Goal: Task Accomplishment & Management: Manage account settings

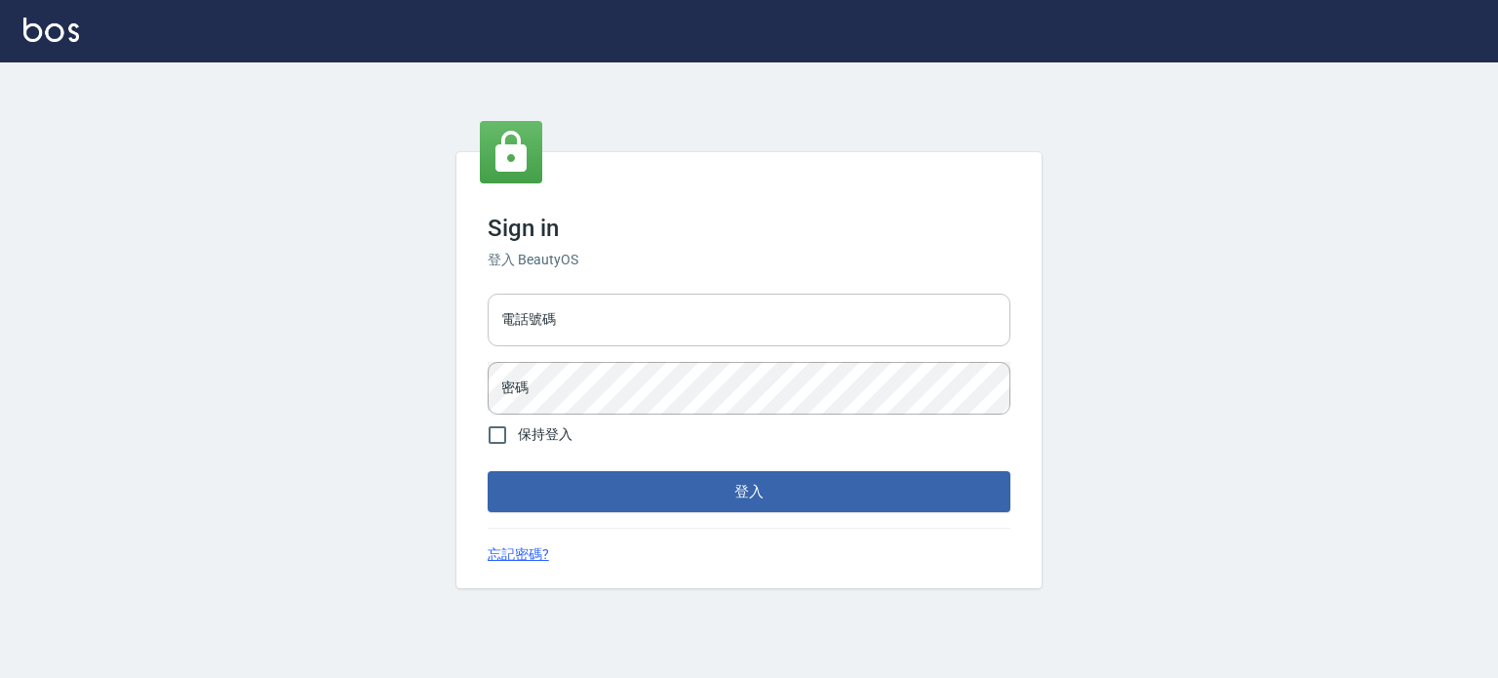
click at [643, 322] on input "電話號碼" at bounding box center [748, 319] width 523 height 53
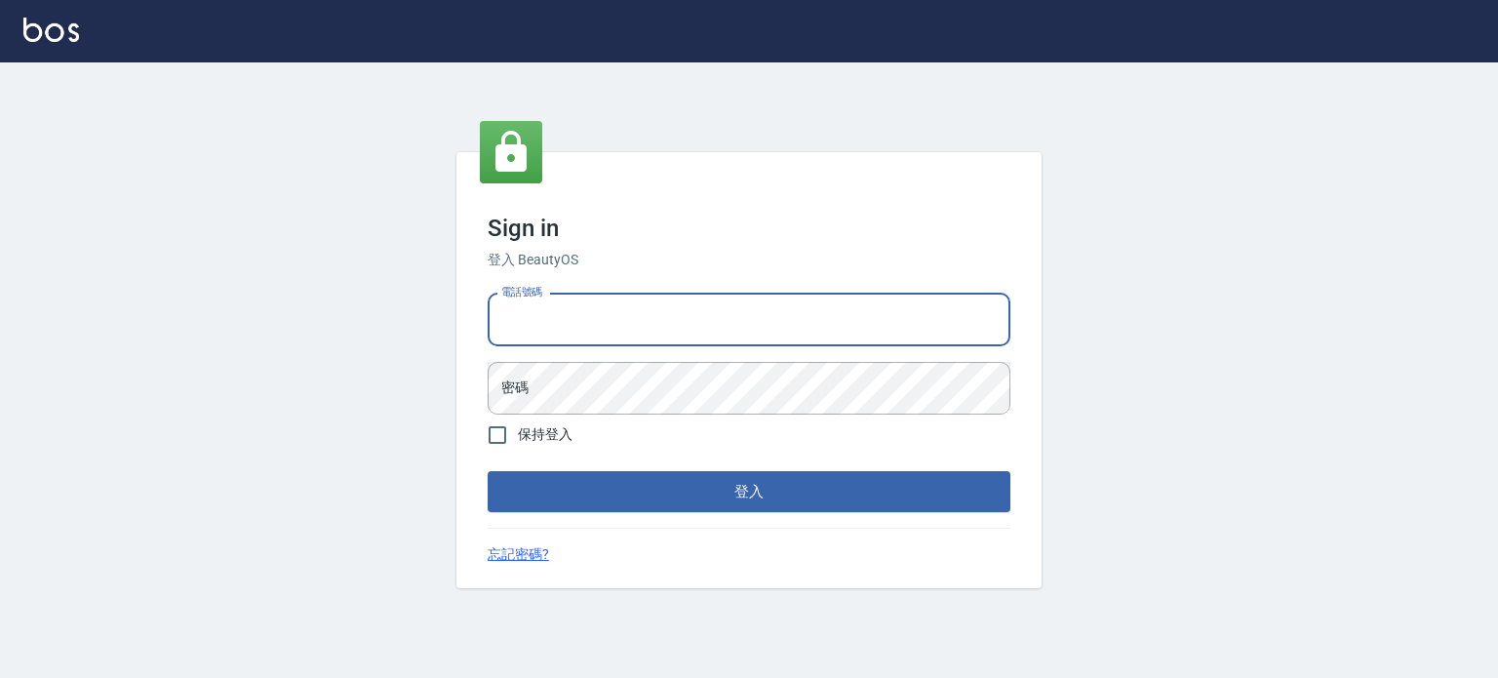
type input "0977239969"
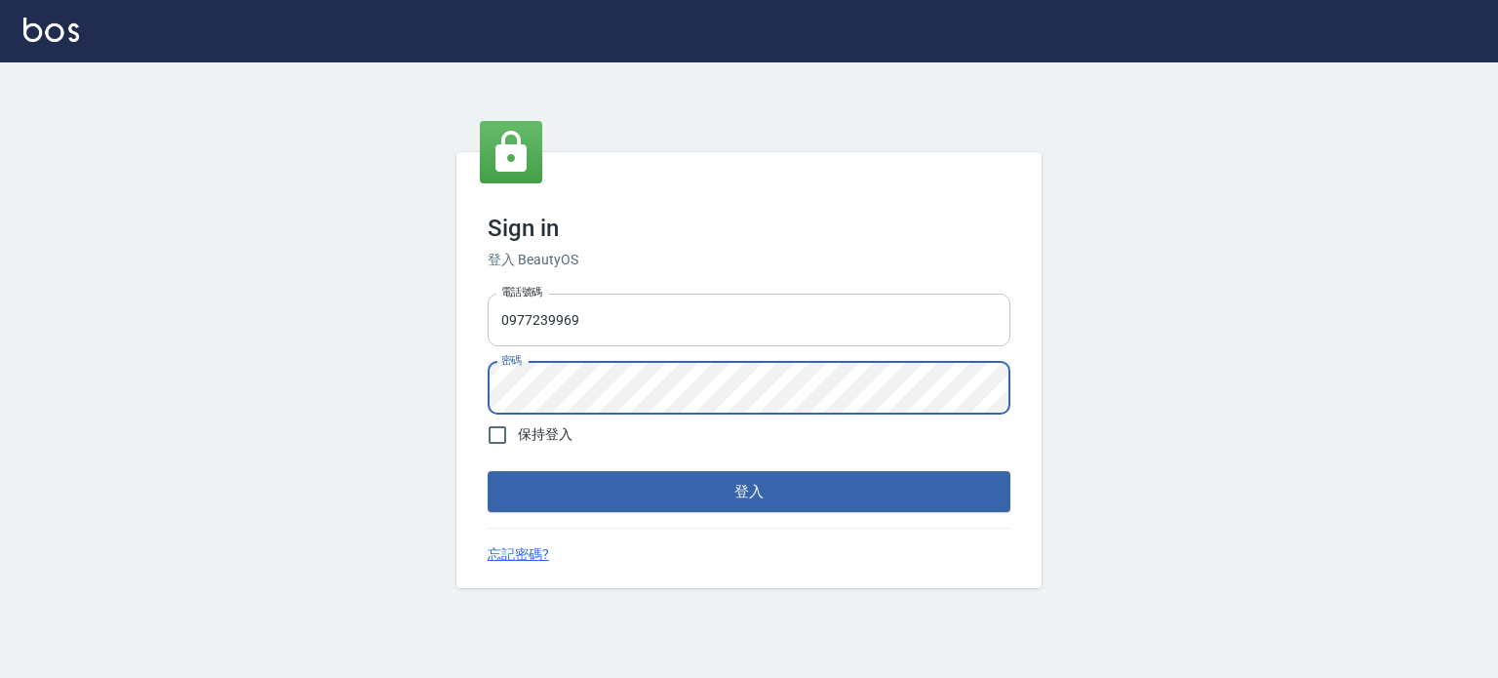
click at [487, 471] on button "登入" at bounding box center [748, 491] width 523 height 41
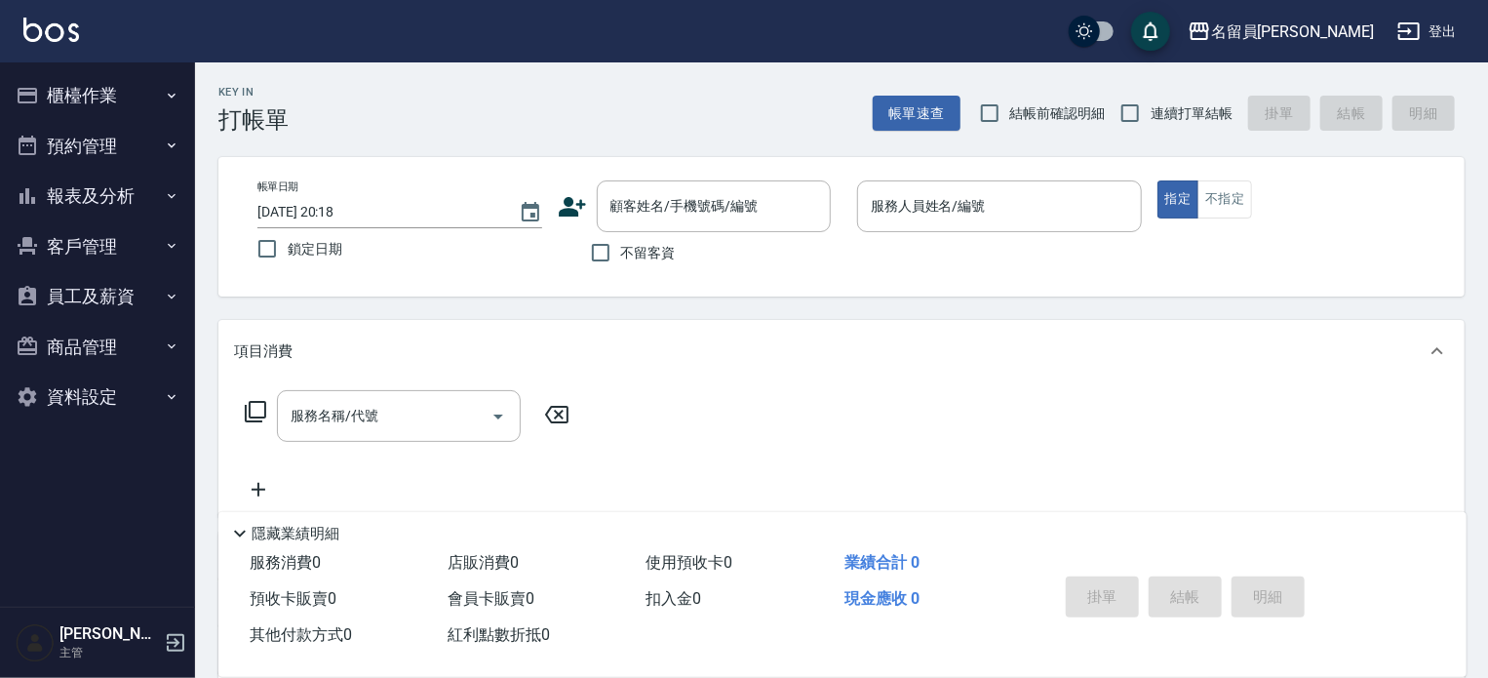
click at [667, 259] on span "不留客資" at bounding box center [648, 253] width 55 height 20
click at [621, 259] on input "不留客資" at bounding box center [600, 252] width 41 height 41
checkbox input "true"
click at [1160, 104] on span "連續打單結帳" at bounding box center [1191, 113] width 82 height 20
click at [1150, 104] on input "連續打單結帳" at bounding box center [1130, 113] width 41 height 41
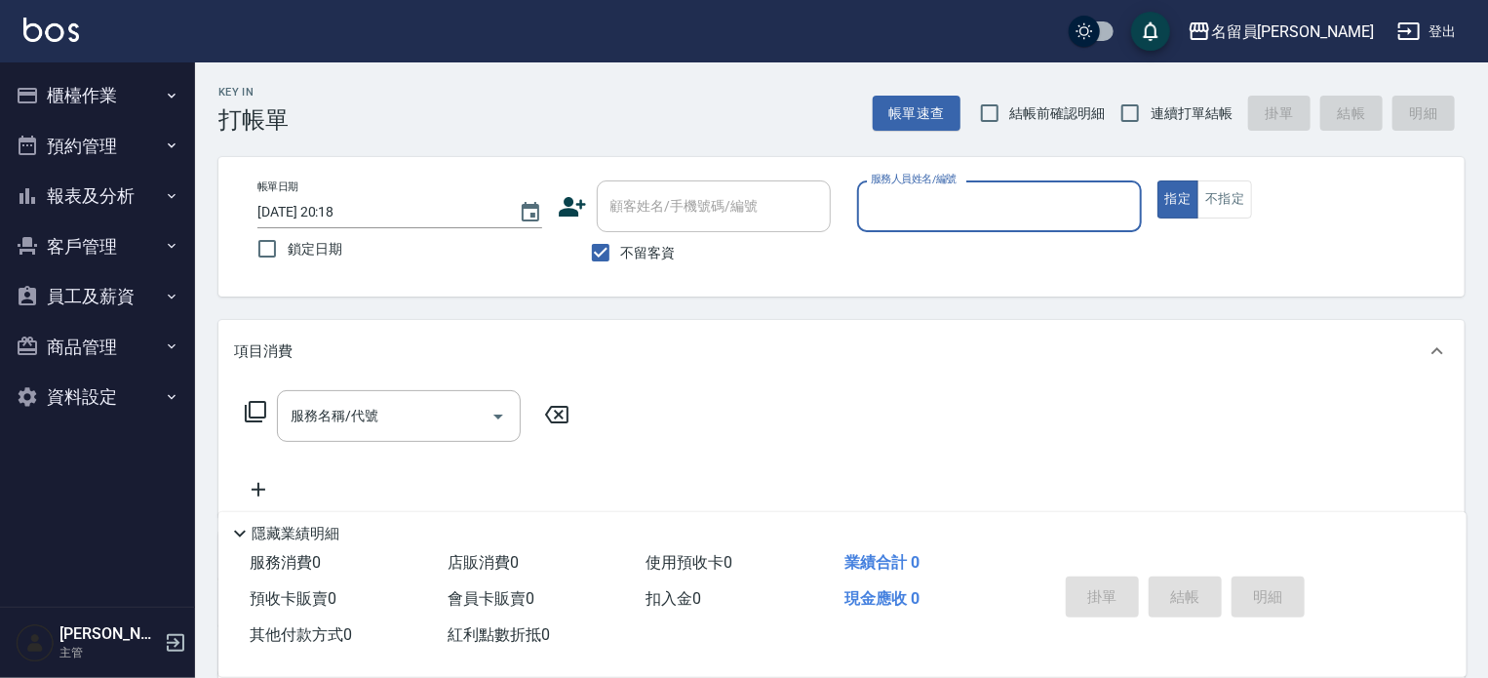
checkbox input "true"
click at [1043, 189] on input "服務人員姓名/編號" at bounding box center [999, 206] width 267 height 34
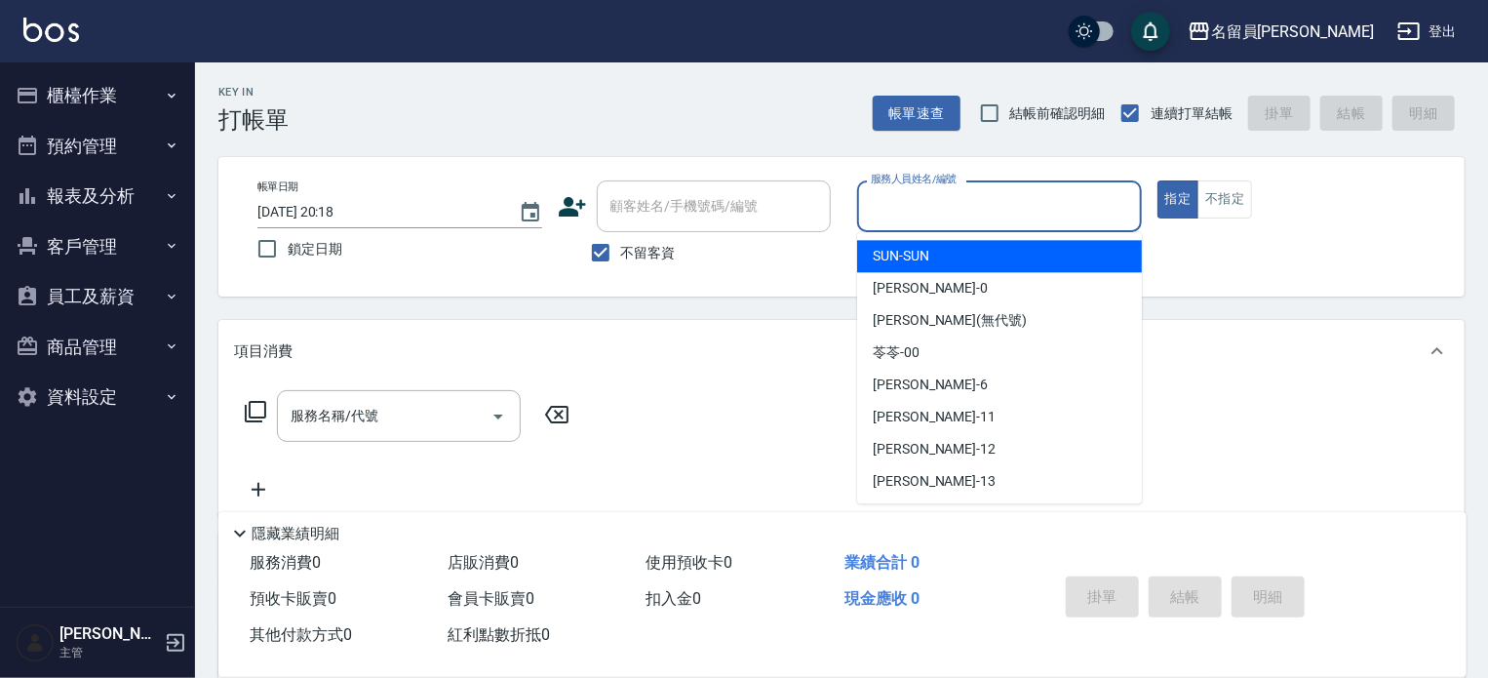
type input "Z"
type button "true"
type input "維尼-Z"
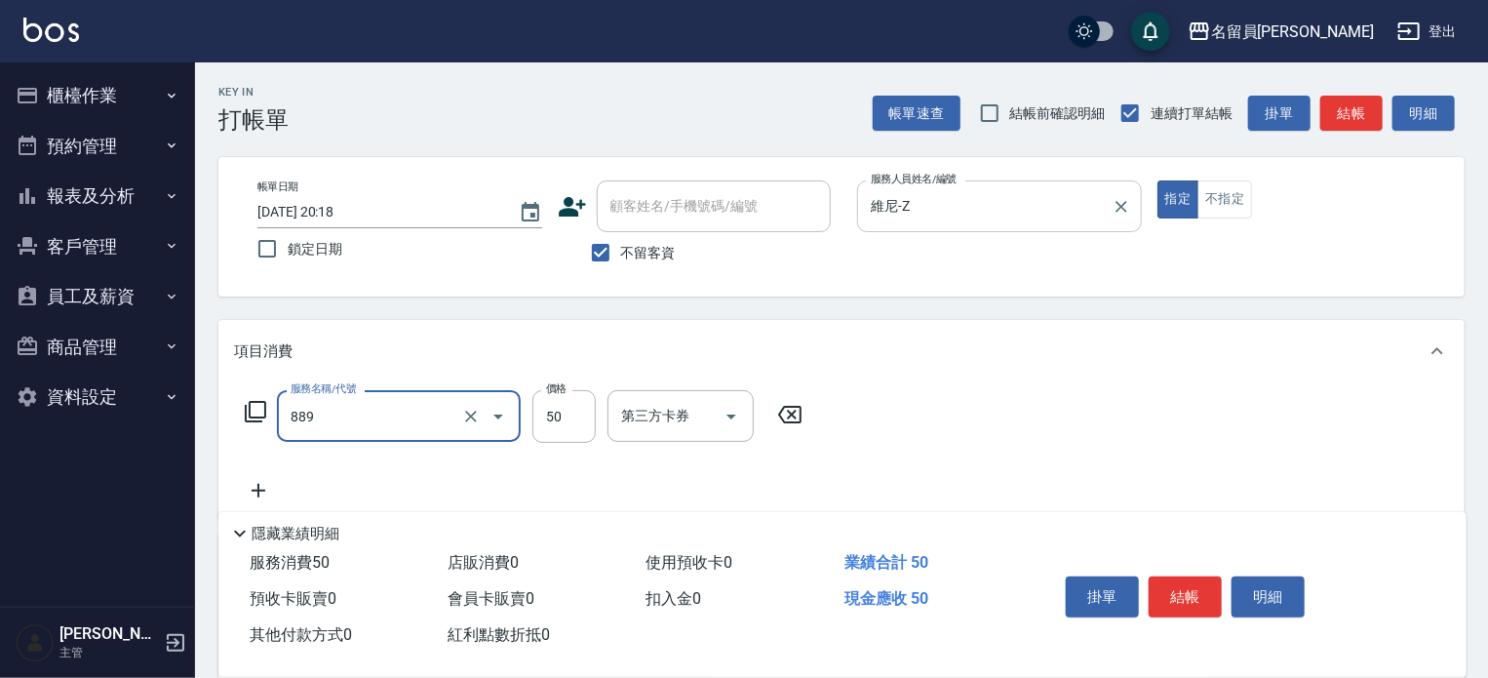
type input "精油(889)"
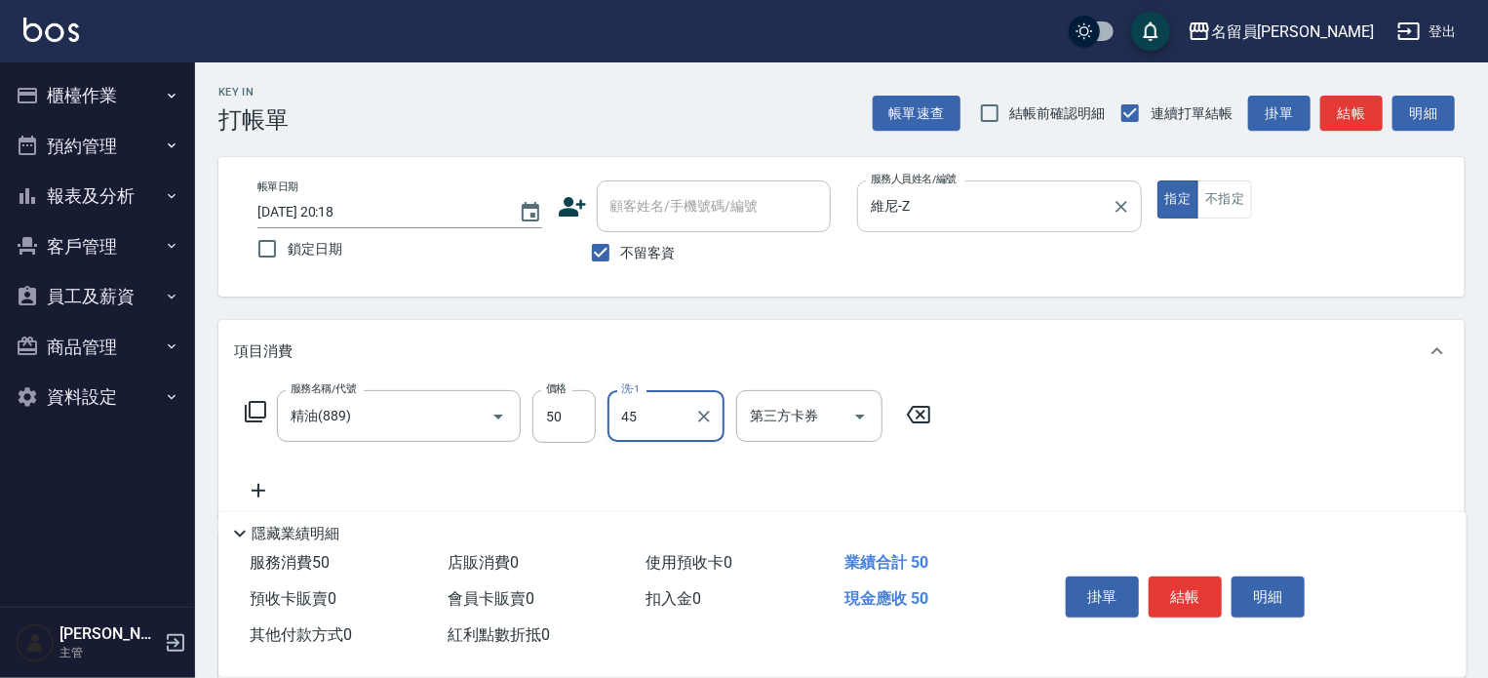
type input "[PERSON_NAME]-45"
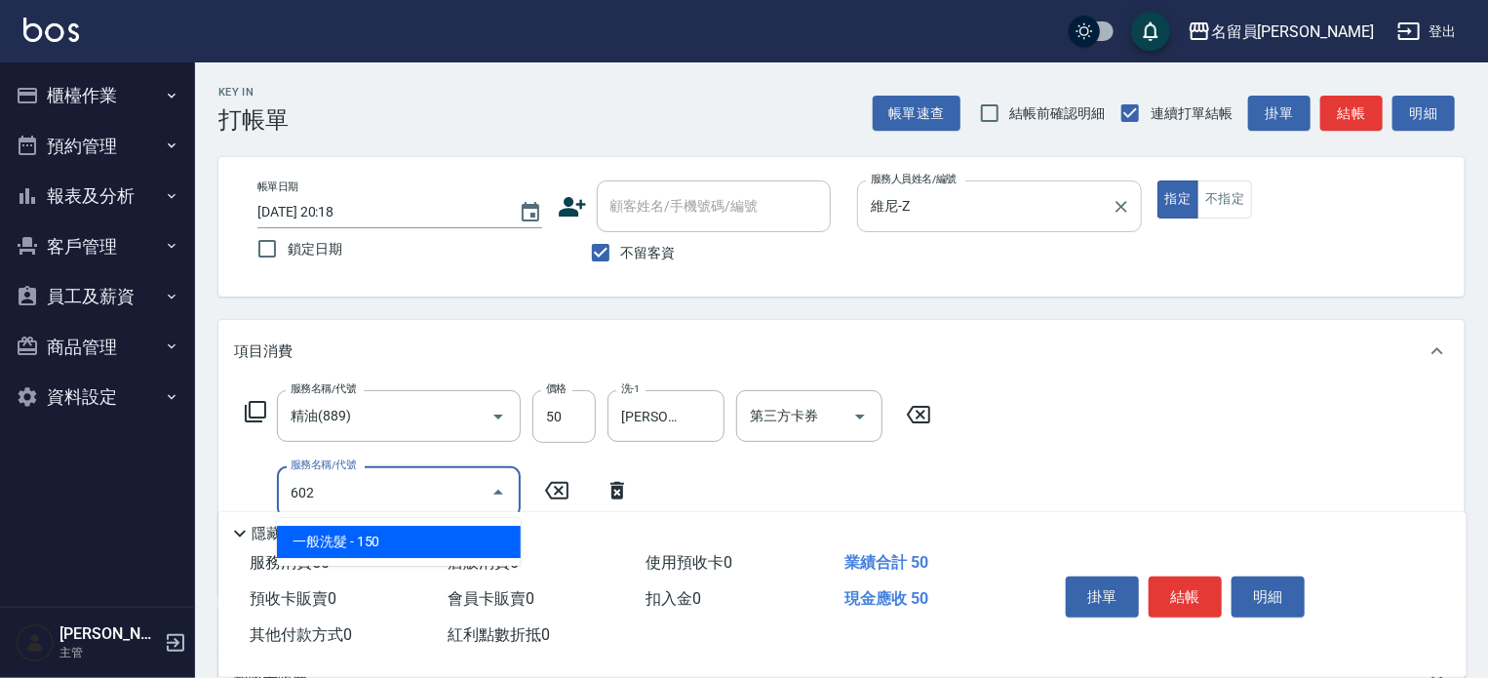
type input "一般洗髮(602)"
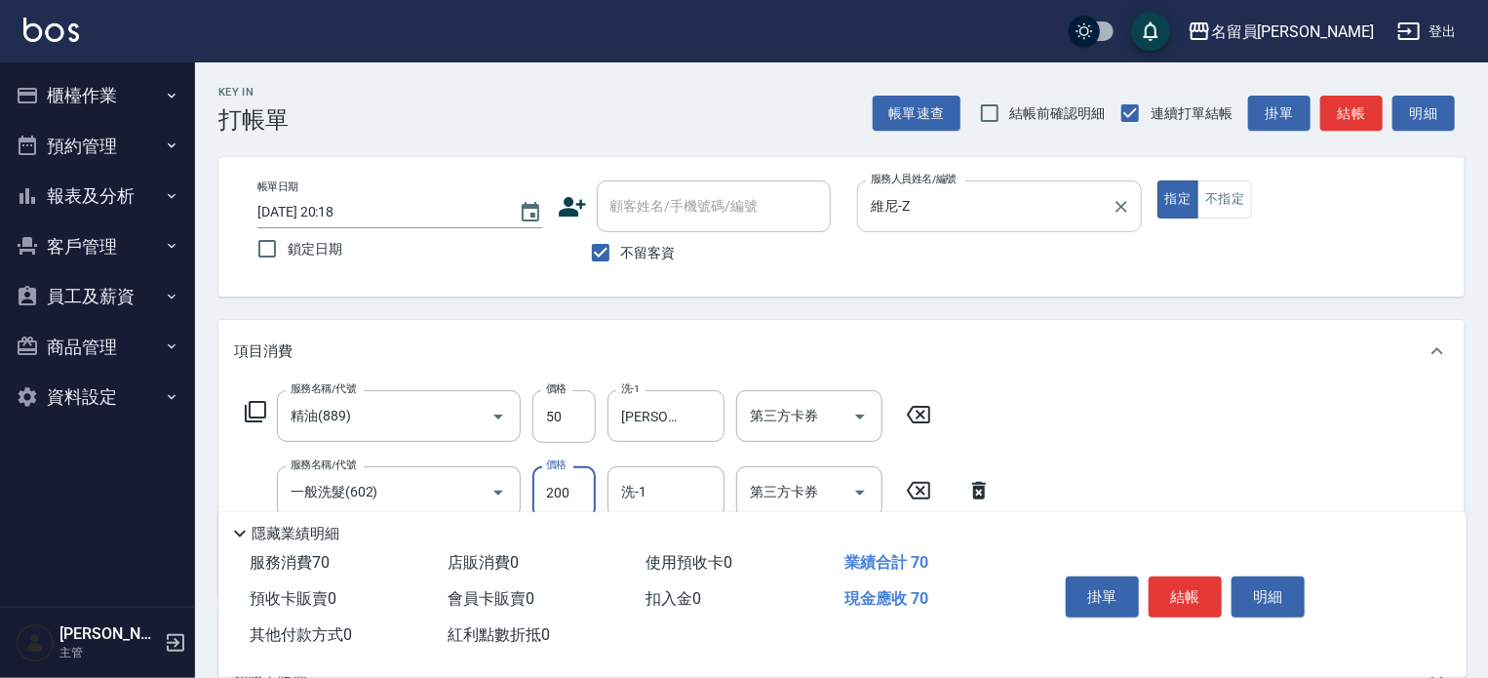
type input "200"
type input "[PERSON_NAME]-45"
type input "剪髮(302)"
type input "250"
click at [1170, 598] on button "結帳" at bounding box center [1185, 596] width 73 height 41
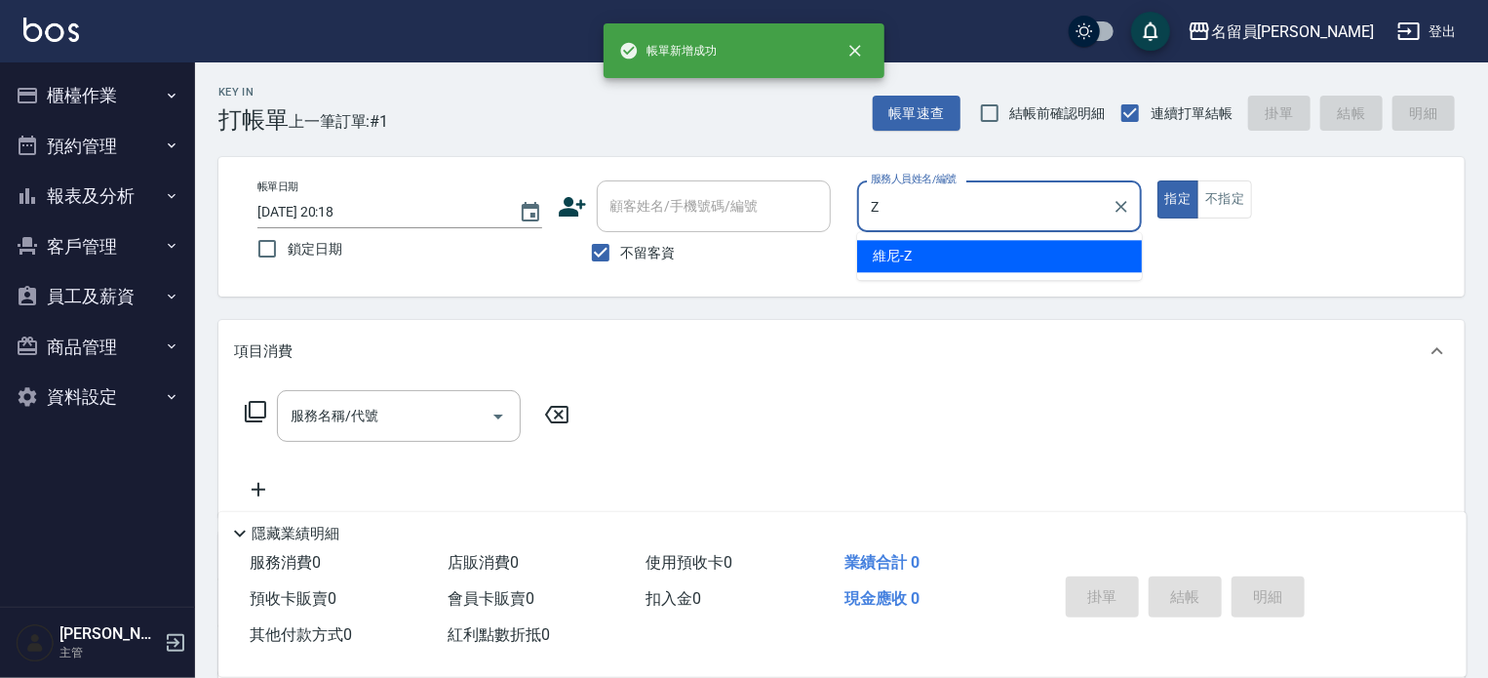
type input "維尼-Z"
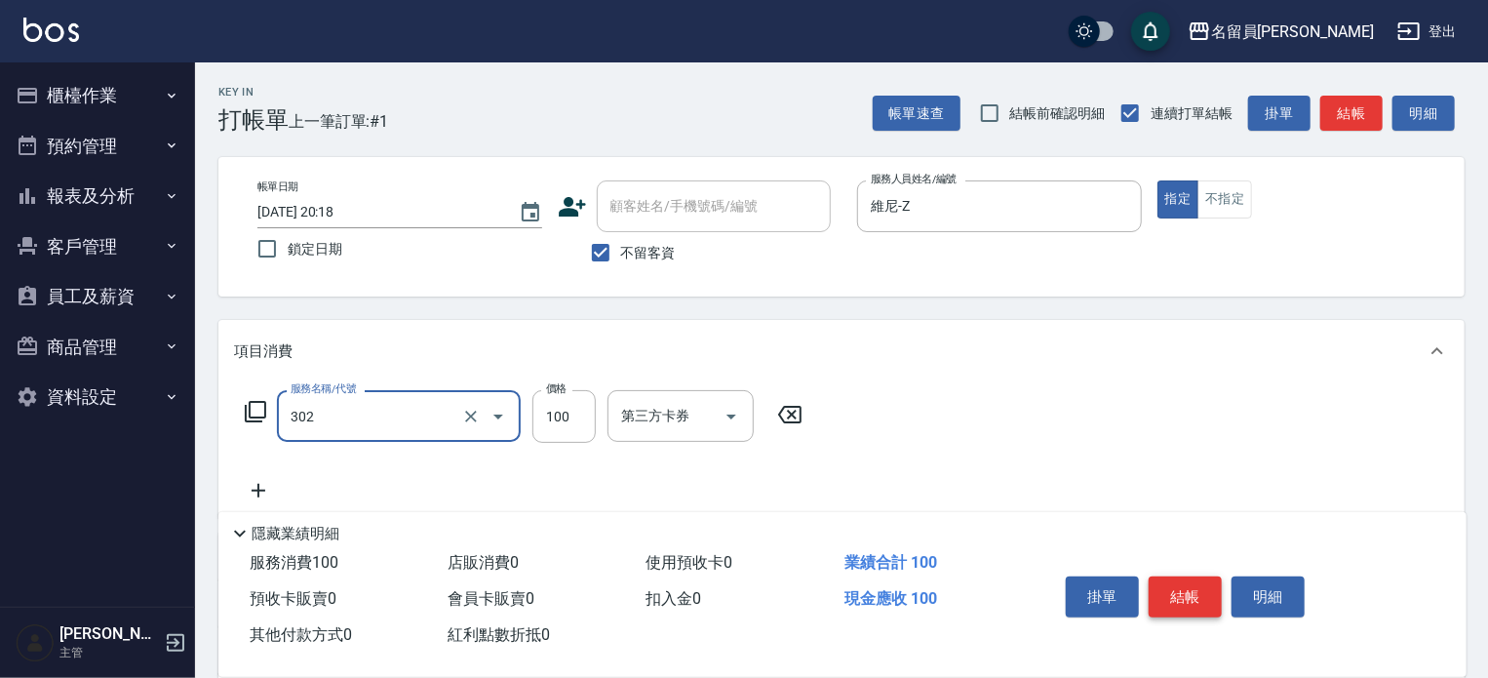
type input "剪髮(302)"
type input "250"
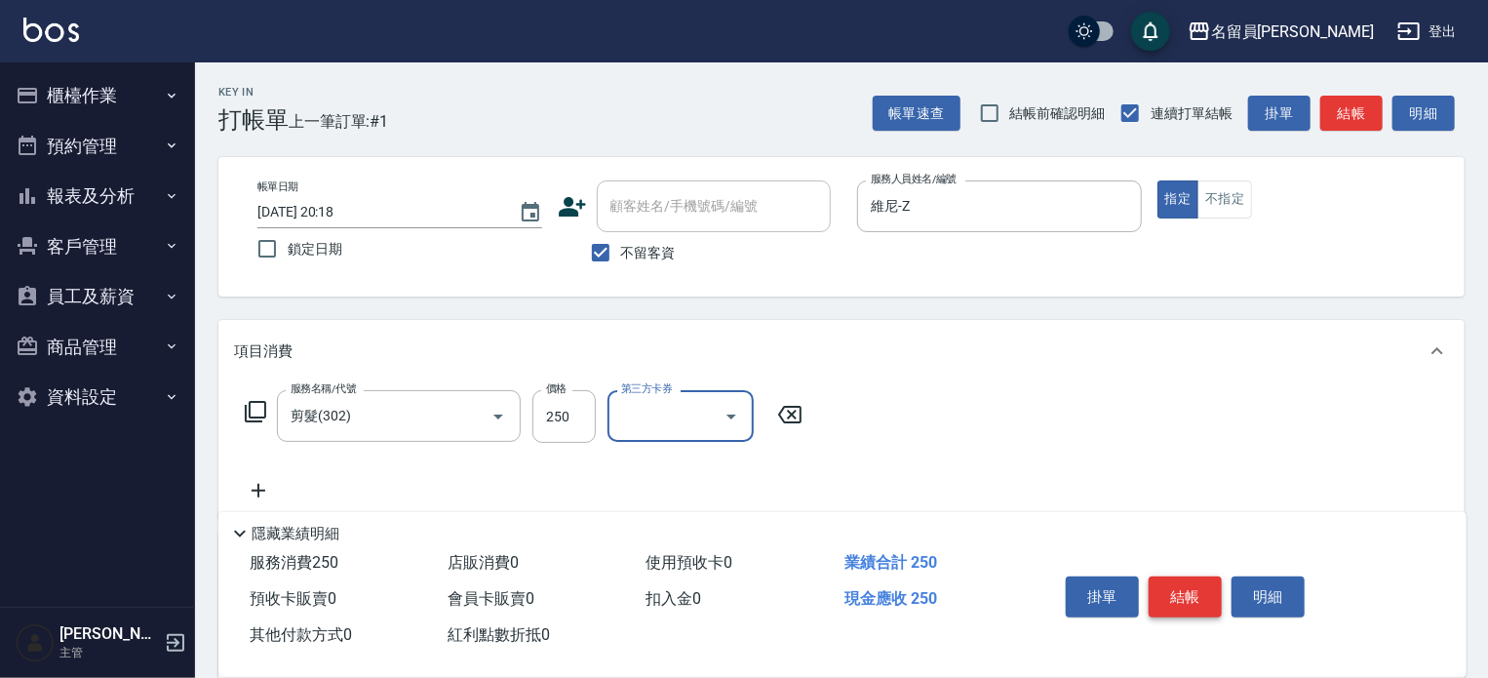
click at [1170, 598] on button "結帳" at bounding box center [1185, 596] width 73 height 41
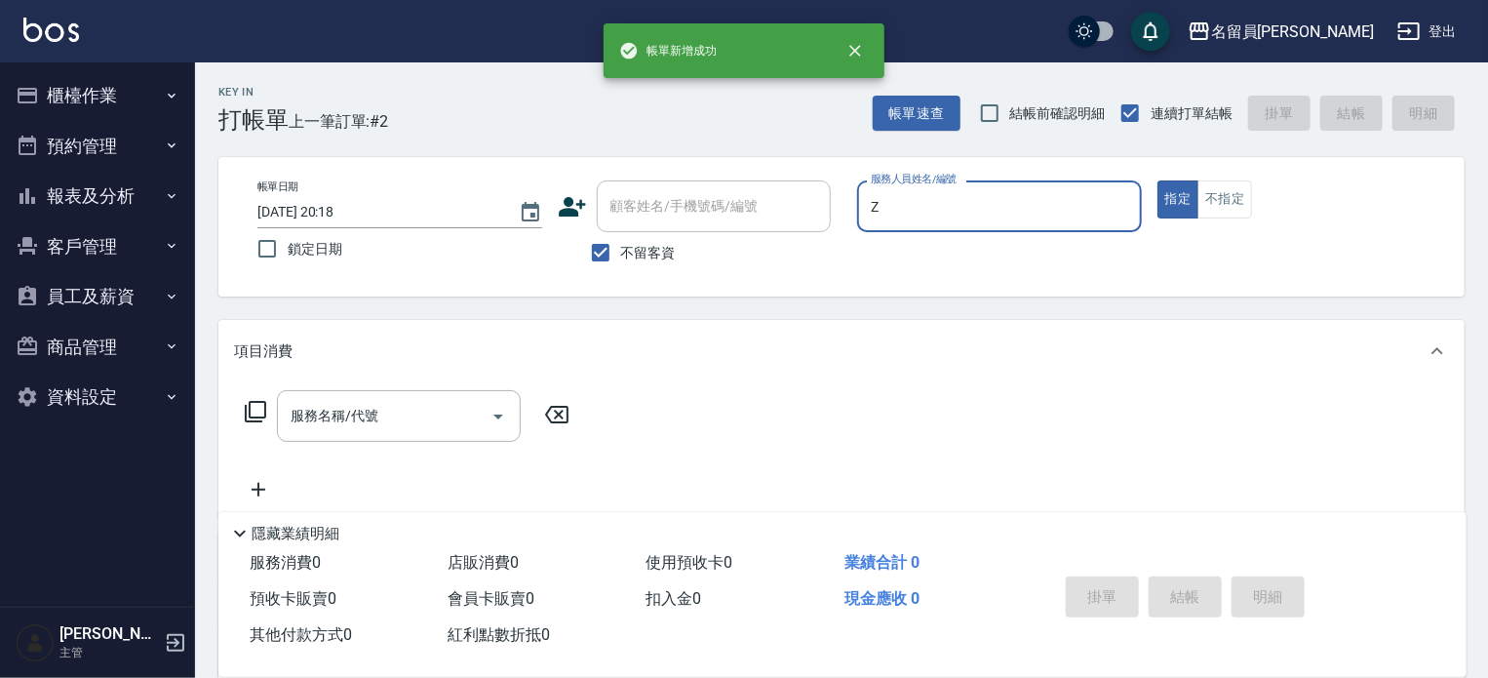
type input "維尼-Z"
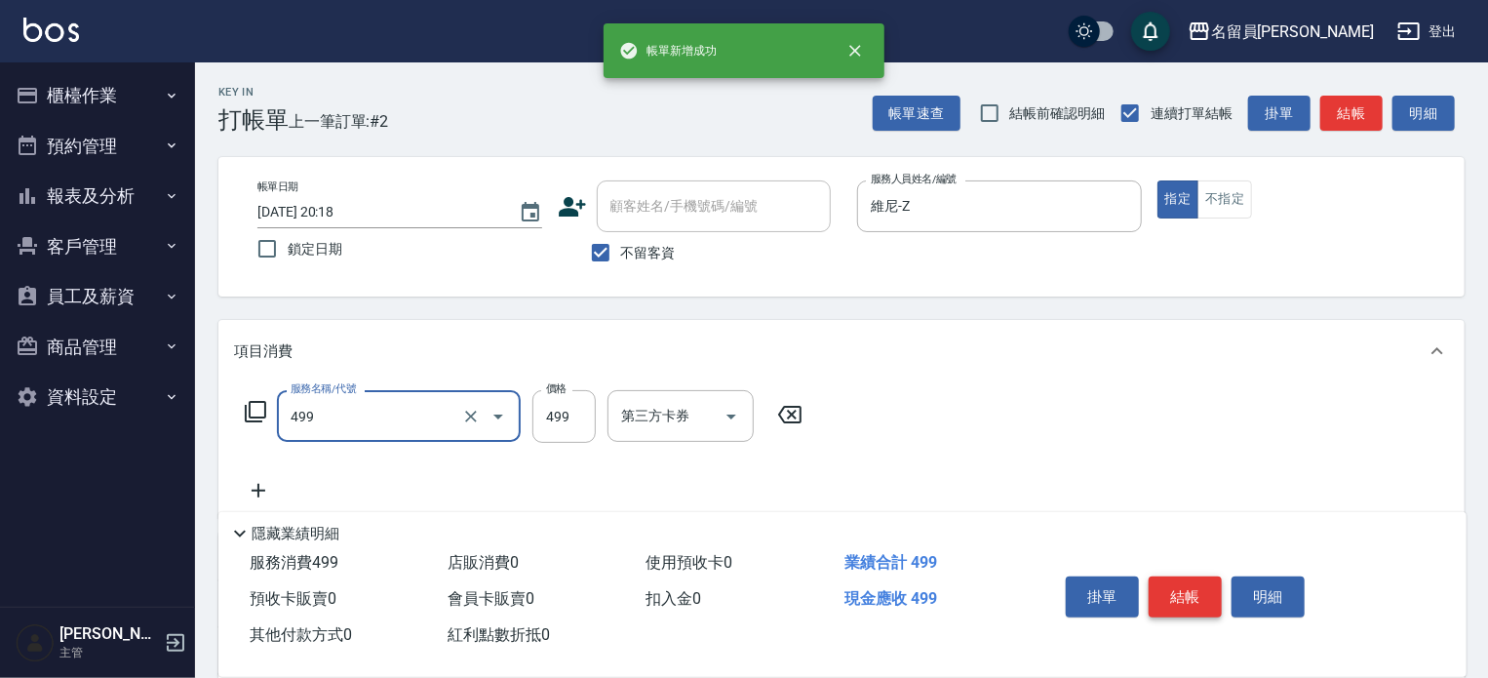
type input "去角質洗髮(499)"
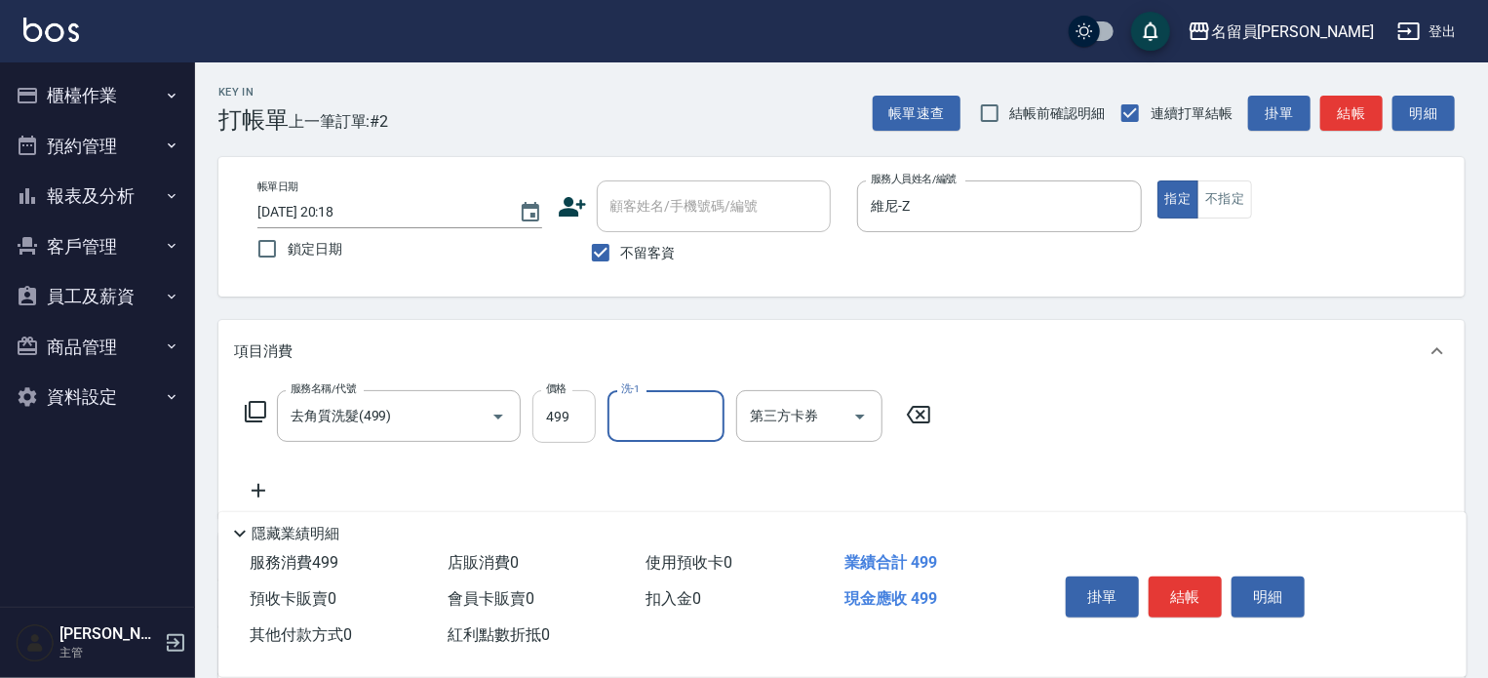
click at [565, 428] on input "499" at bounding box center [563, 416] width 63 height 53
type input "500"
type input "[PERSON_NAME]-45"
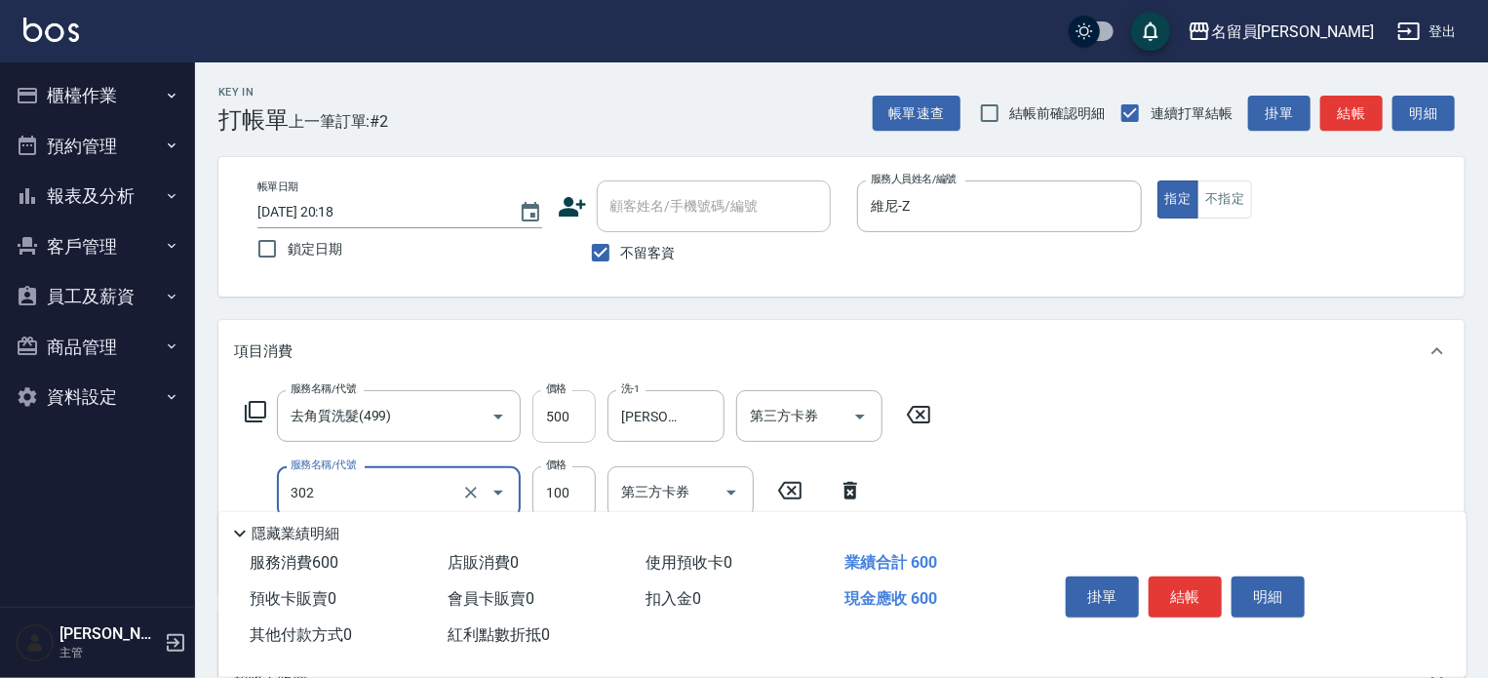
type input "剪髮(302)"
type input "200"
click at [1192, 586] on button "結帳" at bounding box center [1185, 596] width 73 height 41
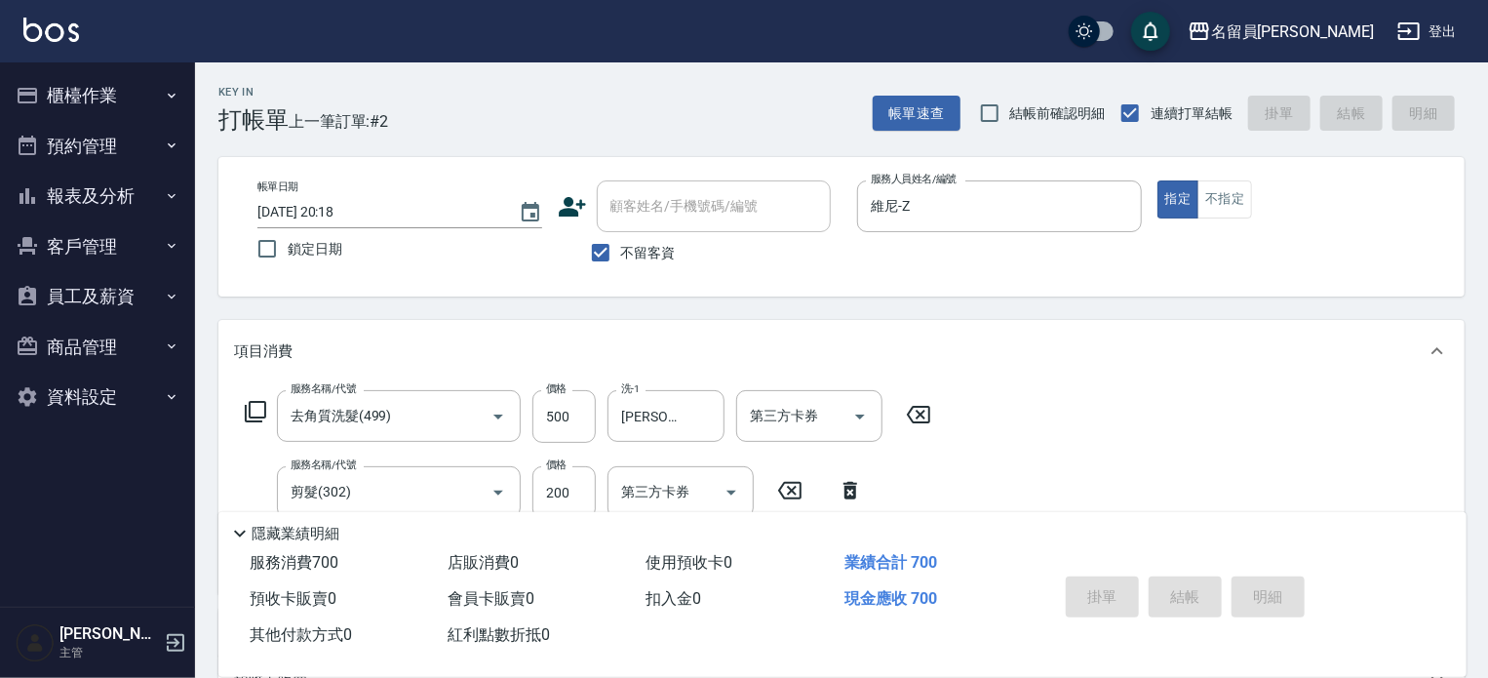
type input "[DATE] 20:19"
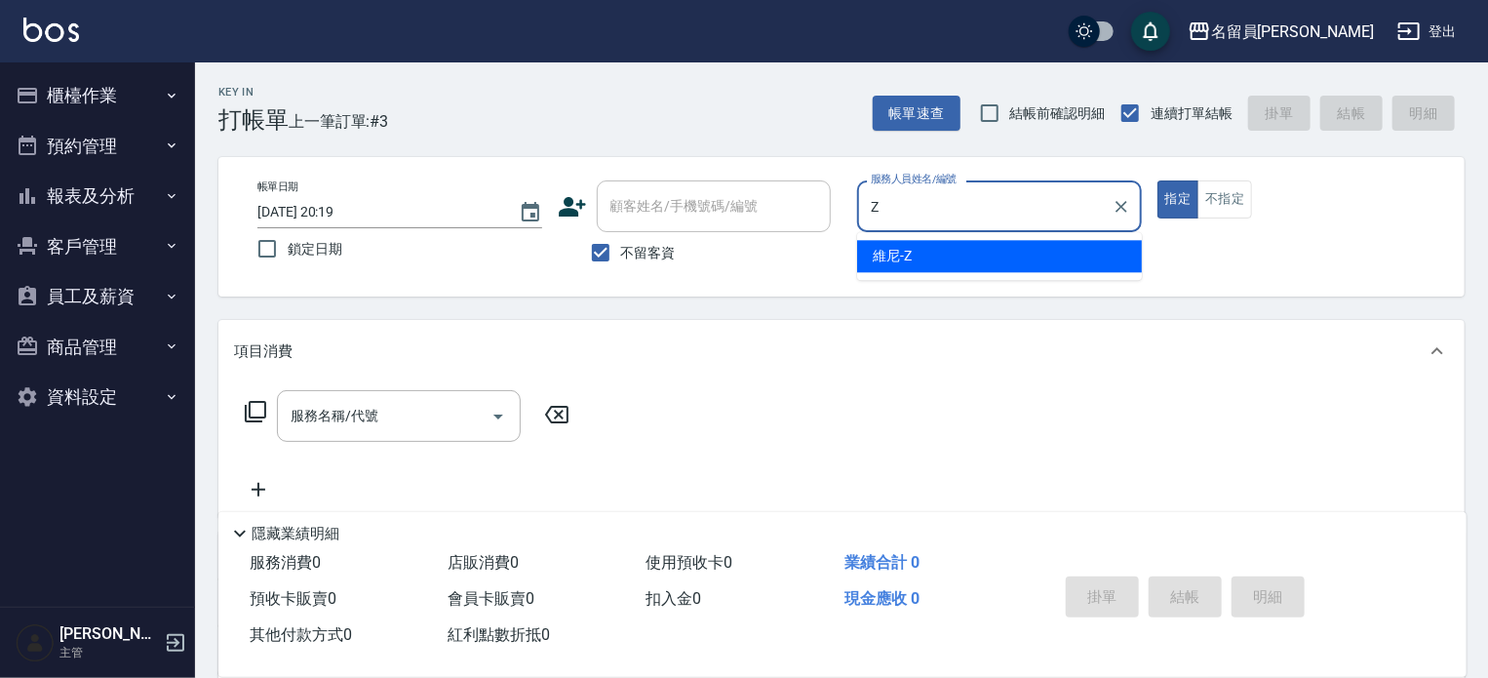
type input "維尼-Z"
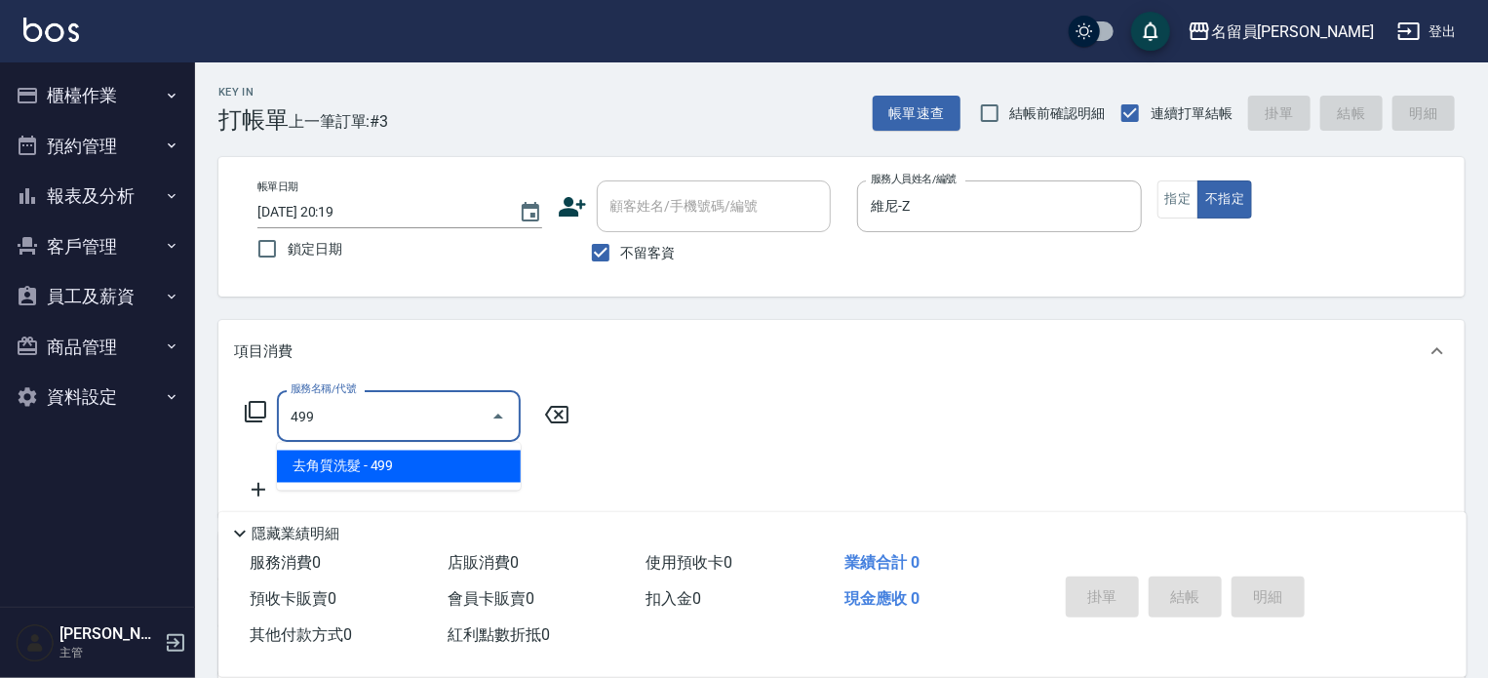
type input "去角質洗髮(499)"
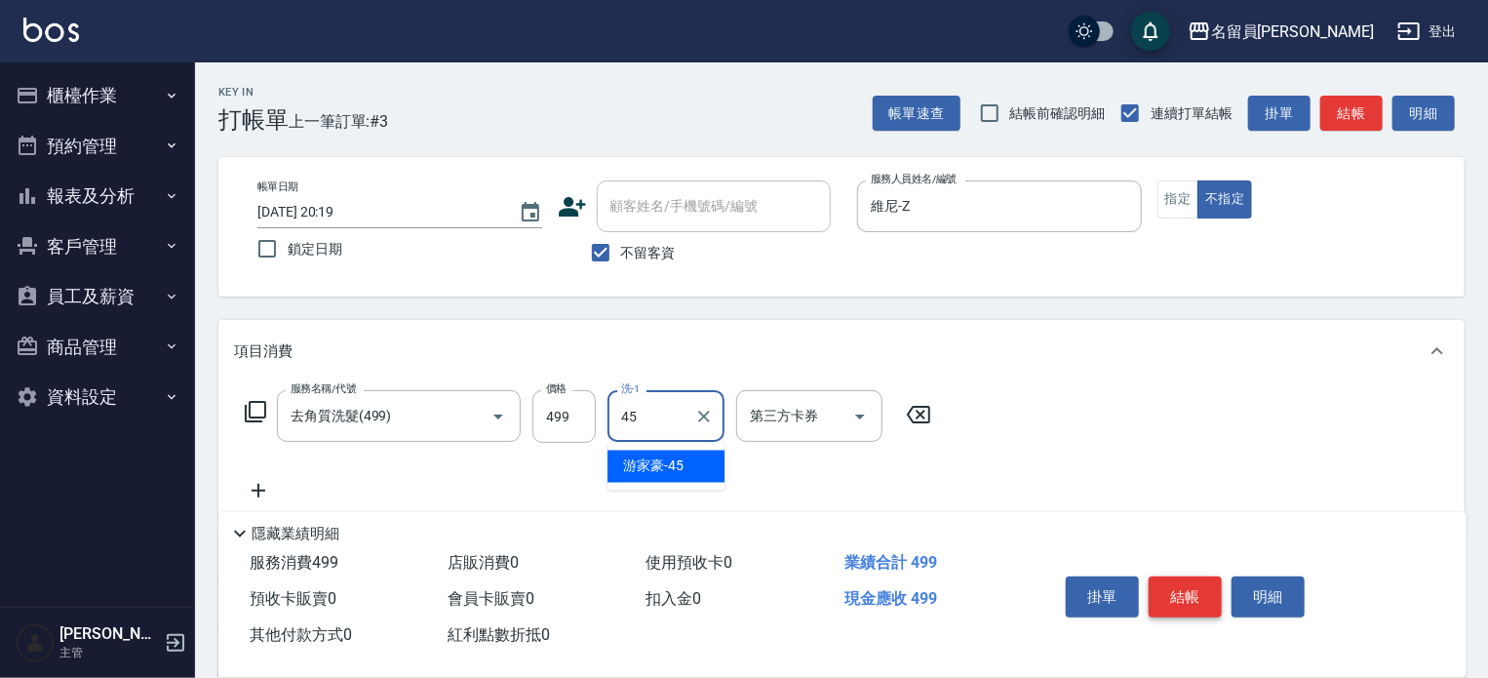
type input "[PERSON_NAME]-45"
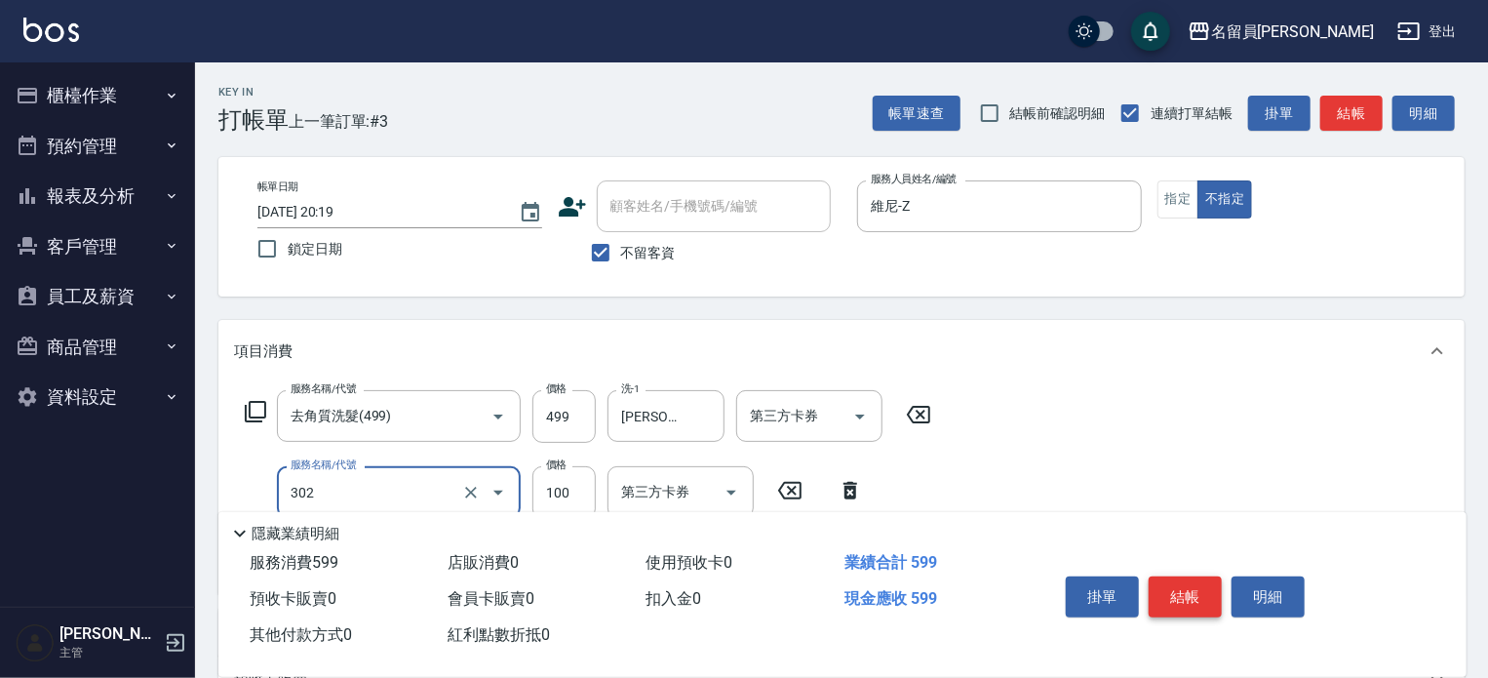
type input "剪髮(302)"
type input "180"
click at [1192, 586] on button "結帳" at bounding box center [1185, 596] width 73 height 41
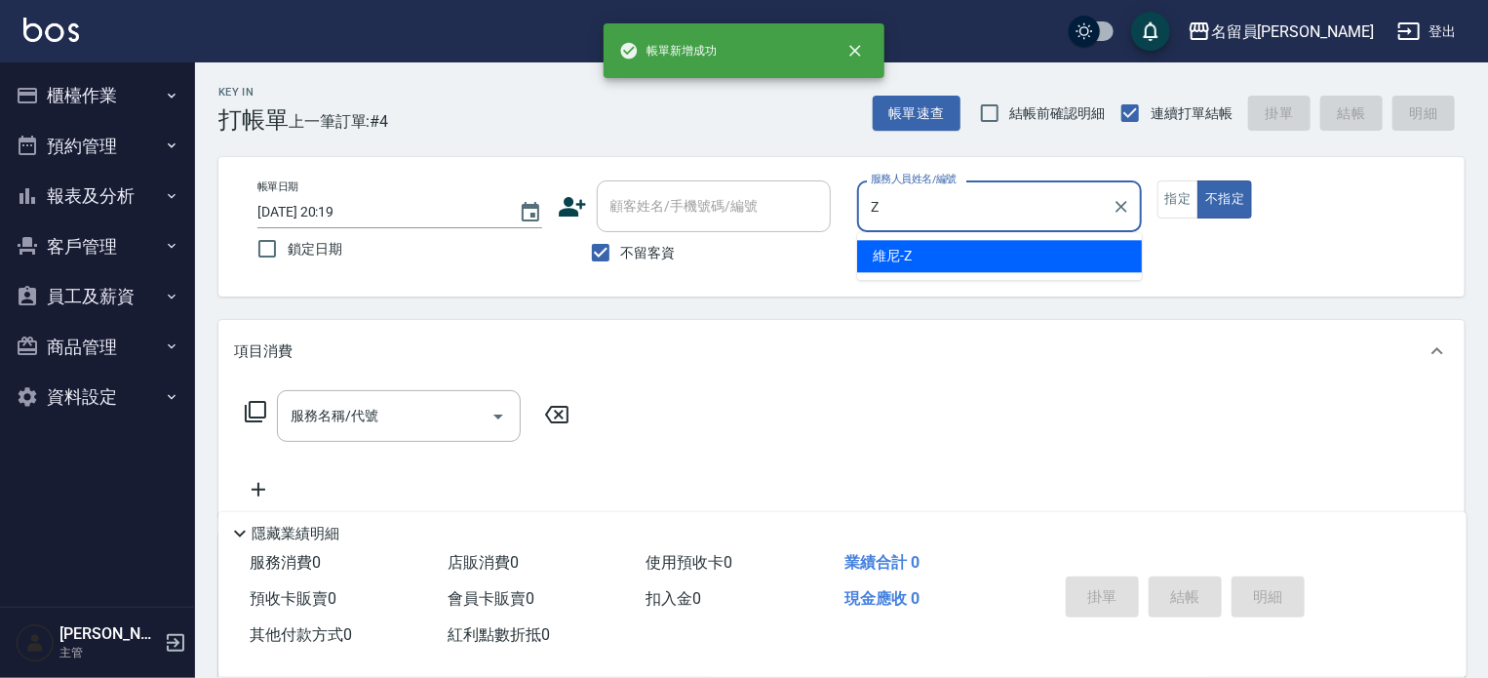
type input "維尼-Z"
type button "false"
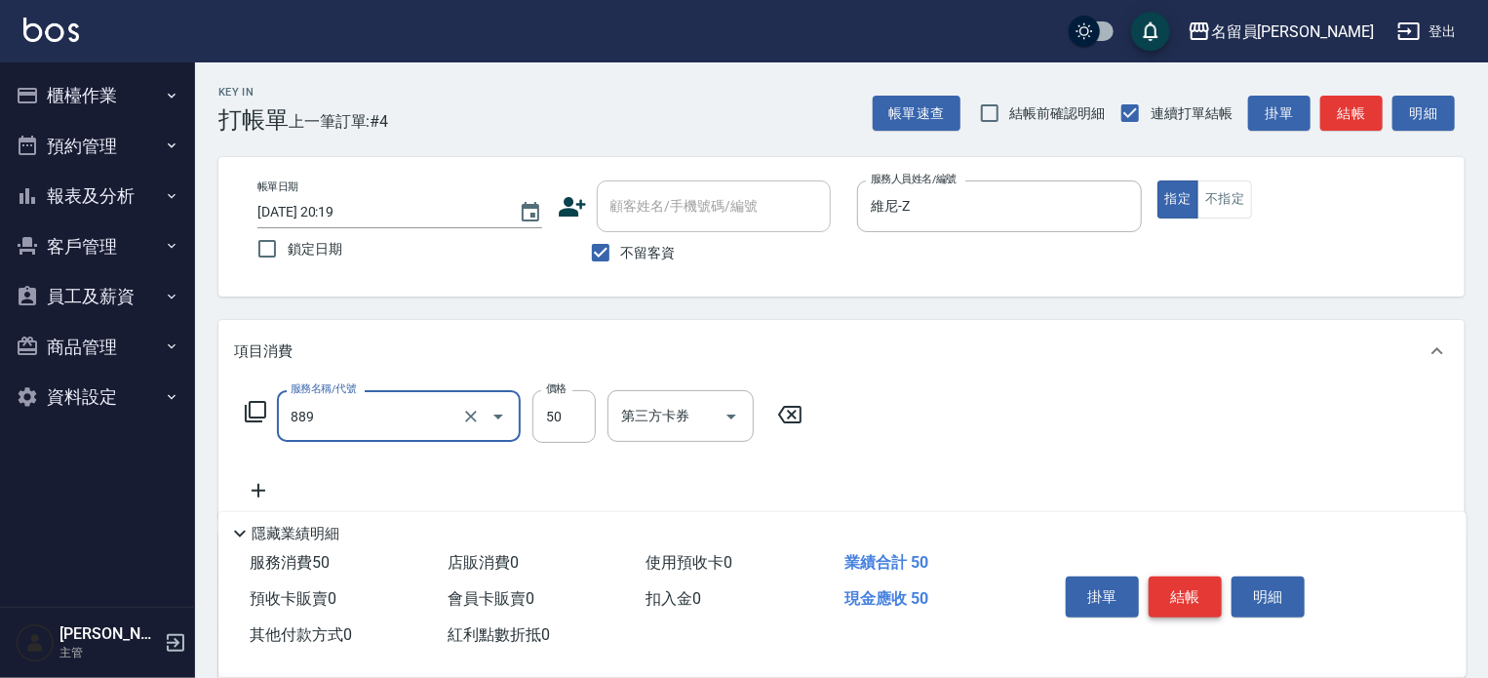
type input "精油(889)"
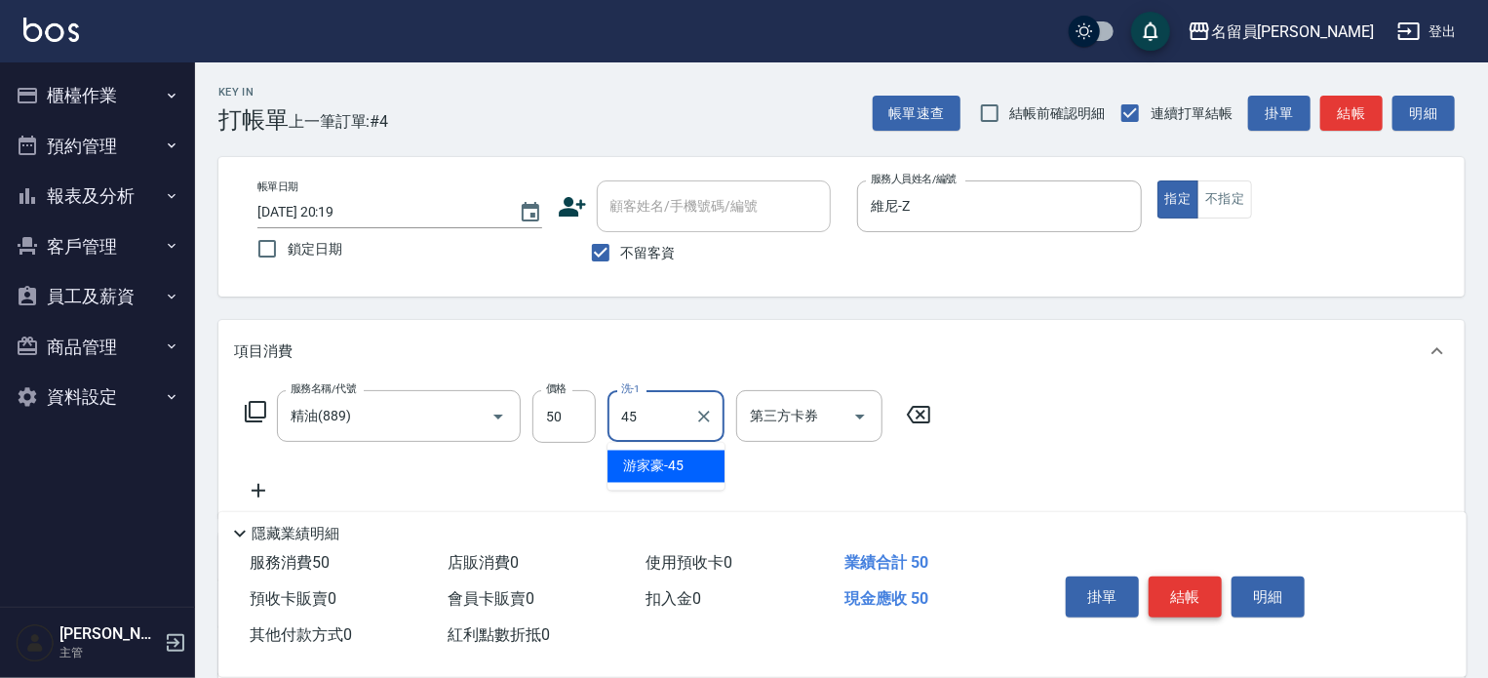
type input "[PERSON_NAME]-45"
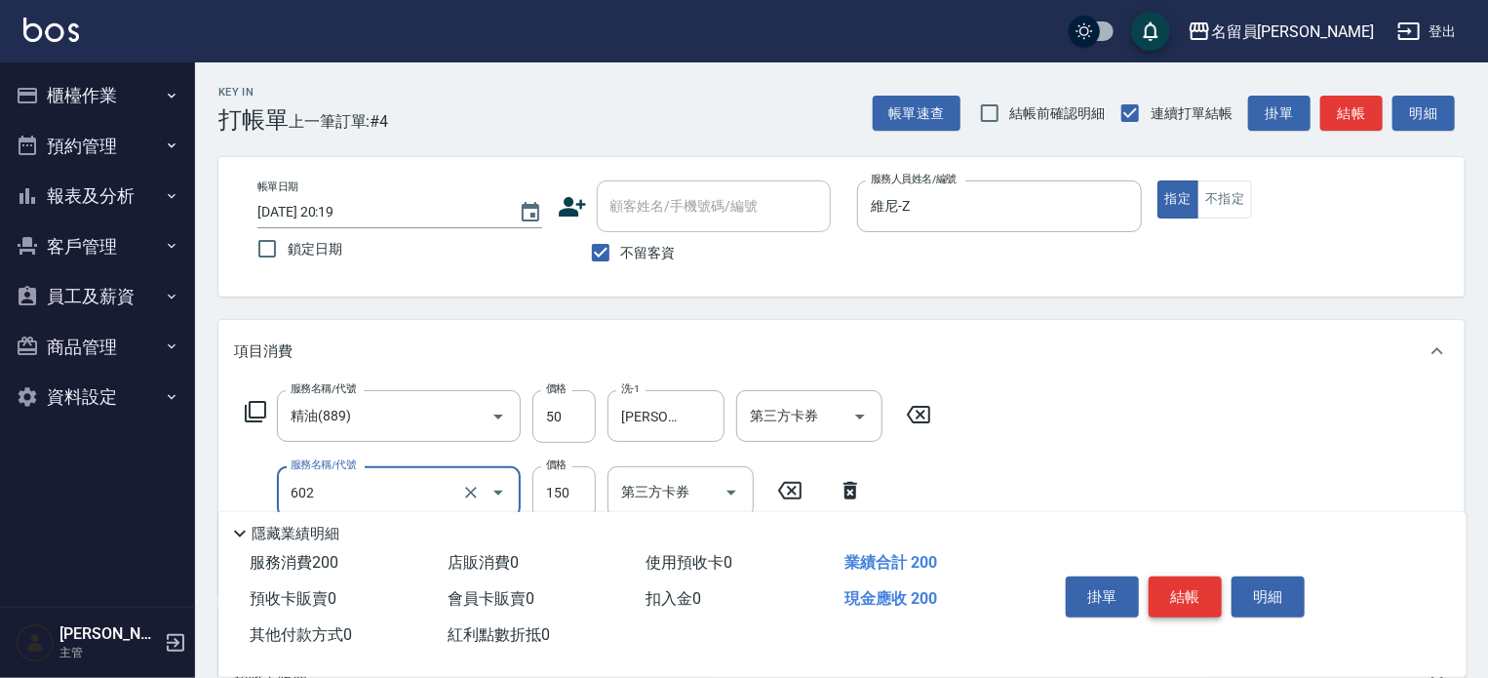
type input "一般洗髮(602)"
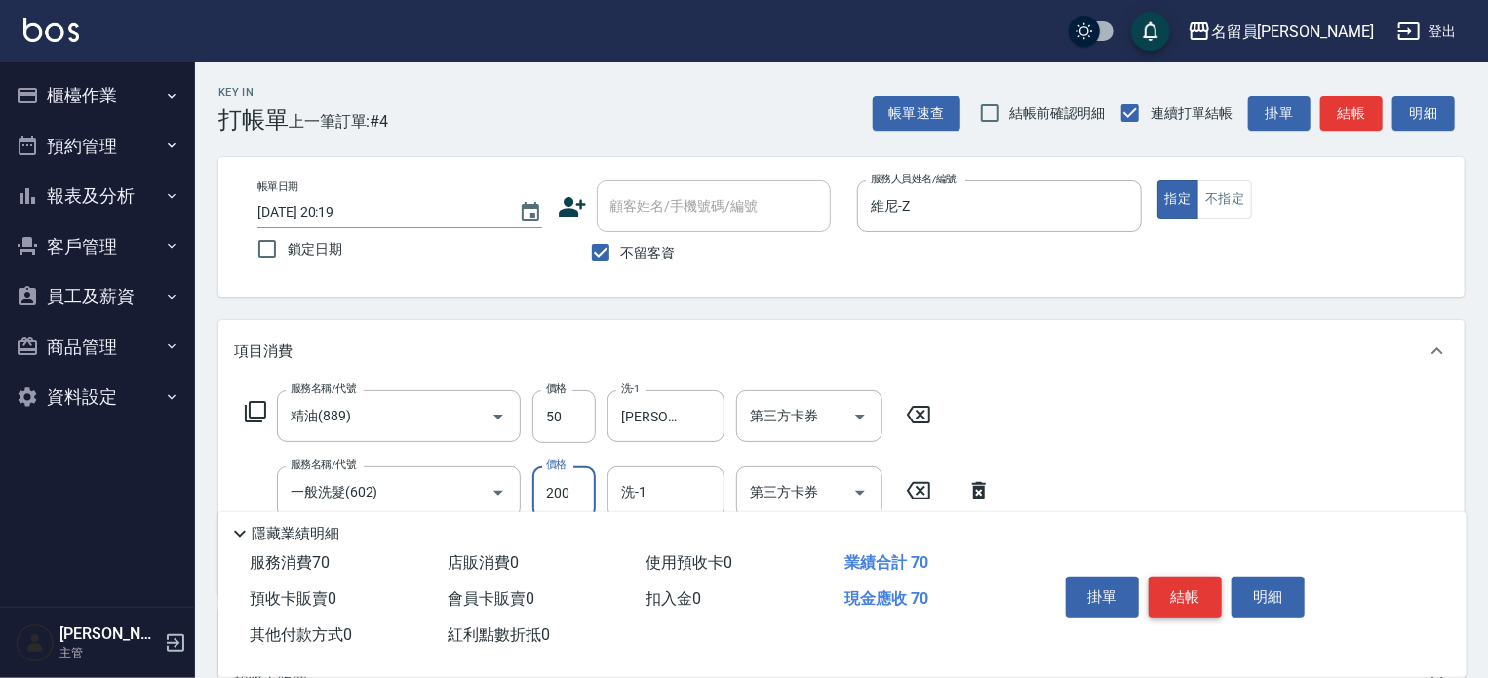
type input "200"
type input "[PERSON_NAME]-45"
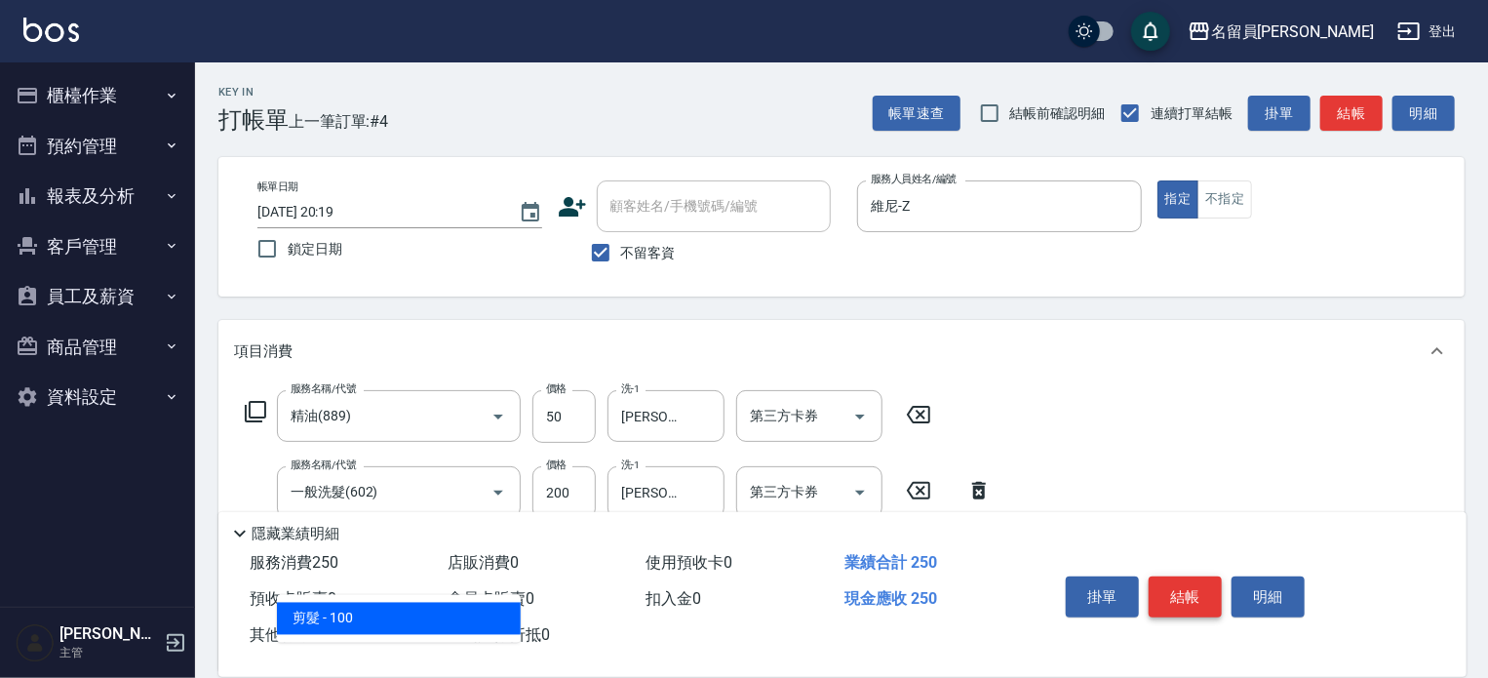
type input "剪髮(302)"
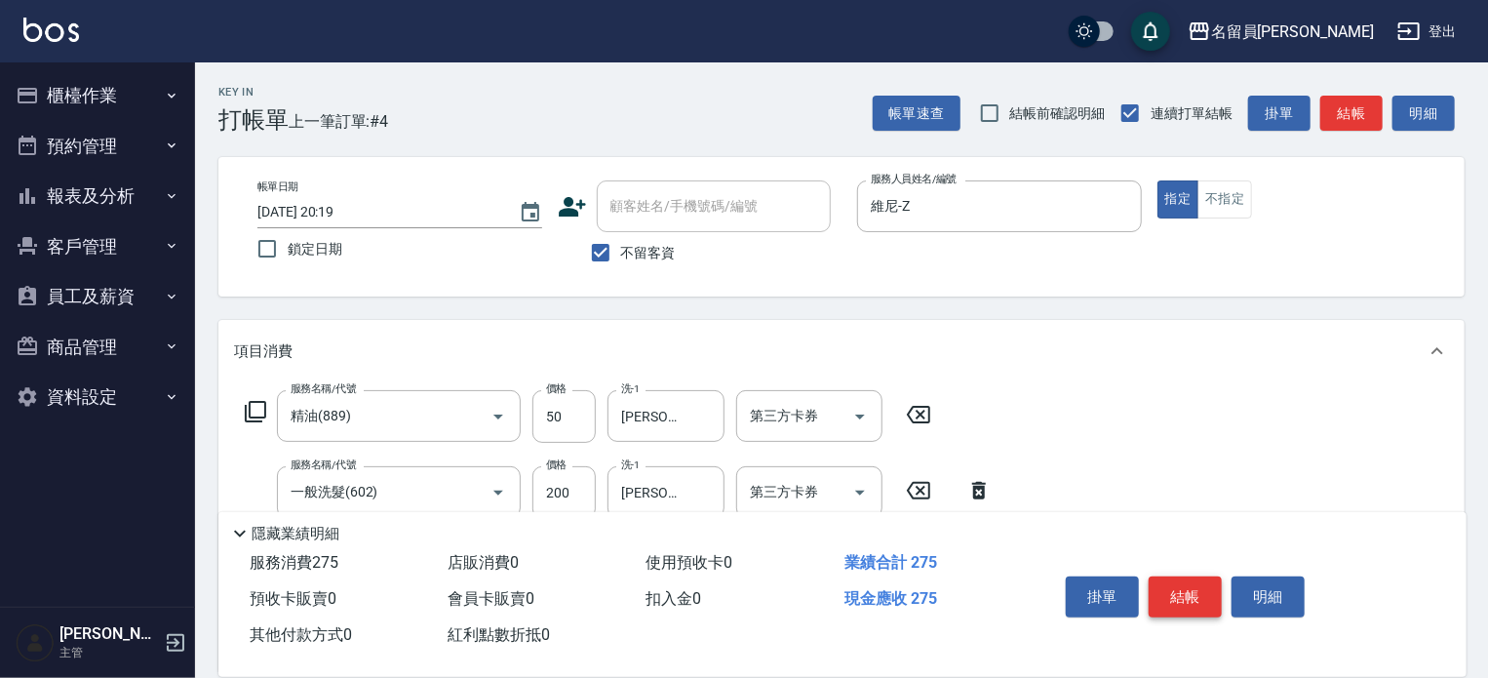
type input "250"
click at [1192, 586] on button "結帳" at bounding box center [1185, 596] width 73 height 41
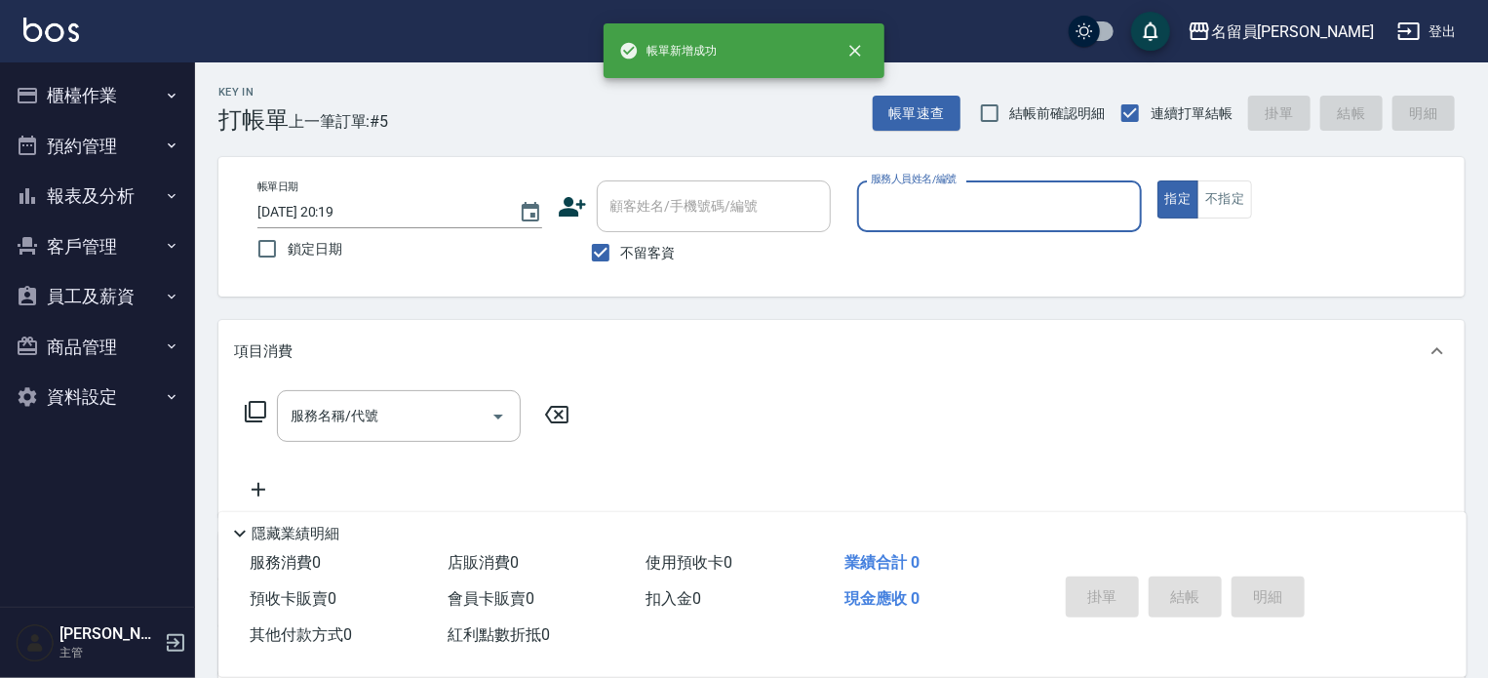
click at [147, 89] on button "櫃檯作業" at bounding box center [97, 95] width 179 height 51
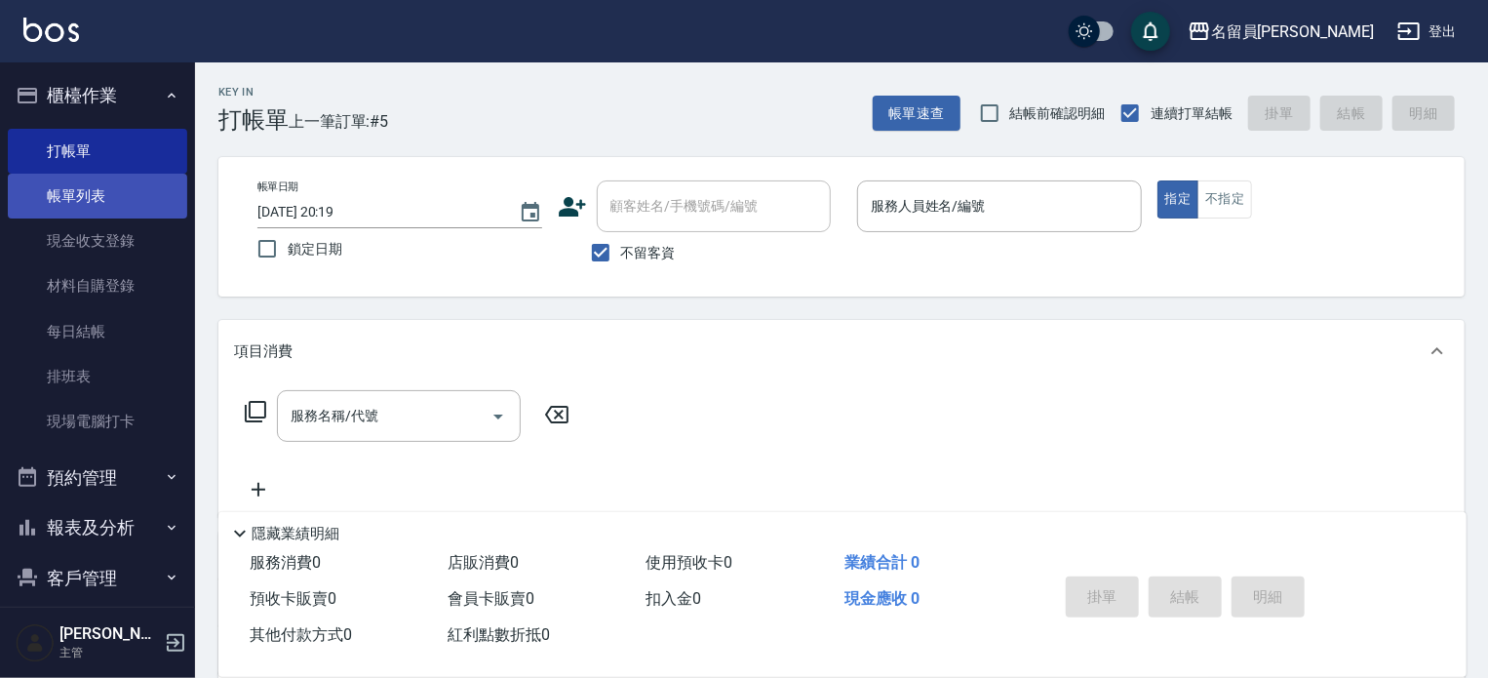
click at [123, 183] on link "帳單列表" at bounding box center [97, 196] width 179 height 45
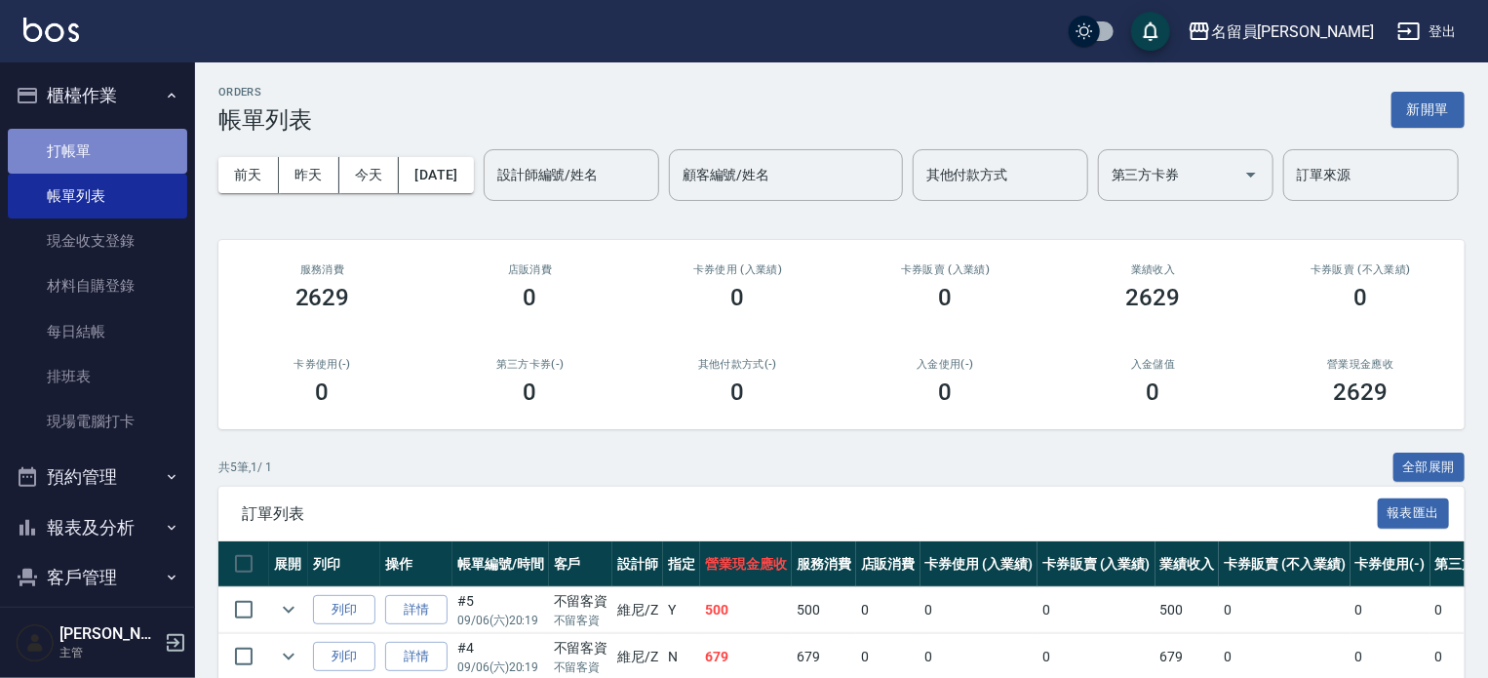
click at [133, 144] on link "打帳單" at bounding box center [97, 151] width 179 height 45
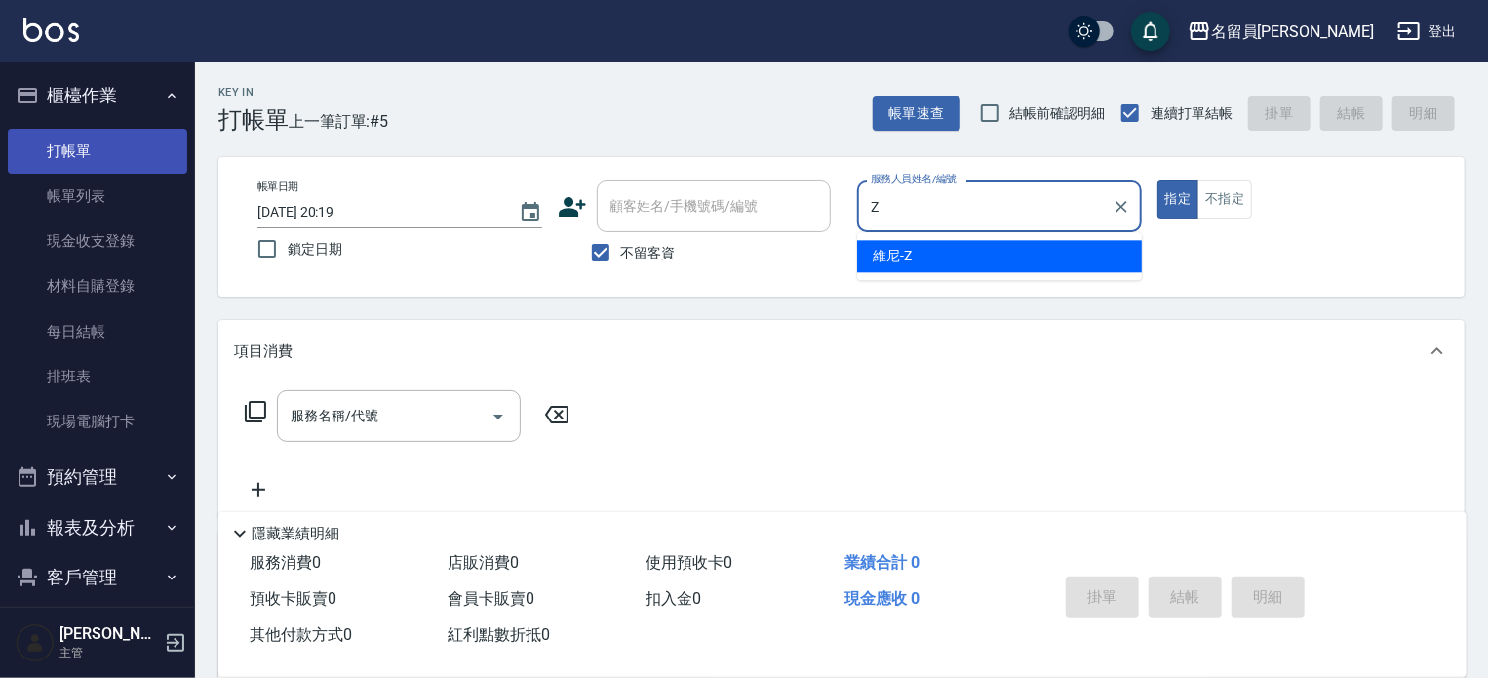
type input "維尼-Z"
type button "true"
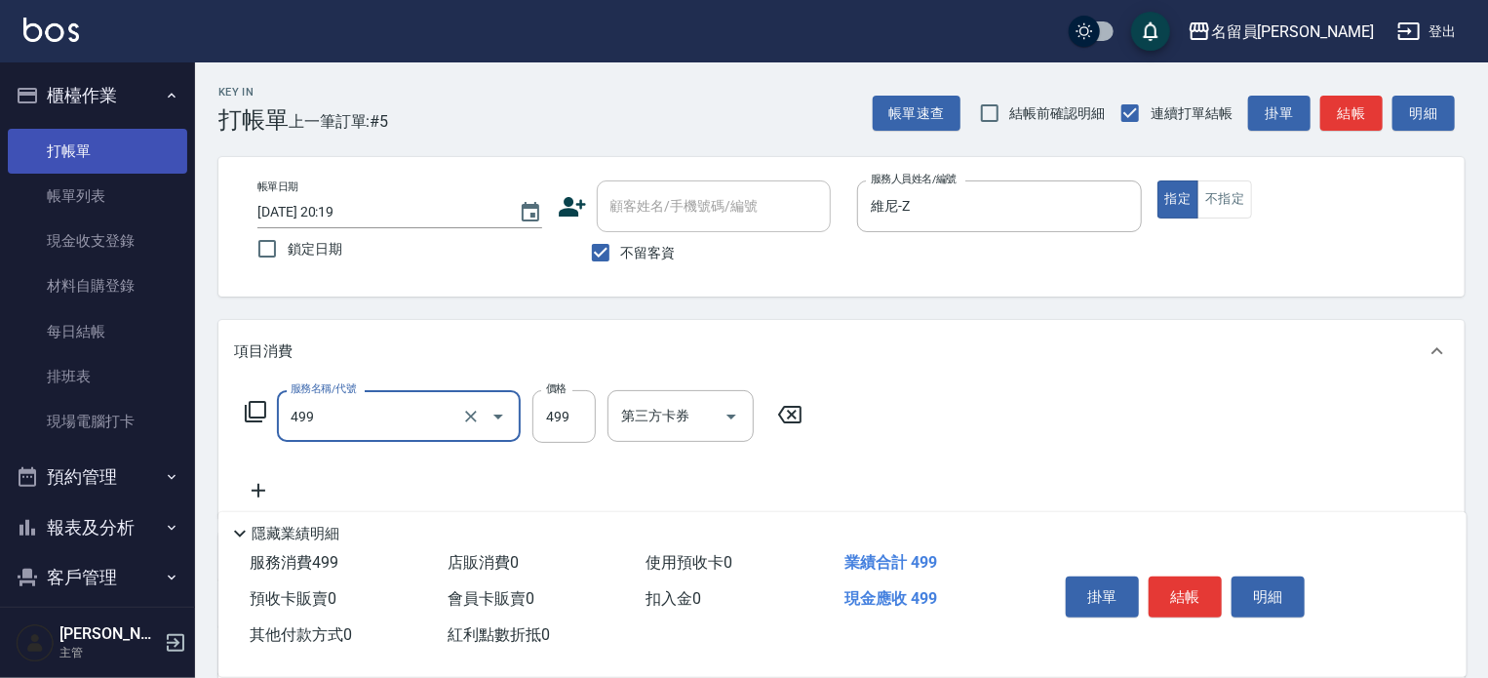
type input "去角質洗髮(499)"
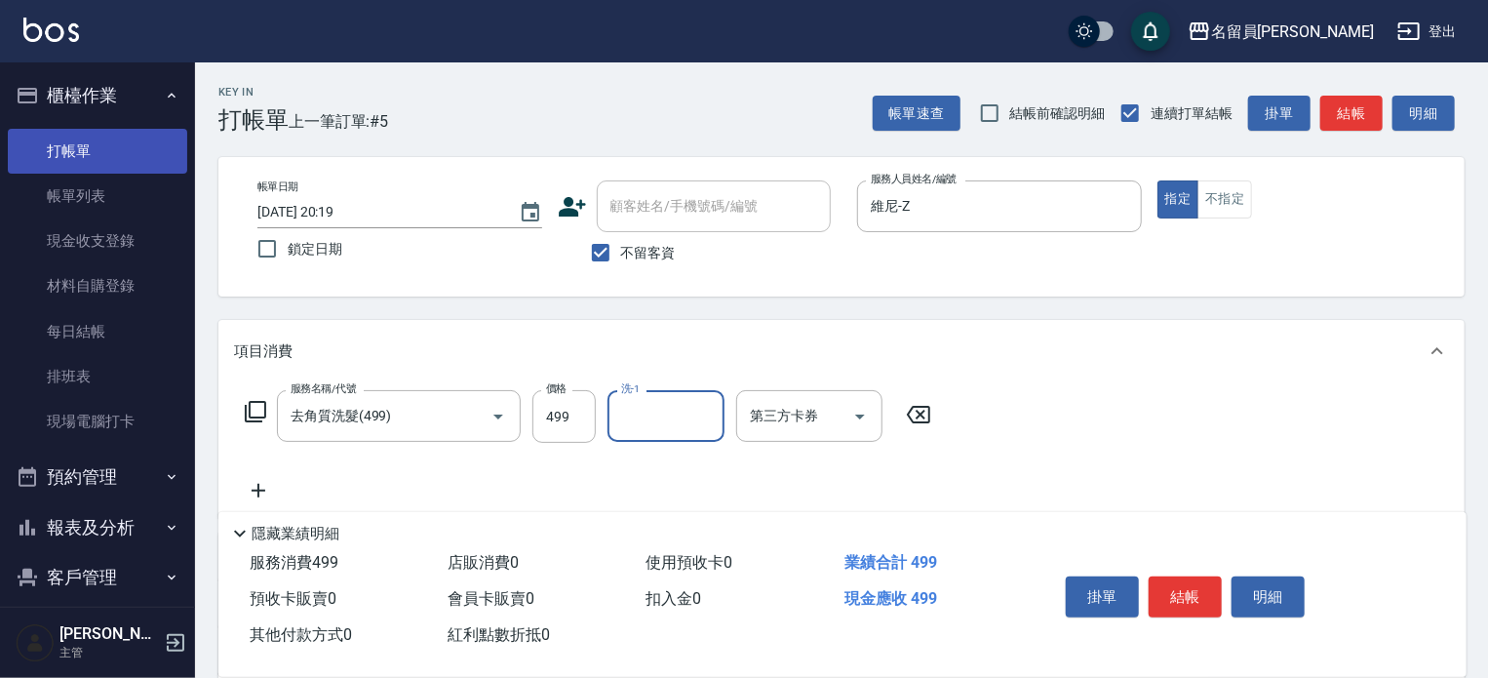
type input "5"
type input "4"
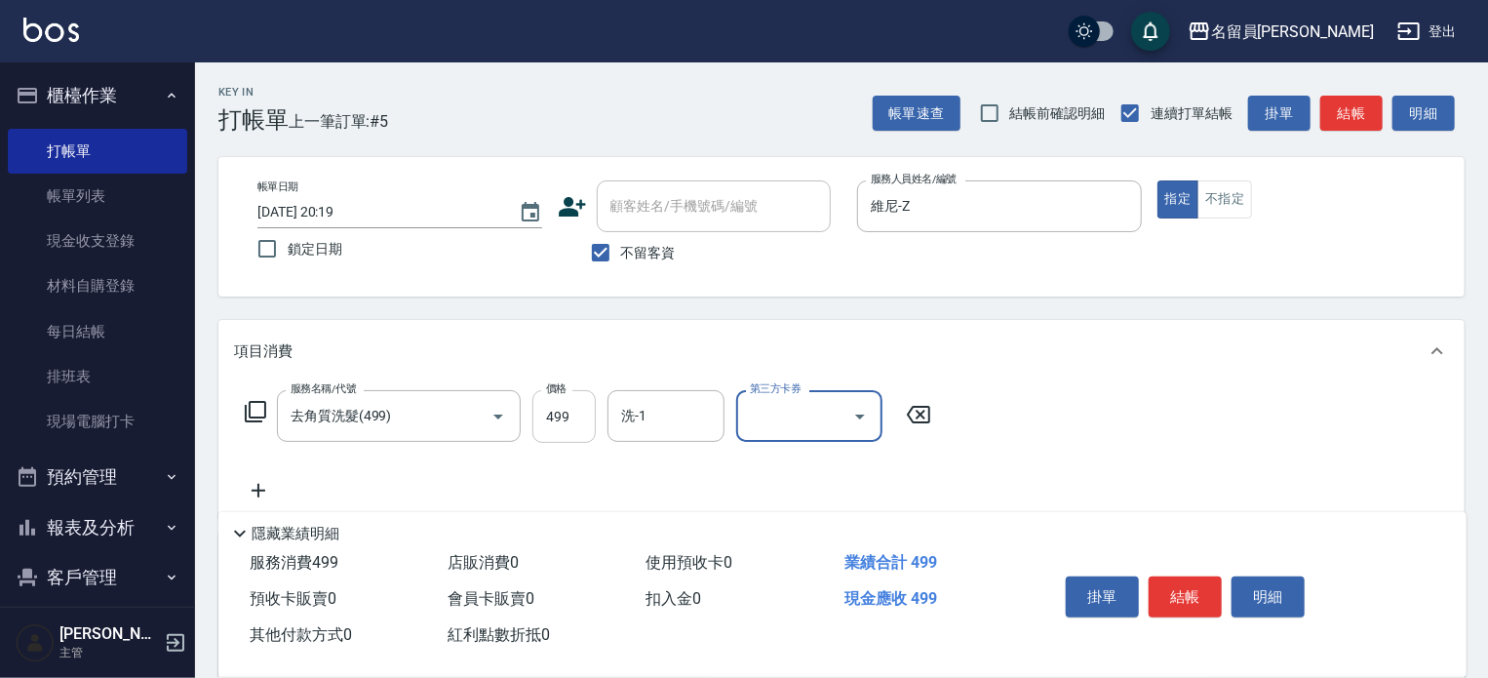
click at [565, 430] on input "499" at bounding box center [563, 416] width 63 height 53
type input "500"
type input "[PERSON_NAME]-45"
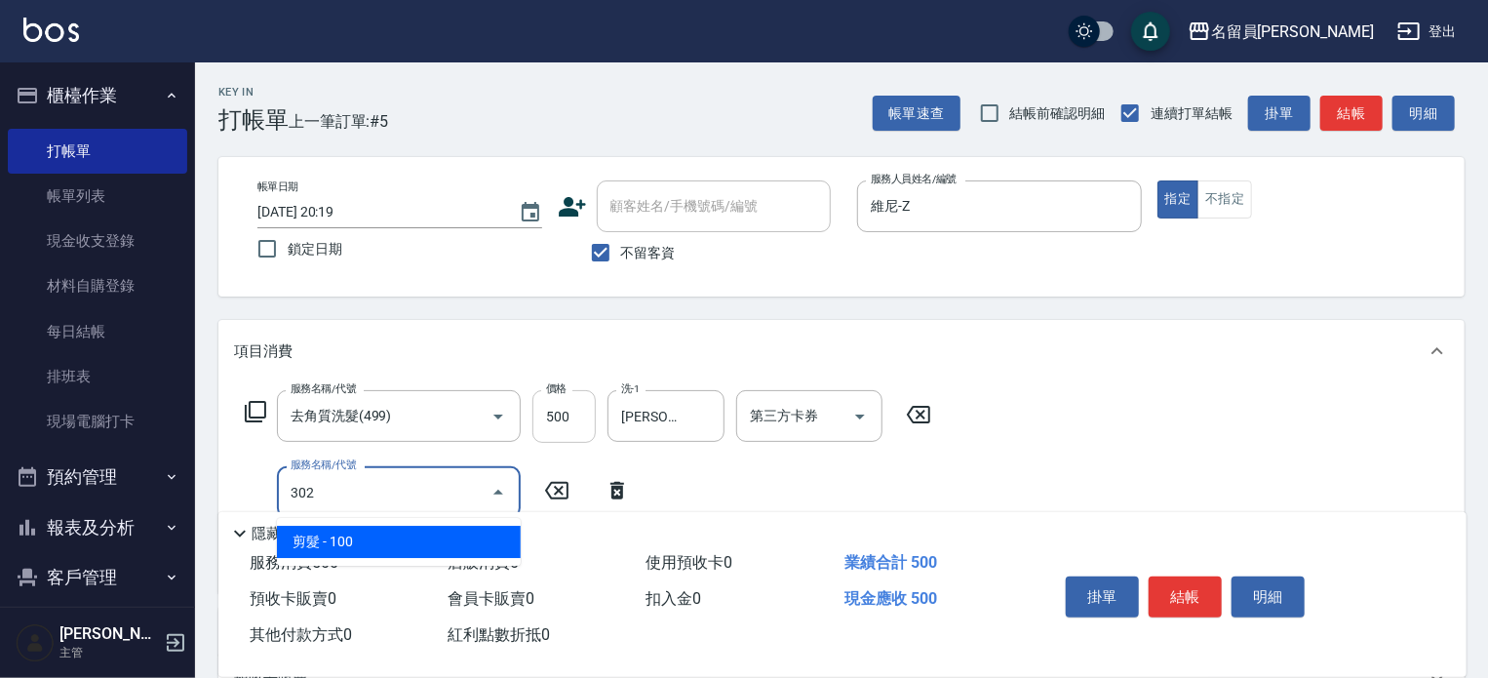
type input "剪髮(302)"
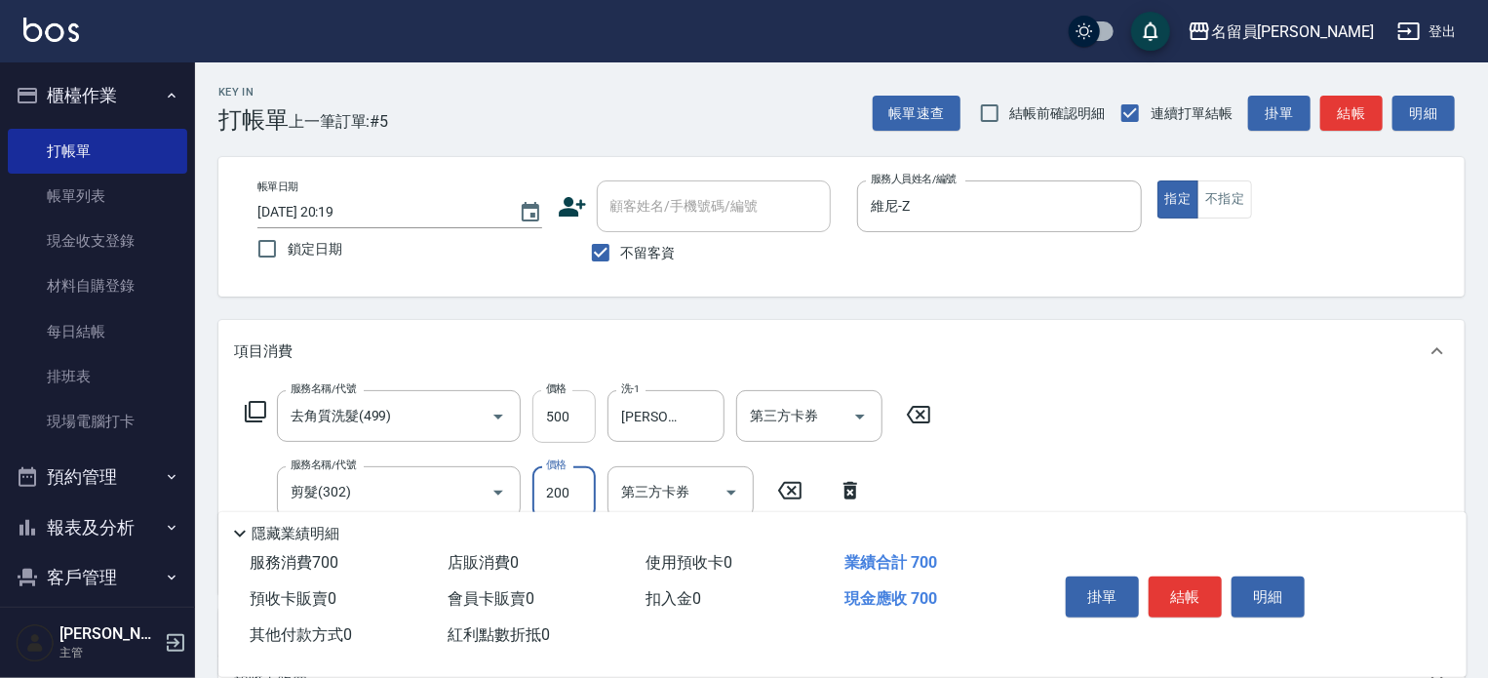
type input "200"
type input "酵素護髮(1000)"
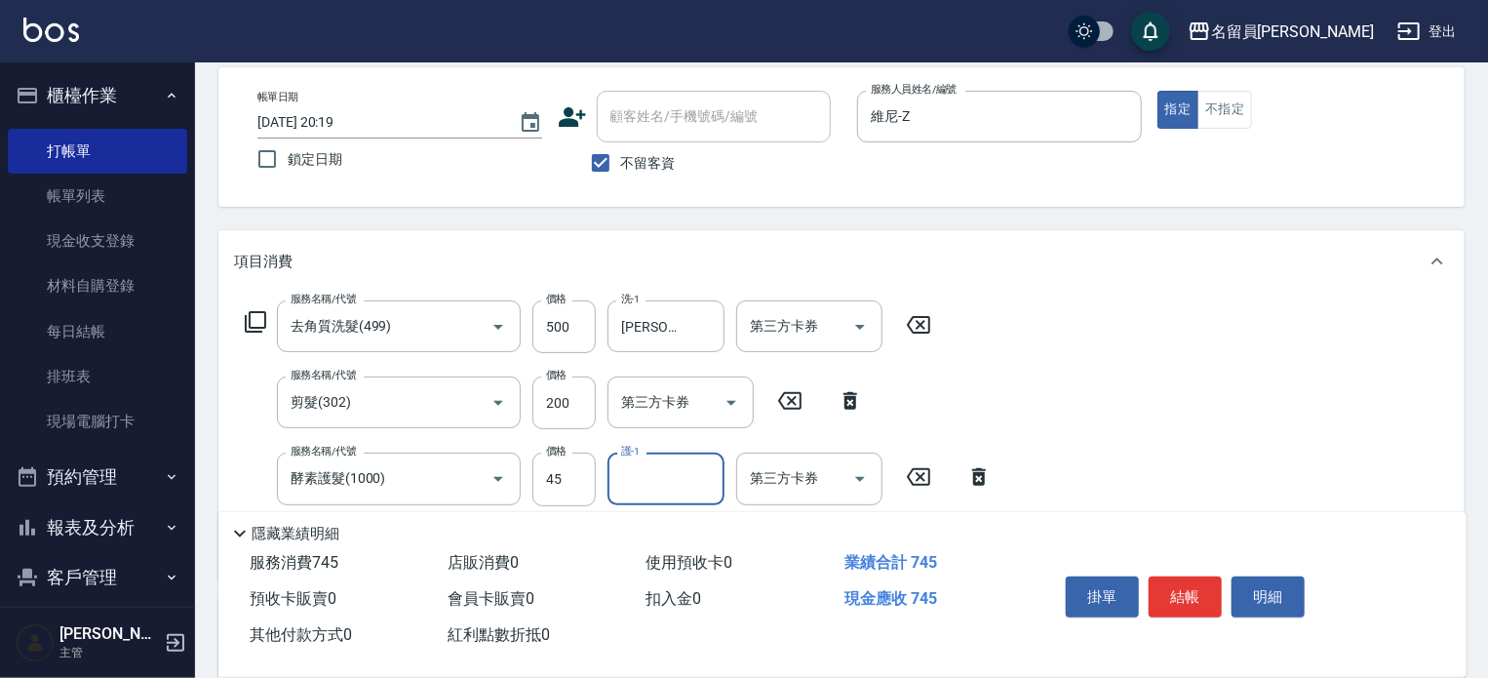
scroll to position [195, 0]
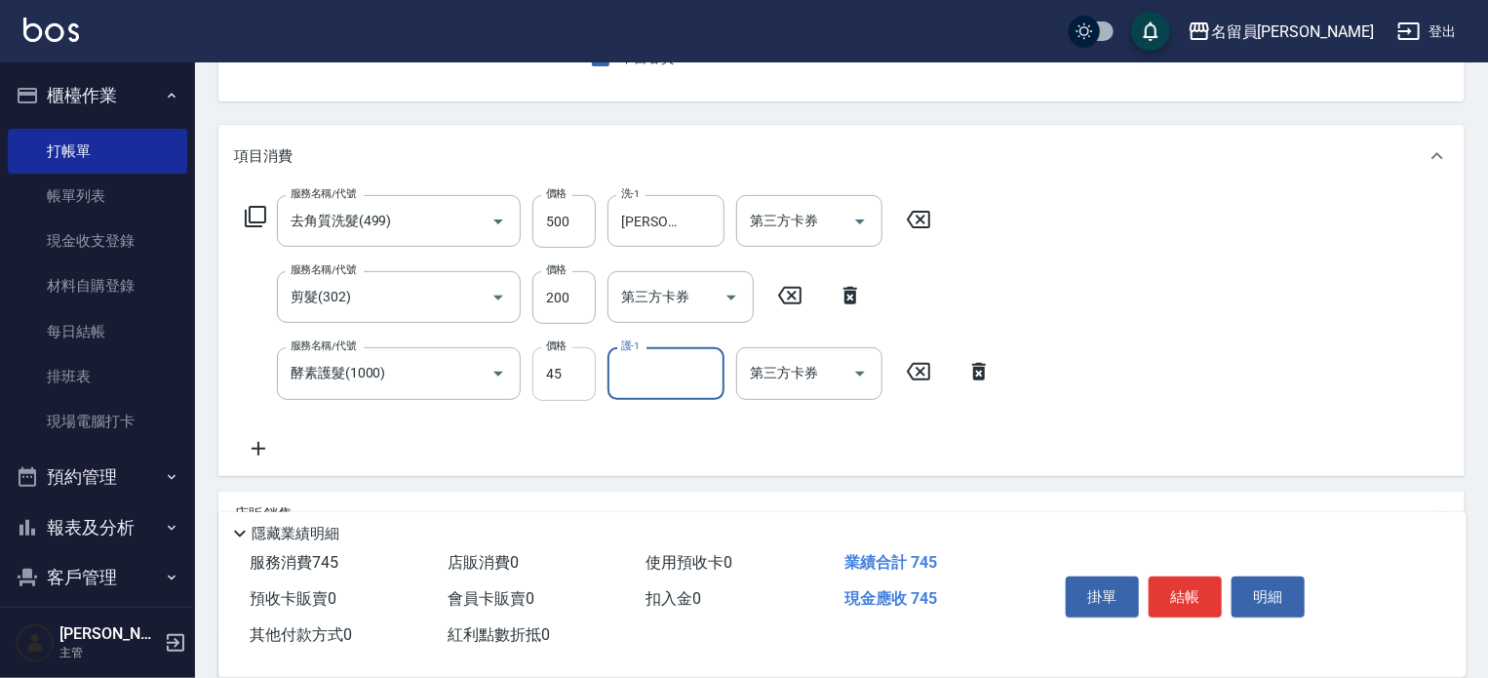
click at [577, 377] on input "45" at bounding box center [563, 373] width 63 height 53
type input "1000"
type input "[PERSON_NAME]-45"
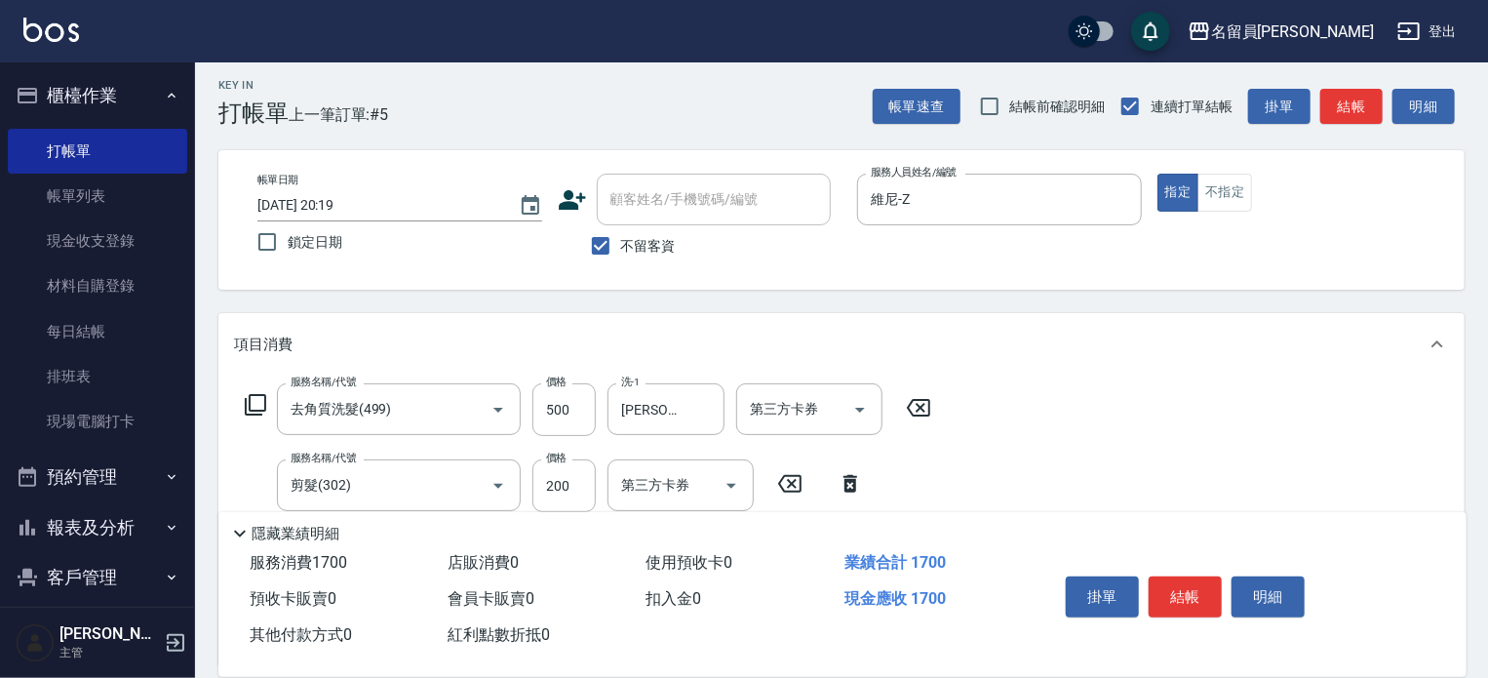
scroll to position [0, 0]
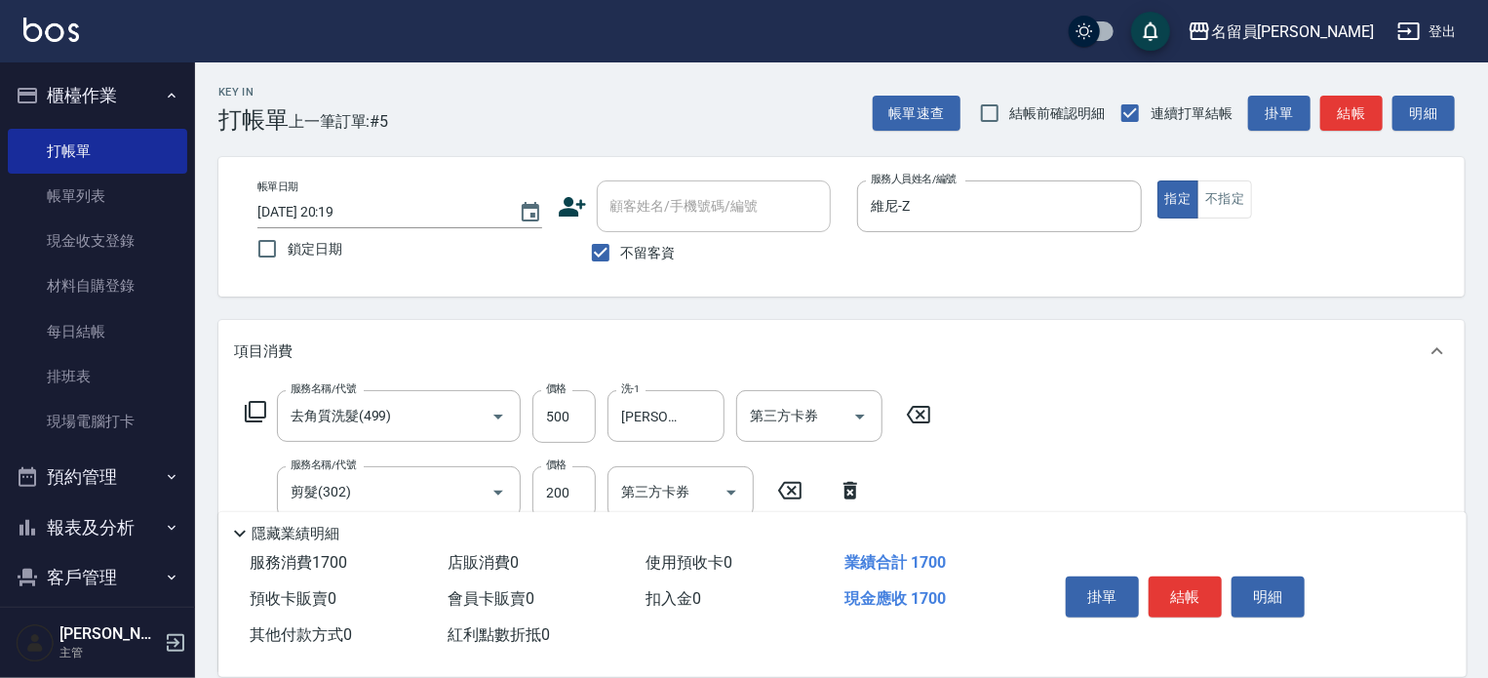
click at [1200, 595] on button "結帳" at bounding box center [1185, 596] width 73 height 41
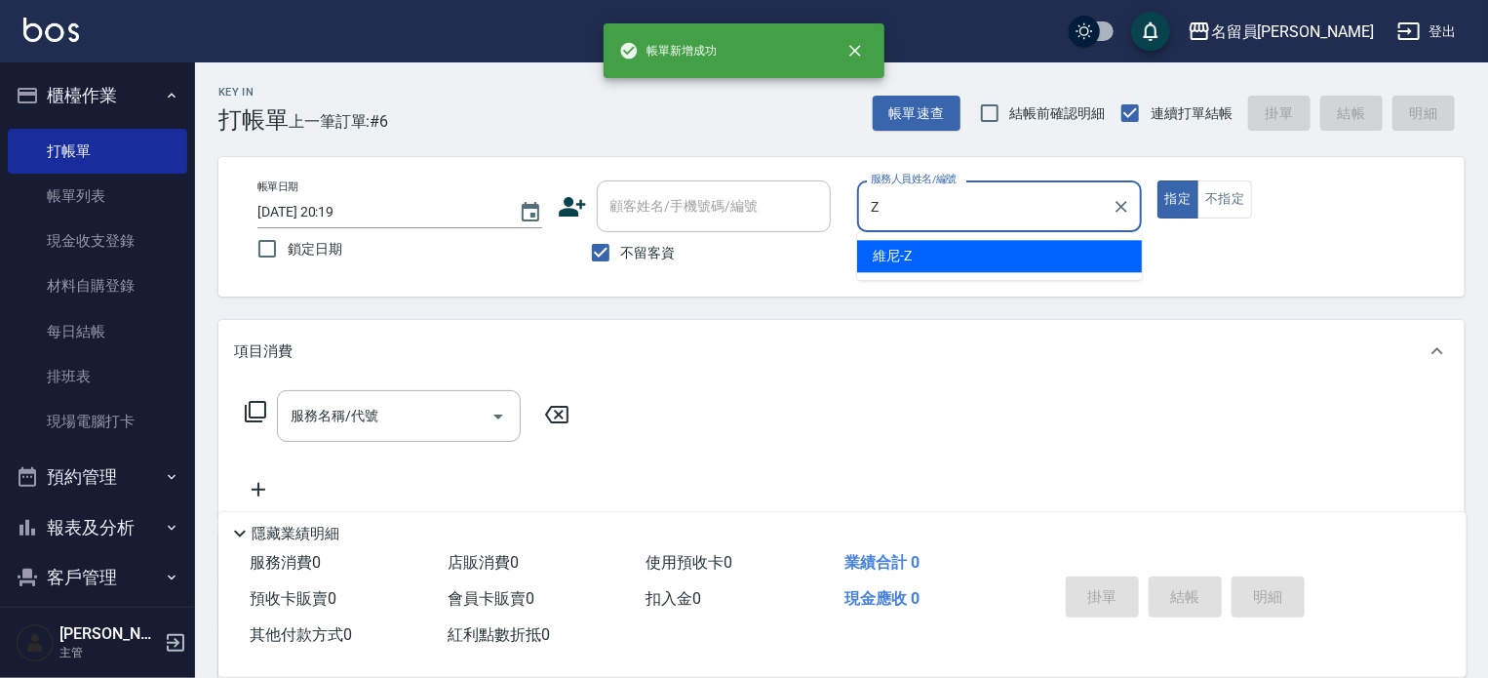
type input "維尼-Z"
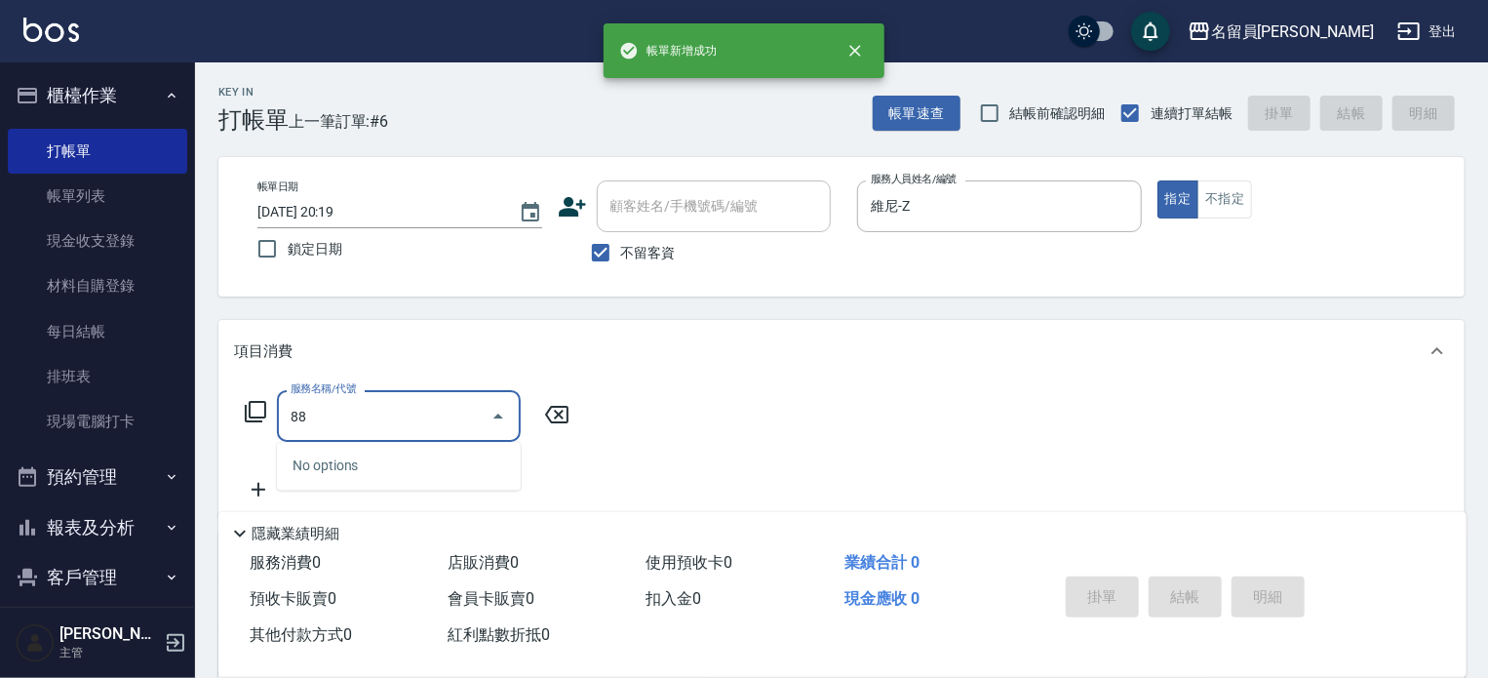
type input "8"
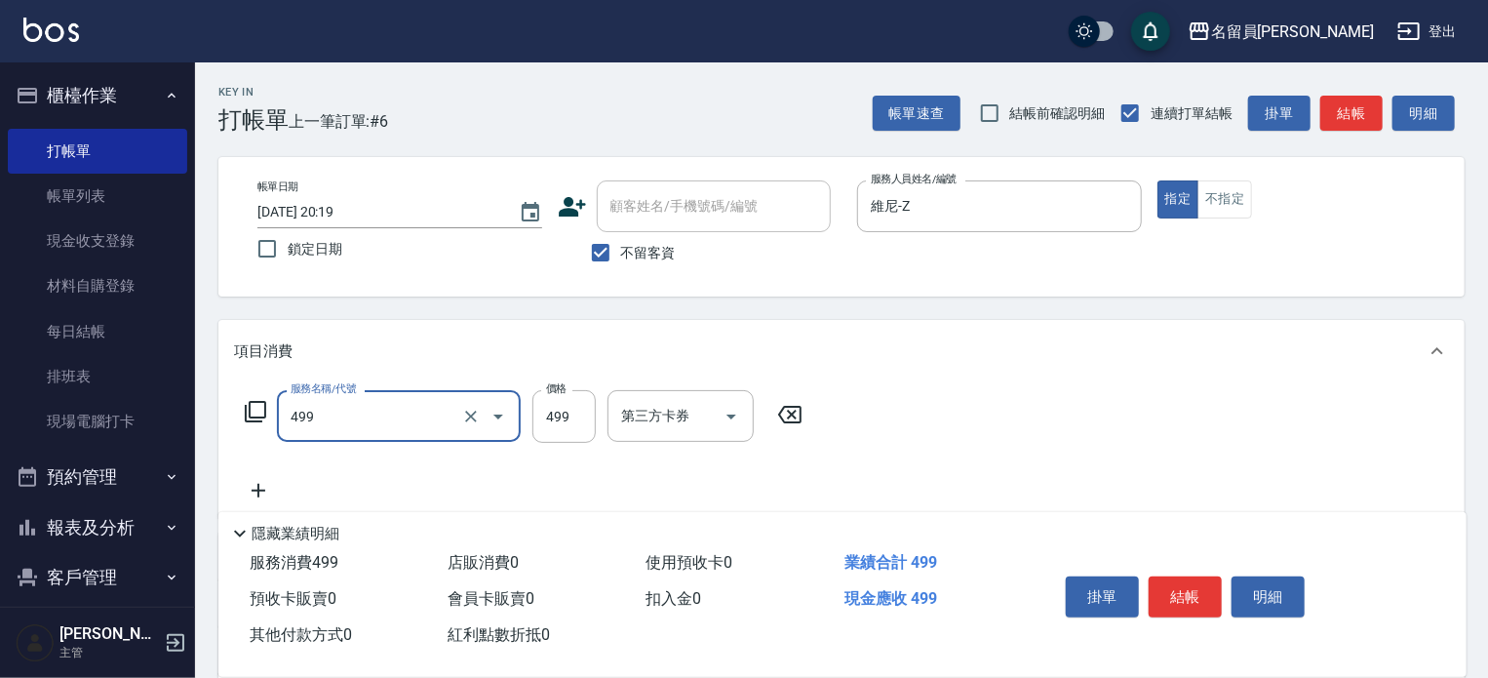
type input "去角質洗髮(499)"
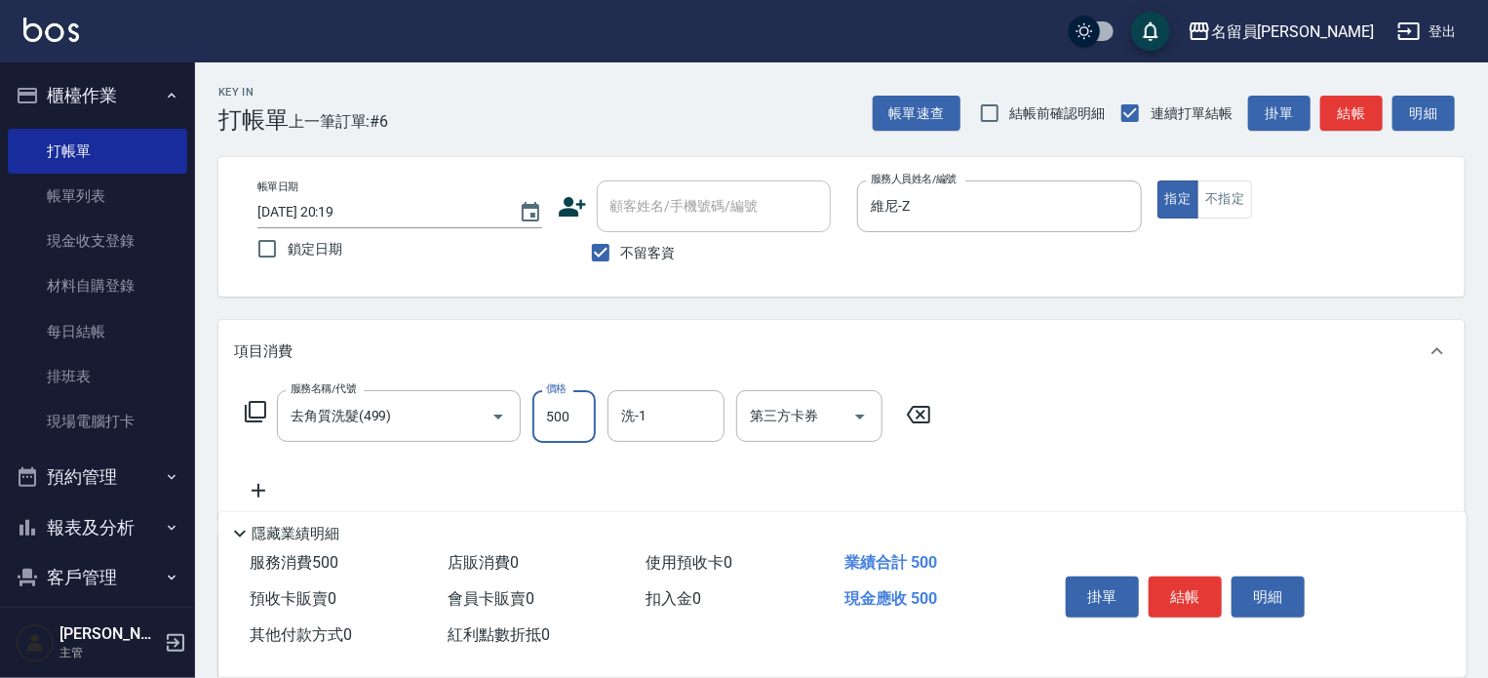
type input "500"
type input "[PERSON_NAME]-45"
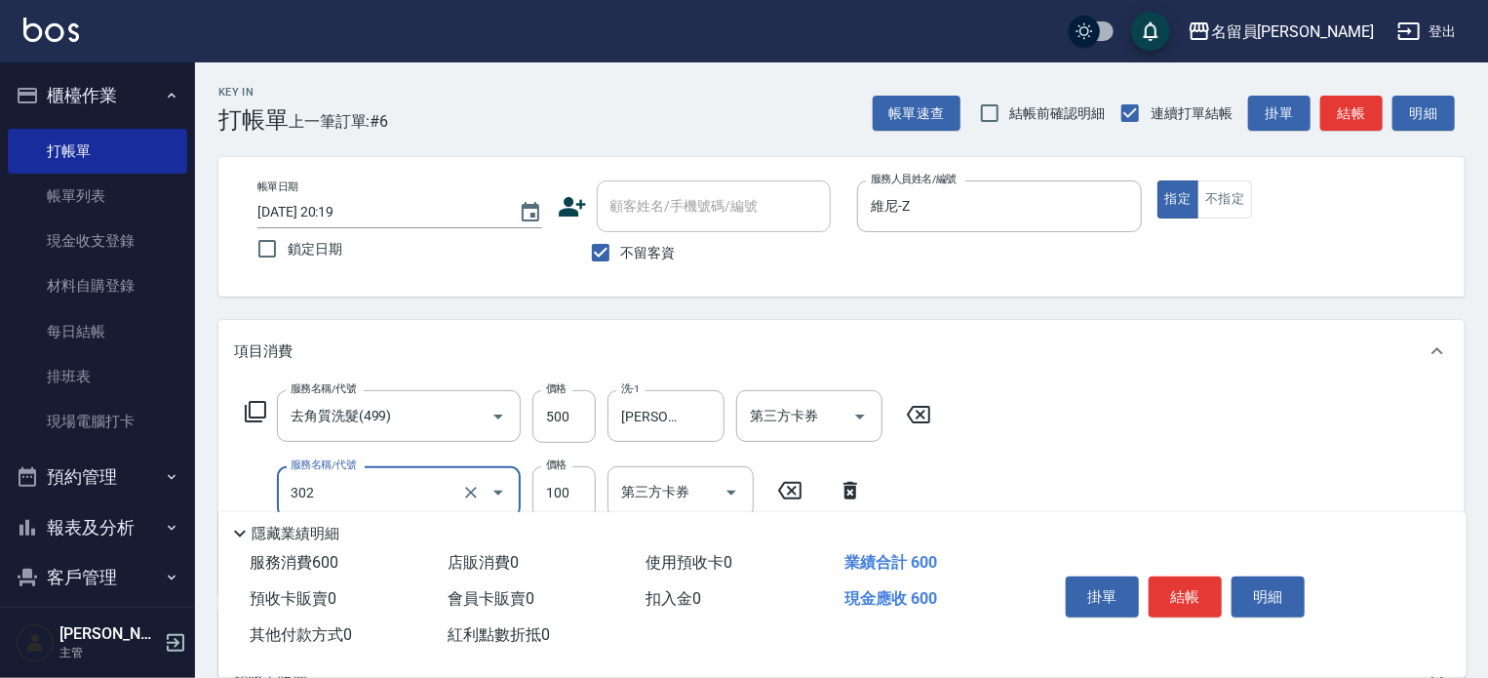
type input "剪髮(302)"
type input "200"
drag, startPoint x: 1192, startPoint y: 596, endPoint x: 1173, endPoint y: 565, distance: 36.8
click at [1192, 596] on button "結帳" at bounding box center [1185, 596] width 73 height 41
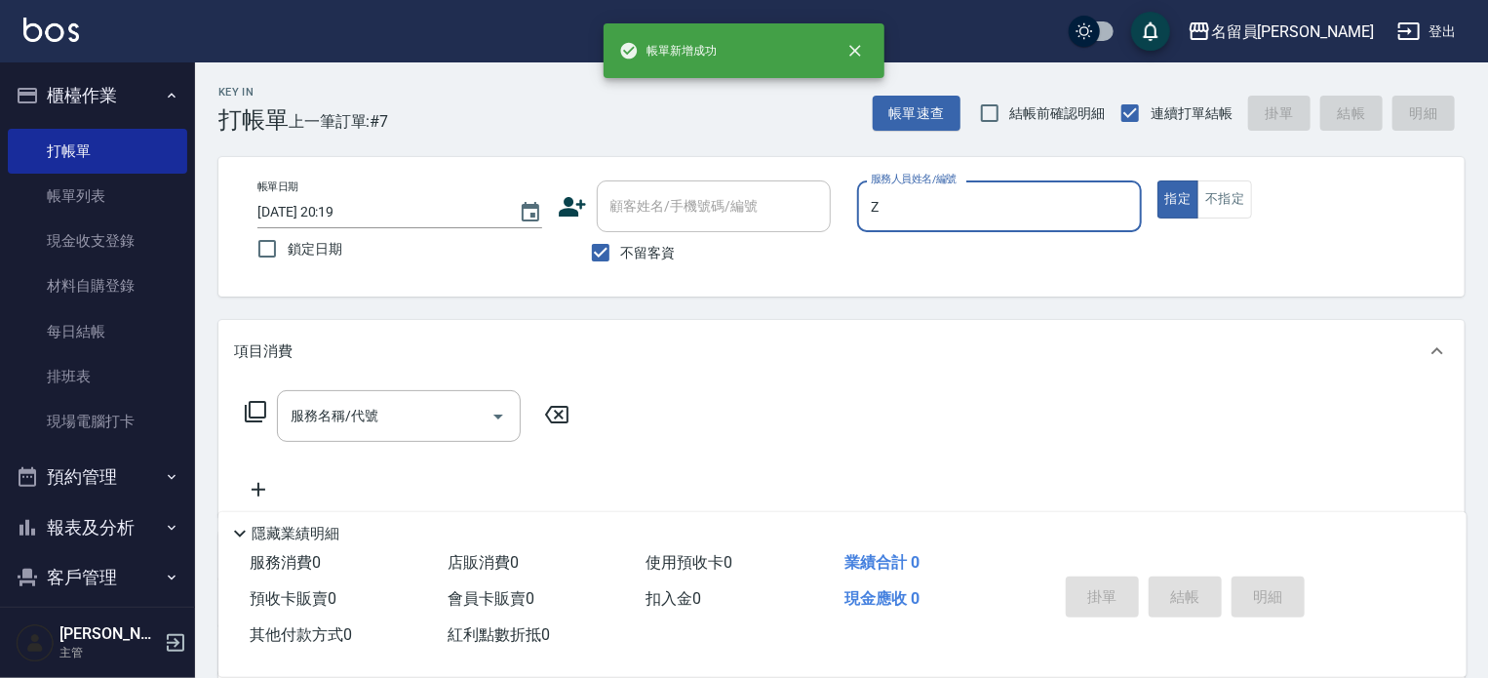
type input "維尼-Z"
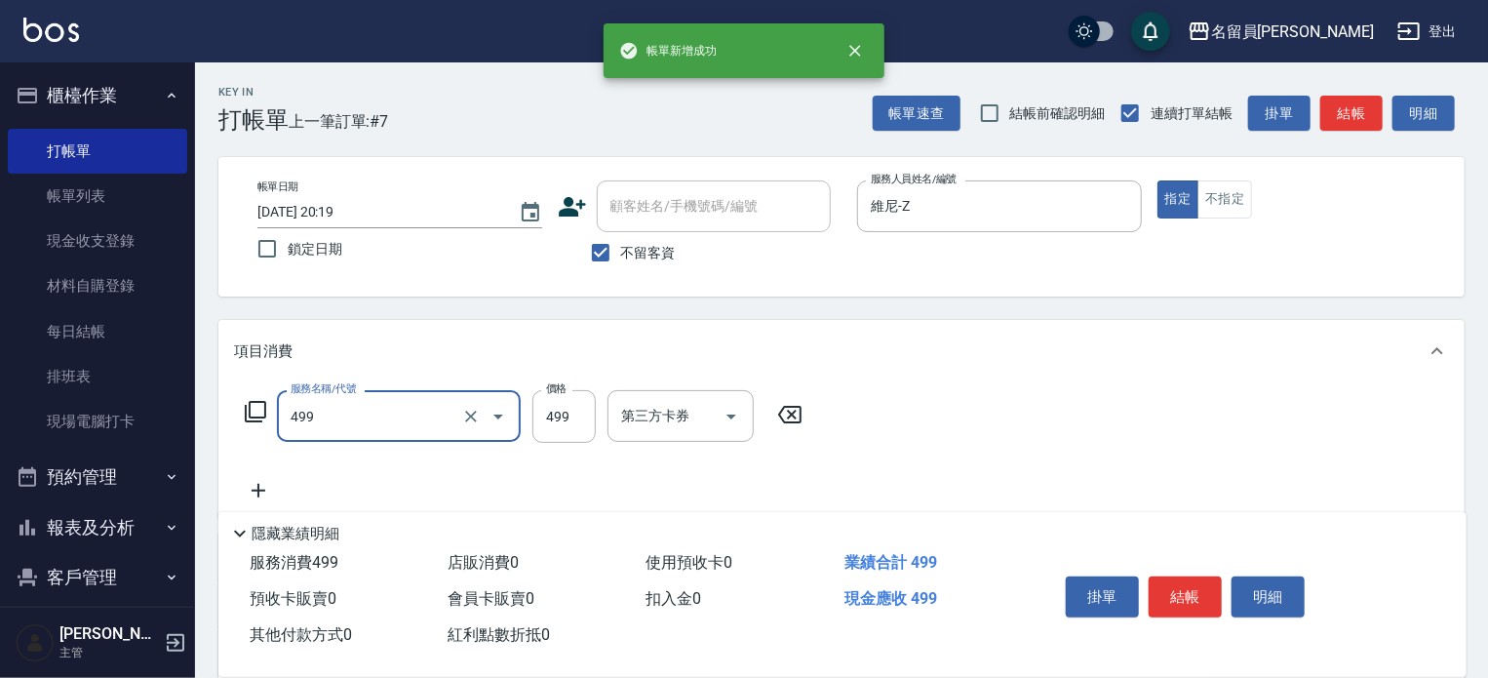
type input "去角質洗髮(499)"
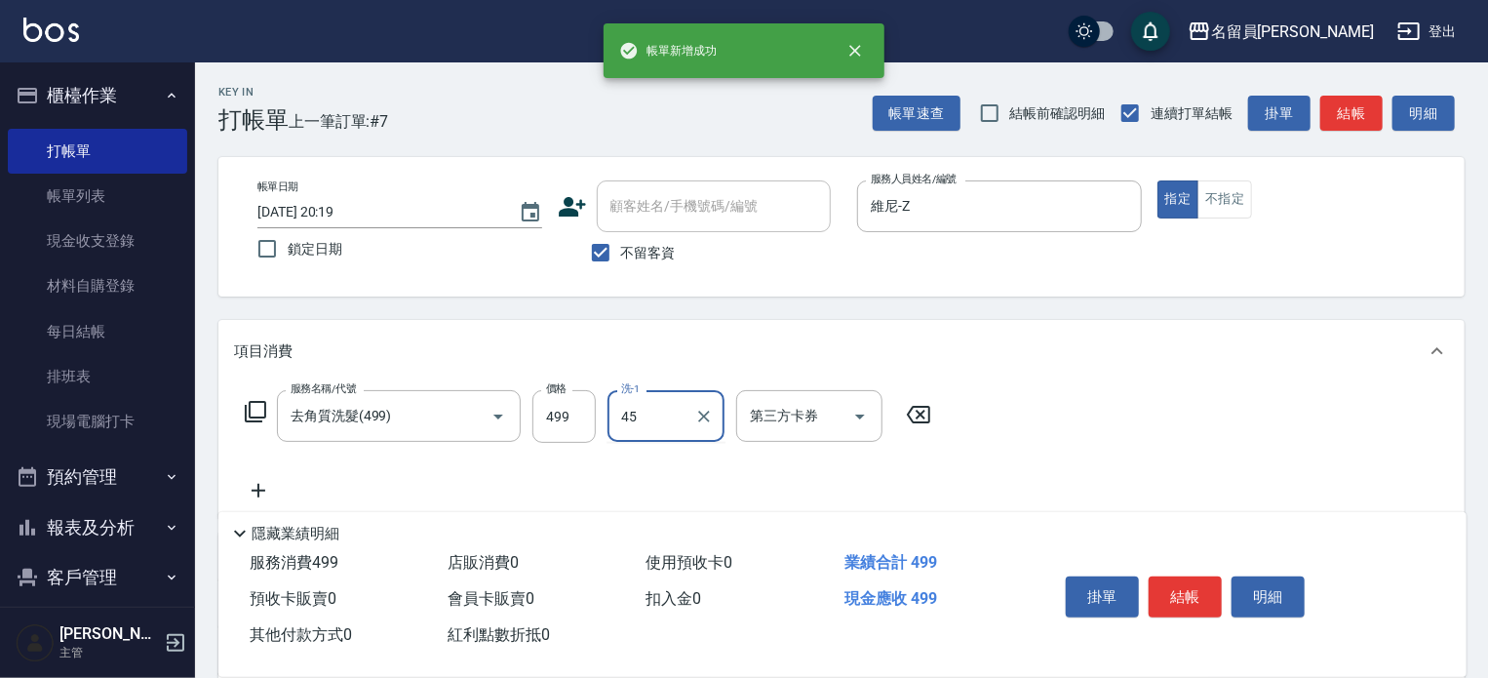
type input "[PERSON_NAME]-45"
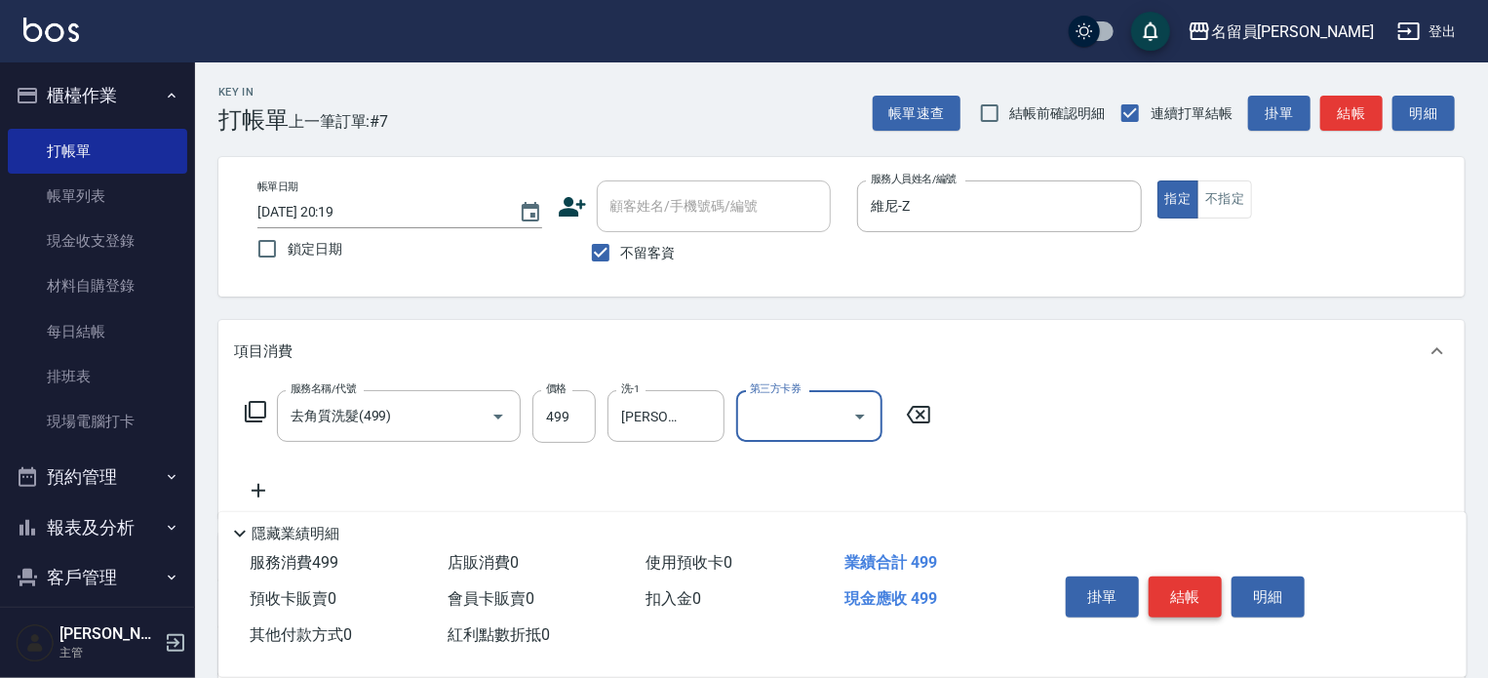
click at [1179, 581] on button "結帳" at bounding box center [1185, 596] width 73 height 41
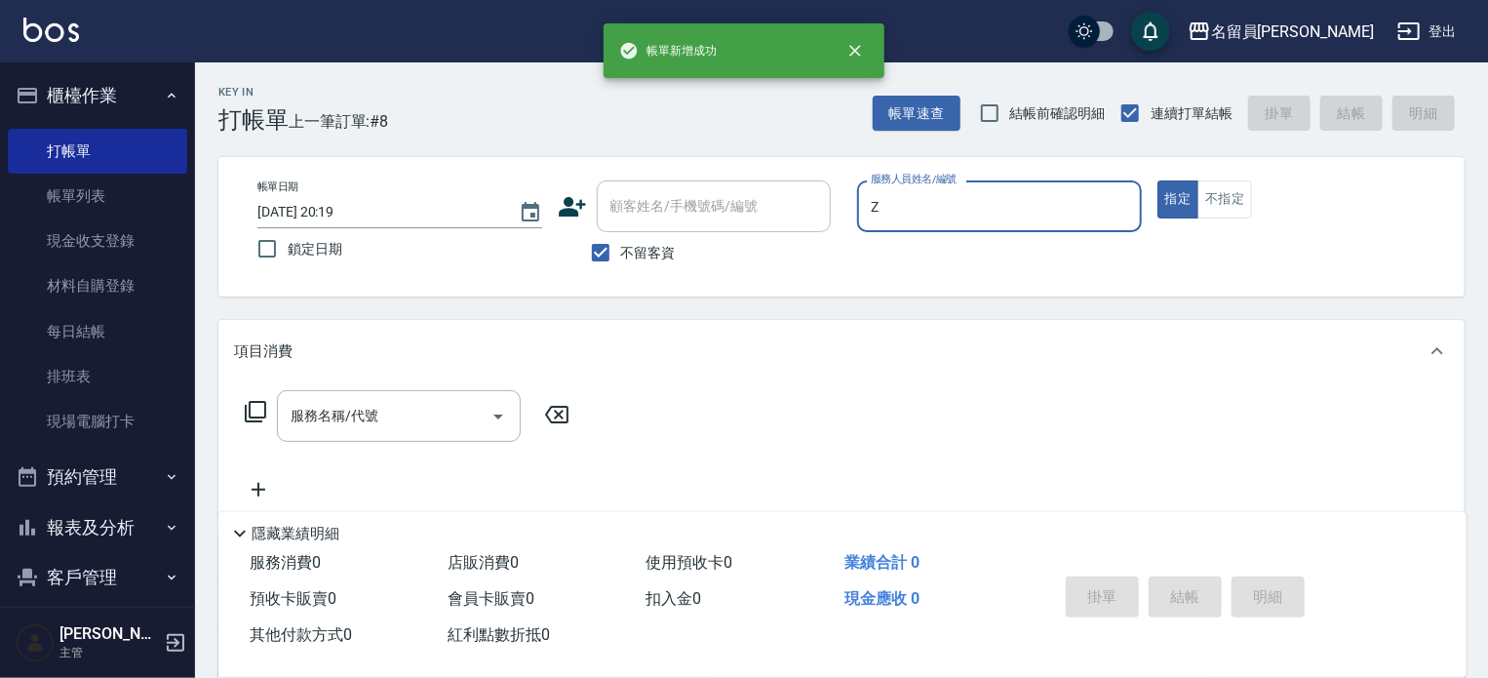
type input "維尼-Z"
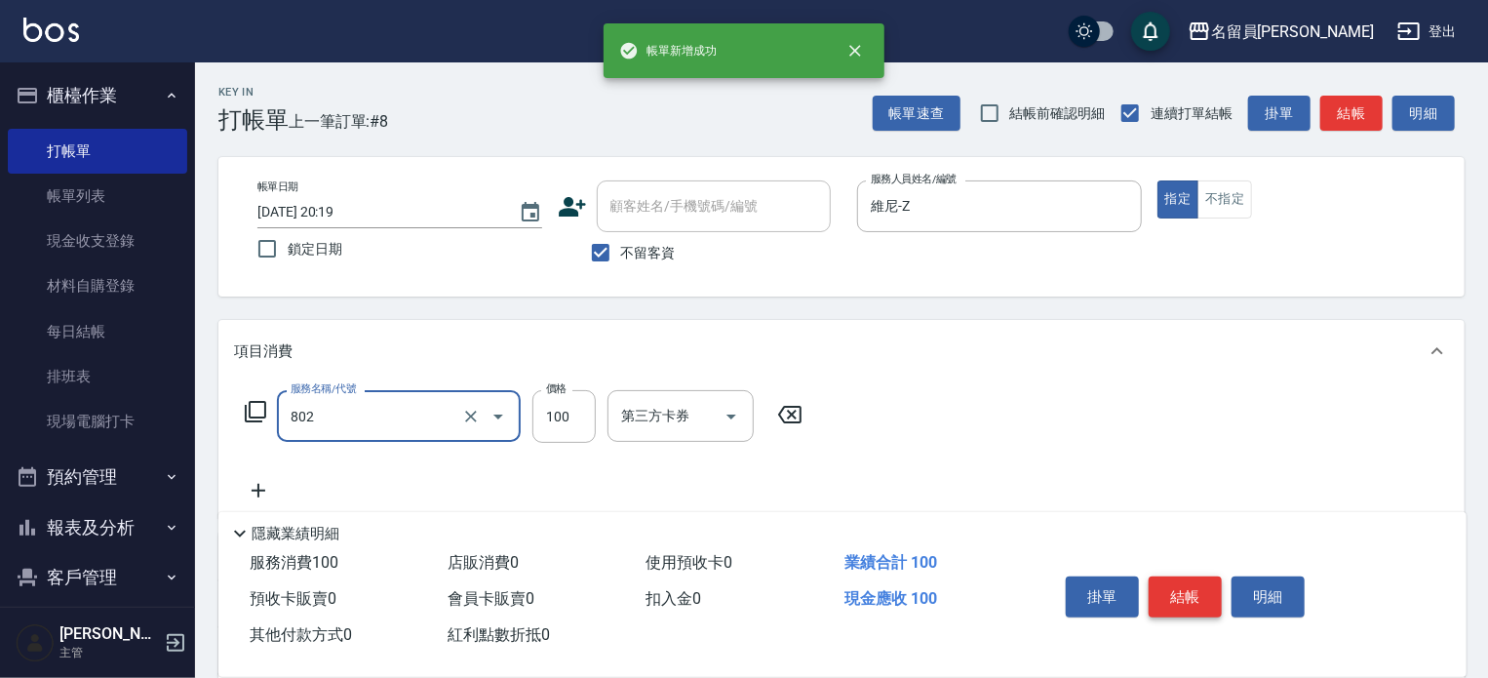
type input "VIP儲值(802)"
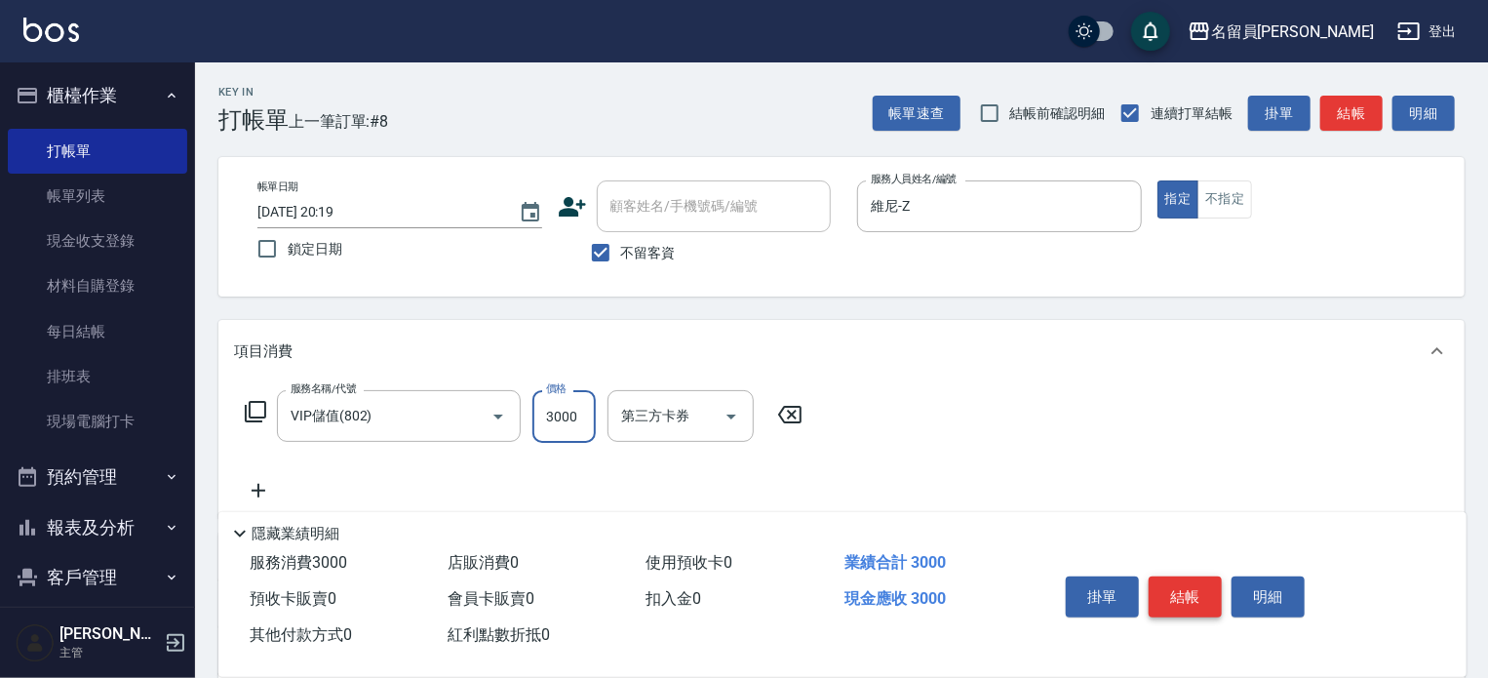
type input "3000"
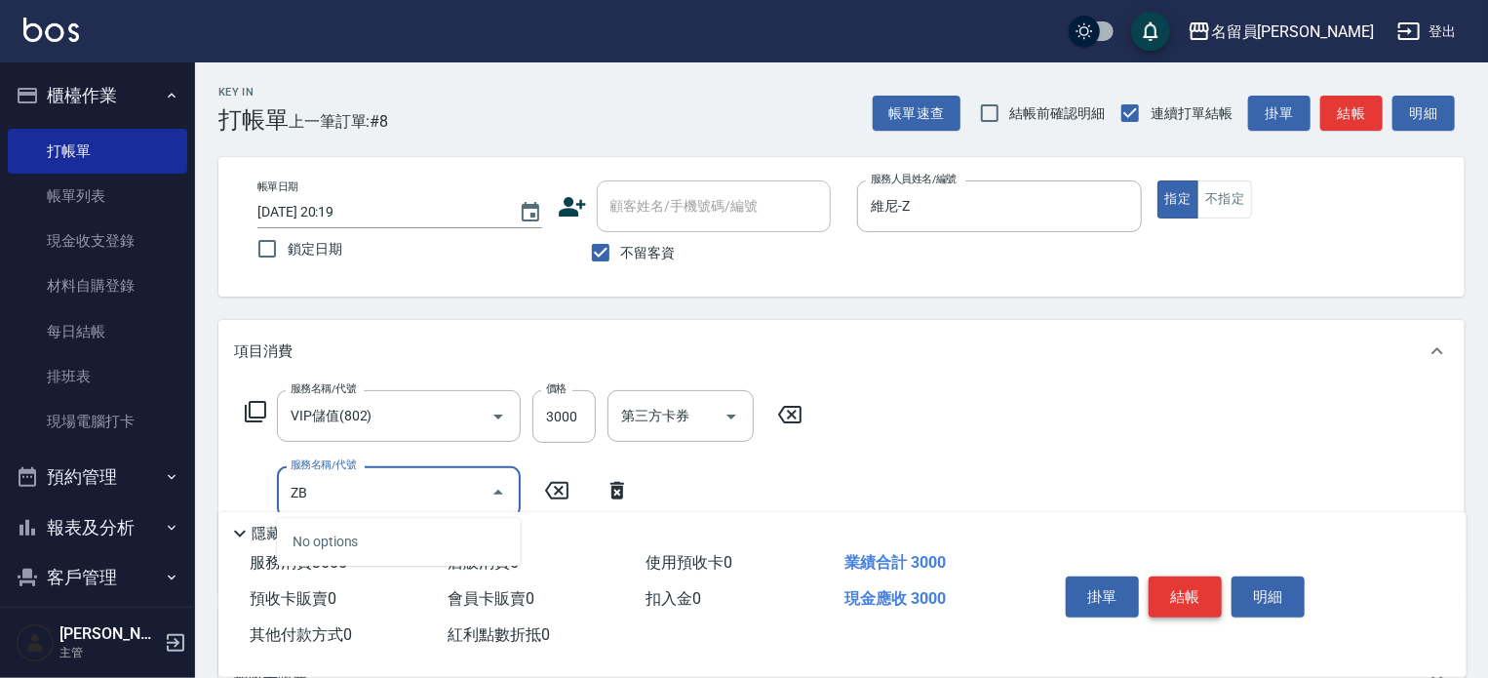
type input "Z"
type input "染髮B餐(33)"
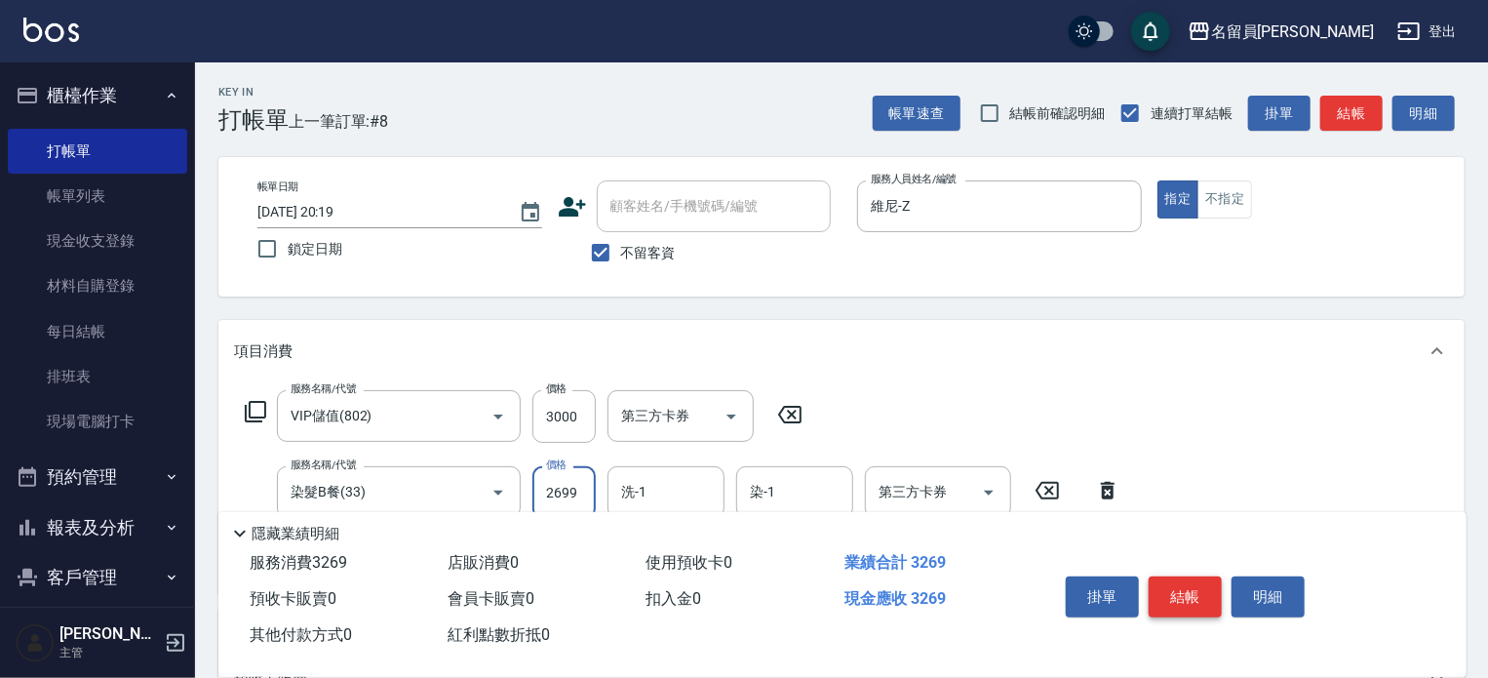
type input "2699"
type input "[PERSON_NAME]-45"
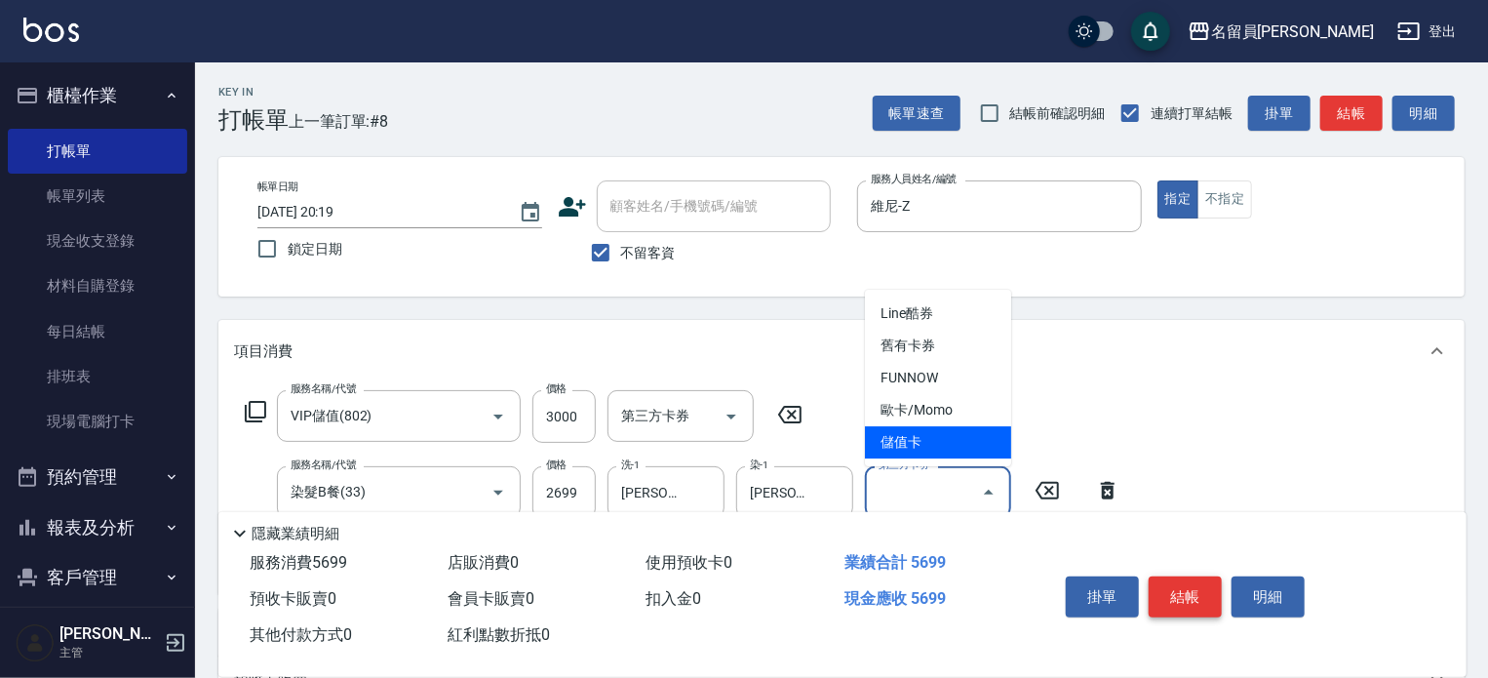
type input "儲值卡"
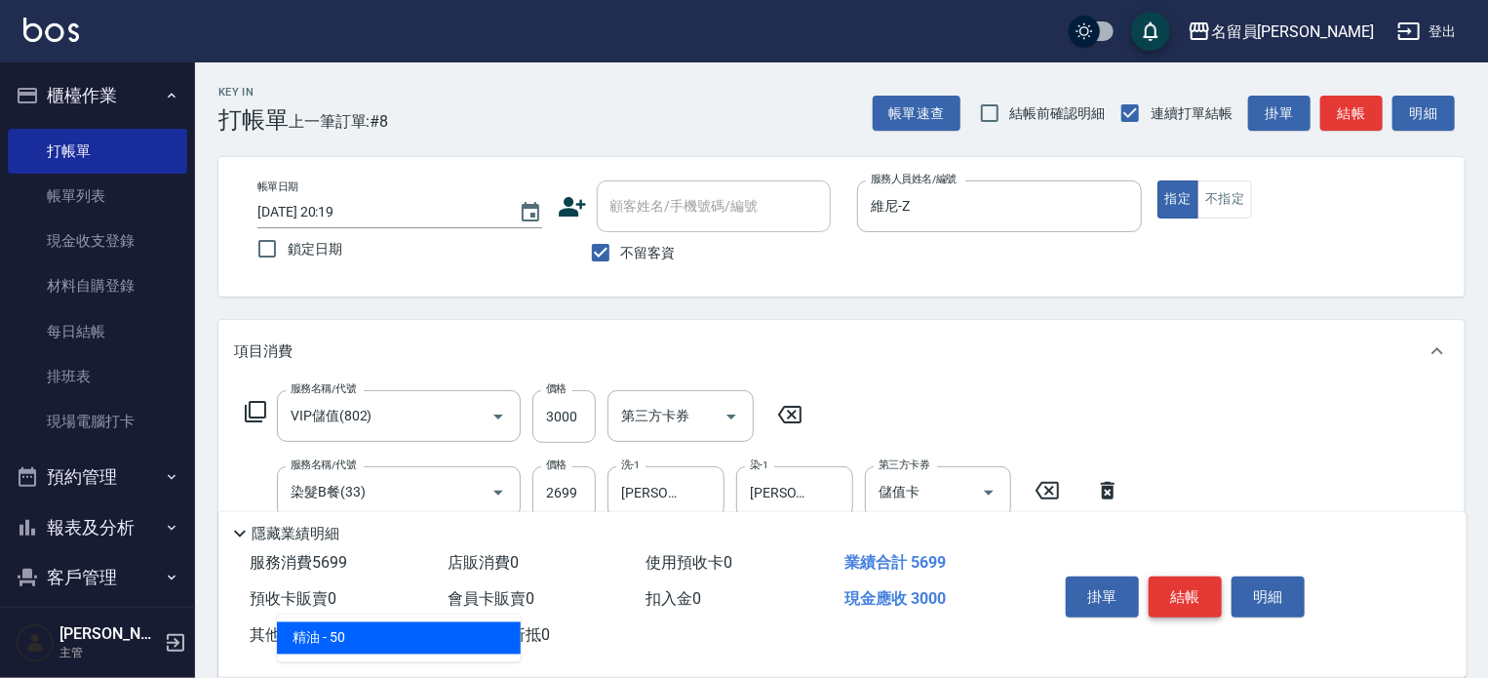
type input "精油(889)"
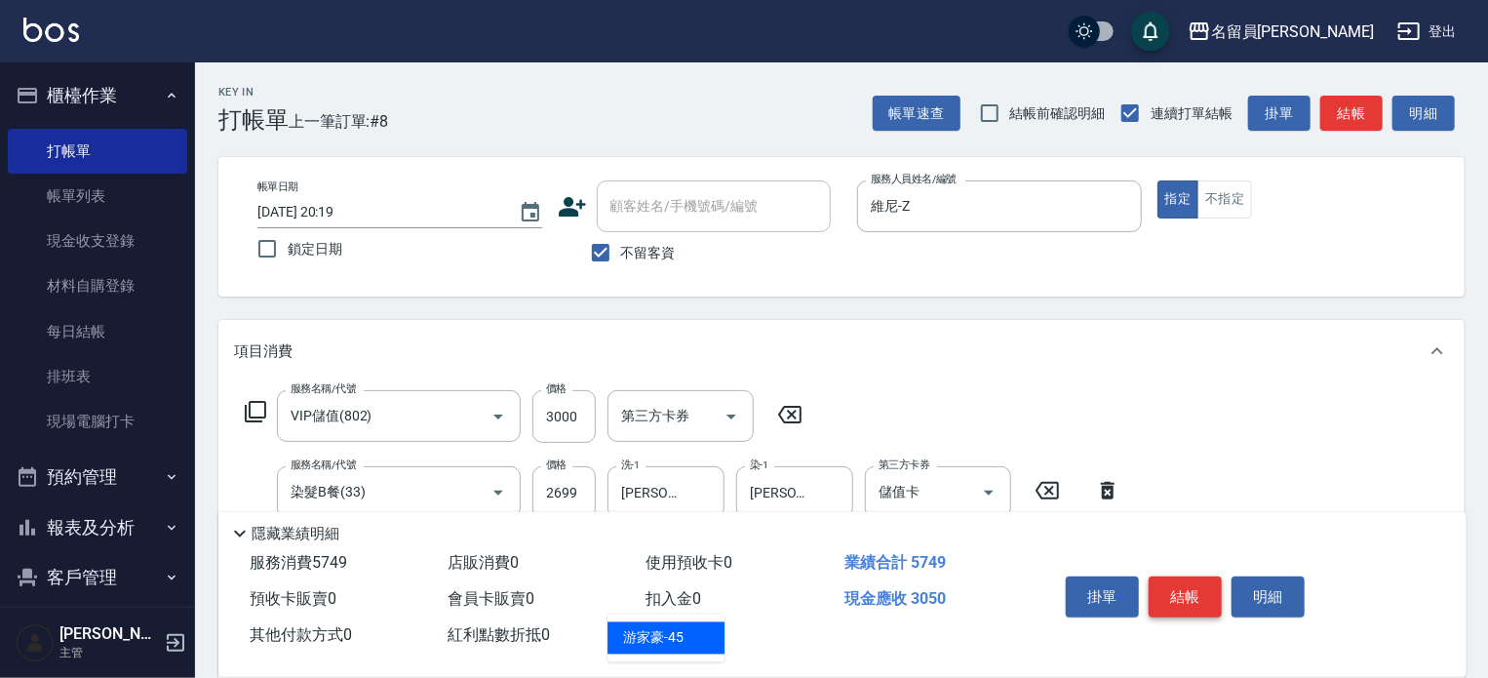
type input "[PERSON_NAME]-45"
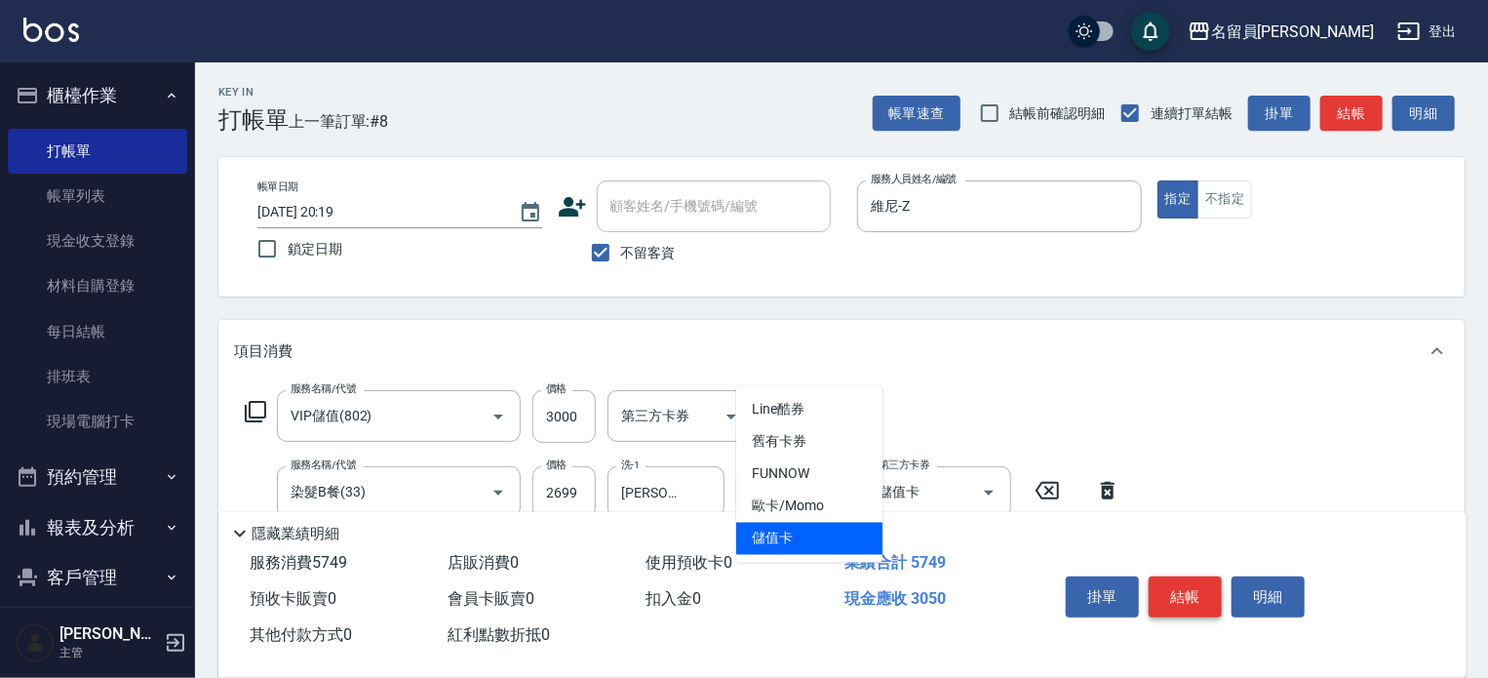
type input "儲值卡"
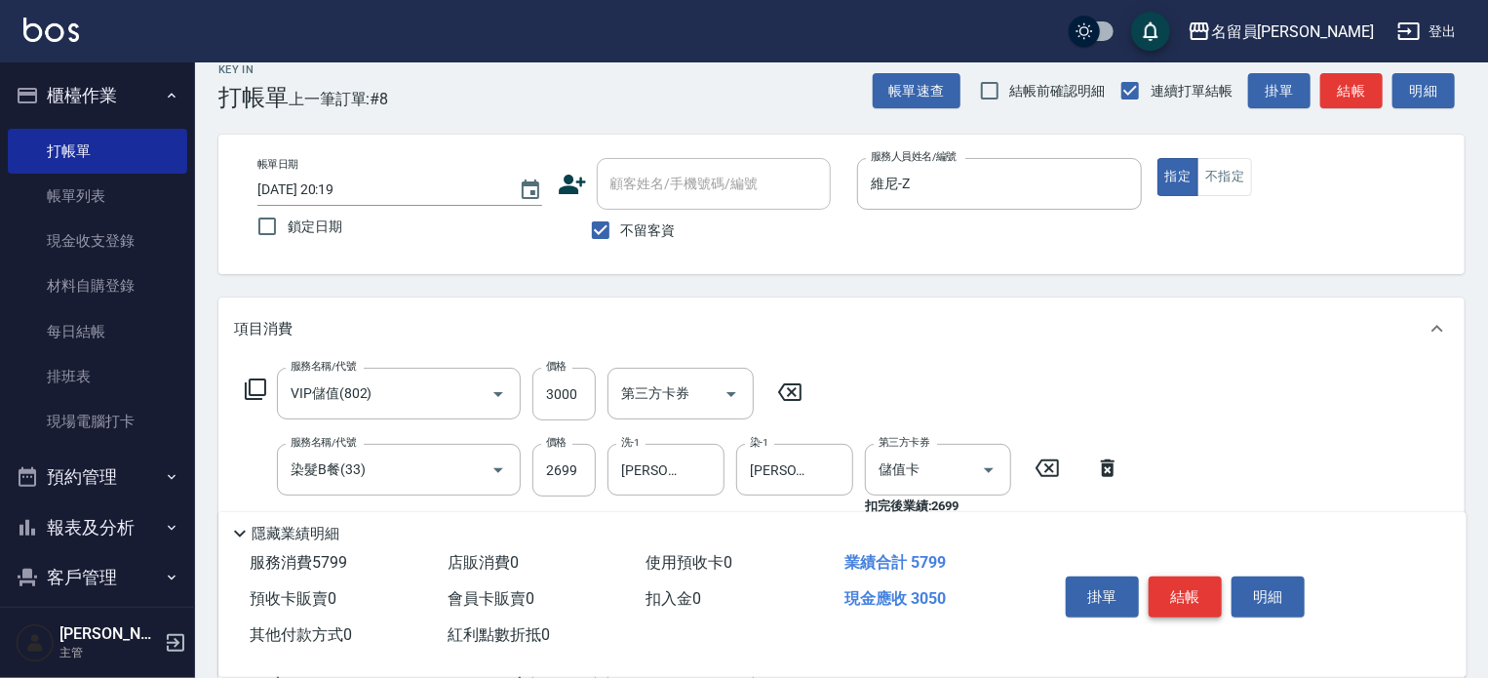
scroll to position [32, 0]
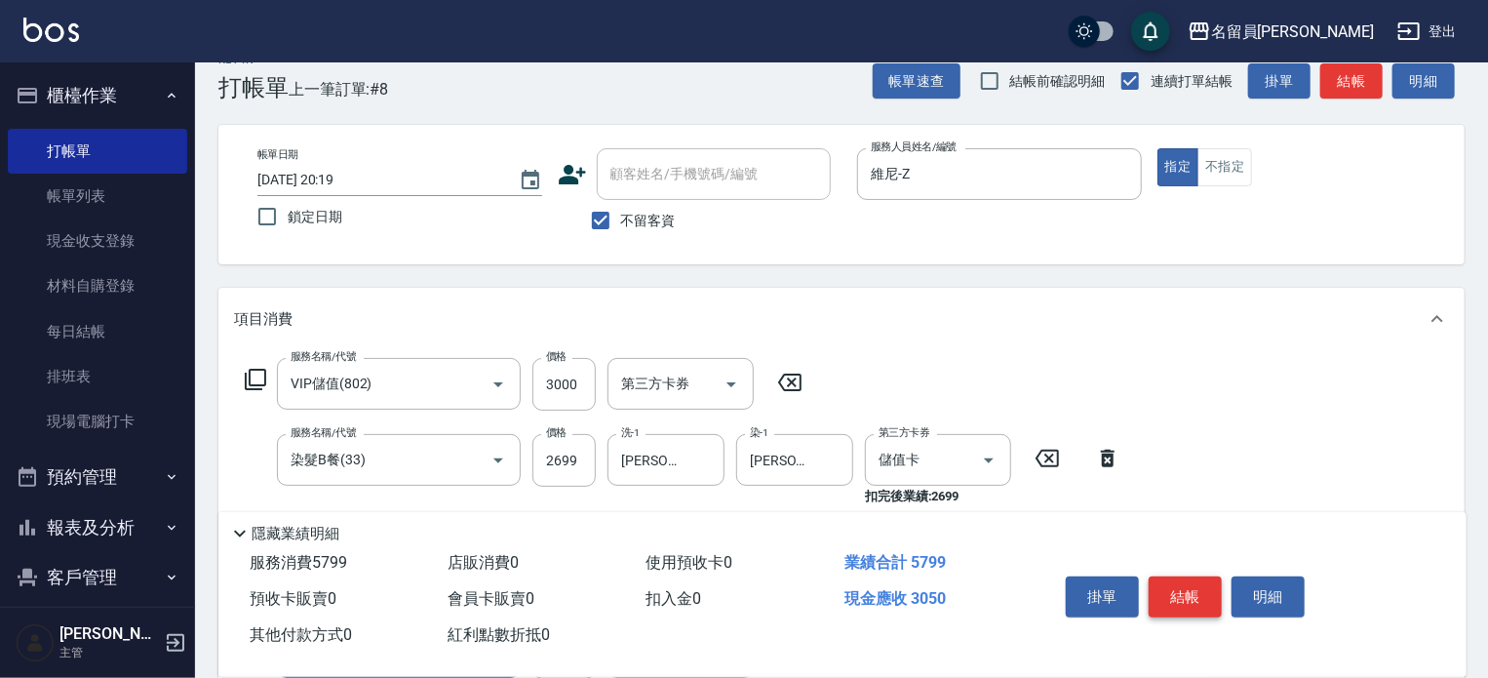
type input "精油(889)"
type input "[PERSON_NAME]-45"
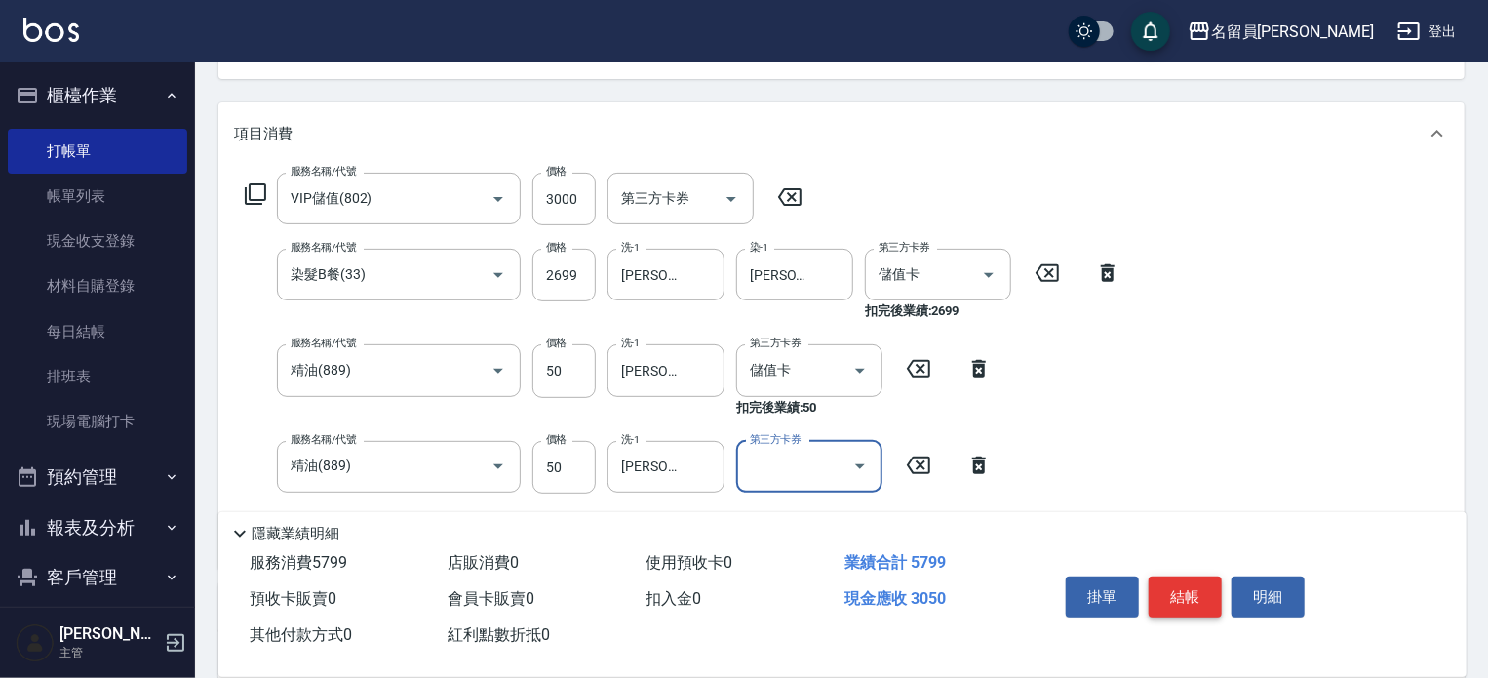
scroll to position [227, 0]
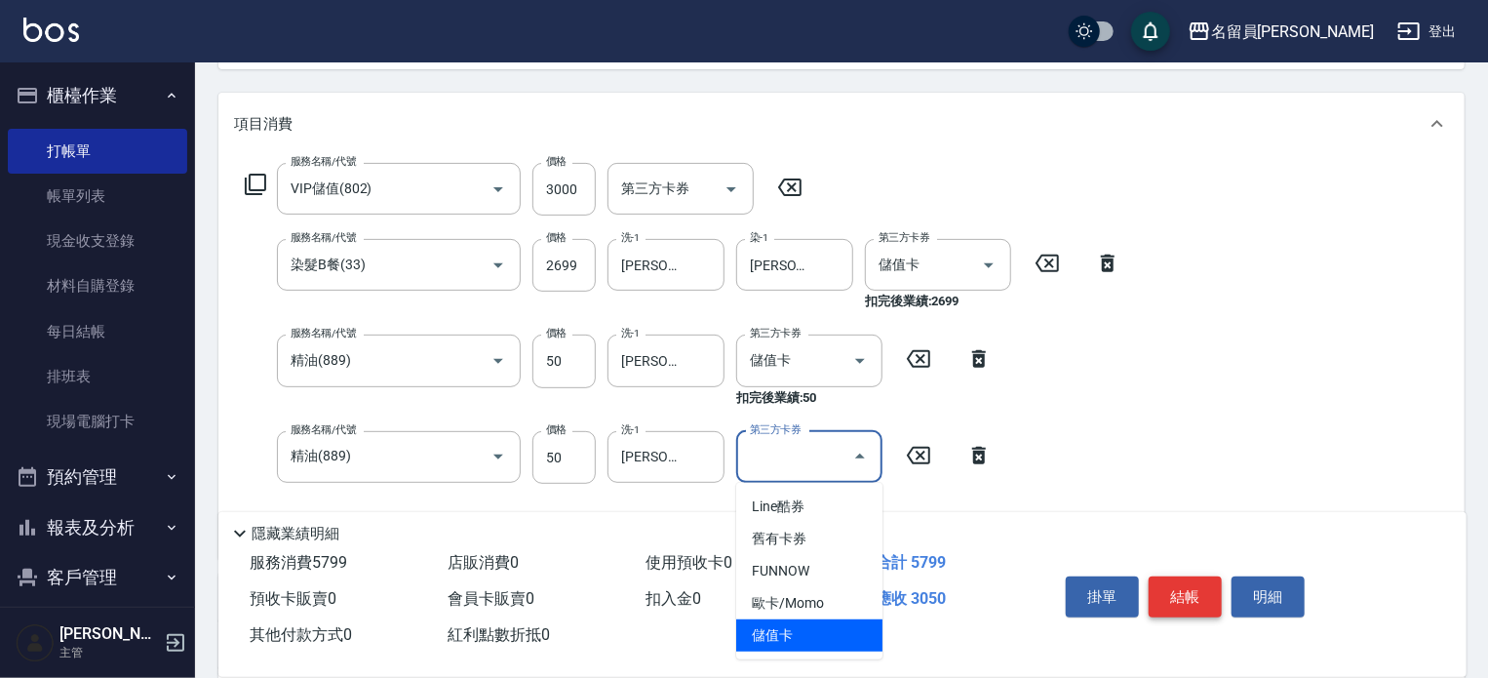
type input "儲值卡"
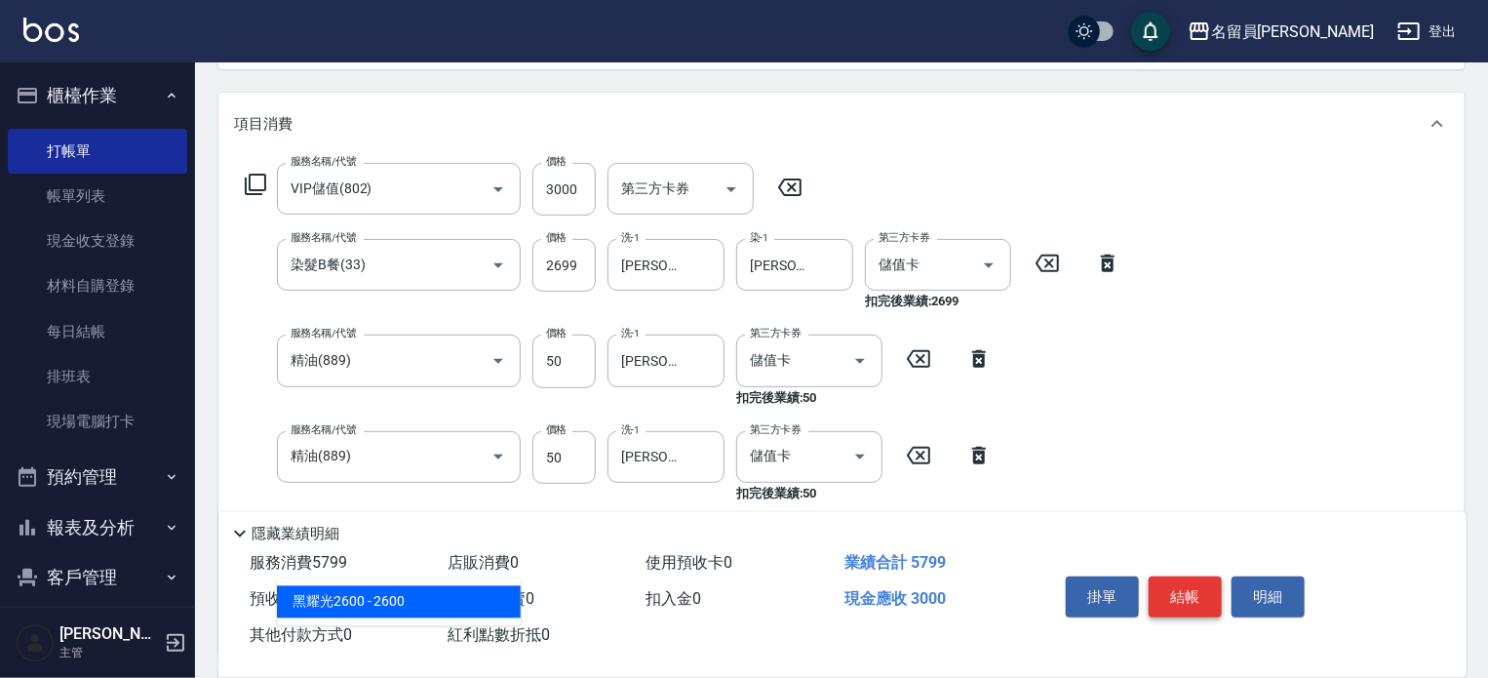
type input "6"
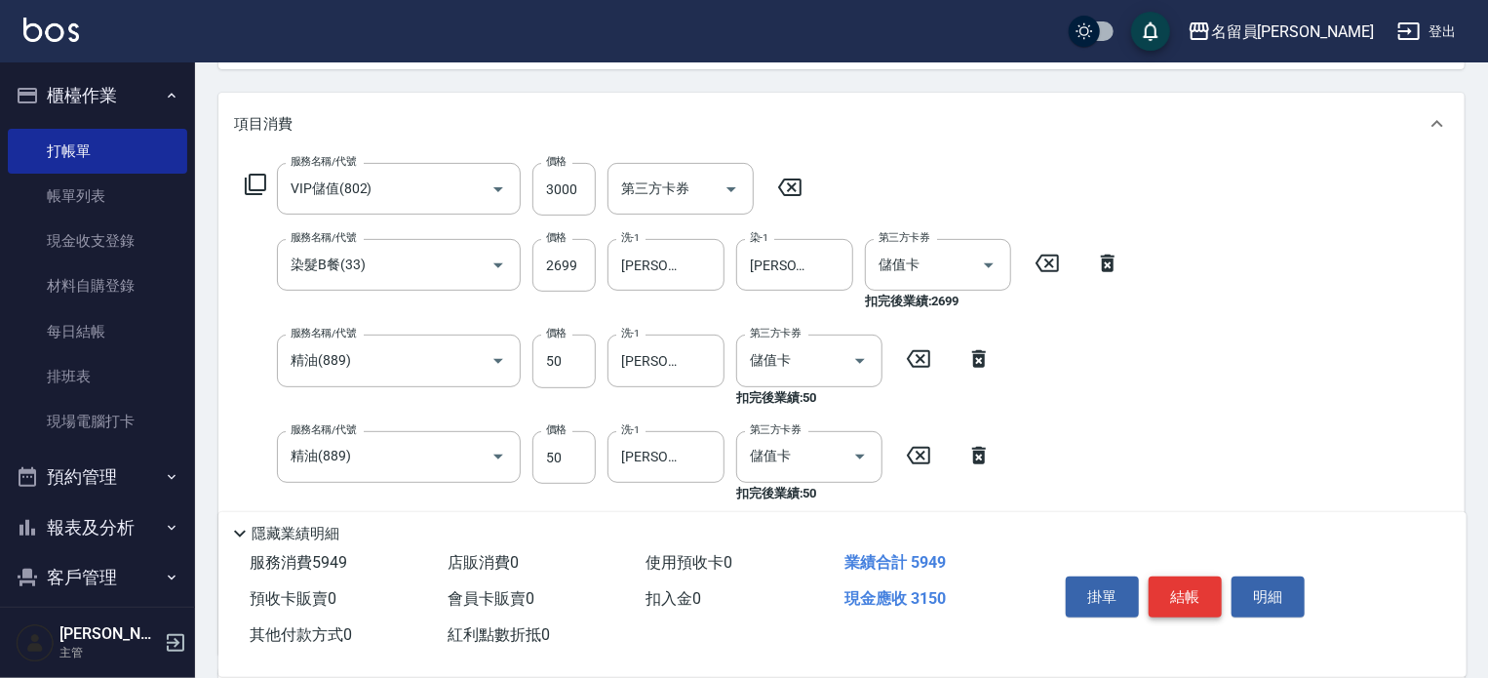
type input "一般洗髮(602)"
type input "200"
type input "[PERSON_NAME]-45"
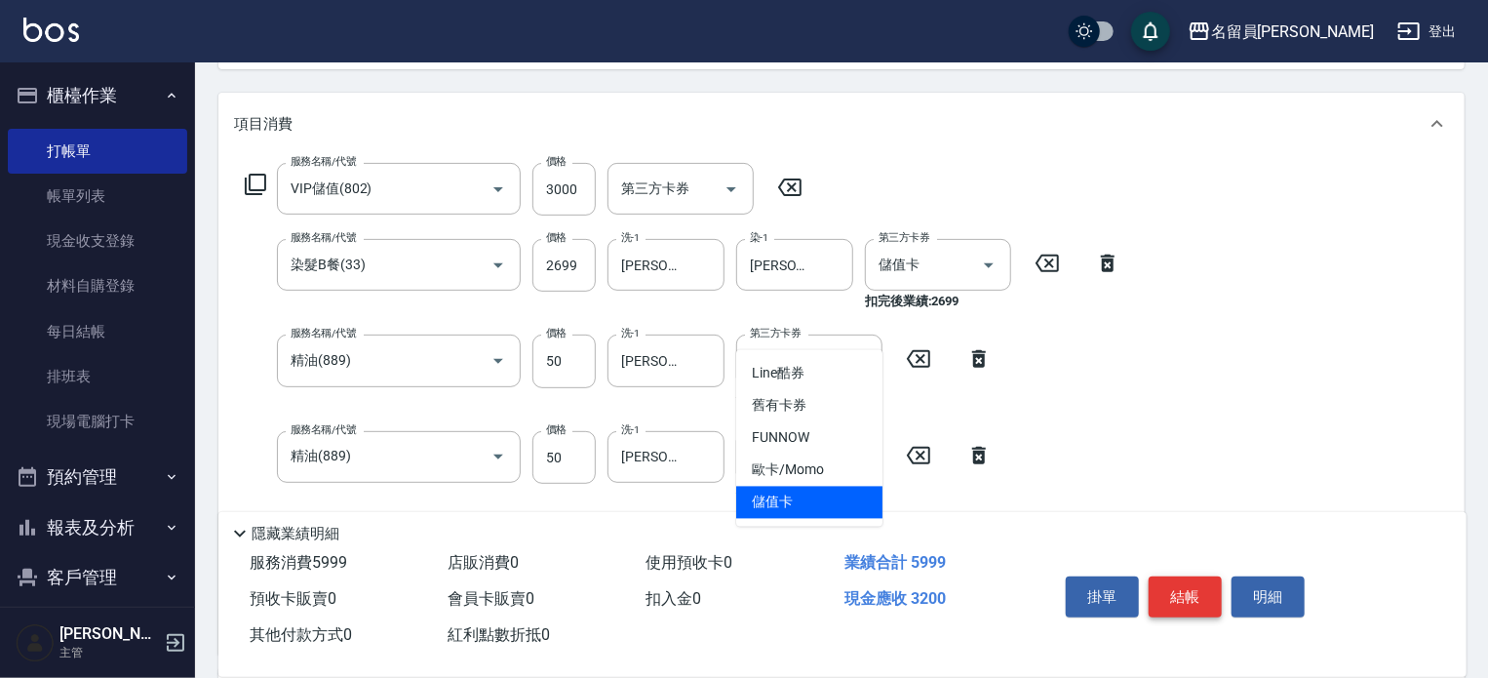
type input "儲值卡"
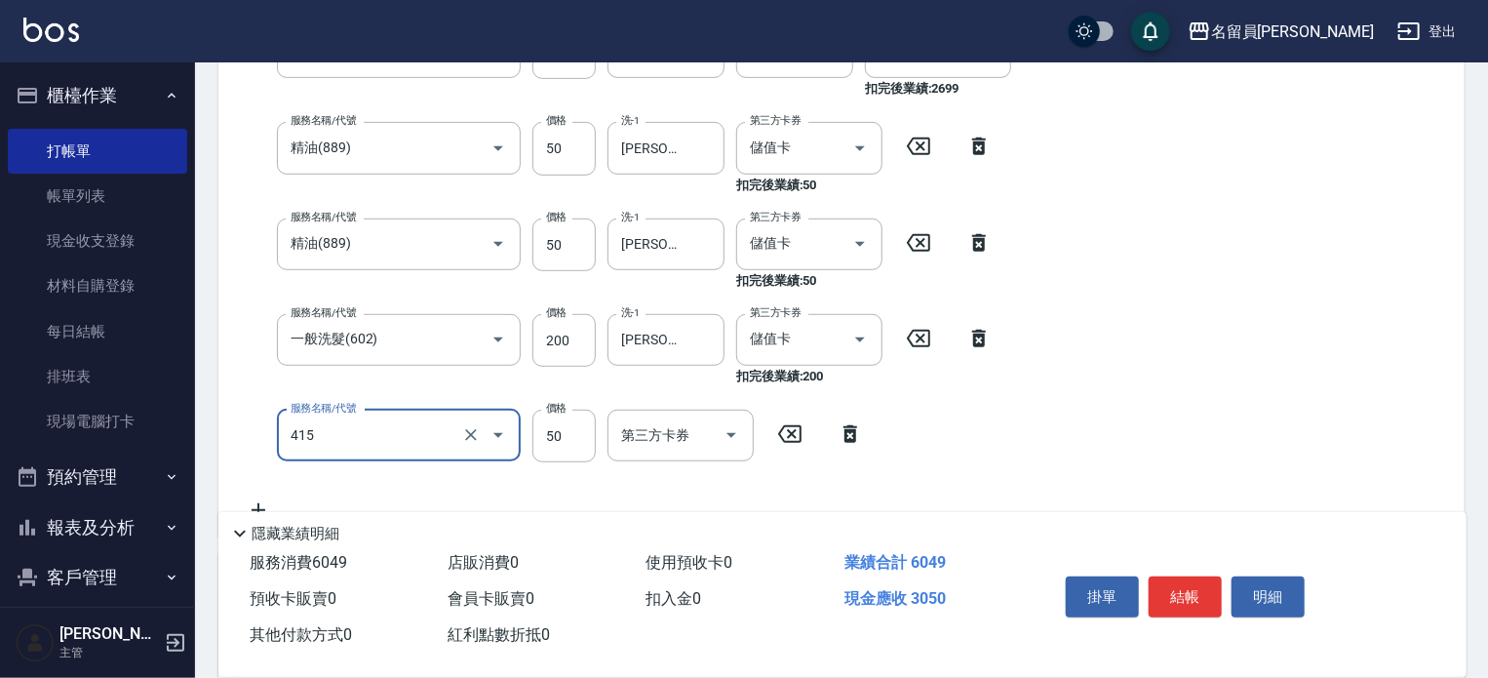
type input "瞬間保養(415)"
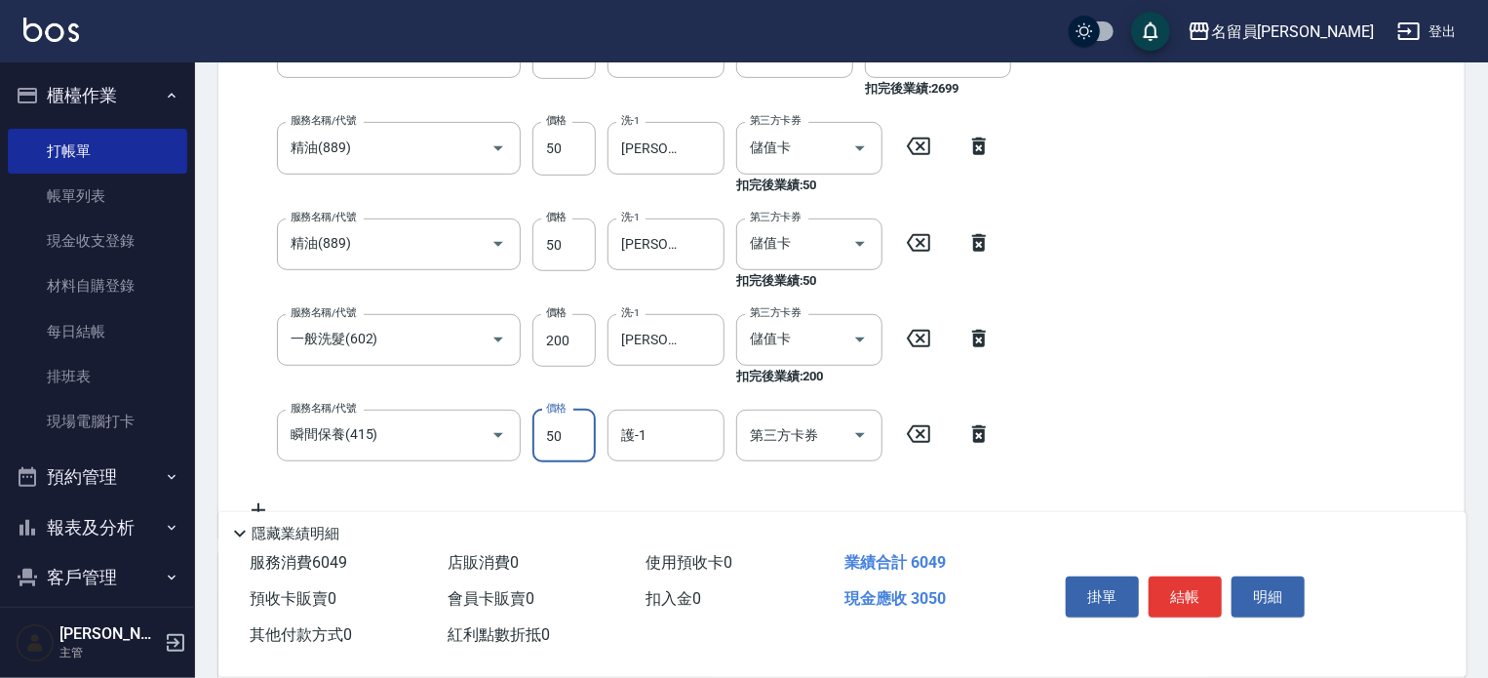
scroll to position [390, 0]
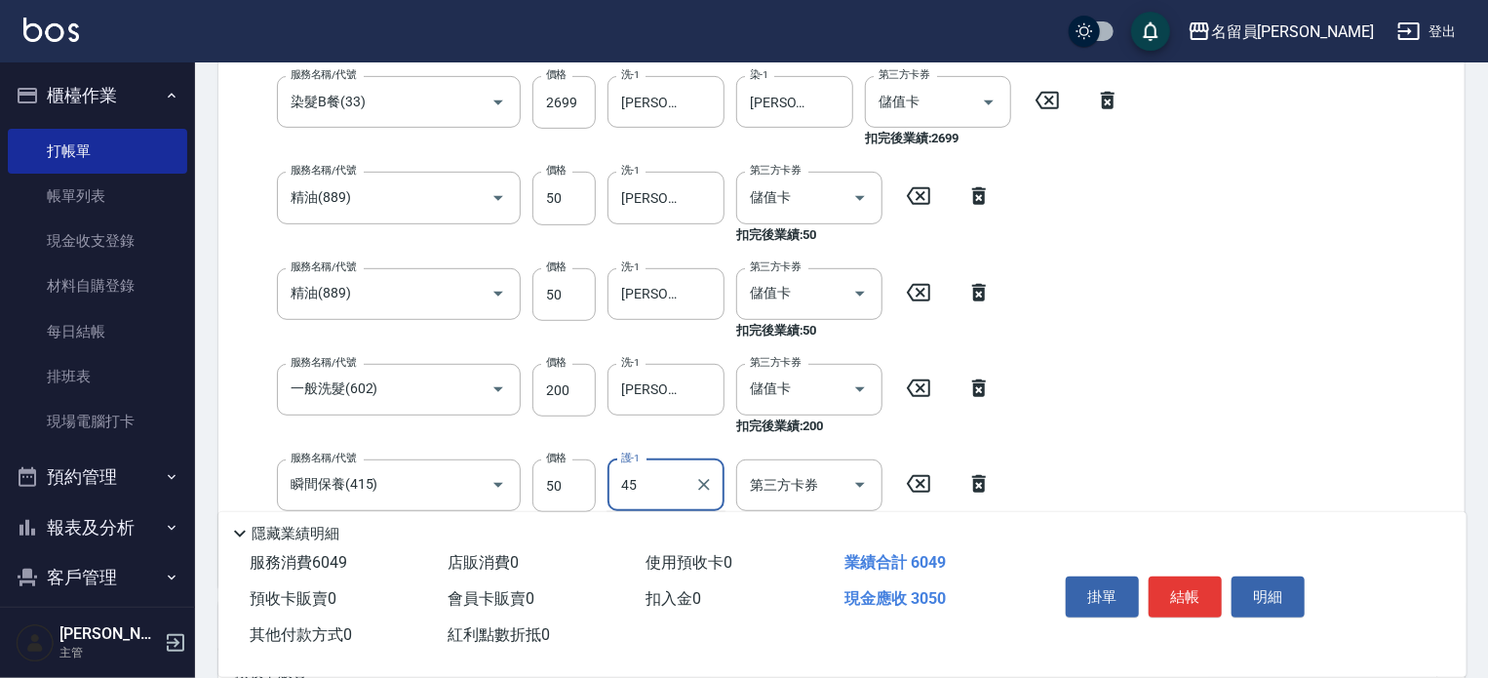
type input "[PERSON_NAME]-45"
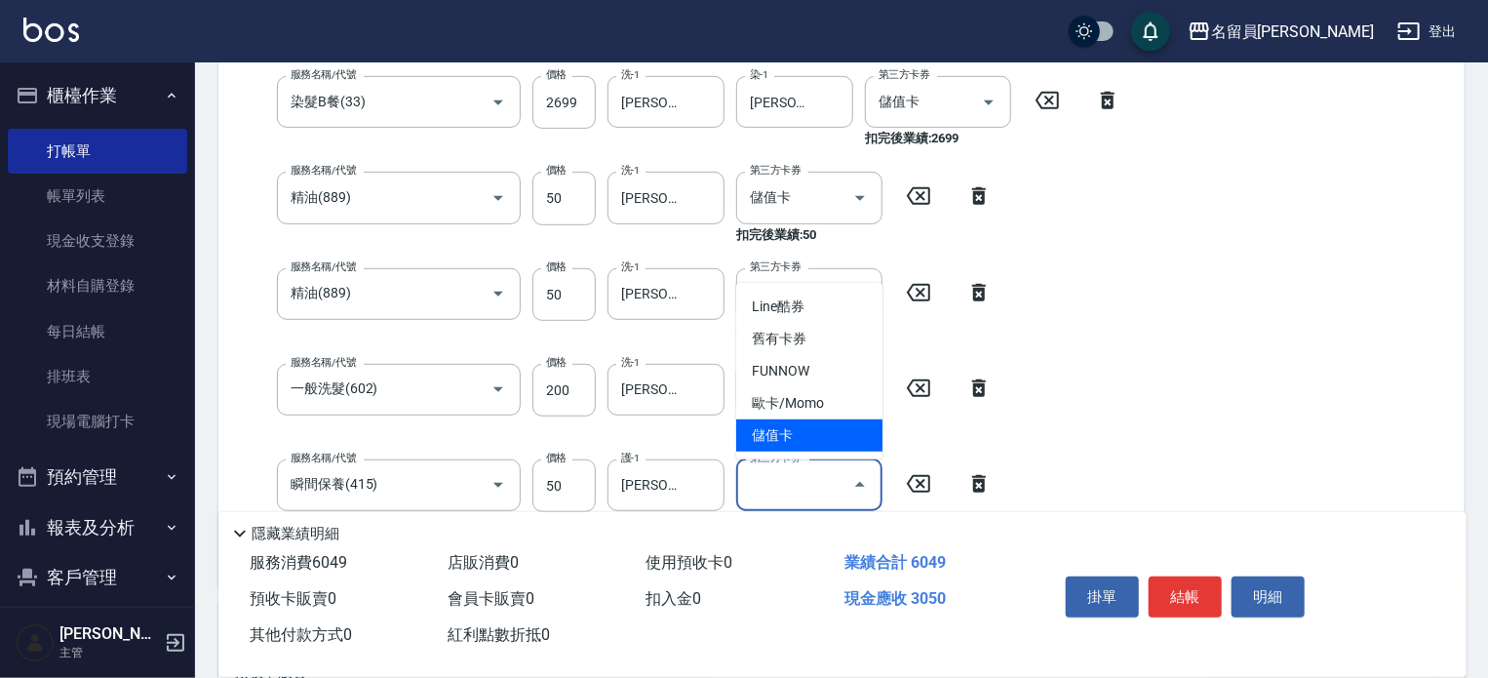
type input "儲值卡"
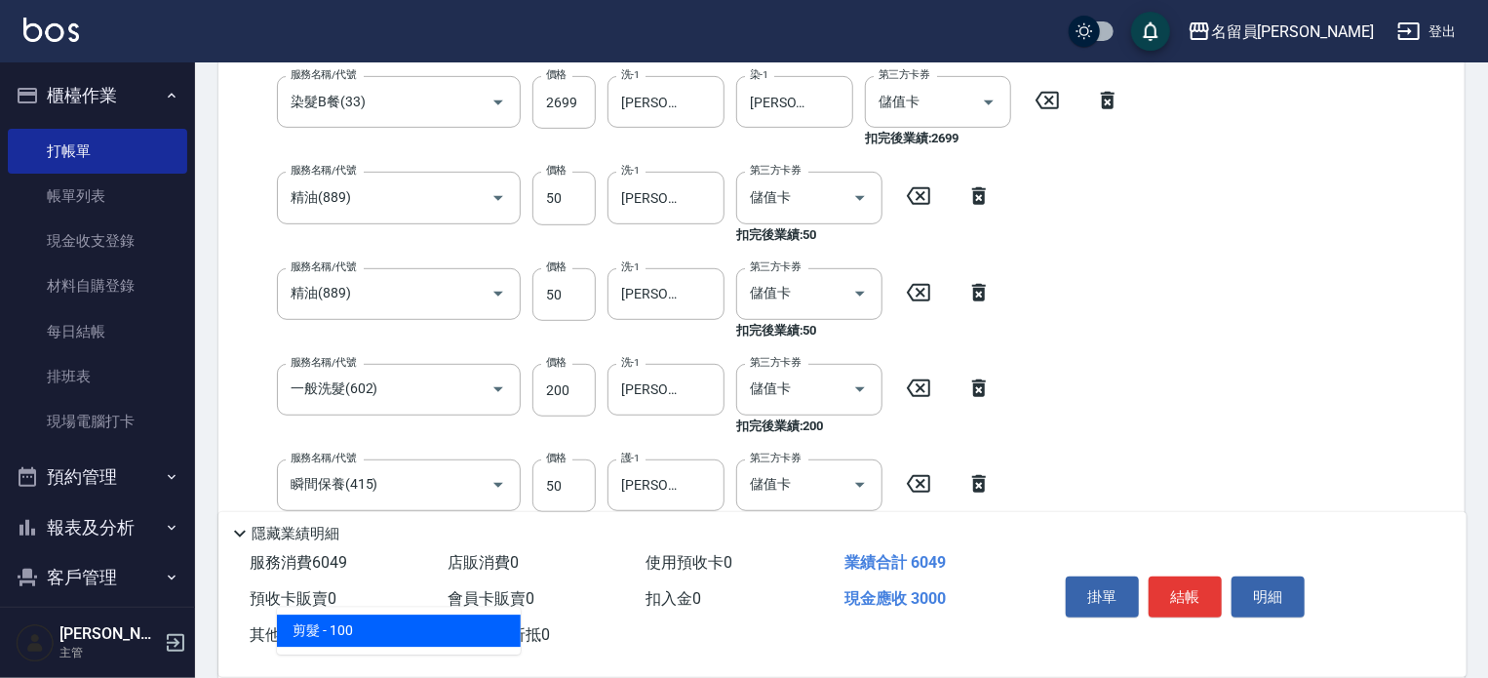
type input "剪髮(302)"
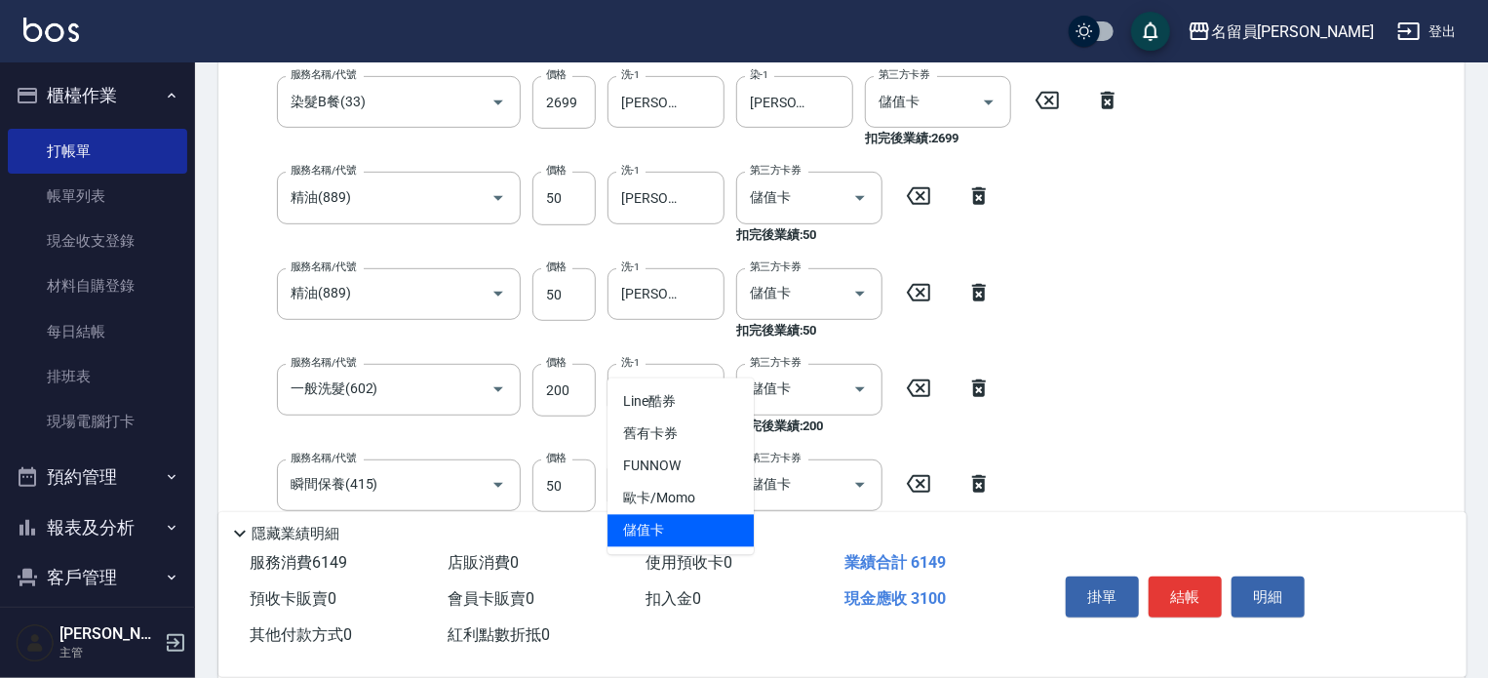
type input "儲值卡"
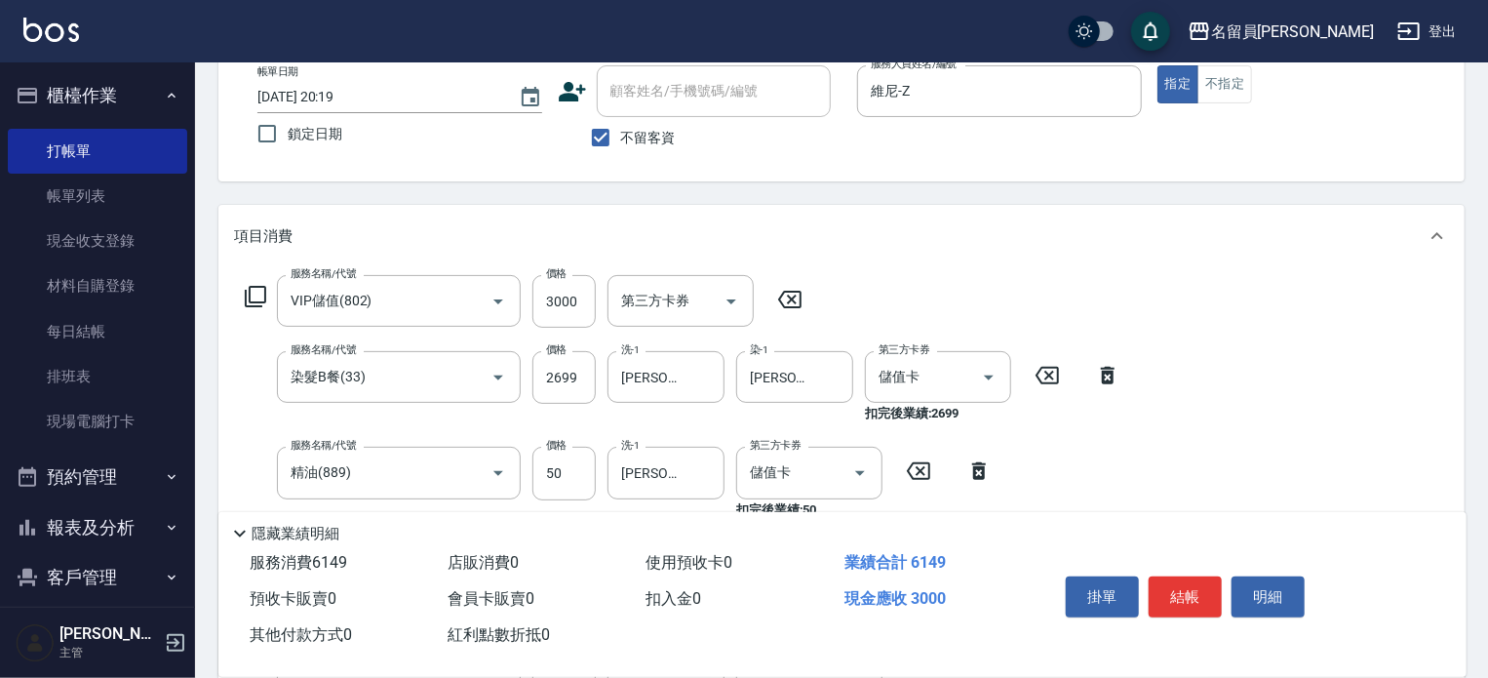
scroll to position [292, 0]
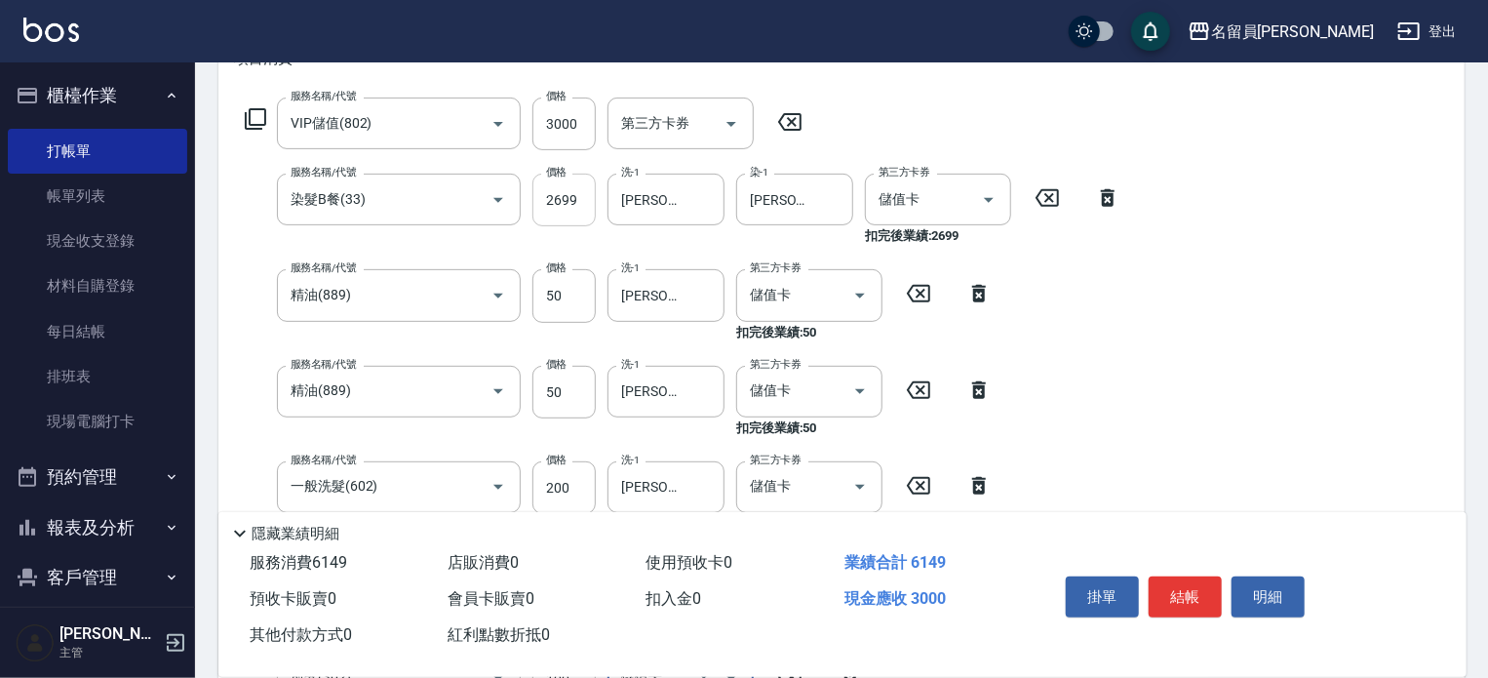
click at [573, 187] on input "2699" at bounding box center [563, 200] width 63 height 53
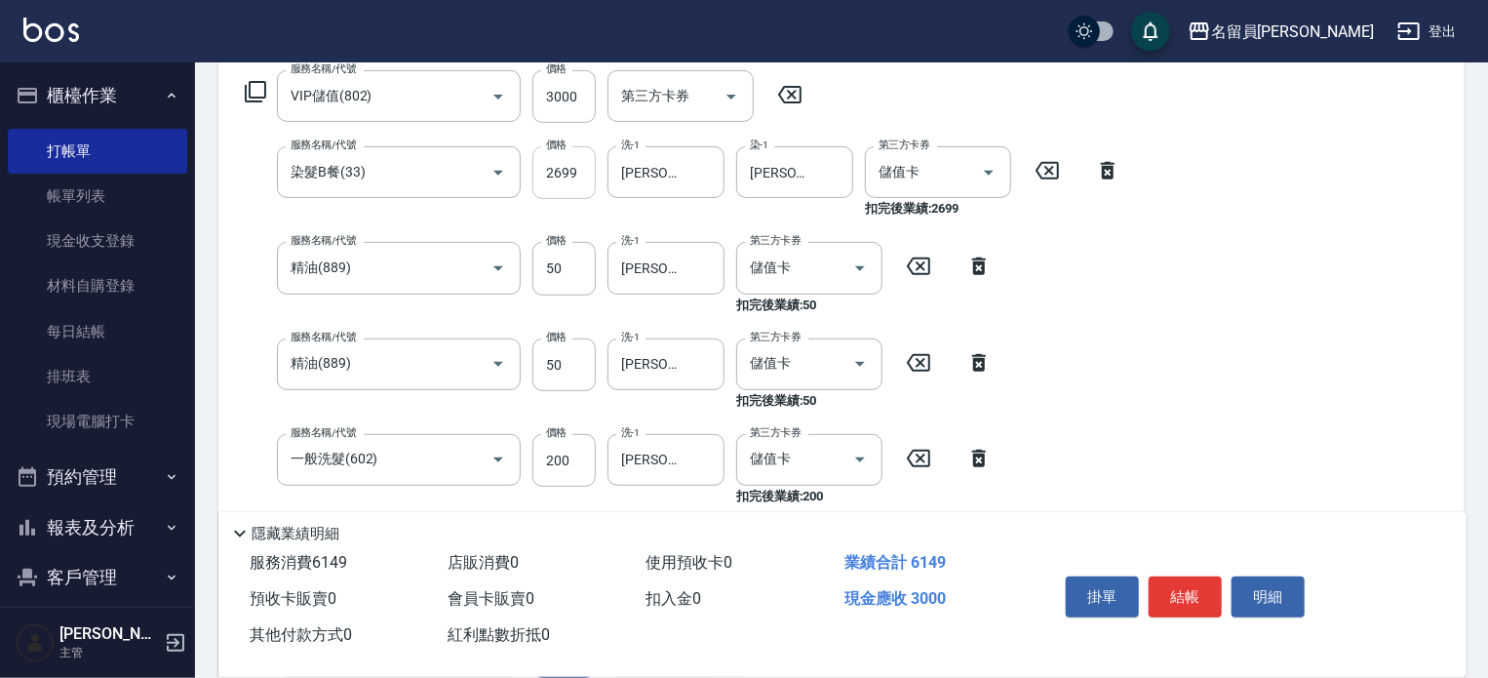
click at [573, 190] on input "2699" at bounding box center [563, 172] width 63 height 53
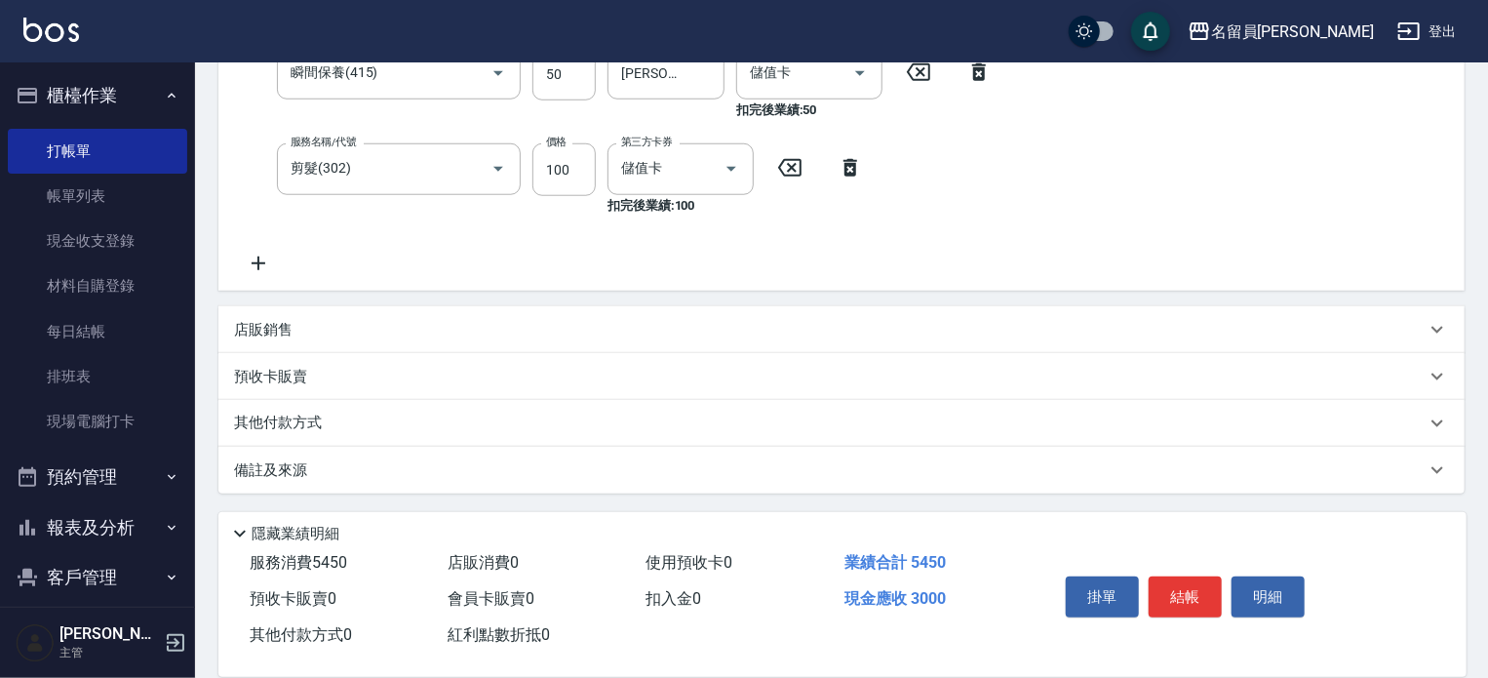
scroll to position [802, 0]
type input "2000"
click at [862, 309] on div "店販銷售" at bounding box center [841, 328] width 1246 height 47
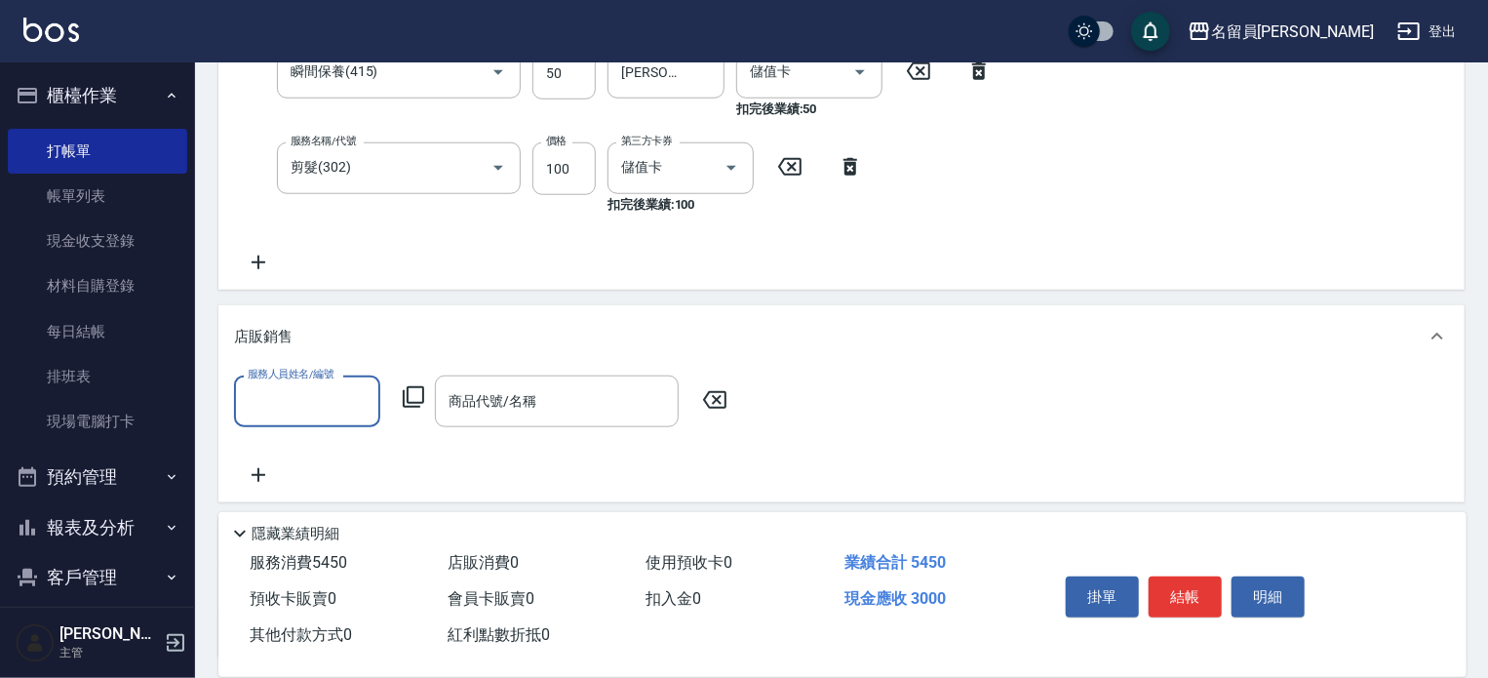
scroll to position [0, 0]
type input "X"
type input "維尼-Z"
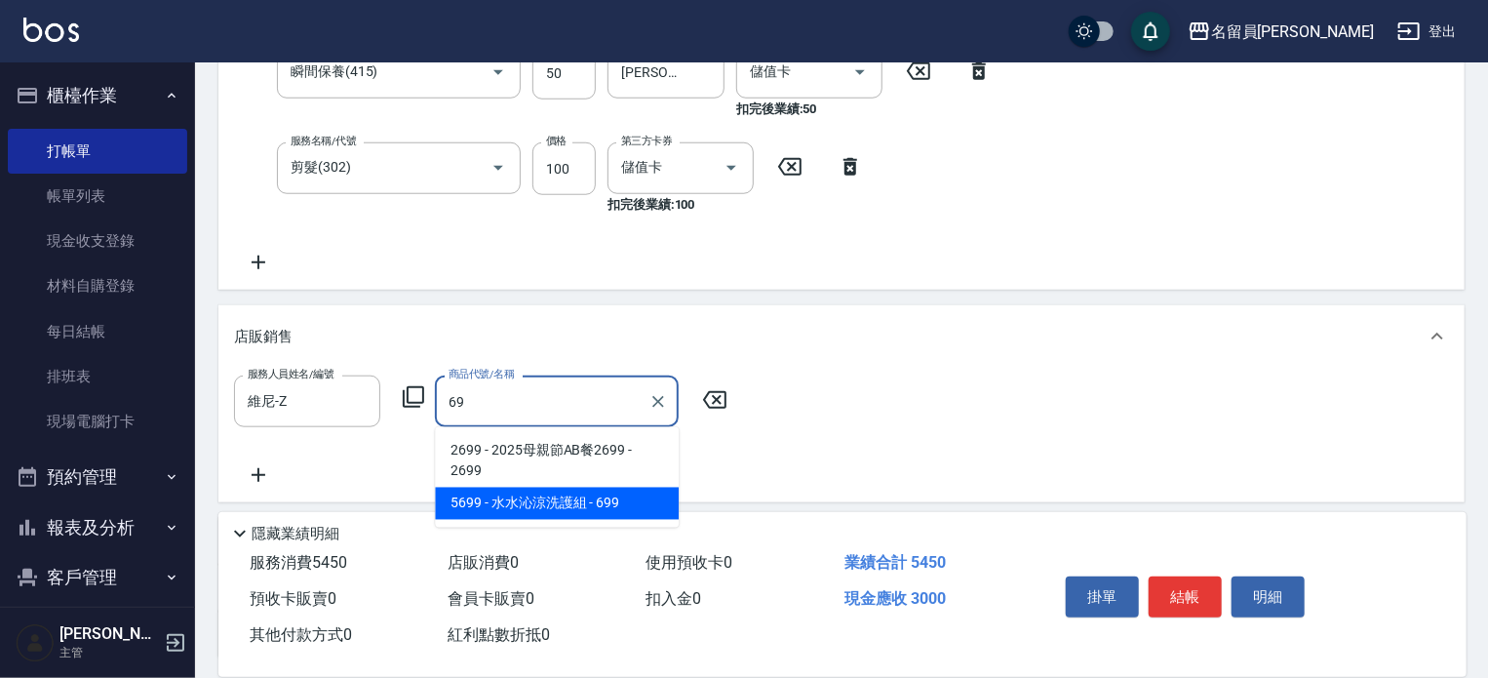
type input "[PERSON_NAME]涼洗護組"
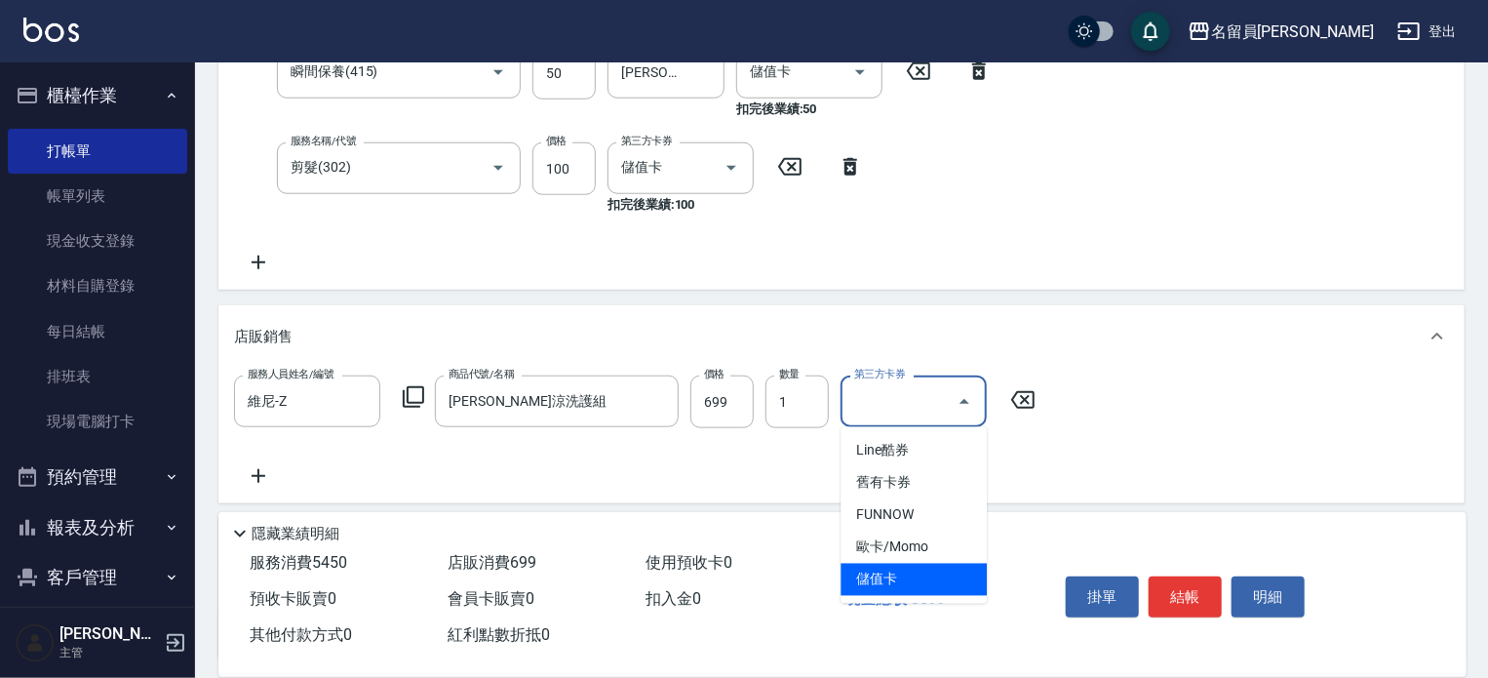
type input "儲值卡"
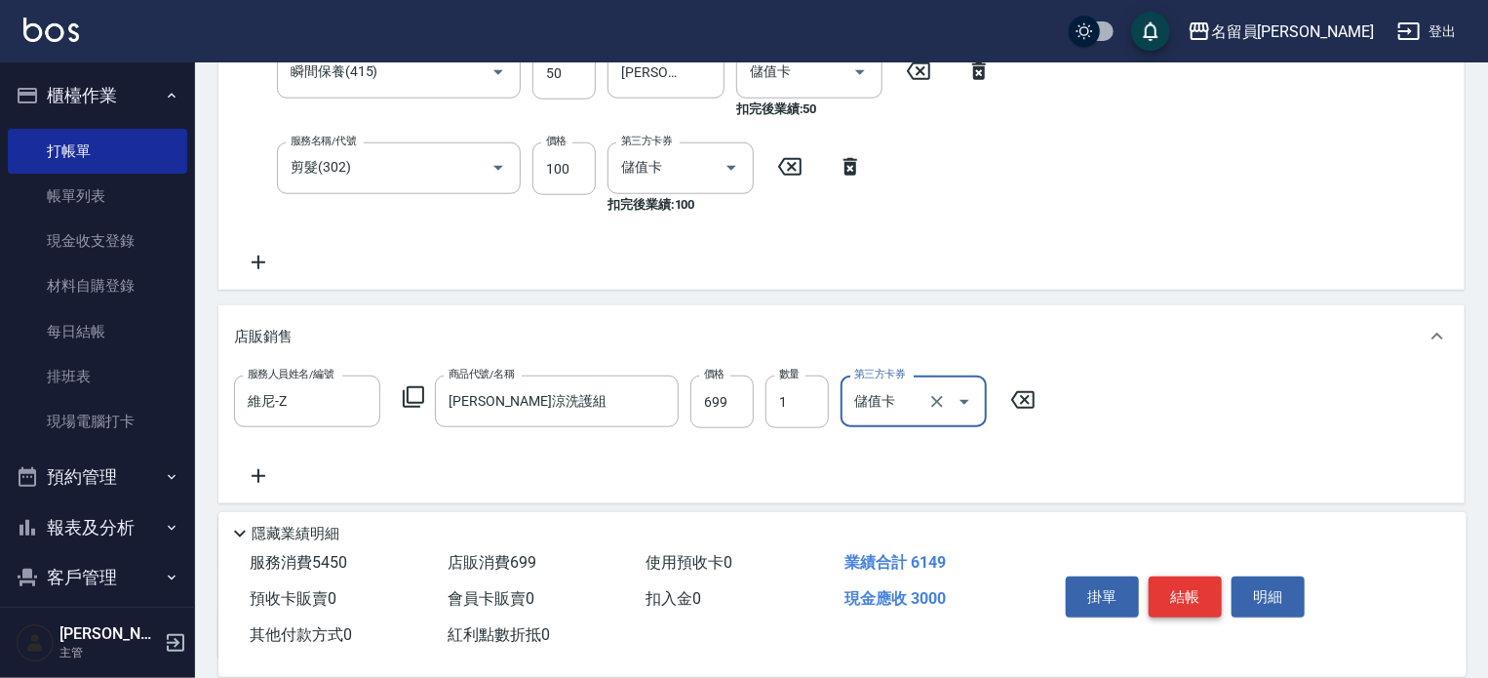
click at [1197, 602] on button "結帳" at bounding box center [1185, 596] width 73 height 41
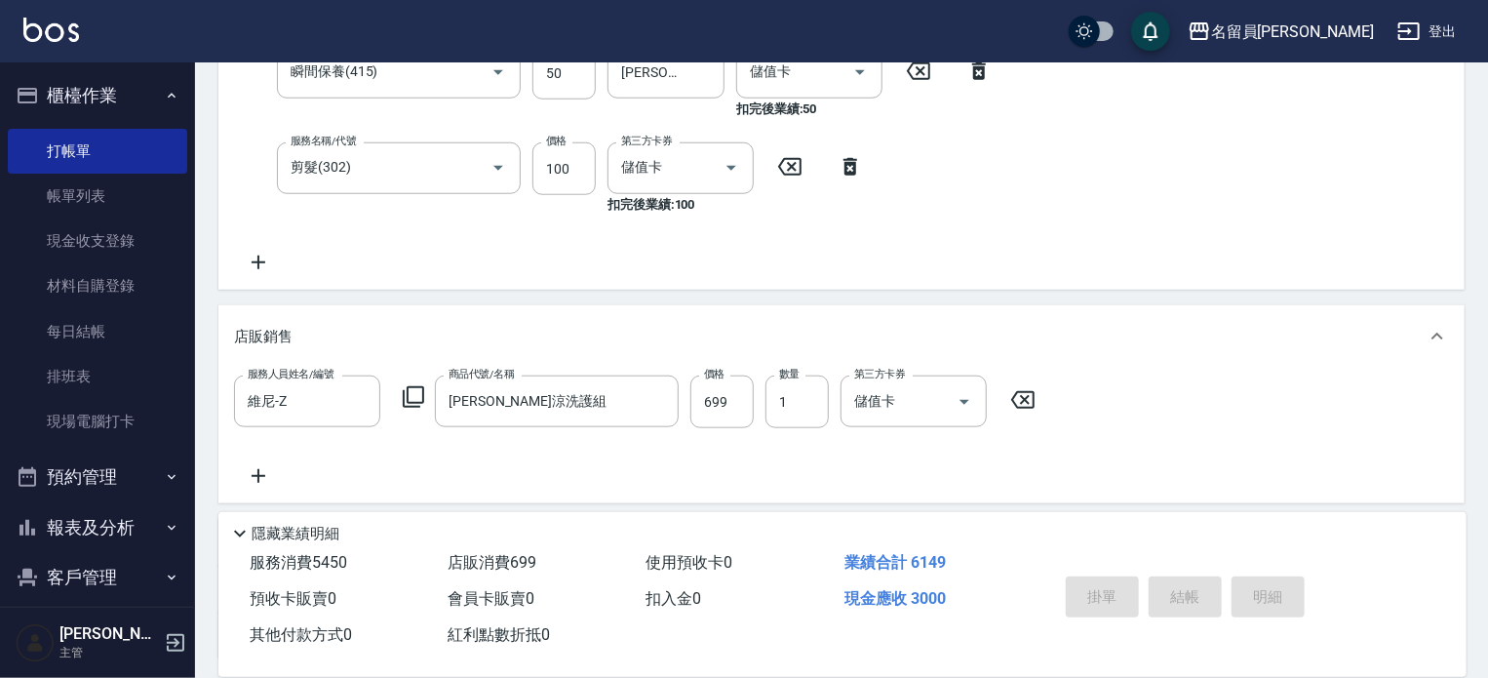
type input "[DATE] 20:20"
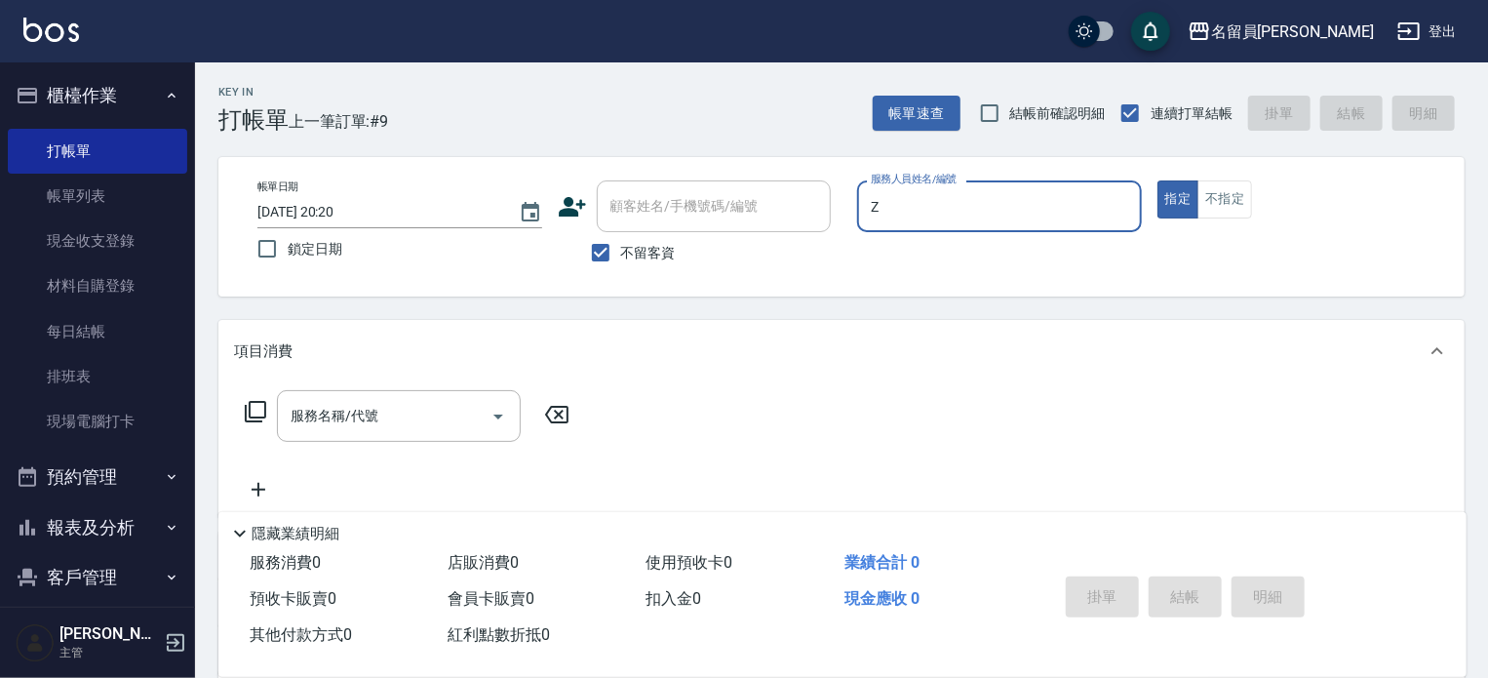
type input "維尼-Z"
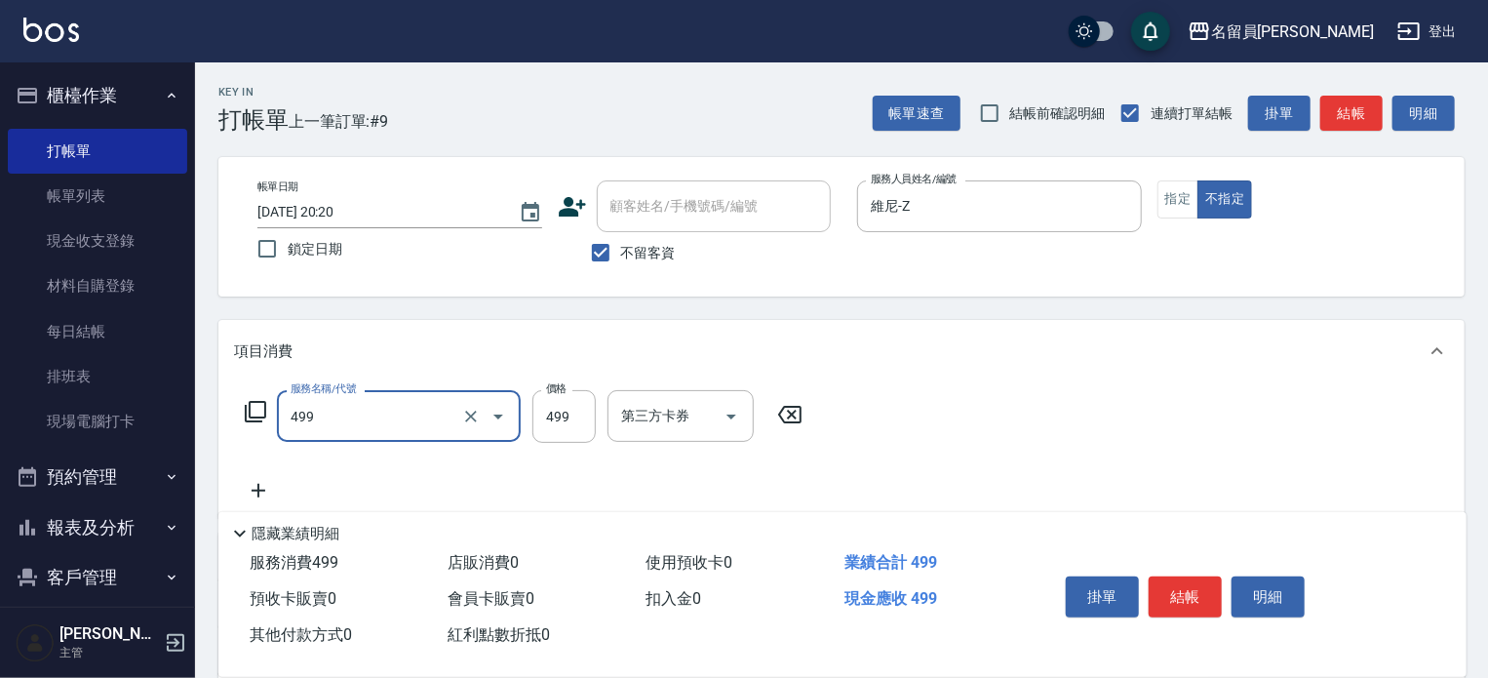
type input "去角質洗髮(499)"
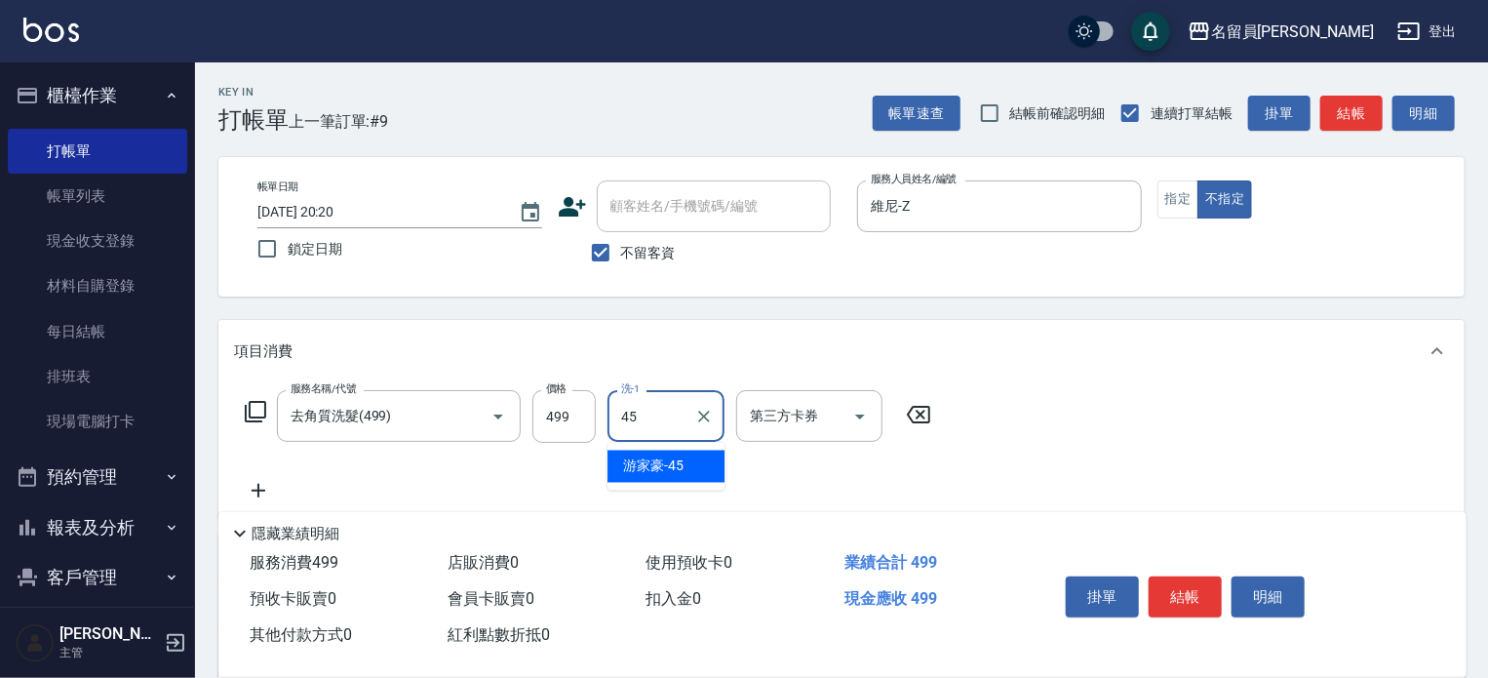
type input "[PERSON_NAME]-45"
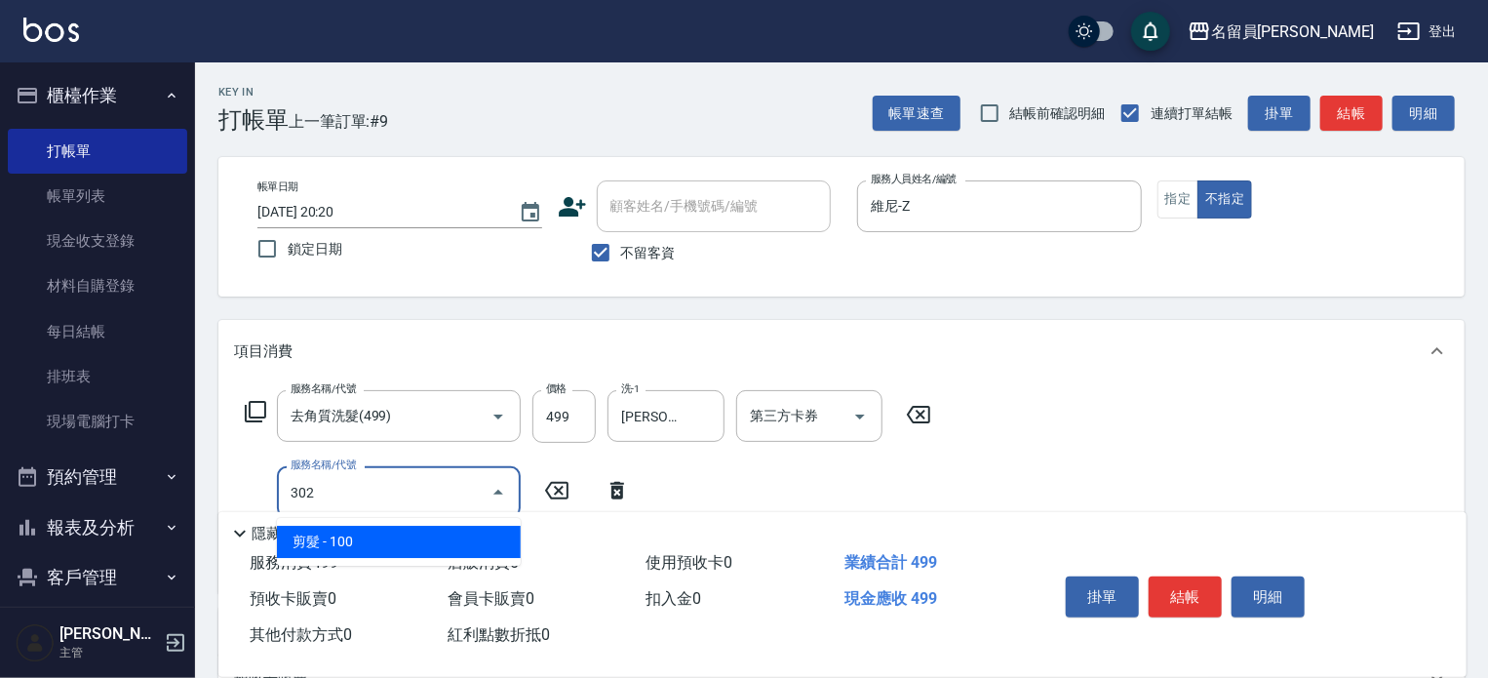
type input "剪髮(302)"
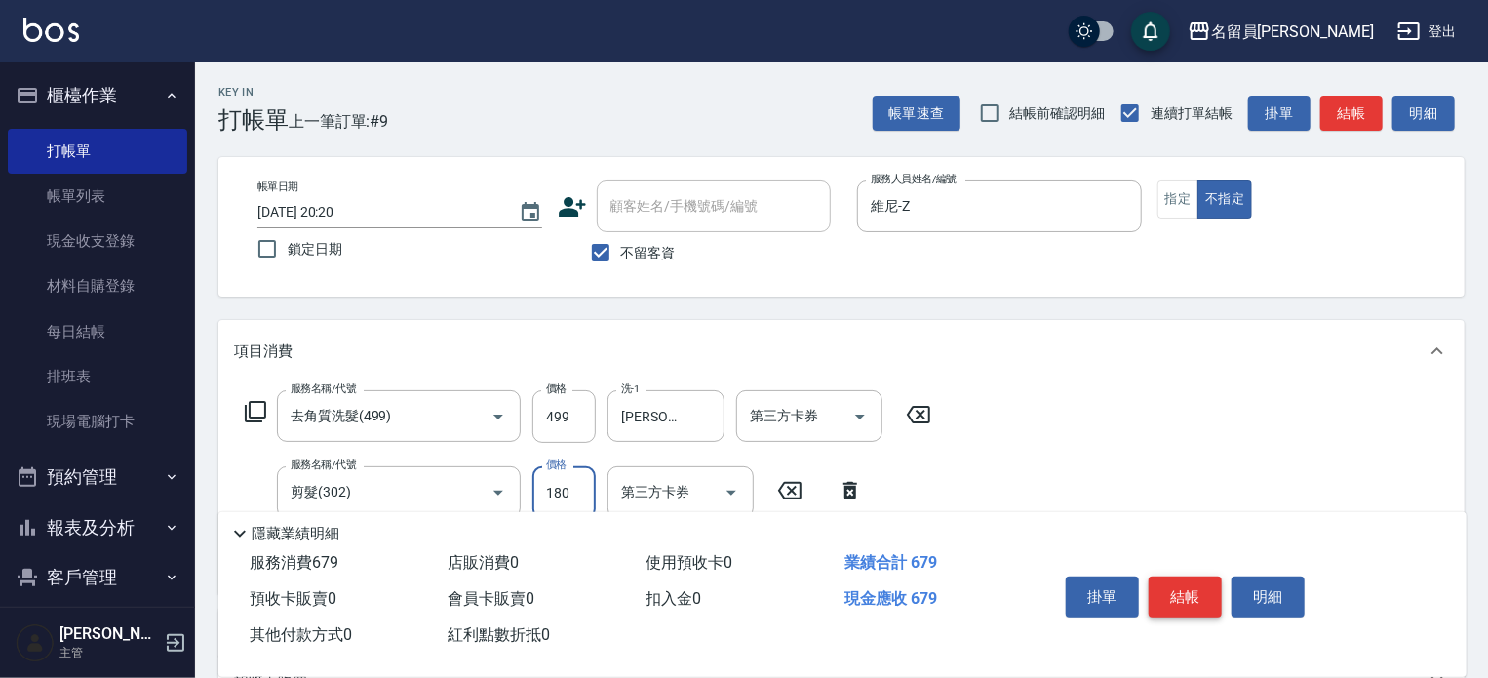
type input "180"
click at [1195, 595] on button "結帳" at bounding box center [1185, 596] width 73 height 41
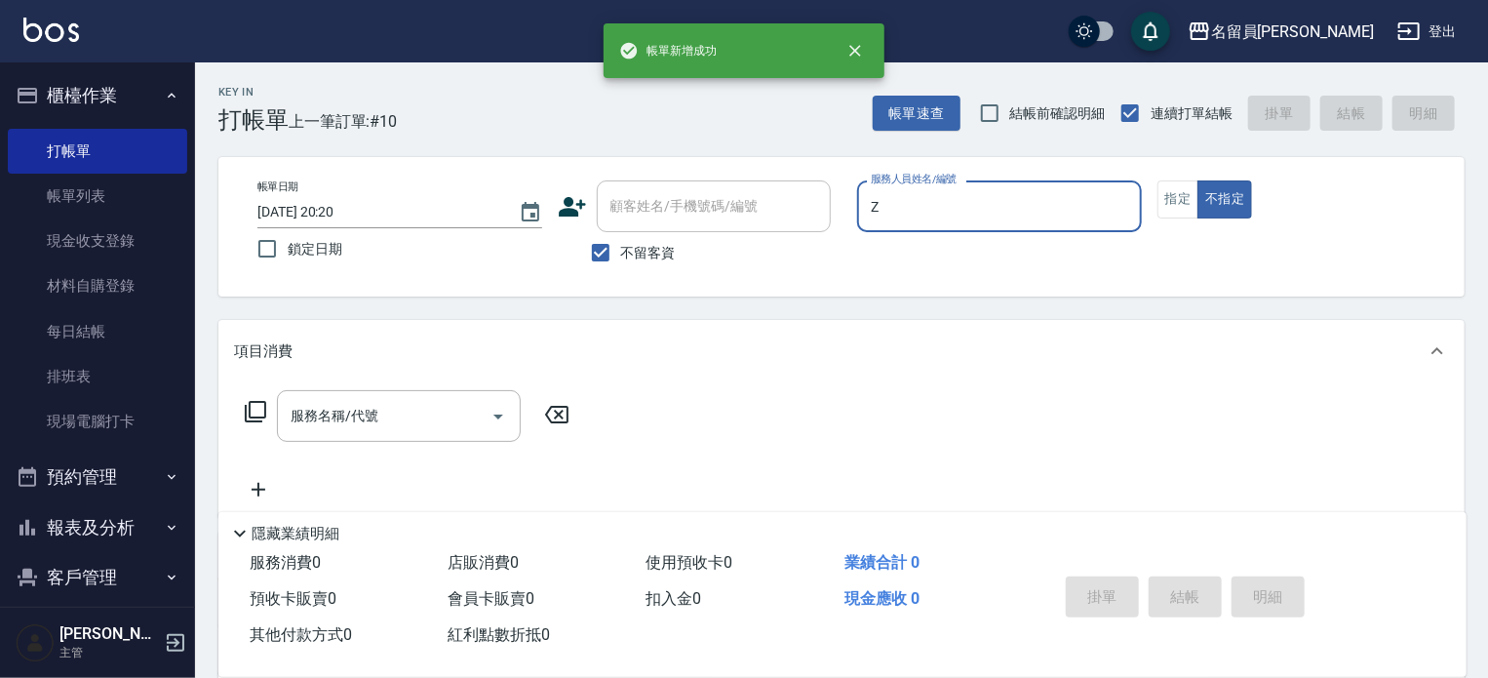
type input "Z"
type button "false"
type input "維尼-Z"
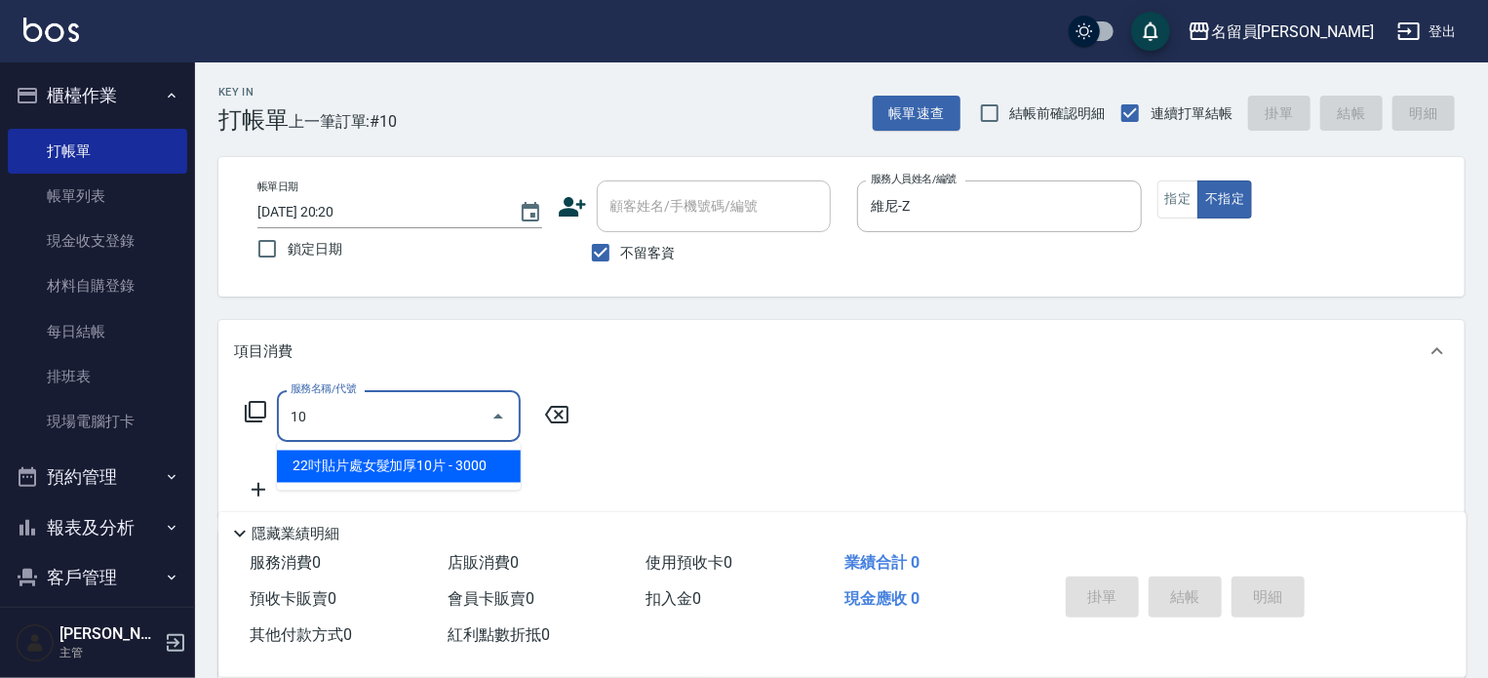
type input "1"
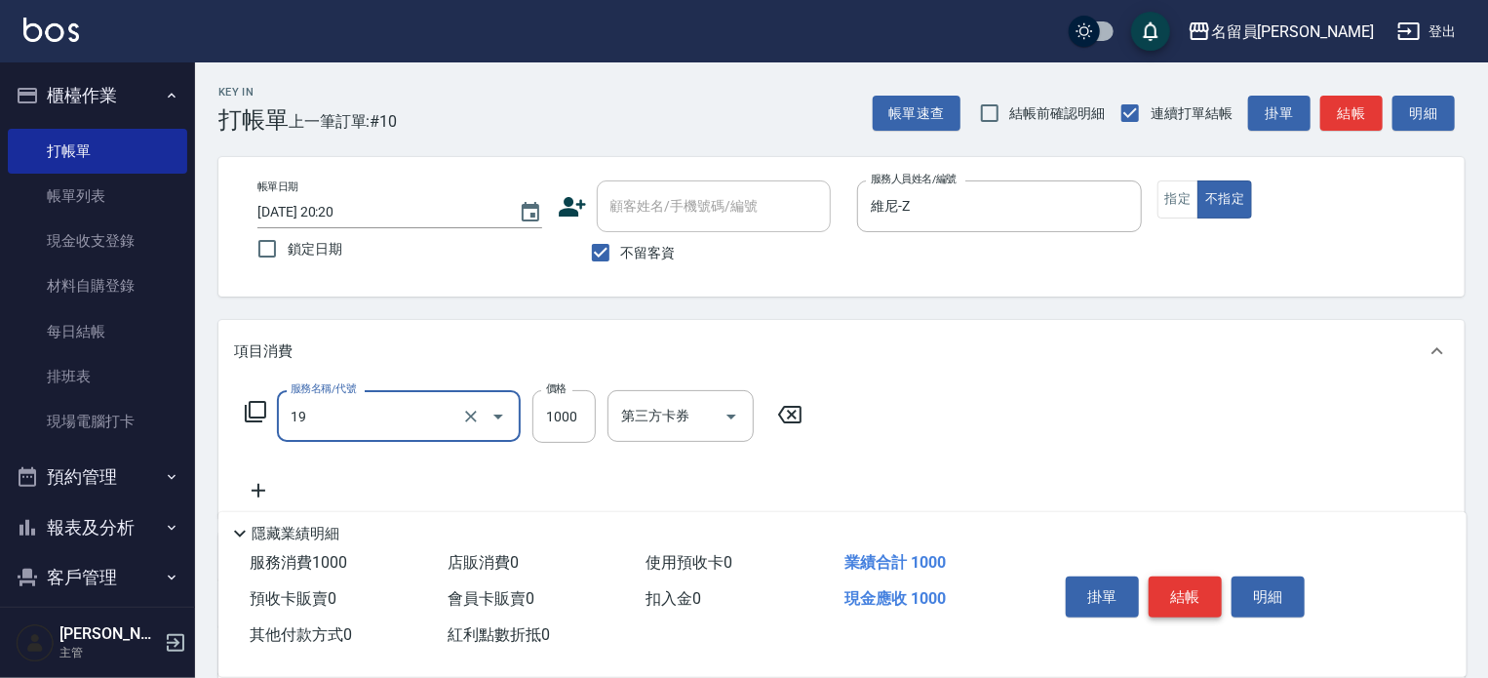
type input "一般燙髮(19)"
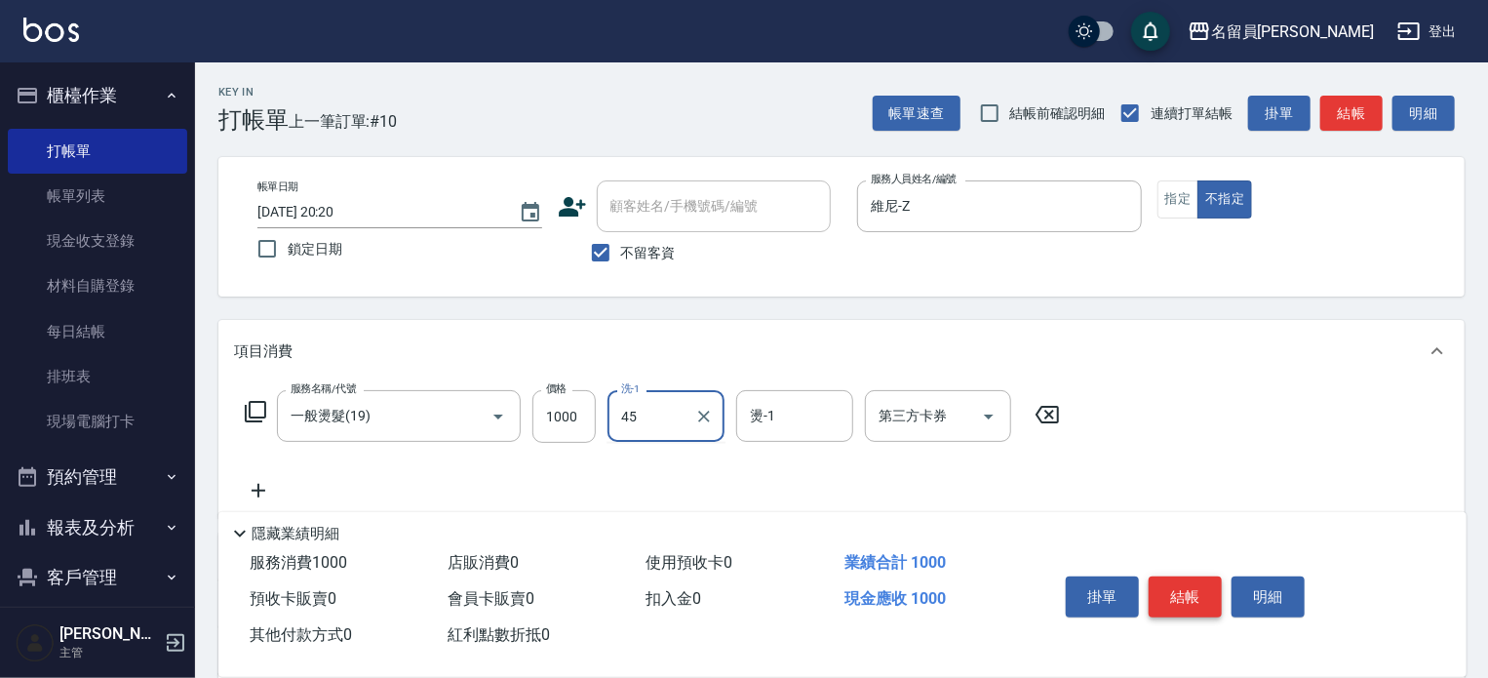
type input "[PERSON_NAME]-45"
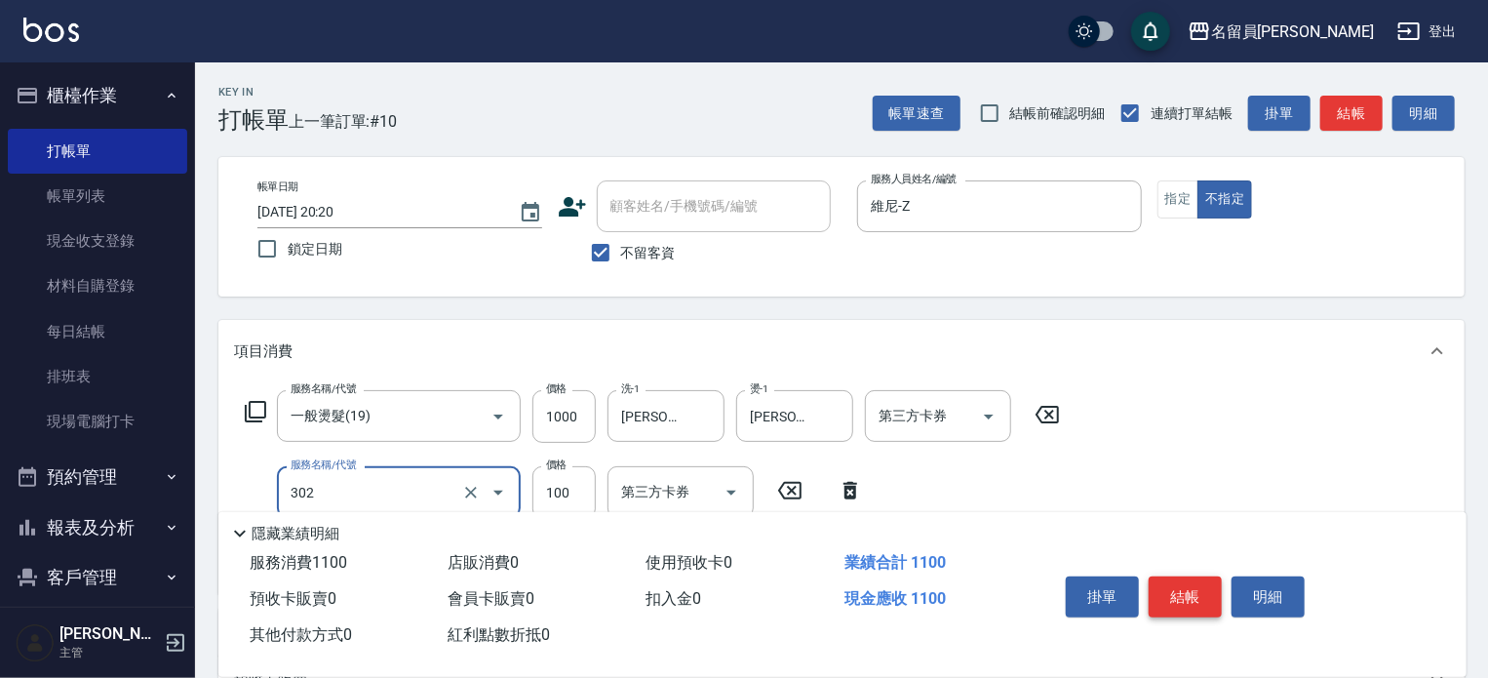
type input "剪髮(302)"
type input "200"
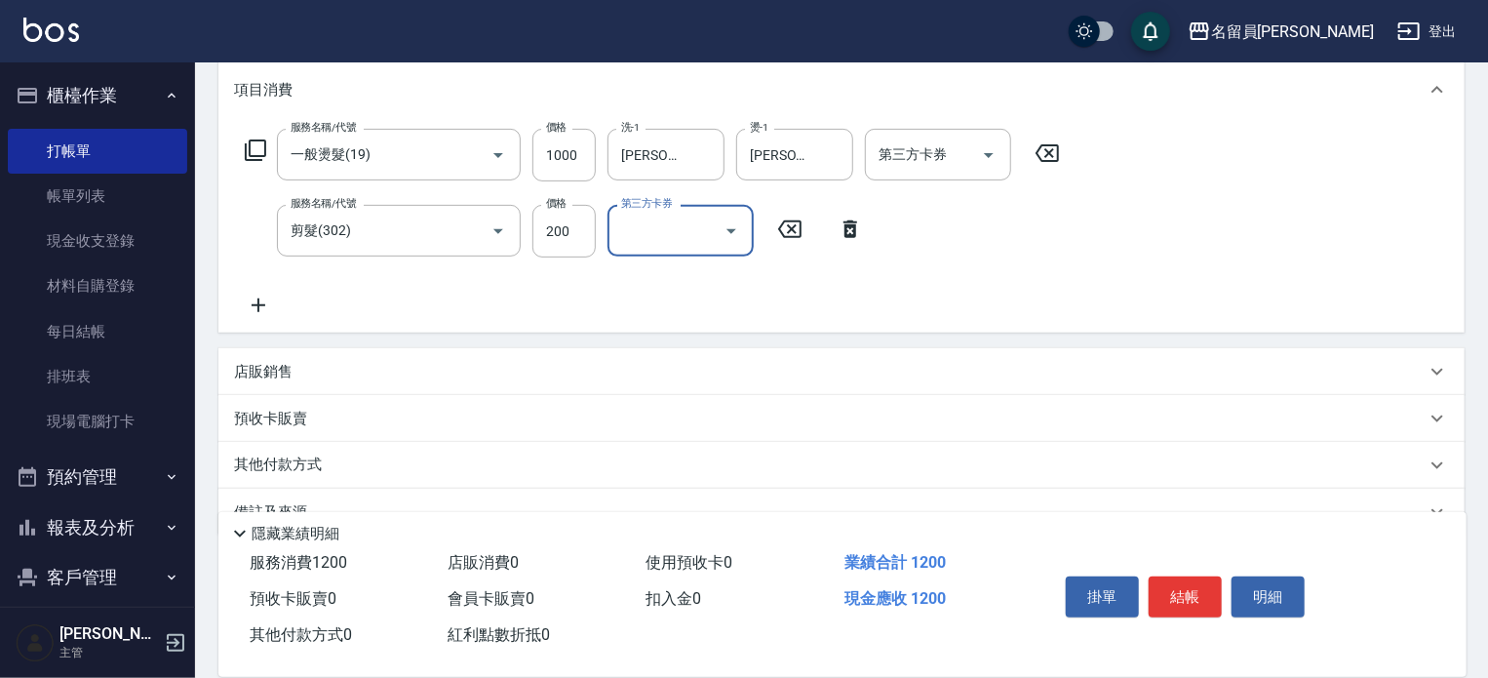
scroll to position [304, 0]
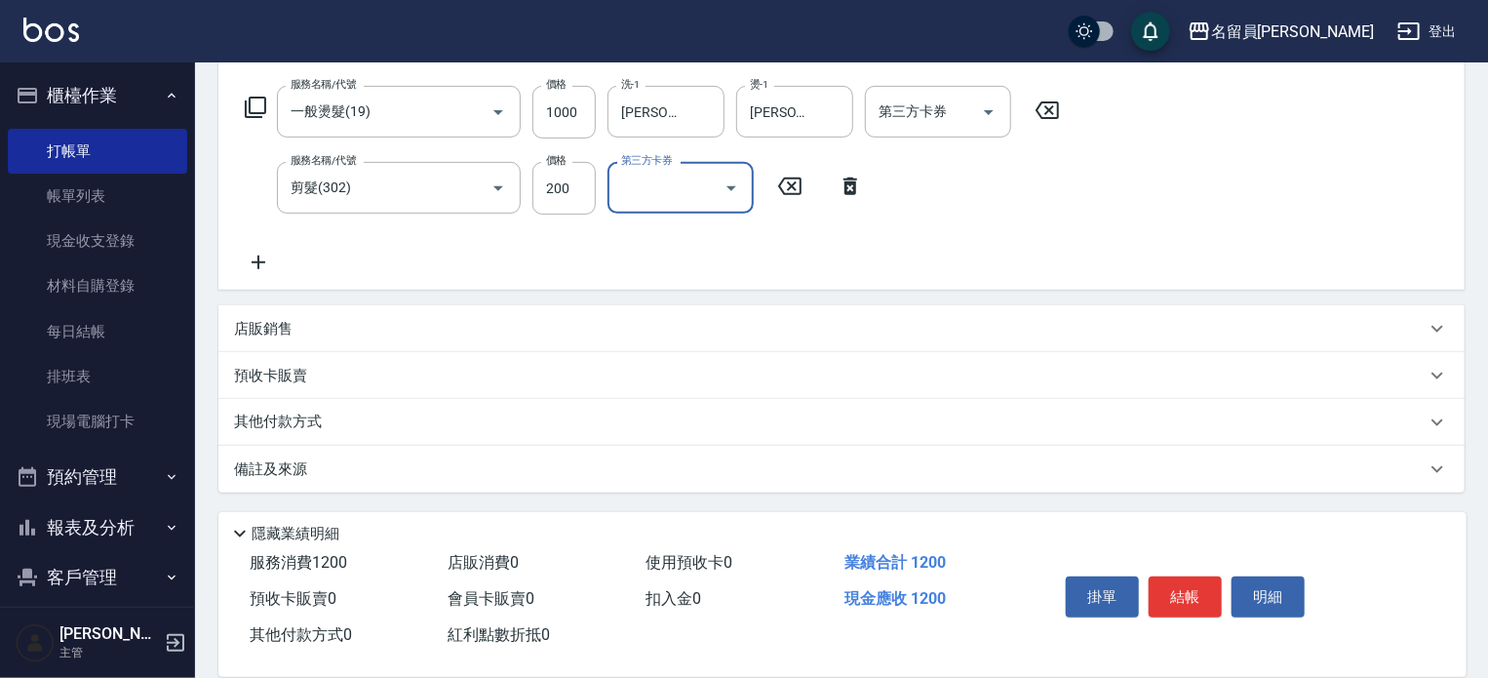
click at [409, 405] on div "其他付款方式" at bounding box center [841, 422] width 1246 height 47
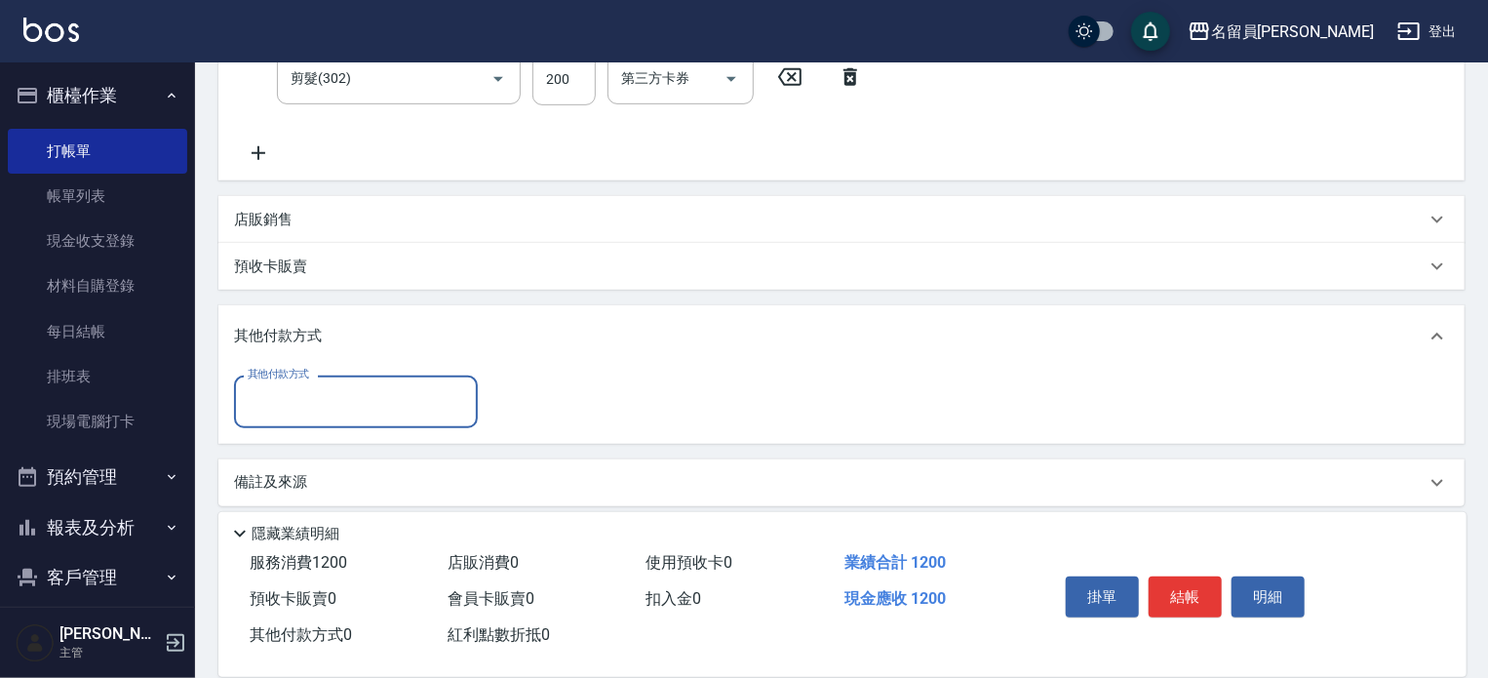
scroll to position [420, 0]
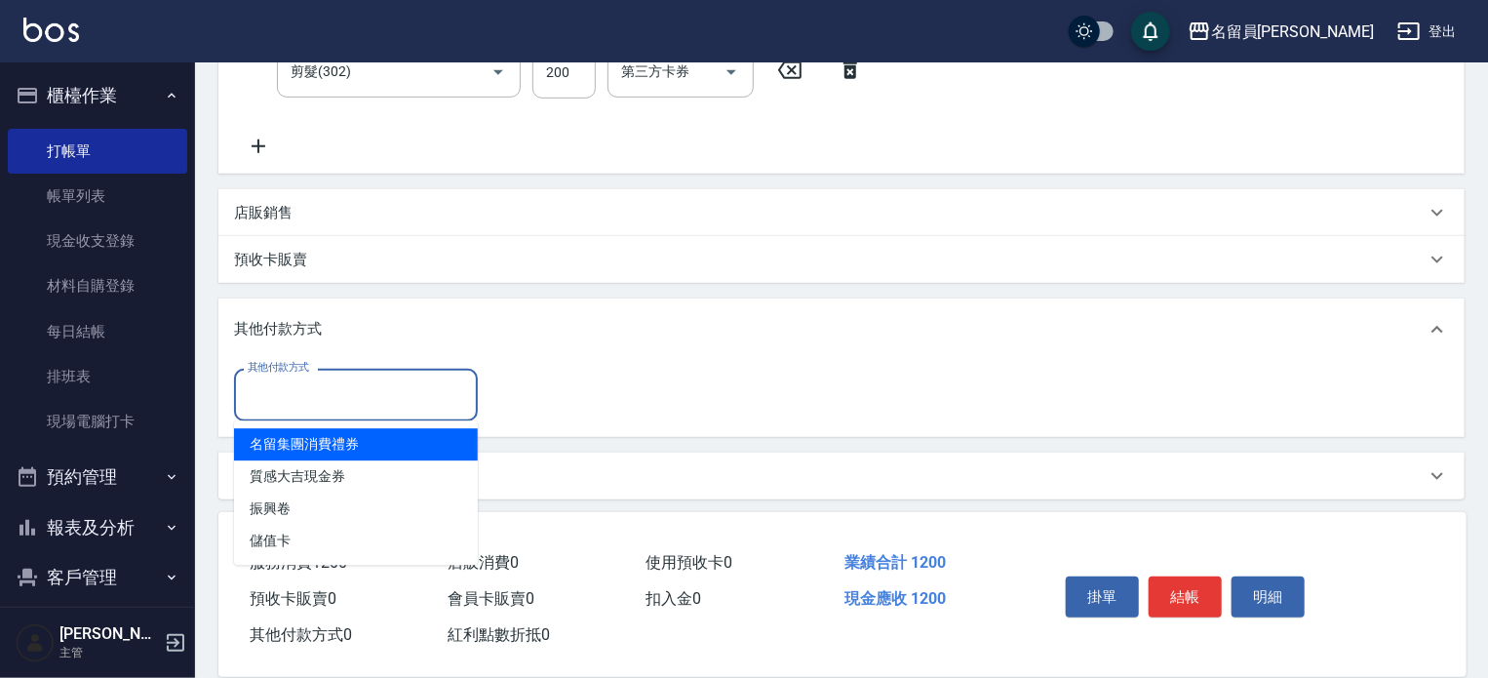
type input "名留集團消費禮券"
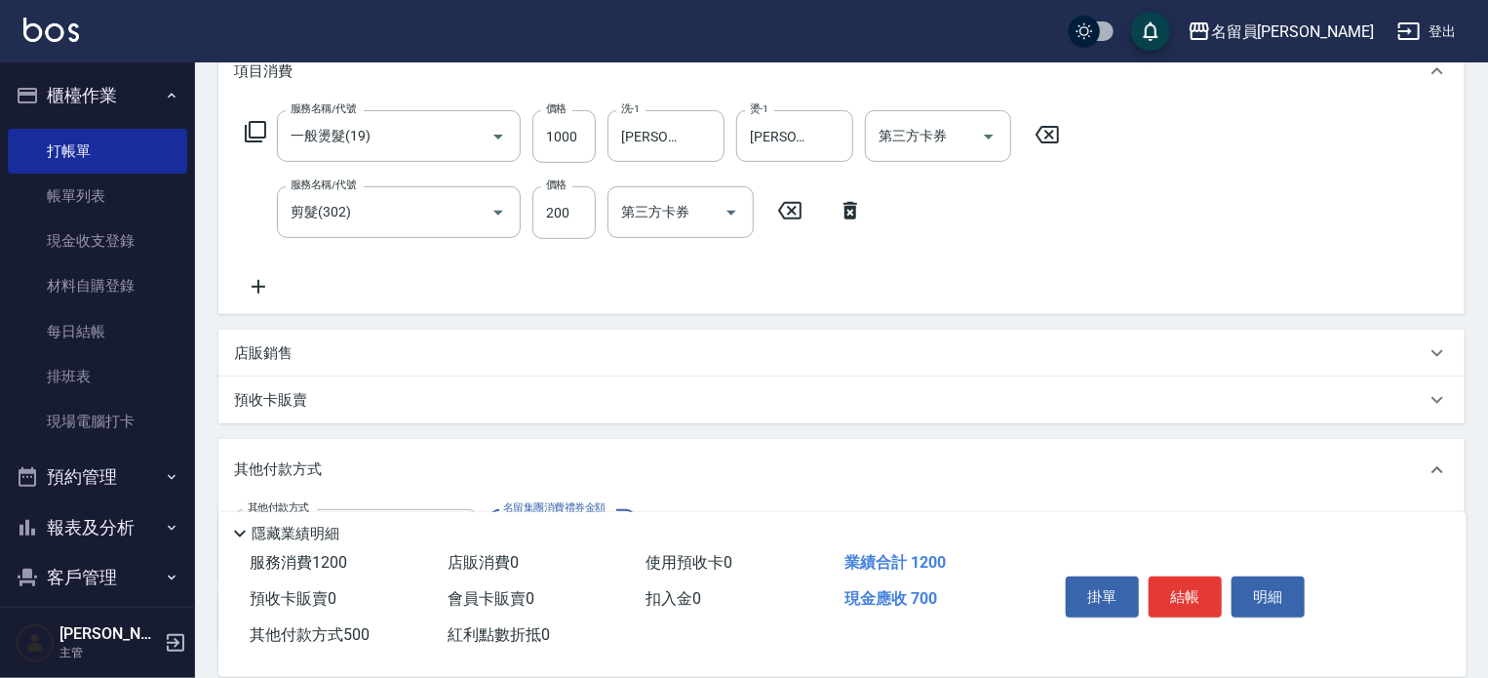
scroll to position [128, 0]
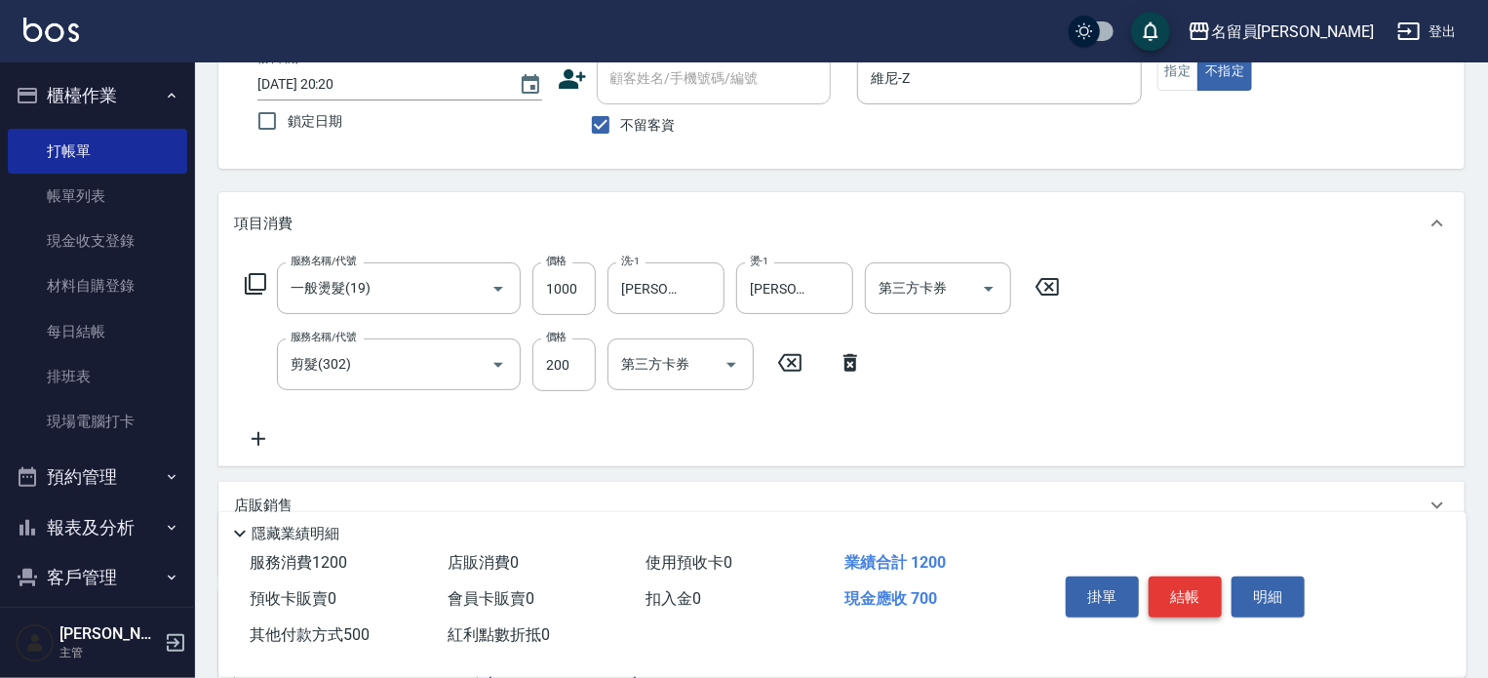
type input "500"
drag, startPoint x: 1197, startPoint y: 583, endPoint x: 1180, endPoint y: 584, distance: 17.6
click at [1197, 584] on button "結帳" at bounding box center [1185, 596] width 73 height 41
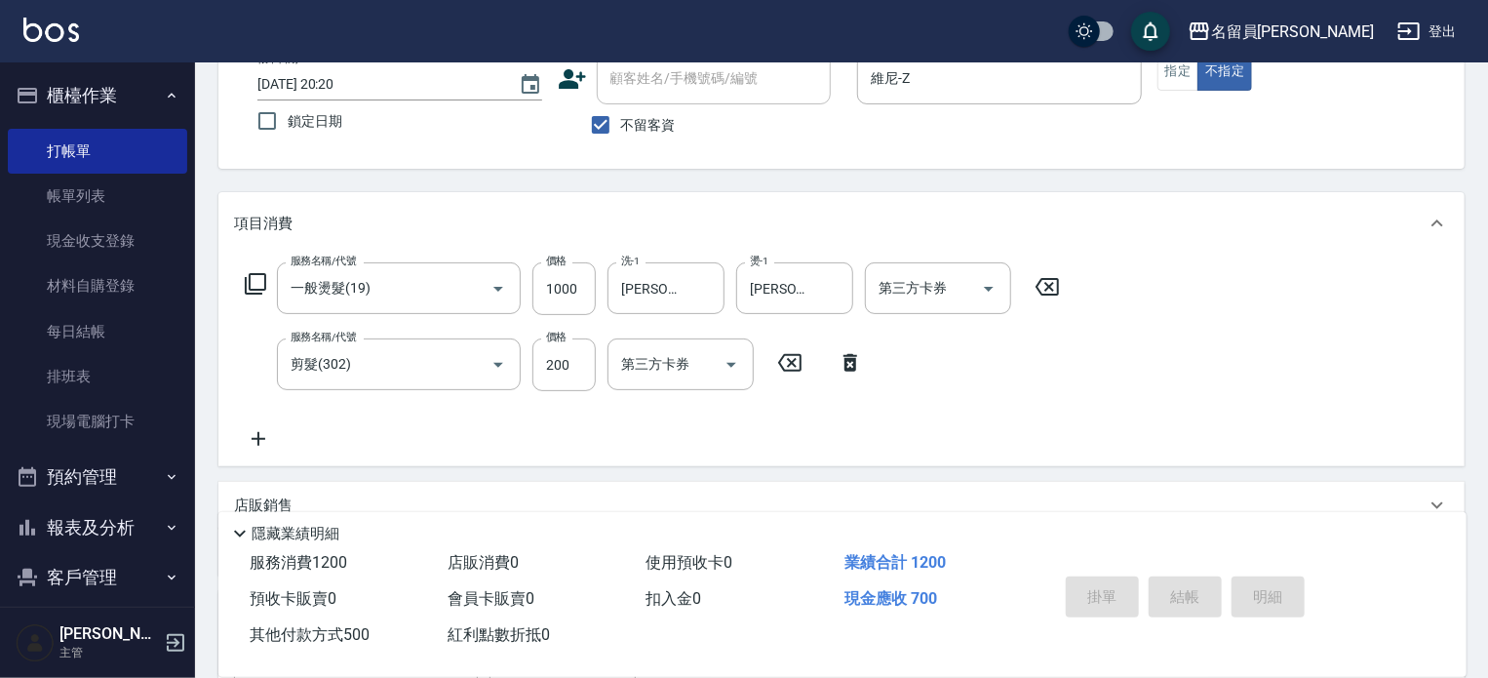
type input "[DATE] 20:21"
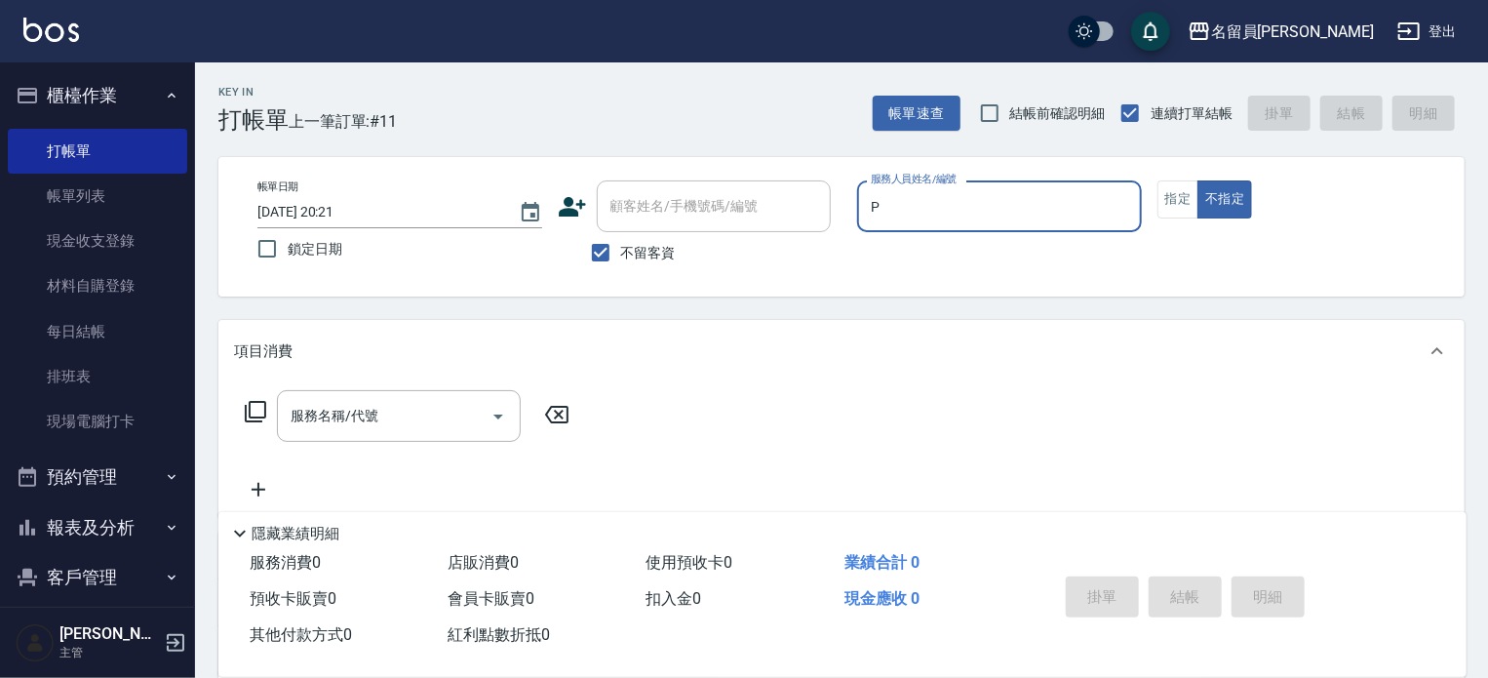
type input "[PERSON_NAME]"
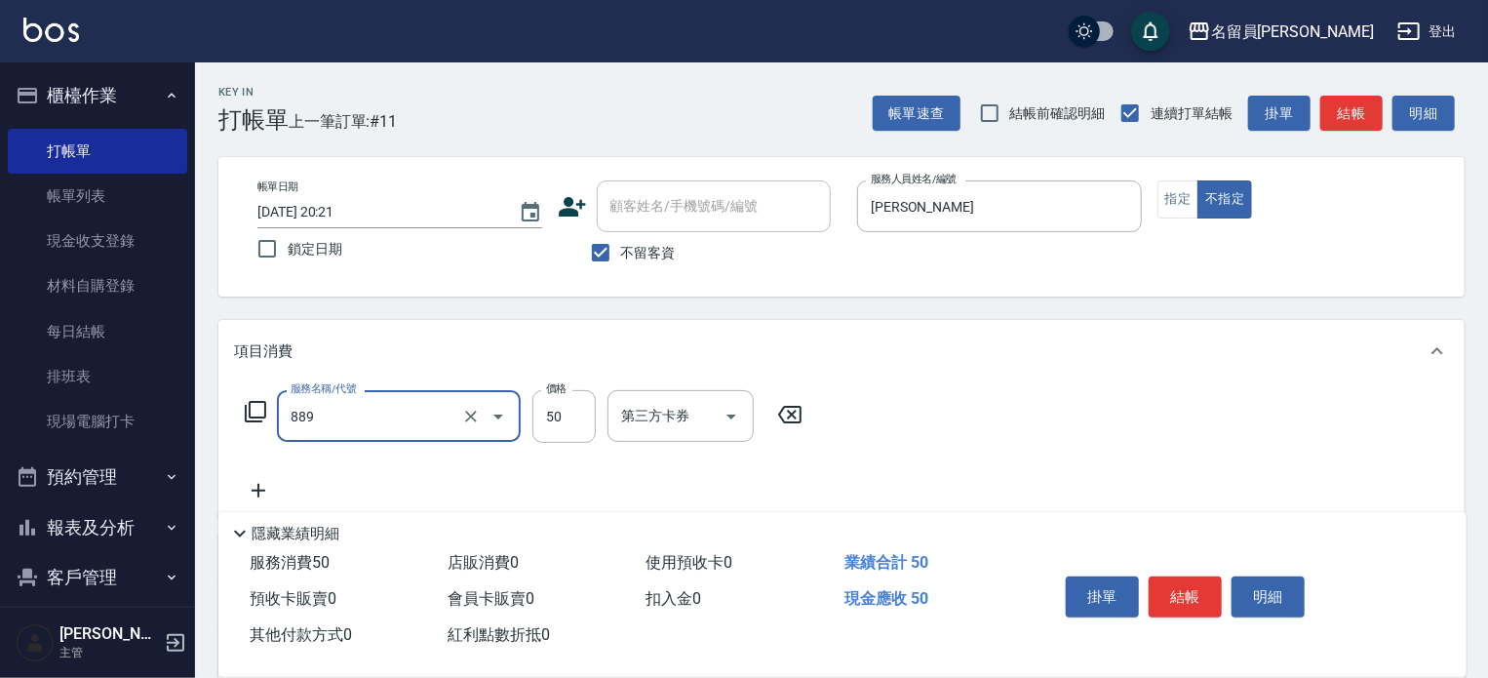
type input "精油(889)"
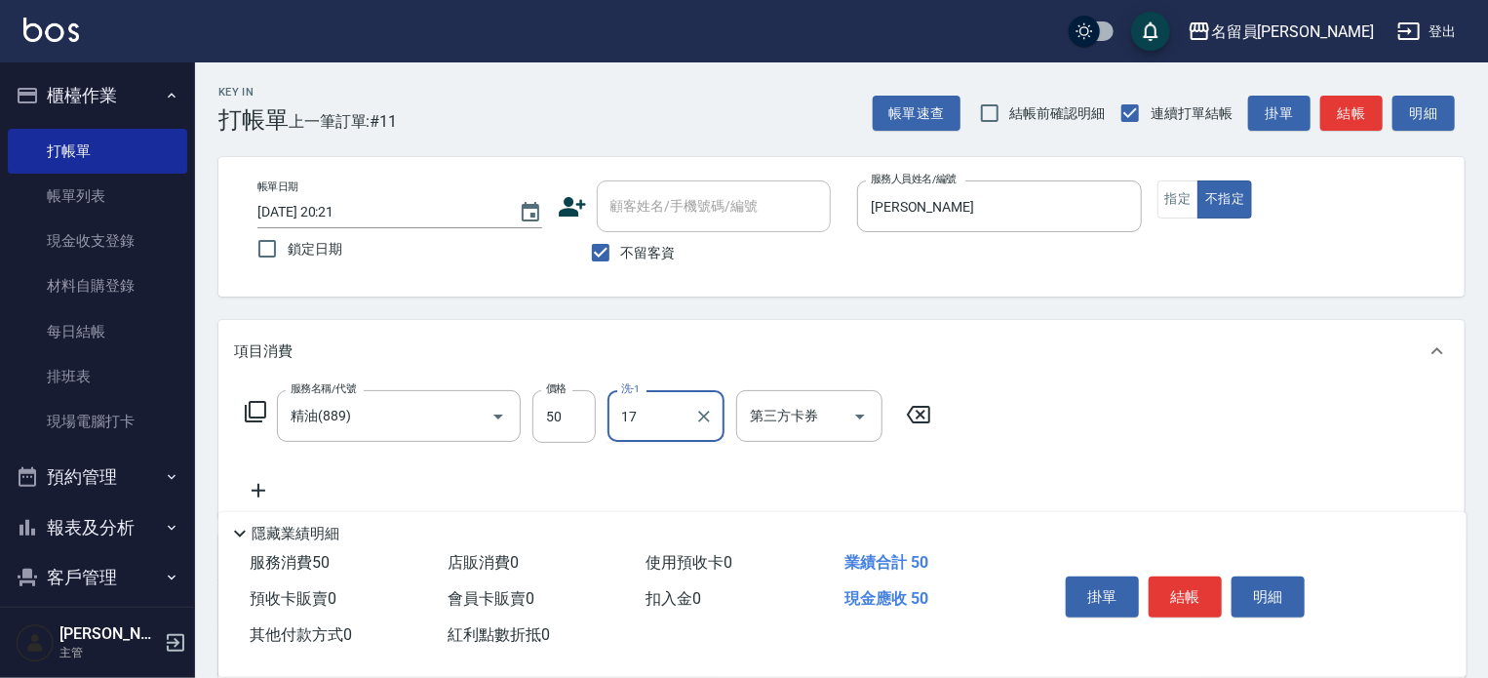
type input "[PERSON_NAME]-17"
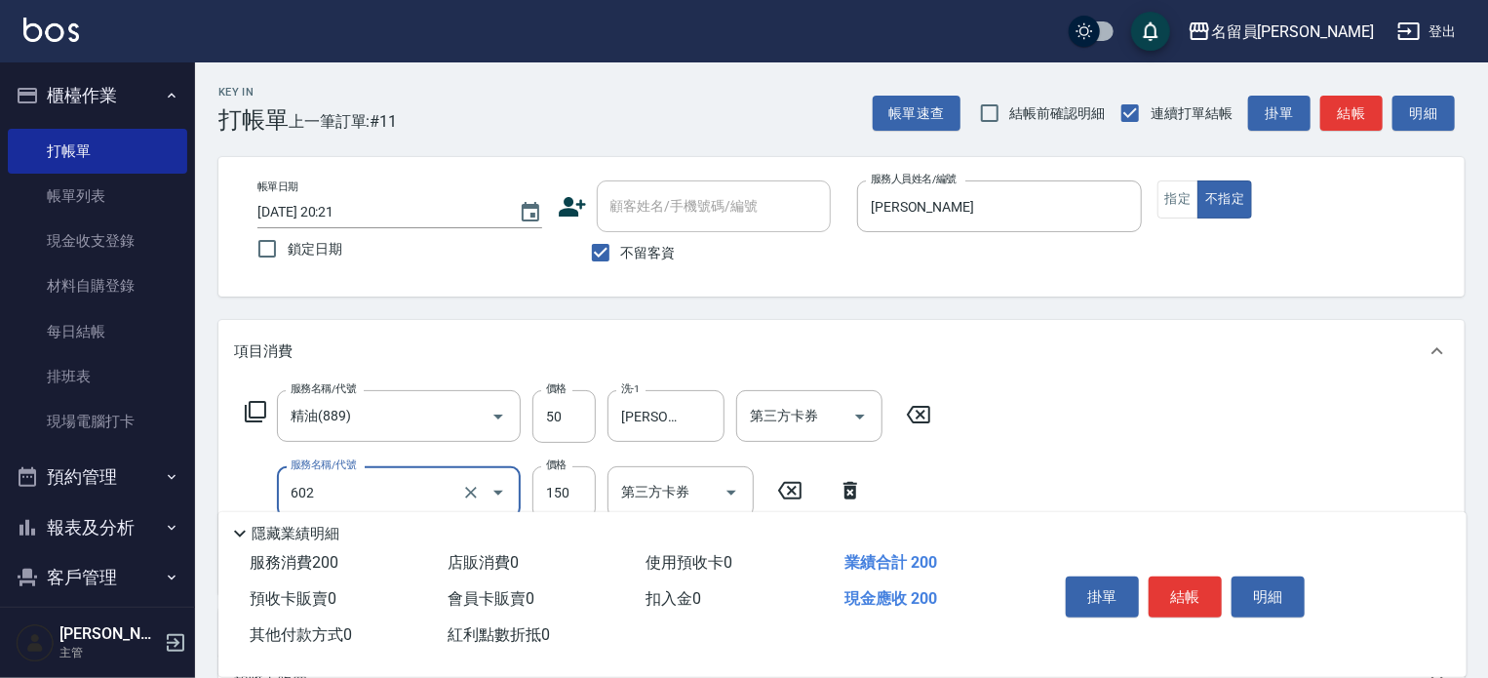
type input "一般洗髮(602)"
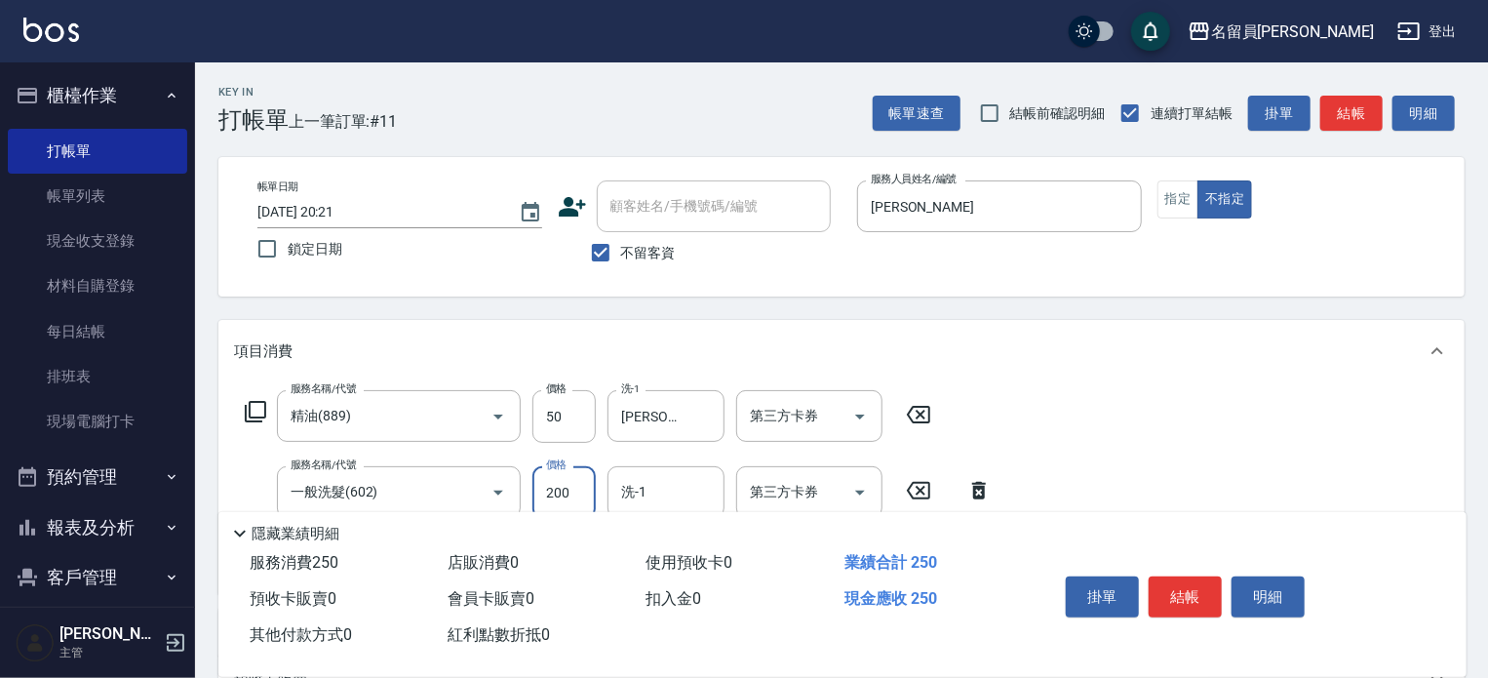
type input "200"
type input "[PERSON_NAME]-17"
click at [1180, 584] on button "結帳" at bounding box center [1185, 596] width 73 height 41
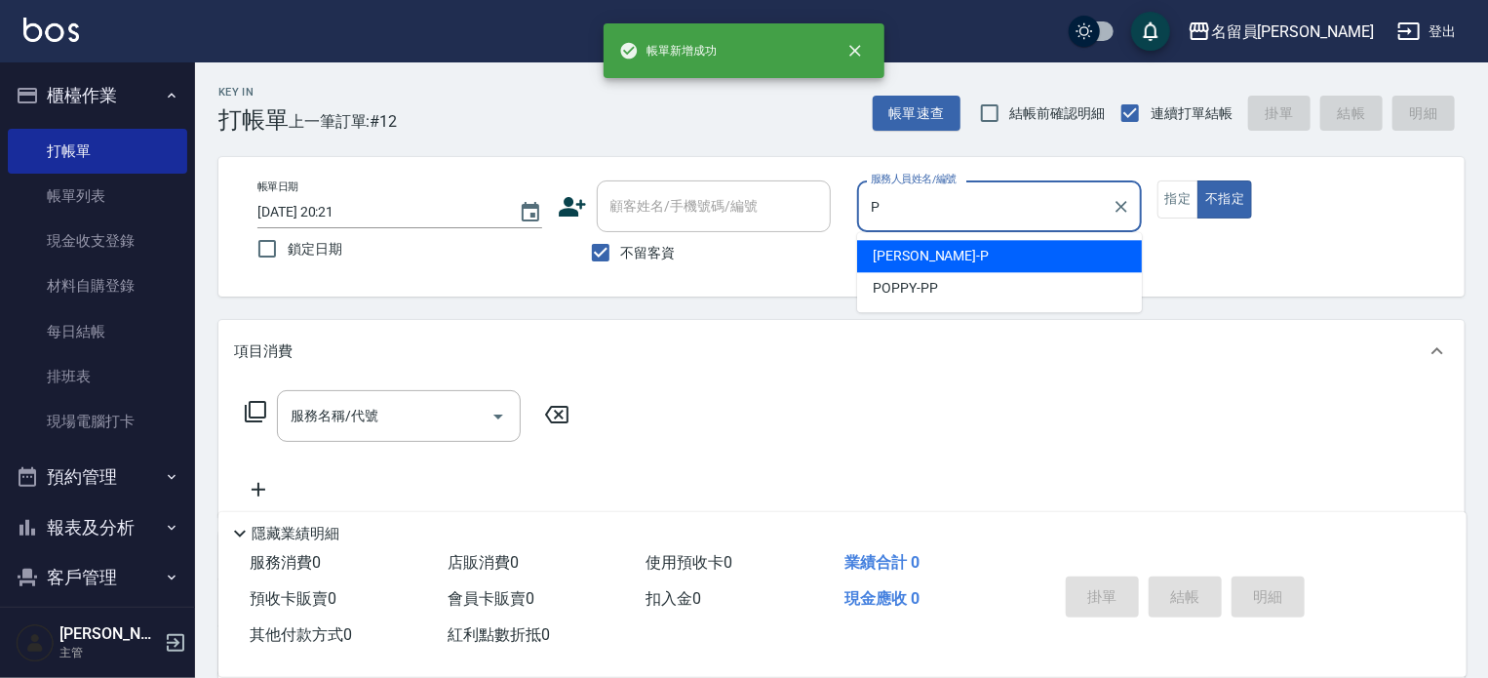
type input "[PERSON_NAME]"
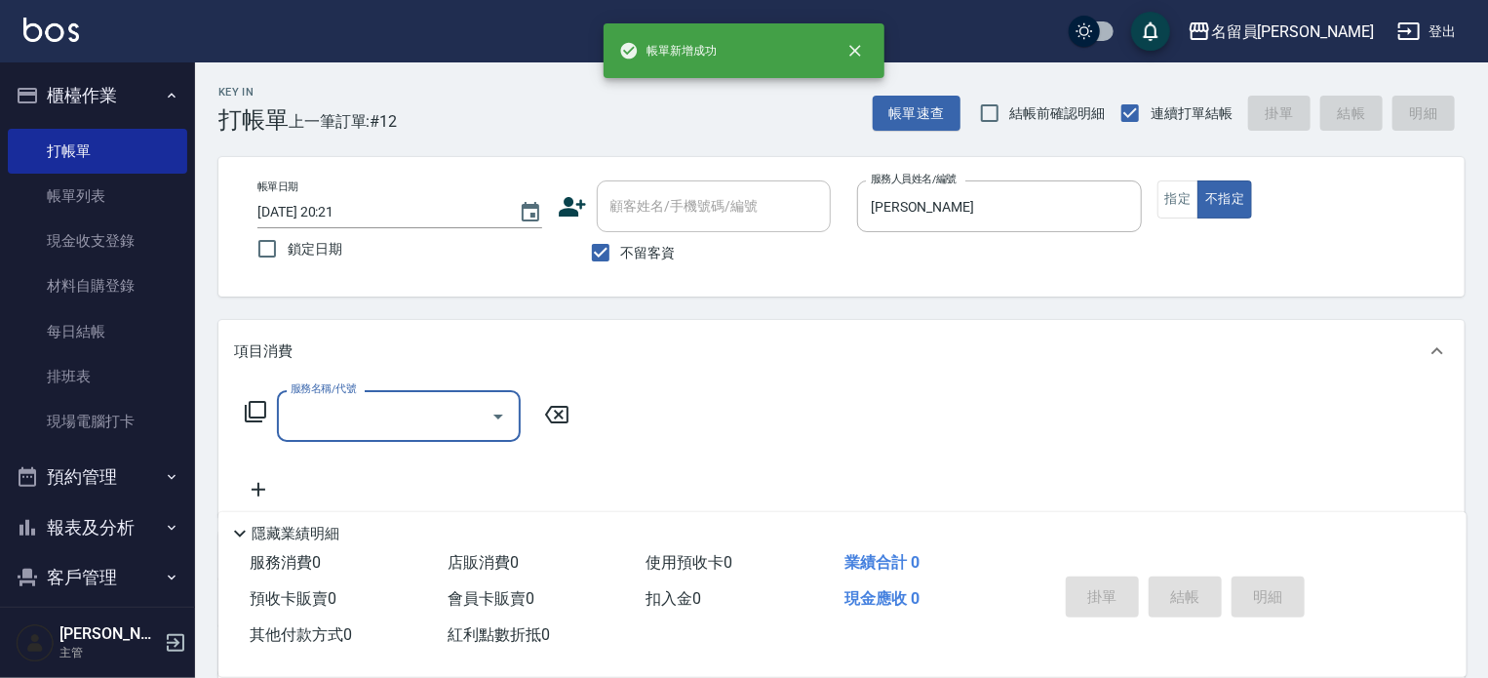
type input "4"
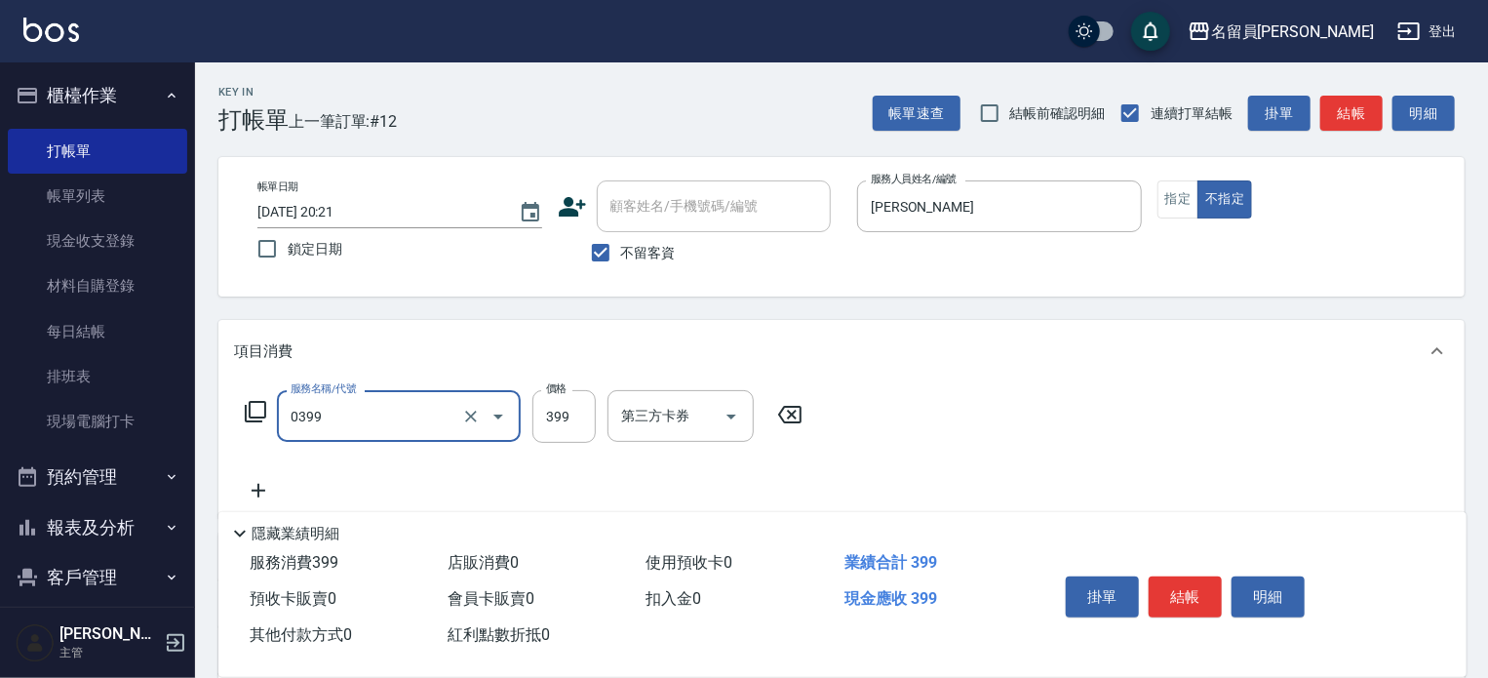
type input "海鹽SPA(0399)"
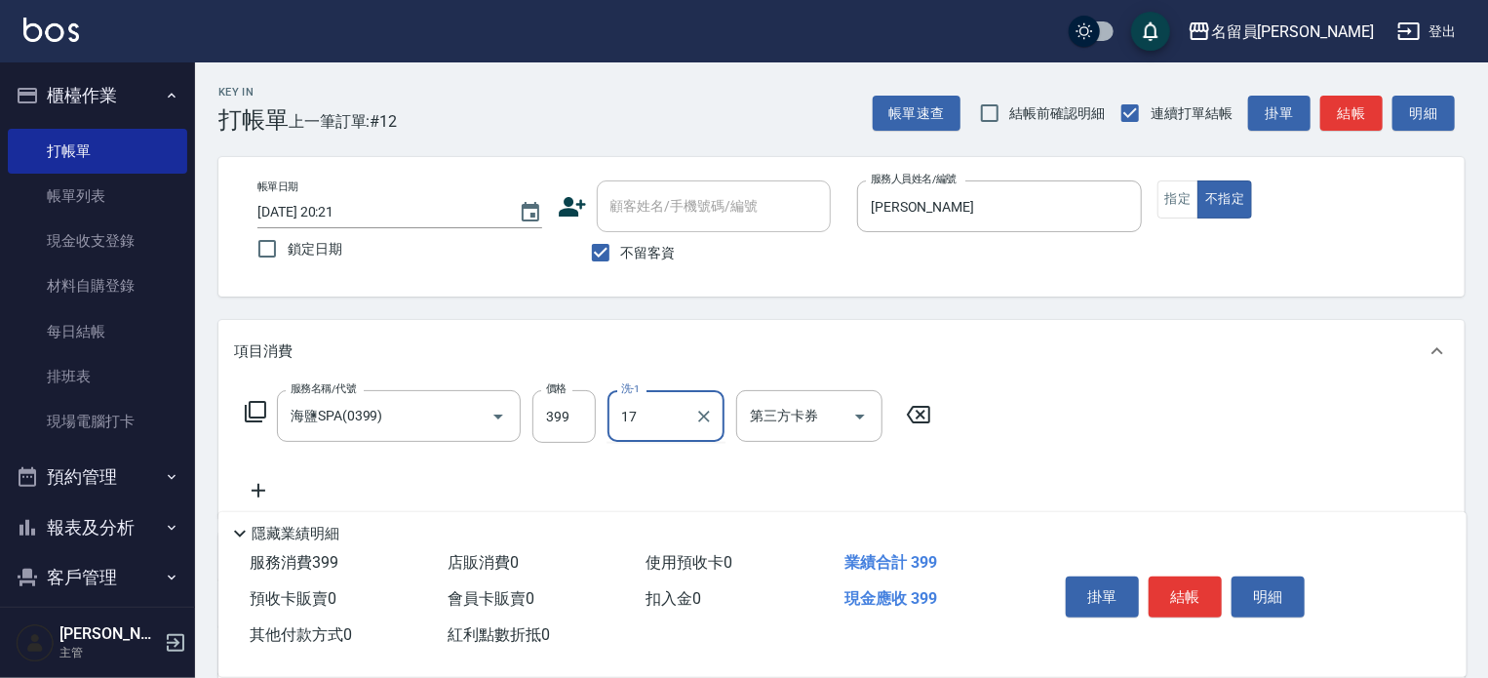
type input "[PERSON_NAME]-17"
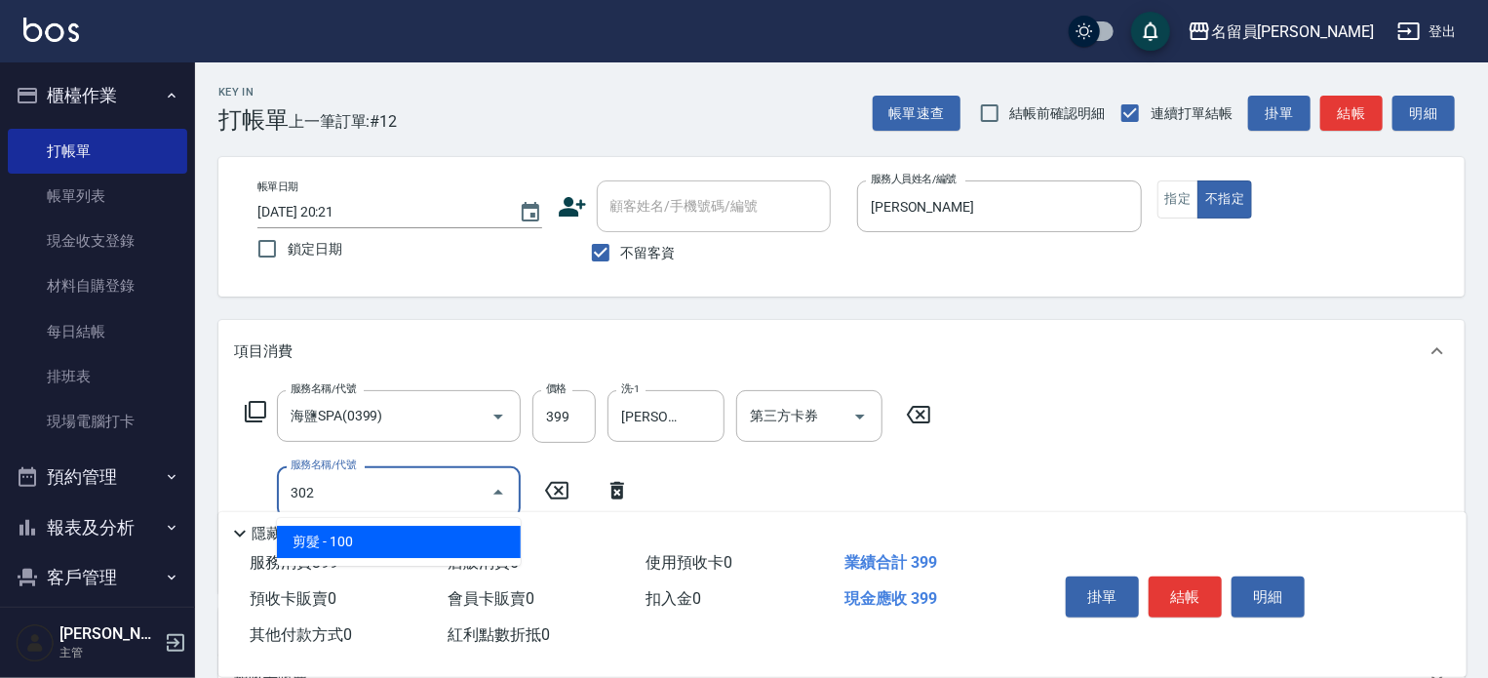
type input "剪髮(302)"
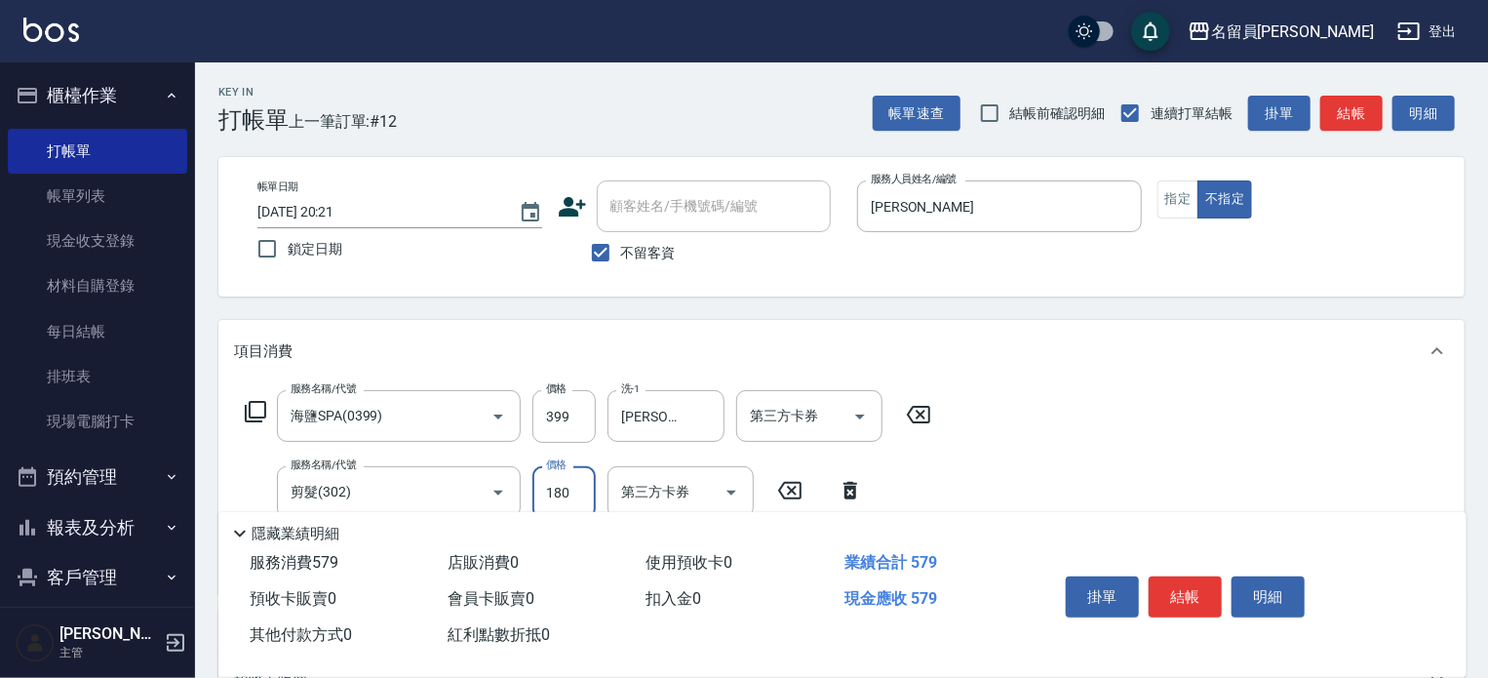
type input "180"
click at [1180, 584] on button "結帳" at bounding box center [1185, 596] width 73 height 41
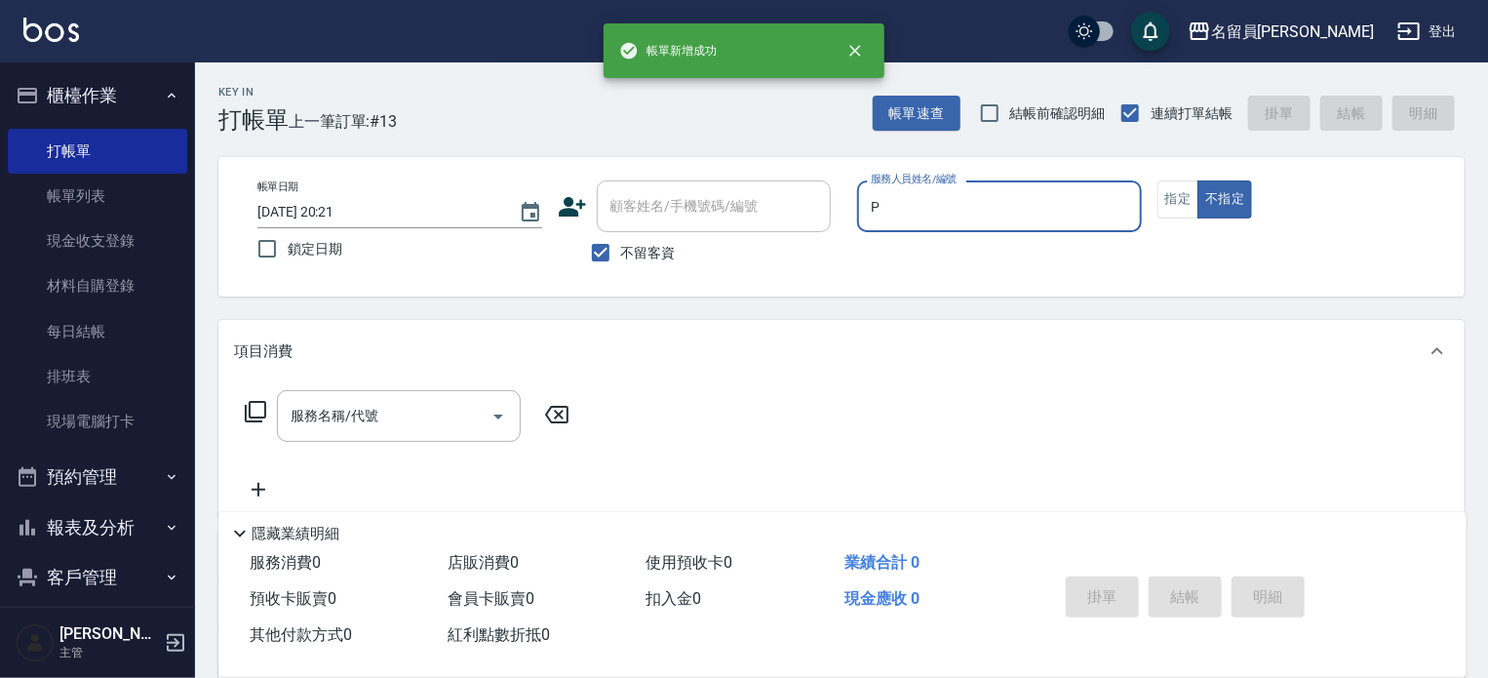
type input "[PERSON_NAME]"
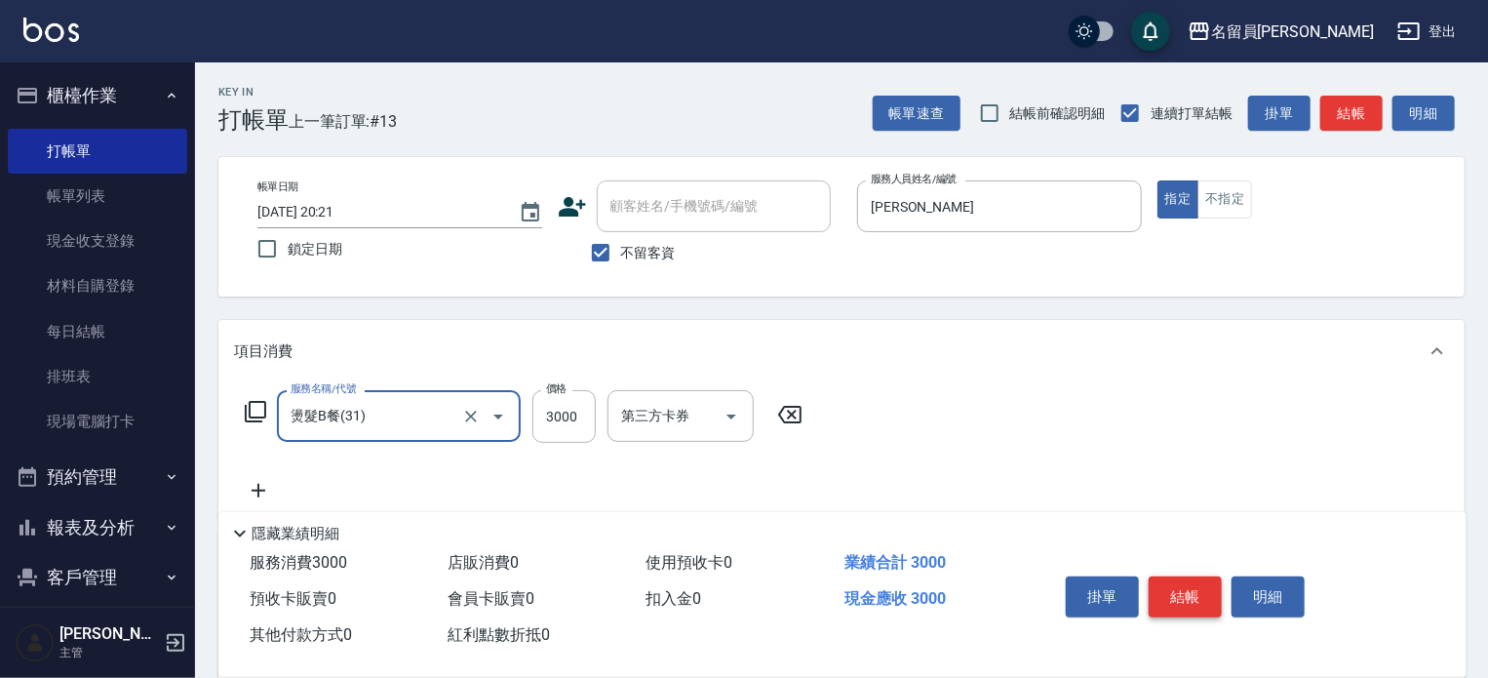
type input "燙髮B餐(31)"
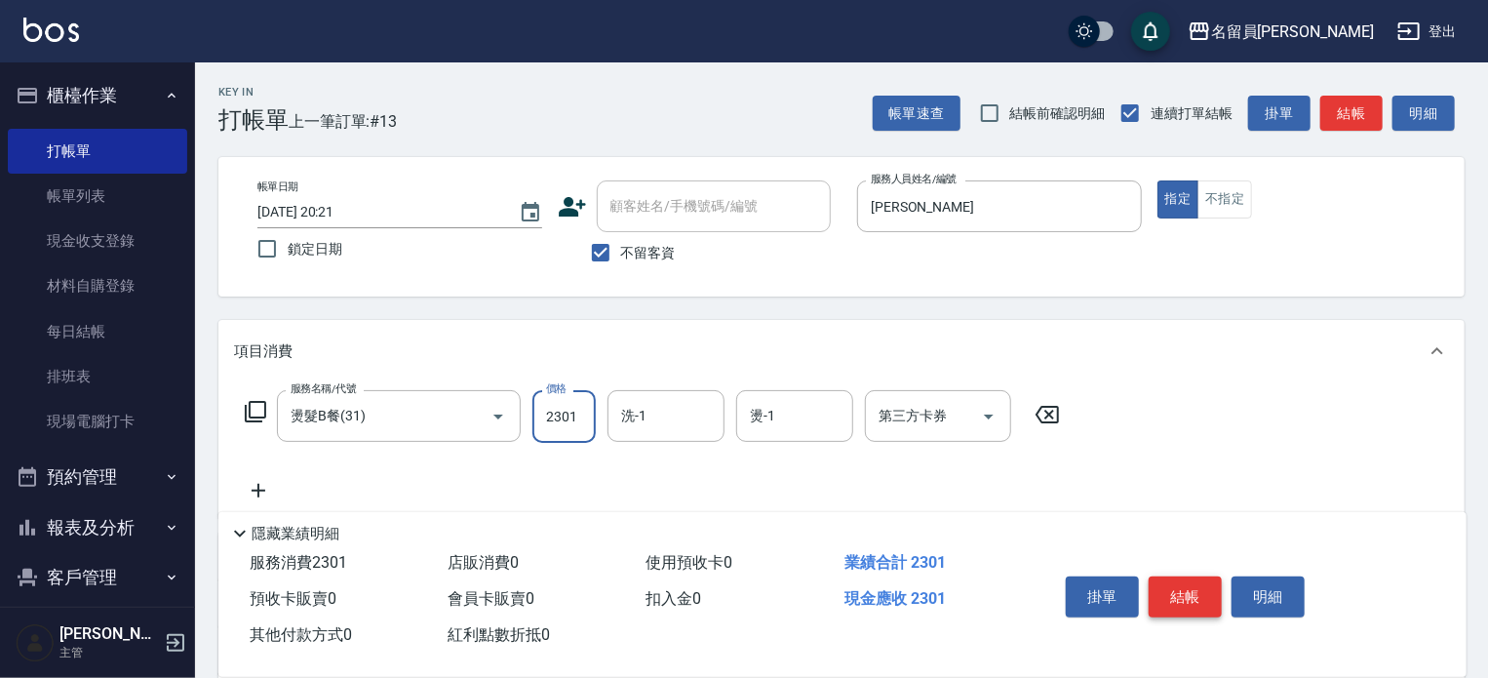
type input "2301"
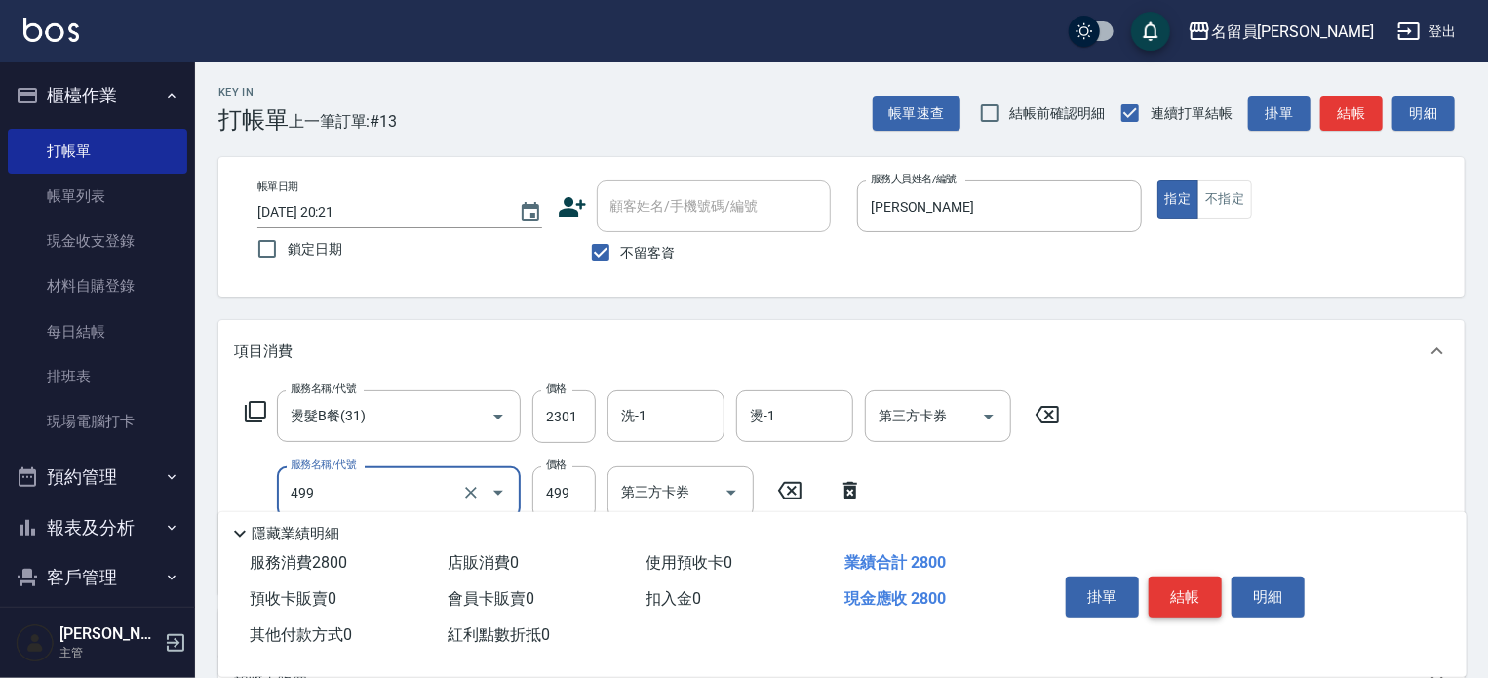
type input "去角質洗髮(499)"
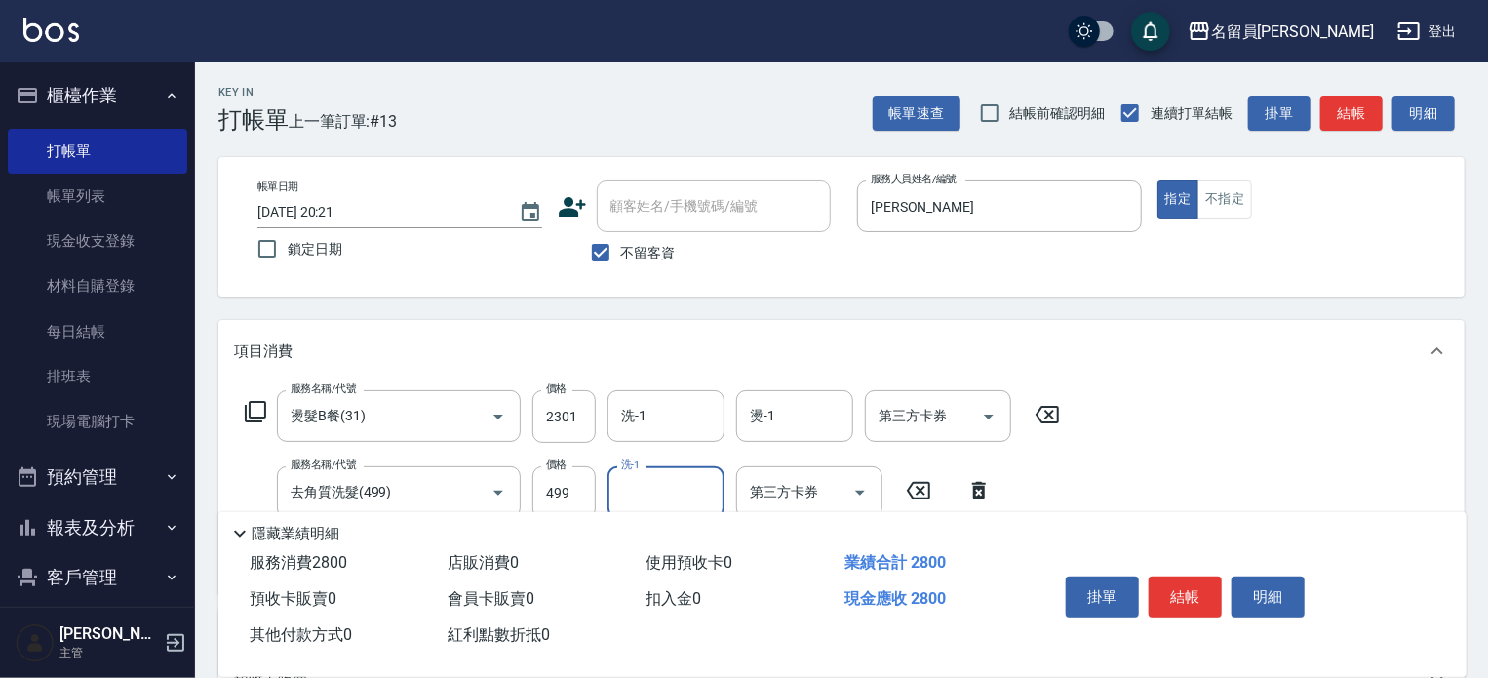
scroll to position [292, 0]
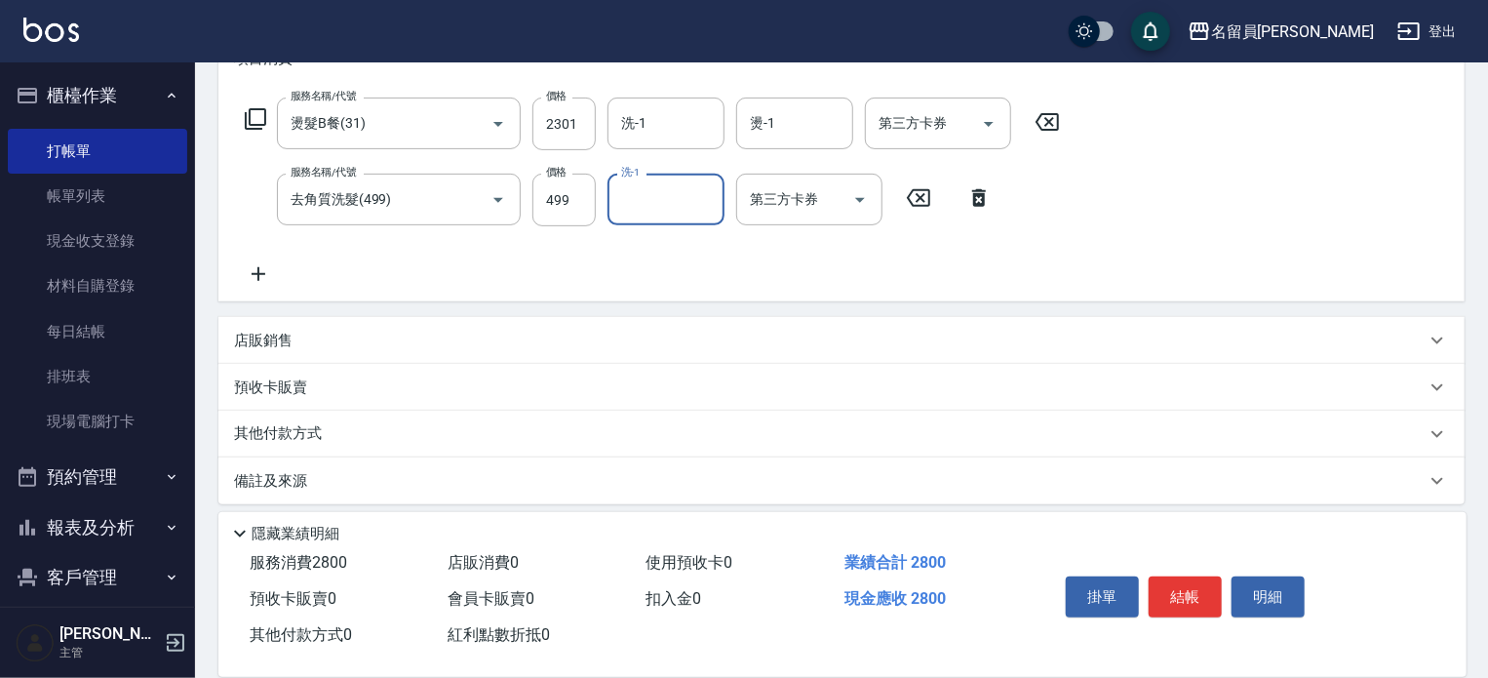
click at [891, 342] on div "店販銷售" at bounding box center [829, 341] width 1191 height 20
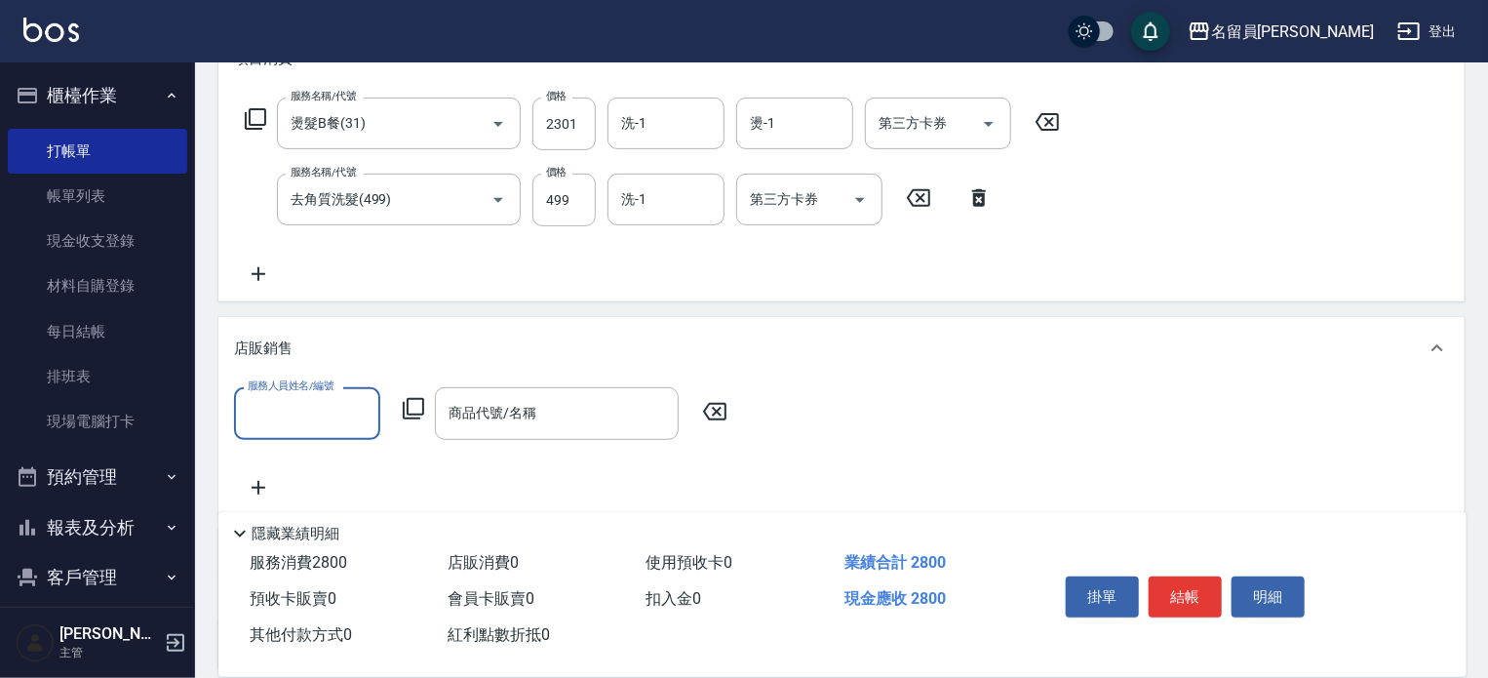
scroll to position [0, 0]
type input "[PERSON_NAME]"
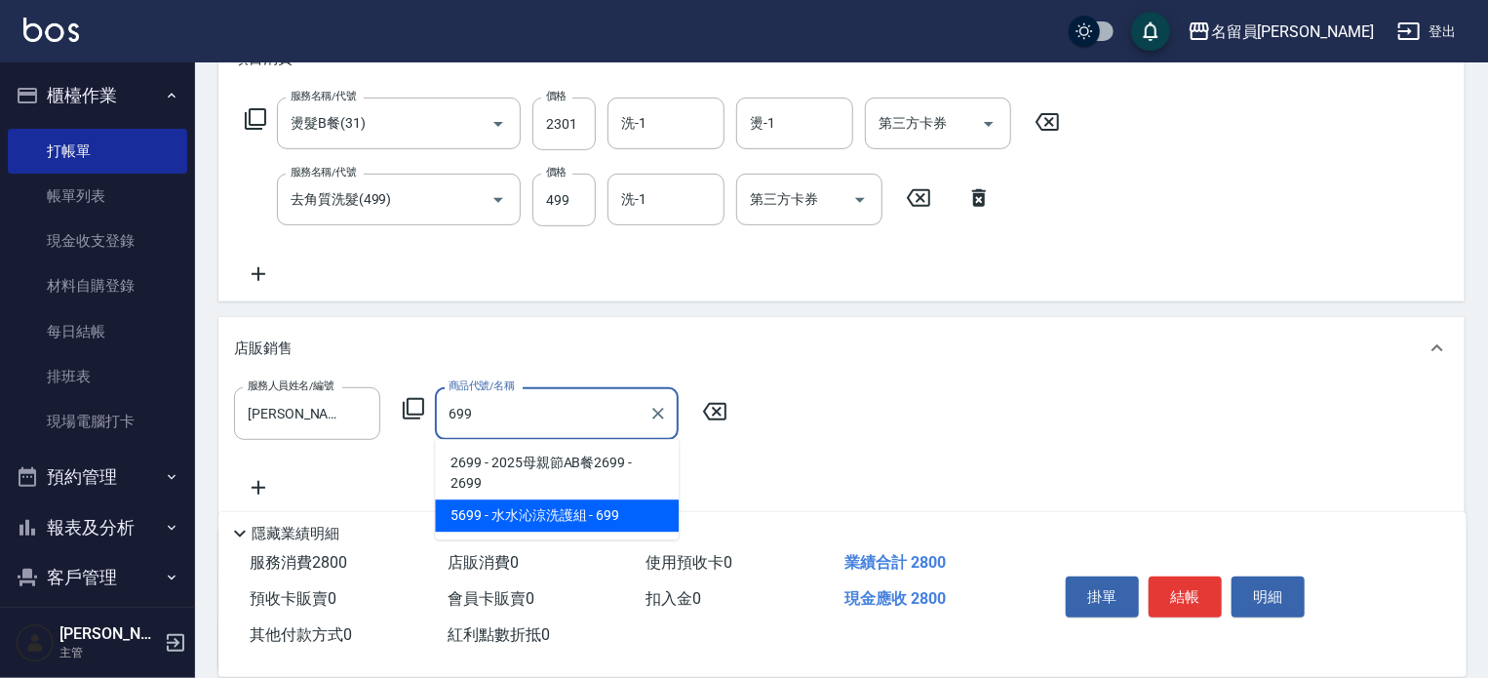
type input "[PERSON_NAME]涼洗護組"
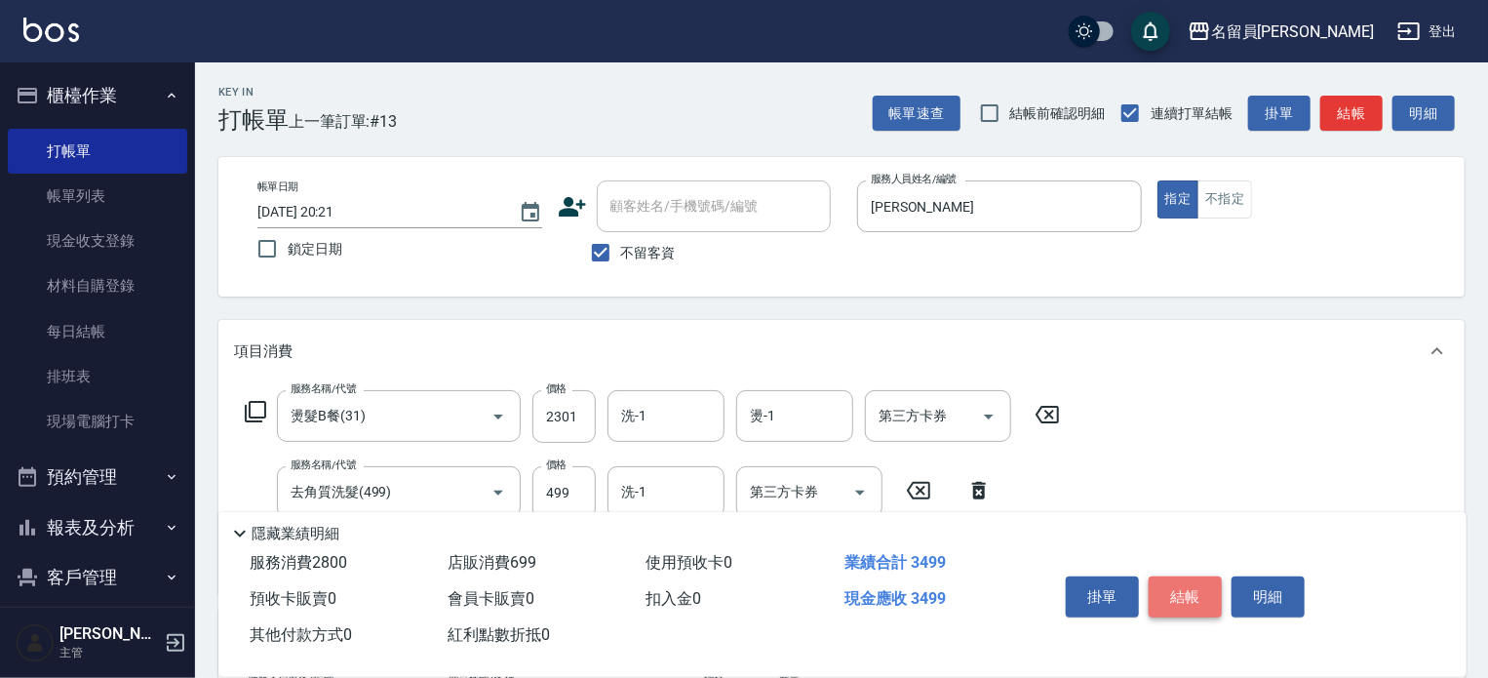
click at [1196, 576] on button "結帳" at bounding box center [1185, 596] width 73 height 41
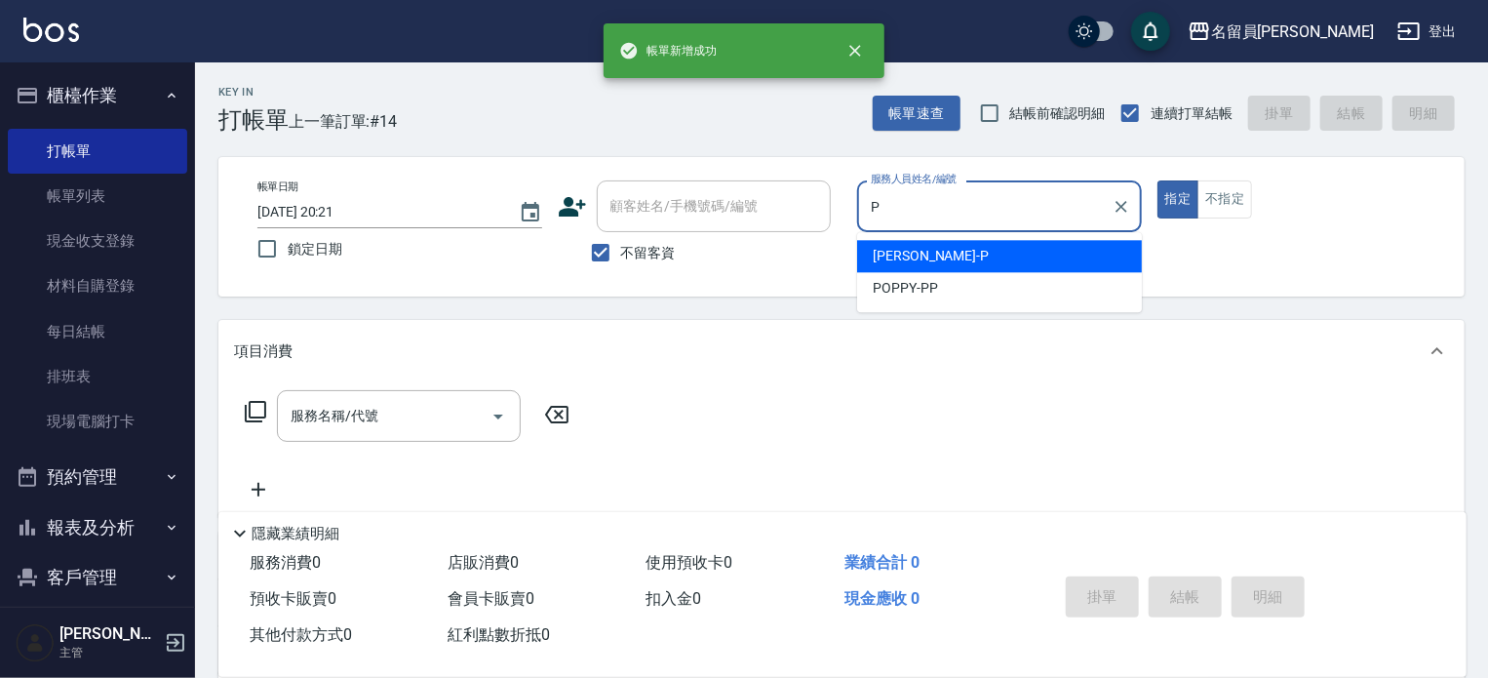
type input "[PERSON_NAME]"
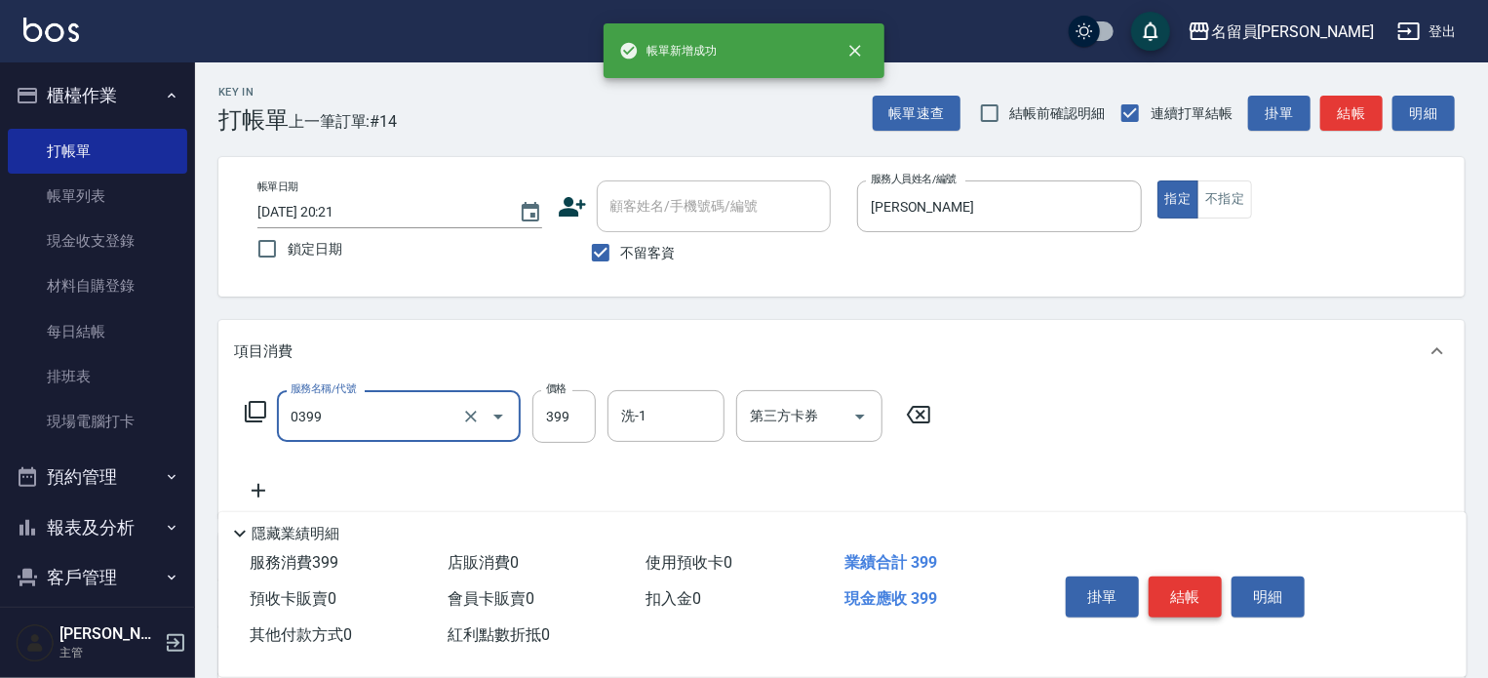
type input "海鹽SPA(0399)"
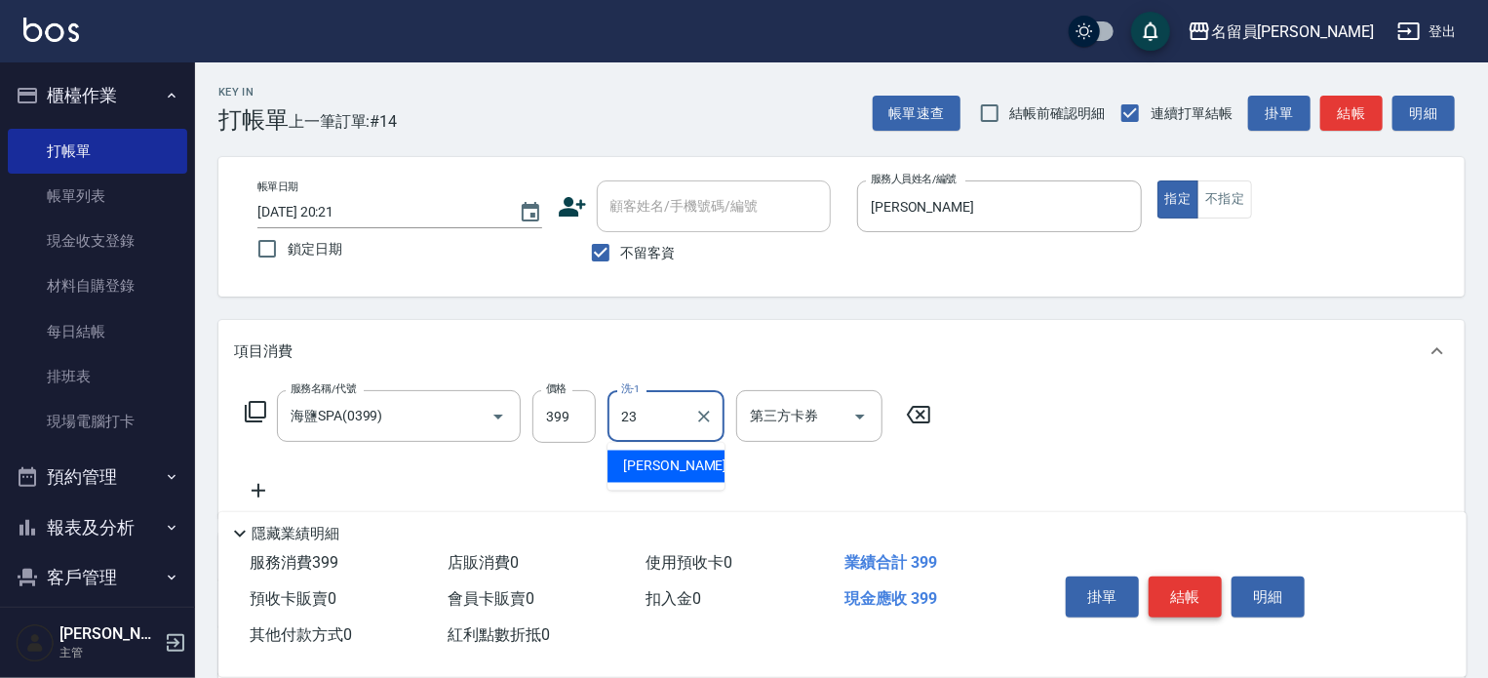
type input "[PERSON_NAME]-23"
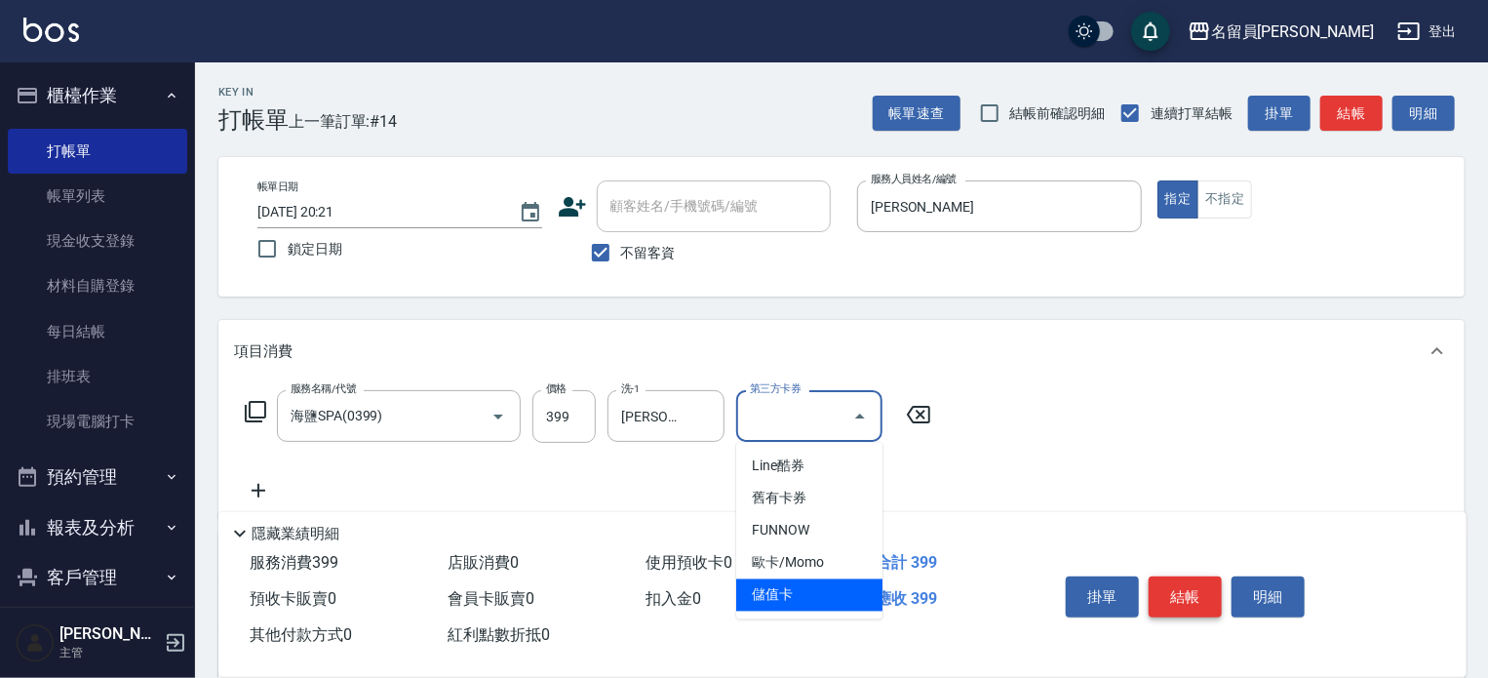
type input "儲值卡"
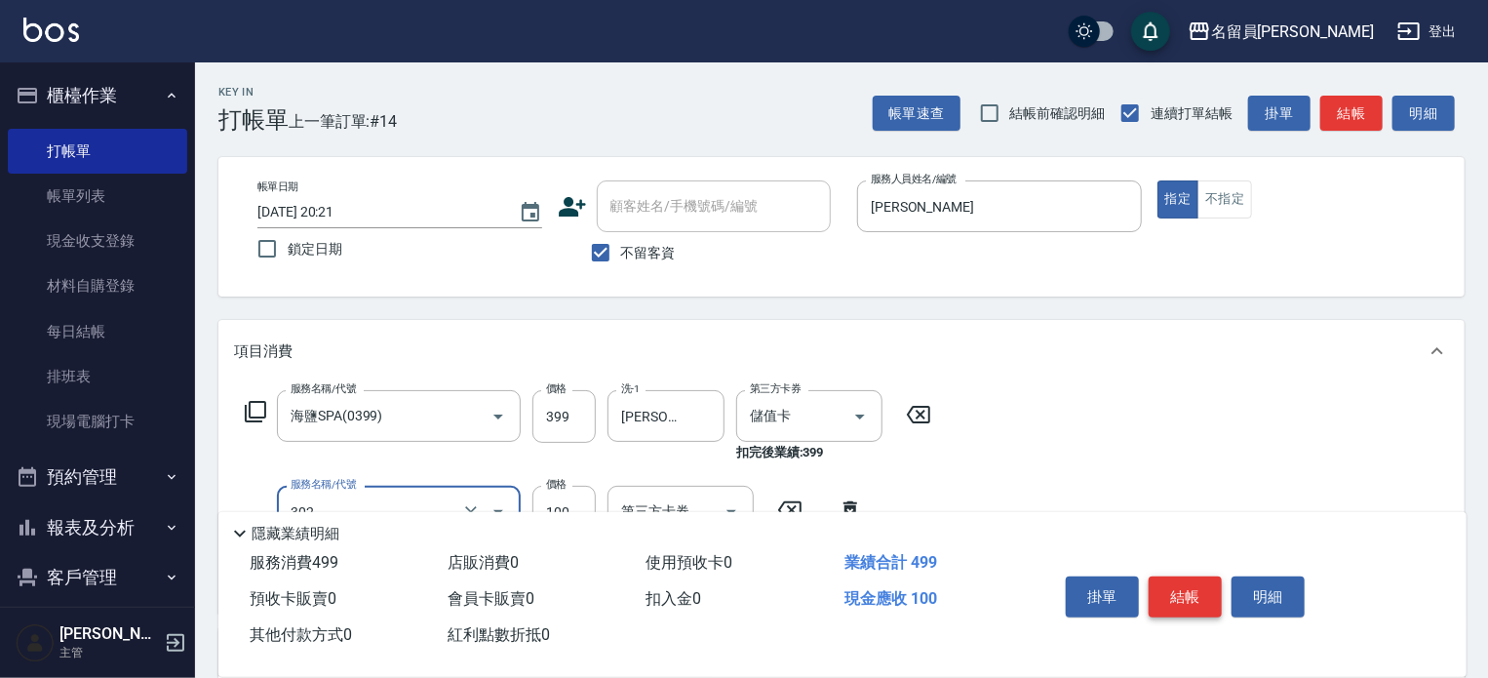
type input "剪髮(302)"
type input "200"
click at [1196, 576] on button "結帳" at bounding box center [1185, 596] width 73 height 41
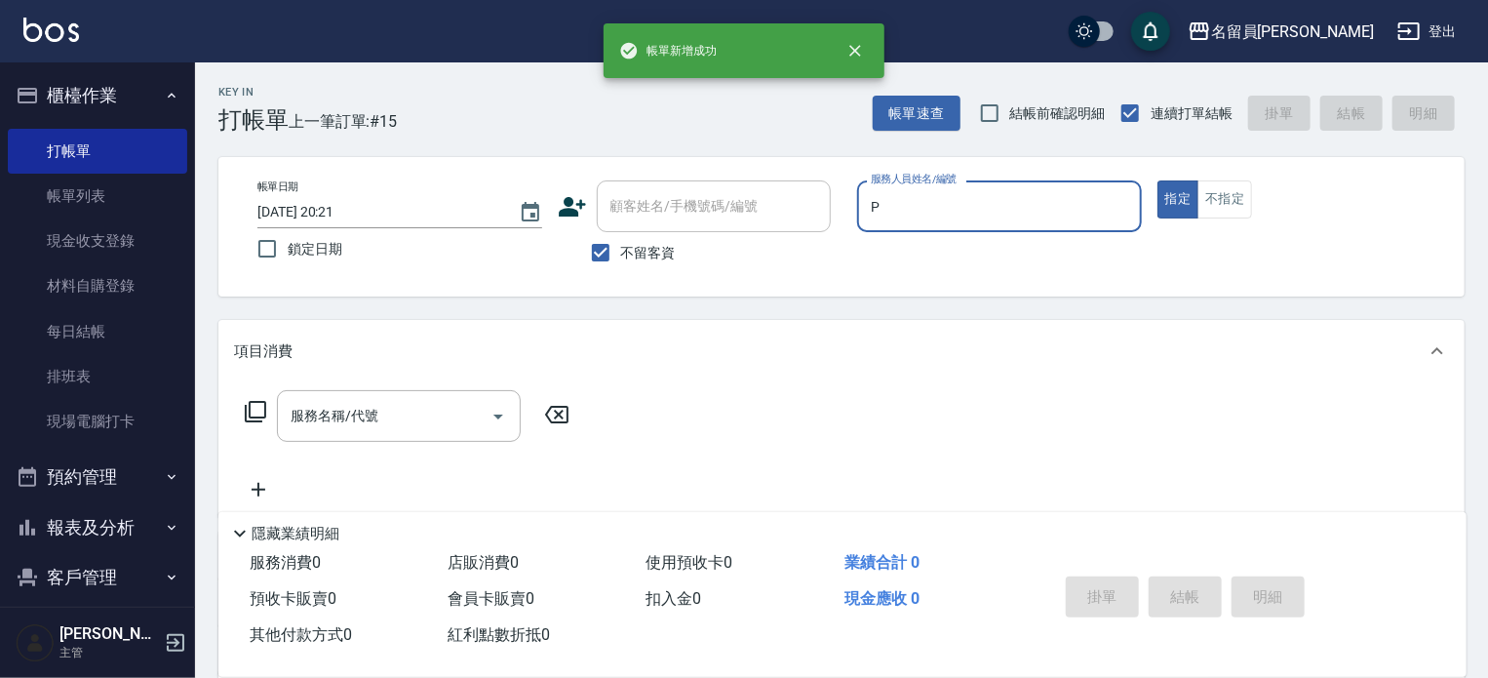
type input "[PERSON_NAME]"
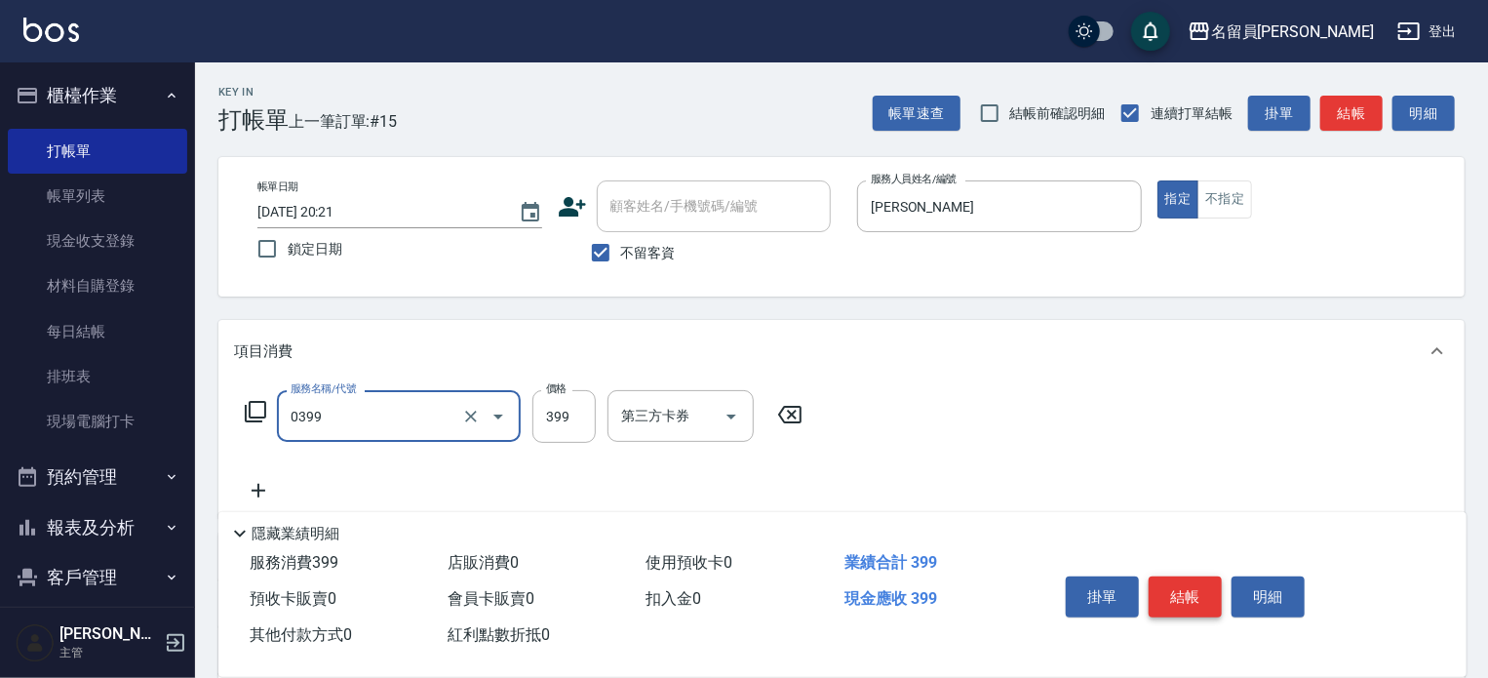
type input "海鹽SPA(0399)"
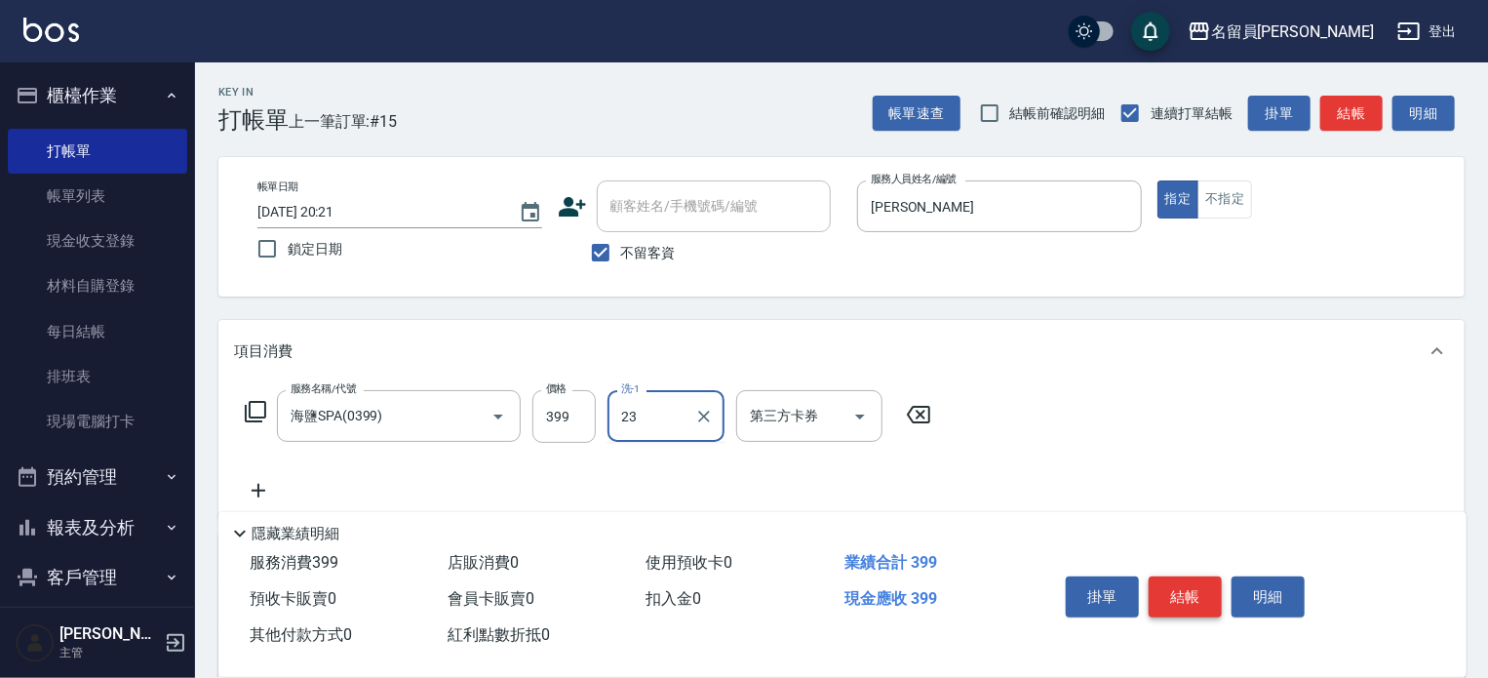
type input "[PERSON_NAME]-23"
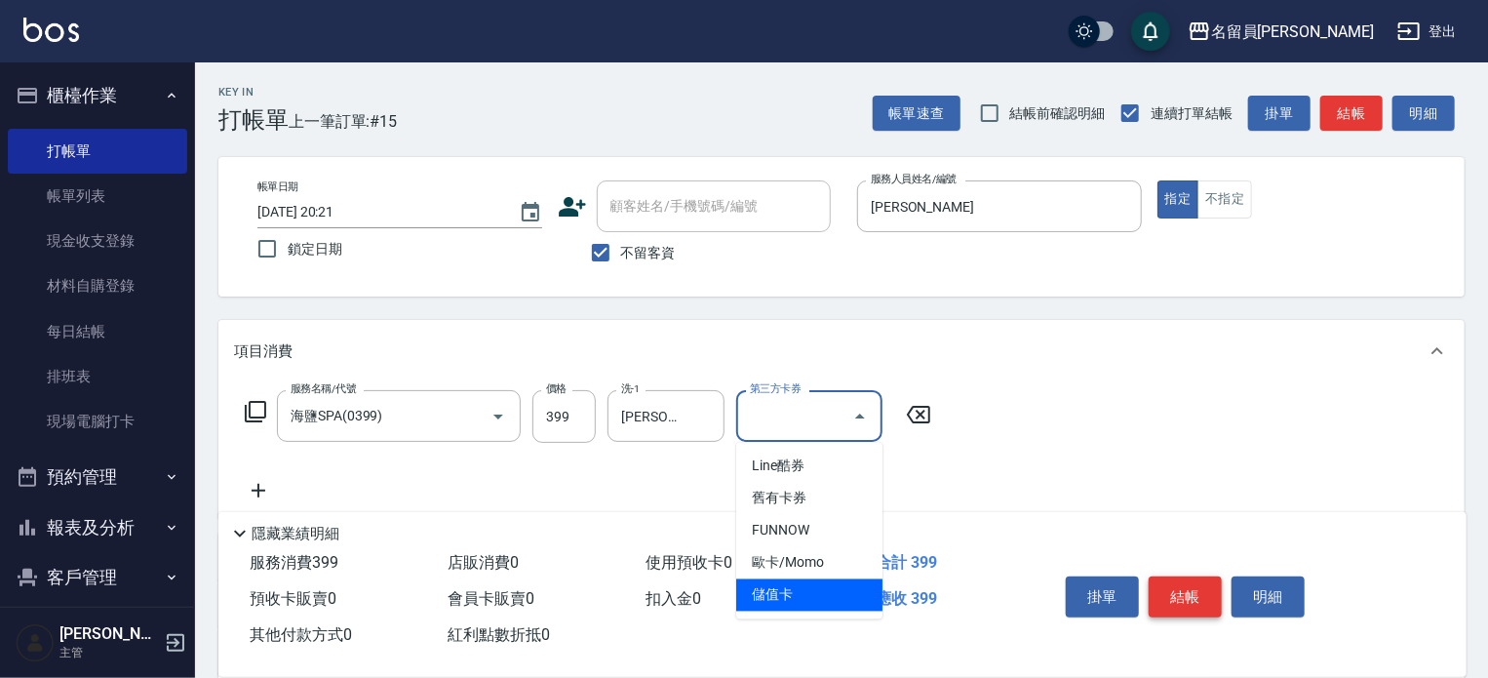
type input "儲值卡"
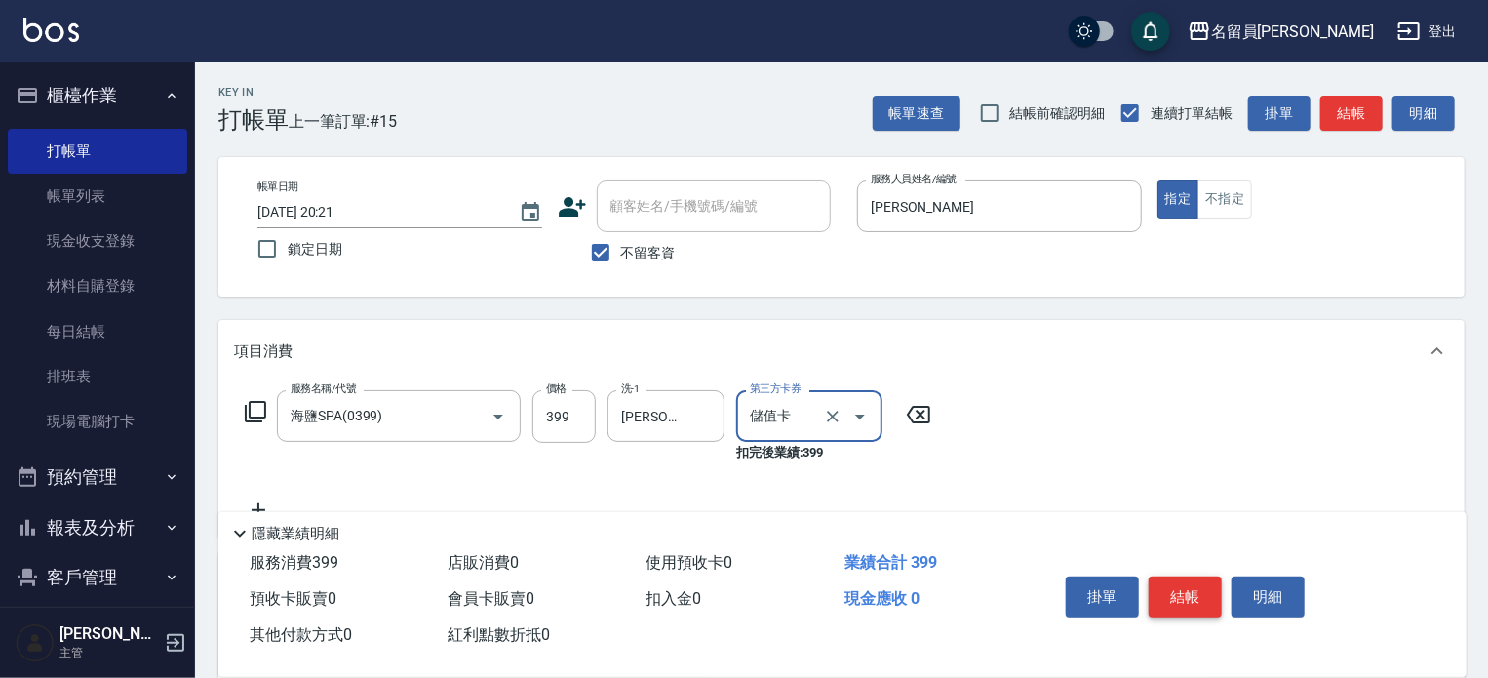
click at [1196, 576] on button "結帳" at bounding box center [1185, 596] width 73 height 41
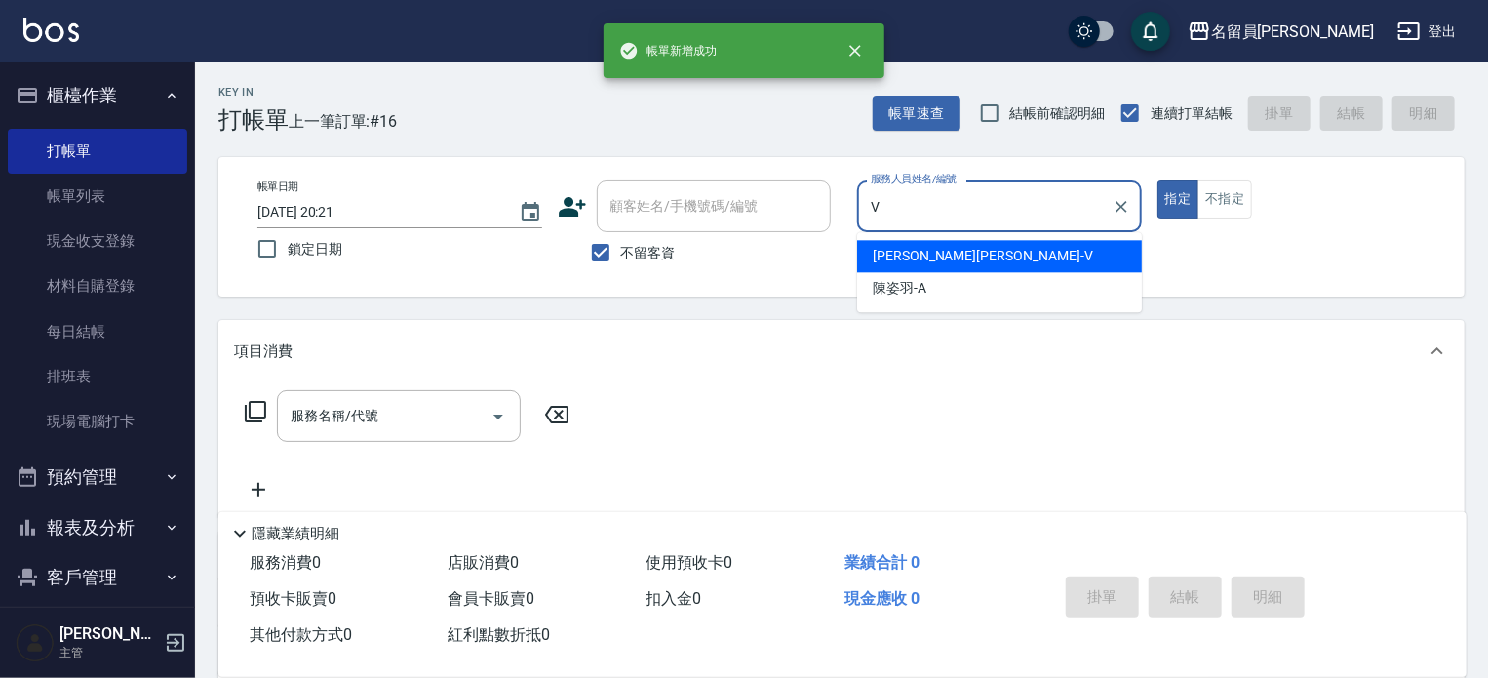
type input "[PERSON_NAME][PERSON_NAME]-V"
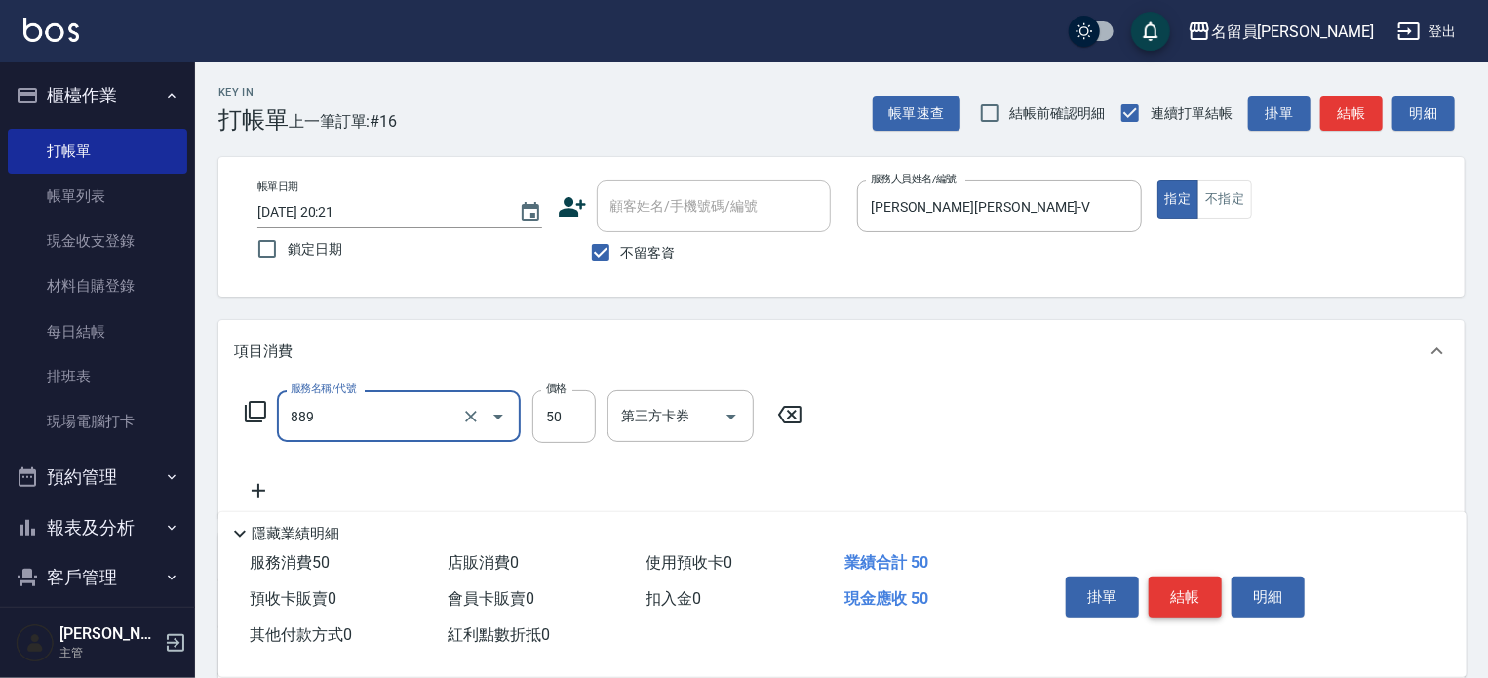
type input "精油(889)"
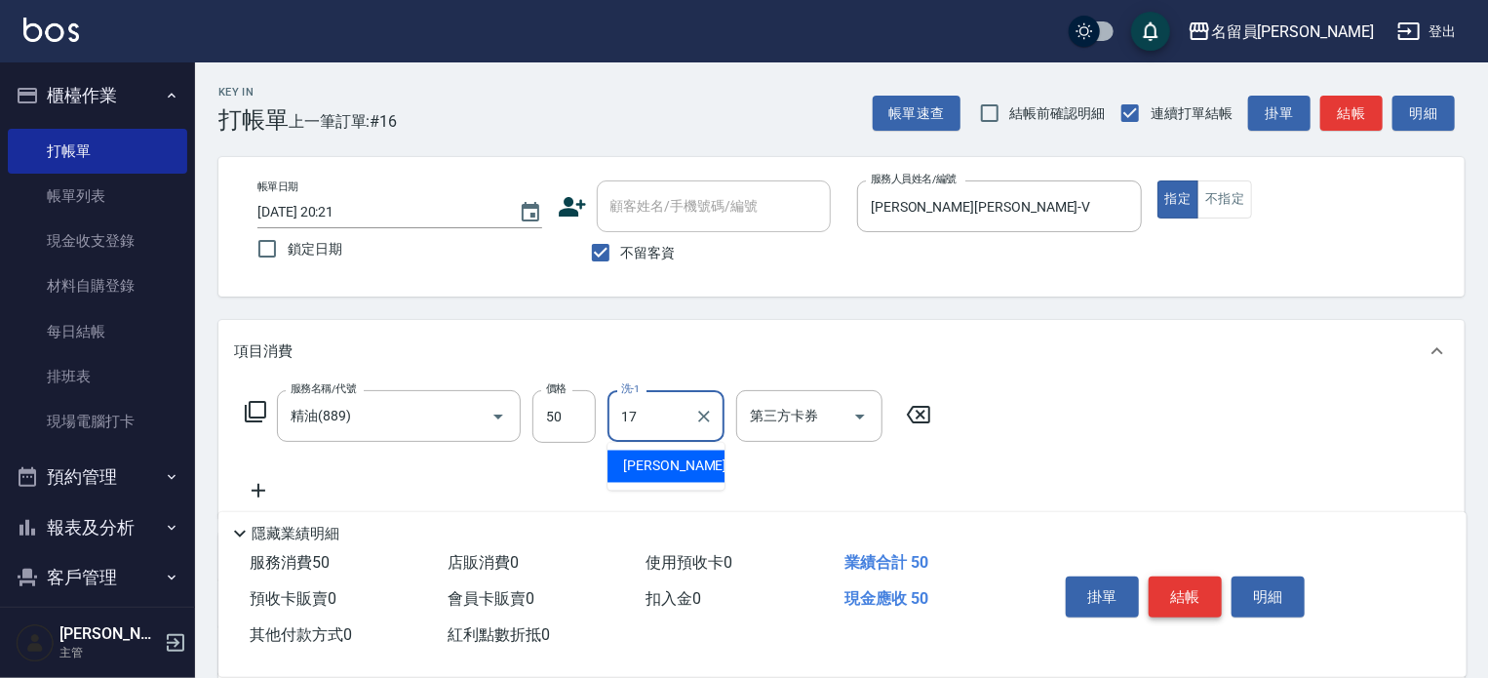
type input "[PERSON_NAME]-17"
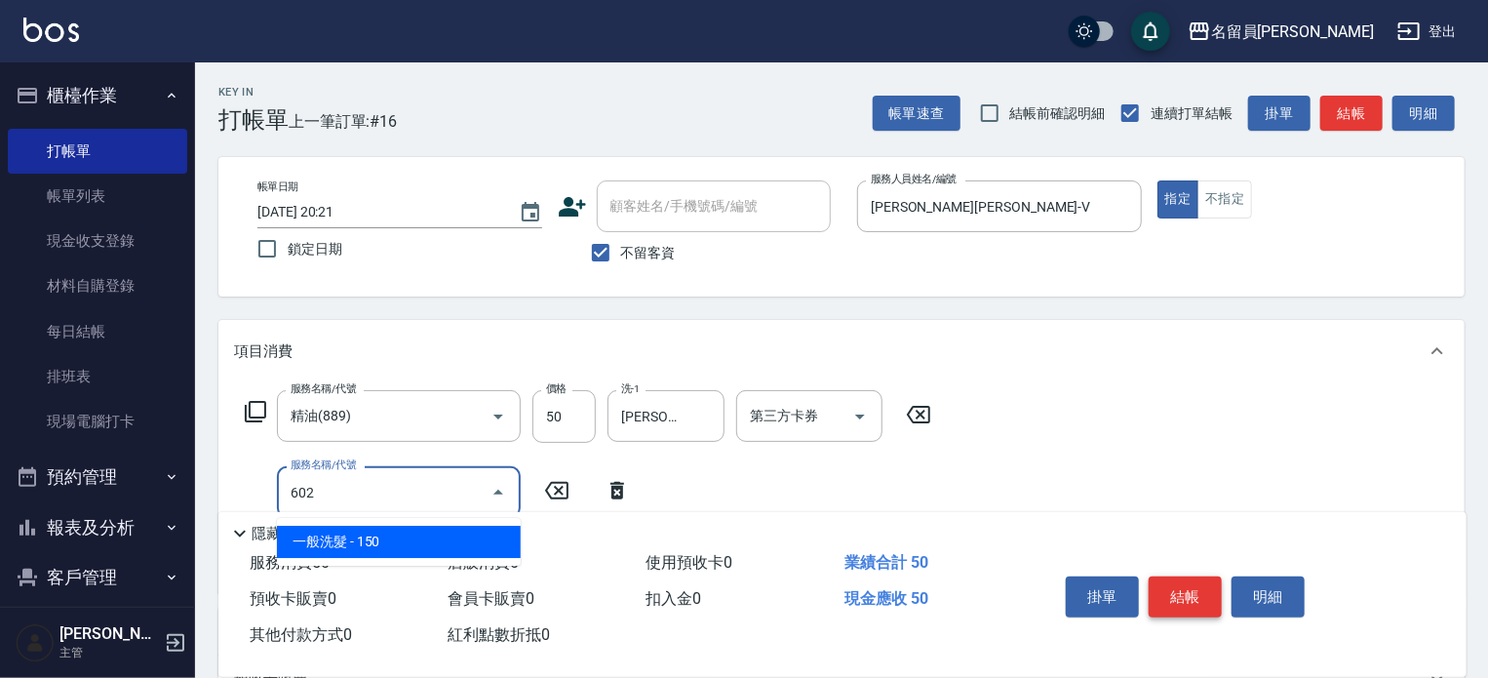
type input "一般洗髮(602)"
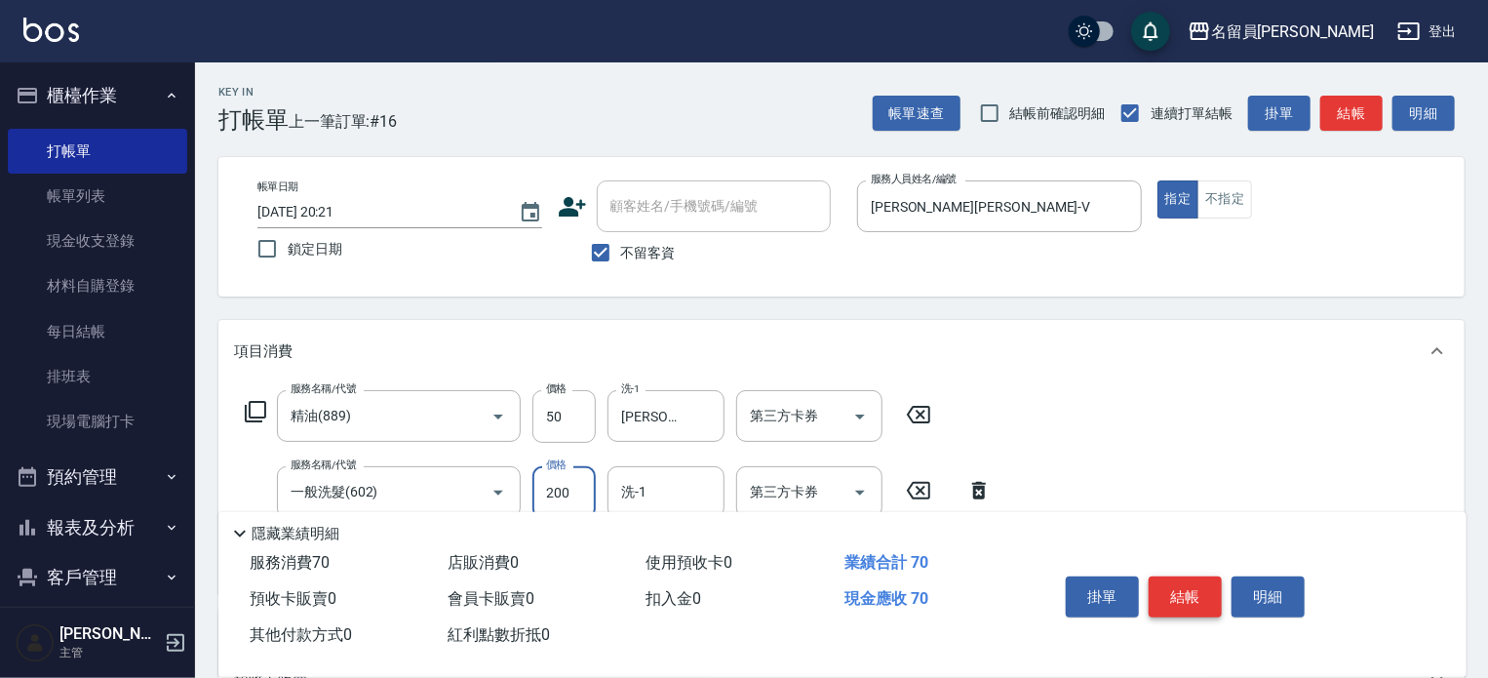
type input "200"
type input "[PERSON_NAME]-17"
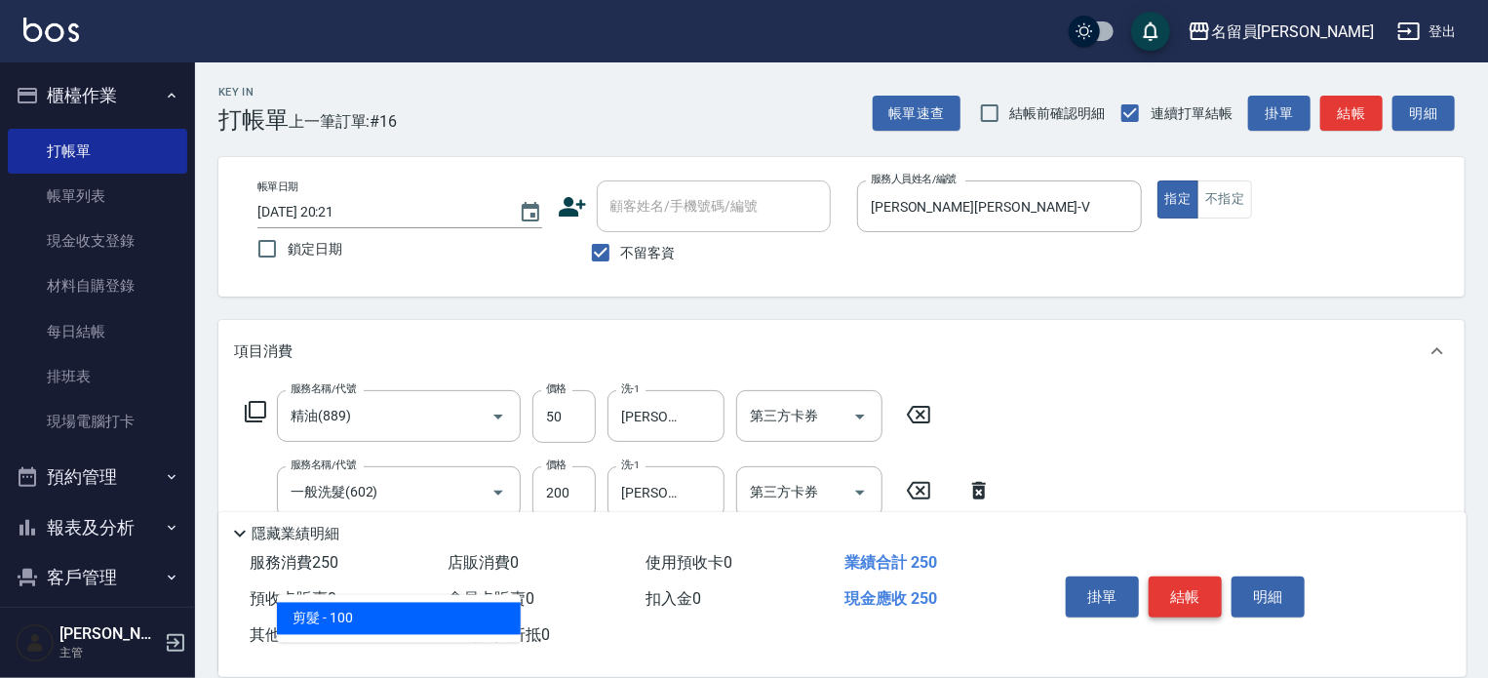
type input "剪髮(302)"
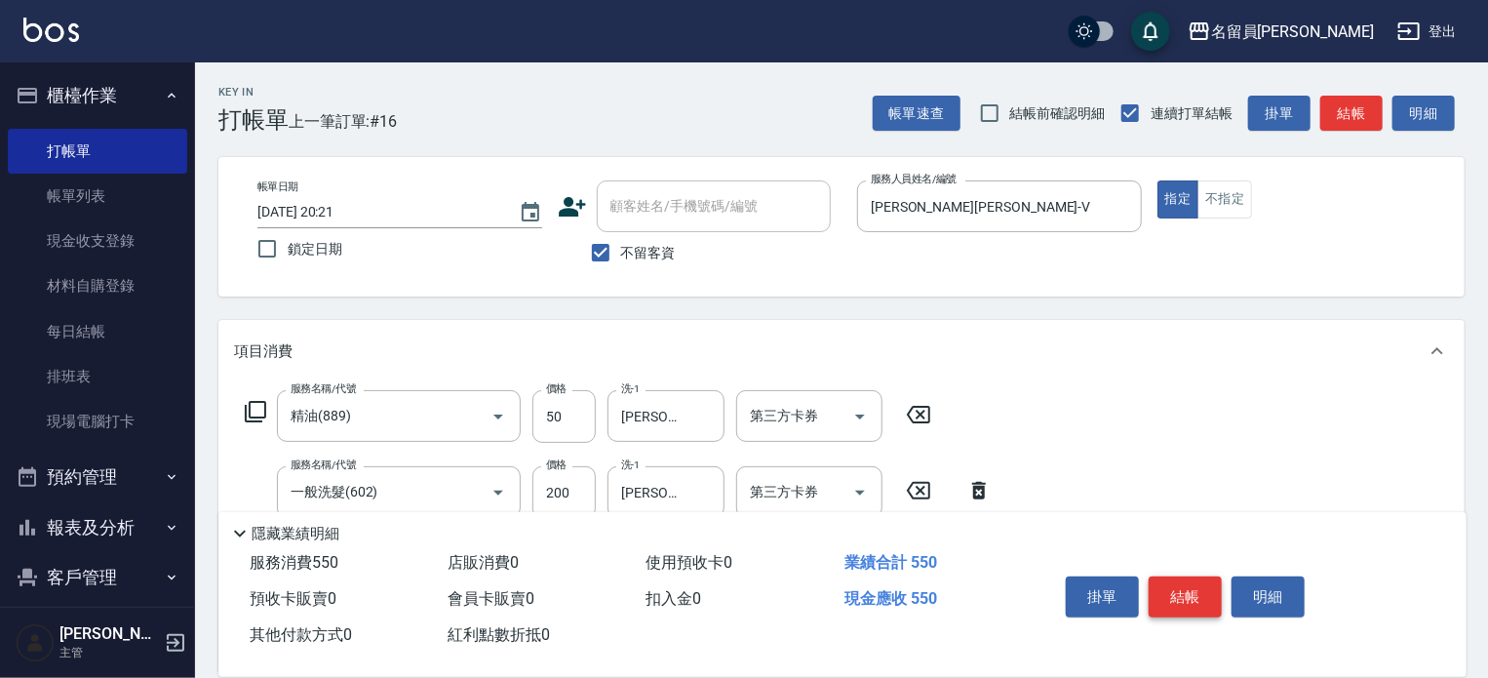
type input "300"
click at [1196, 576] on button "結帳" at bounding box center [1185, 596] width 73 height 41
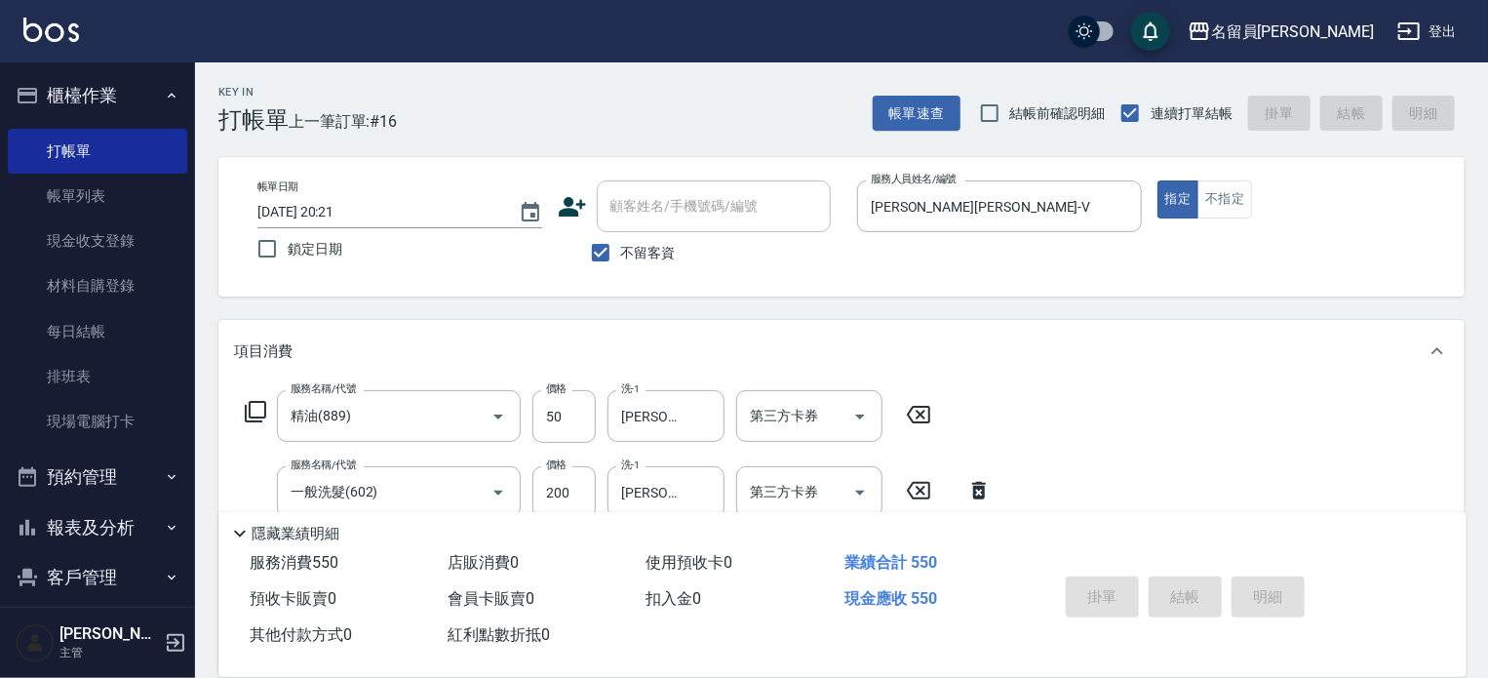
type input "[DATE] 20:22"
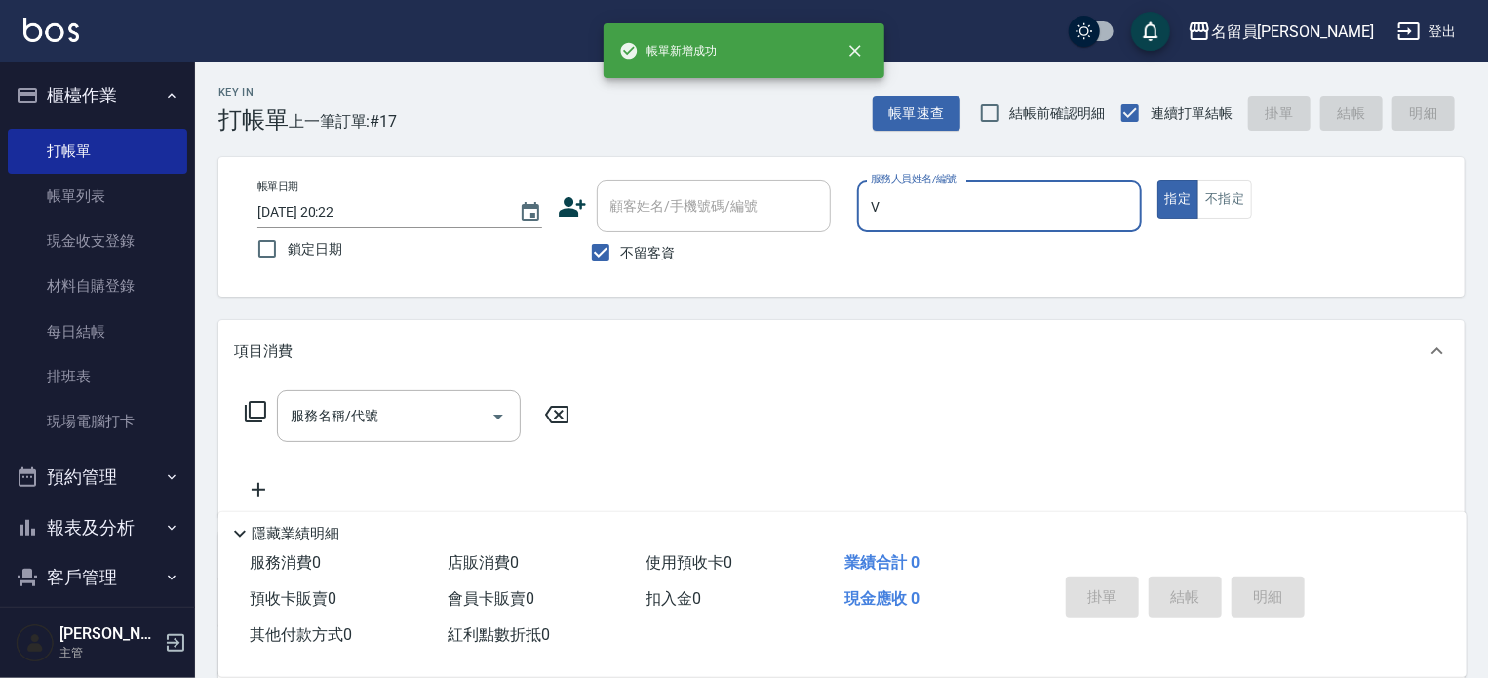
type input "[PERSON_NAME][PERSON_NAME]-V"
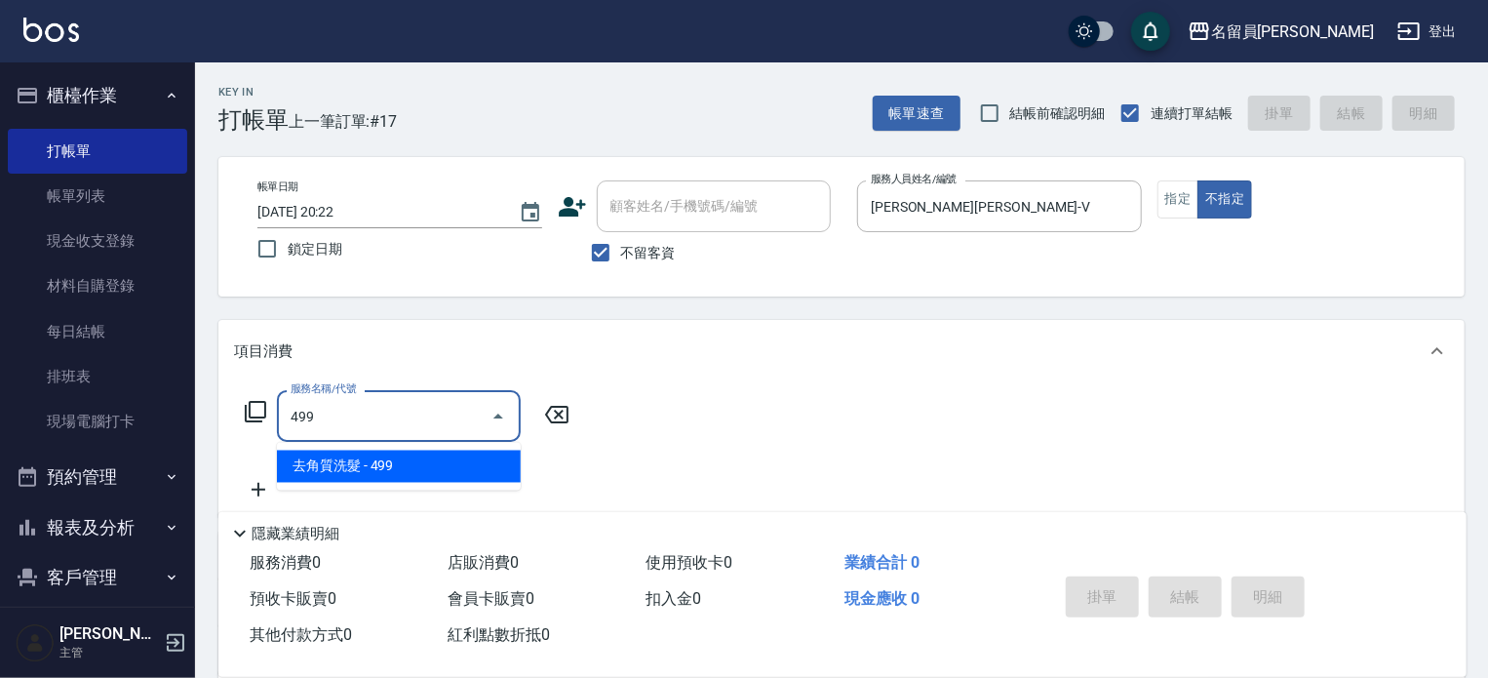
type input "去角質洗髮(499)"
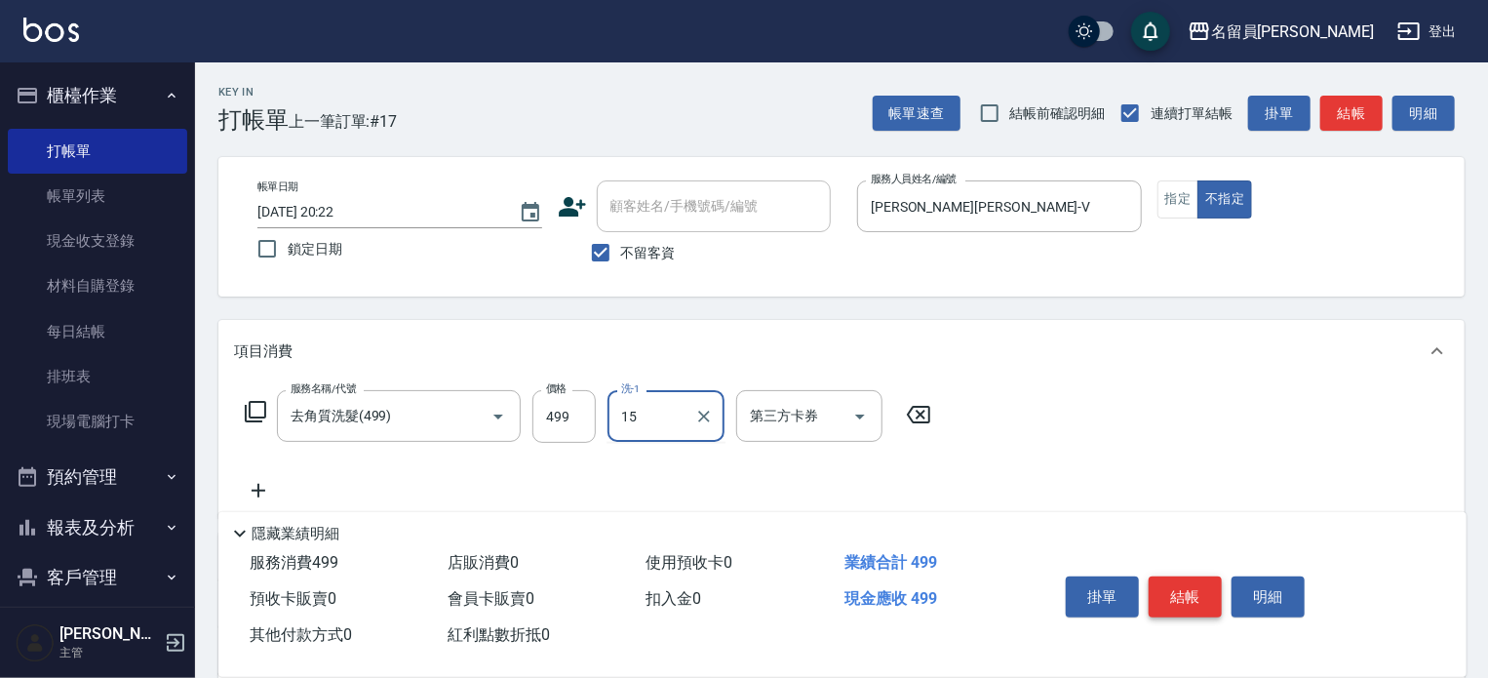
type input "[PERSON_NAME]-15"
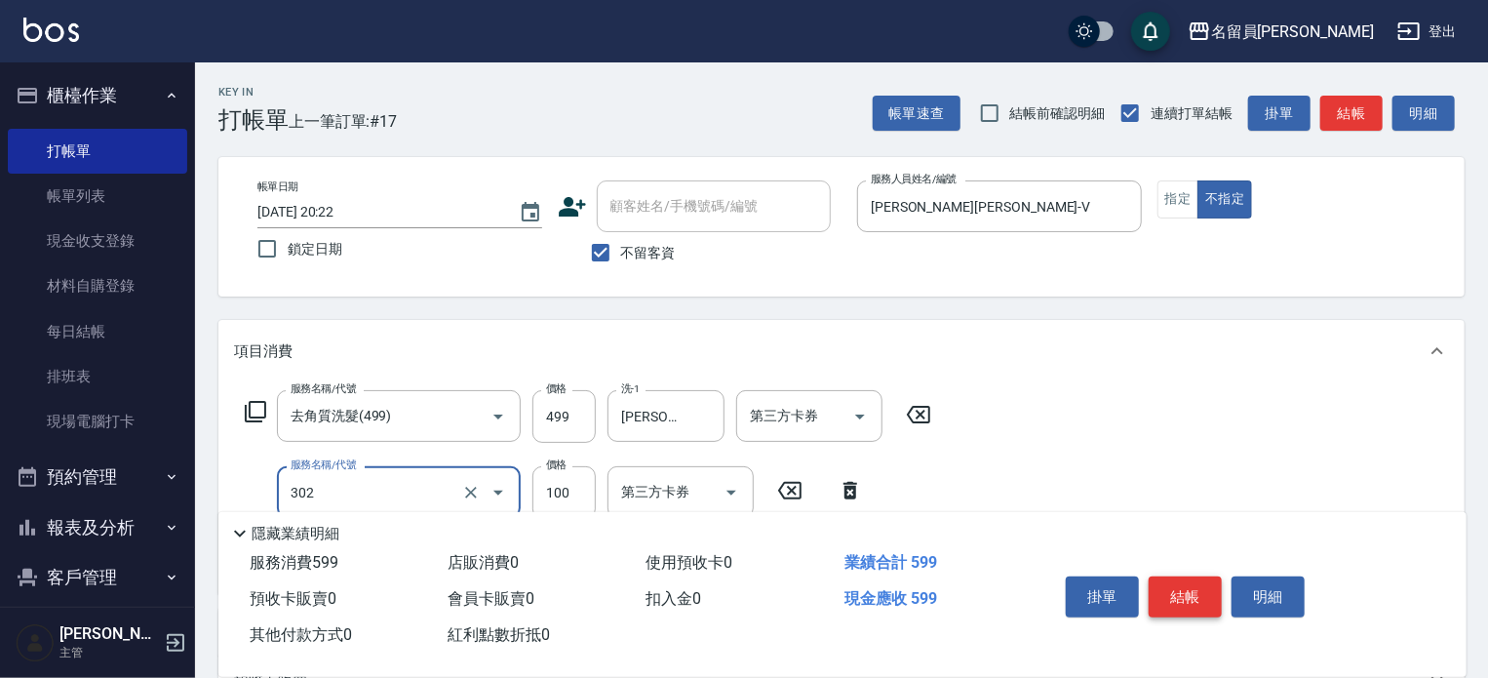
type input "剪髮(302)"
type input "180"
click at [1196, 576] on button "結帳" at bounding box center [1185, 596] width 73 height 41
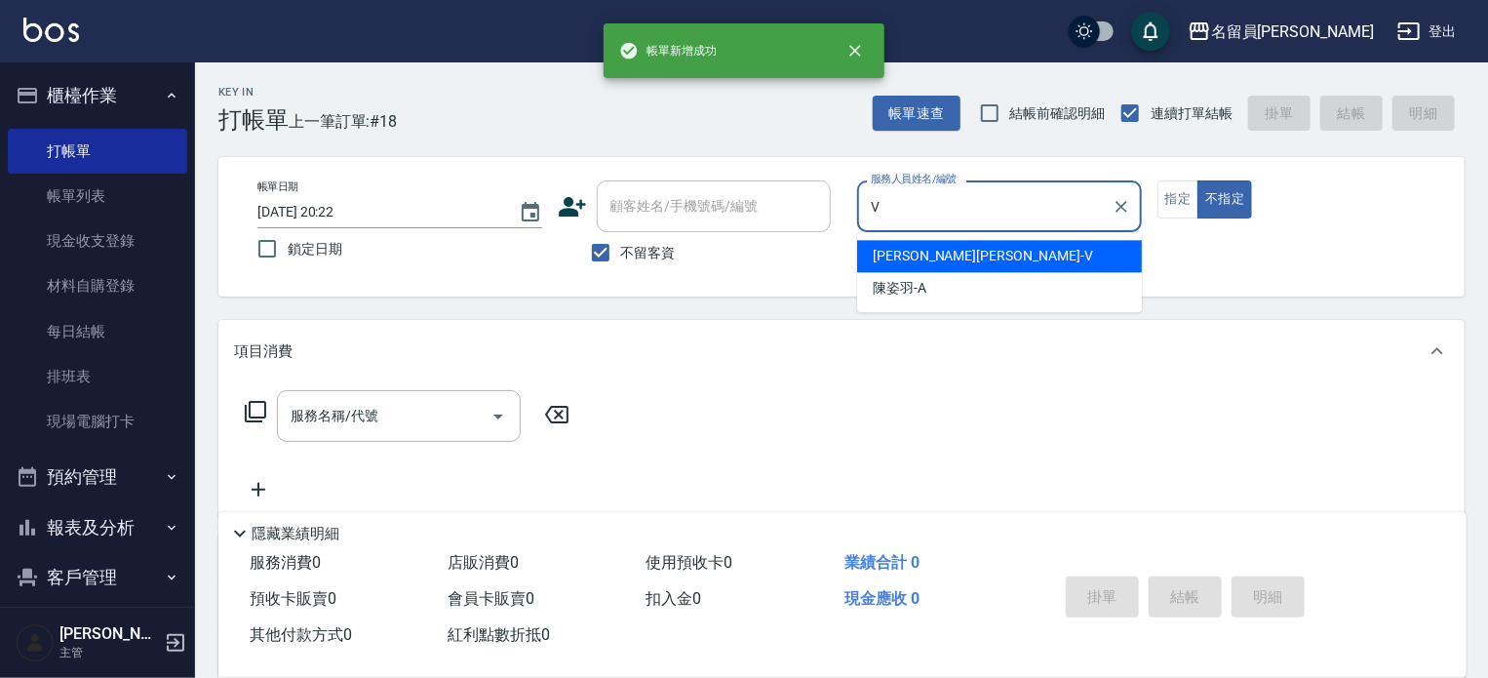
type input "[PERSON_NAME][PERSON_NAME]-V"
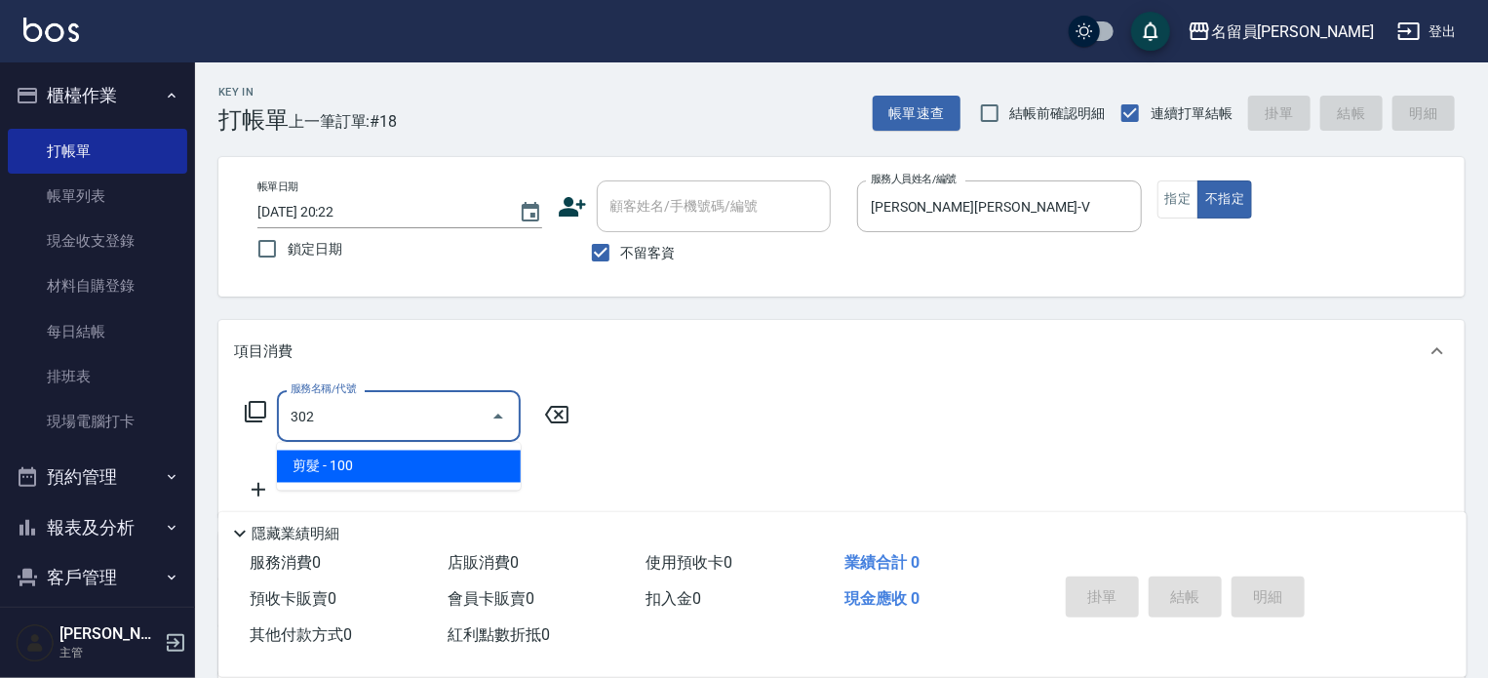
type input "剪髮(302)"
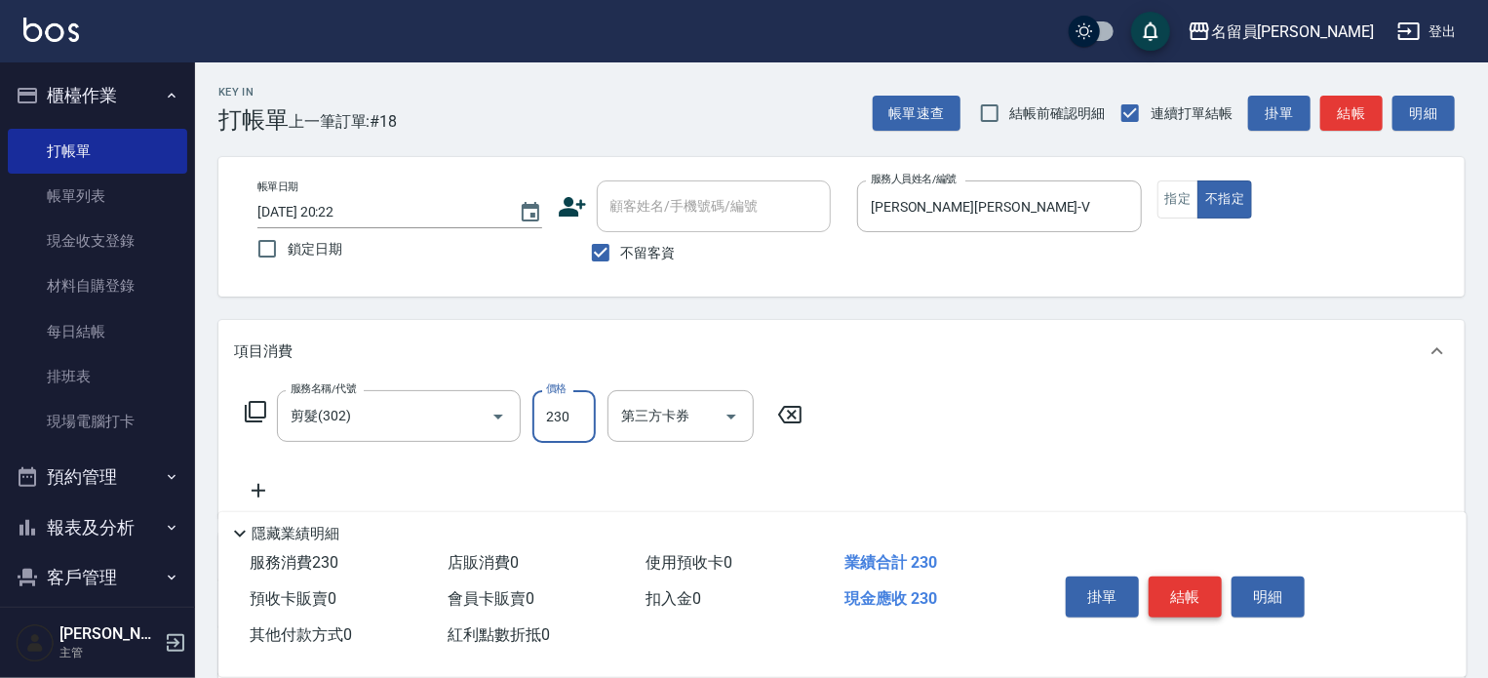
type input "230"
click at [1196, 576] on button "結帳" at bounding box center [1185, 596] width 73 height 41
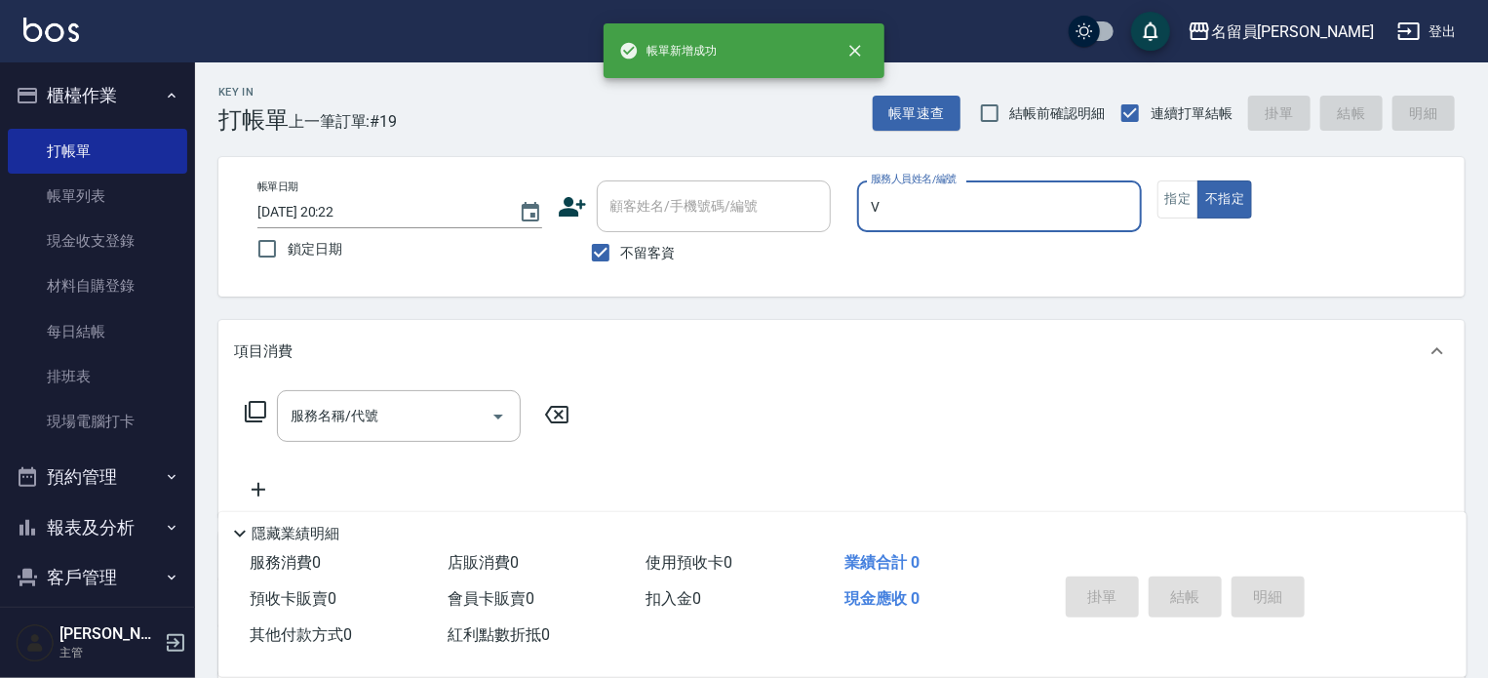
type input "[PERSON_NAME][PERSON_NAME]-V"
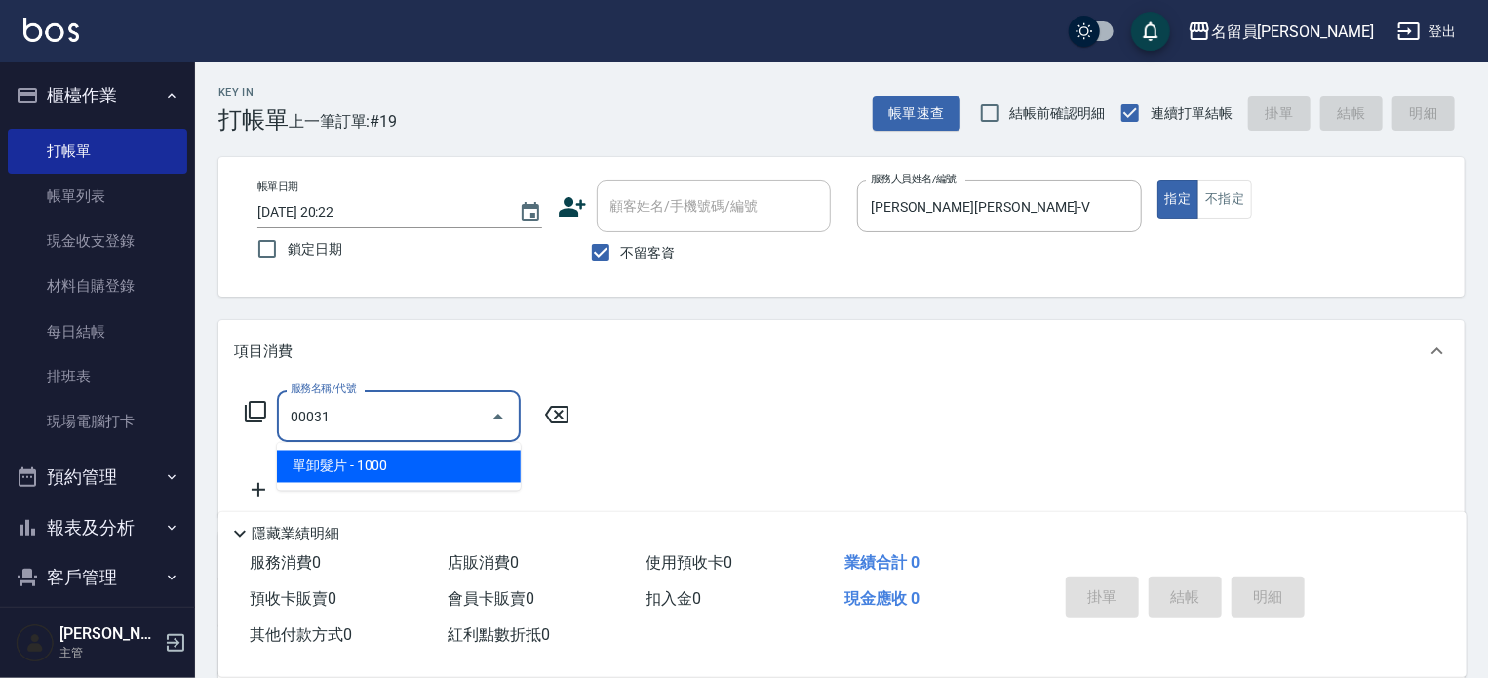
type input "單卸髮片(00031)"
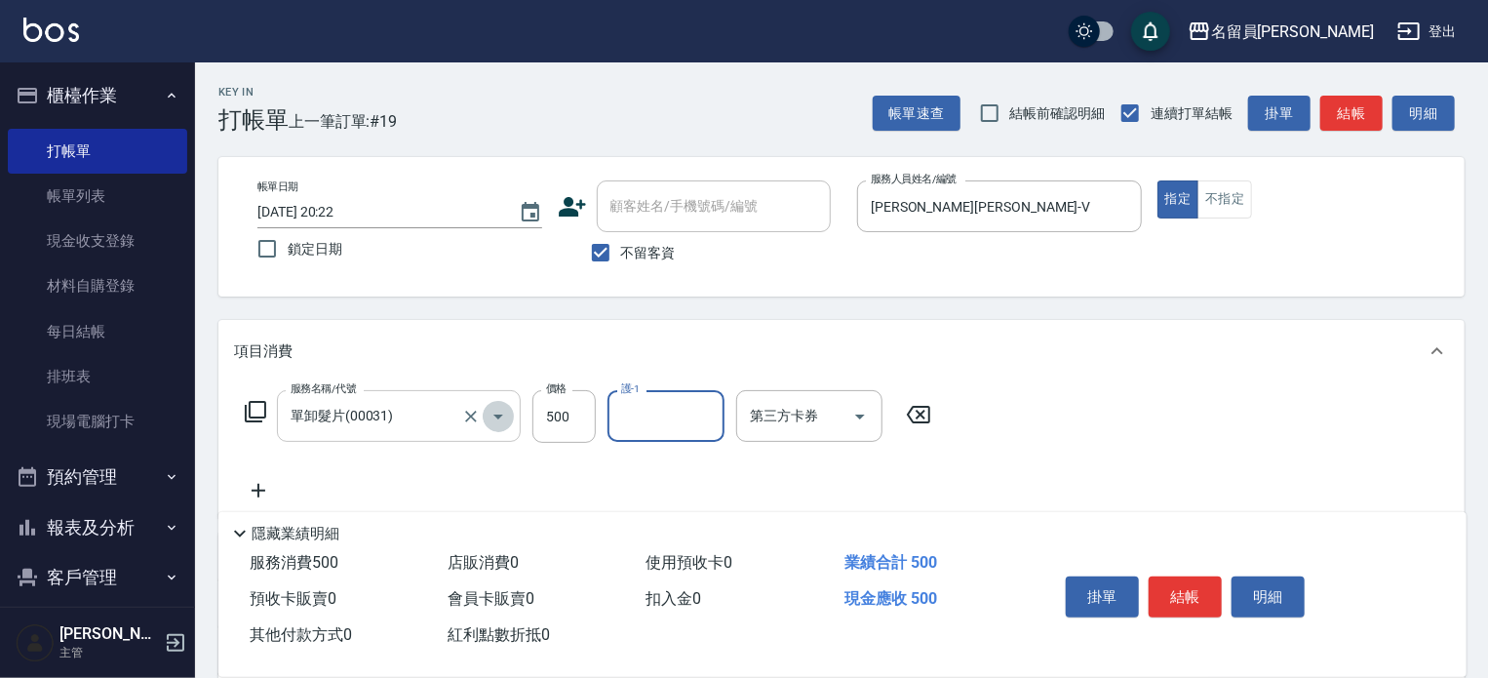
drag, startPoint x: 506, startPoint y: 405, endPoint x: 584, endPoint y: 418, distance: 79.2
click at [506, 405] on icon "Open" at bounding box center [498, 416] width 23 height 23
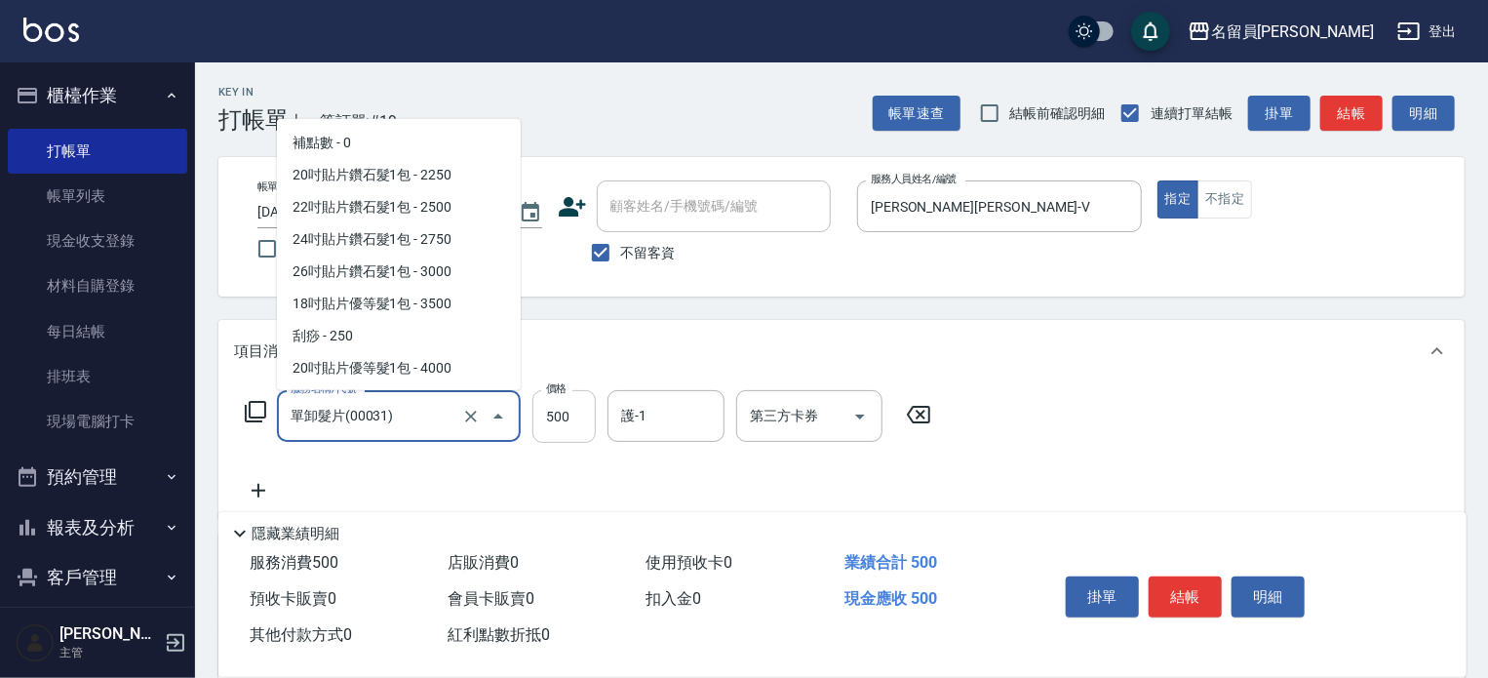
click at [587, 418] on input "500" at bounding box center [563, 416] width 63 height 53
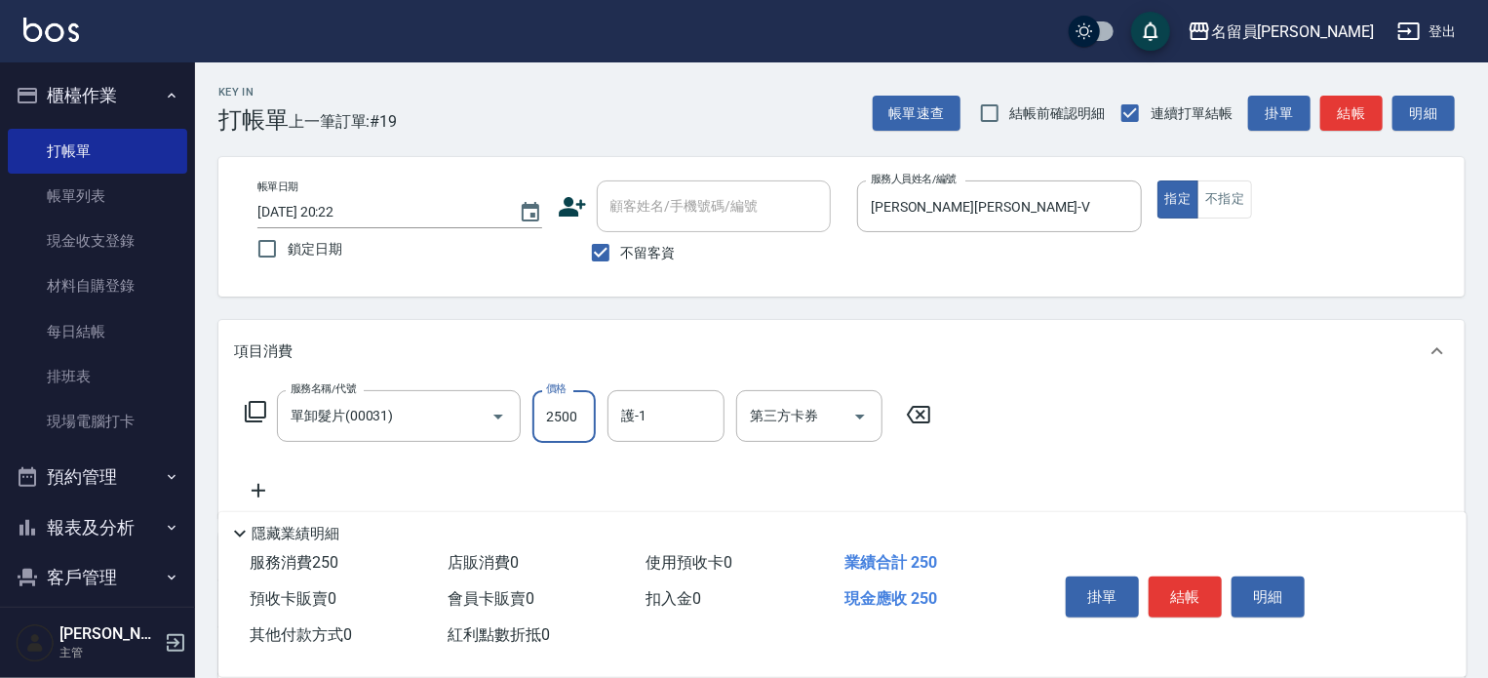
type input "2500"
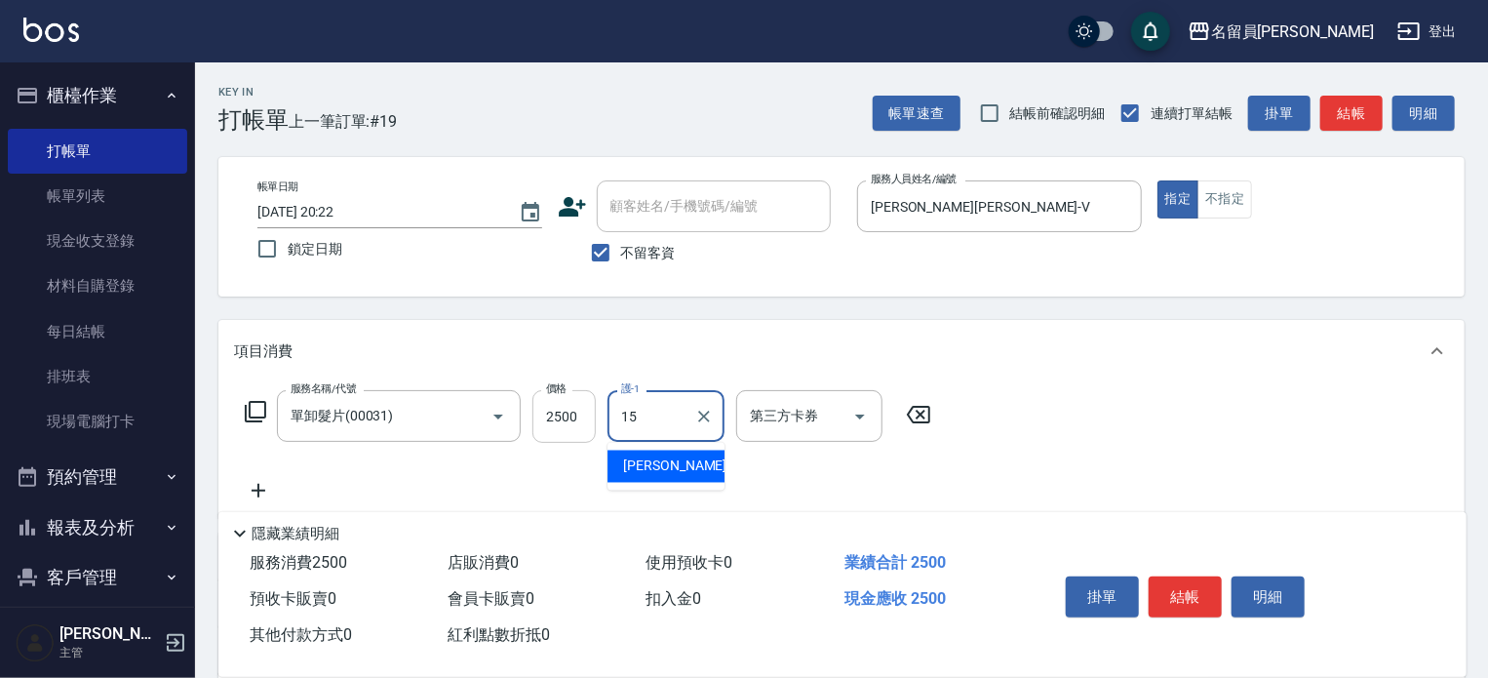
type input "[PERSON_NAME]-15"
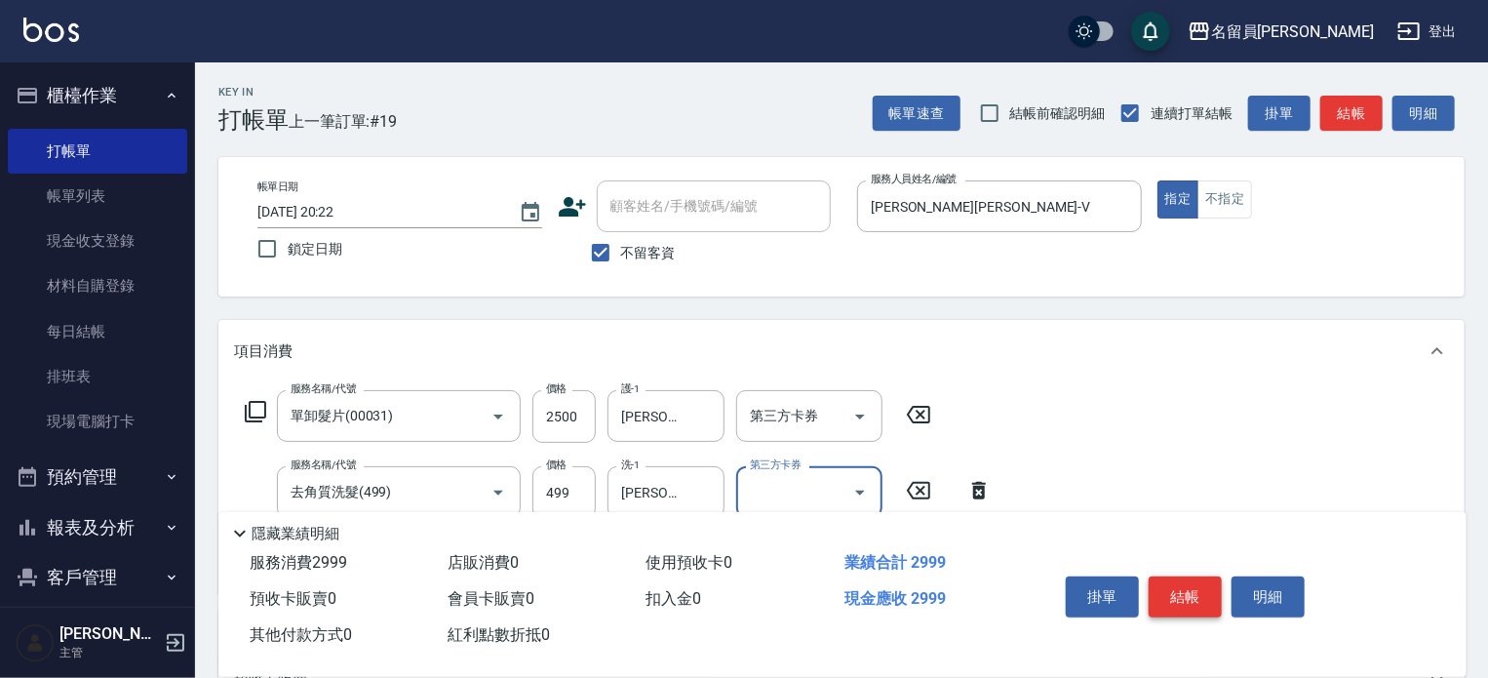
click at [1177, 592] on button "結帳" at bounding box center [1185, 596] width 73 height 41
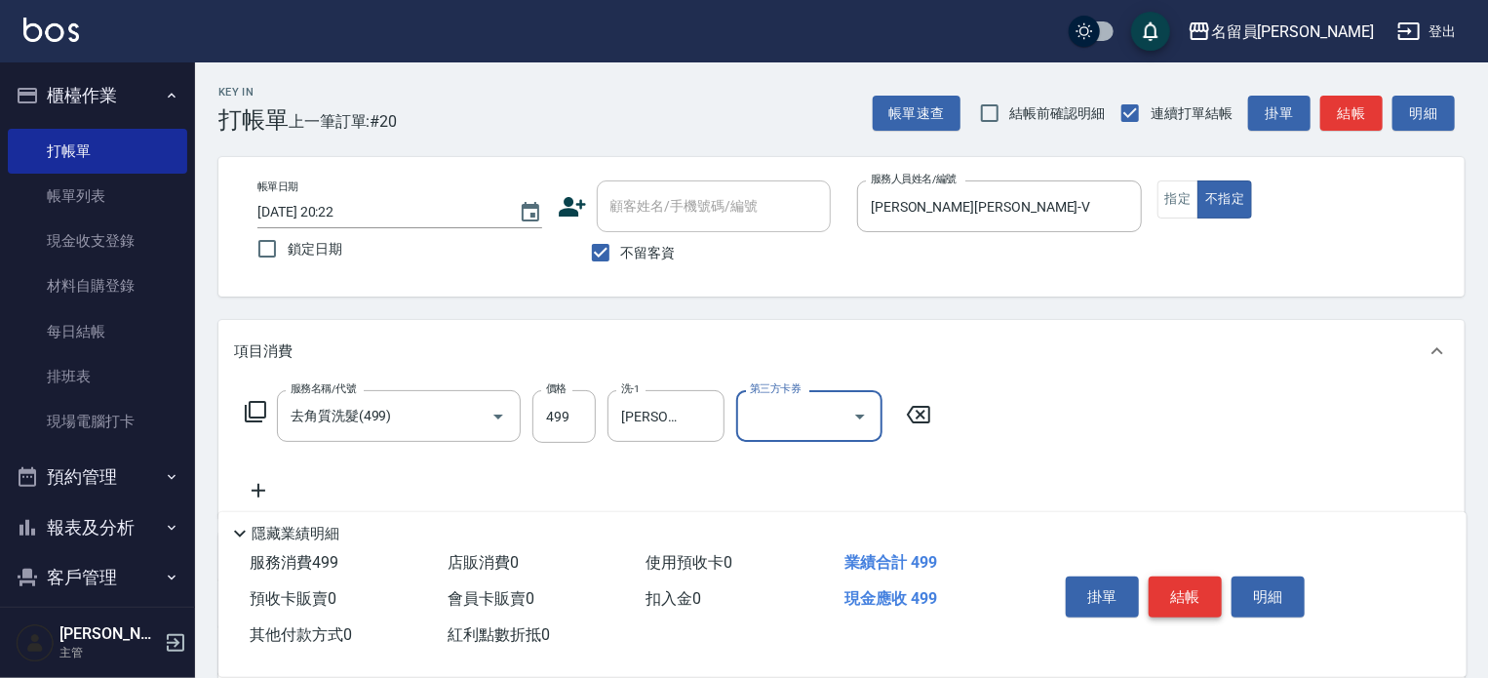
click at [1177, 592] on button "結帳" at bounding box center [1185, 596] width 73 height 41
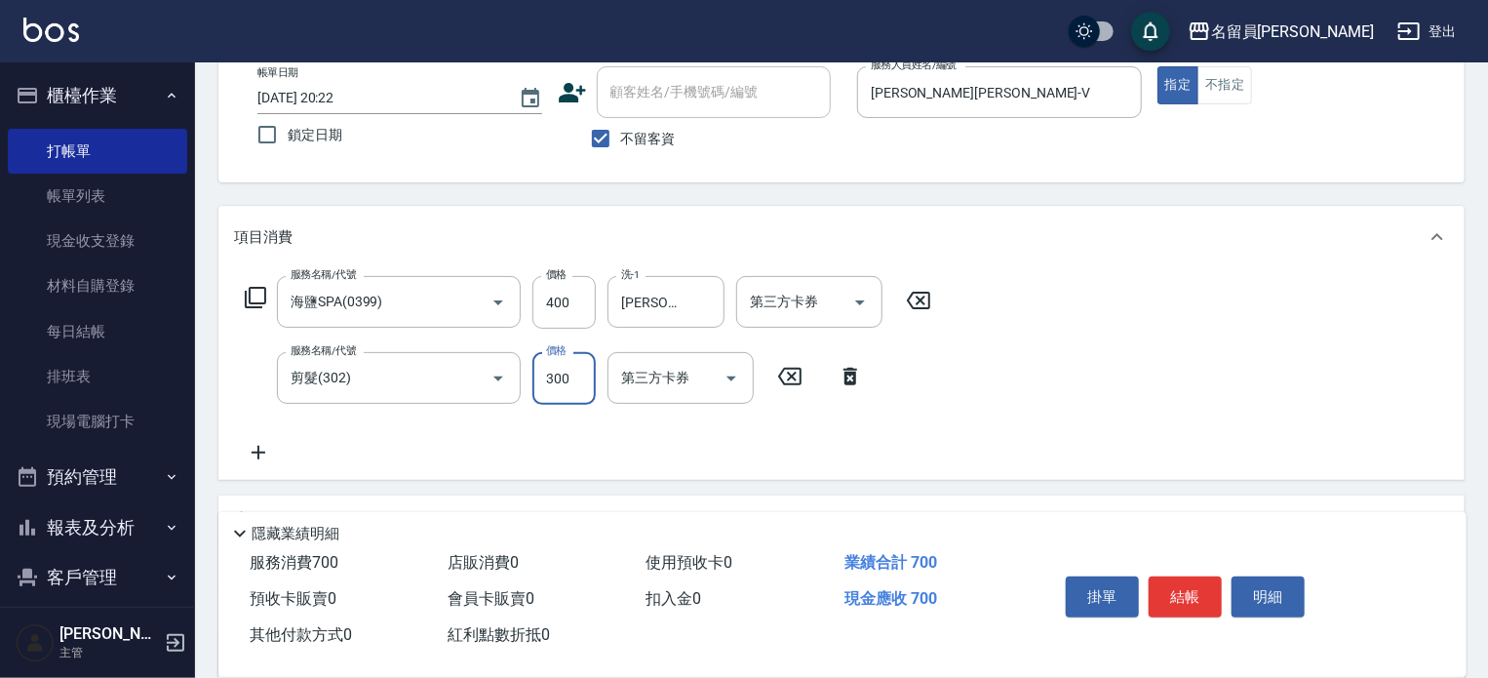
scroll to position [292, 0]
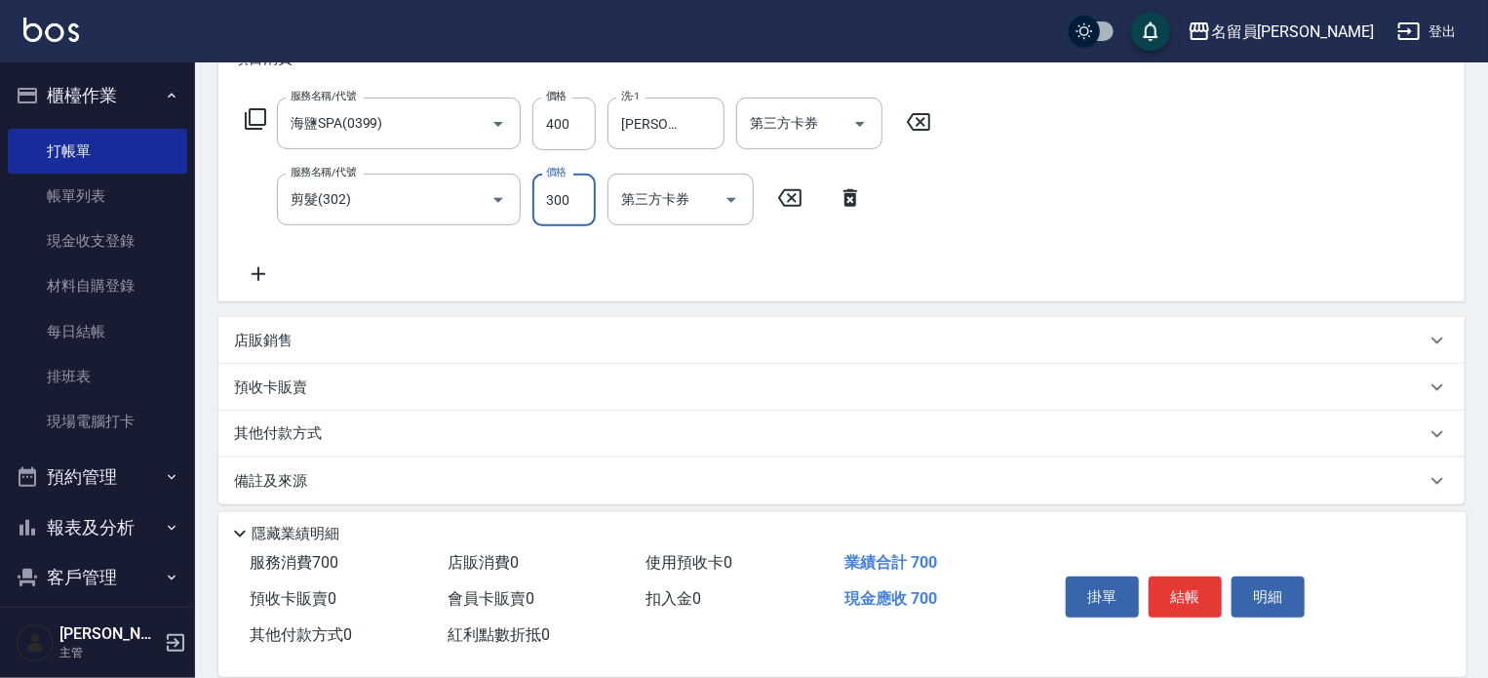
click at [1027, 365] on div "預收卡販賣" at bounding box center [841, 387] width 1246 height 47
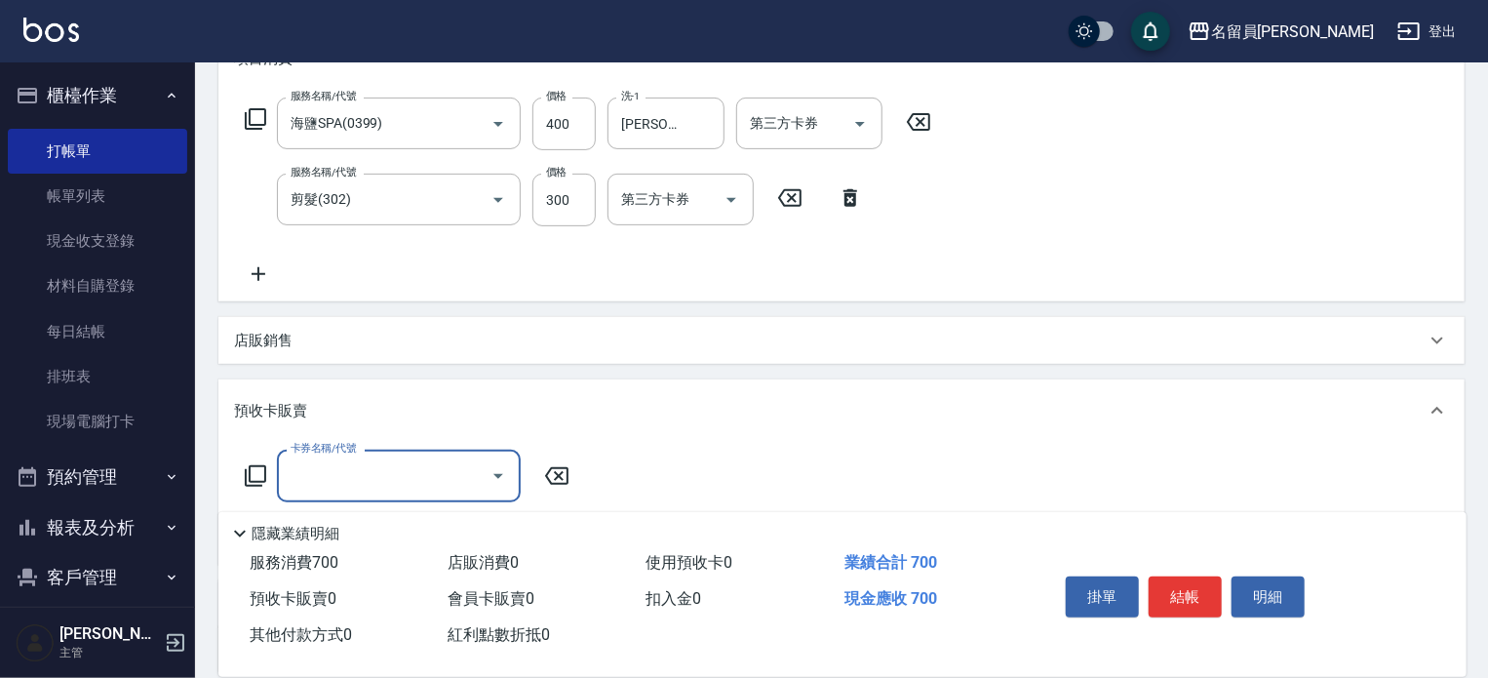
scroll to position [0, 0]
click at [1018, 379] on div "預收卡販賣" at bounding box center [841, 410] width 1246 height 62
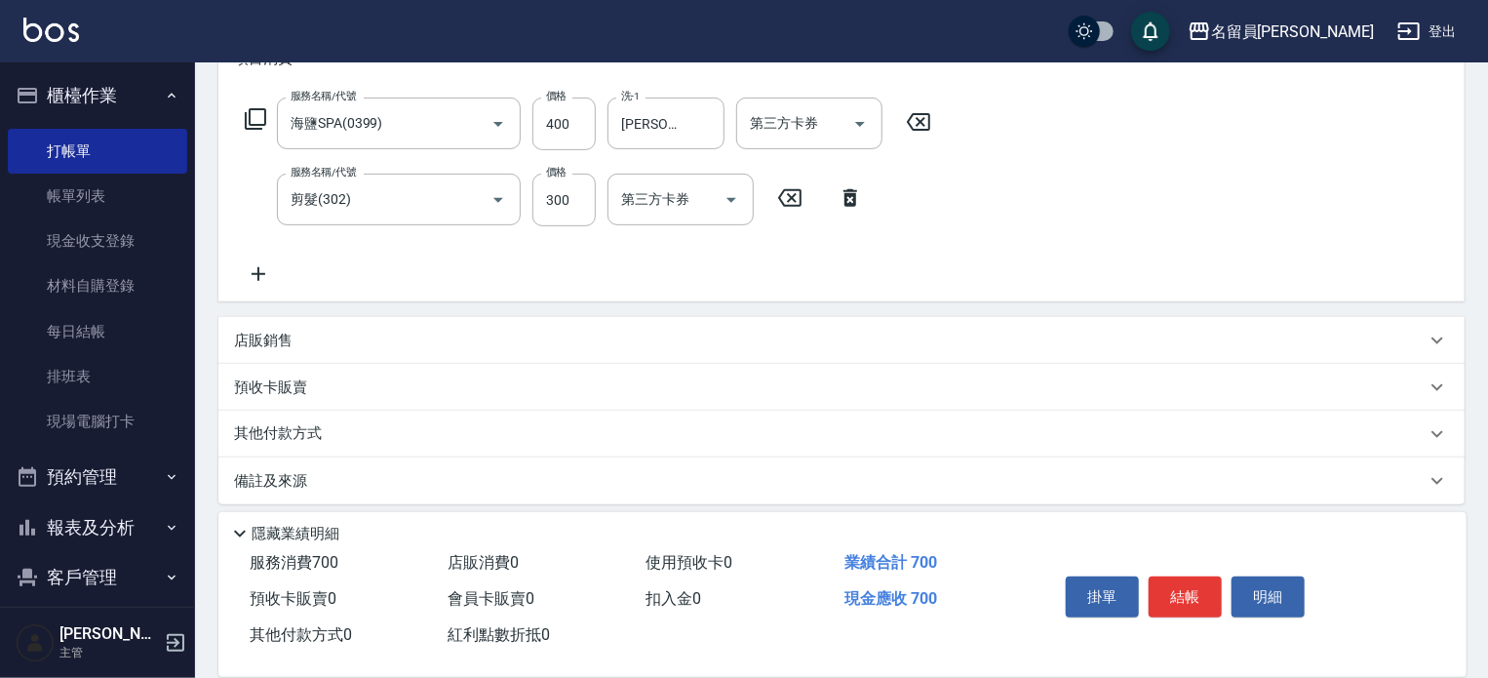
click at [1032, 336] on div "店販銷售" at bounding box center [829, 341] width 1191 height 20
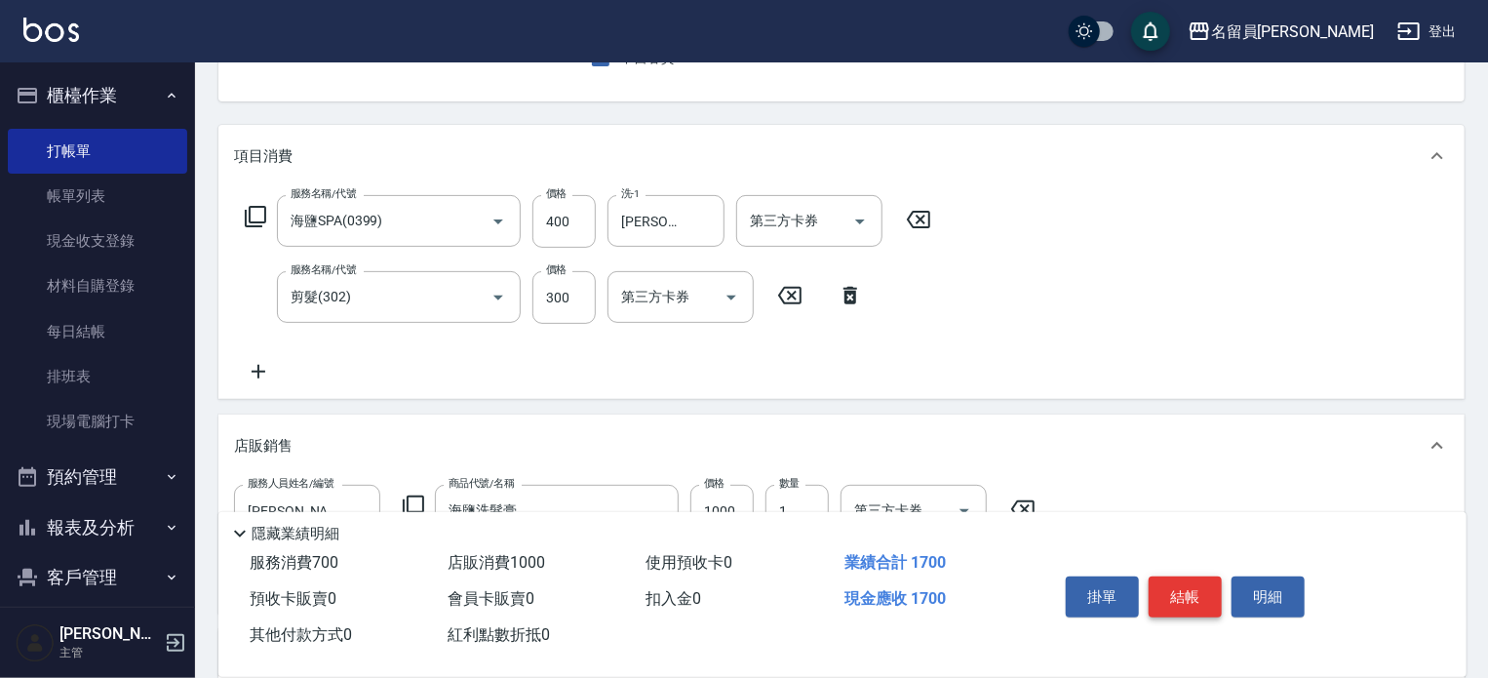
drag, startPoint x: 1156, startPoint y: 561, endPoint x: 1163, endPoint y: 573, distance: 14.4
click at [1162, 570] on div "掛單 結帳 明細" at bounding box center [1238, 599] width 409 height 108
click at [1175, 597] on button "結帳" at bounding box center [1185, 596] width 73 height 41
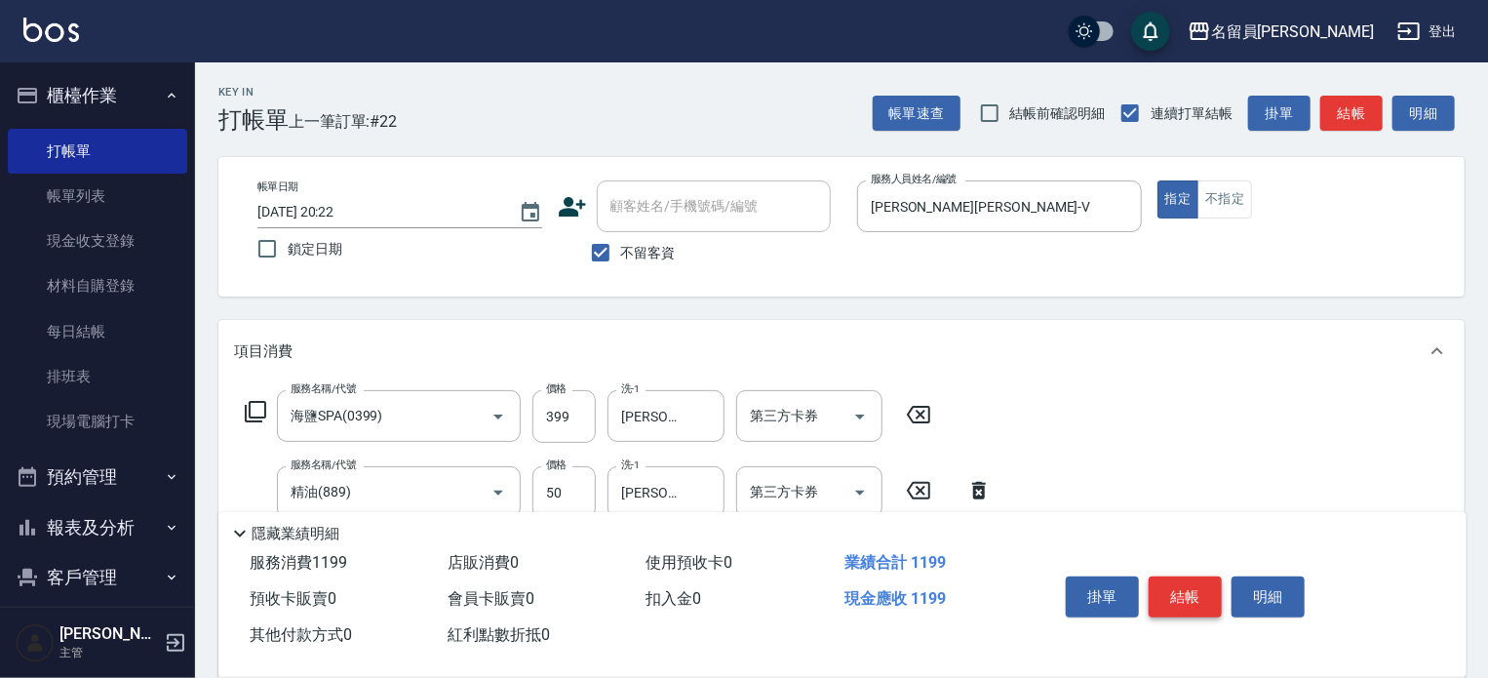
click at [1175, 597] on button "結帳" at bounding box center [1185, 596] width 73 height 41
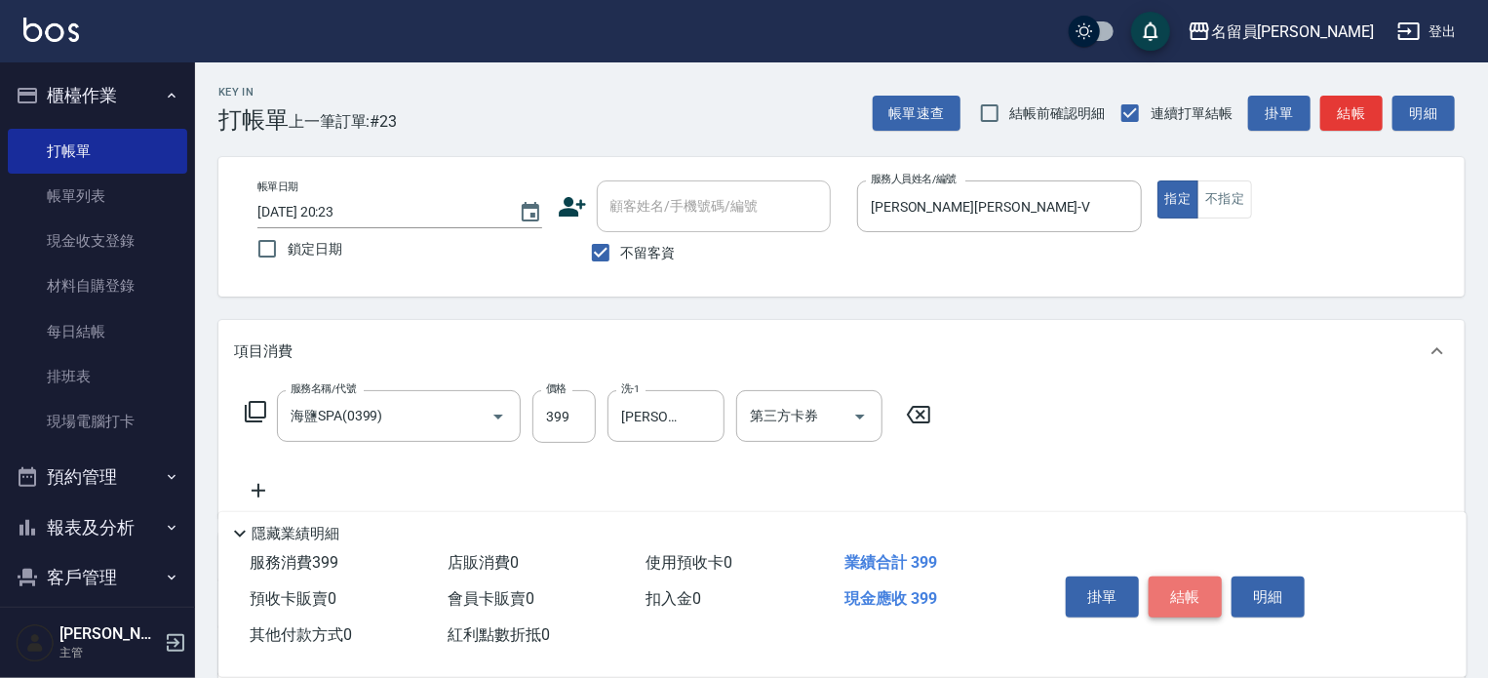
click at [1196, 589] on button "結帳" at bounding box center [1185, 596] width 73 height 41
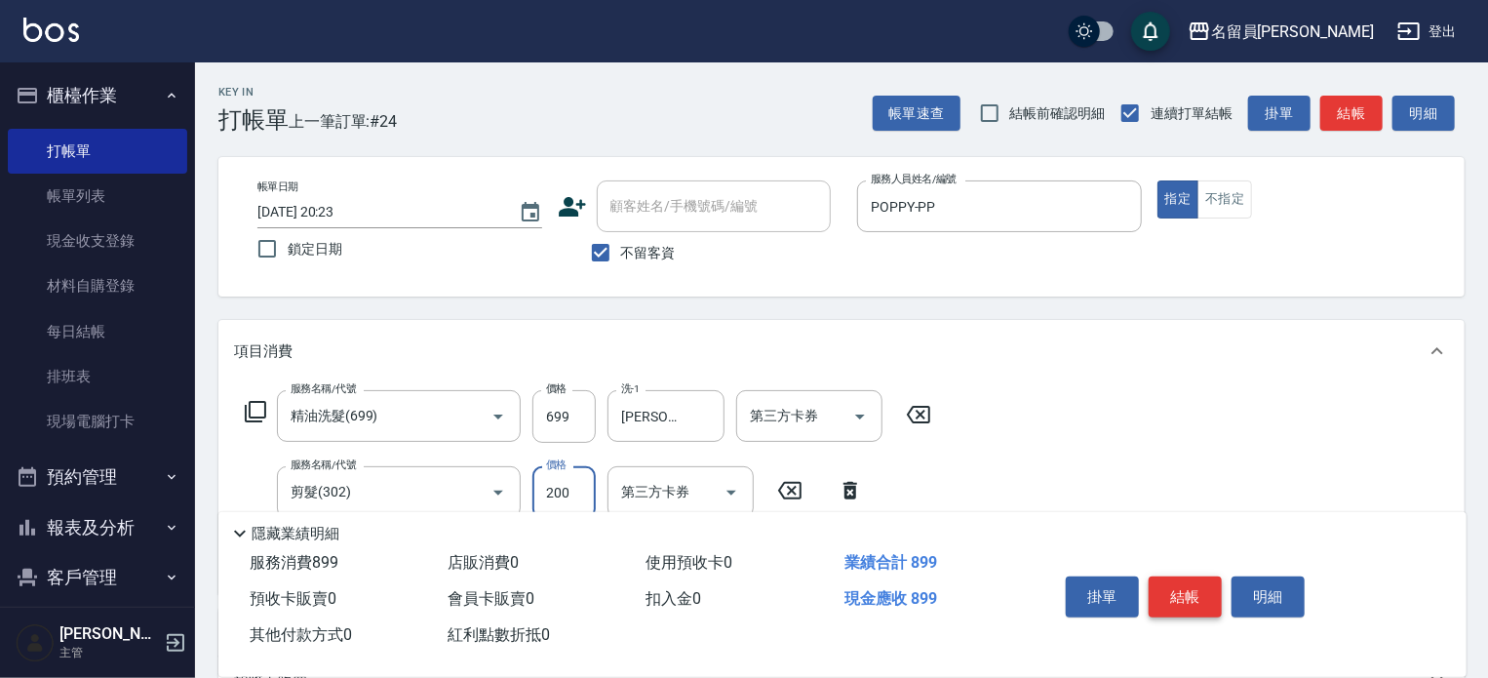
click at [1196, 589] on button "結帳" at bounding box center [1185, 596] width 73 height 41
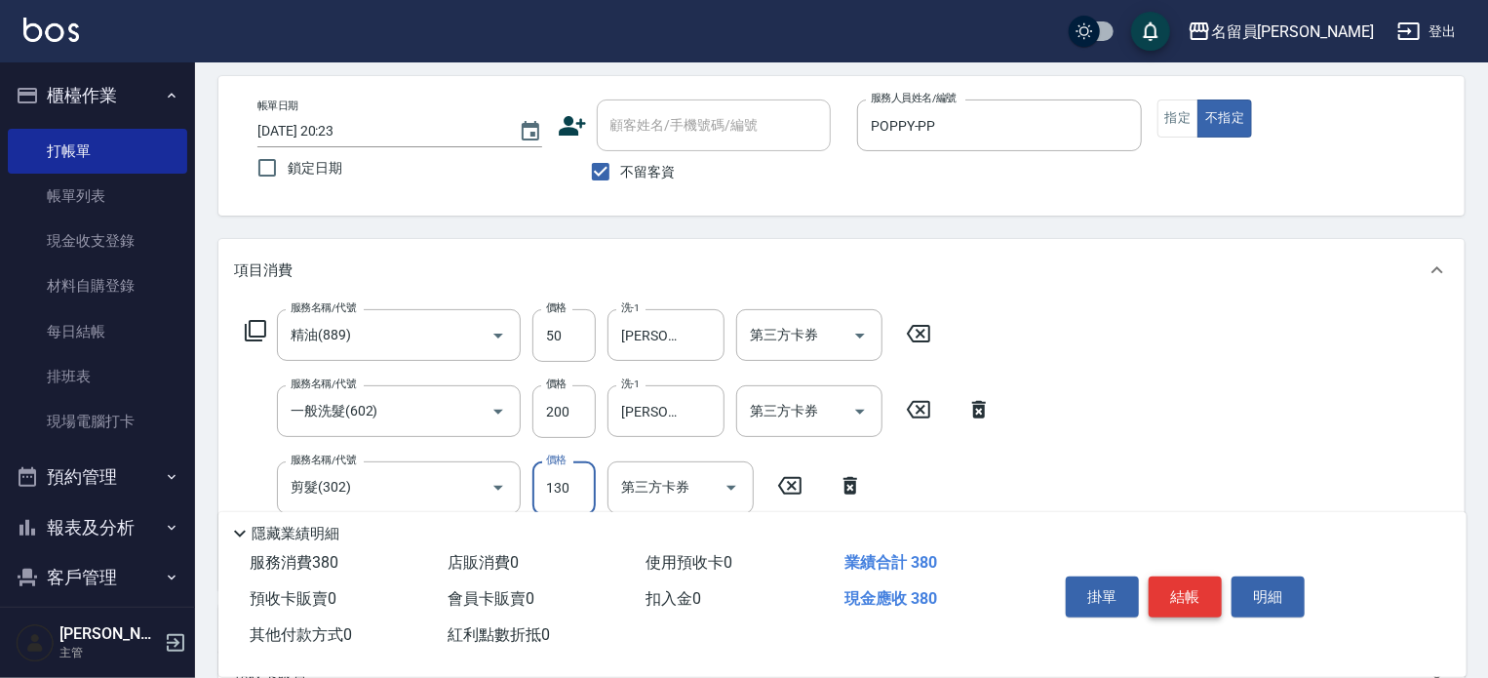
scroll to position [195, 0]
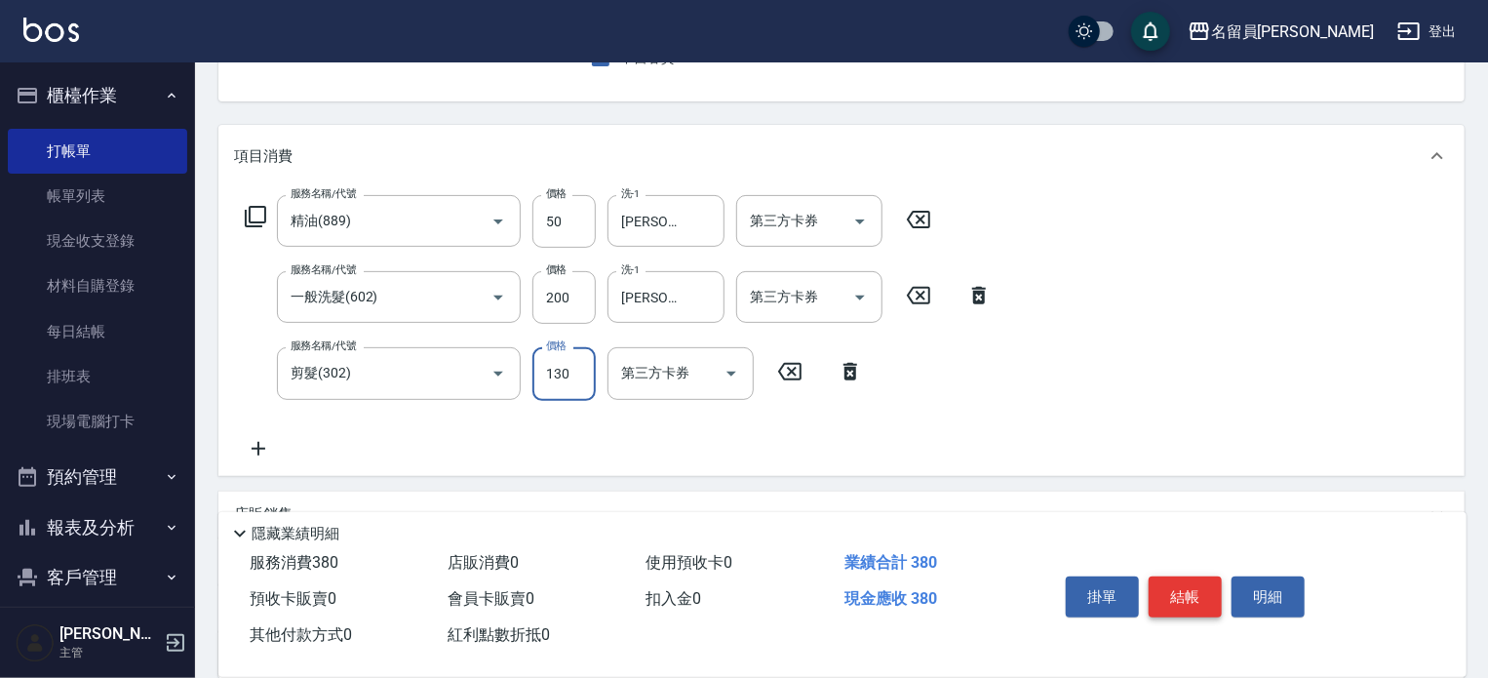
click at [1196, 589] on button "結帳" at bounding box center [1185, 596] width 73 height 41
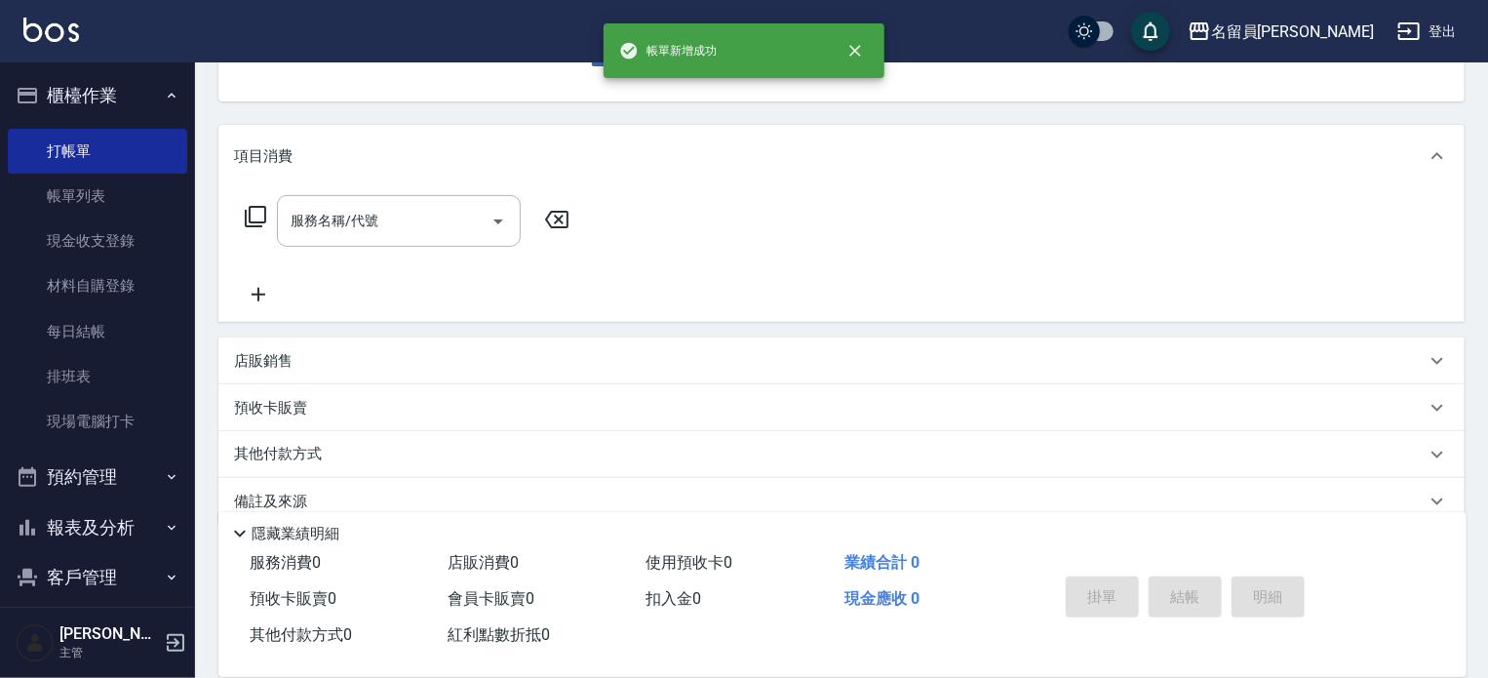
scroll to position [0, 0]
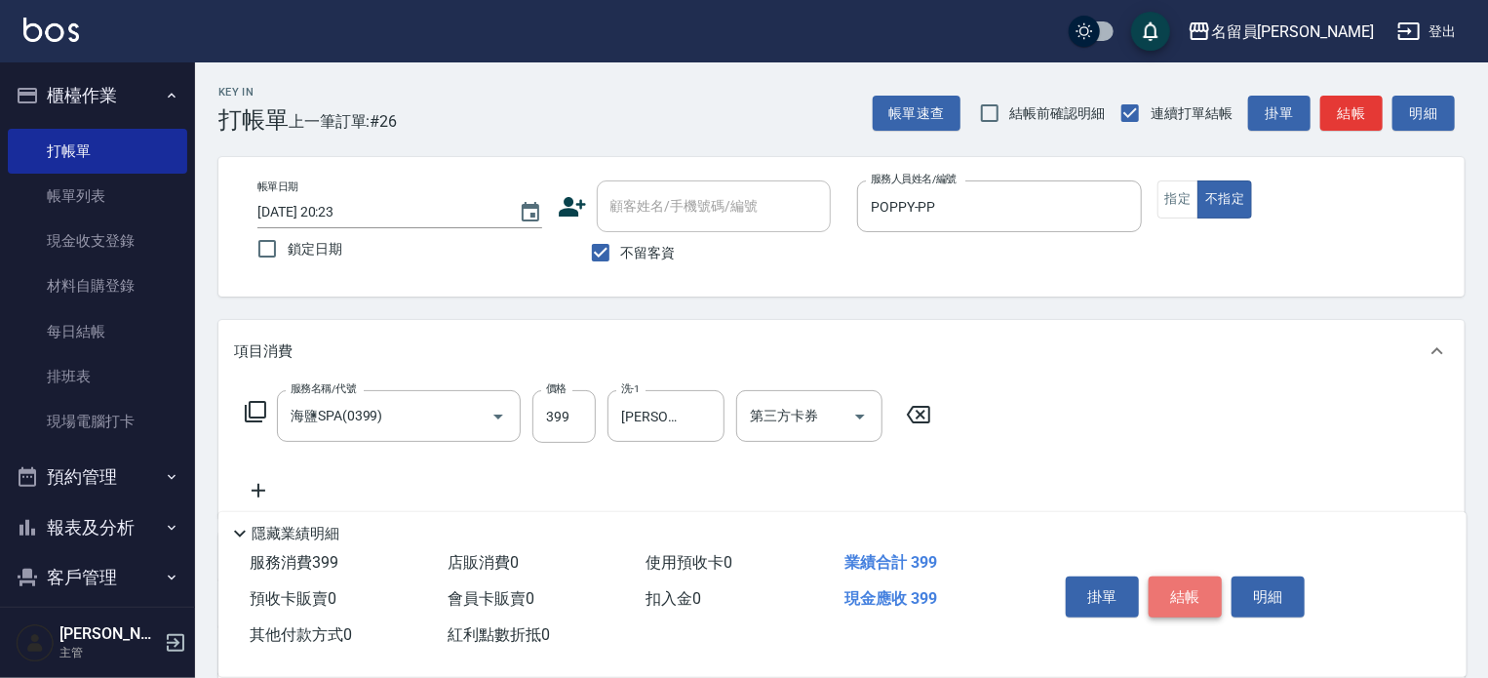
click at [1196, 589] on button "結帳" at bounding box center [1185, 596] width 73 height 41
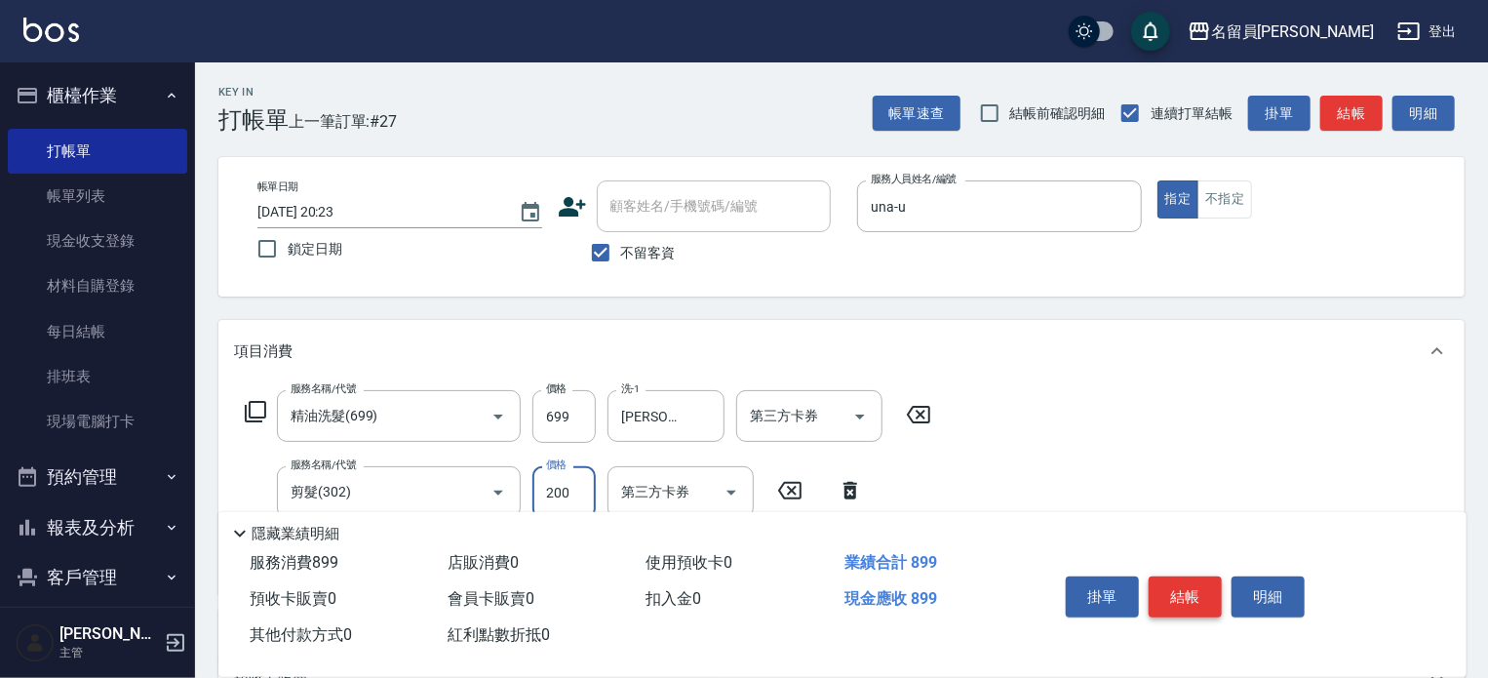
click at [1196, 589] on button "結帳" at bounding box center [1185, 596] width 73 height 41
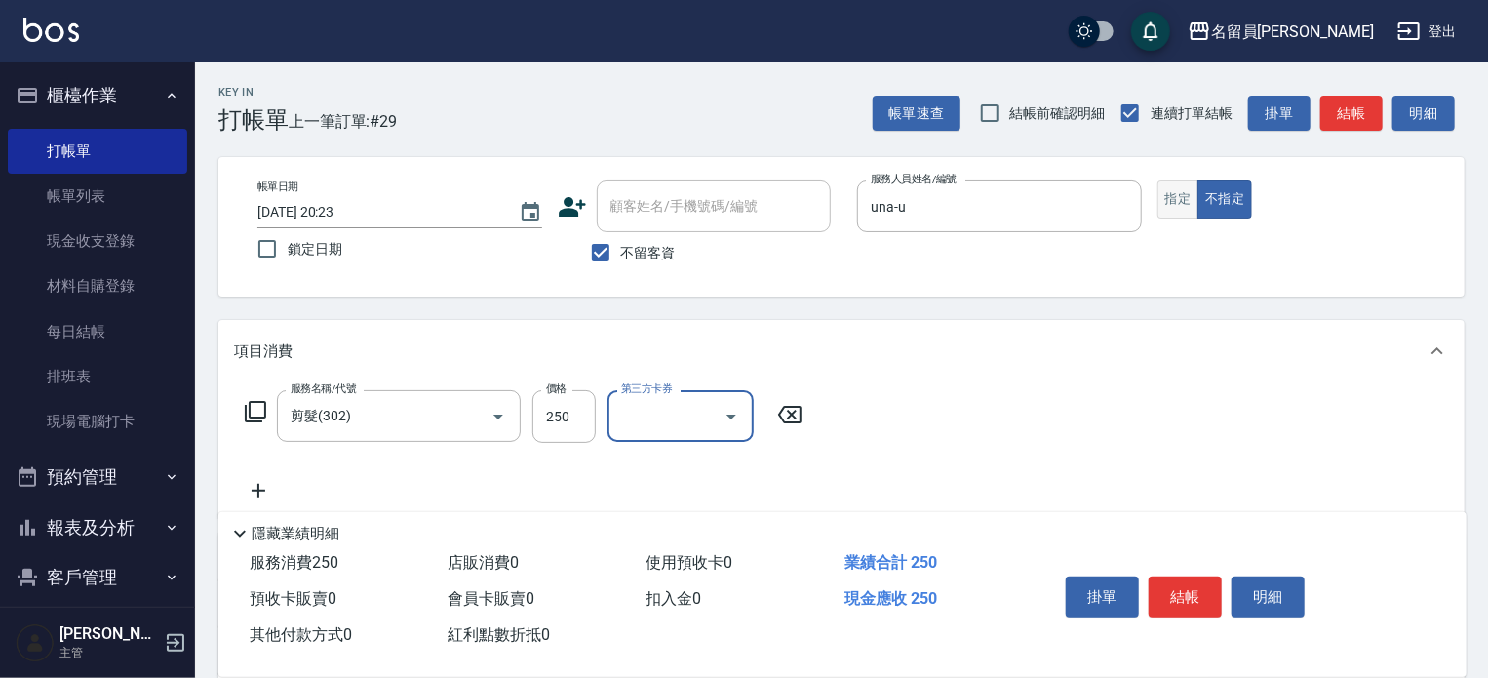
click at [1174, 202] on button "指定" at bounding box center [1178, 199] width 42 height 38
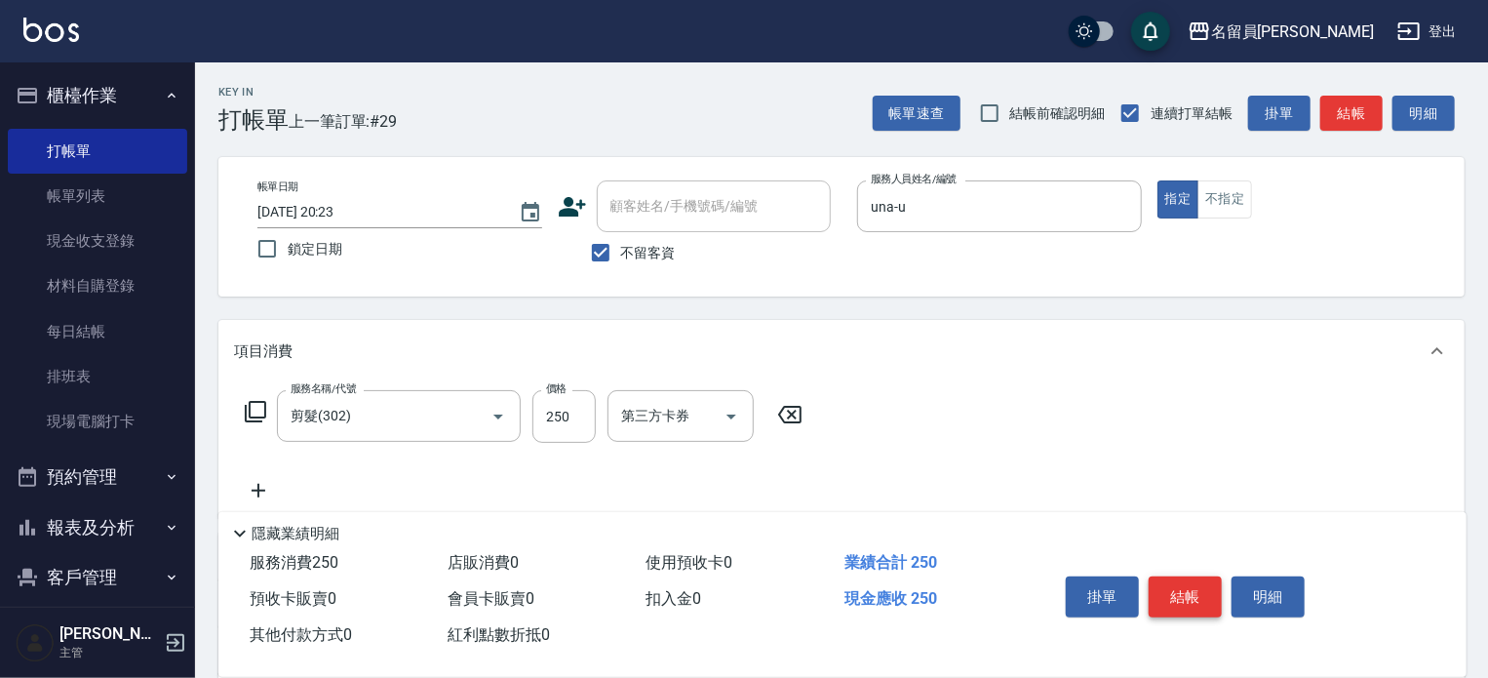
click at [1195, 583] on button "結帳" at bounding box center [1185, 596] width 73 height 41
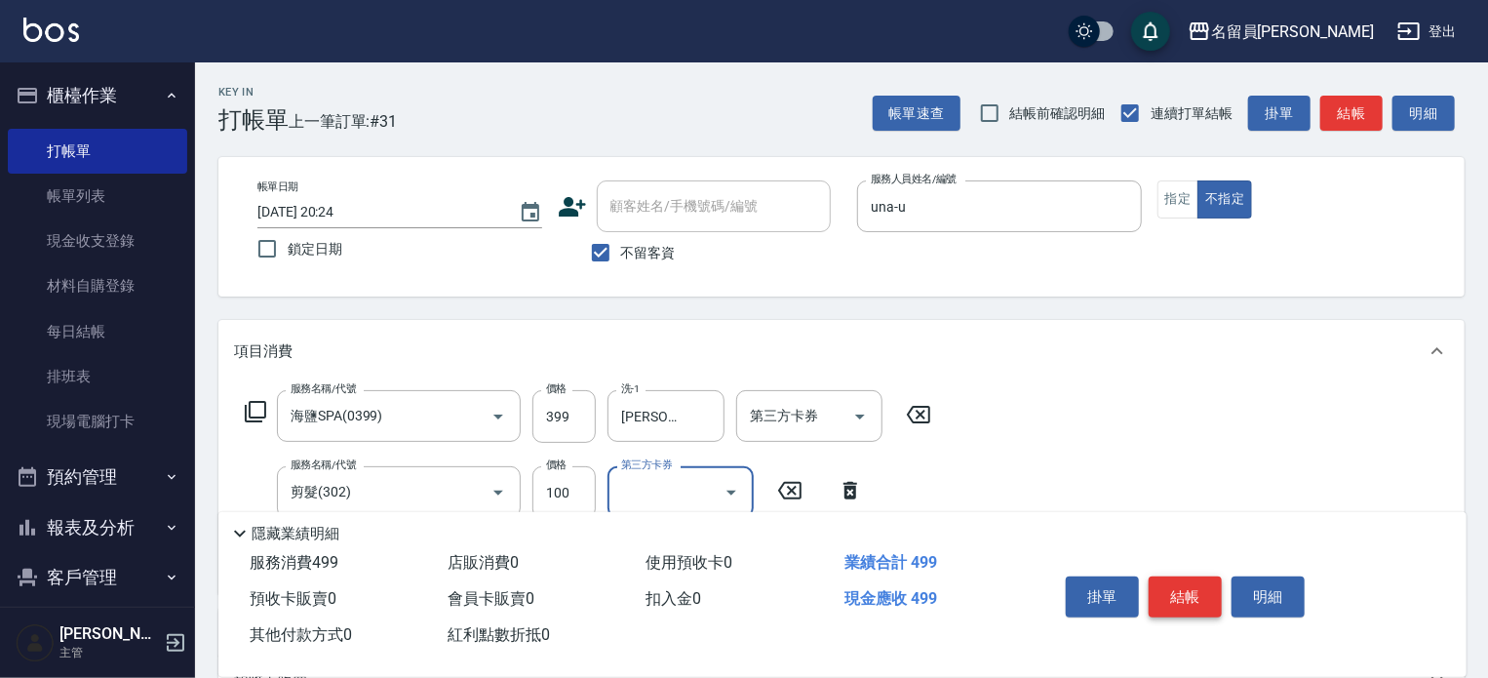
click at [1195, 583] on button "結帳" at bounding box center [1185, 596] width 73 height 41
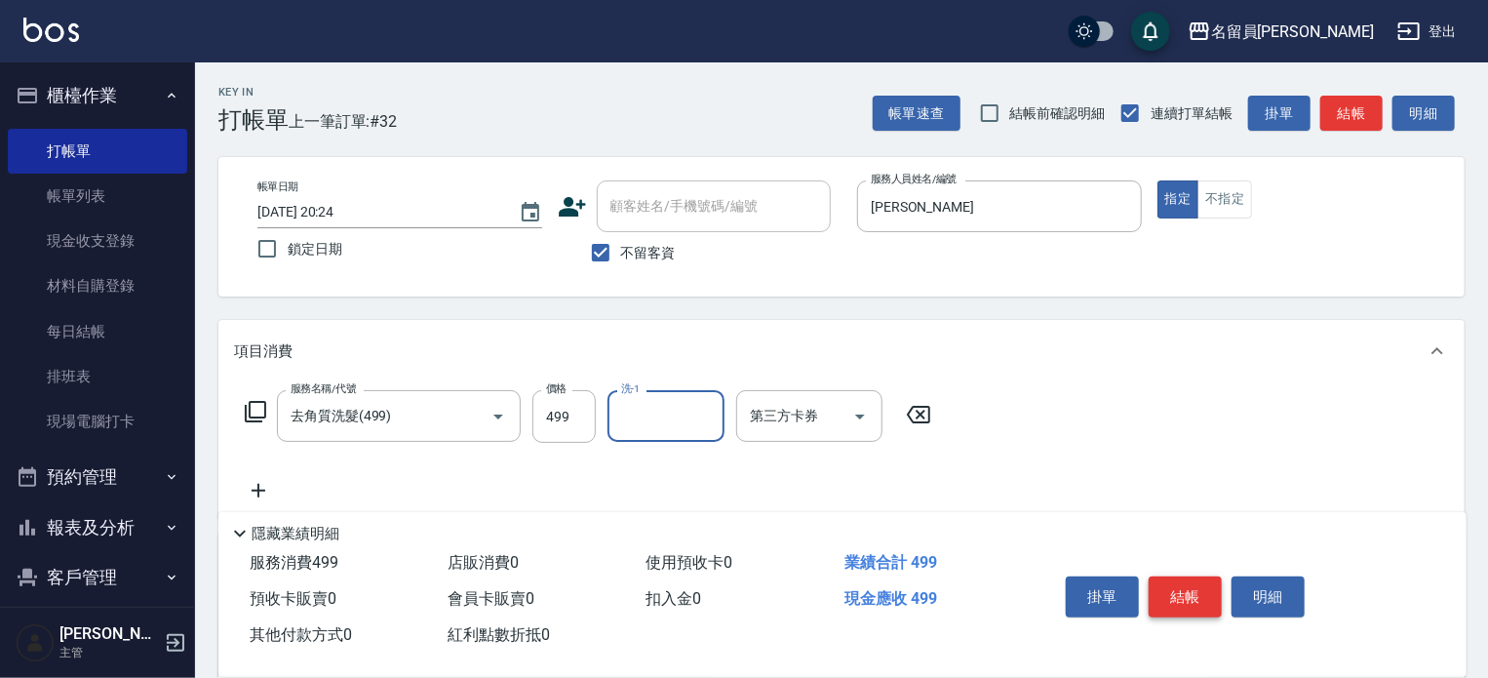
click at [1195, 583] on button "結帳" at bounding box center [1185, 596] width 73 height 41
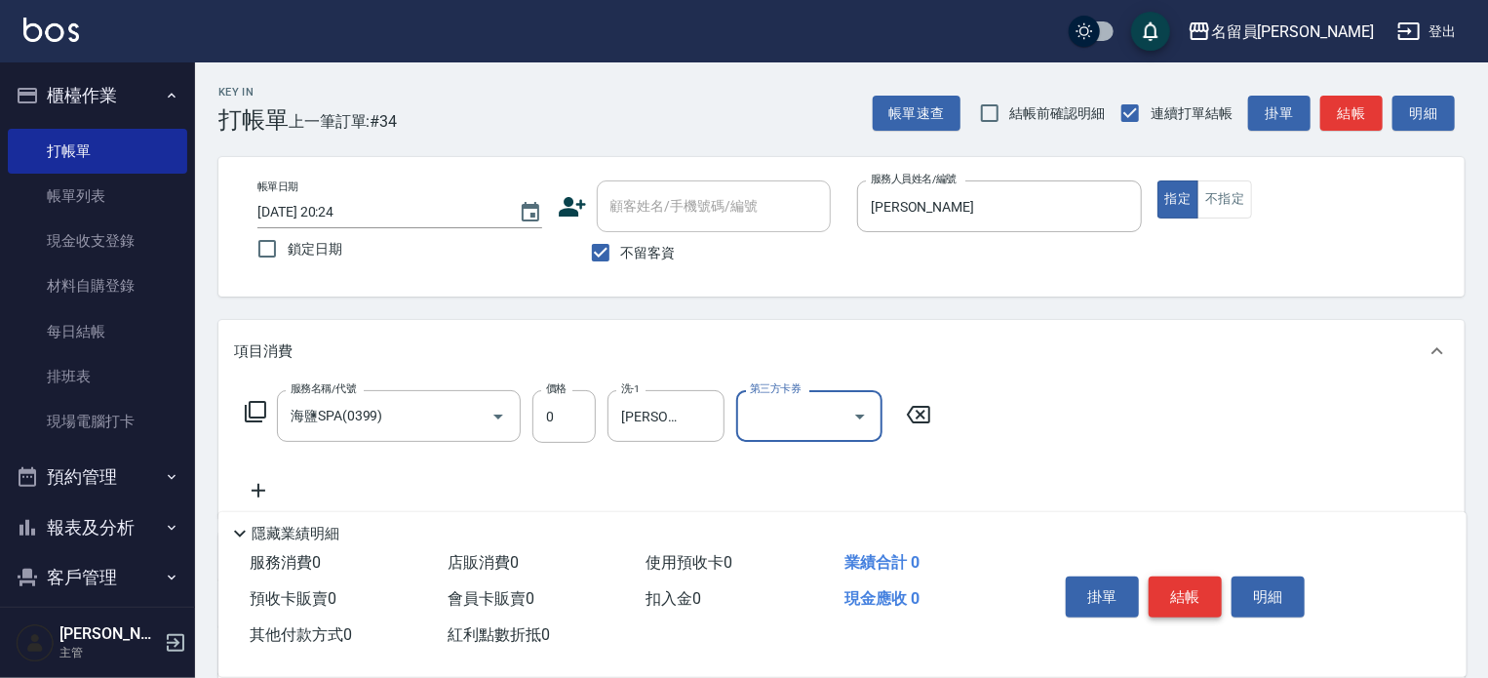
click at [1193, 588] on button "結帳" at bounding box center [1185, 596] width 73 height 41
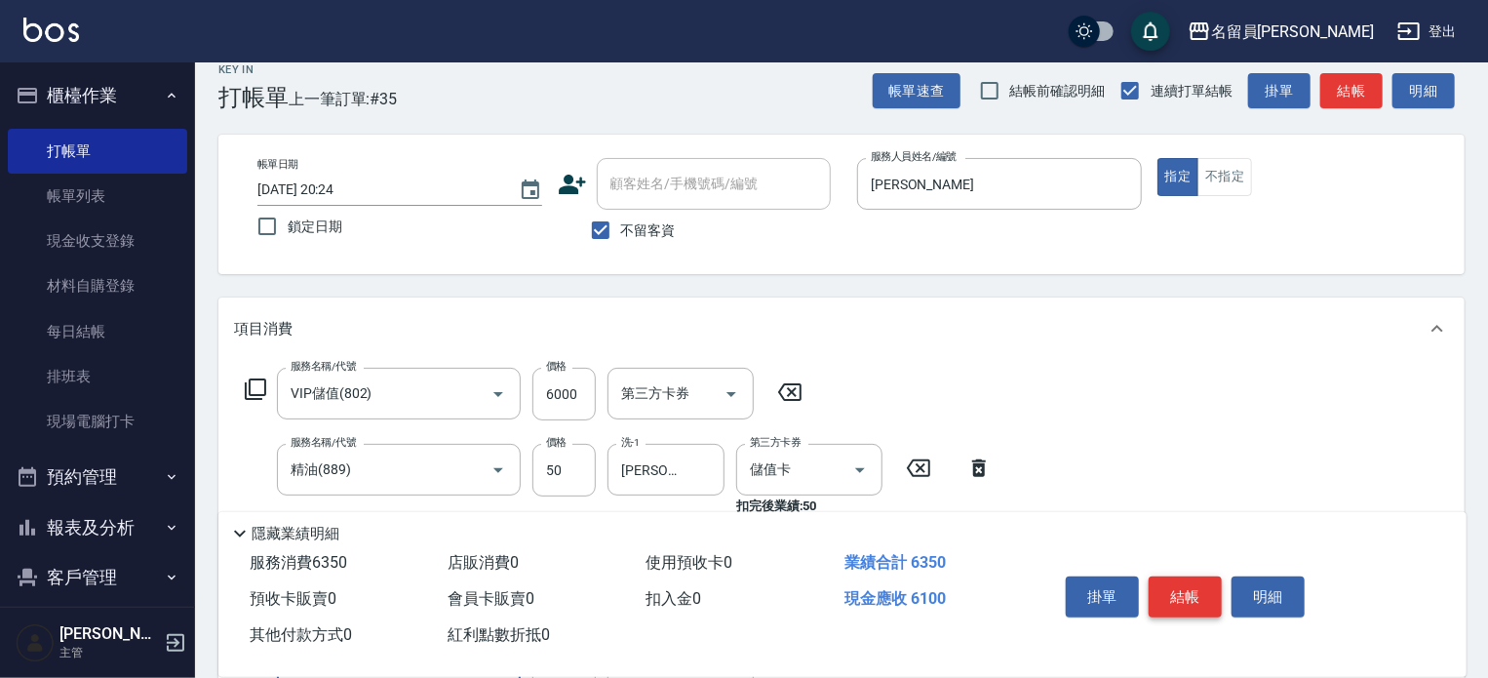
scroll to position [32, 0]
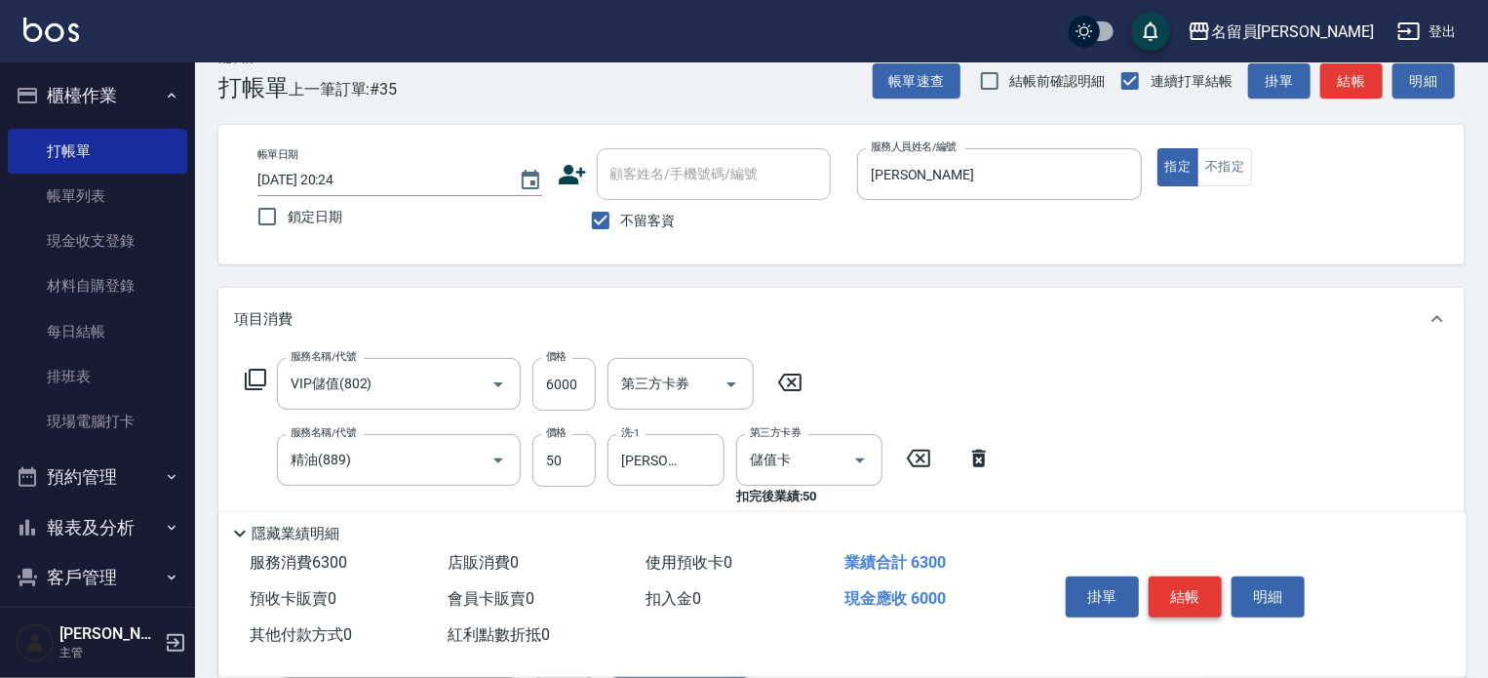
click at [1193, 588] on button "結帳" at bounding box center [1185, 596] width 73 height 41
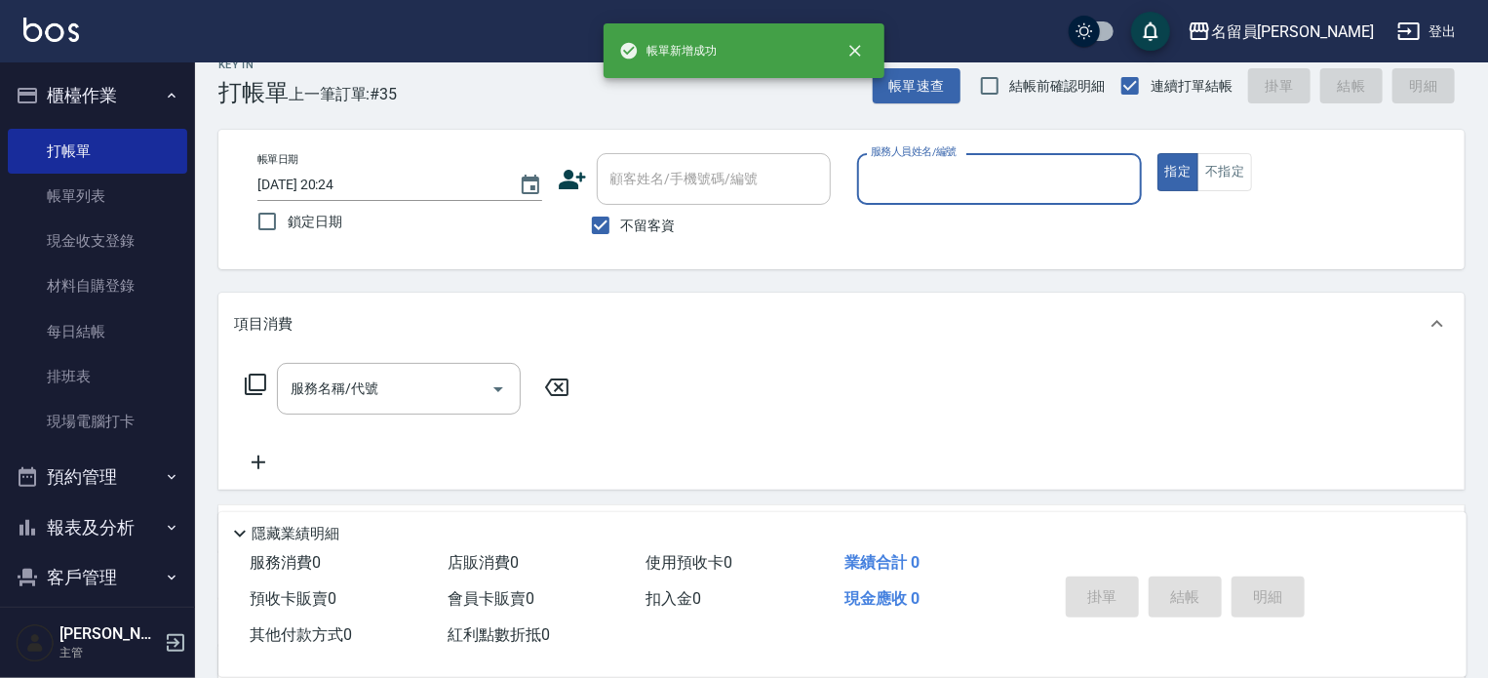
scroll to position [0, 0]
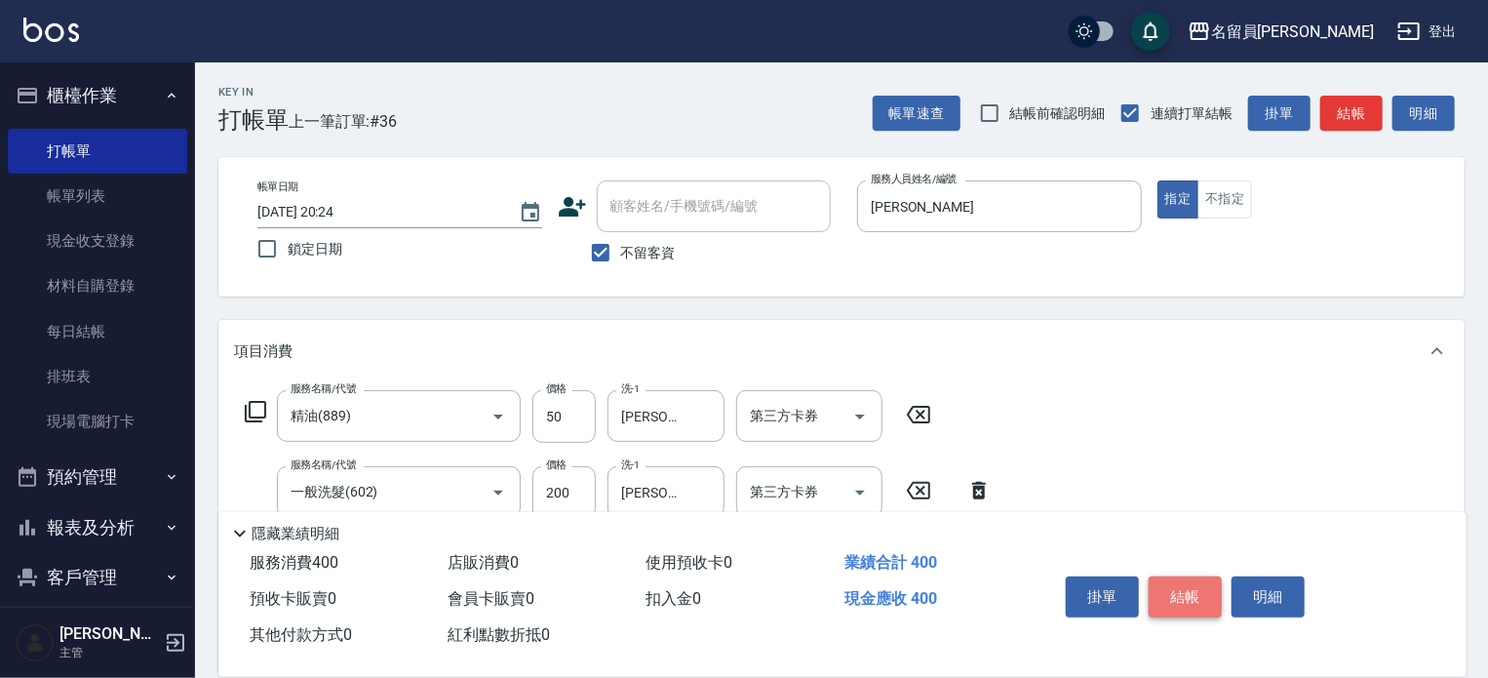
click at [1193, 588] on button "結帳" at bounding box center [1185, 596] width 73 height 41
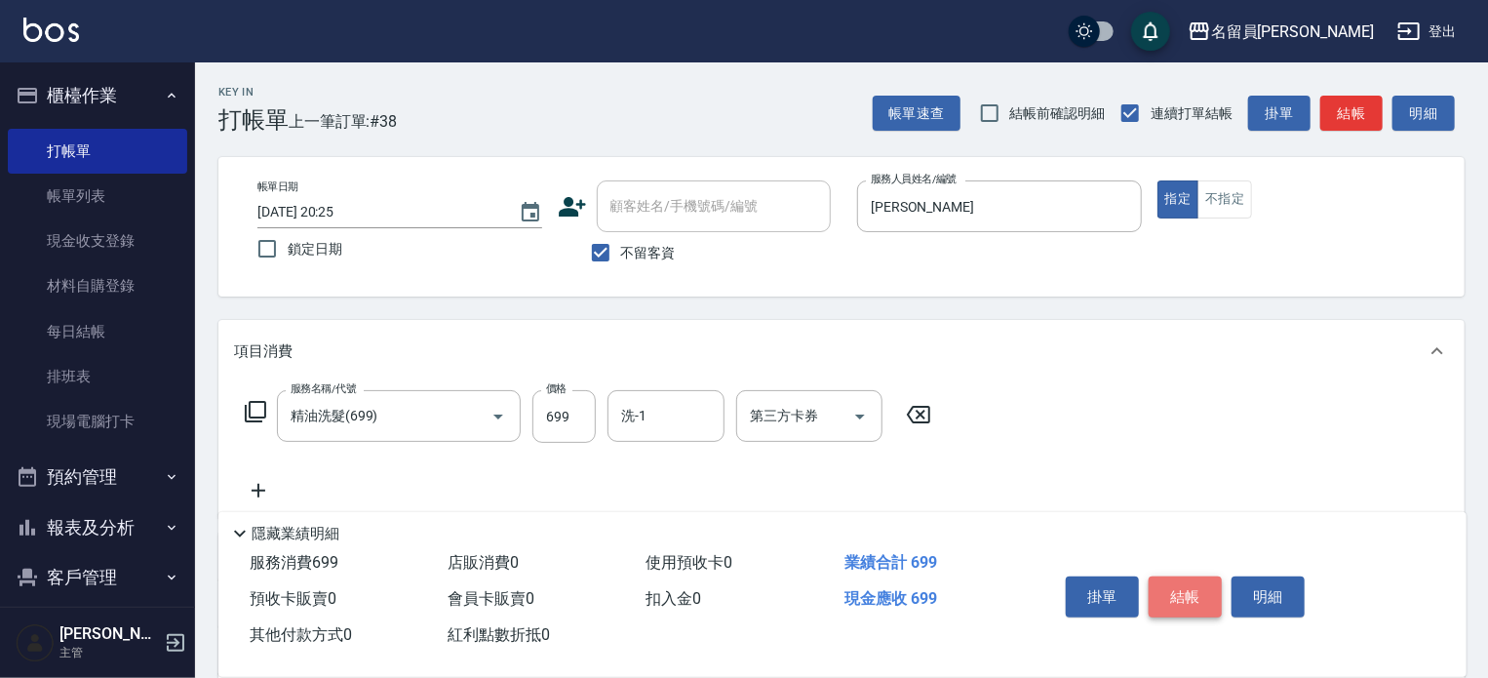
click at [1193, 588] on button "結帳" at bounding box center [1185, 596] width 73 height 41
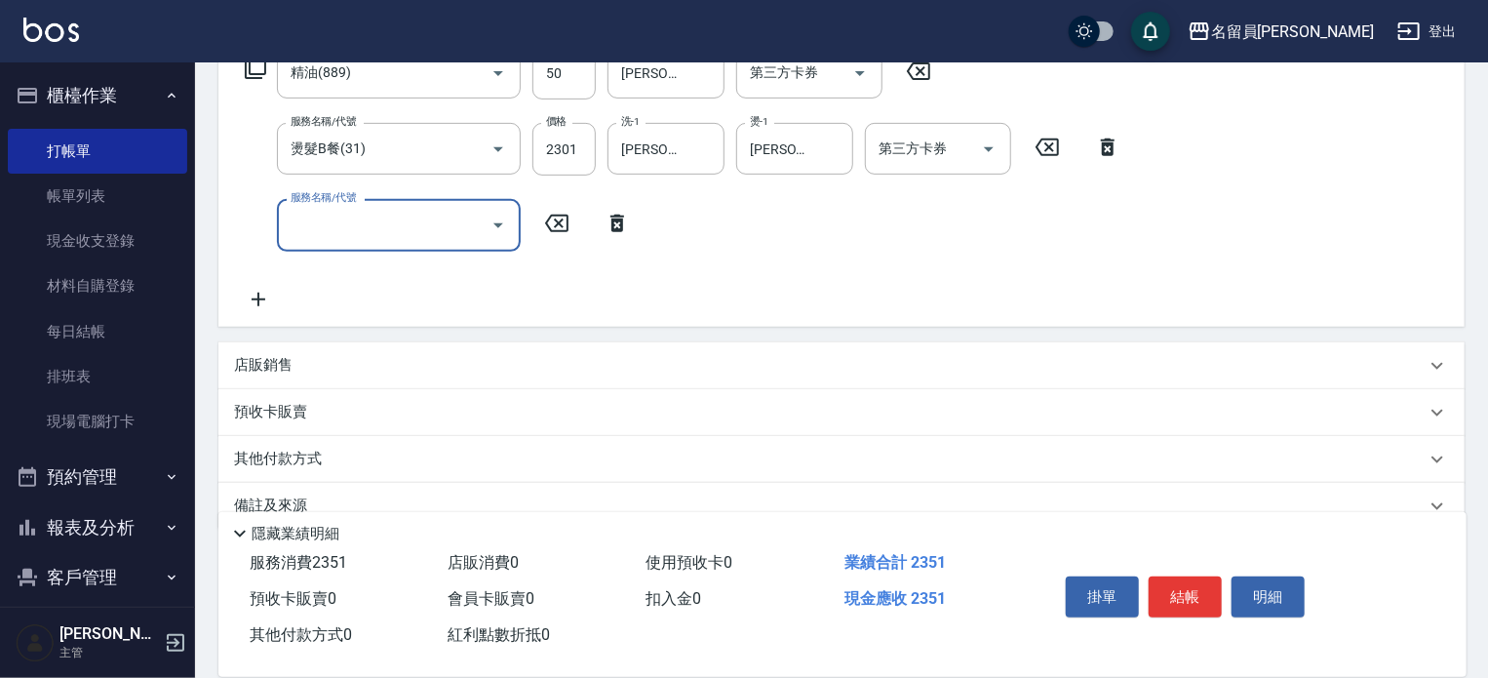
scroll to position [379, 0]
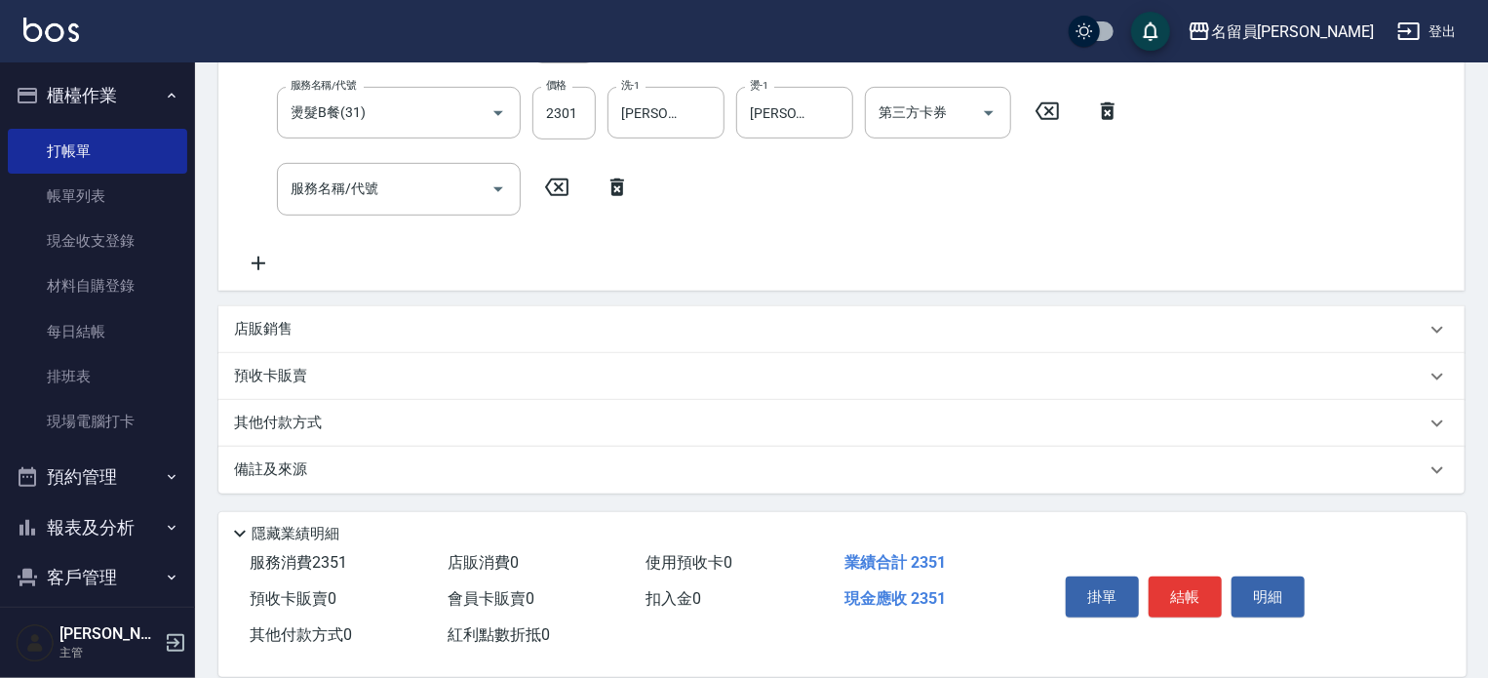
click at [1185, 319] on div "店販銷售" at bounding box center [829, 329] width 1191 height 20
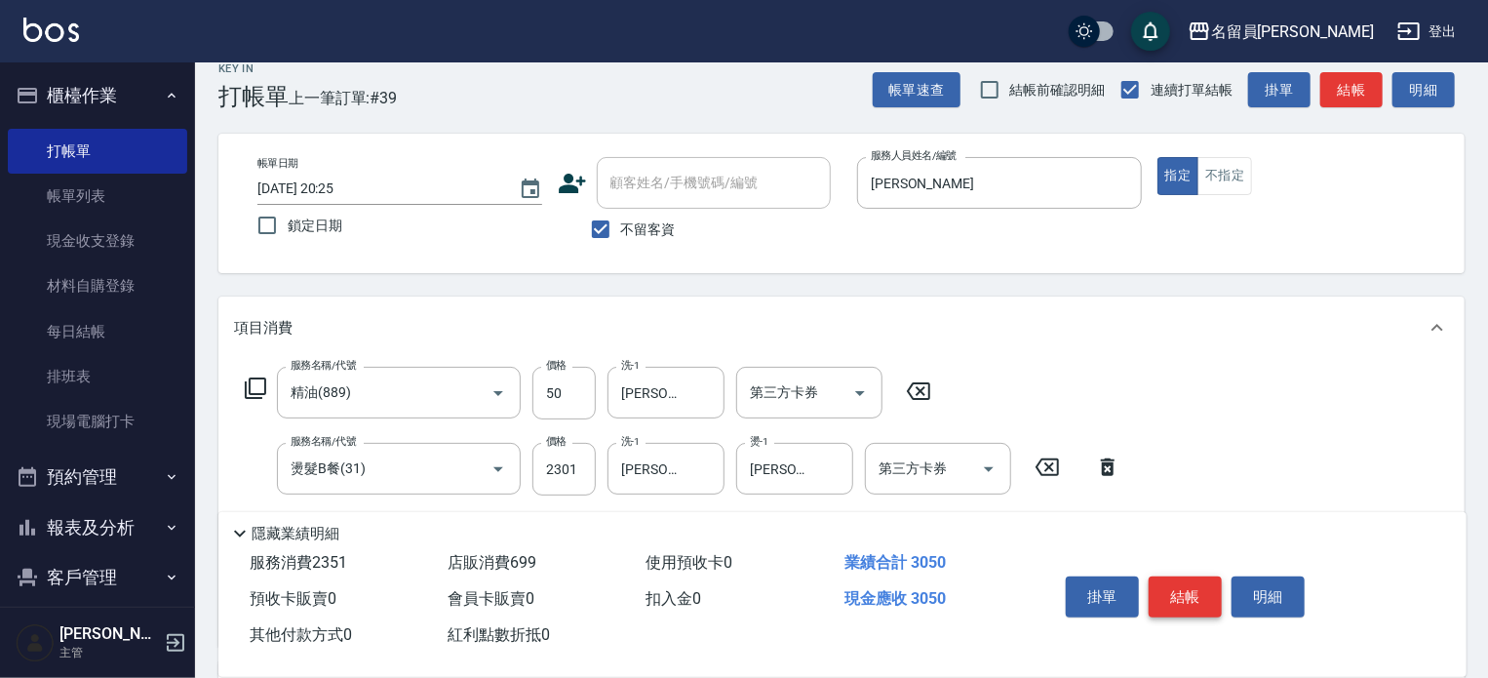
scroll to position [0, 0]
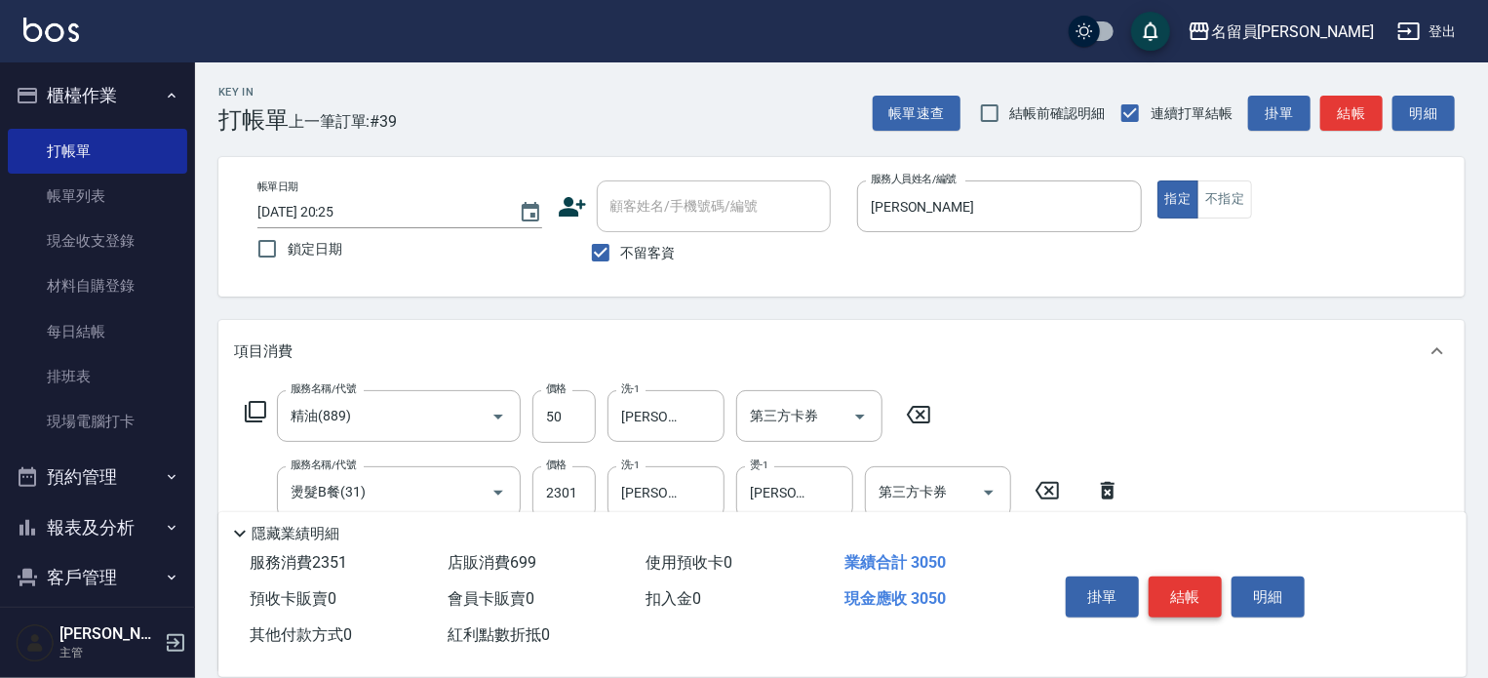
click at [1183, 588] on button "結帳" at bounding box center [1185, 596] width 73 height 41
click at [705, 409] on icon "Clear" at bounding box center [703, 416] width 19 height 19
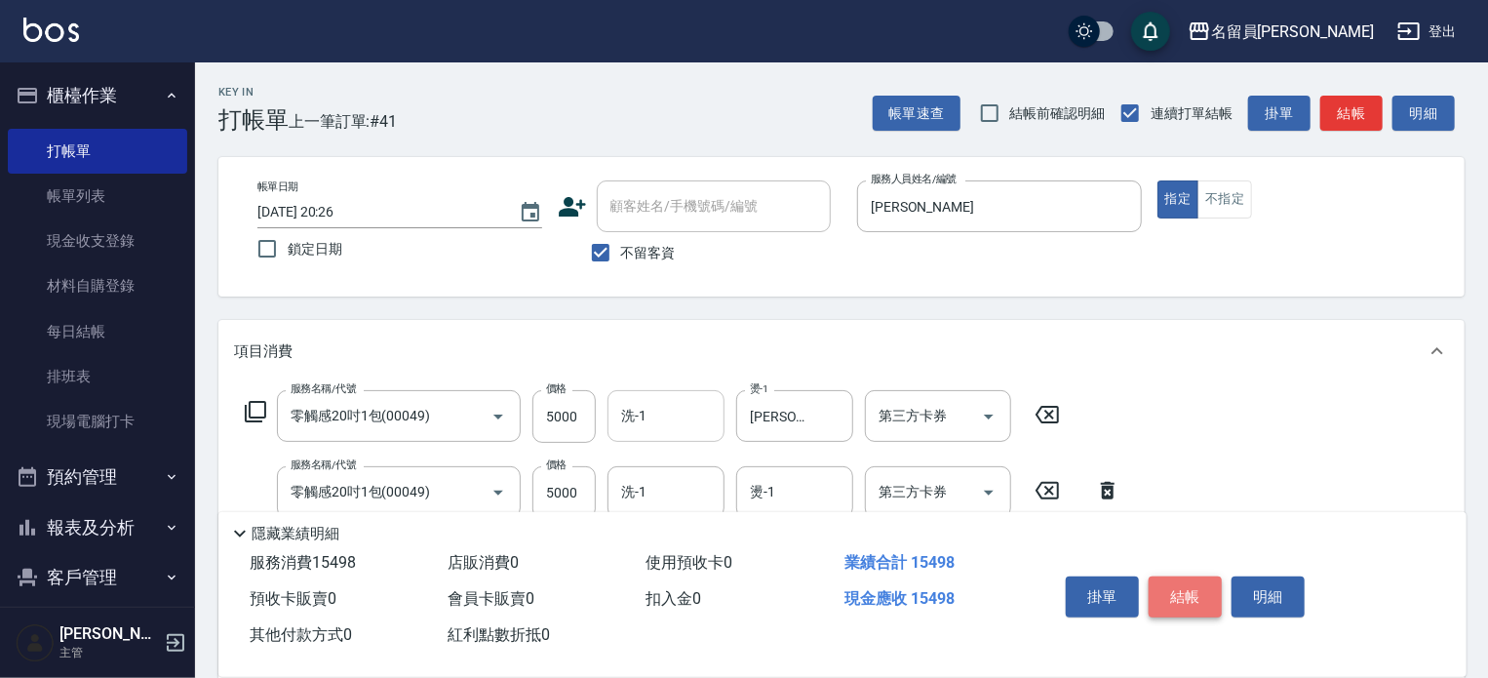
click at [1181, 583] on button "結帳" at bounding box center [1185, 596] width 73 height 41
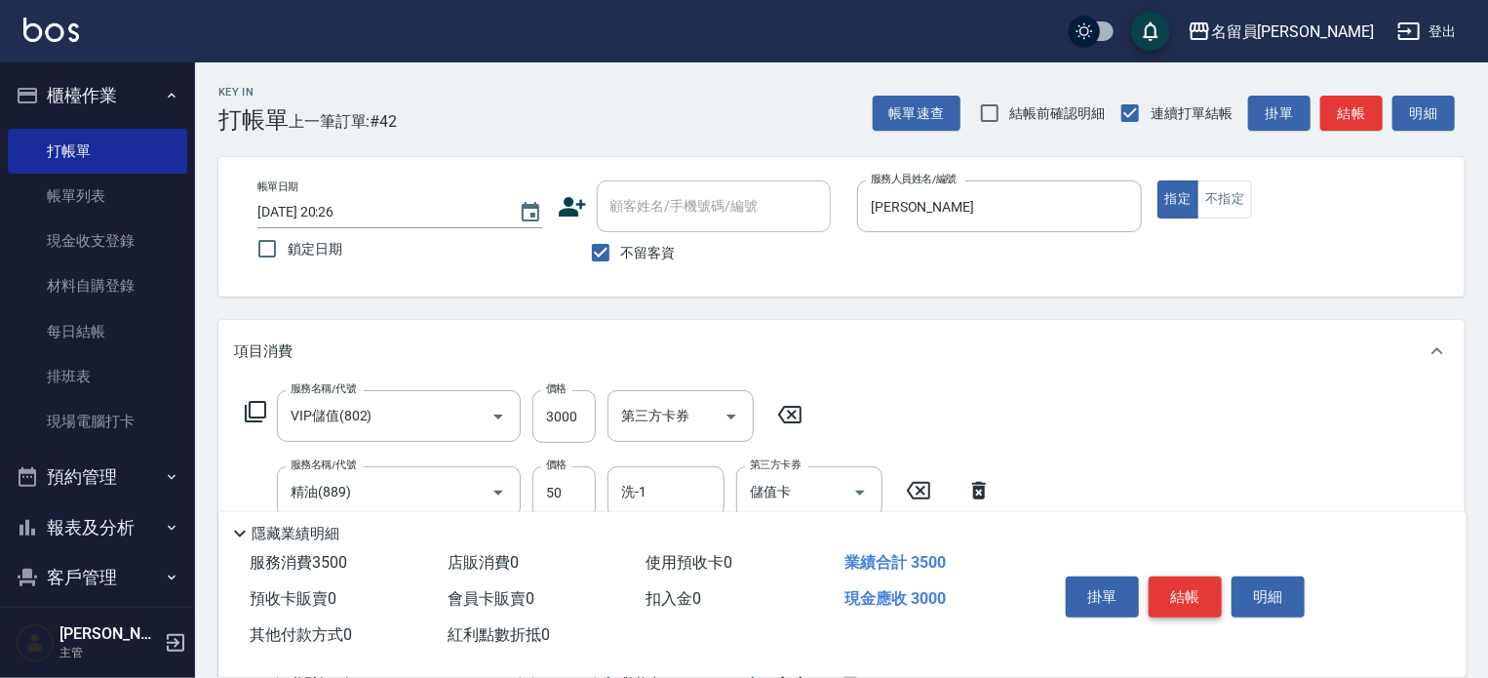
click at [1181, 583] on button "結帳" at bounding box center [1185, 596] width 73 height 41
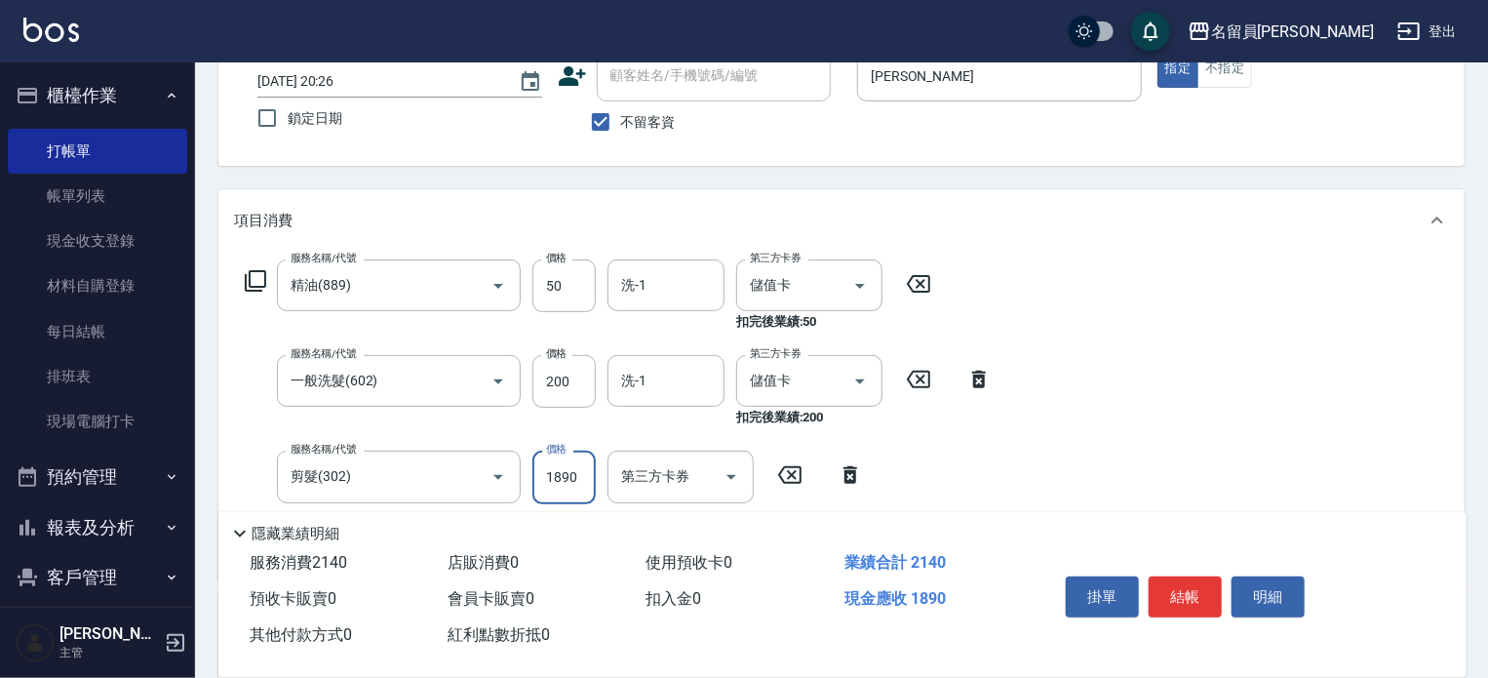
scroll to position [292, 0]
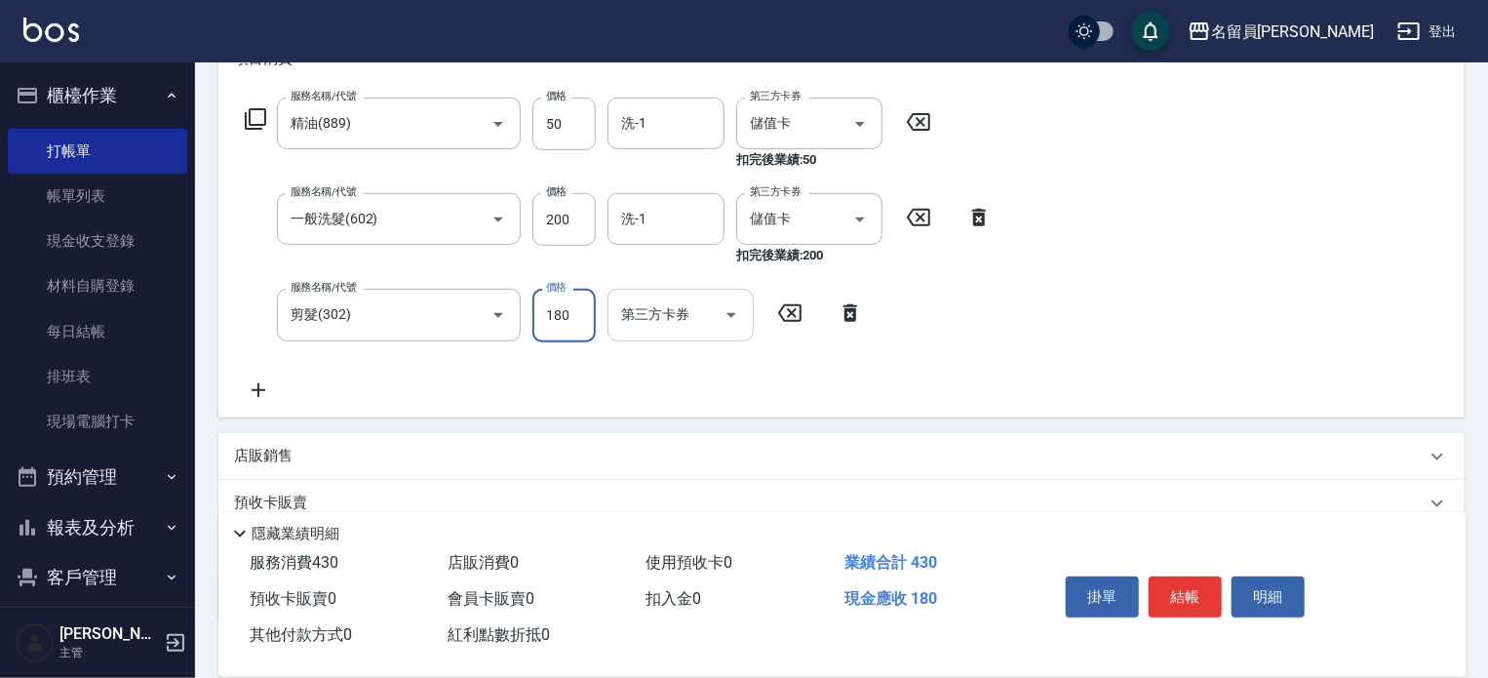
click at [701, 322] on input "第三方卡券" at bounding box center [665, 314] width 99 height 34
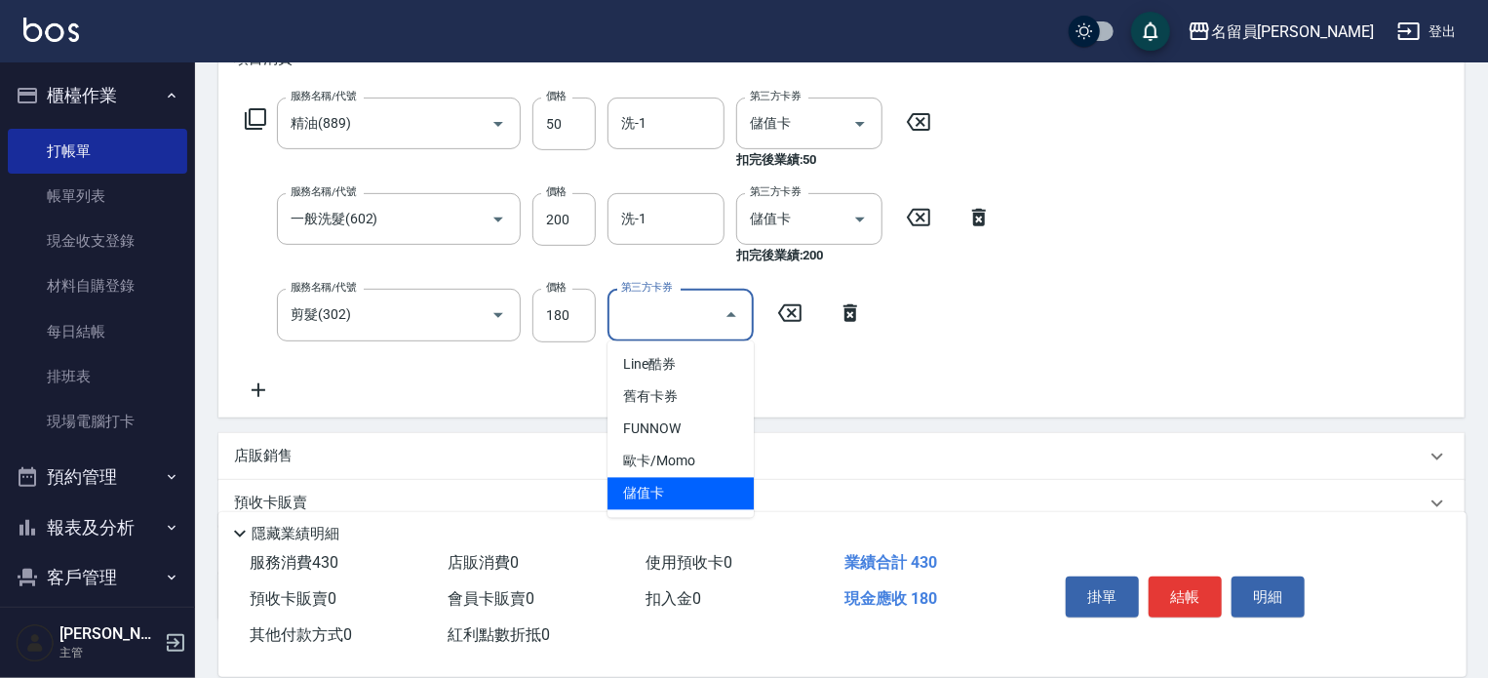
click at [677, 480] on span "儲值卡" at bounding box center [680, 494] width 146 height 32
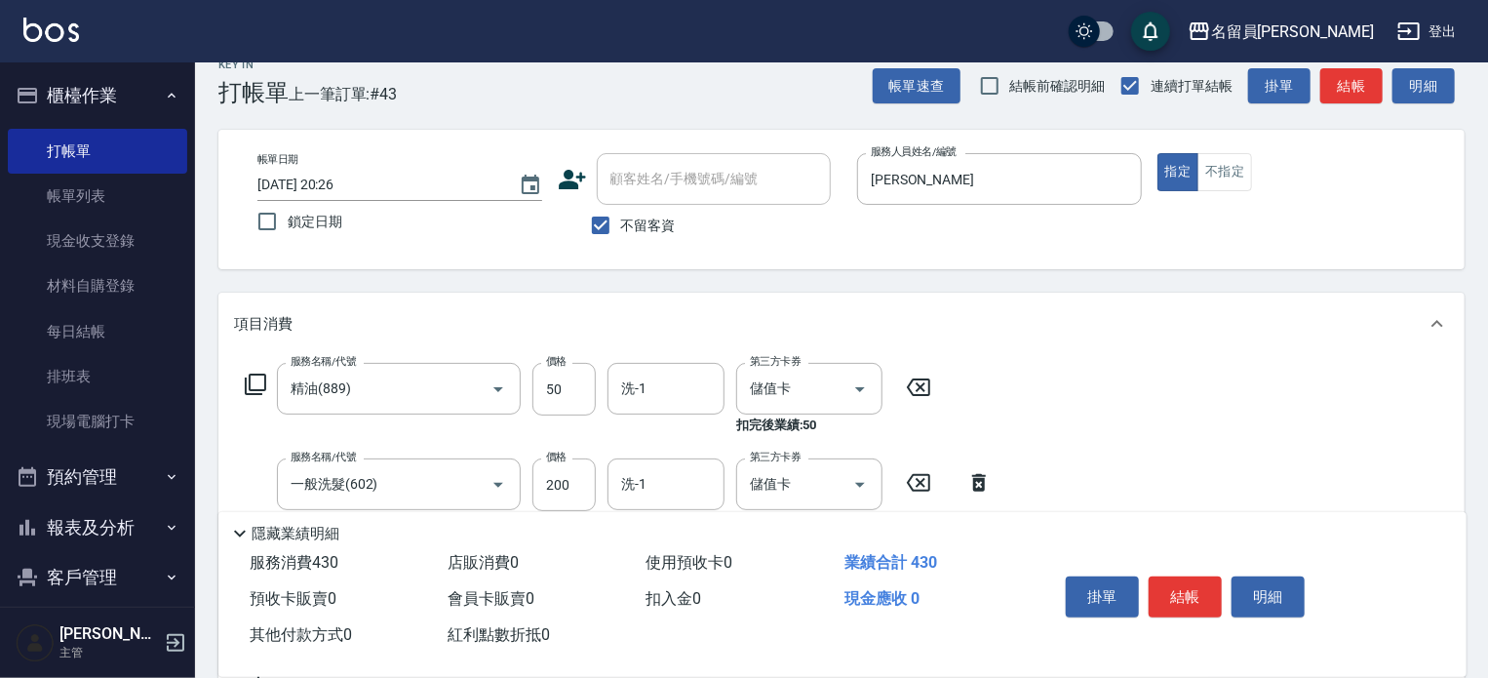
scroll to position [0, 0]
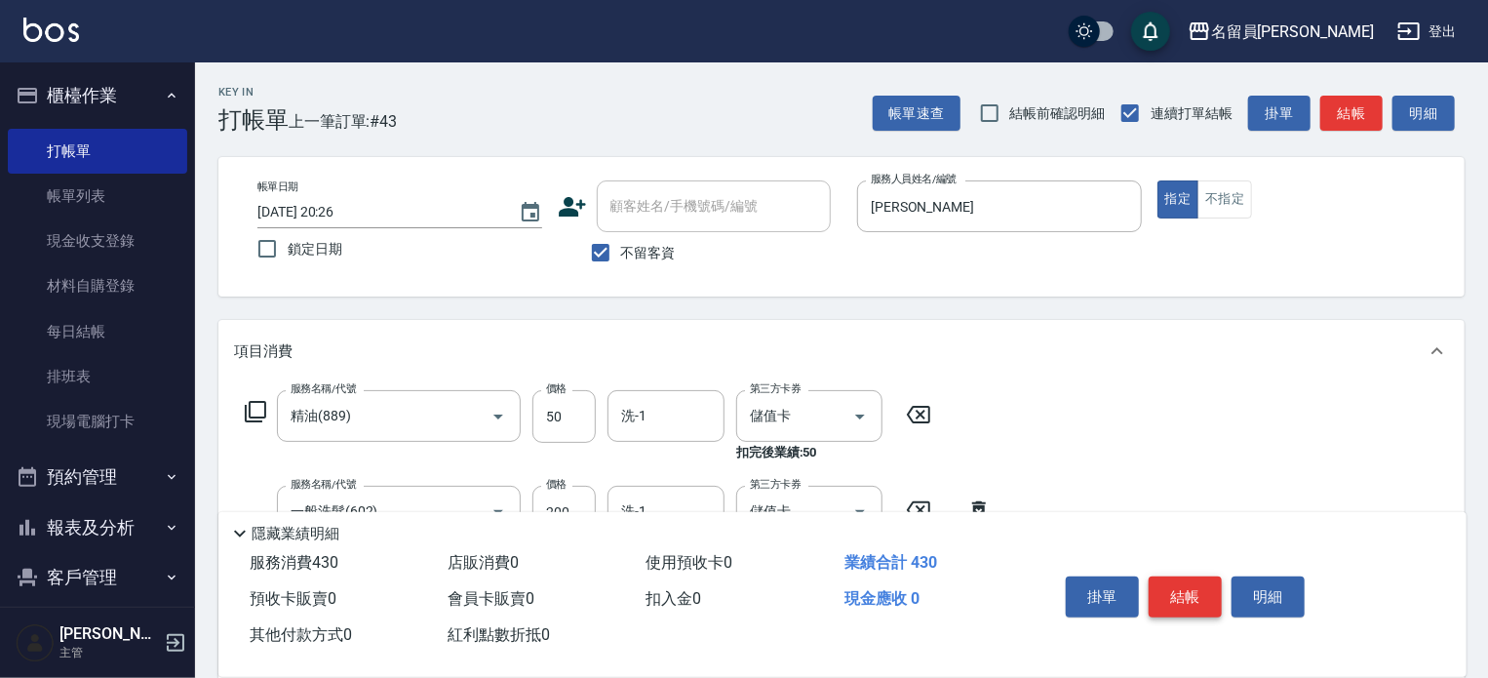
click at [1188, 578] on button "結帳" at bounding box center [1185, 596] width 73 height 41
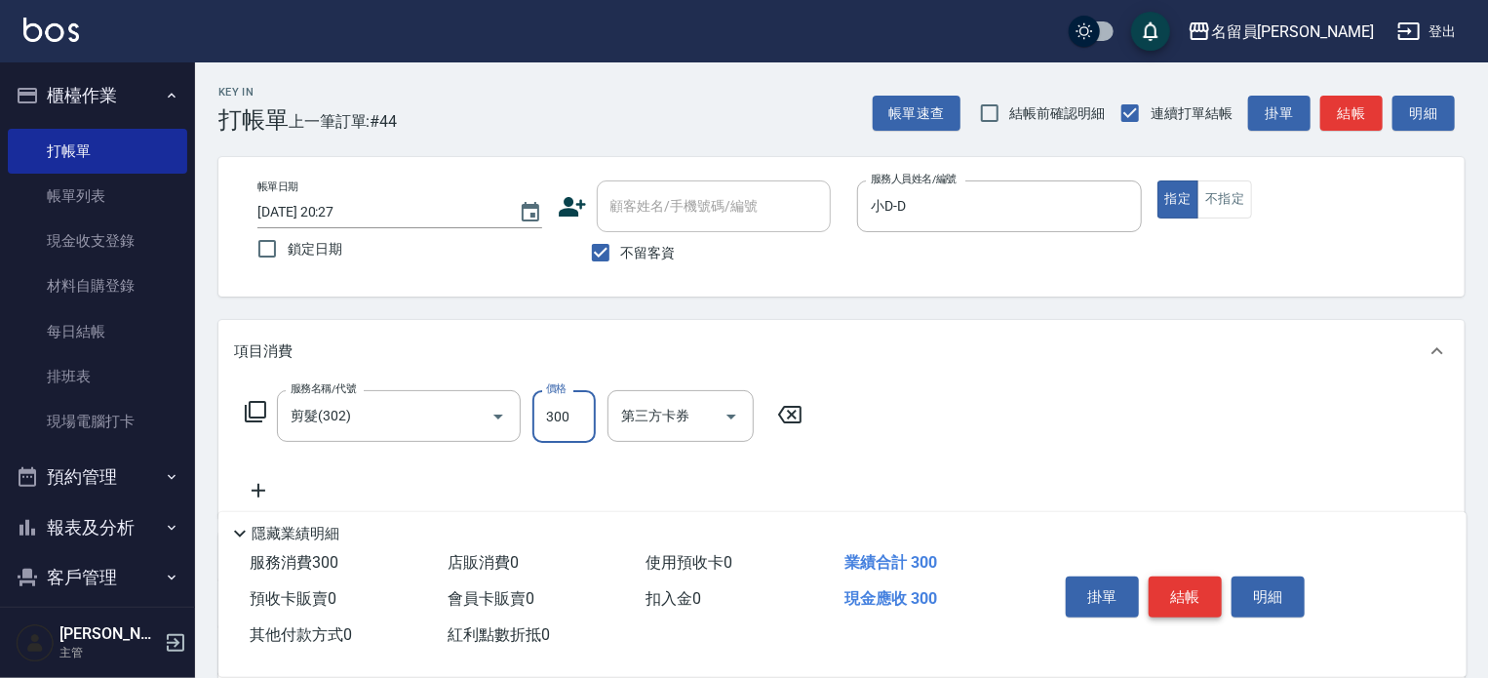
click at [1186, 578] on button "結帳" at bounding box center [1185, 596] width 73 height 41
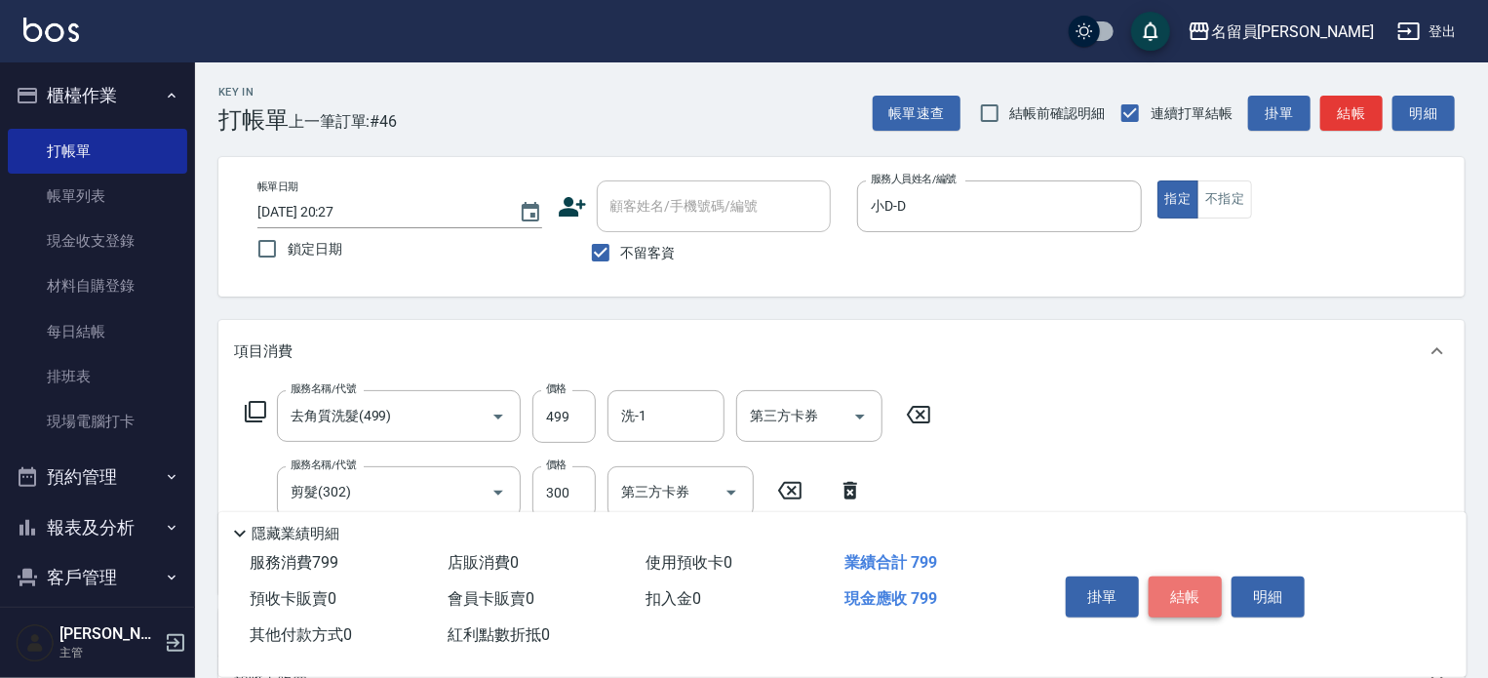
click at [1186, 578] on button "結帳" at bounding box center [1185, 596] width 73 height 41
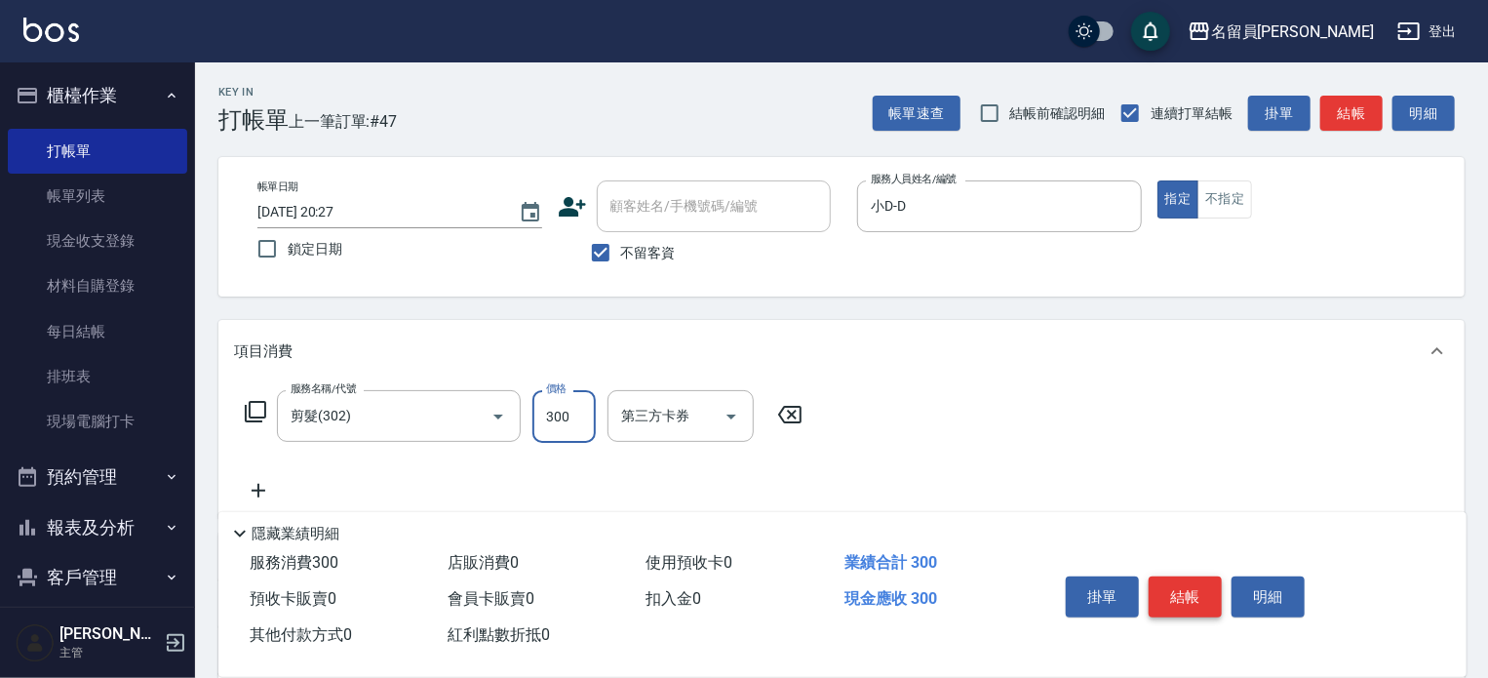
click at [1186, 578] on button "結帳" at bounding box center [1185, 596] width 73 height 41
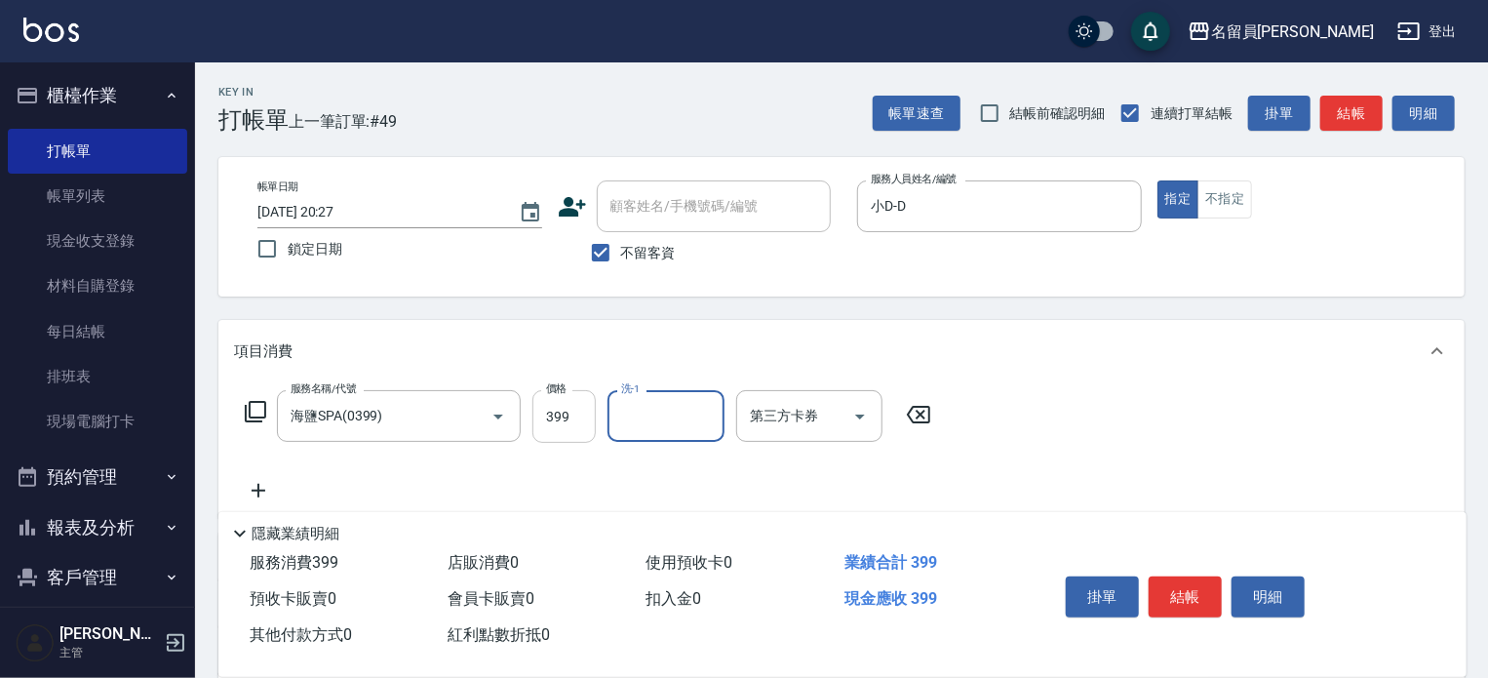
click at [559, 428] on input "399" at bounding box center [563, 416] width 63 height 53
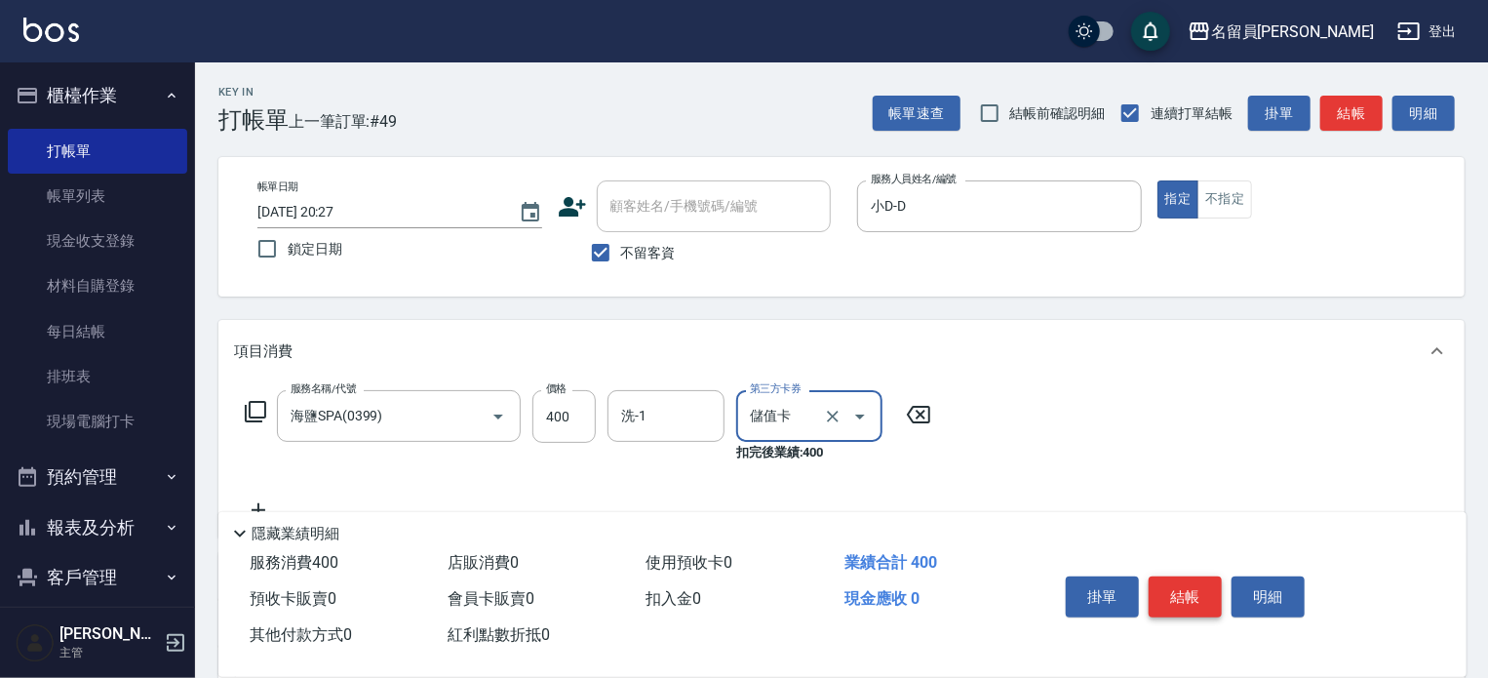
click at [1197, 588] on button "結帳" at bounding box center [1185, 596] width 73 height 41
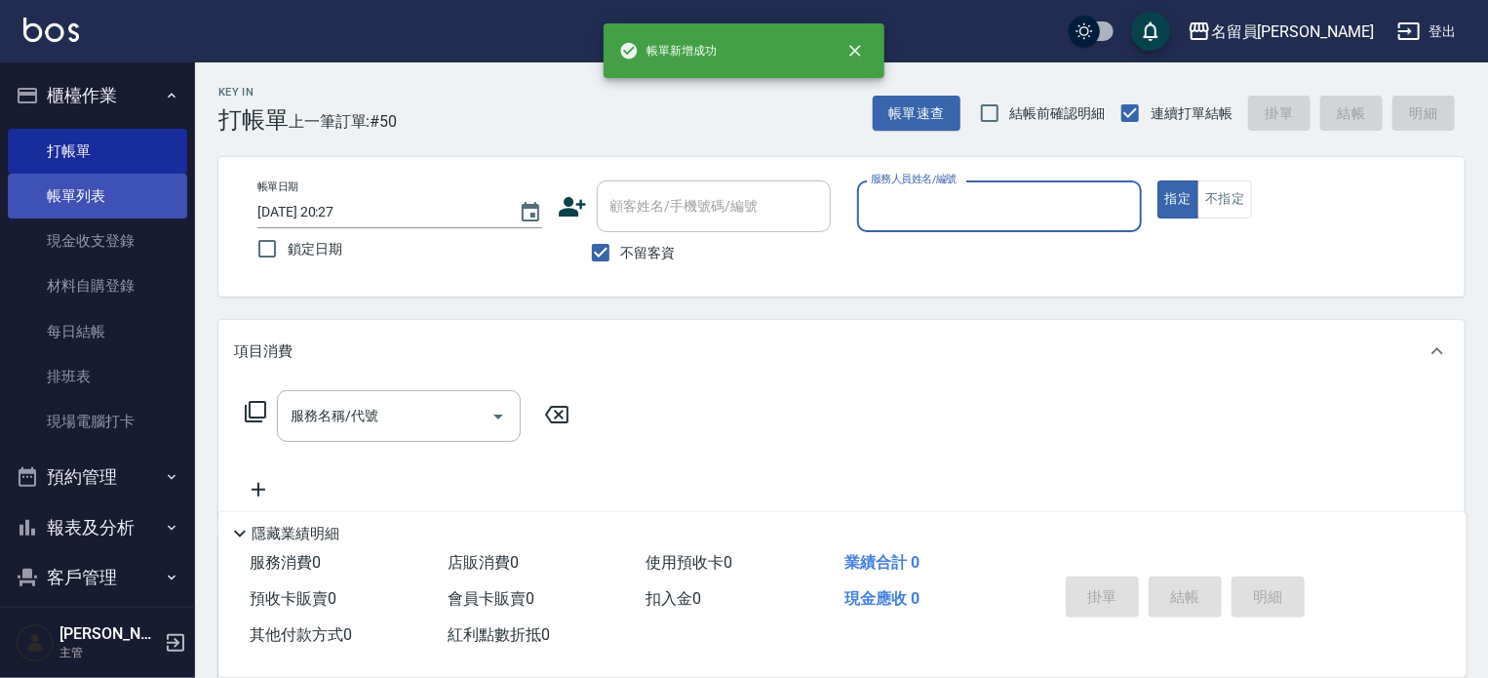
click at [106, 199] on link "帳單列表" at bounding box center [97, 196] width 179 height 45
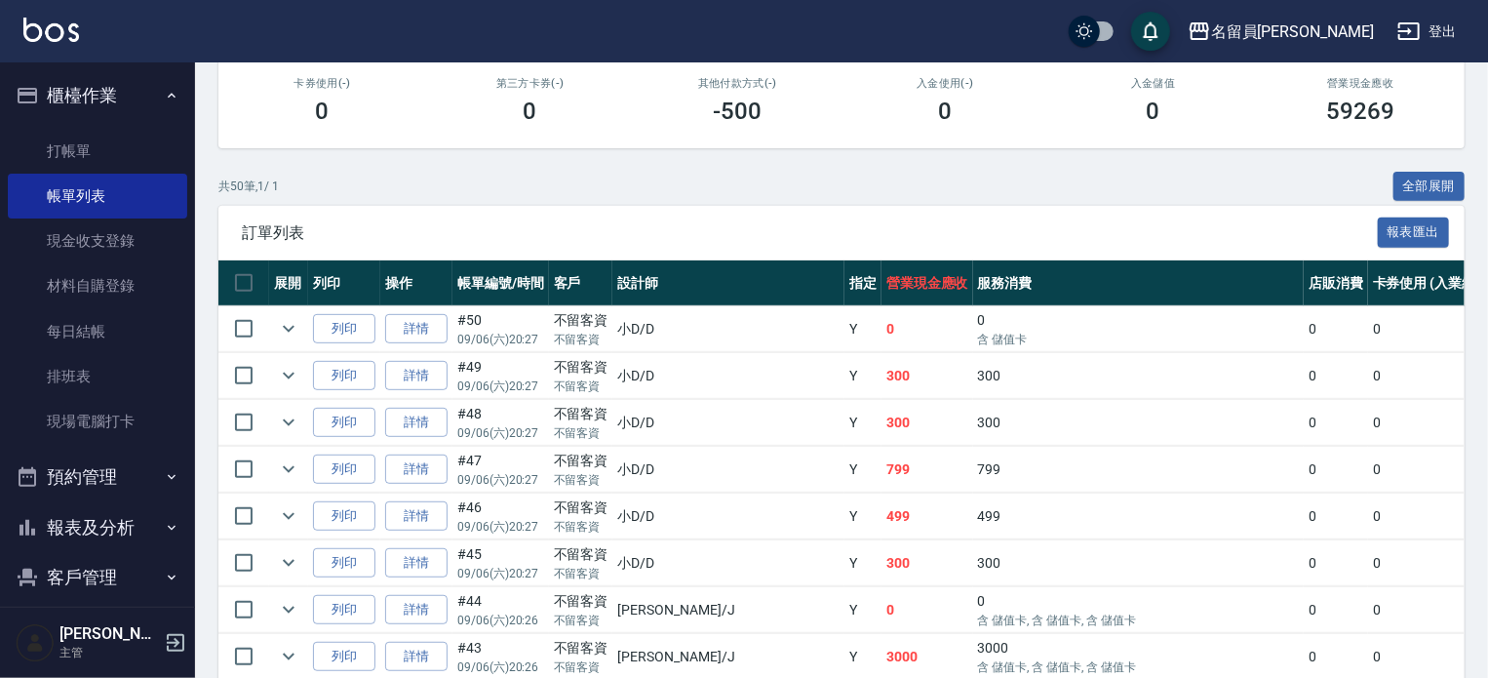
scroll to position [292, 0]
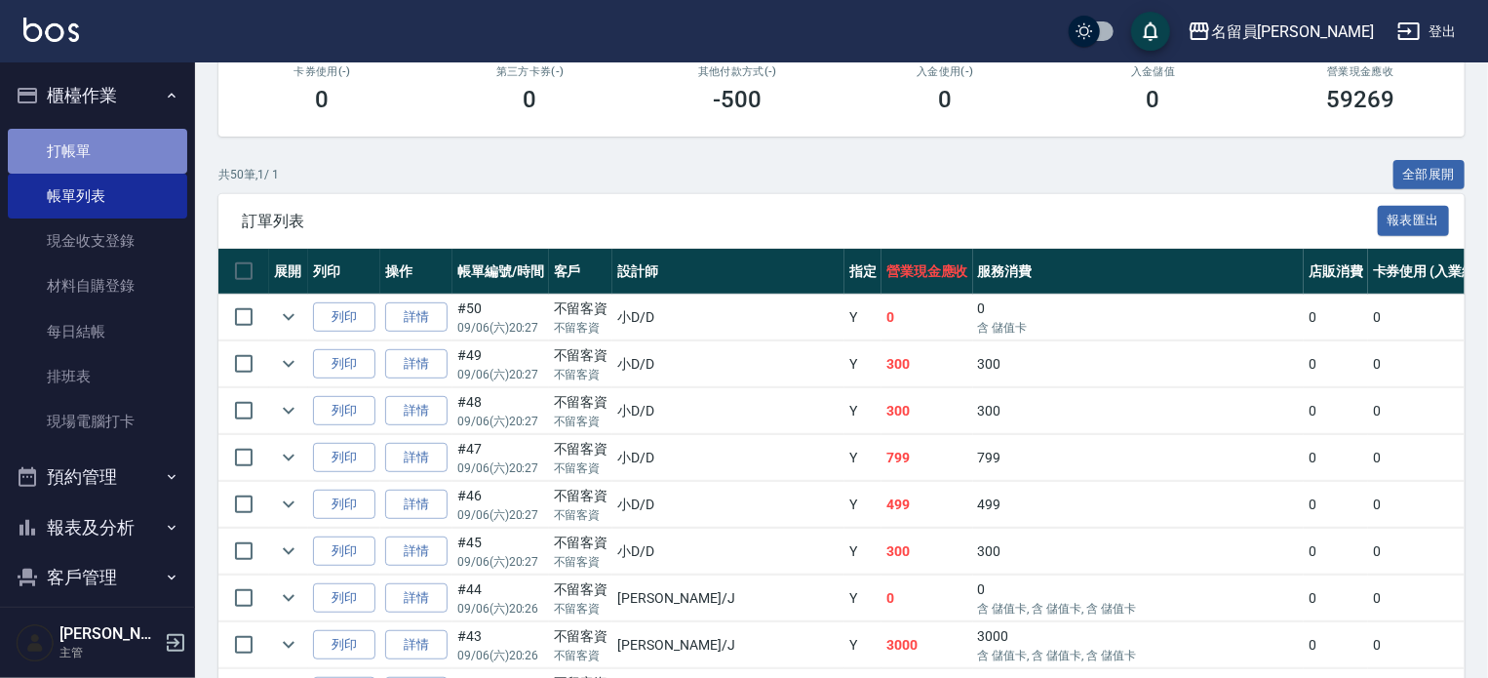
click at [140, 158] on link "打帳單" at bounding box center [97, 151] width 179 height 45
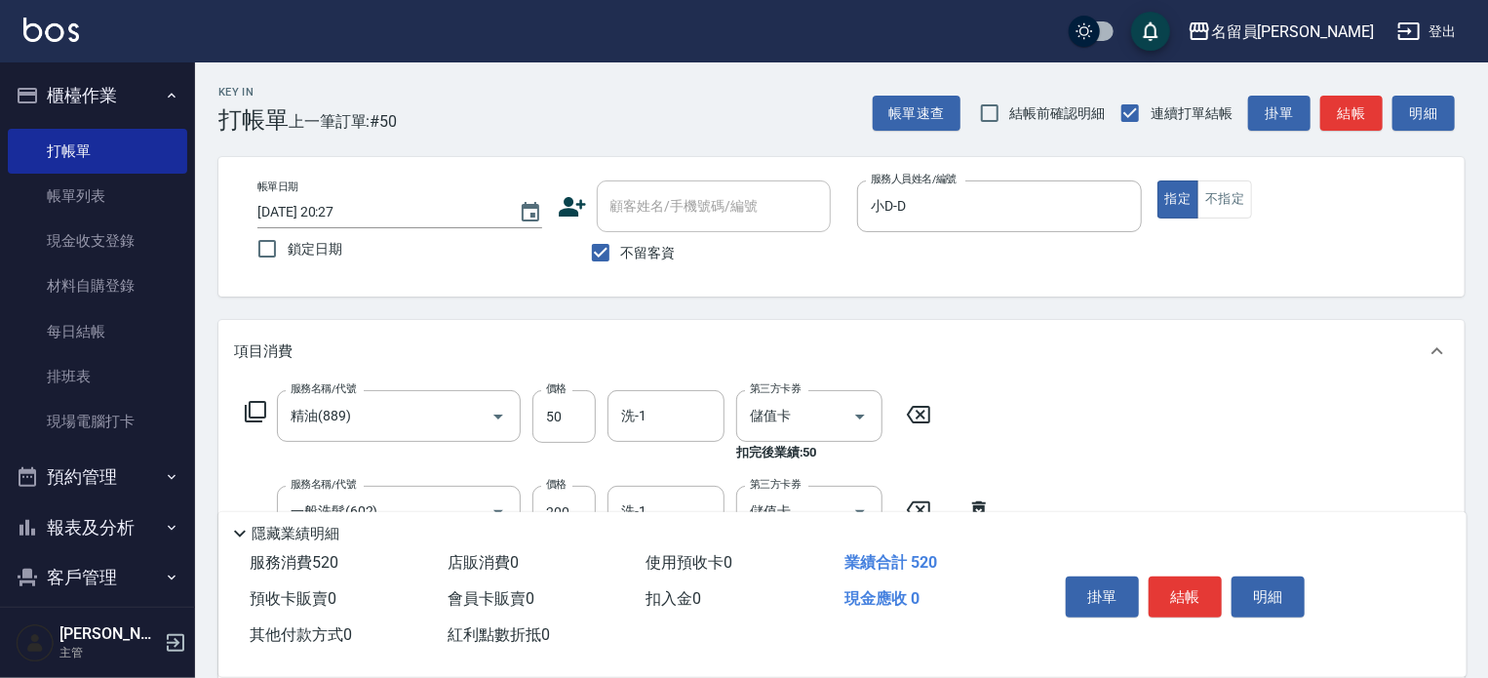
click at [1142, 598] on div "掛單 結帳 明細" at bounding box center [1185, 598] width 254 height 61
click at [1166, 595] on button "結帳" at bounding box center [1185, 596] width 73 height 41
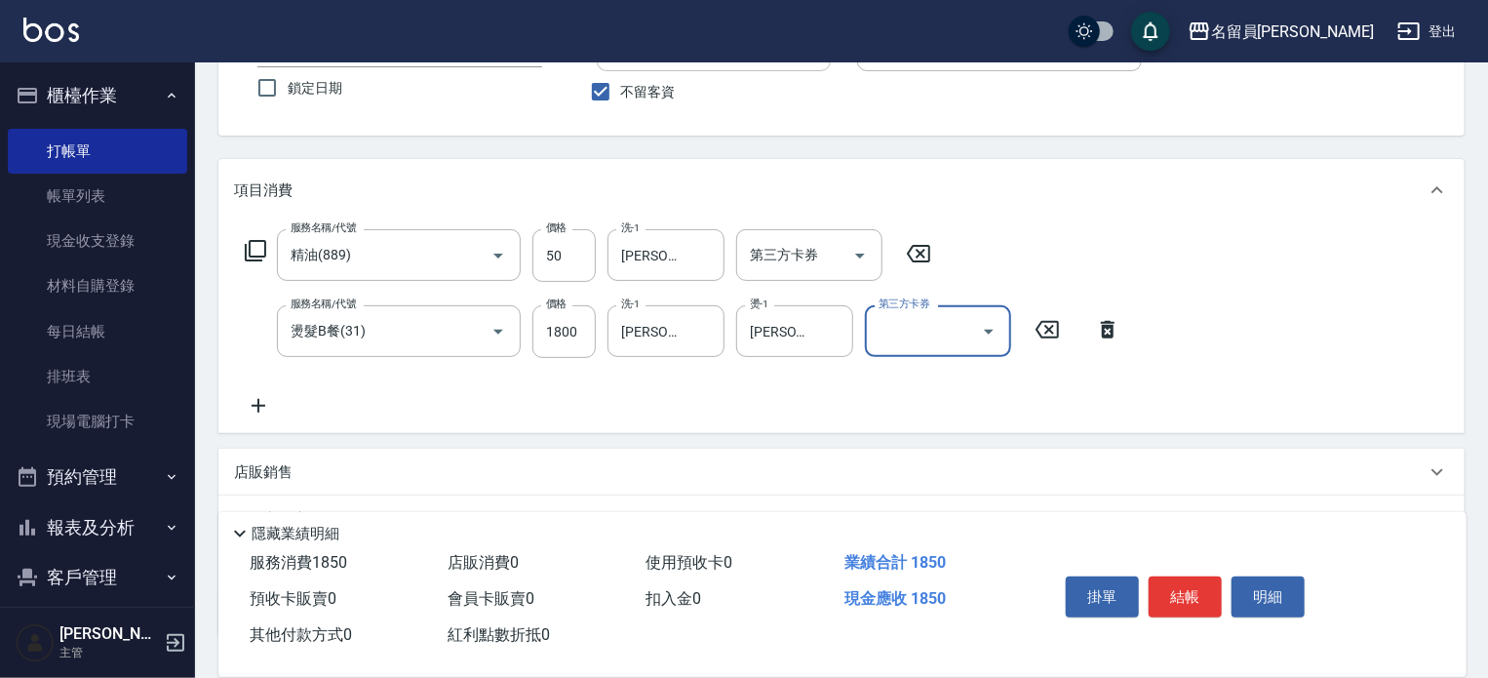
scroll to position [195, 0]
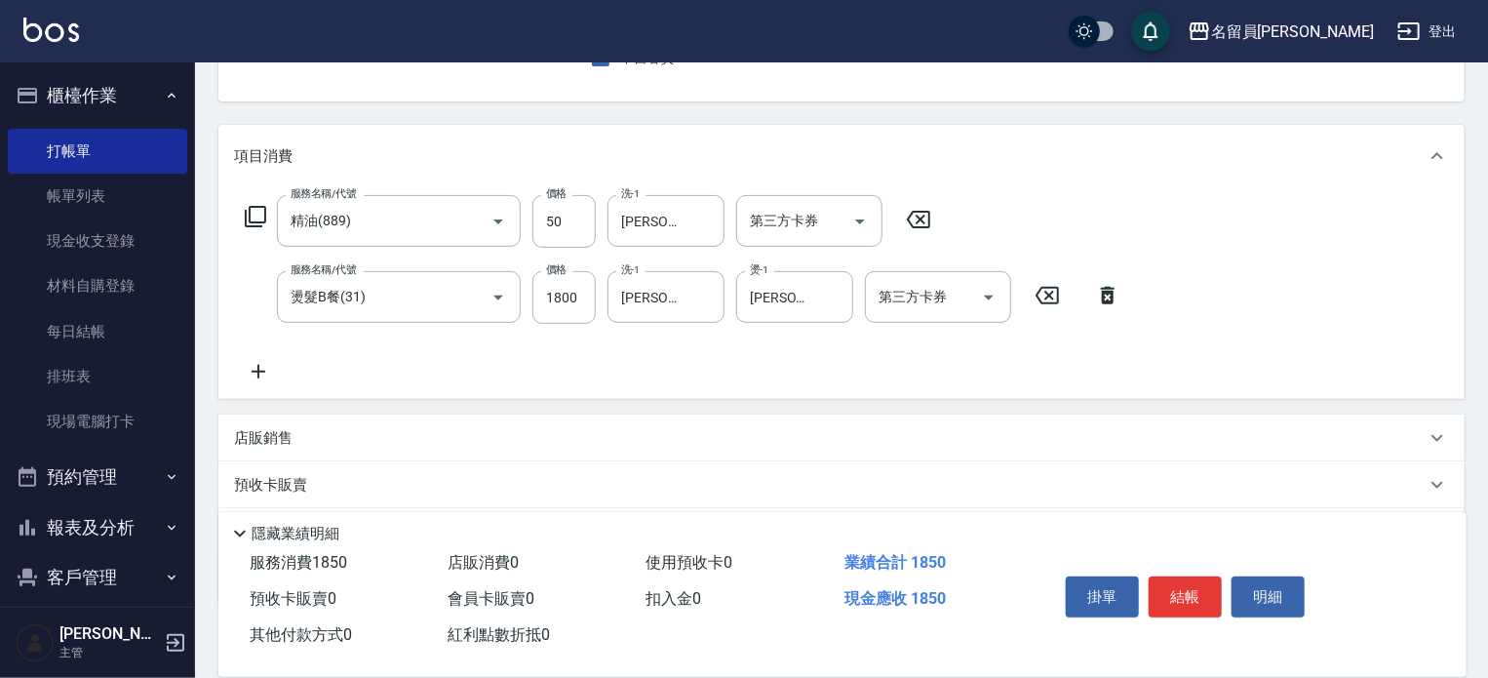
click at [918, 417] on div "店販銷售" at bounding box center [841, 437] width 1246 height 47
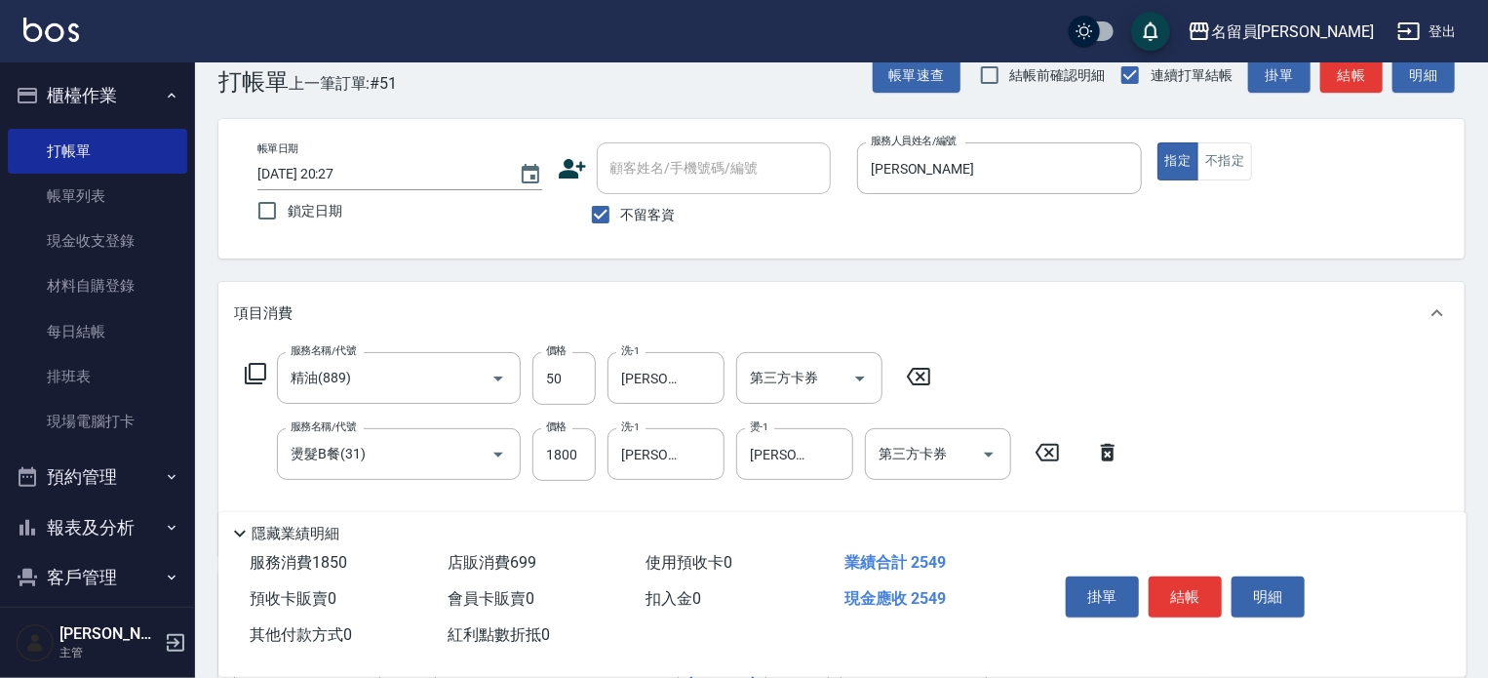
scroll to position [0, 0]
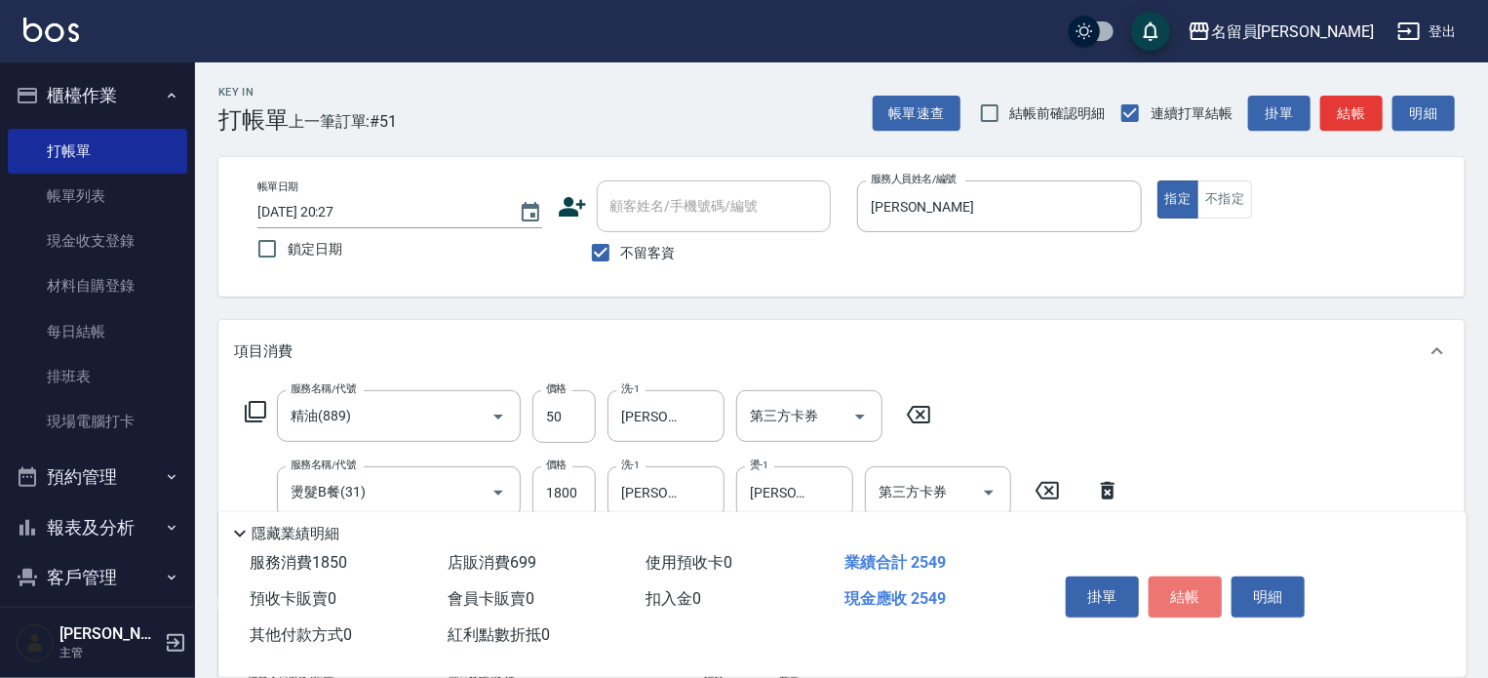
drag, startPoint x: 1203, startPoint y: 592, endPoint x: 1144, endPoint y: 592, distance: 59.5
click at [1202, 592] on button "結帳" at bounding box center [1185, 596] width 73 height 41
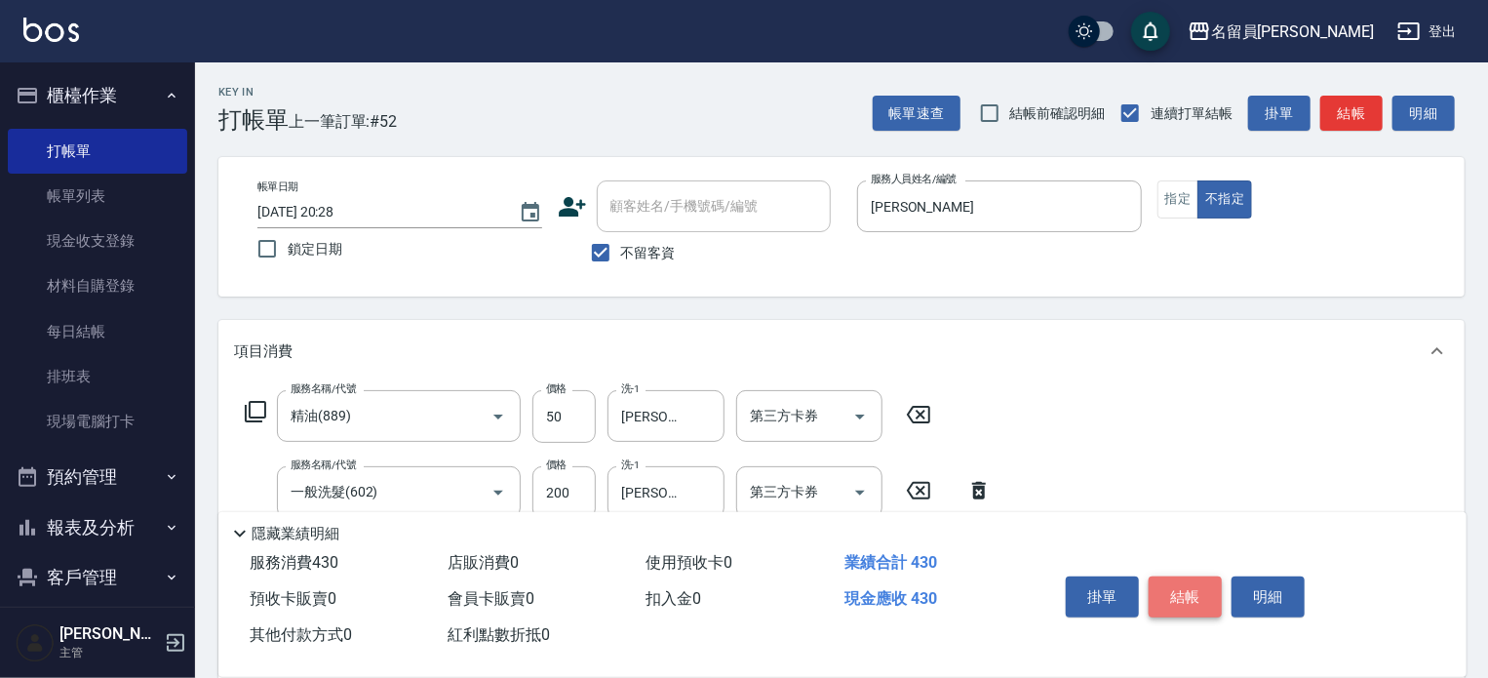
click at [1168, 592] on button "結帳" at bounding box center [1185, 596] width 73 height 41
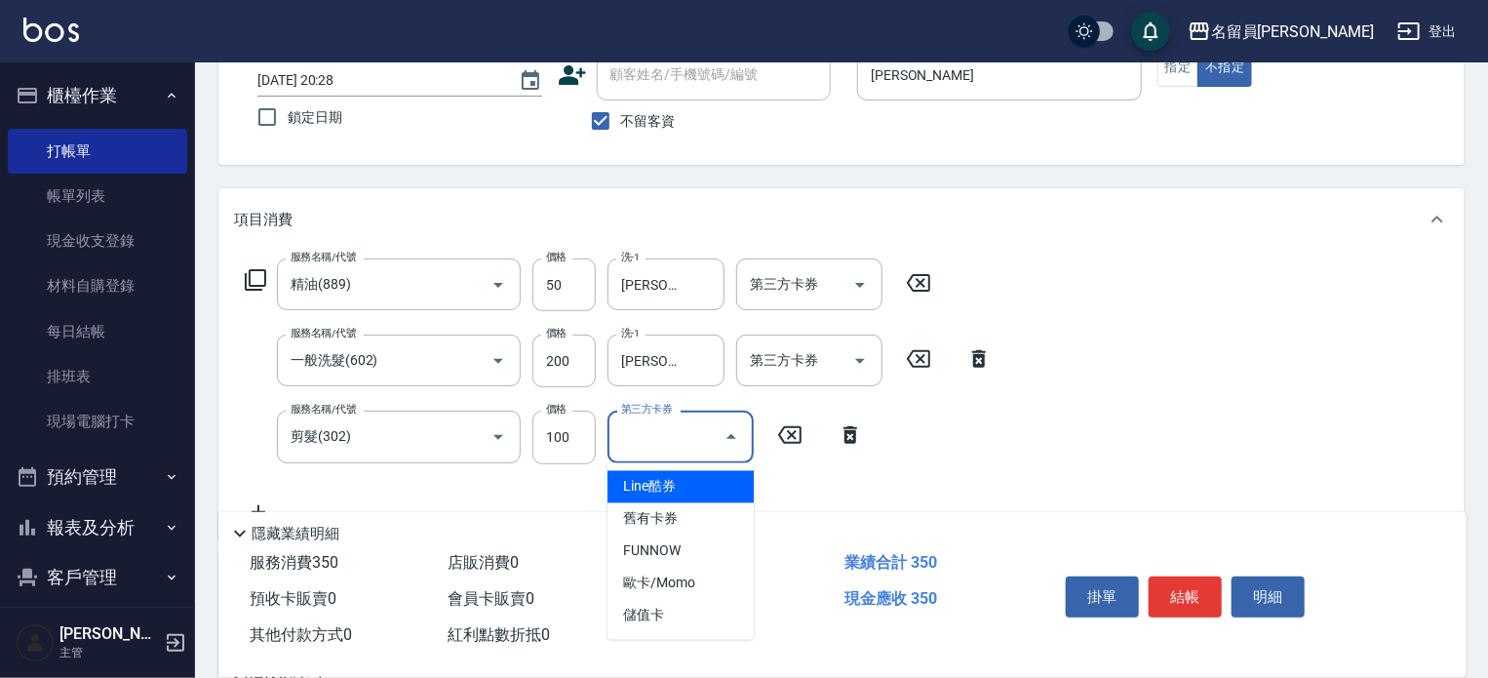
scroll to position [292, 0]
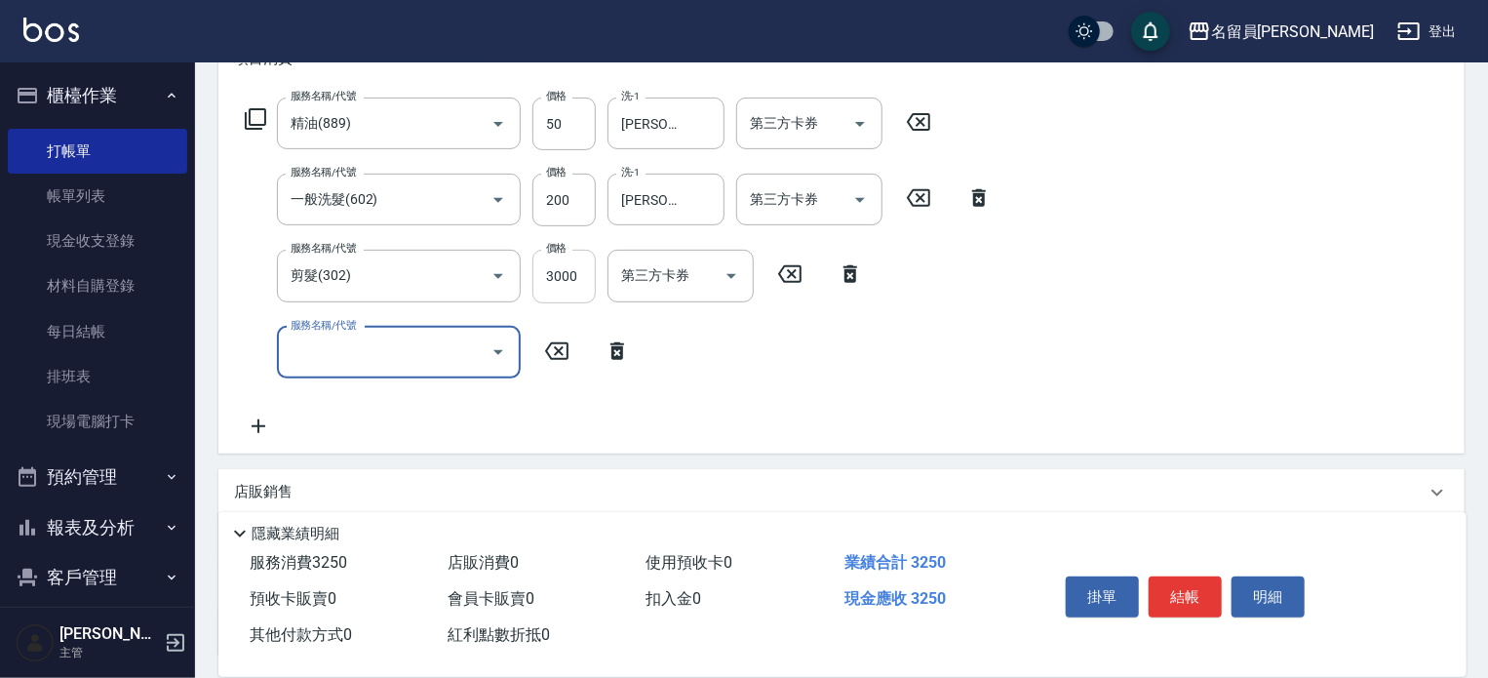
click at [587, 276] on input "3000" at bounding box center [563, 276] width 63 height 53
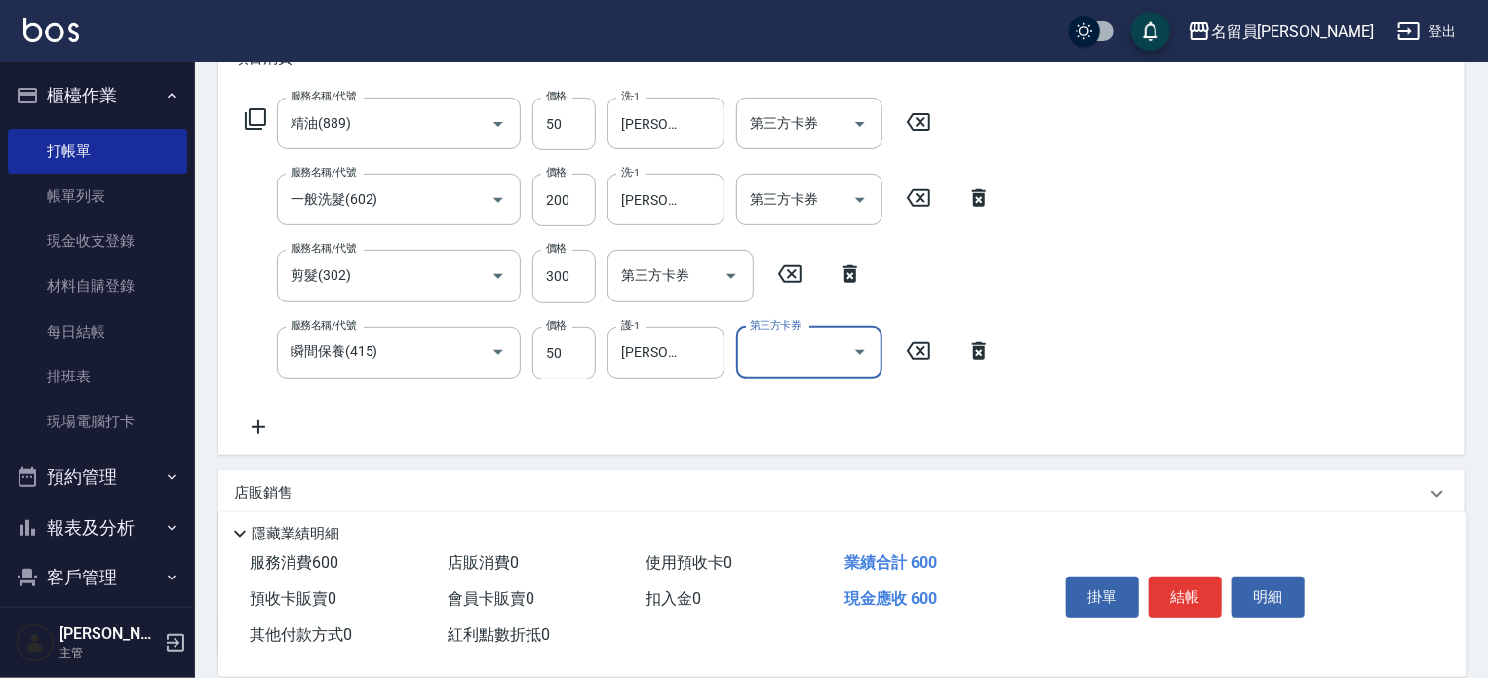
scroll to position [0, 0]
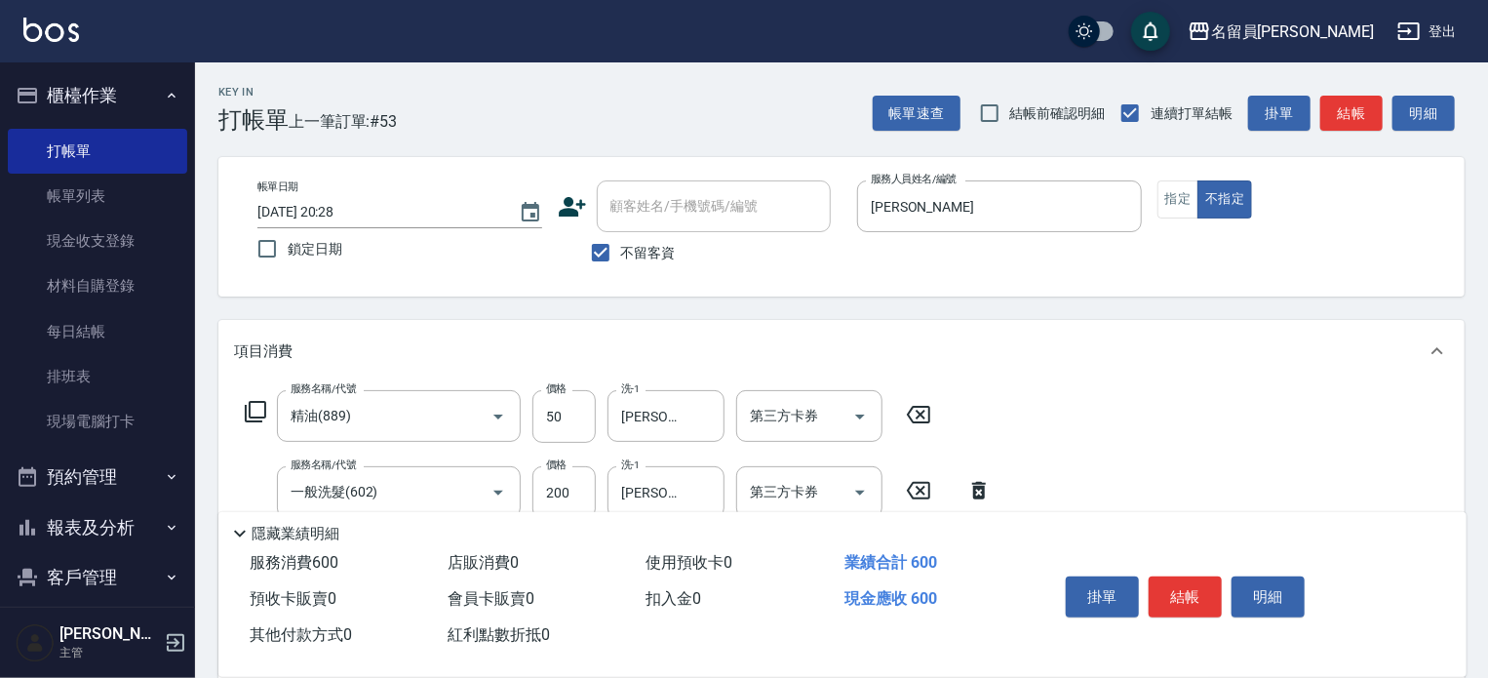
click at [1165, 184] on button "指定" at bounding box center [1178, 199] width 42 height 38
drag, startPoint x: 1205, startPoint y: 586, endPoint x: 1163, endPoint y: 599, distance: 43.8
click at [1195, 587] on button "結帳" at bounding box center [1185, 596] width 73 height 41
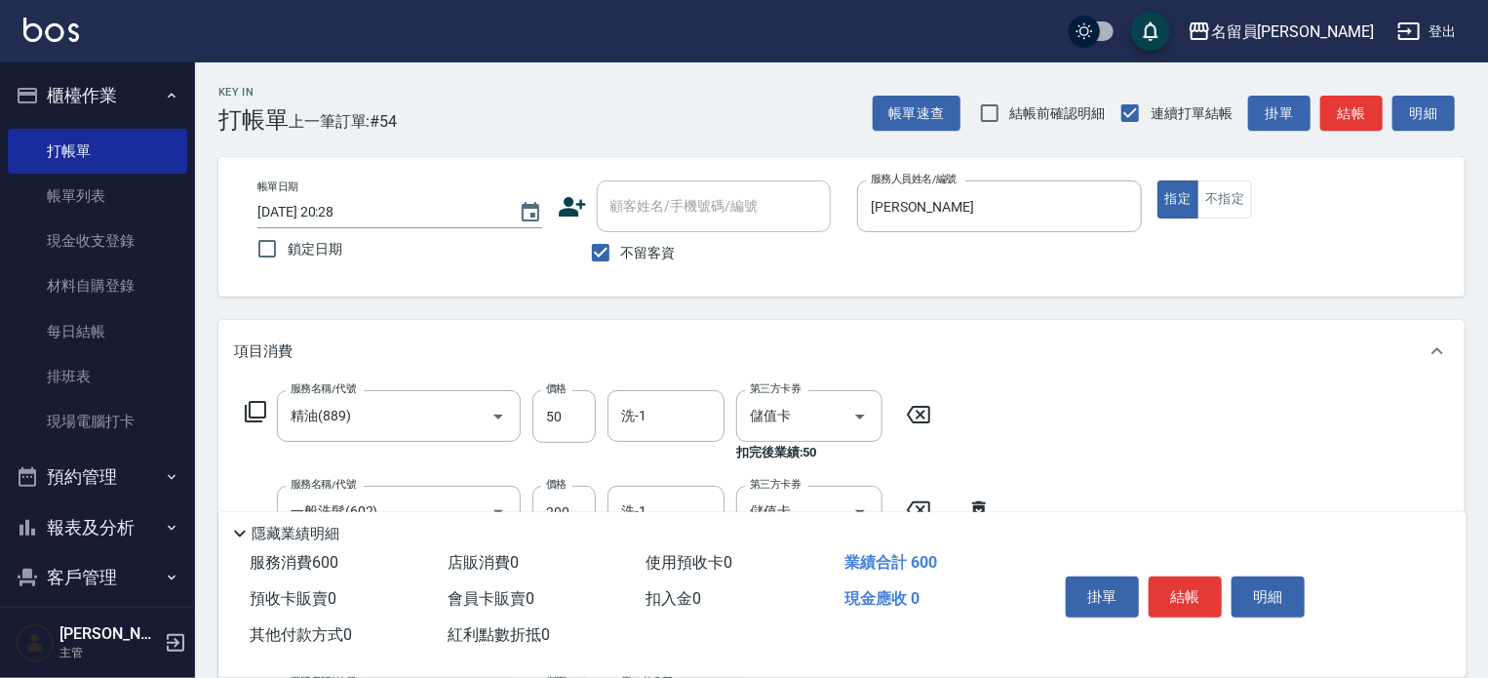
drag, startPoint x: 1186, startPoint y: 617, endPoint x: 1302, endPoint y: 723, distance: 157.3
click at [1302, 677] on html "名留員[PERSON_NAME] 登出 櫃檯作業 打帳單 帳單列表 現金收支登錄 材料自購登錄 每日結帳 排班表 現場電腦打卡 預約管理 預約管理 單日預約紀…" at bounding box center [744, 606] width 1488 height 1213
click at [1193, 588] on button "結帳" at bounding box center [1185, 596] width 73 height 41
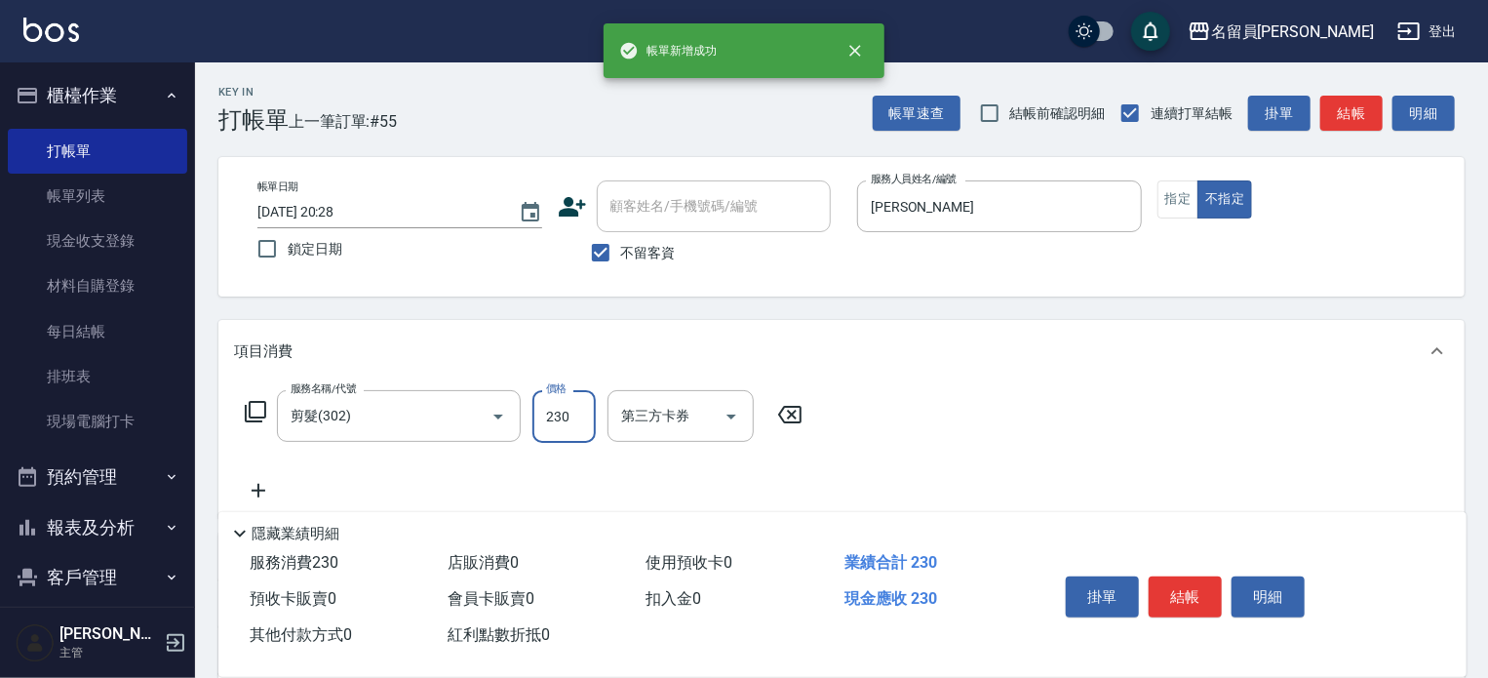
click at [1306, 662] on div "服務消費 230 店販消費 0 使用預收卡 0 業績合計 230 預收卡販賣 0 會員卡販賣 0 扣入金 0 現金應收 230 其他付款方式 0 紅利點數折抵…" at bounding box center [842, 611] width 1248 height 132
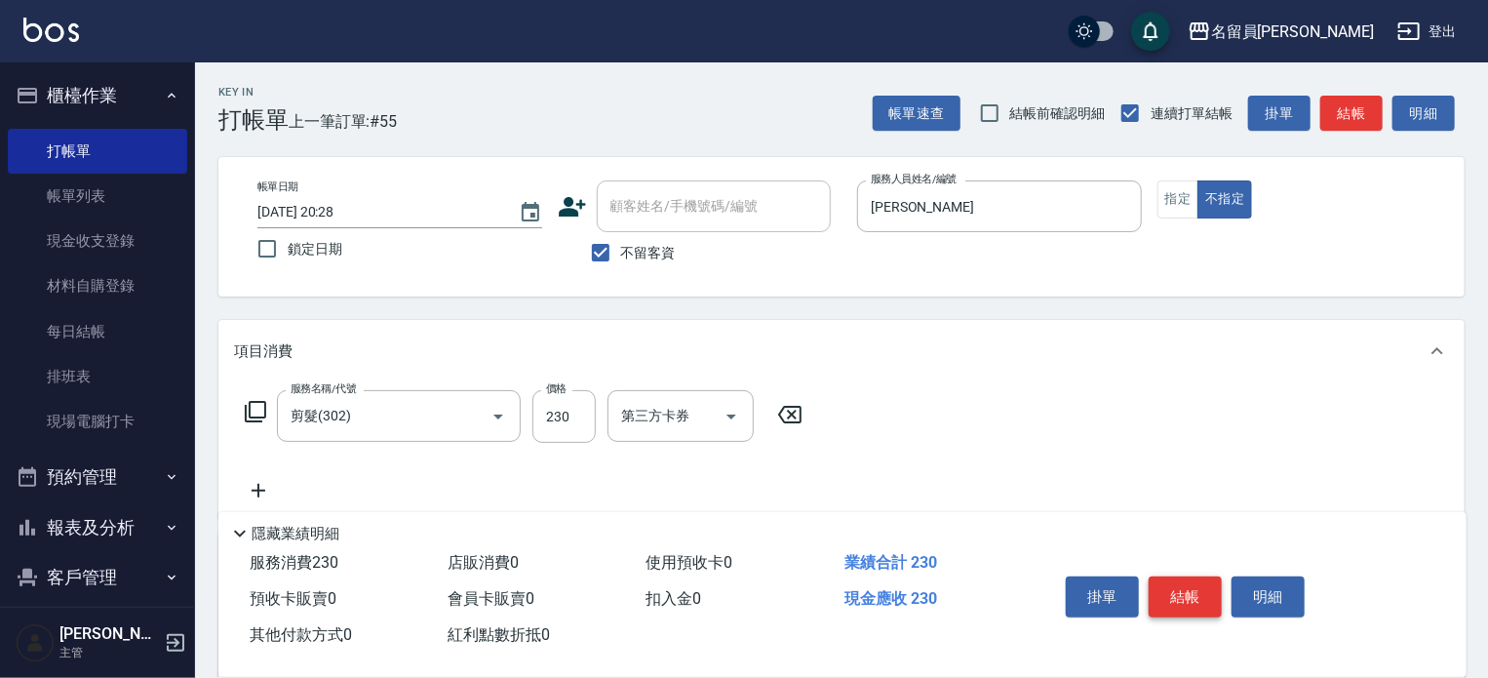
click at [1169, 600] on button "結帳" at bounding box center [1185, 596] width 73 height 41
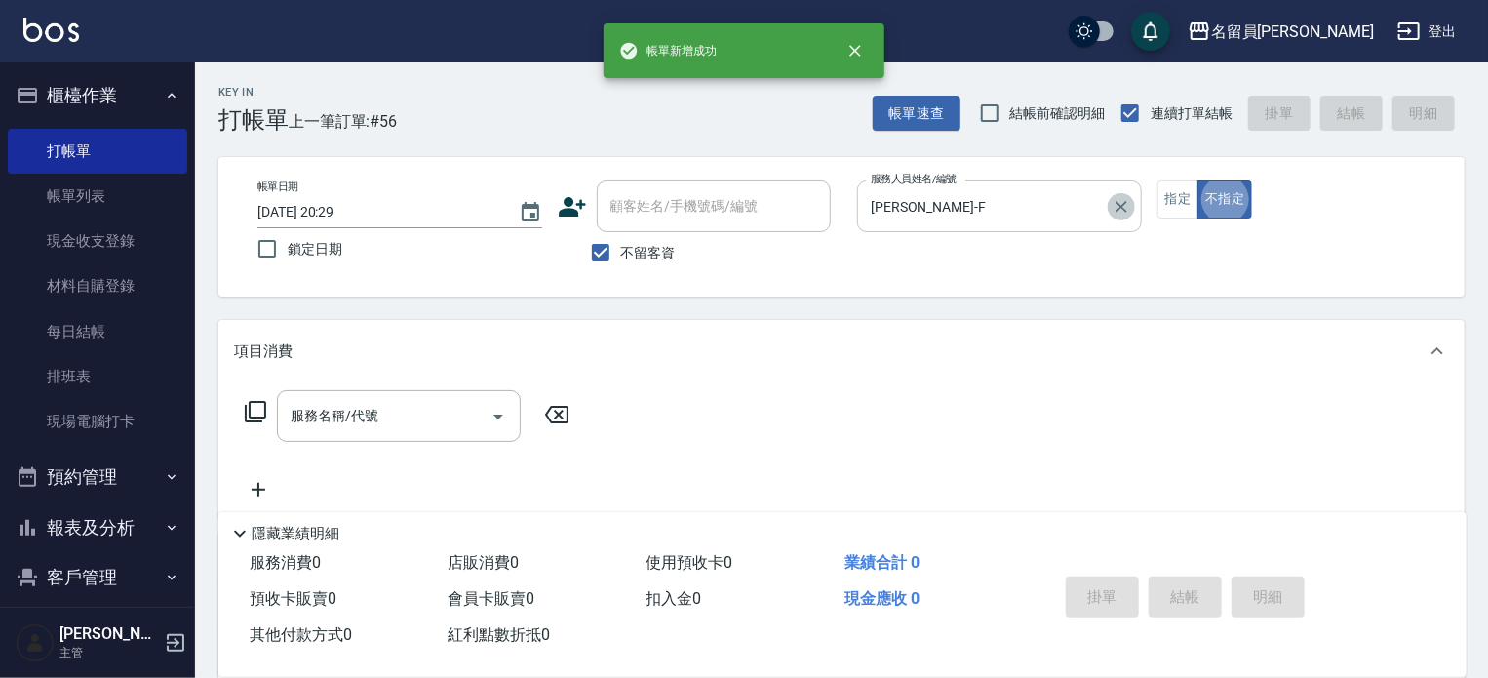
click at [1122, 214] on icon "Clear" at bounding box center [1120, 206] width 19 height 19
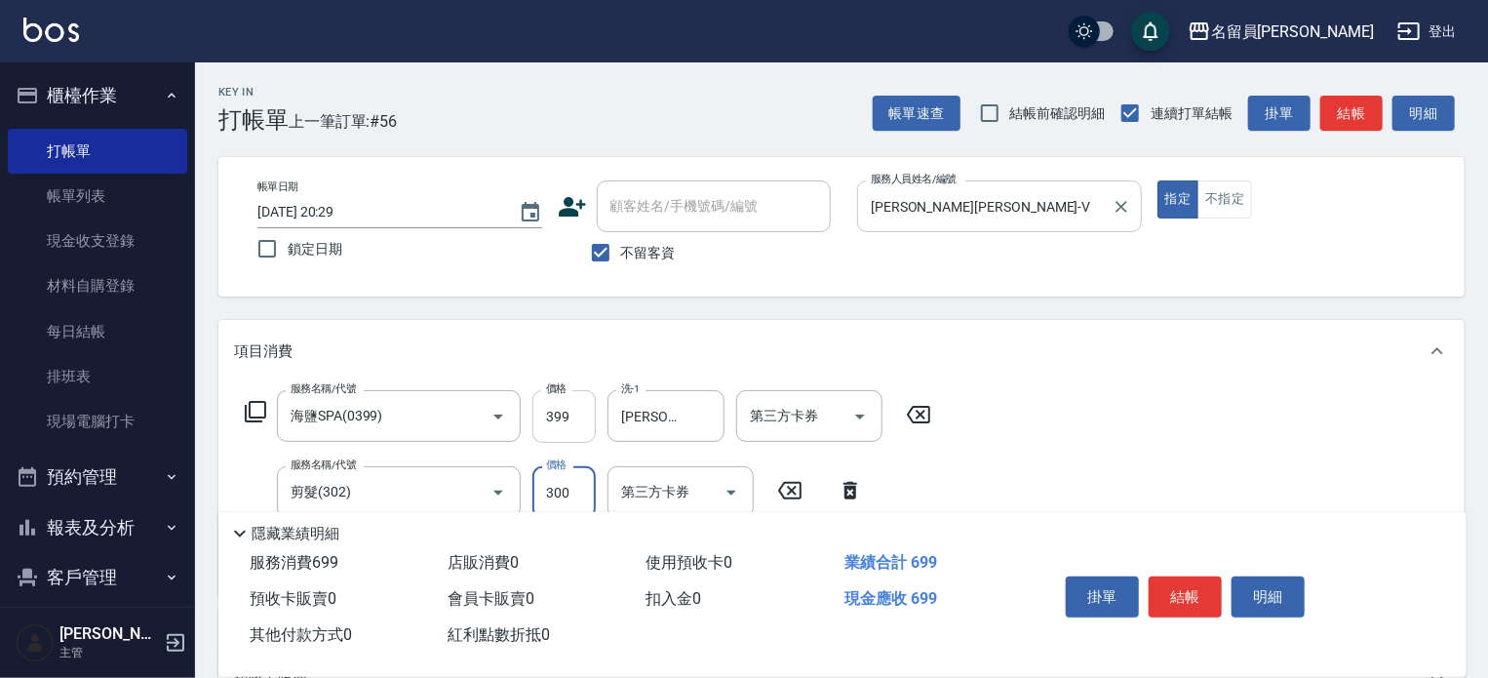
click at [576, 414] on input "399" at bounding box center [563, 416] width 63 height 53
click at [1166, 587] on button "結帳" at bounding box center [1185, 596] width 73 height 41
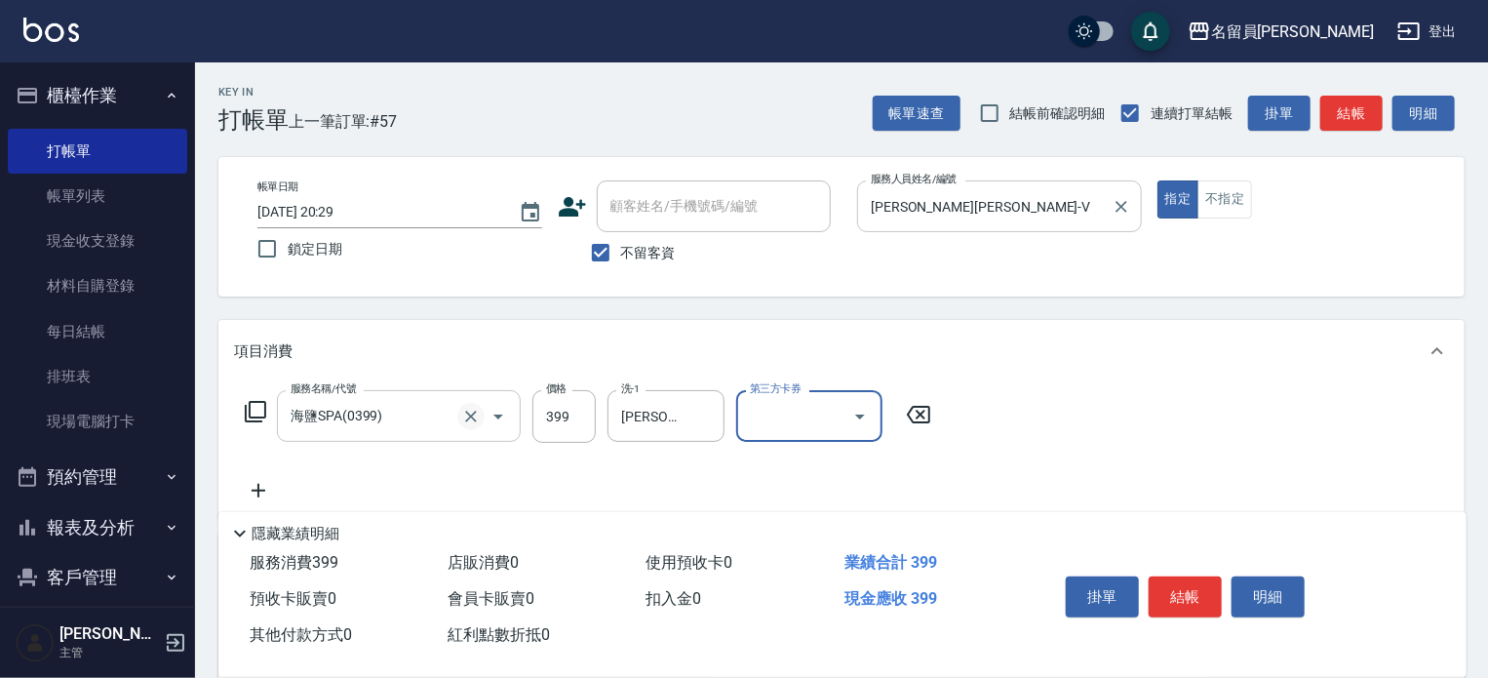
drag, startPoint x: 445, startPoint y: 424, endPoint x: 462, endPoint y: 422, distance: 17.7
click at [455, 418] on input "海鹽SPA(0399)" at bounding box center [372, 416] width 172 height 34
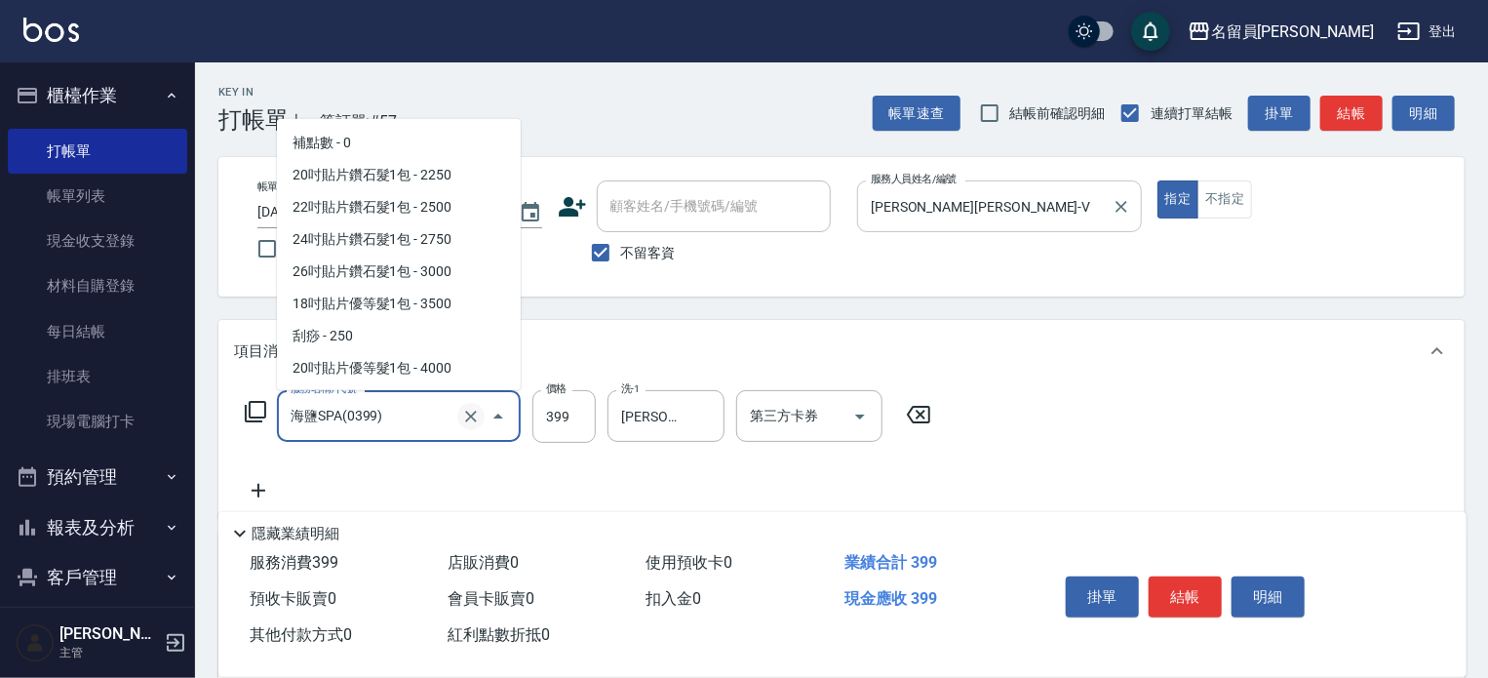
click at [462, 423] on icon "Clear" at bounding box center [470, 416] width 19 height 19
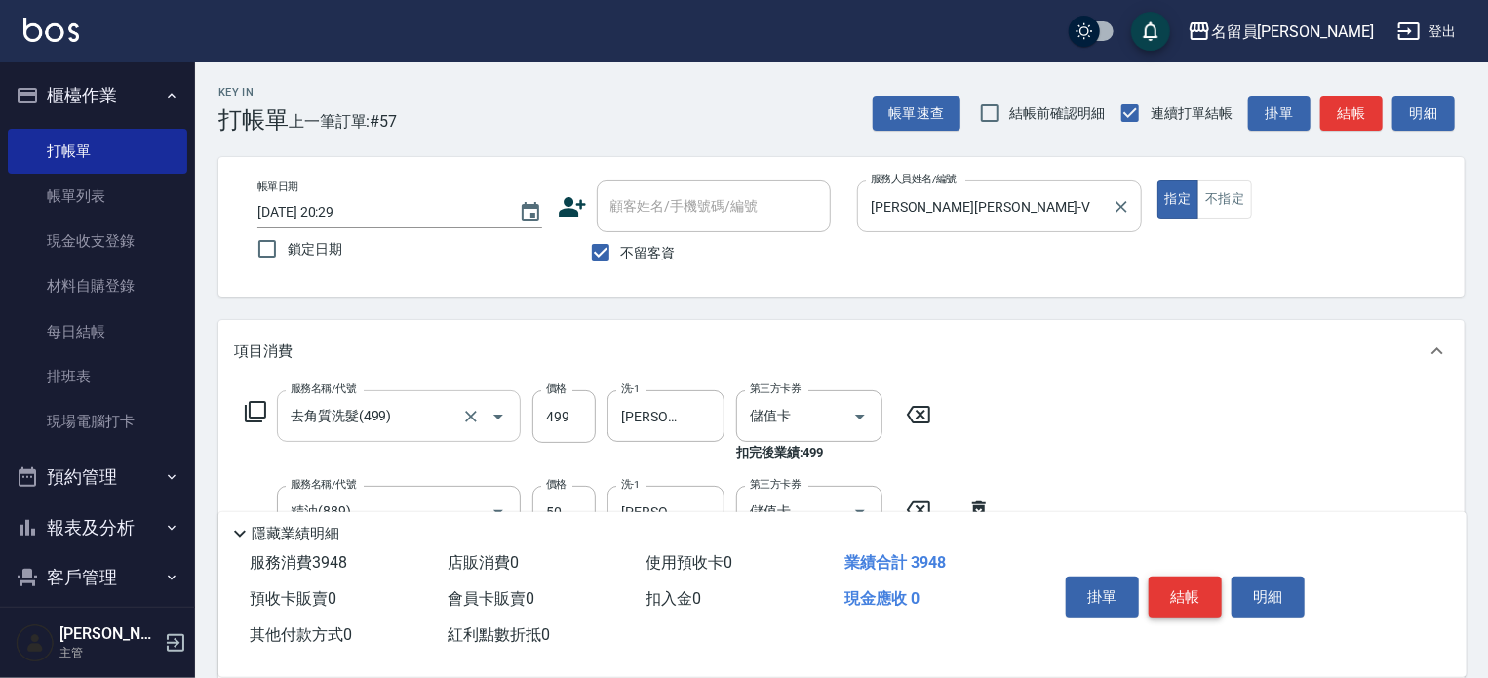
click at [1179, 576] on button "結帳" at bounding box center [1185, 596] width 73 height 41
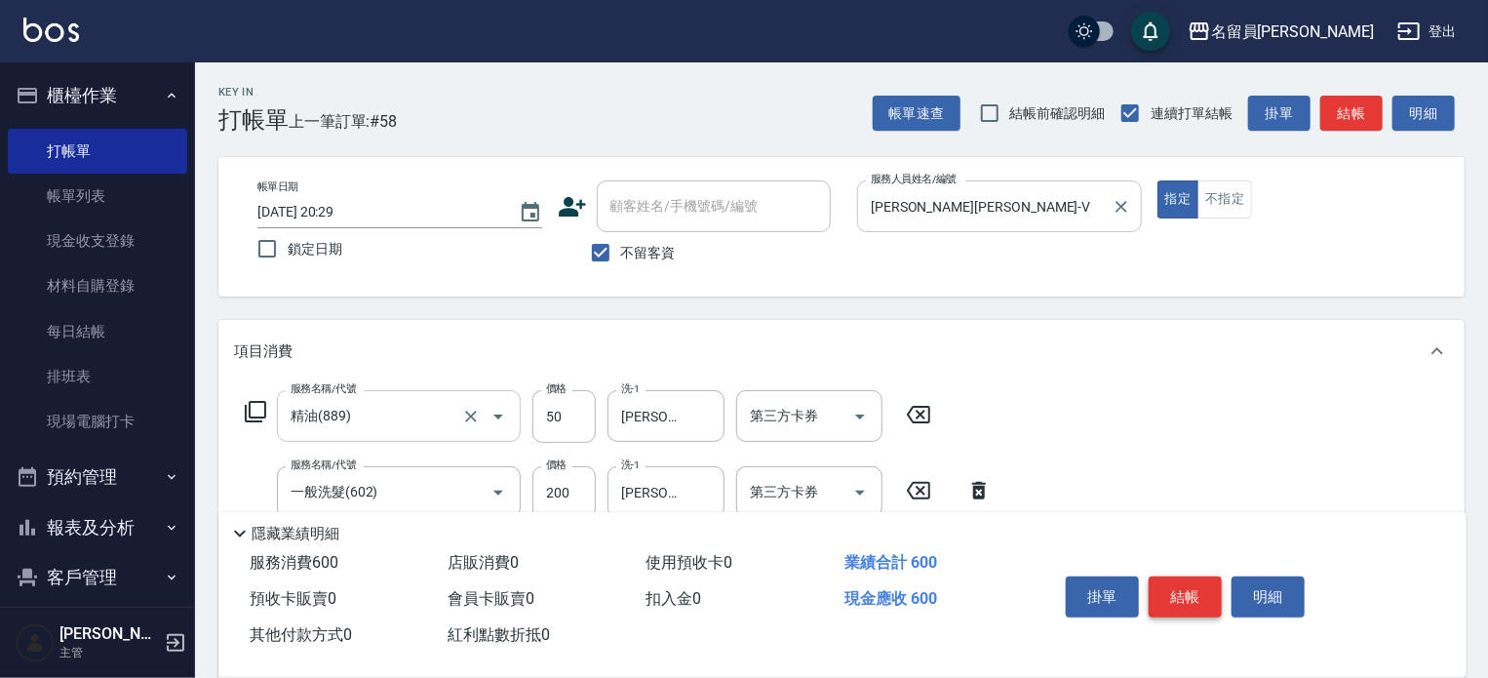
click at [1179, 576] on button "結帳" at bounding box center [1185, 596] width 73 height 41
click at [1452, 677] on html "名留員[PERSON_NAME] 登出 櫃檯作業 打帳單 帳單列表 現金收支登錄 材料自購登錄 每日結帳 排班表 現場電腦打卡 預約管理 預約管理 單日預約紀…" at bounding box center [744, 491] width 1488 height 982
click at [1183, 588] on button "結帳" at bounding box center [1185, 596] width 73 height 41
click at [1185, 589] on button "結帳" at bounding box center [1185, 596] width 73 height 41
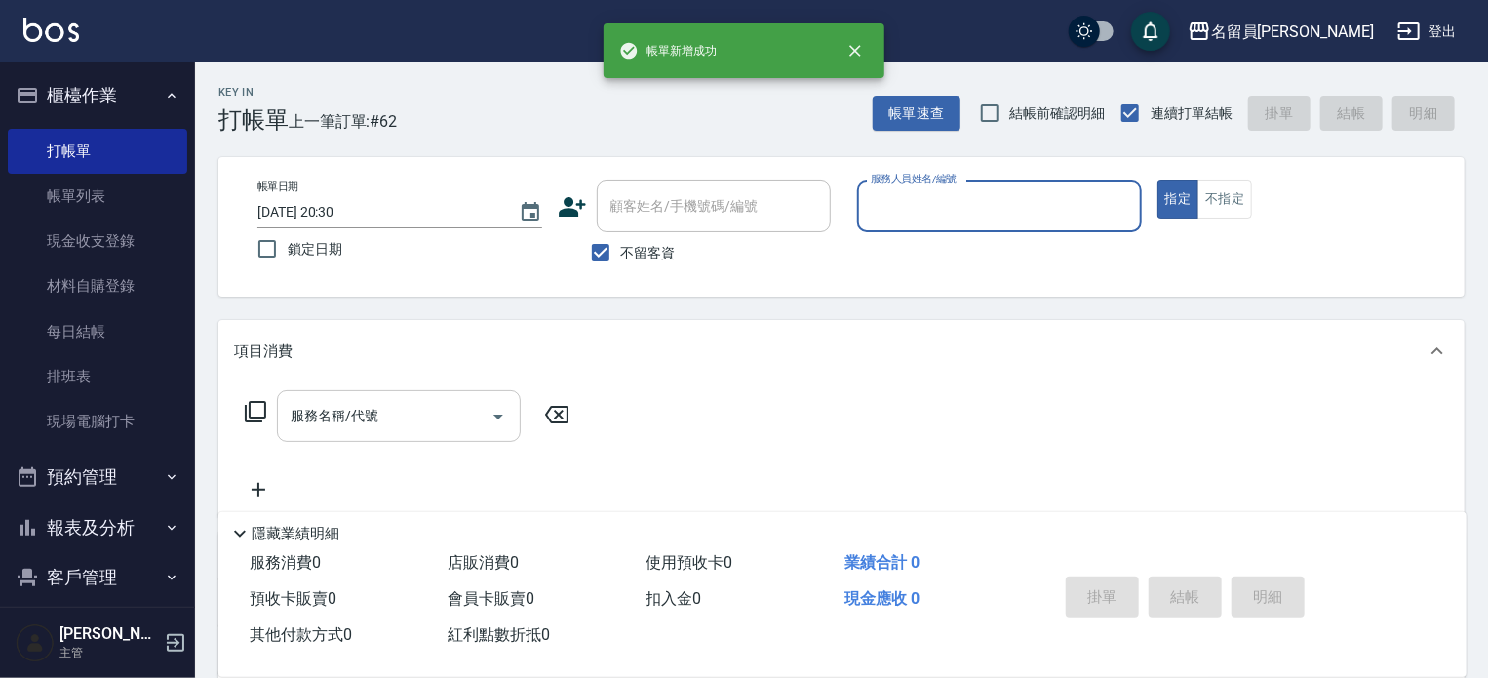
click at [1157, 180] on button "指定" at bounding box center [1178, 199] width 42 height 38
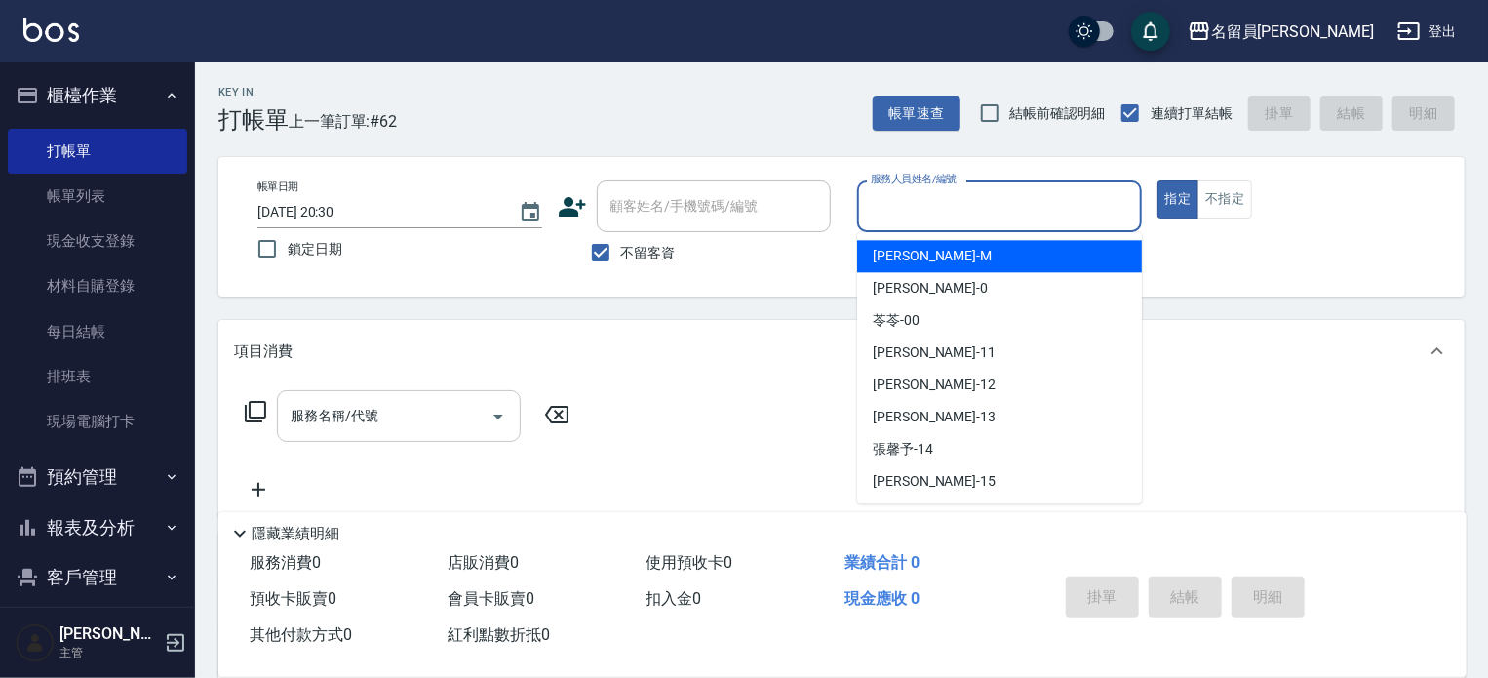
click at [1100, 195] on input "服務人員姓名/編號" at bounding box center [999, 206] width 267 height 34
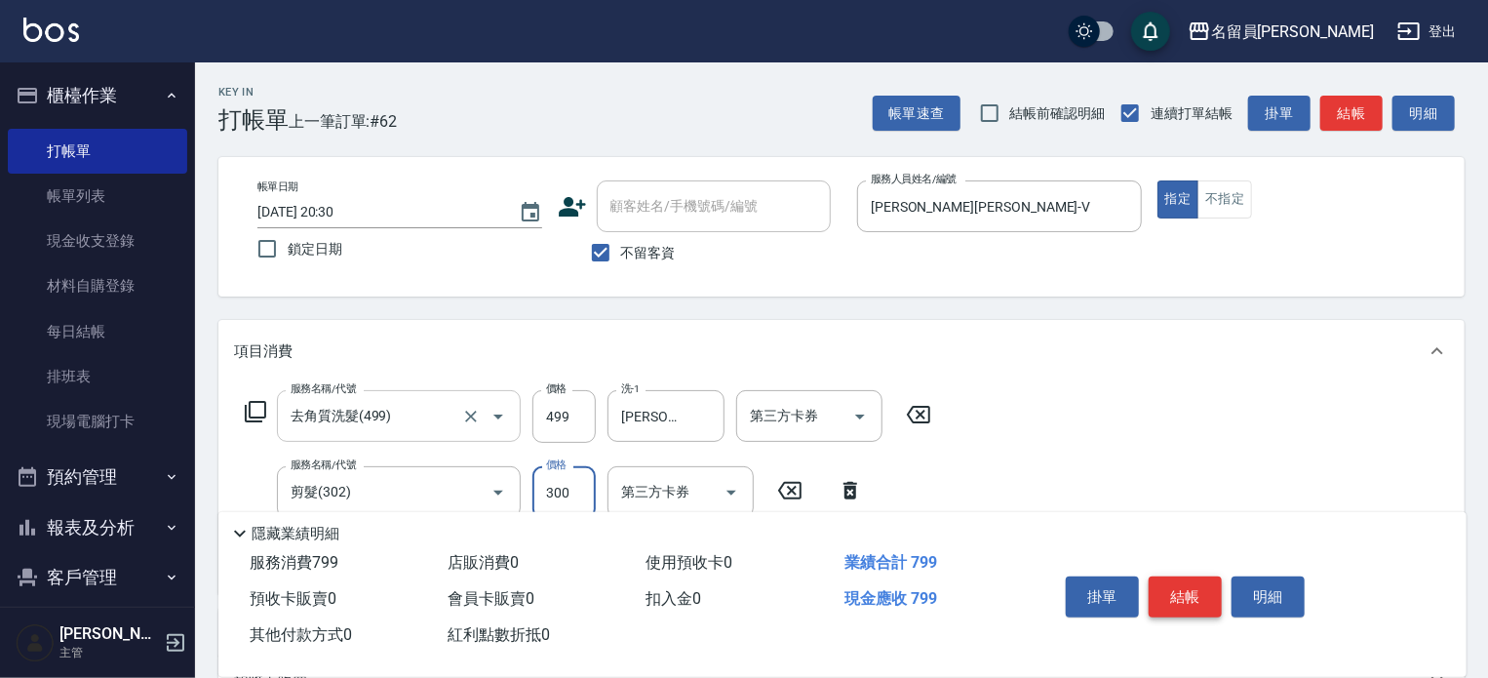
click at [1170, 586] on button "結帳" at bounding box center [1185, 596] width 73 height 41
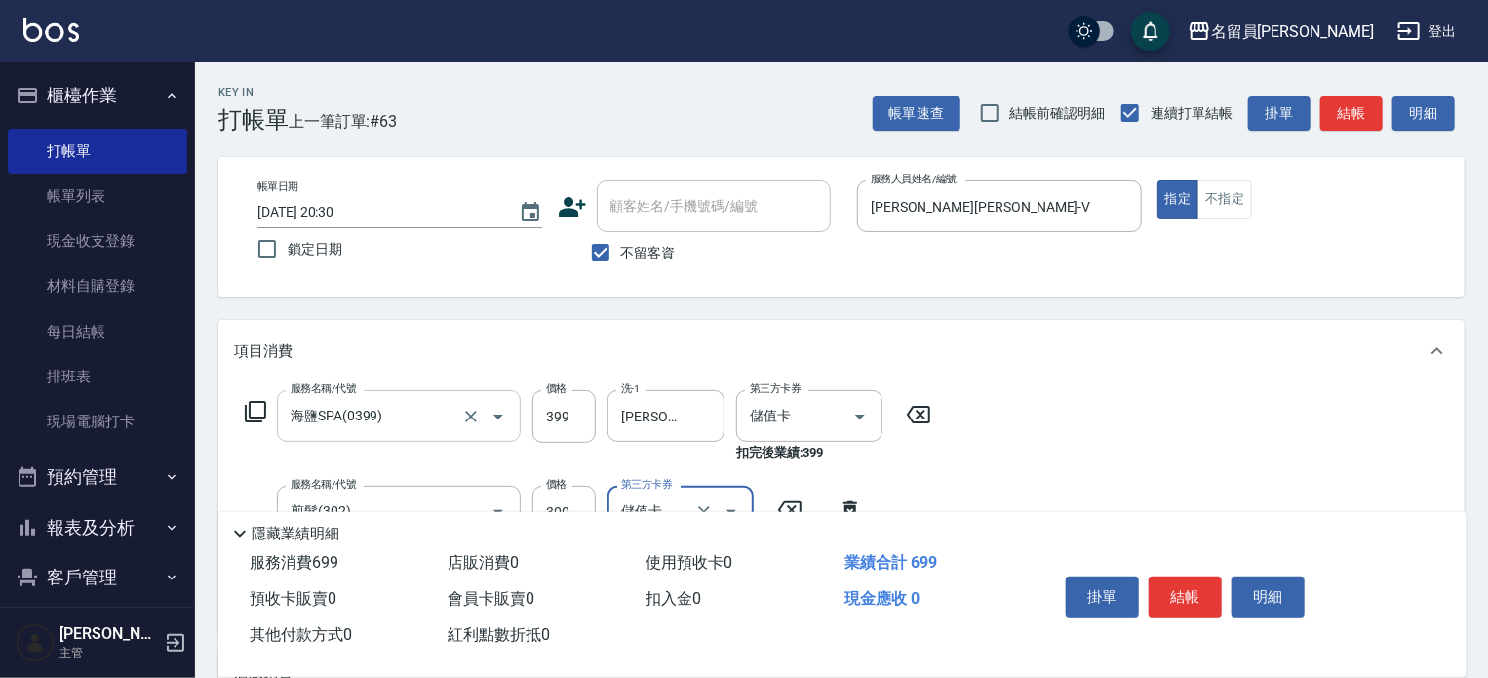
click at [1159, 576] on button "結帳" at bounding box center [1185, 596] width 73 height 41
drag, startPoint x: 1159, startPoint y: 575, endPoint x: 1201, endPoint y: 611, distance: 55.3
click at [1201, 611] on div "掛單 結帳 明細" at bounding box center [1185, 598] width 254 height 61
click at [1202, 600] on button "結帳" at bounding box center [1185, 596] width 73 height 41
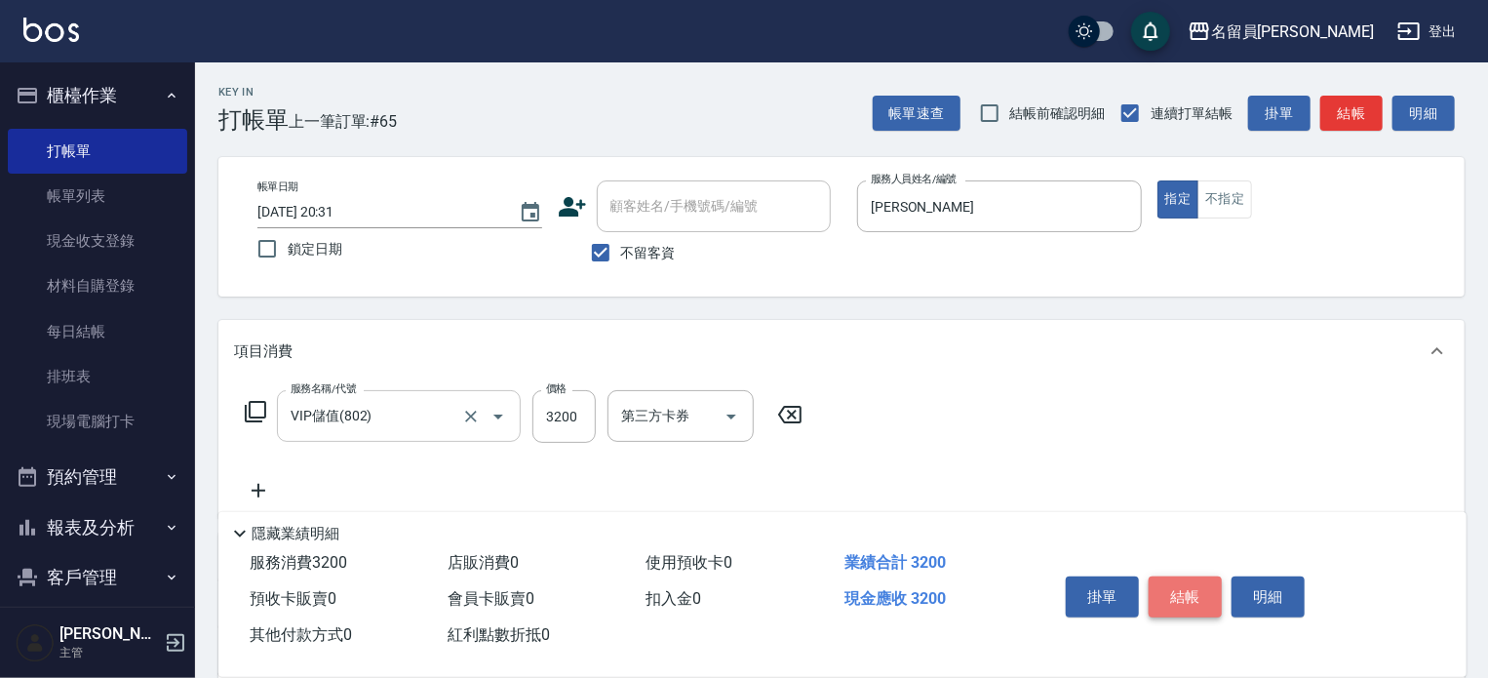
click at [1202, 600] on button "結帳" at bounding box center [1185, 596] width 73 height 41
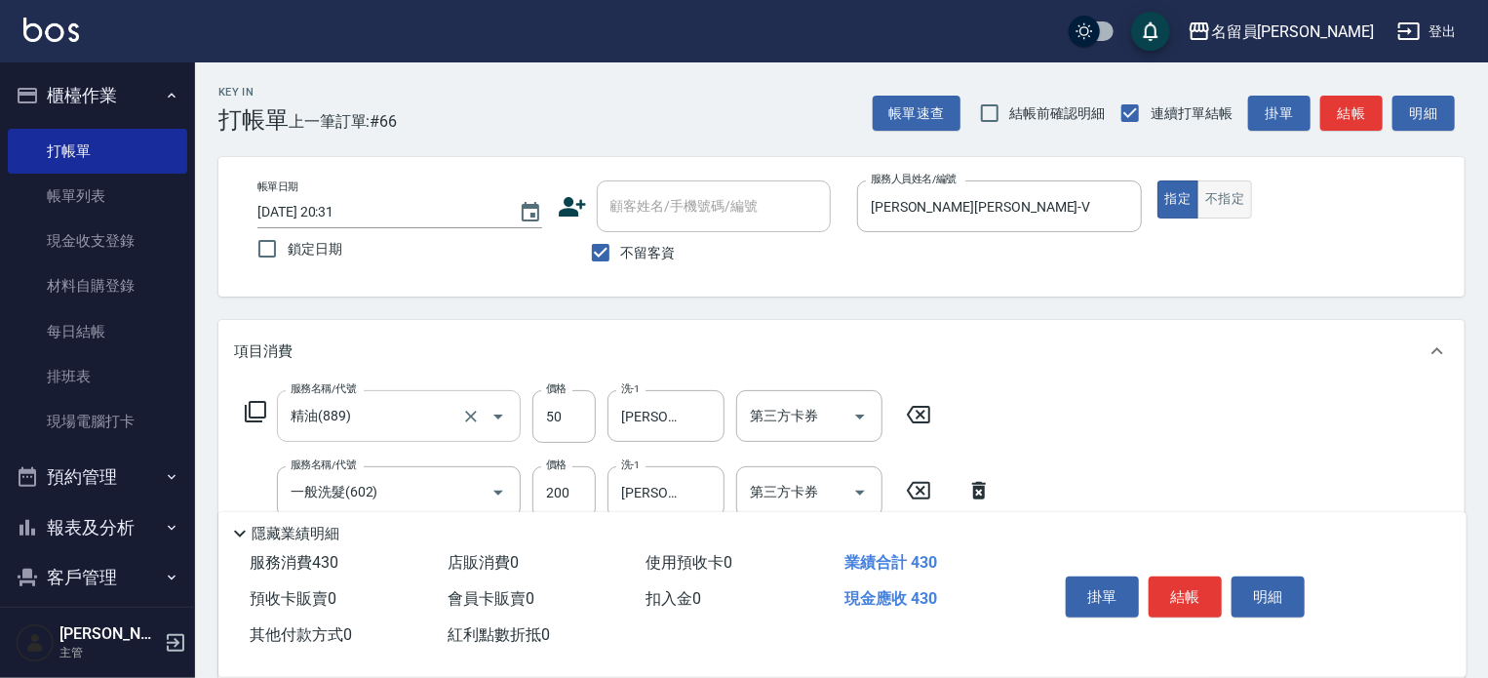
click at [1240, 183] on button "不指定" at bounding box center [1224, 199] width 55 height 38
drag, startPoint x: 1219, startPoint y: 586, endPoint x: 1206, endPoint y: 586, distance: 12.7
click at [1206, 586] on button "結帳" at bounding box center [1185, 596] width 73 height 41
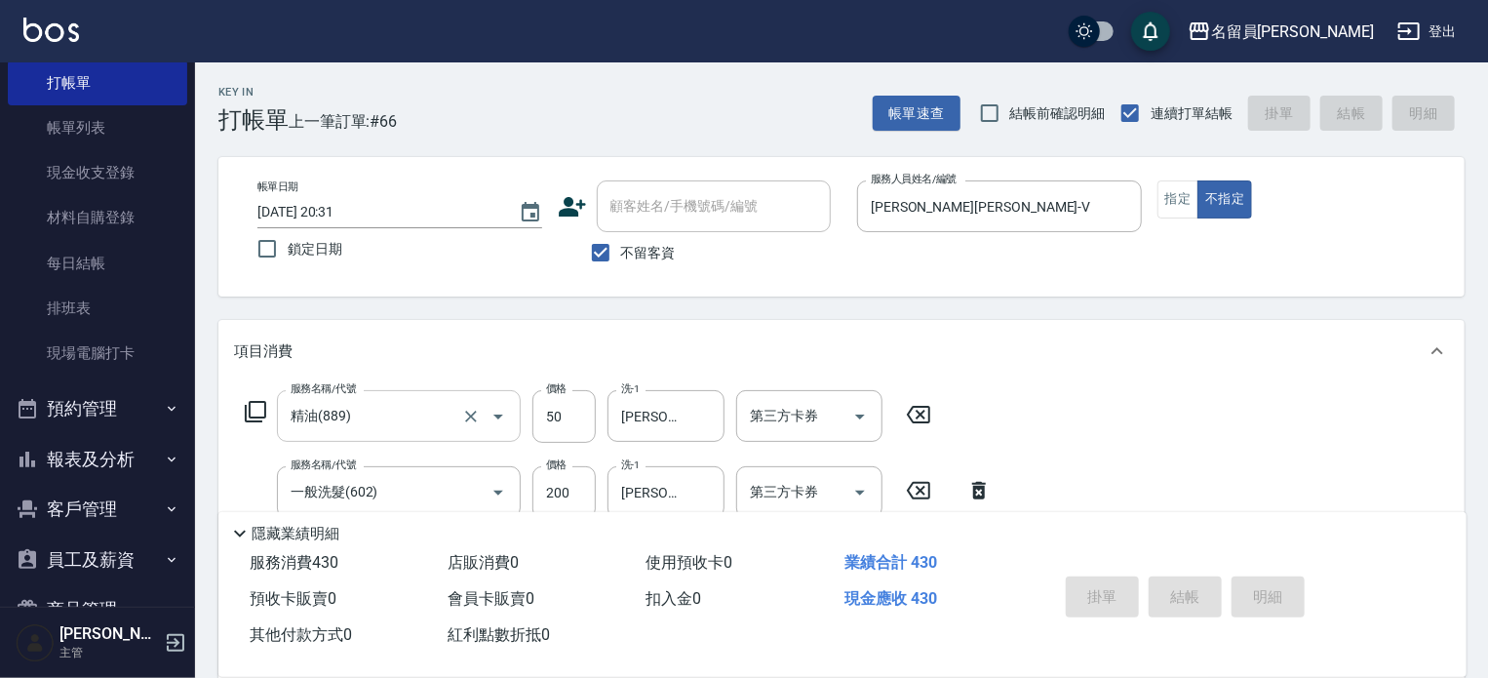
scroll to position [169, 0]
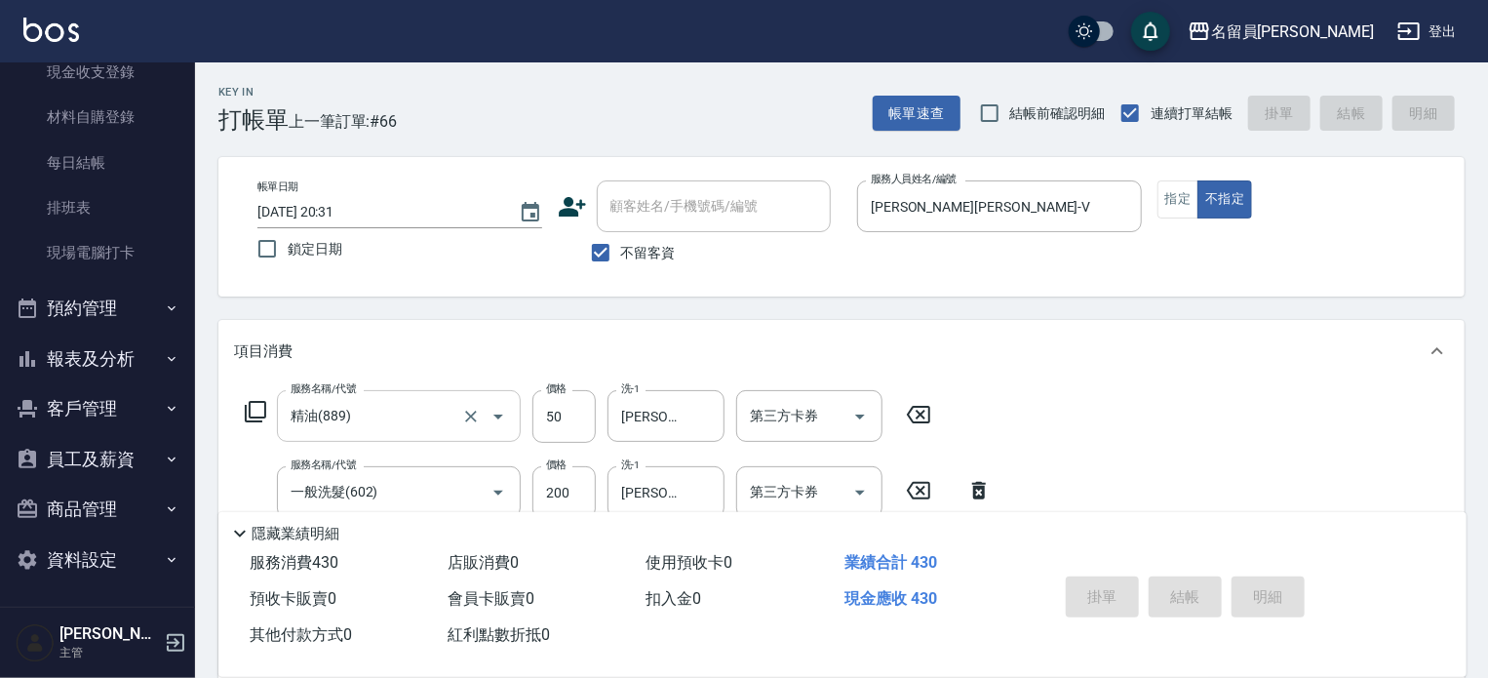
click at [167, 374] on button "報表及分析" at bounding box center [97, 358] width 179 height 51
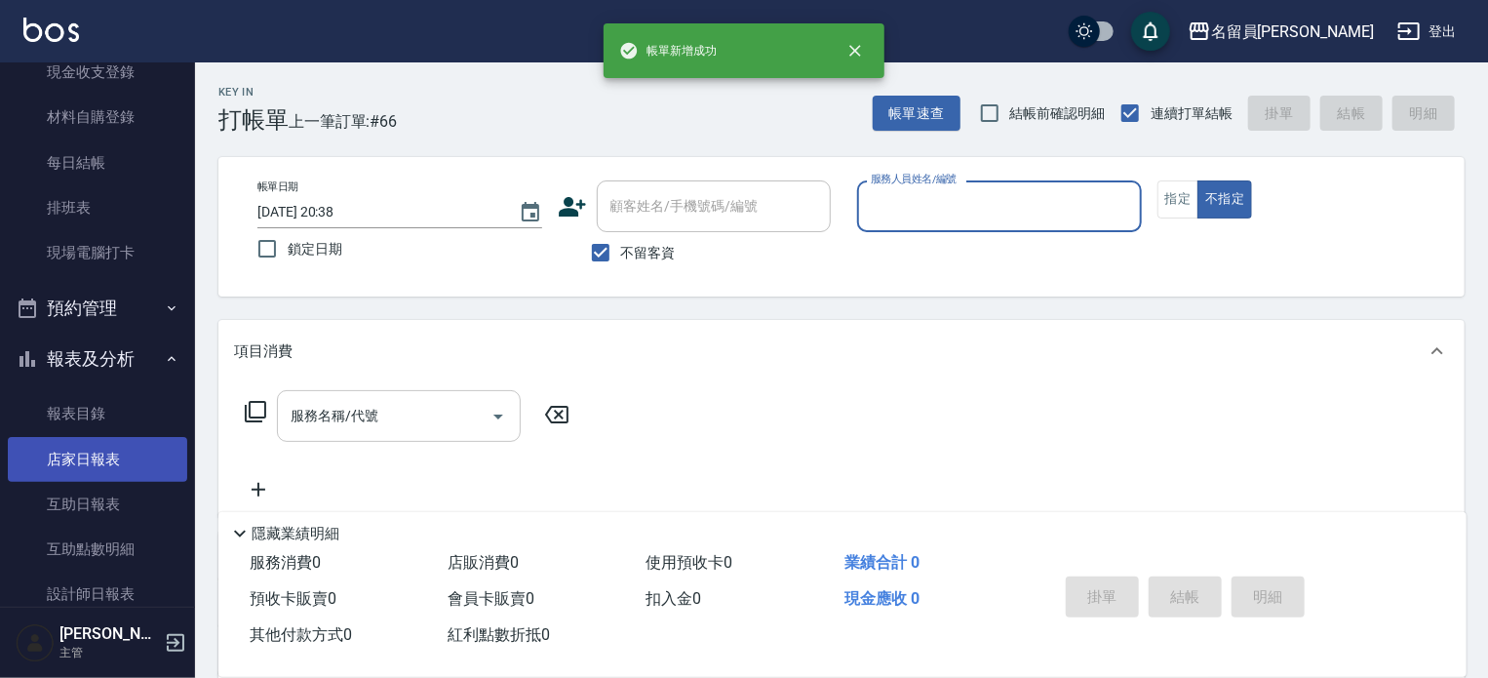
click at [103, 451] on link "店家日報表" at bounding box center [97, 459] width 179 height 45
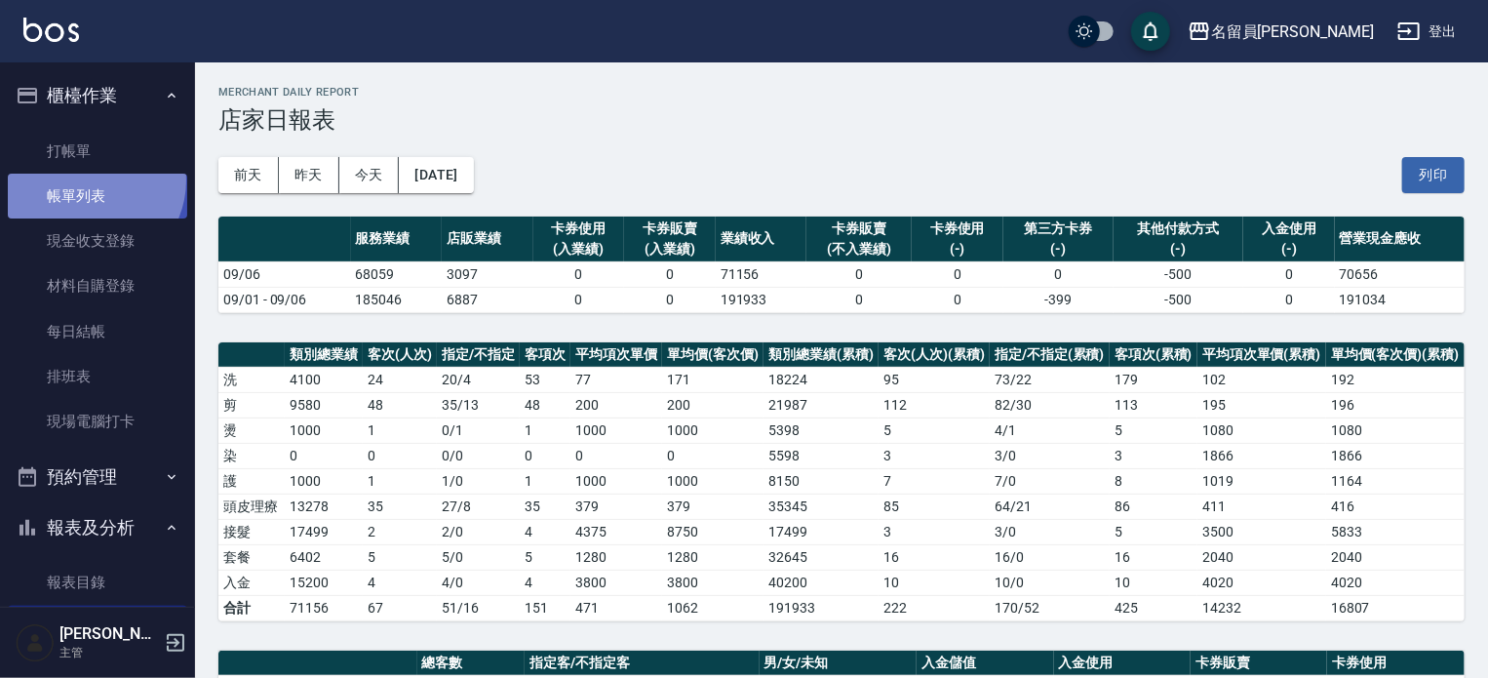
click at [87, 180] on link "帳單列表" at bounding box center [97, 196] width 179 height 45
click at [60, 204] on link "帳單列表" at bounding box center [97, 196] width 179 height 45
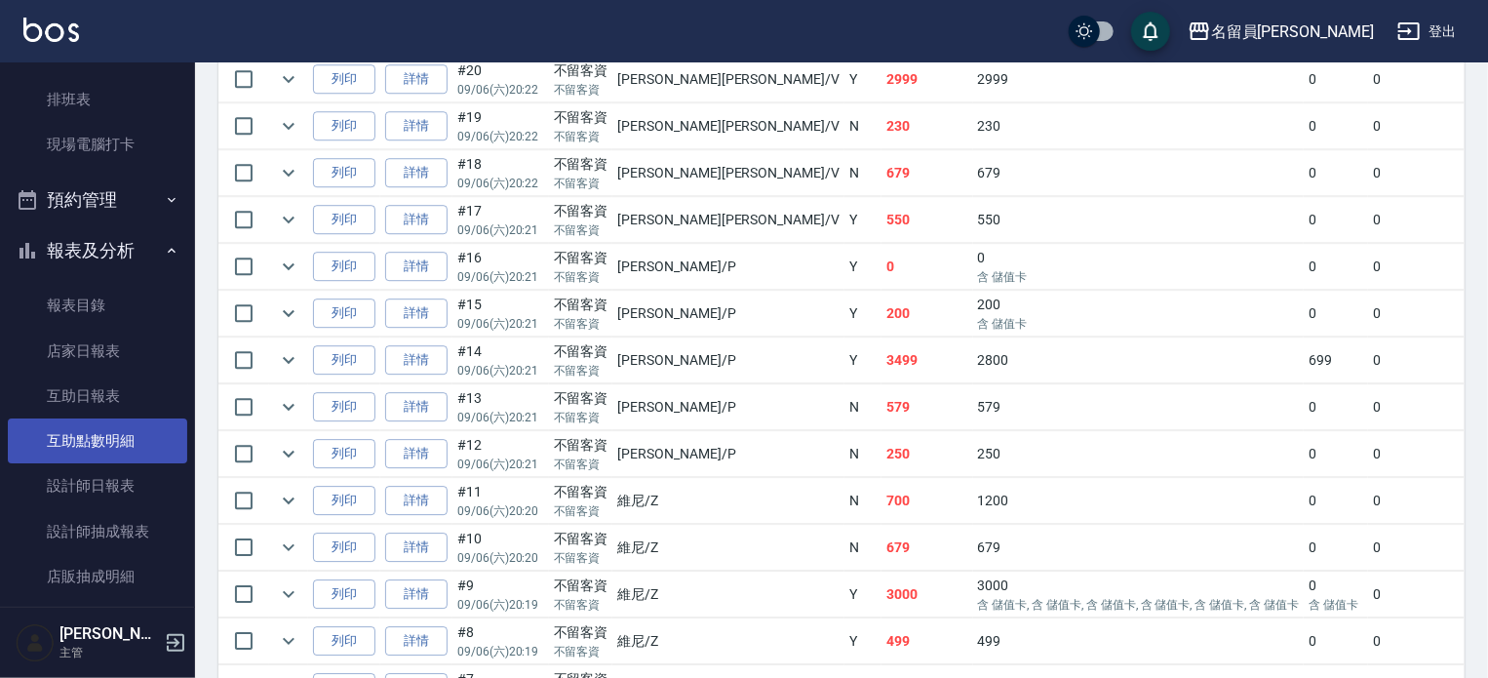
scroll to position [292, 0]
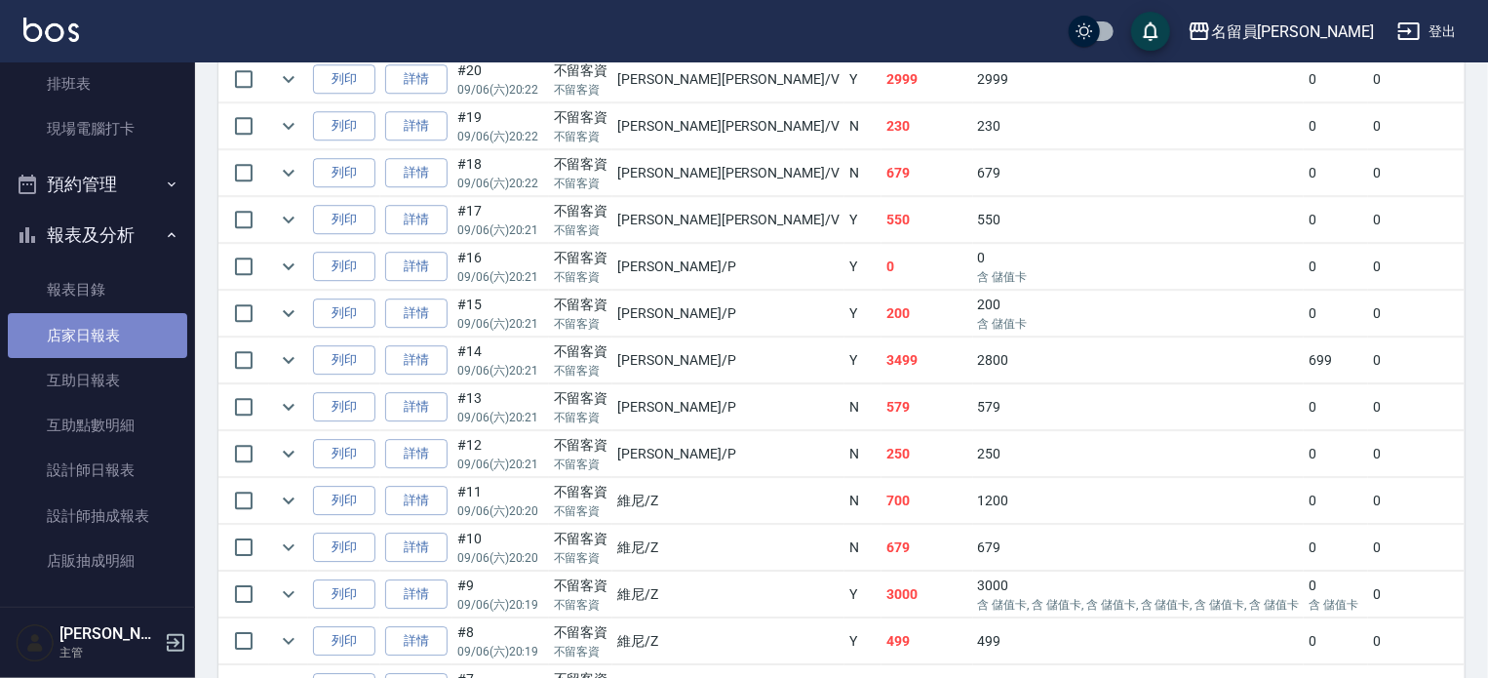
click at [131, 332] on link "店家日報表" at bounding box center [97, 335] width 179 height 45
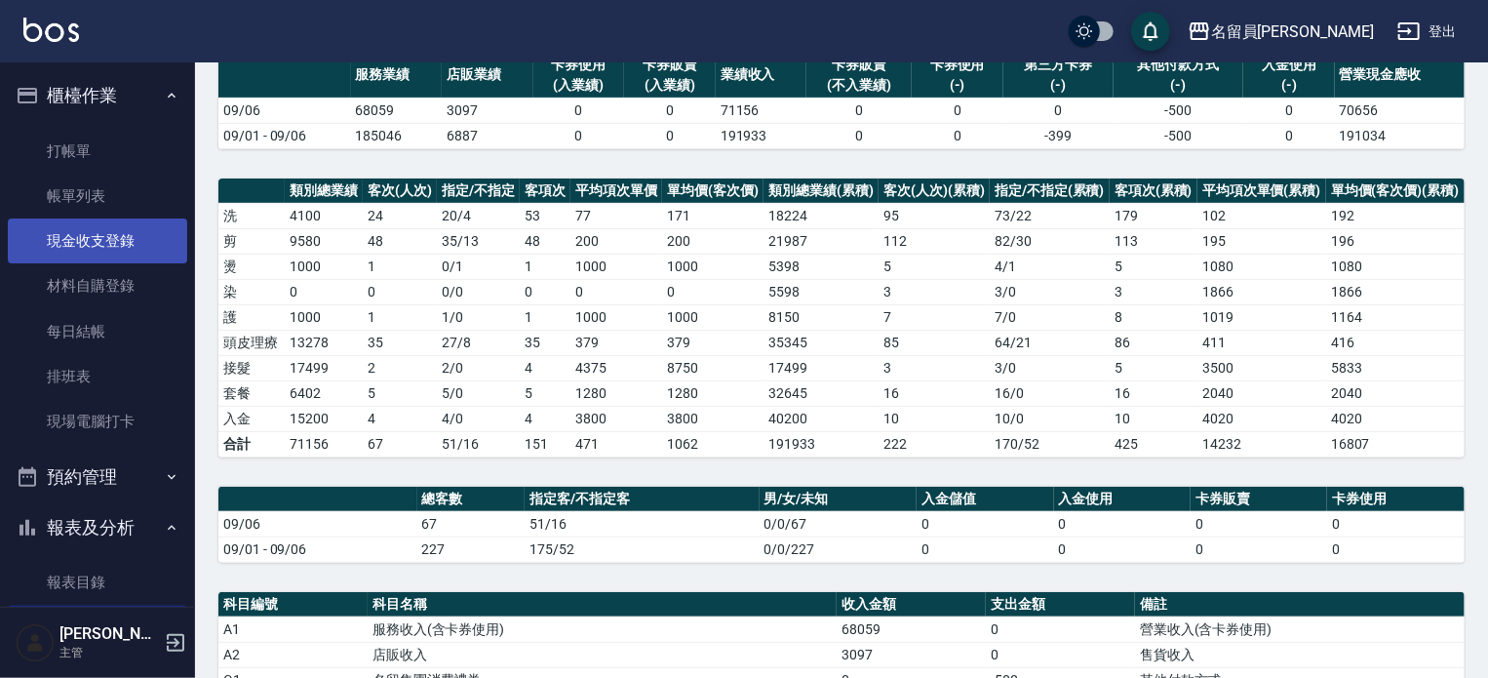
click at [125, 237] on link "現金收支登錄" at bounding box center [97, 240] width 179 height 45
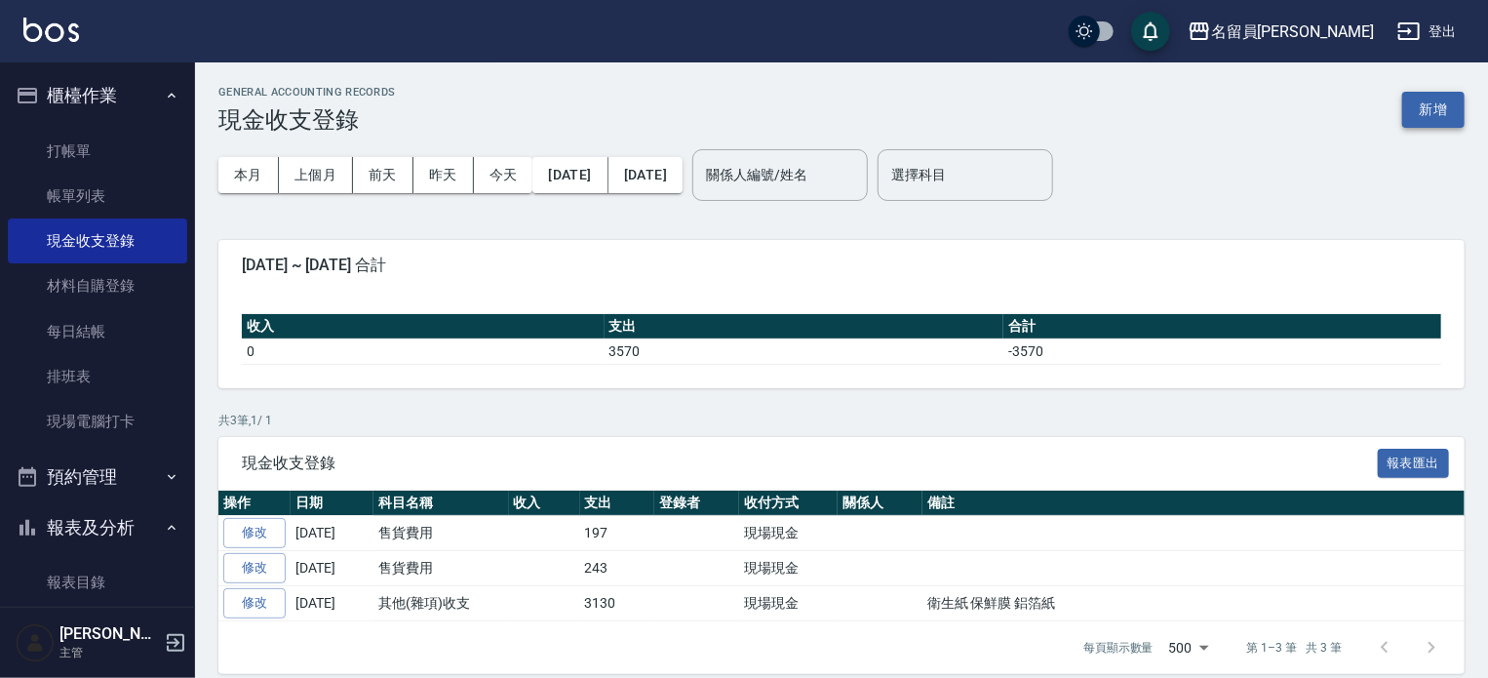
click at [1431, 108] on button "新增" at bounding box center [1433, 110] width 62 height 36
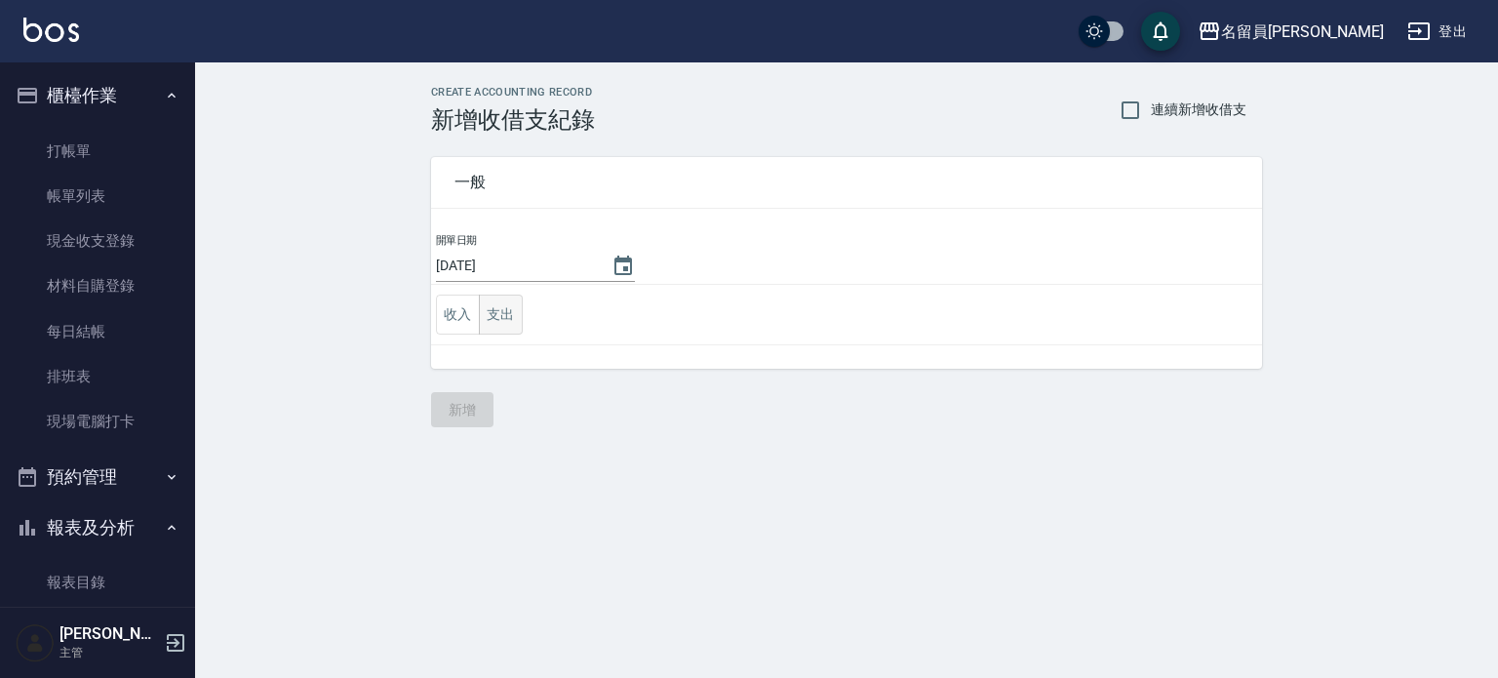
click at [503, 307] on button "支出" at bounding box center [501, 314] width 44 height 40
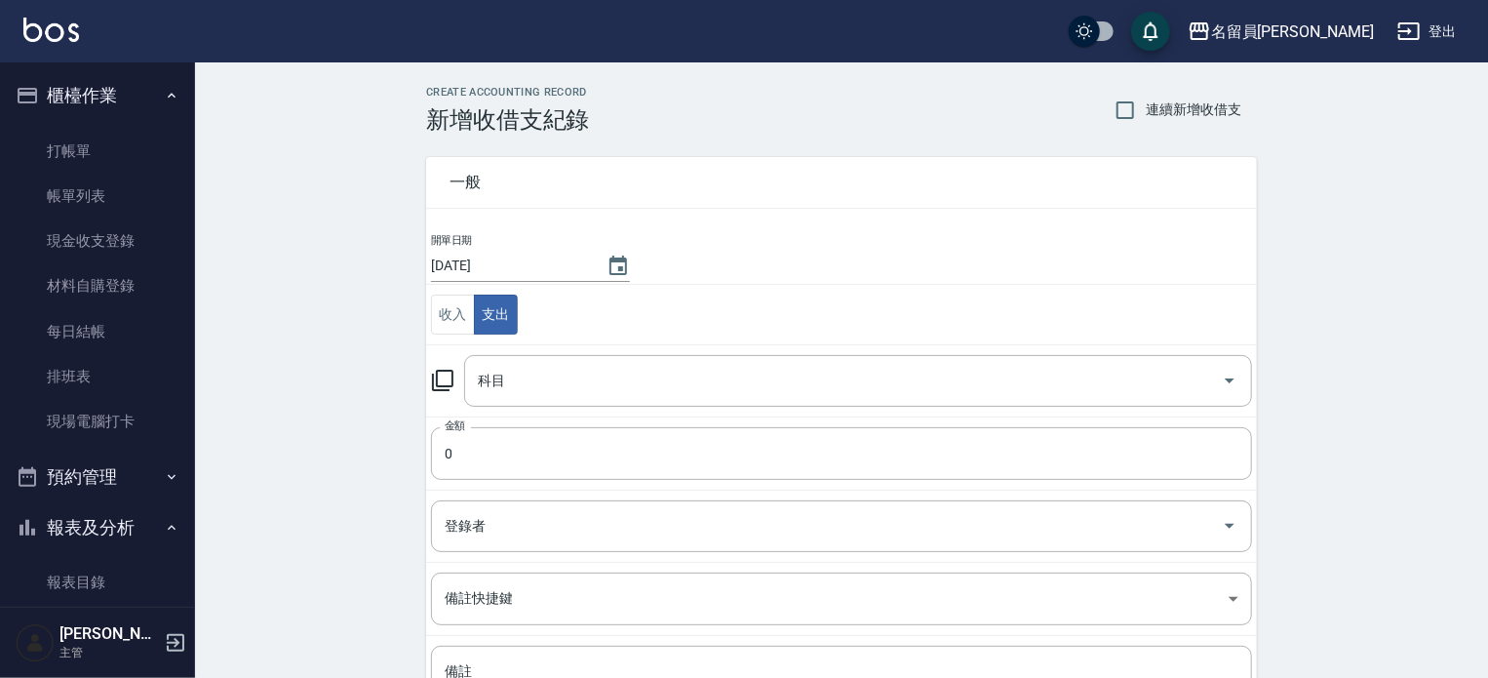
click at [616, 397] on div "科目" at bounding box center [858, 381] width 788 height 52
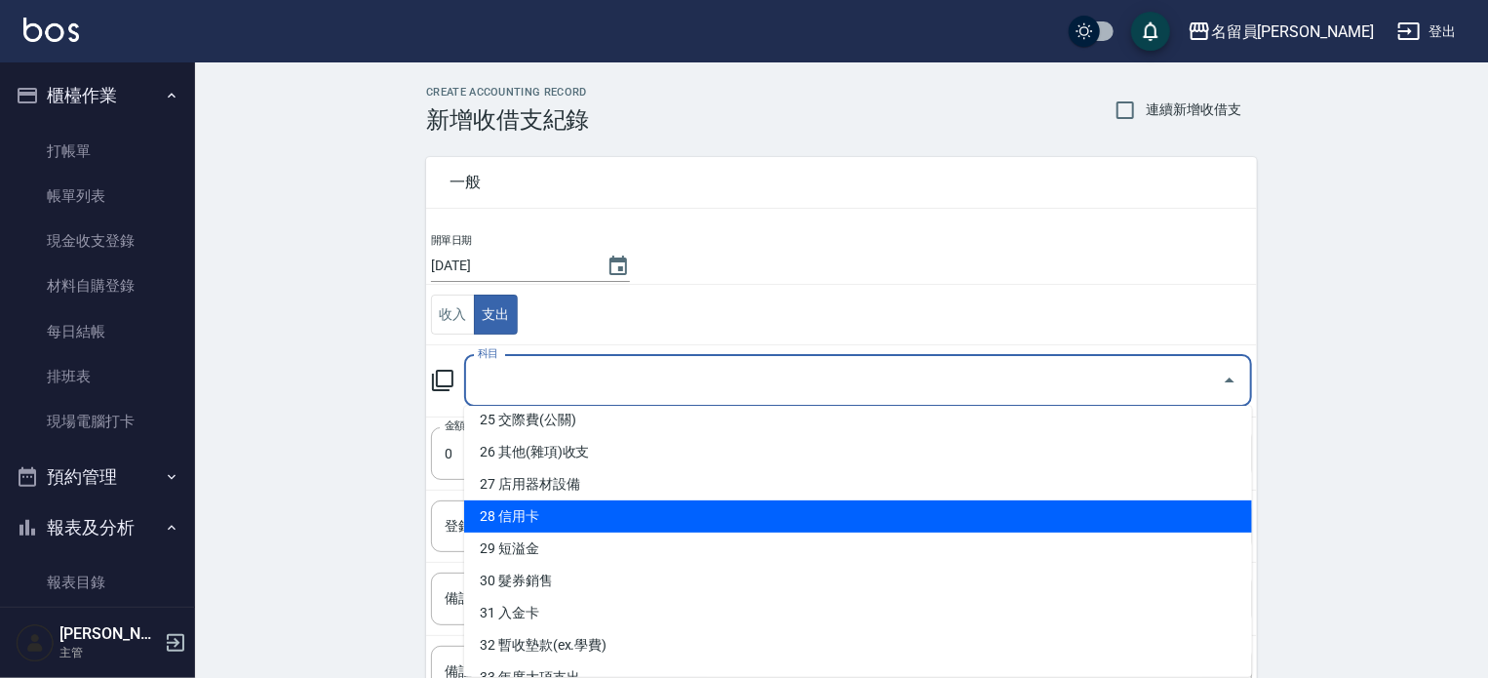
scroll to position [780, 0]
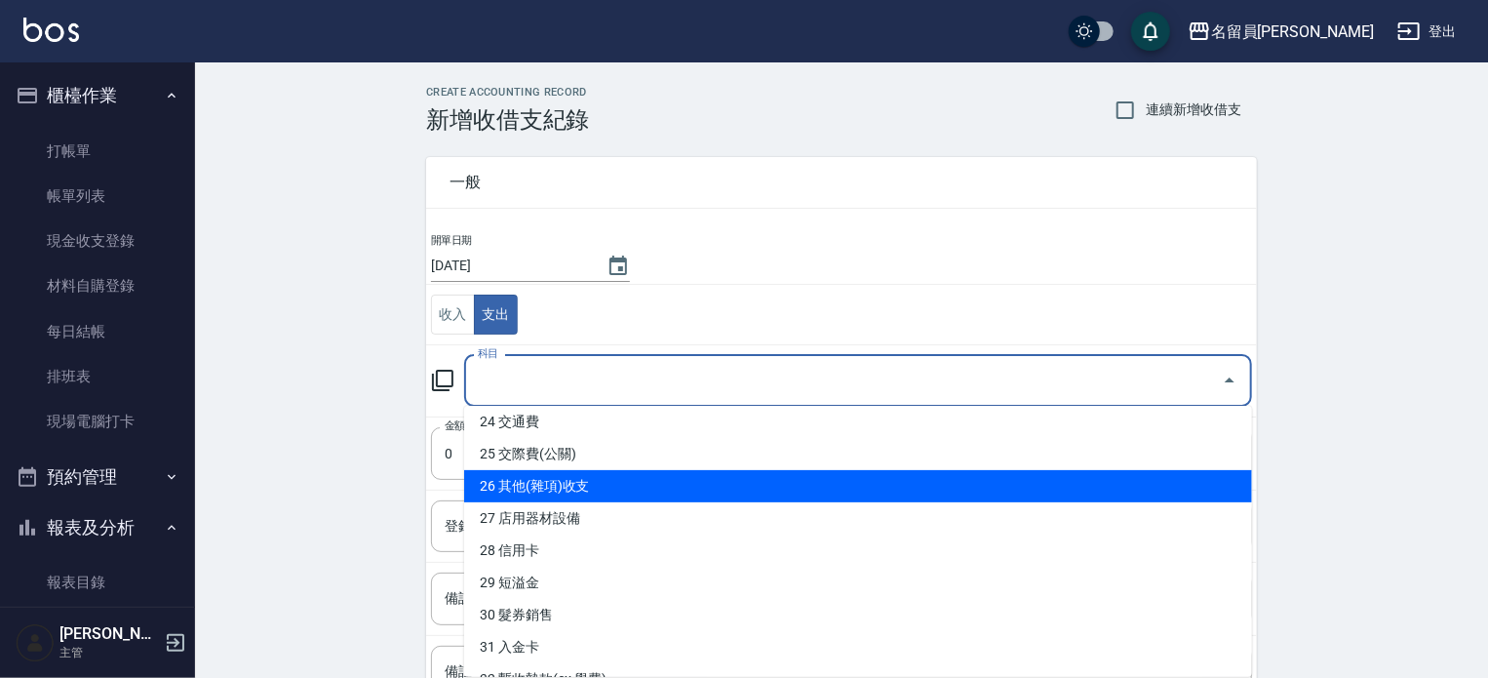
click at [643, 493] on li "26 其他(雜項)收支" at bounding box center [858, 486] width 788 height 32
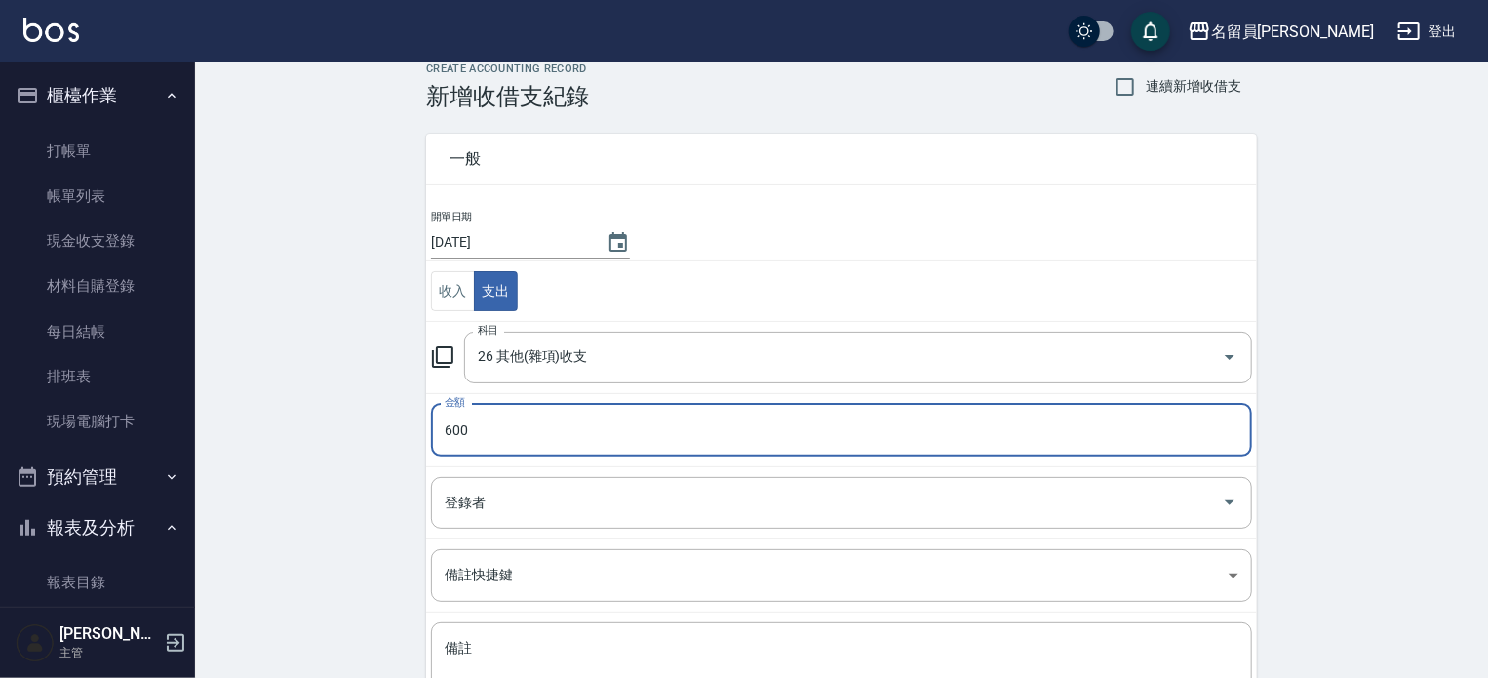
scroll to position [180, 0]
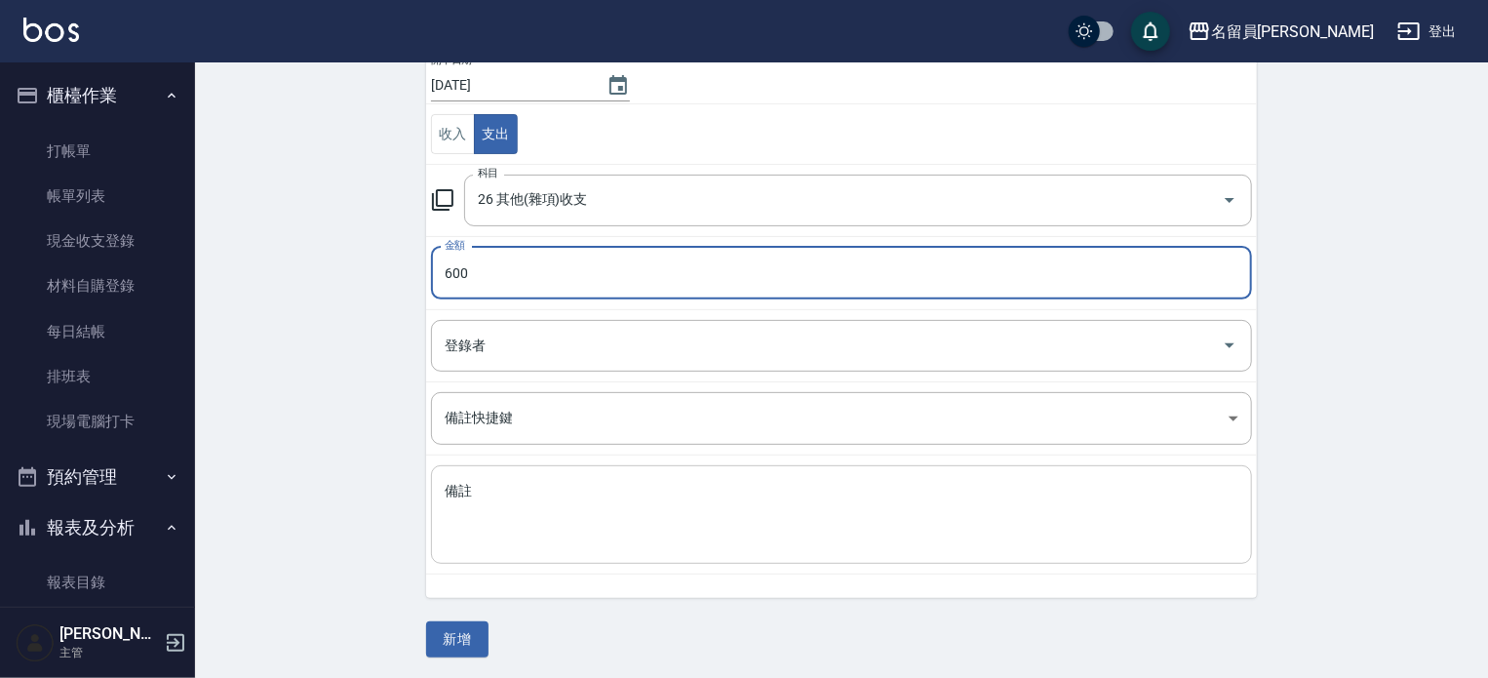
click at [698, 560] on div "x 備註" at bounding box center [841, 514] width 821 height 98
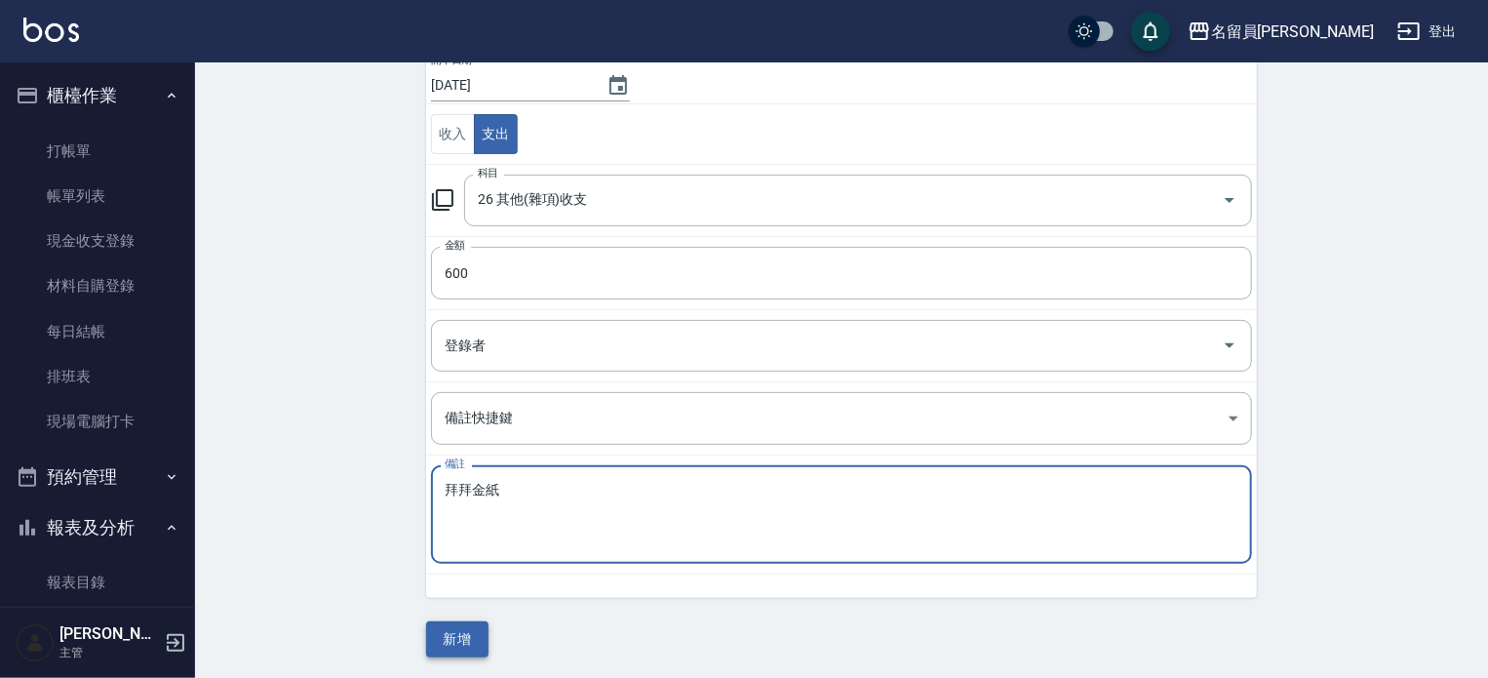
click at [458, 629] on button "新增" at bounding box center [457, 639] width 62 height 36
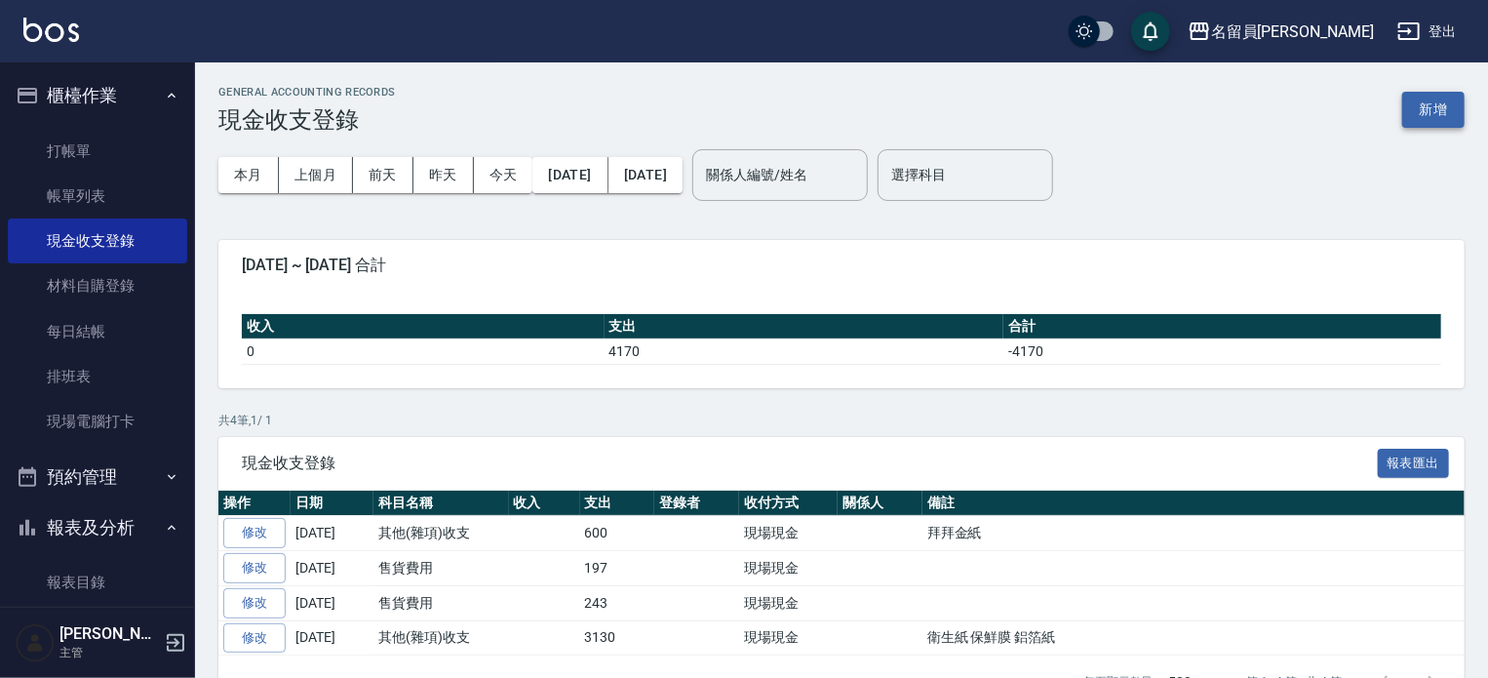
click at [1451, 104] on button "新增" at bounding box center [1433, 110] width 62 height 36
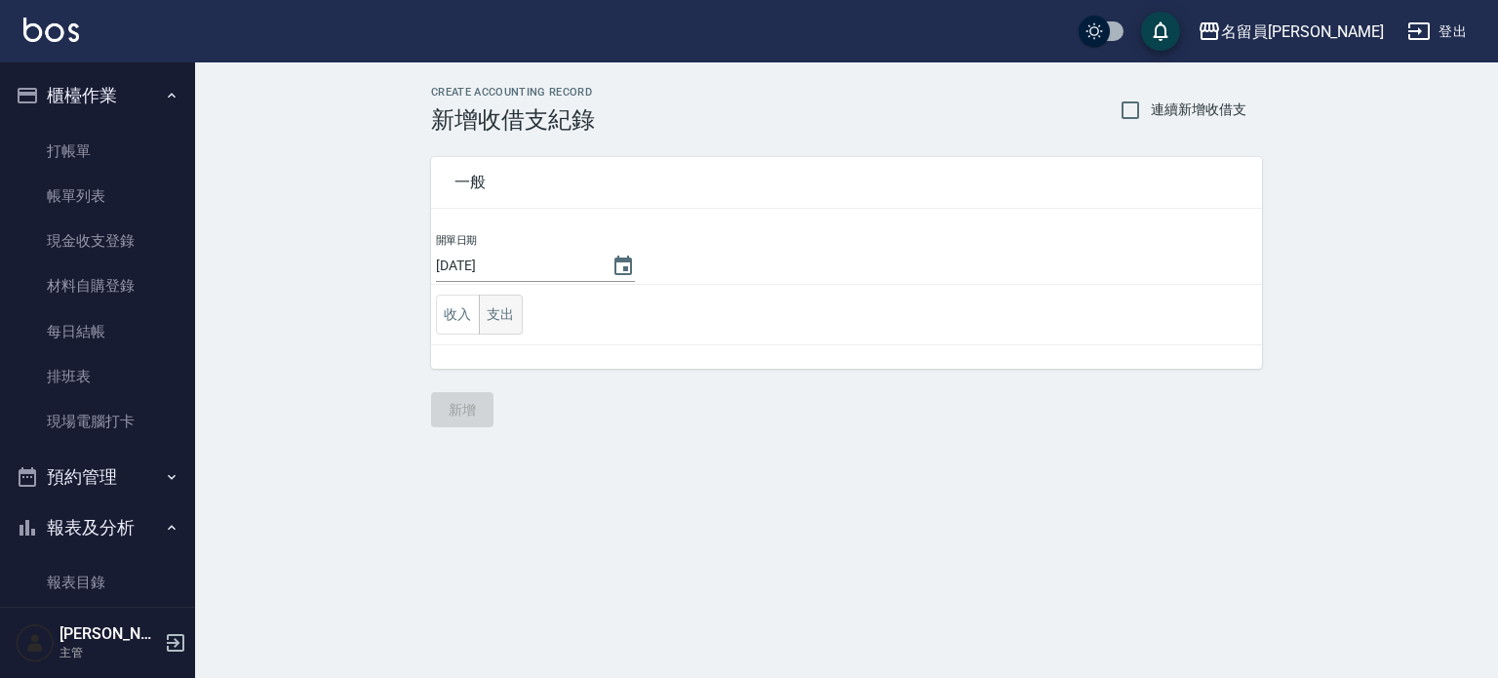
click at [504, 311] on button "支出" at bounding box center [501, 314] width 44 height 40
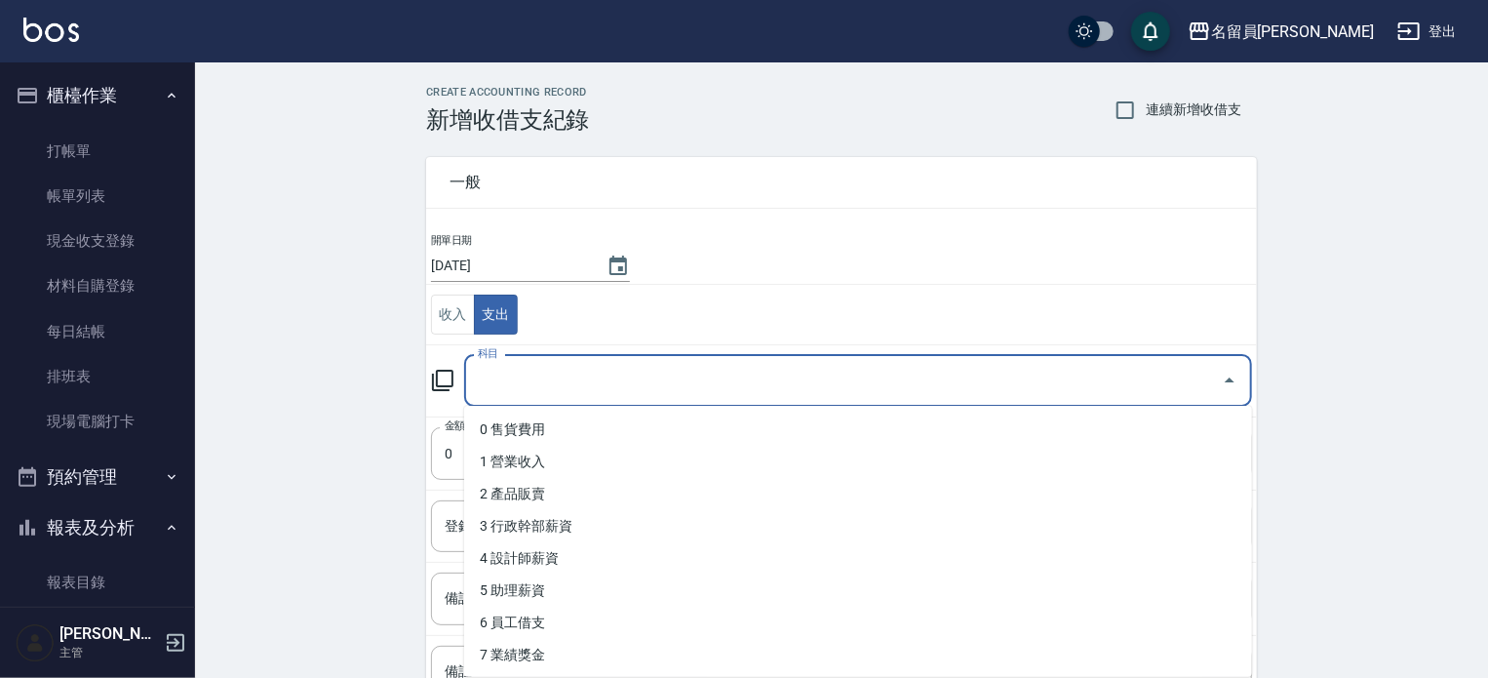
click at [520, 393] on input "科目" at bounding box center [843, 381] width 741 height 34
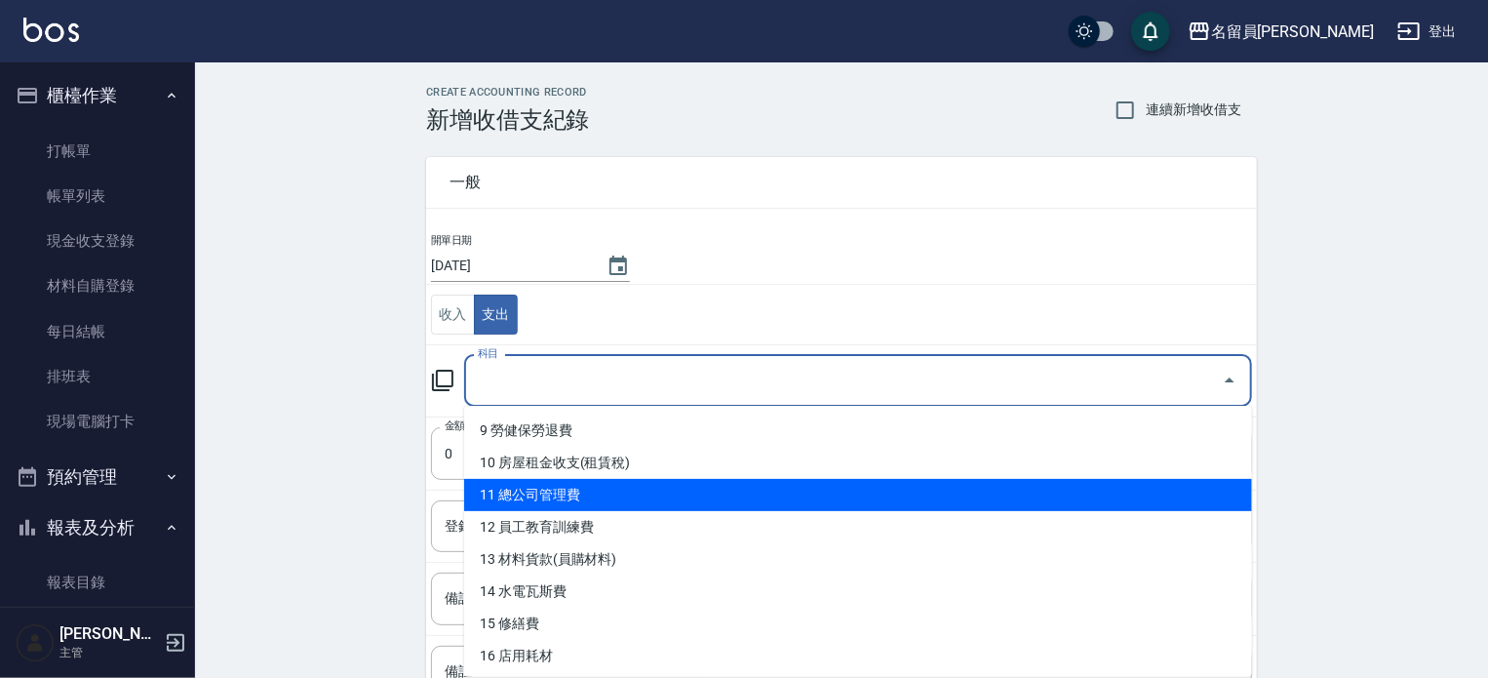
scroll to position [292, 0]
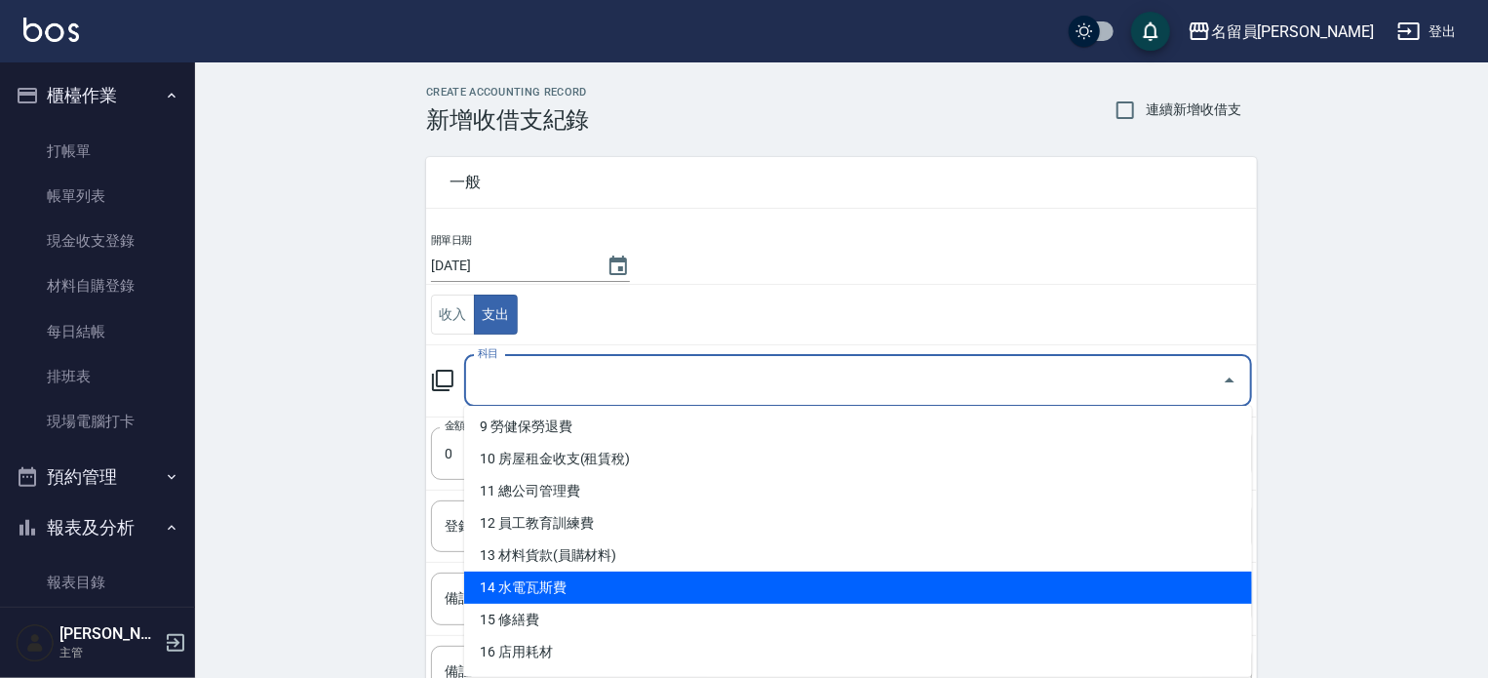
click at [617, 594] on li "14 水電瓦斯費" at bounding box center [858, 587] width 788 height 32
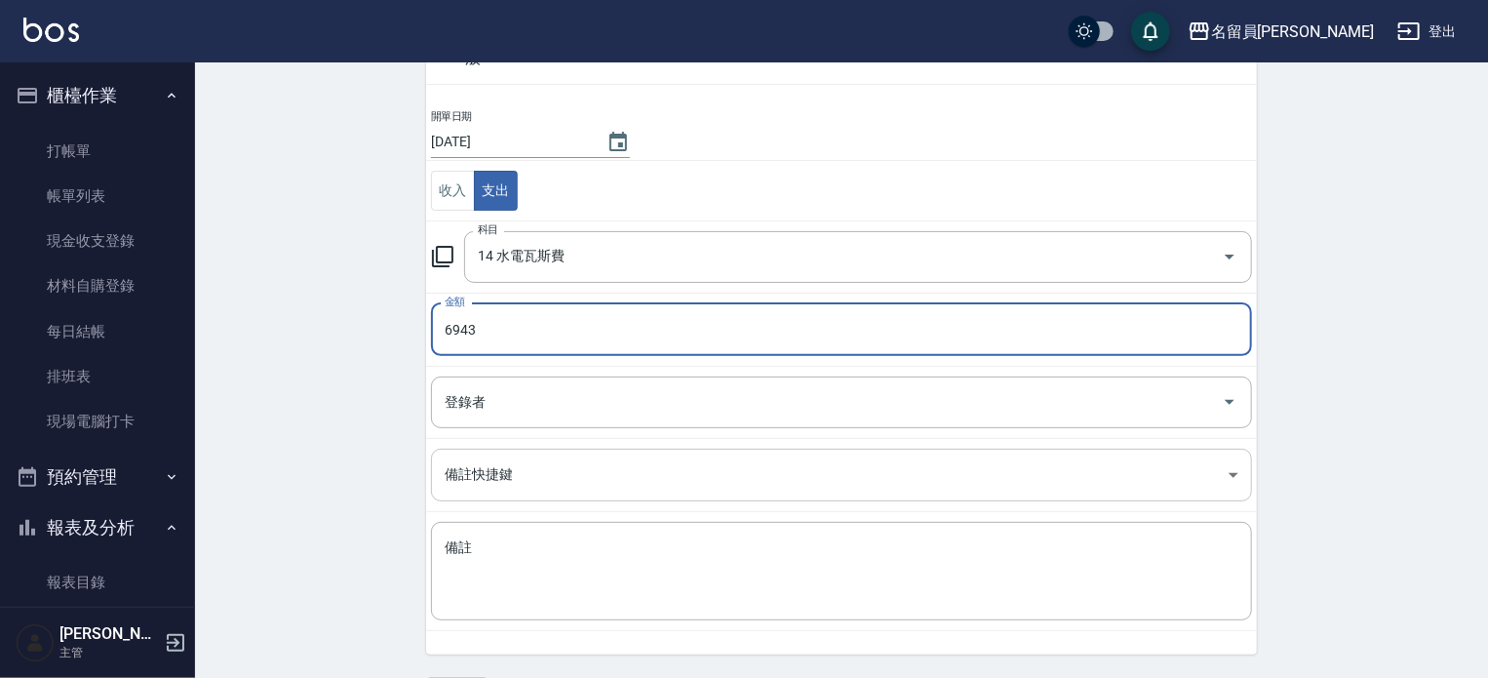
scroll to position [180, 0]
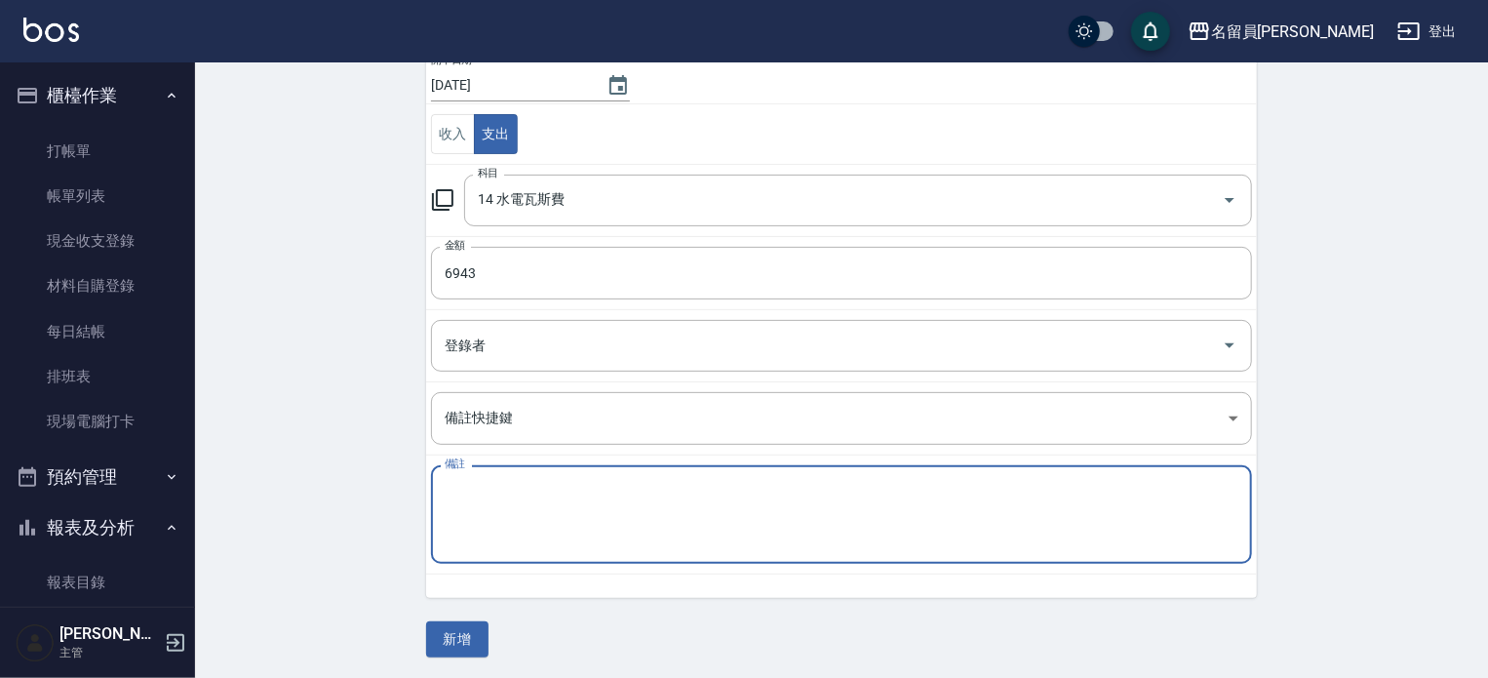
click at [600, 510] on textarea "備註" at bounding box center [842, 515] width 794 height 66
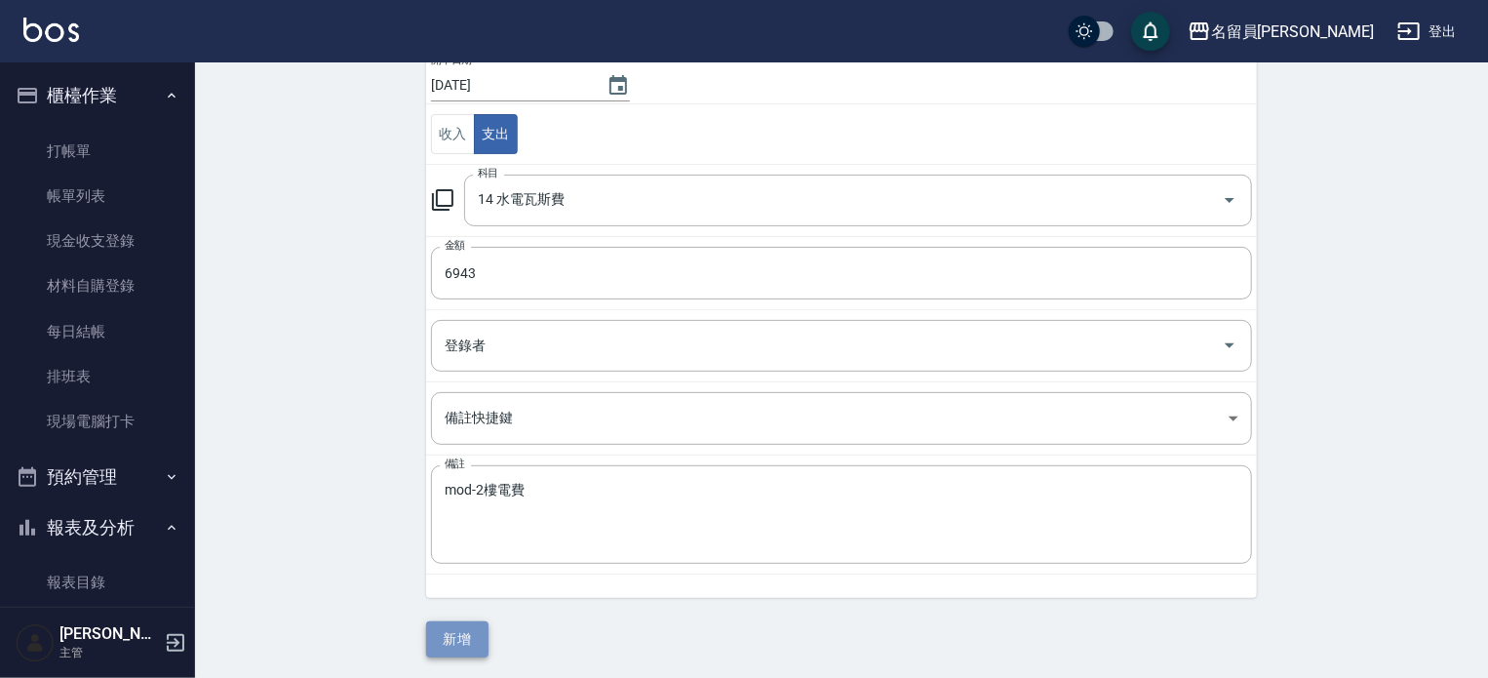
click at [469, 628] on button "新增" at bounding box center [457, 639] width 62 height 36
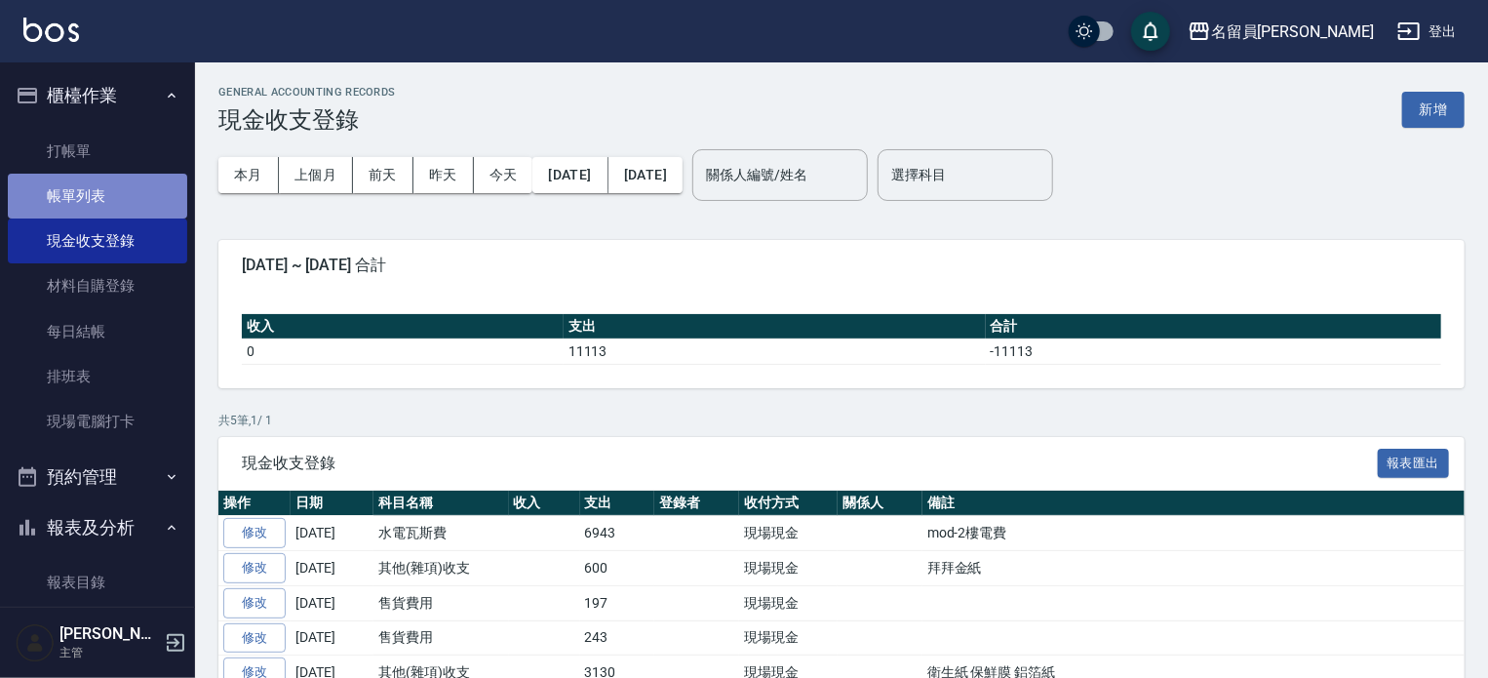
click at [164, 176] on link "帳單列表" at bounding box center [97, 196] width 179 height 45
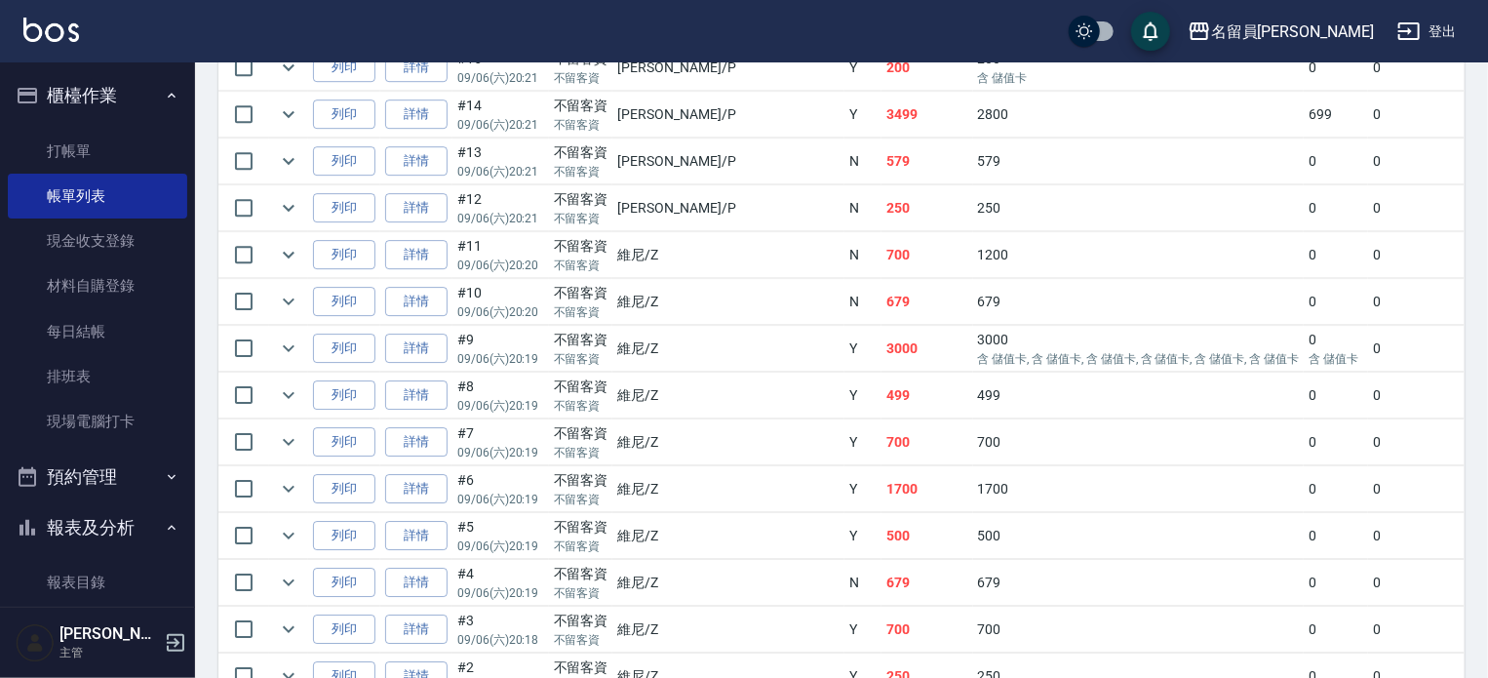
scroll to position [2976, 0]
click at [414, 270] on link "詳情" at bounding box center [416, 255] width 62 height 30
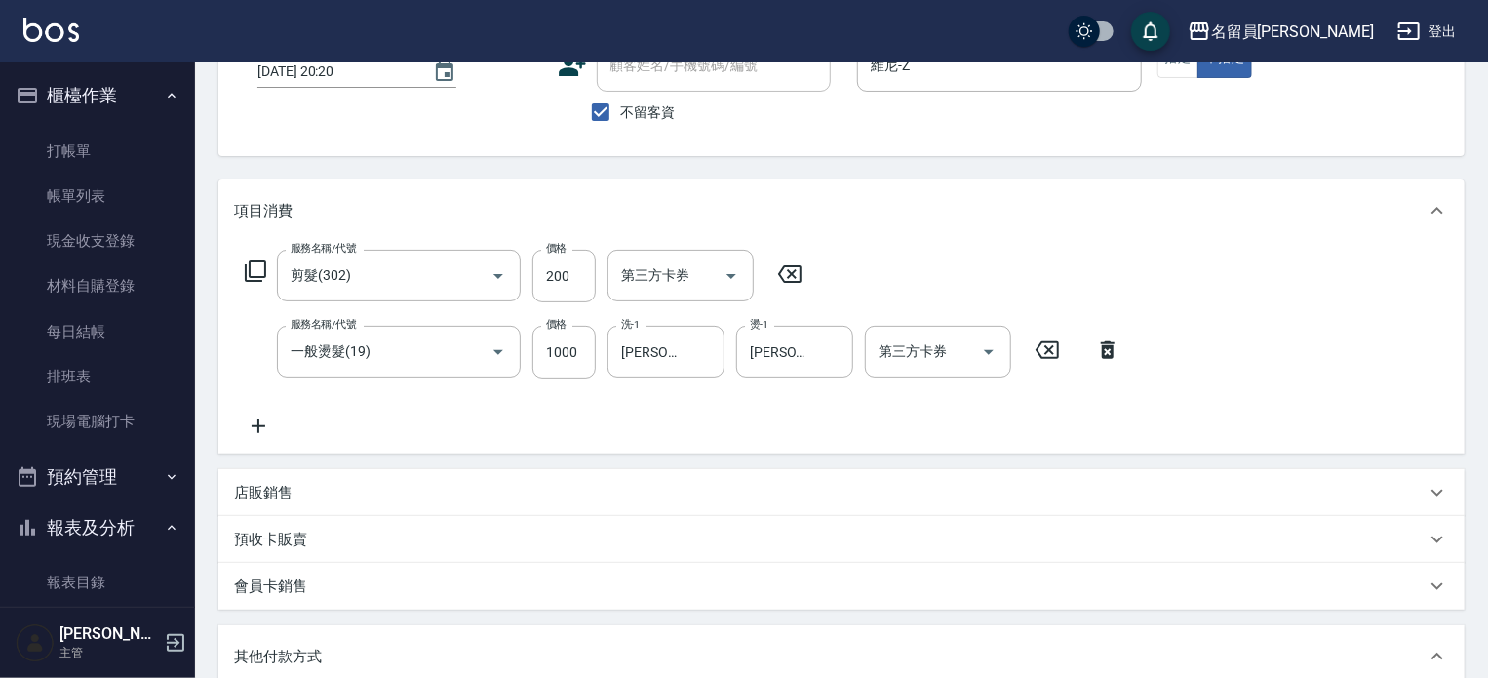
scroll to position [130, 0]
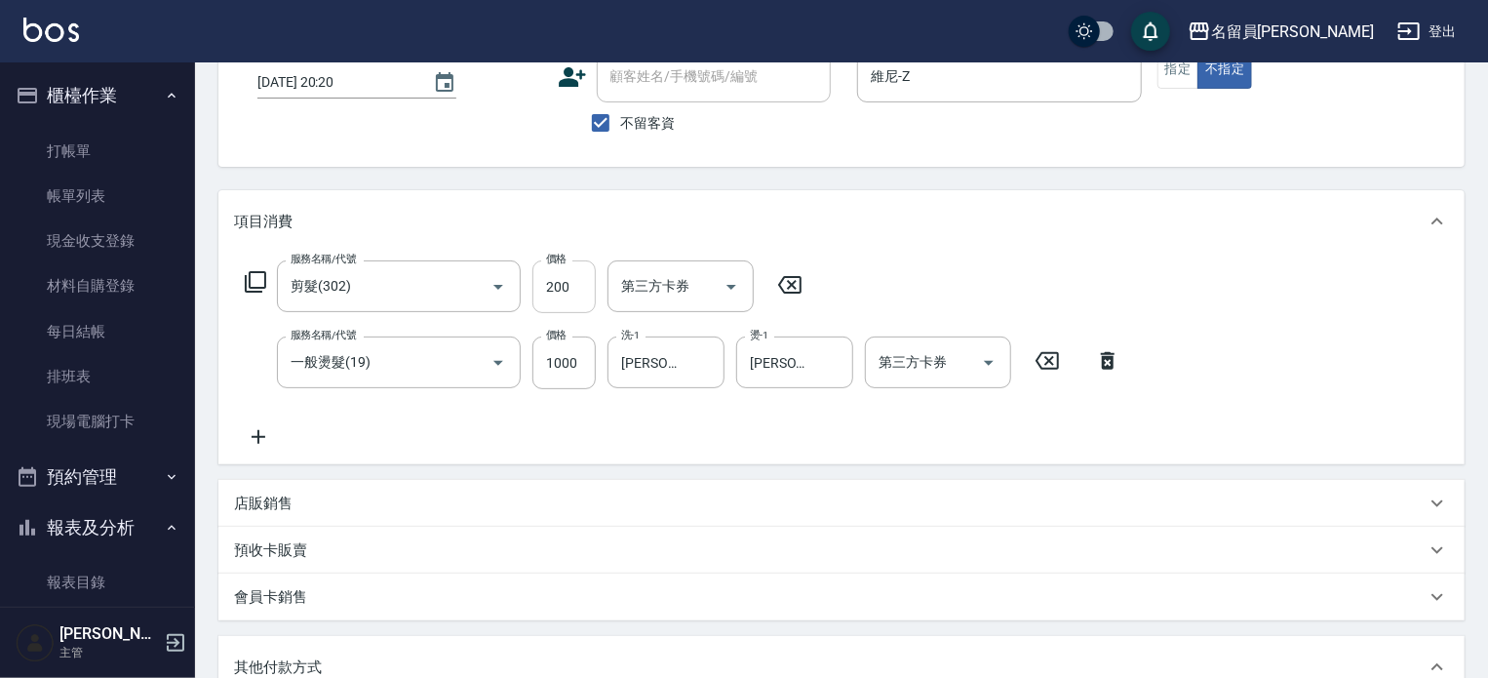
click at [554, 282] on input "200" at bounding box center [563, 286] width 63 height 53
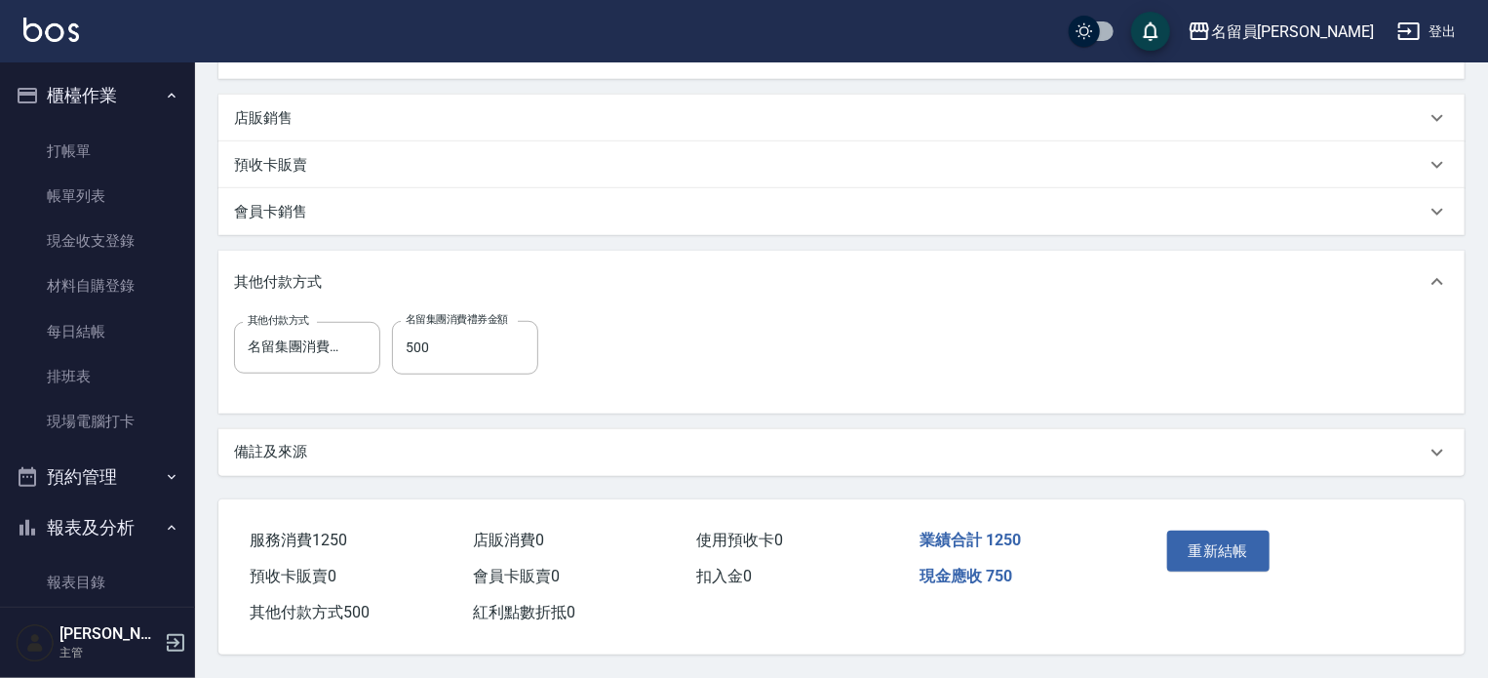
scroll to position [520, 0]
click at [1252, 530] on button "重新結帳" at bounding box center [1218, 550] width 103 height 41
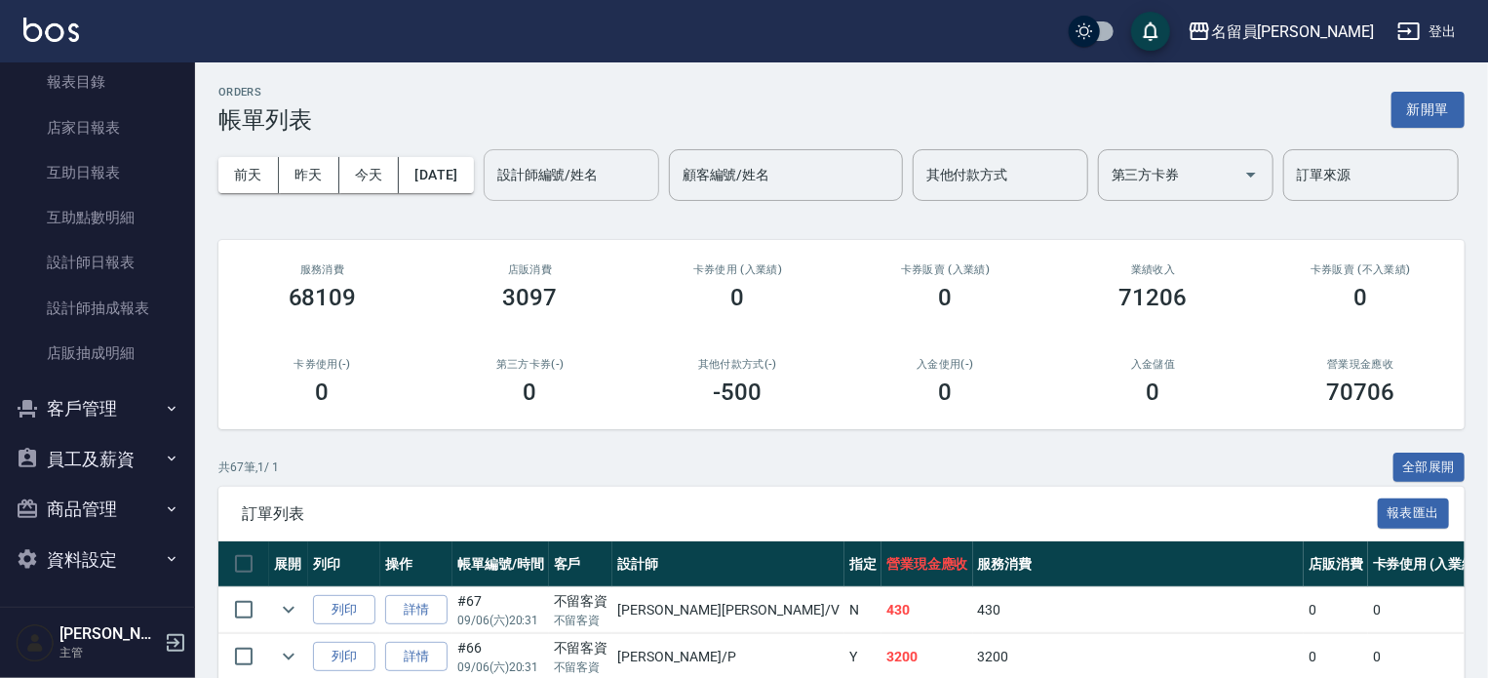
click at [492, 192] on input "設計師編號/姓名" at bounding box center [571, 175] width 158 height 34
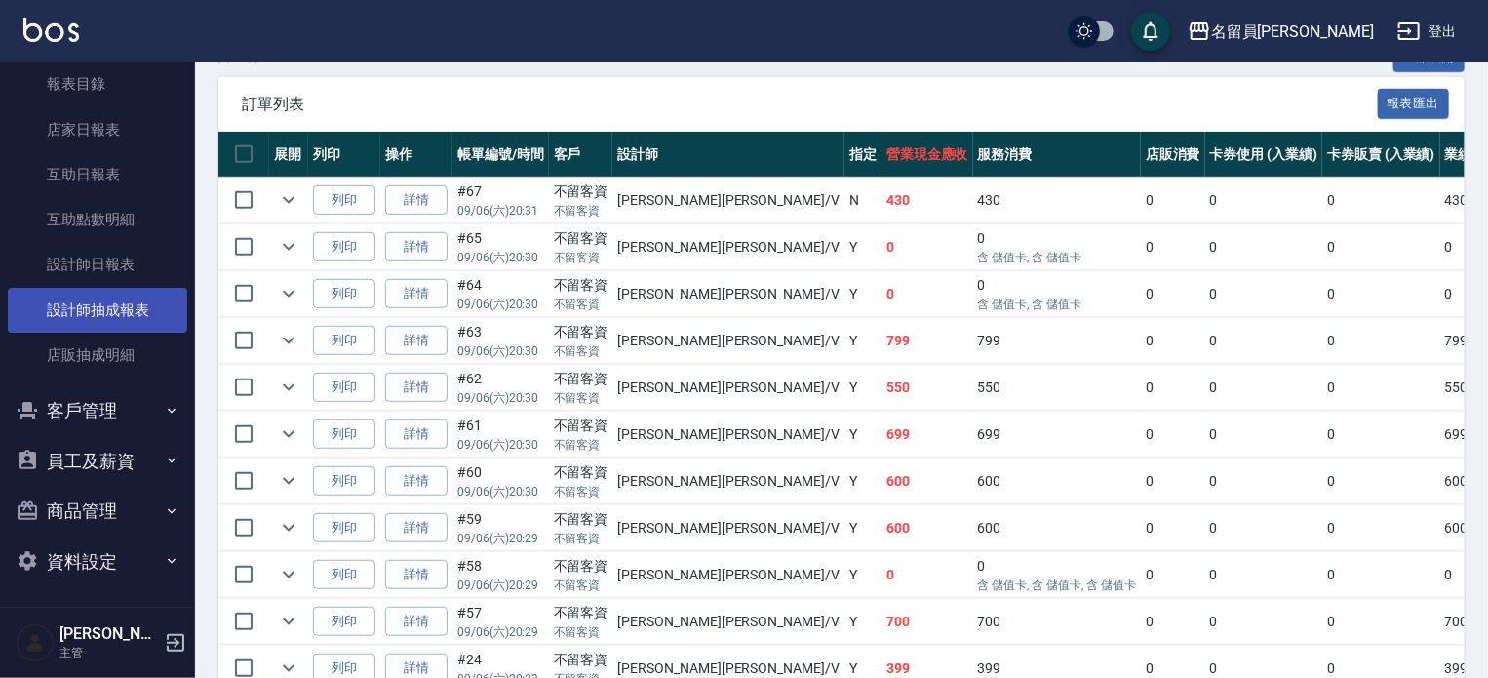
scroll to position [500, 0]
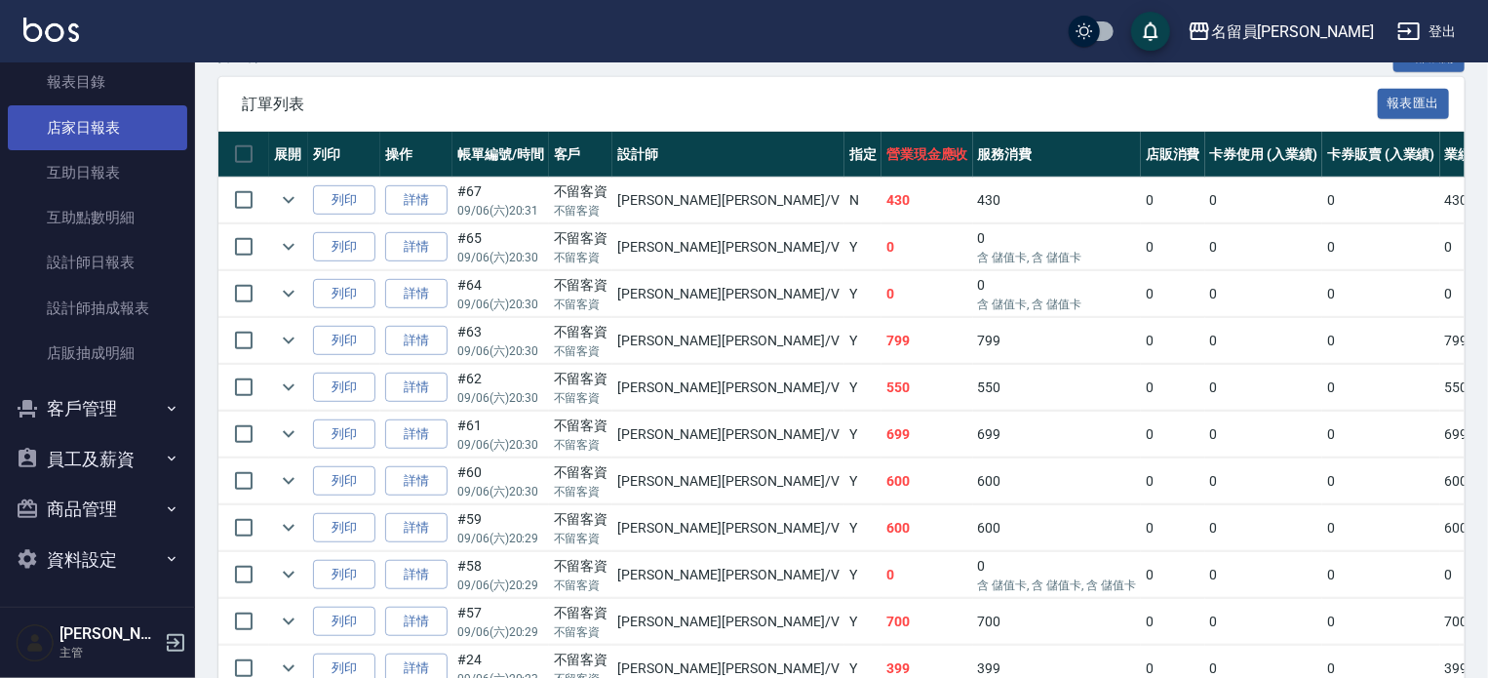
click at [148, 131] on link "店家日報表" at bounding box center [97, 127] width 179 height 45
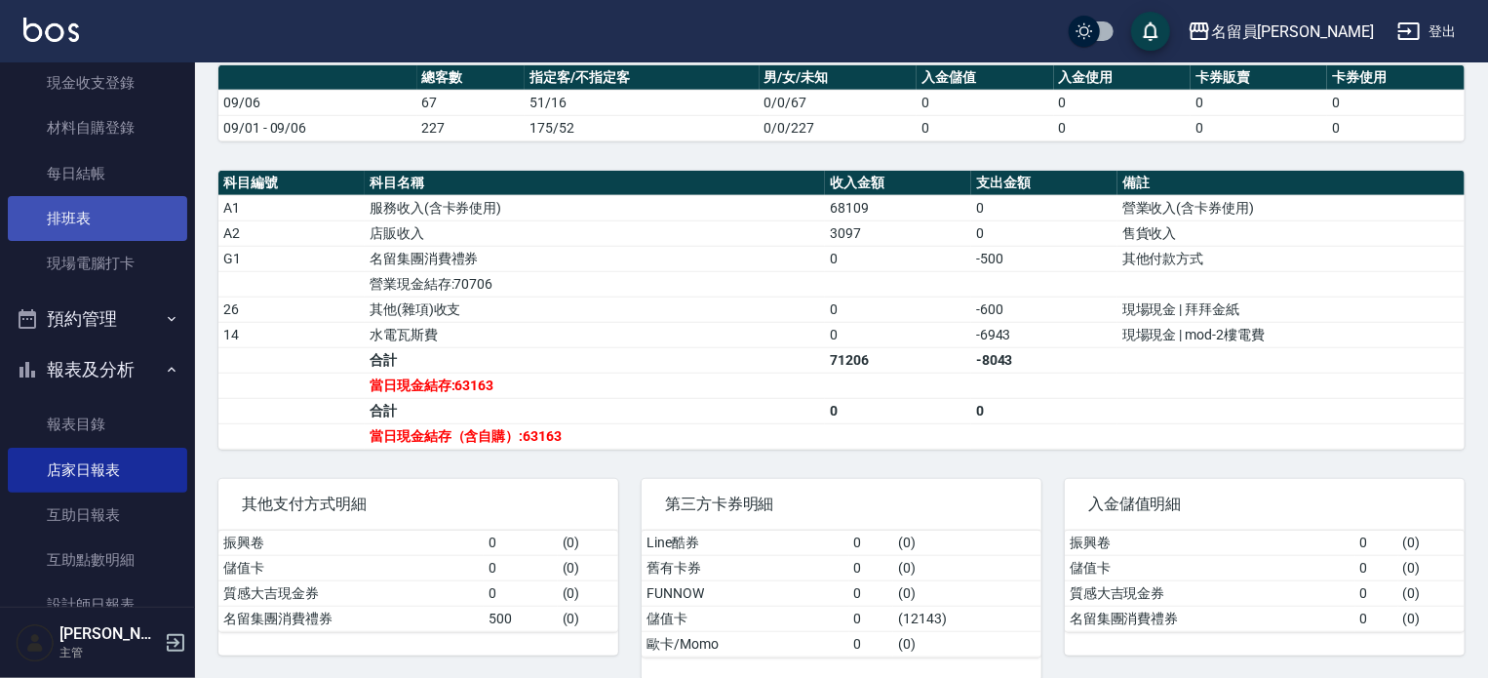
scroll to position [110, 0]
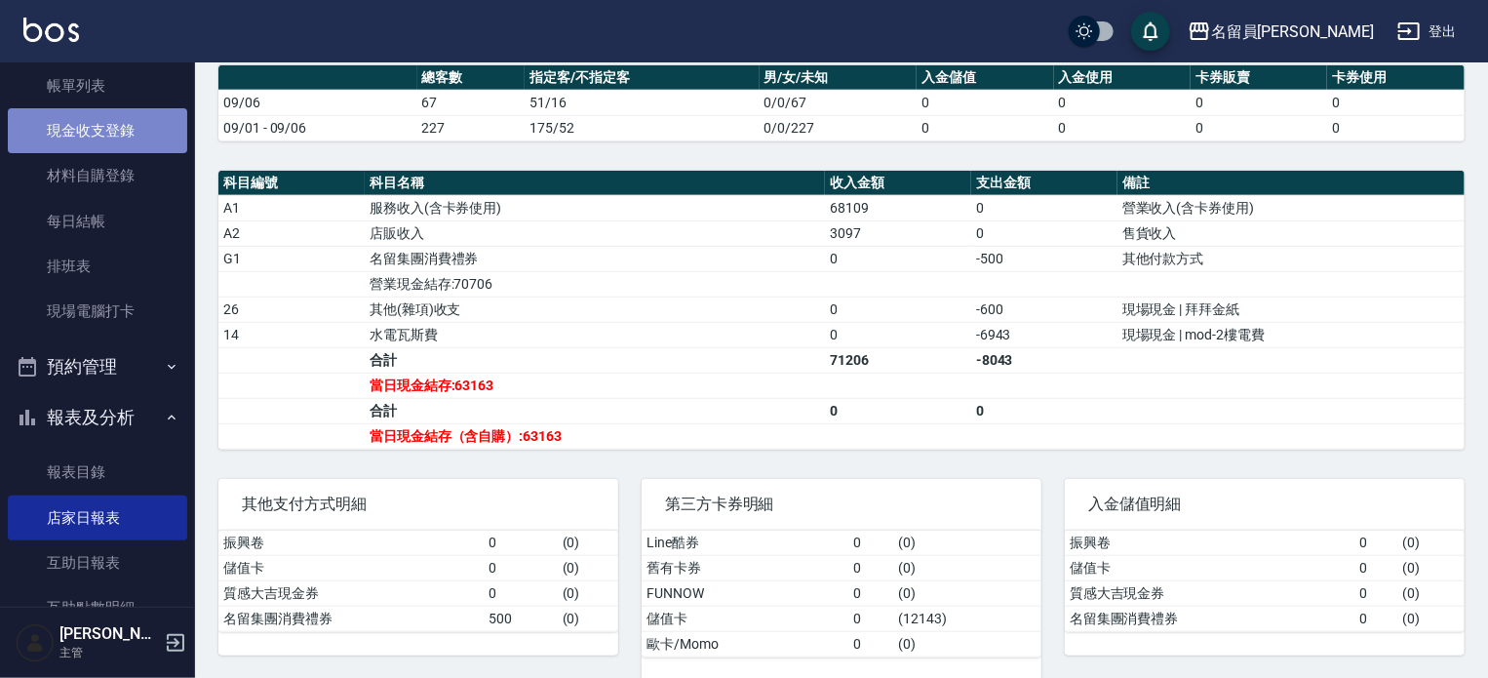
click at [125, 127] on link "現金收支登錄" at bounding box center [97, 130] width 179 height 45
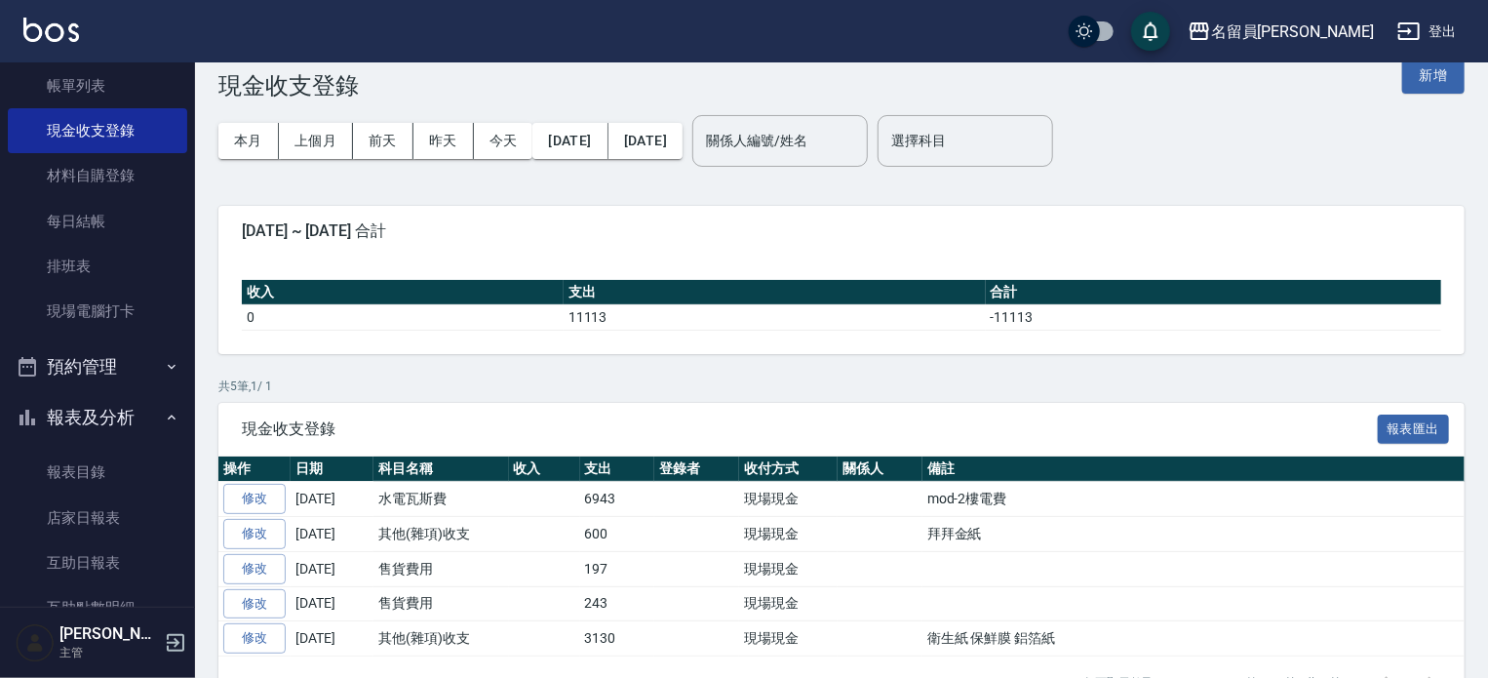
scroll to position [85, 0]
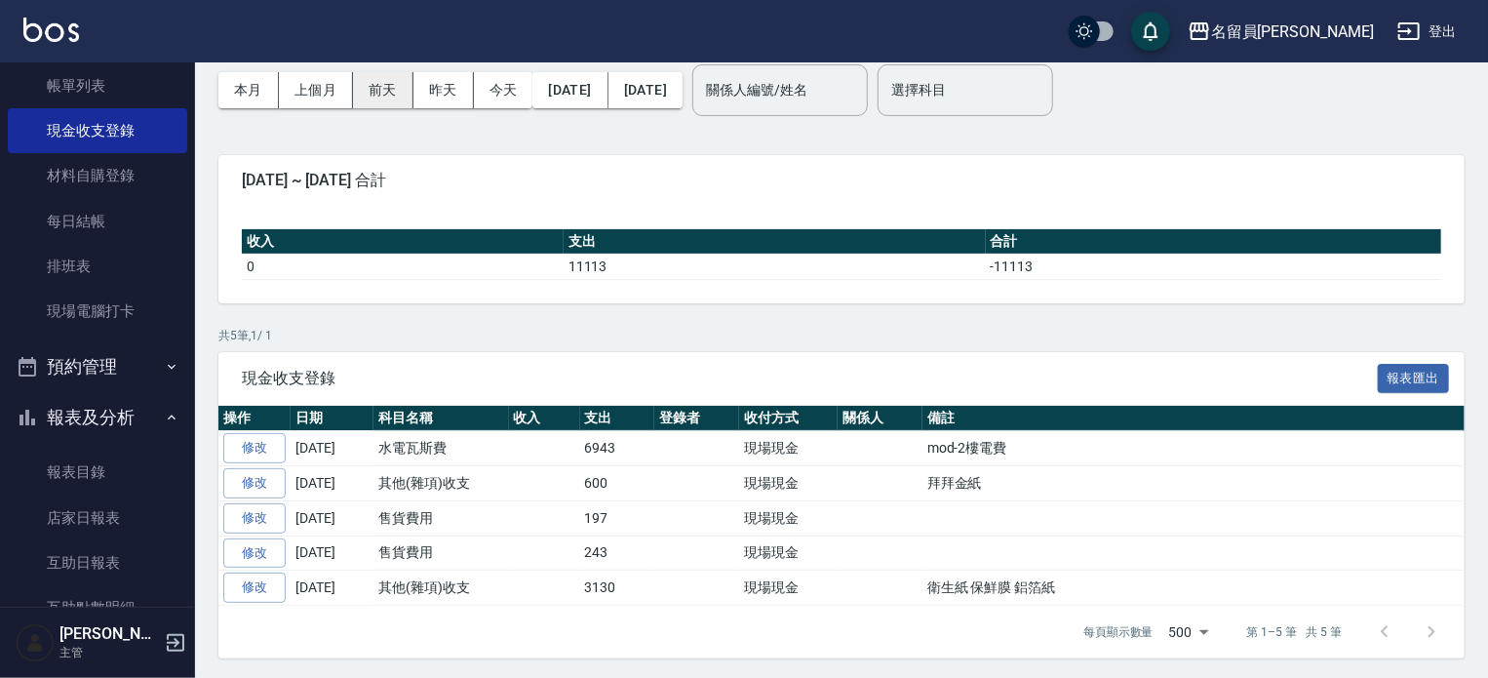
click at [400, 90] on button "前天" at bounding box center [383, 90] width 60 height 36
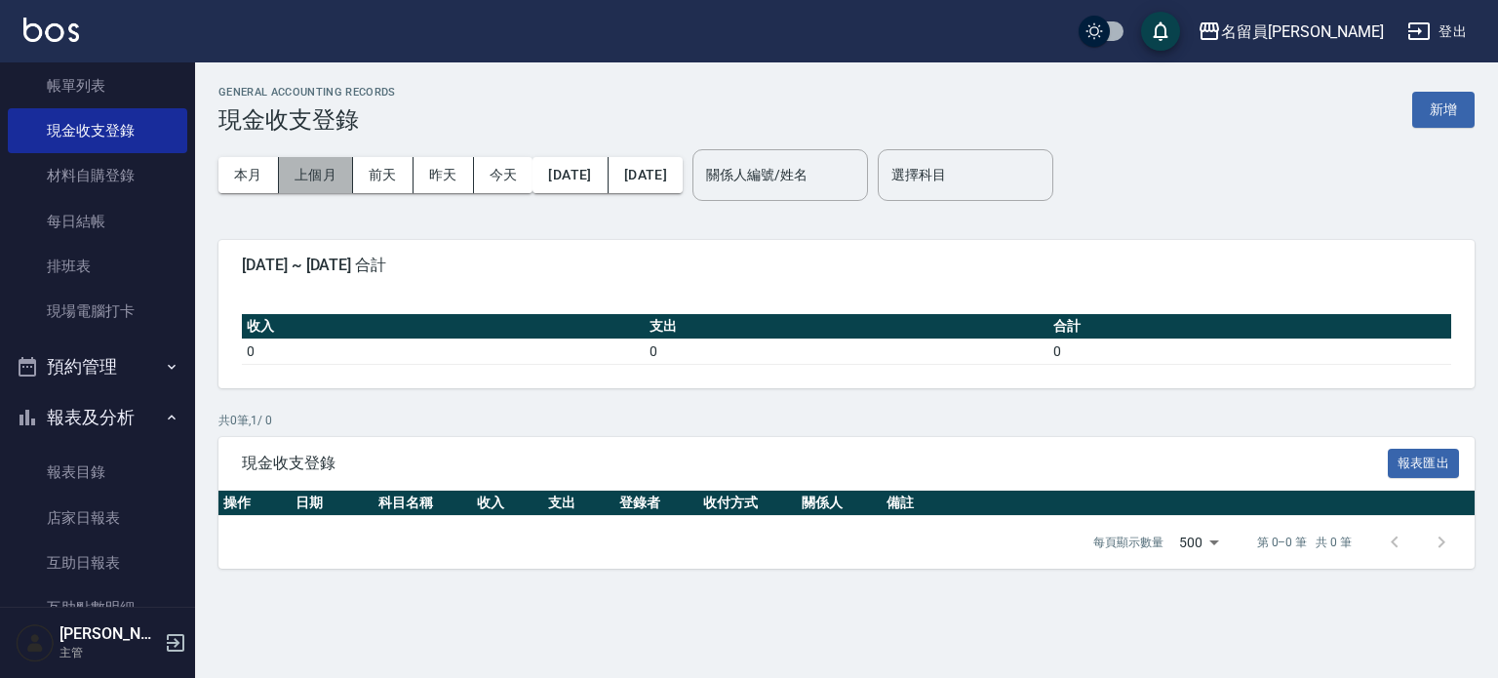
click at [319, 181] on button "上個月" at bounding box center [316, 175] width 74 height 36
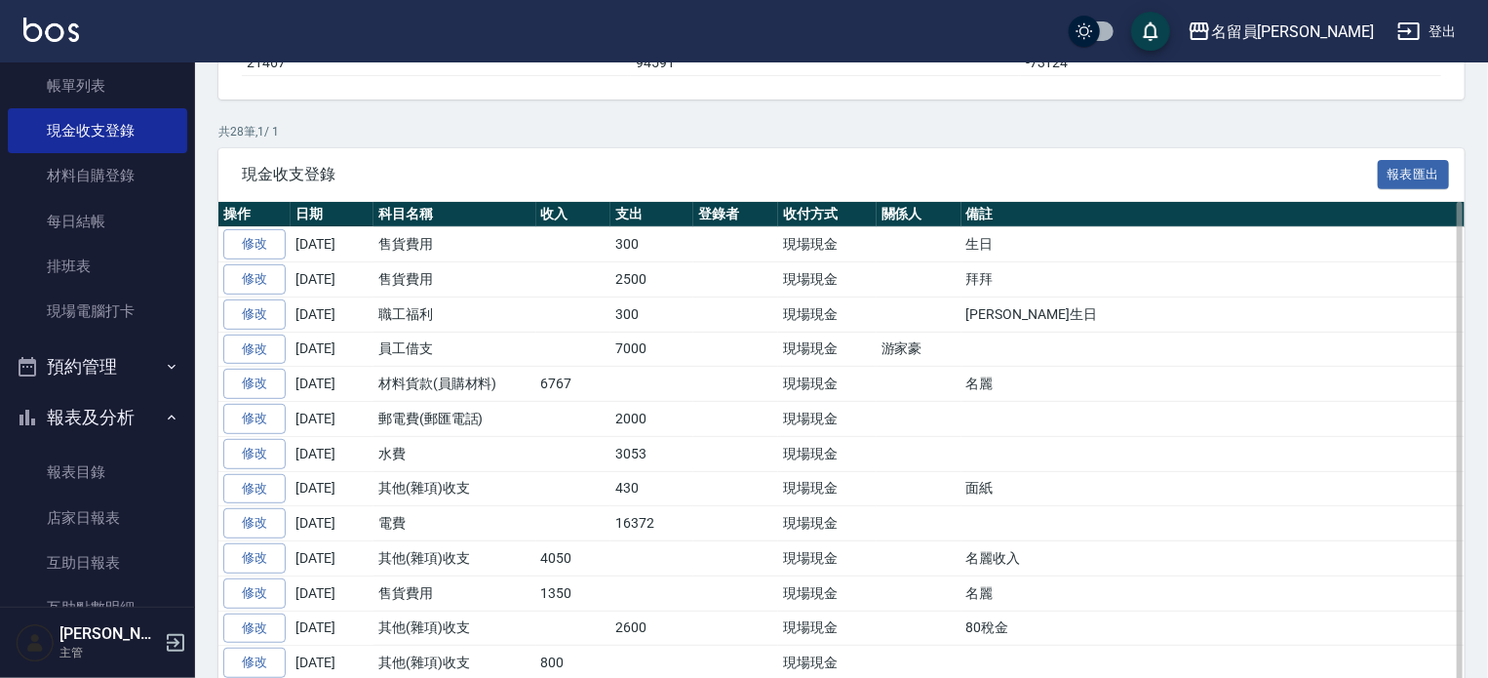
scroll to position [292, 0]
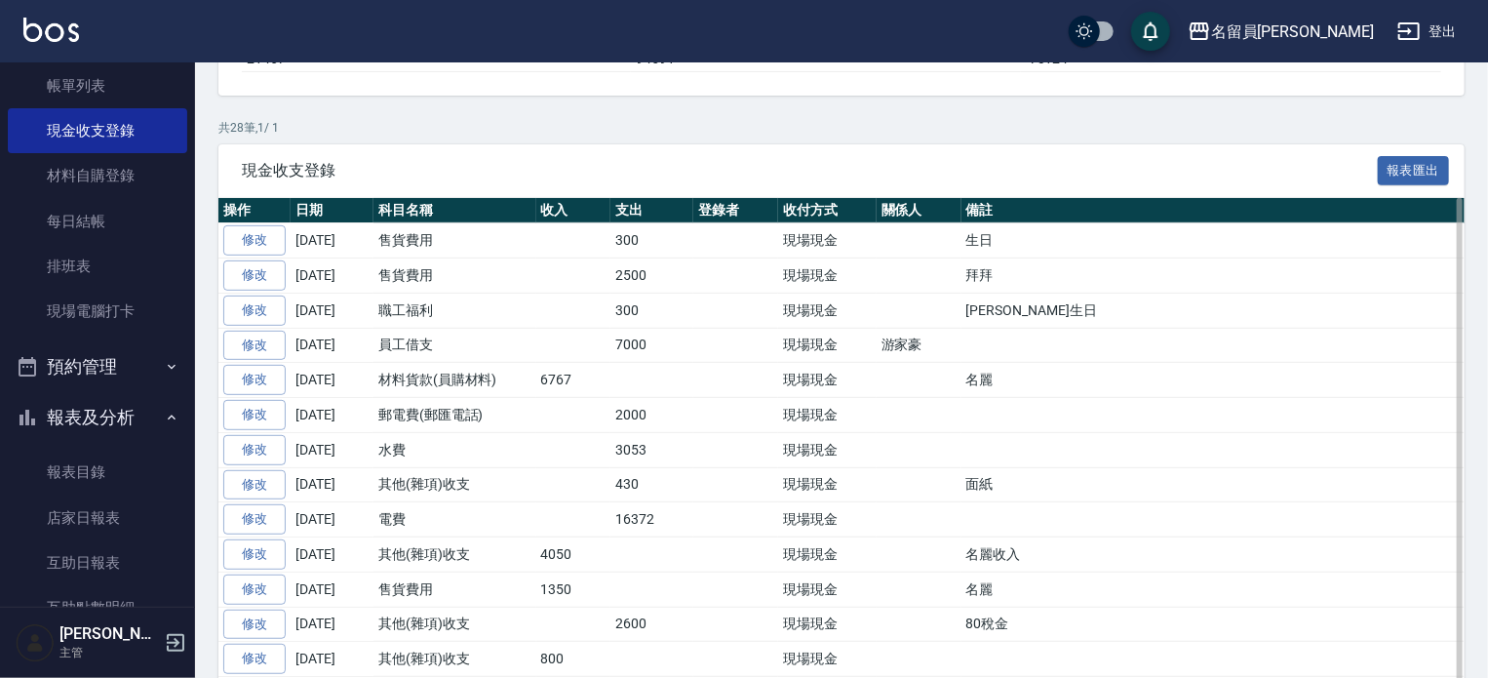
click at [905, 280] on td at bounding box center [919, 275] width 85 height 35
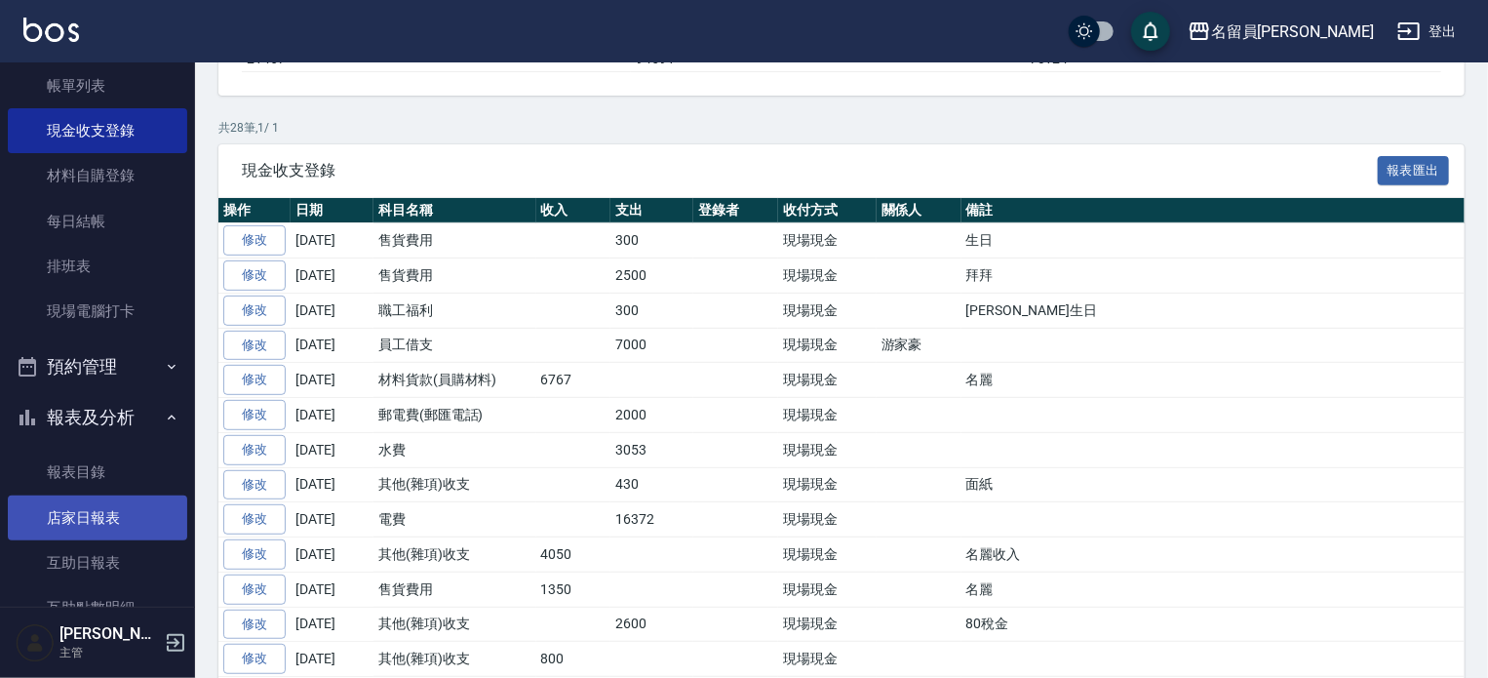
scroll to position [208, 0]
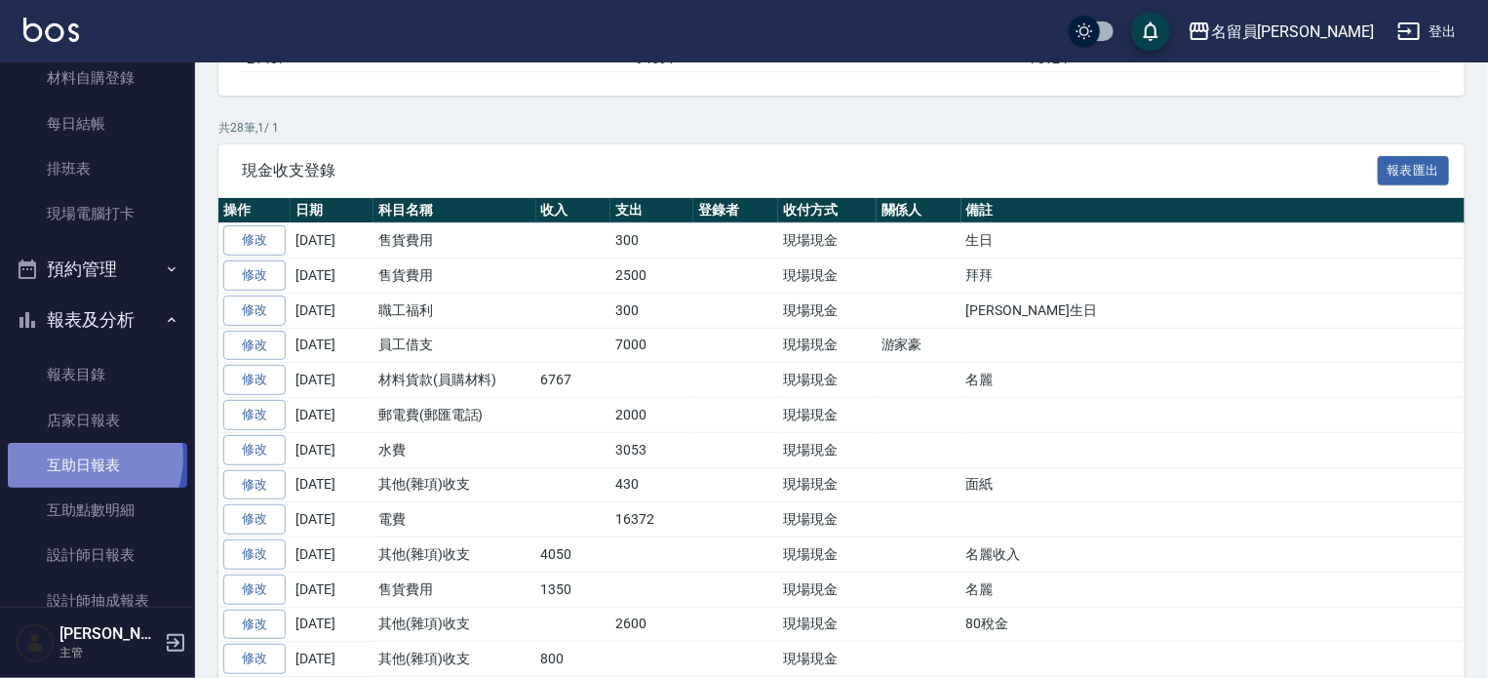
click at [80, 456] on link "互助日報表" at bounding box center [97, 465] width 179 height 45
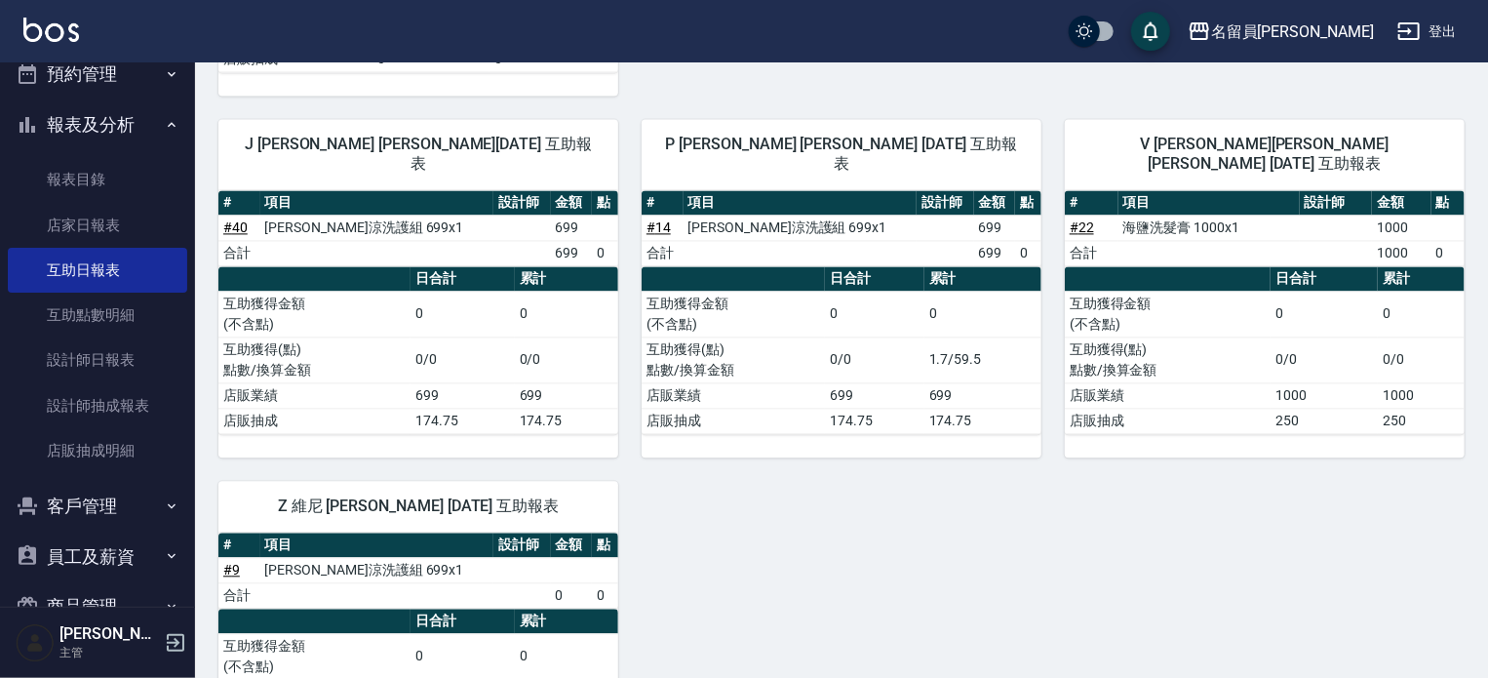
scroll to position [2047, 0]
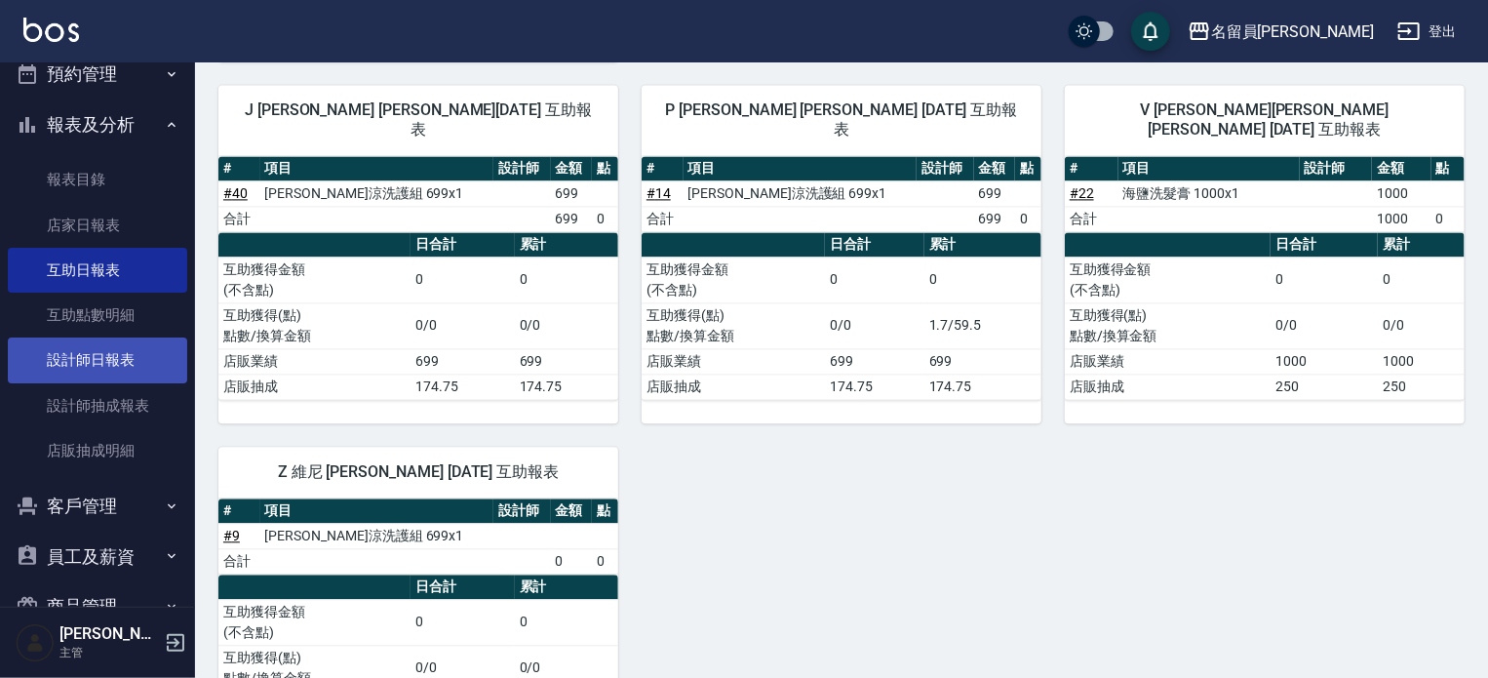
click at [101, 370] on link "設計師日報表" at bounding box center [97, 359] width 179 height 45
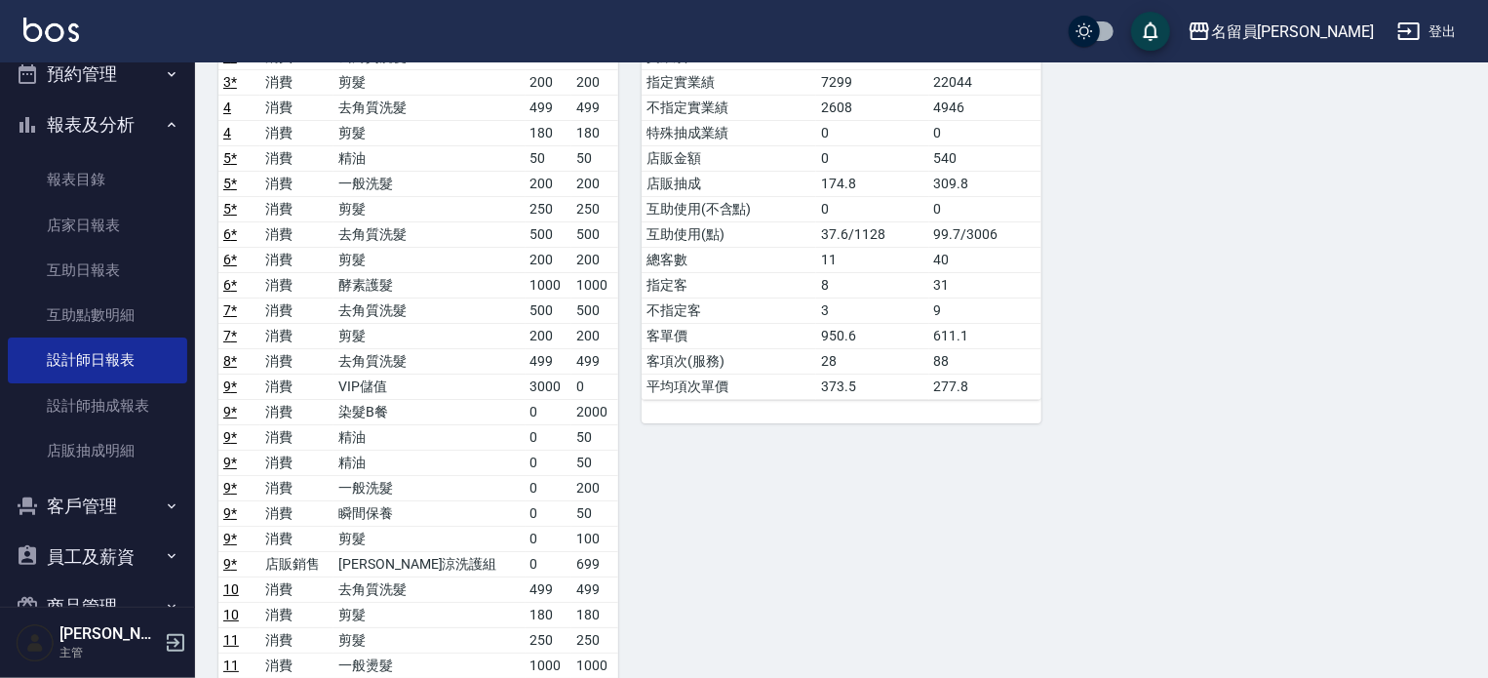
scroll to position [3502, 0]
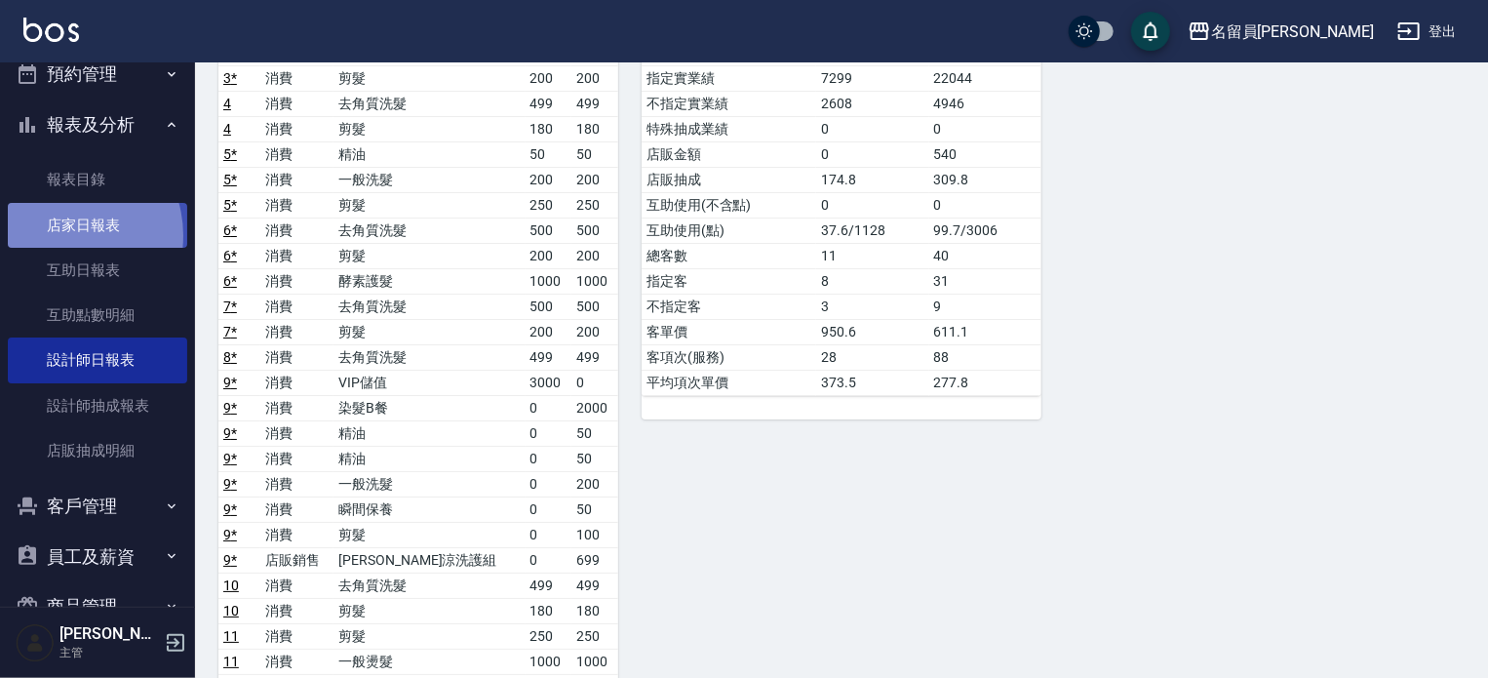
click at [63, 235] on link "店家日報表" at bounding box center [97, 225] width 179 height 45
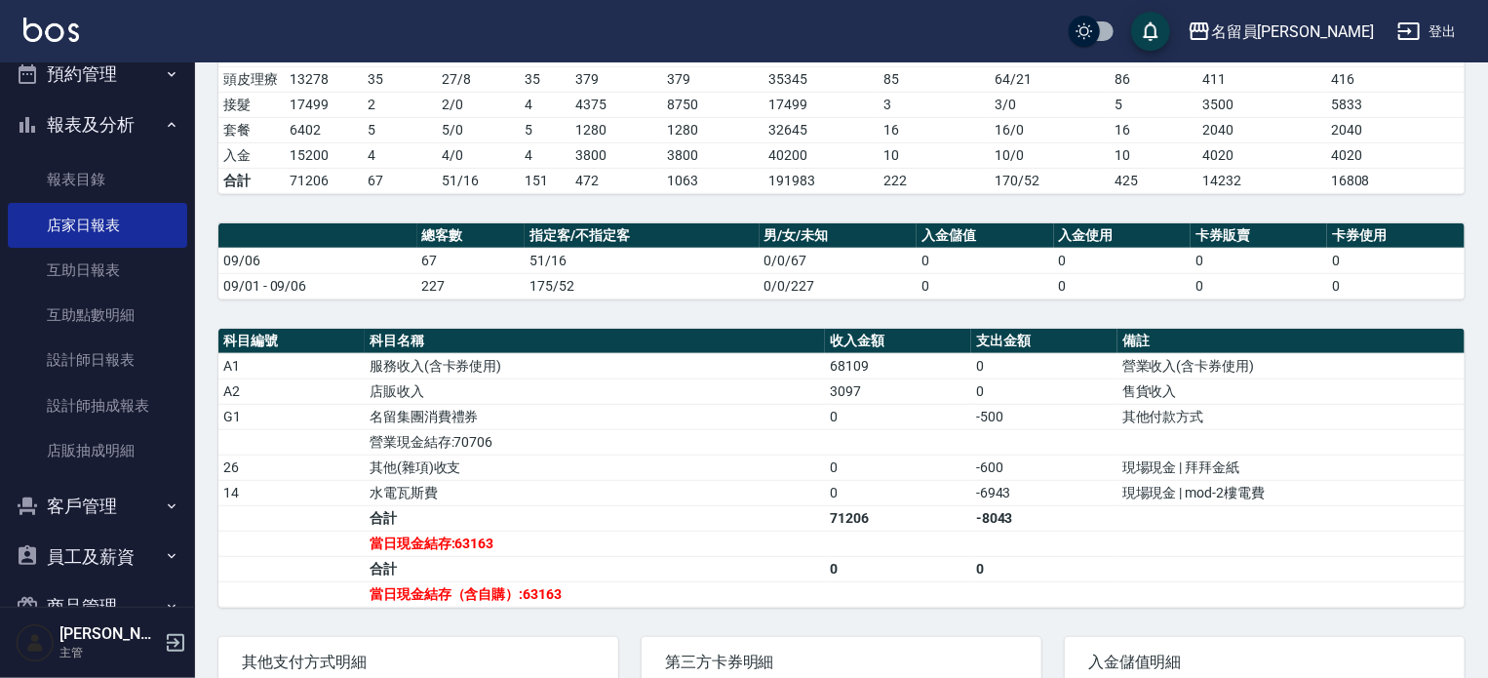
scroll to position [487, 0]
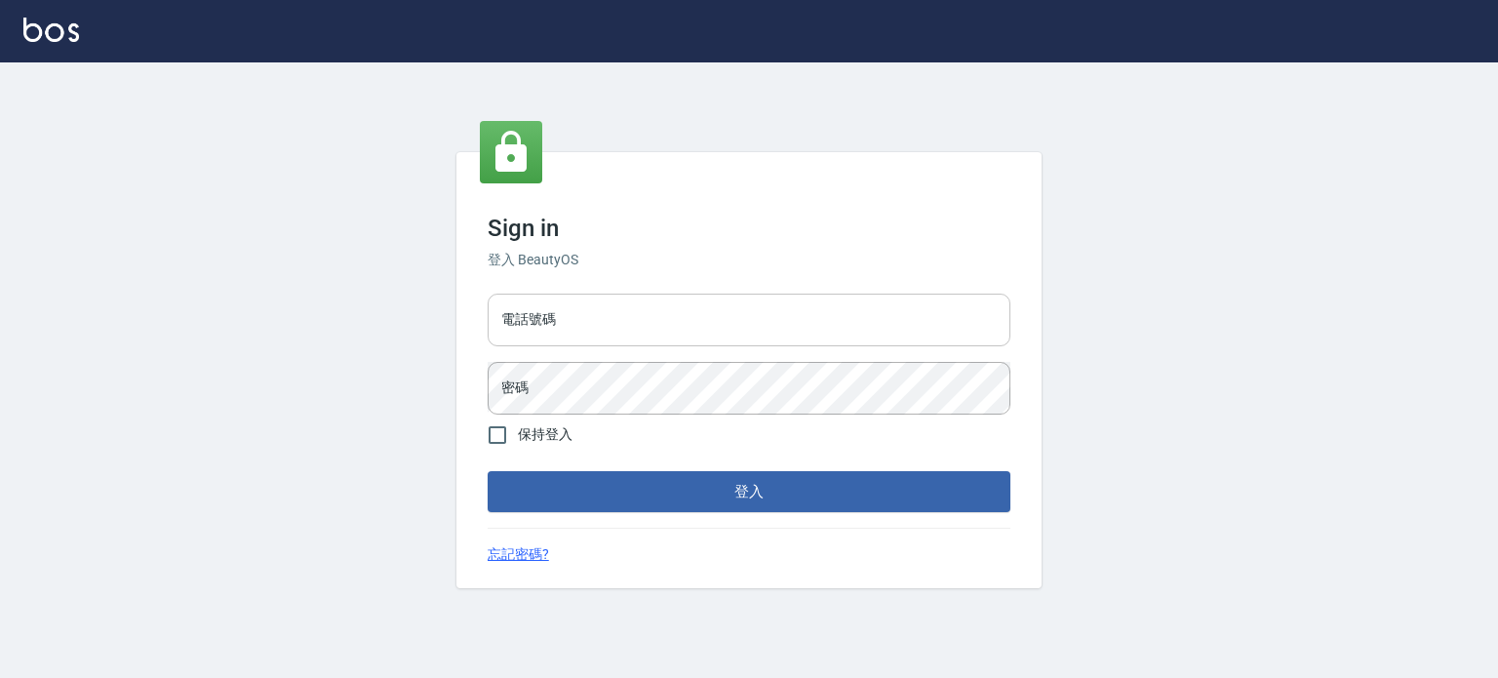
click at [806, 325] on input "電話號碼" at bounding box center [748, 319] width 523 height 53
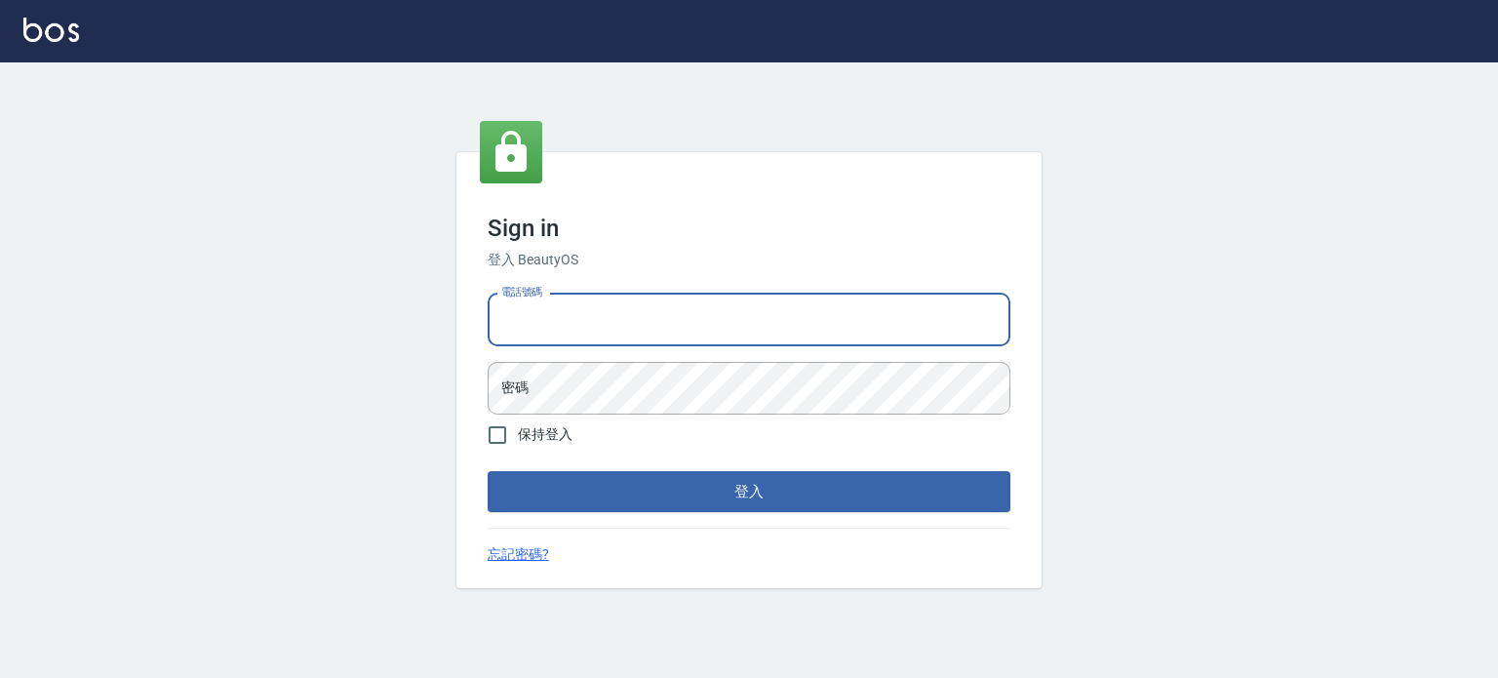
type input "0977239969"
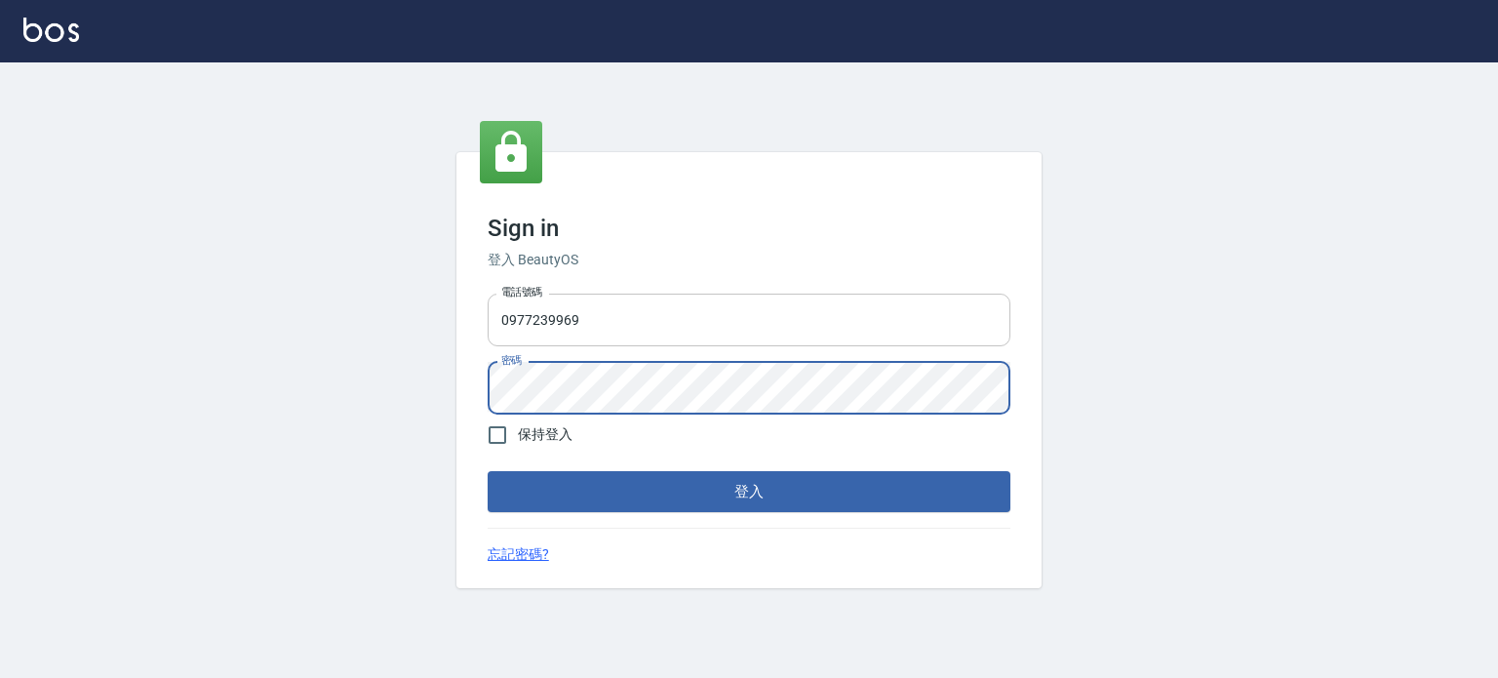
click at [487, 471] on button "登入" at bounding box center [748, 491] width 523 height 41
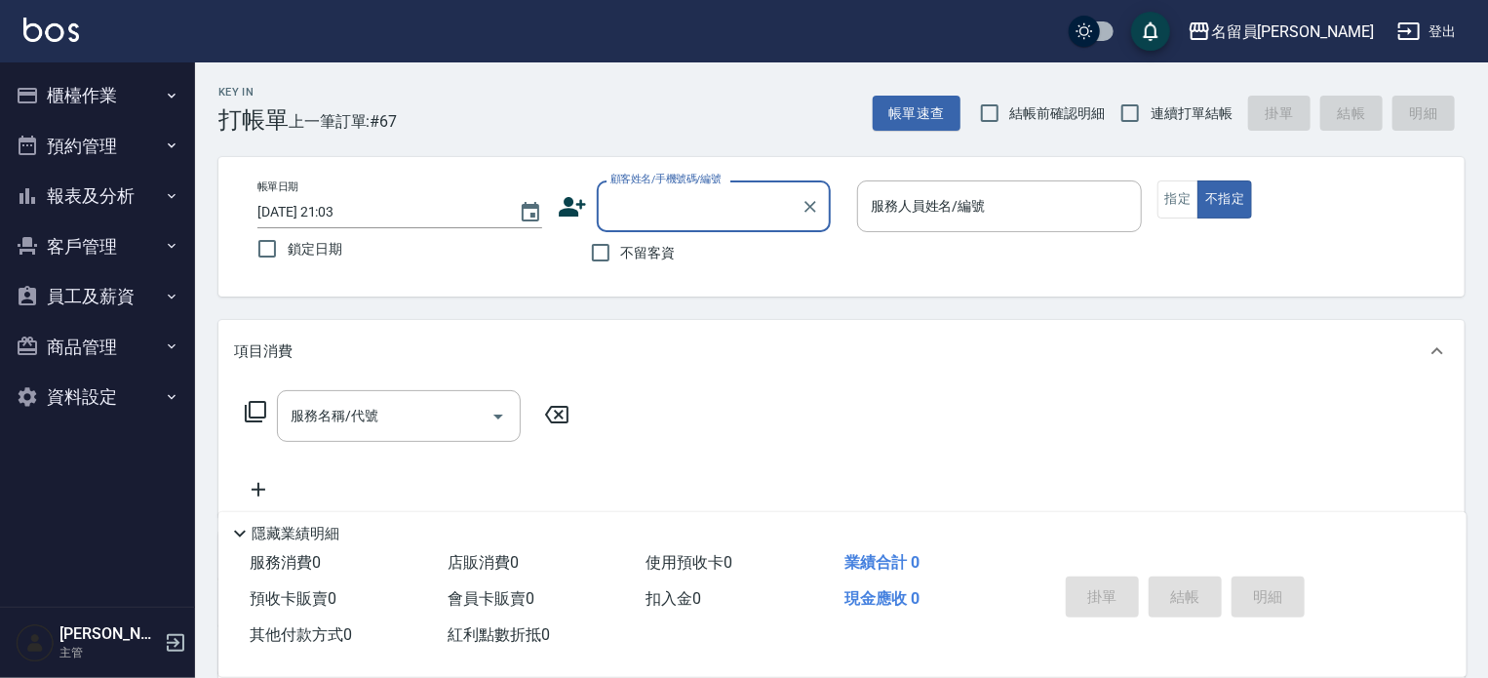
click at [151, 106] on button "櫃檯作業" at bounding box center [97, 95] width 179 height 51
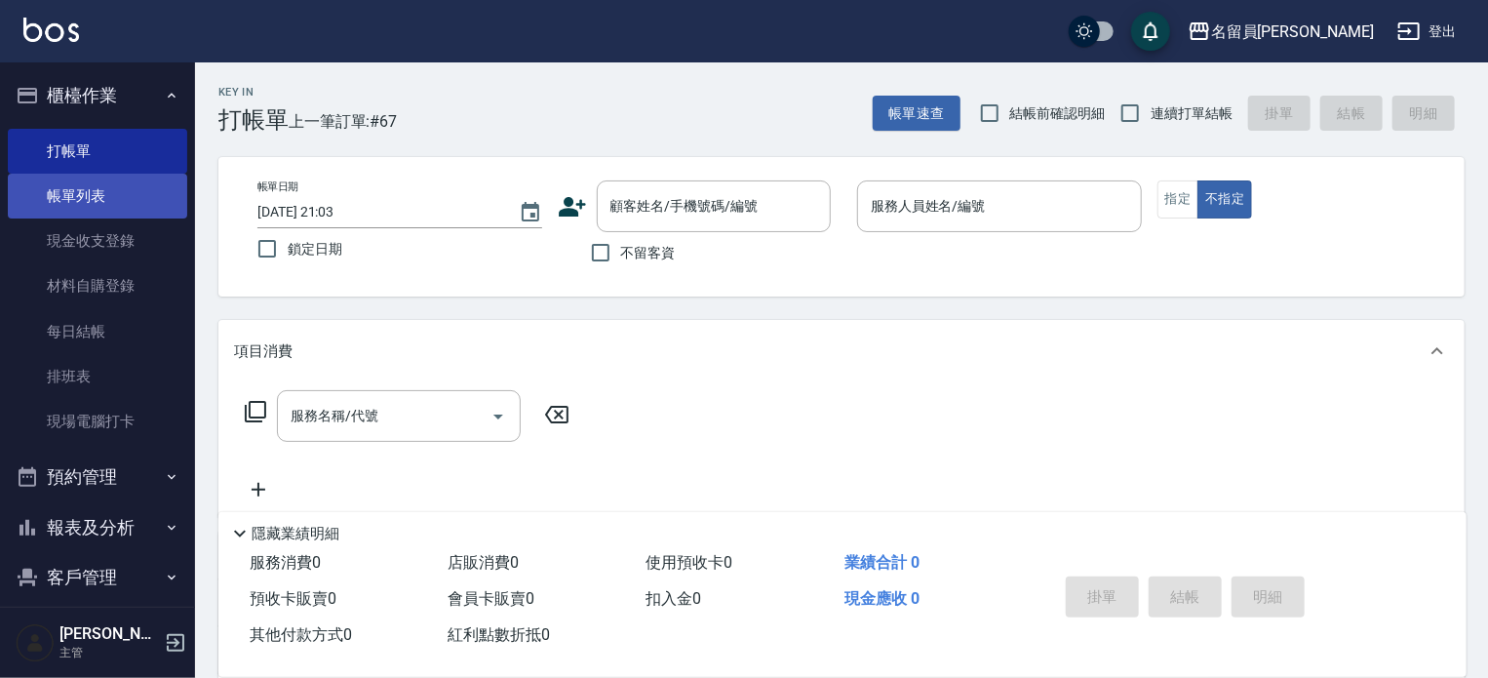
click at [129, 185] on link "帳單列表" at bounding box center [97, 196] width 179 height 45
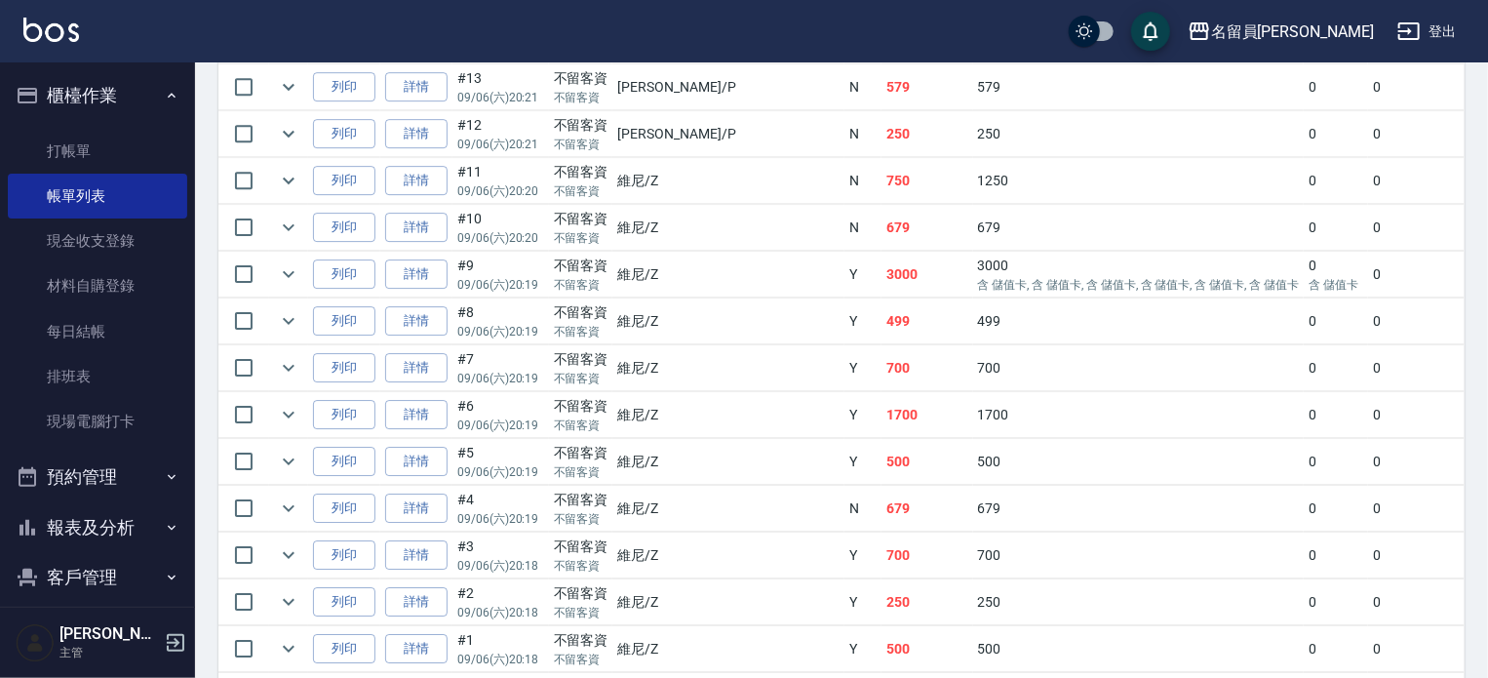
scroll to position [2878, 0]
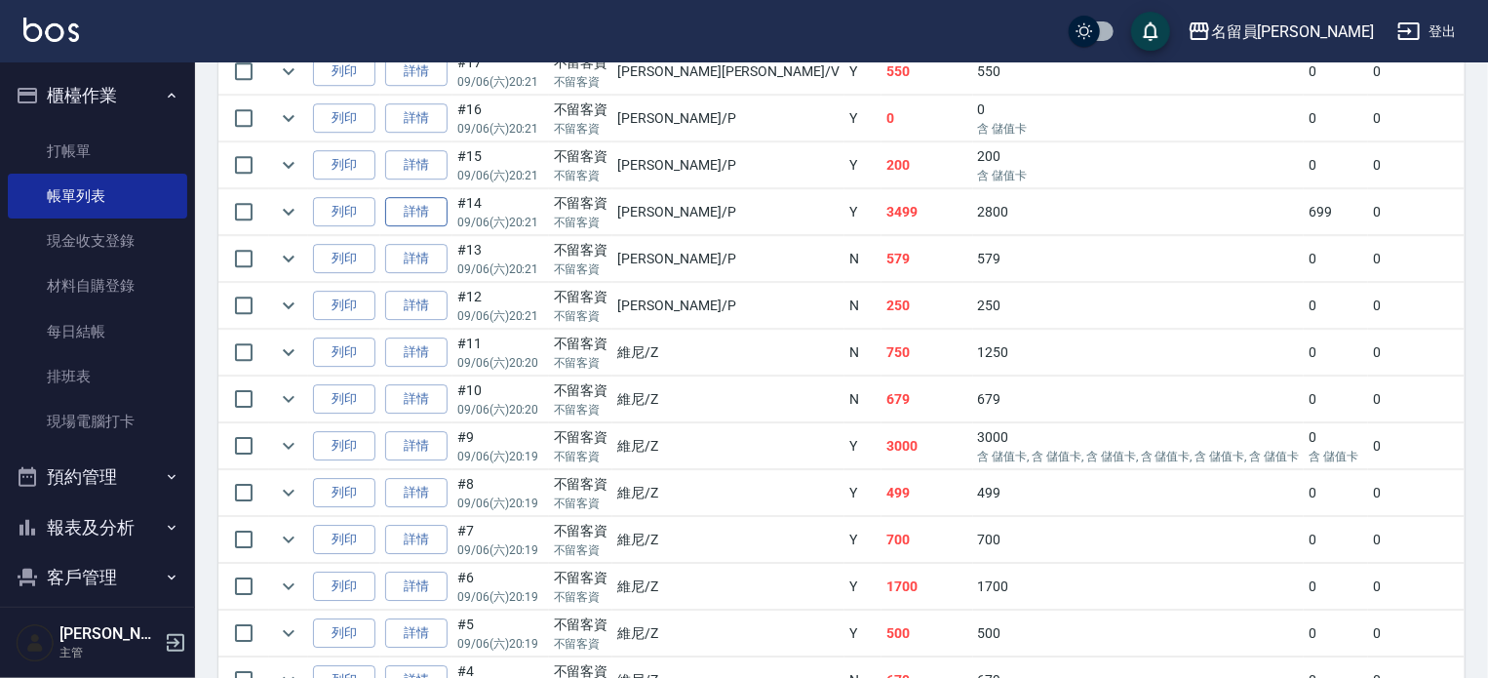
click at [430, 227] on link "詳情" at bounding box center [416, 212] width 62 height 30
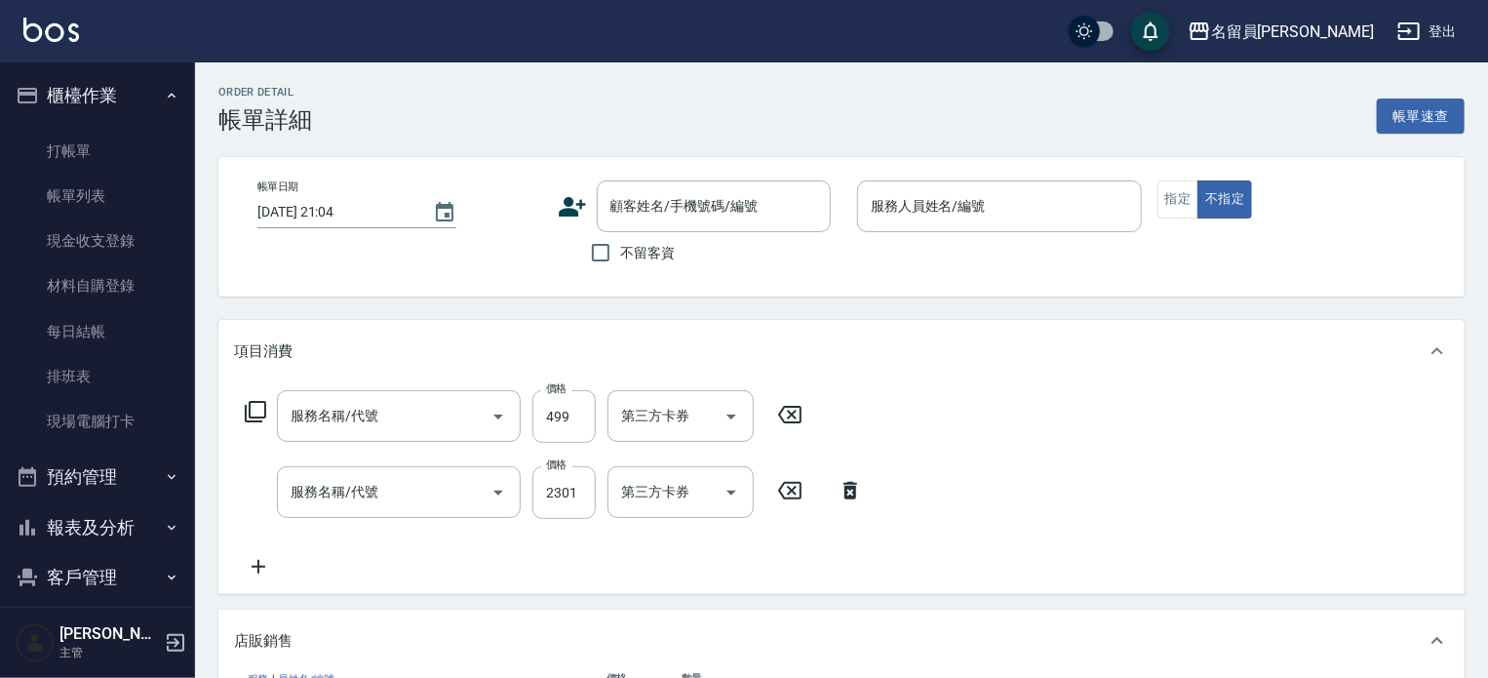
scroll to position [34, 0]
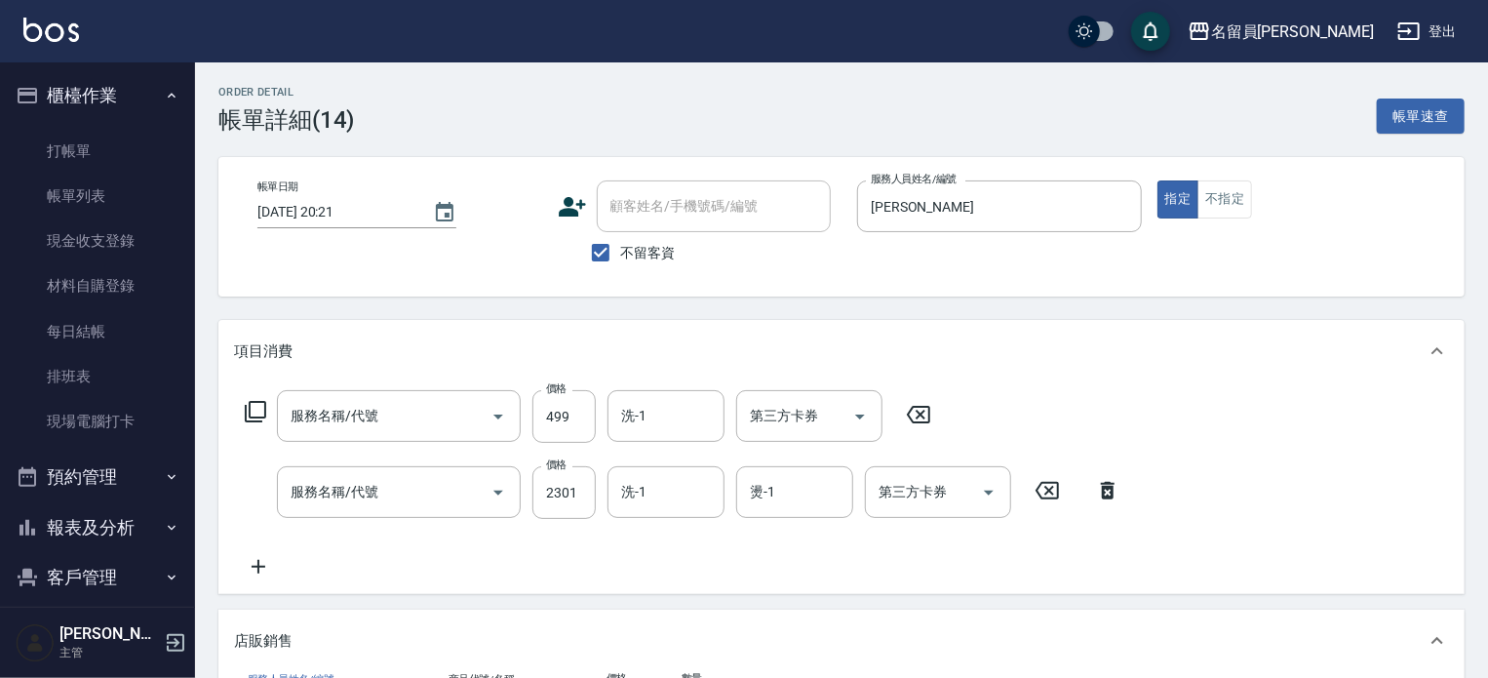
type input "[DATE] 20:21"
checkbox input "true"
type input "[PERSON_NAME]"
type input "[PERSON_NAME]涼洗護組"
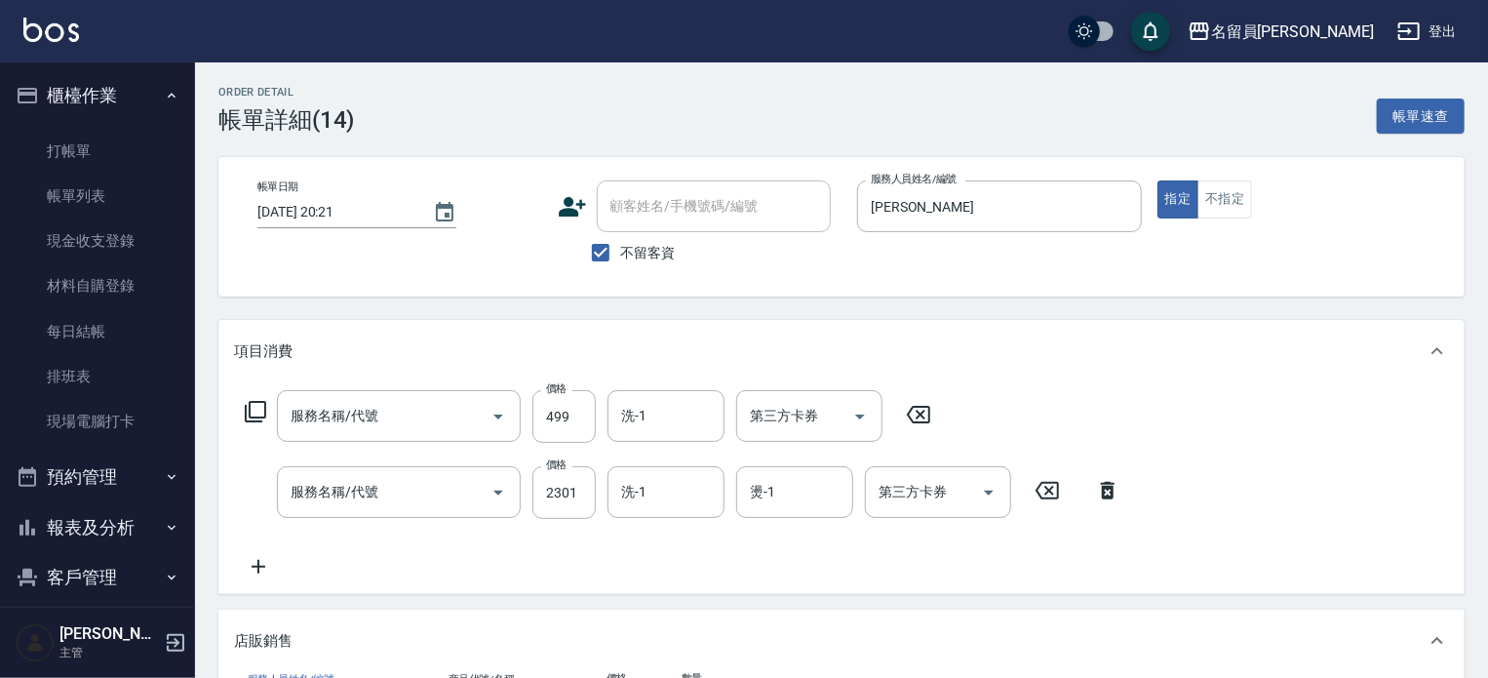
type input "去角質洗髮(499)"
type input "燙髮B餐(31)"
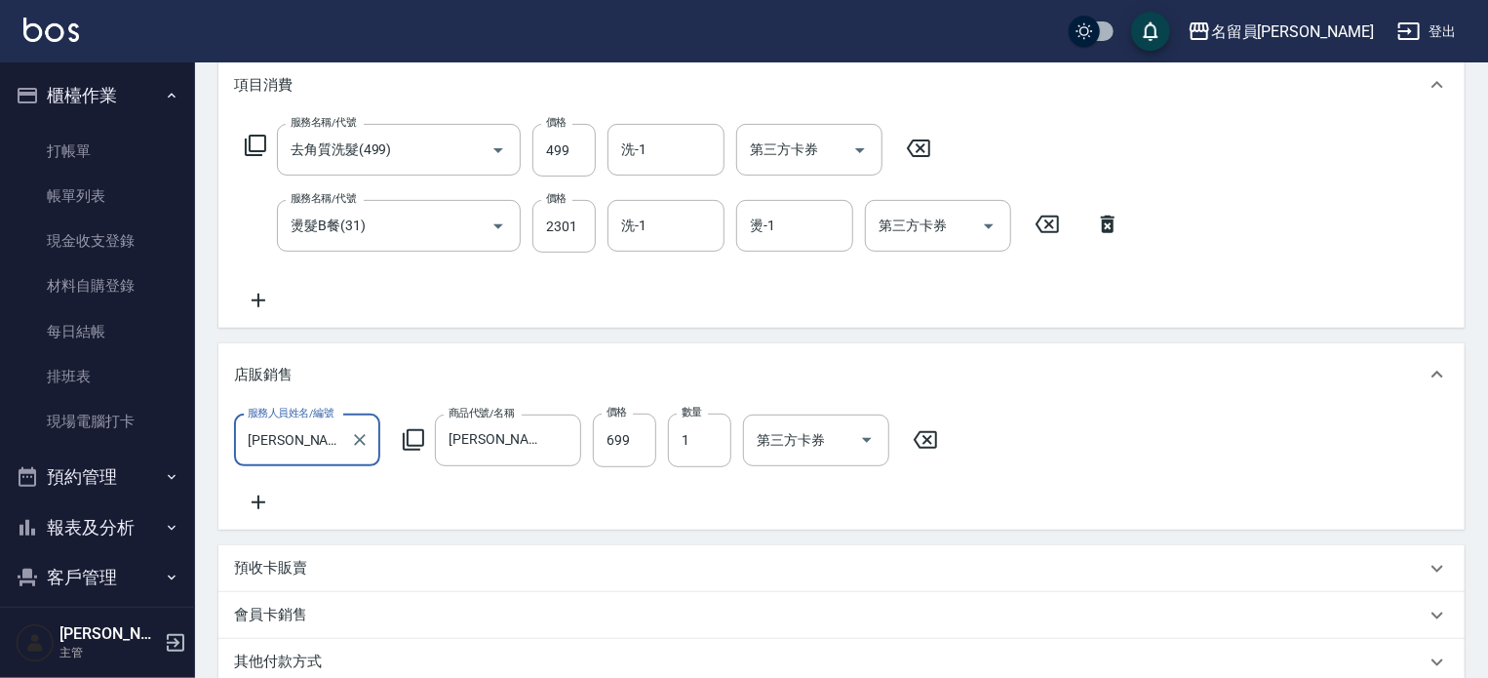
scroll to position [292, 0]
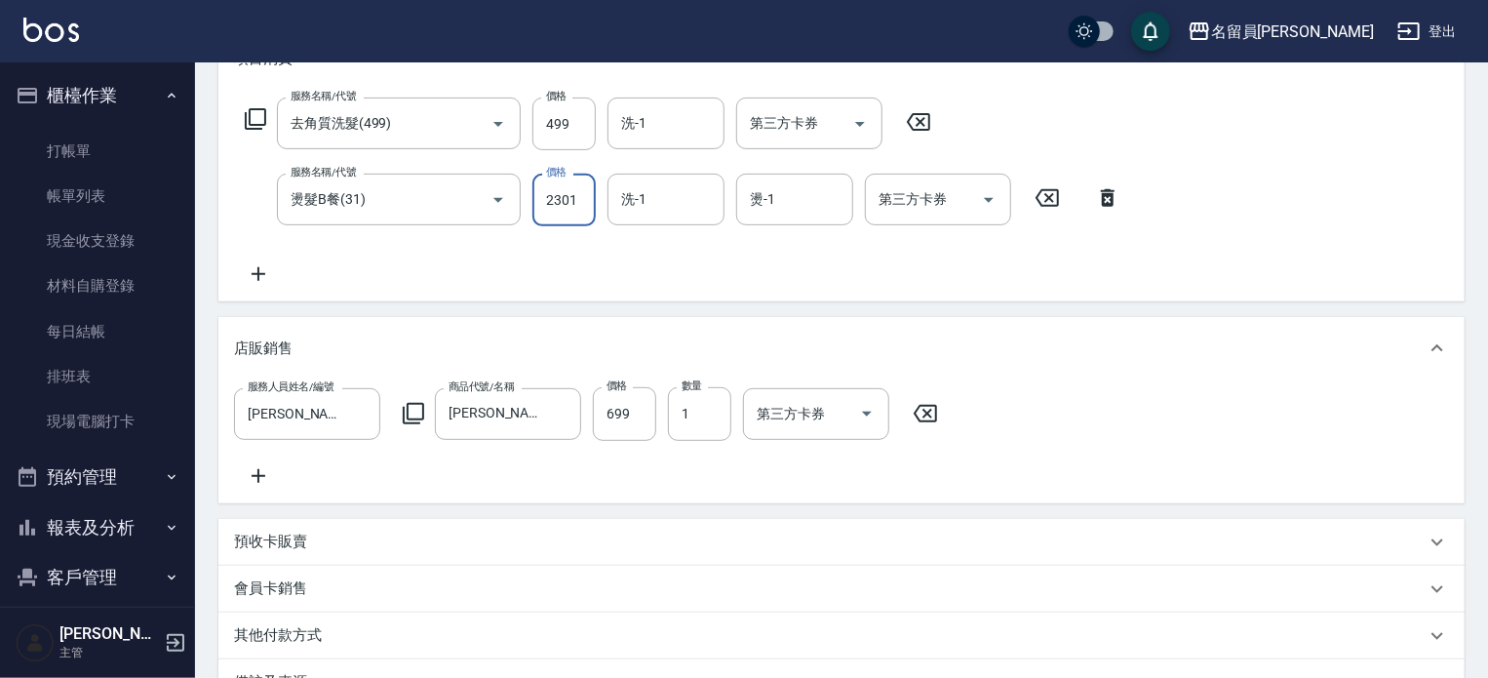
click at [567, 214] on input "2301" at bounding box center [563, 200] width 63 height 53
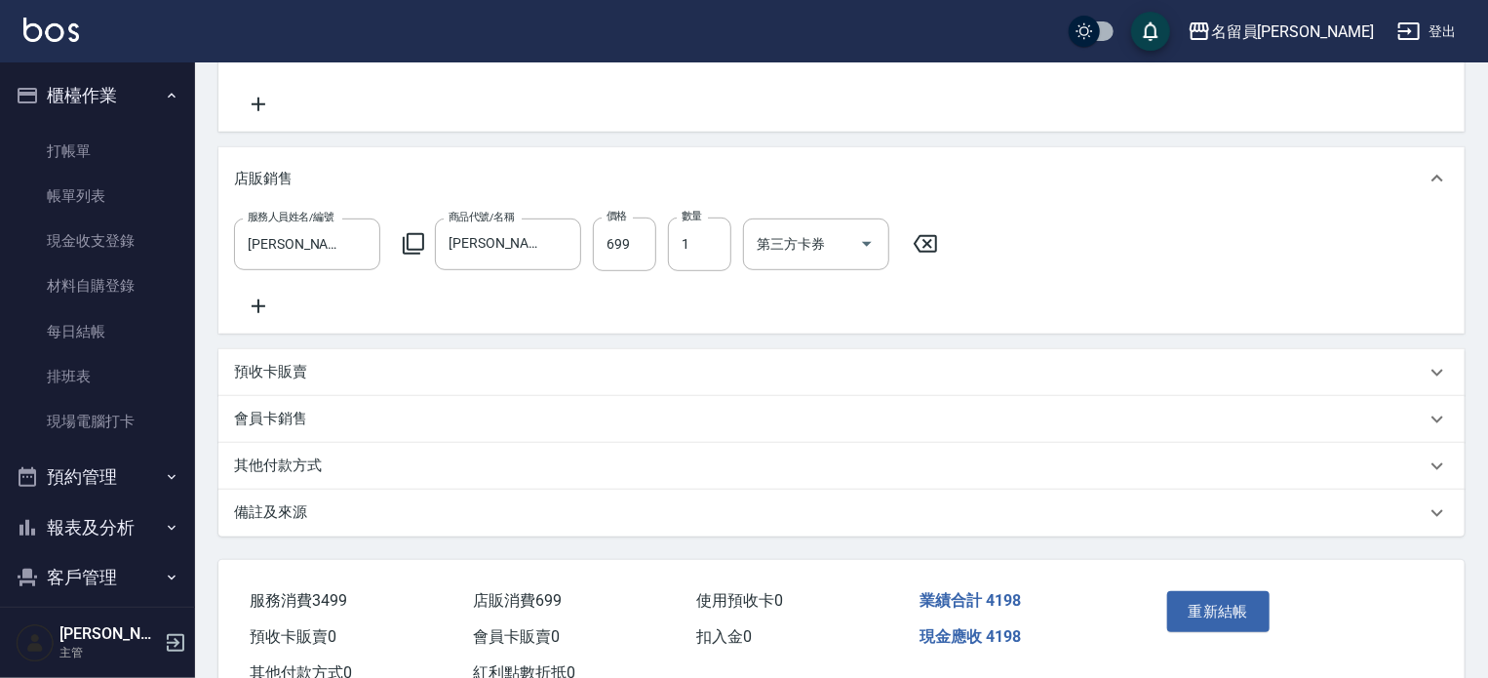
scroll to position [542, 0]
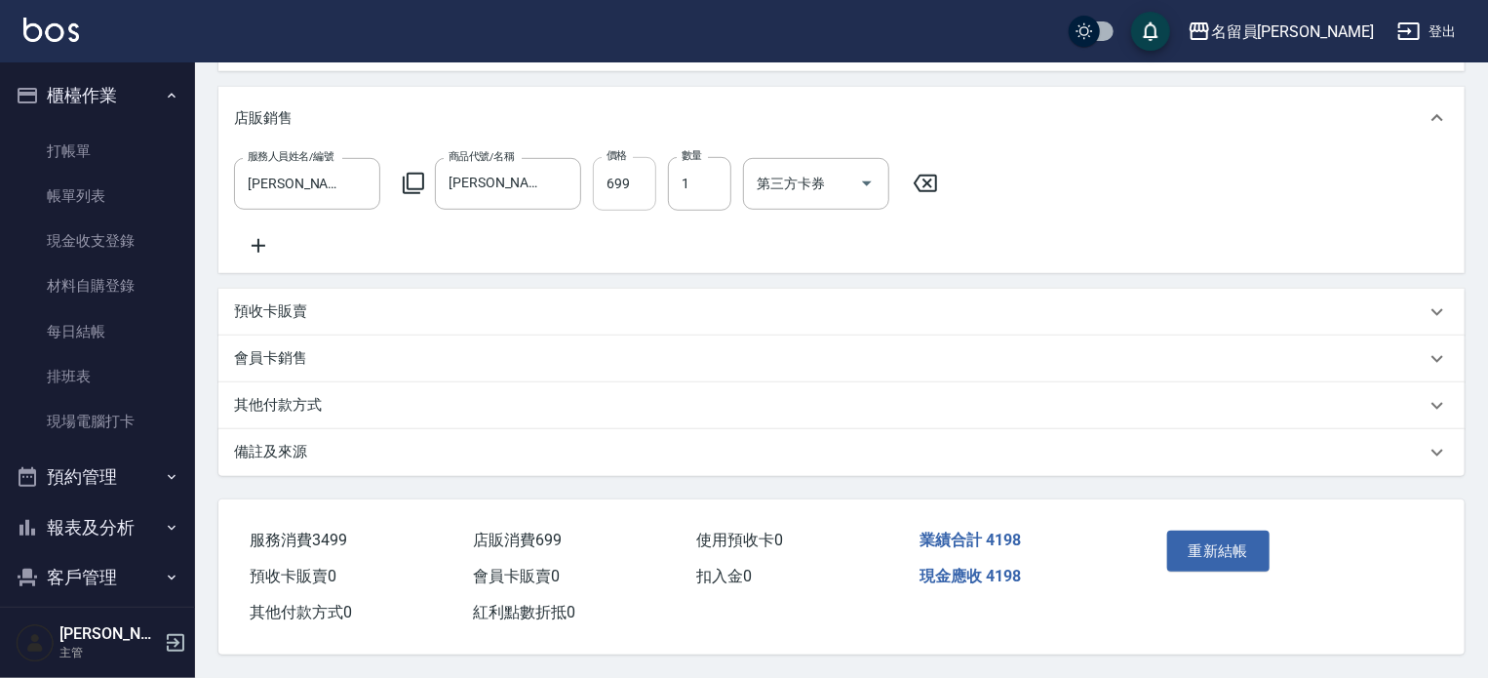
type input "3000"
click at [633, 171] on input "699" at bounding box center [624, 183] width 63 height 53
click at [348, 170] on button "Clear" at bounding box center [359, 183] width 27 height 27
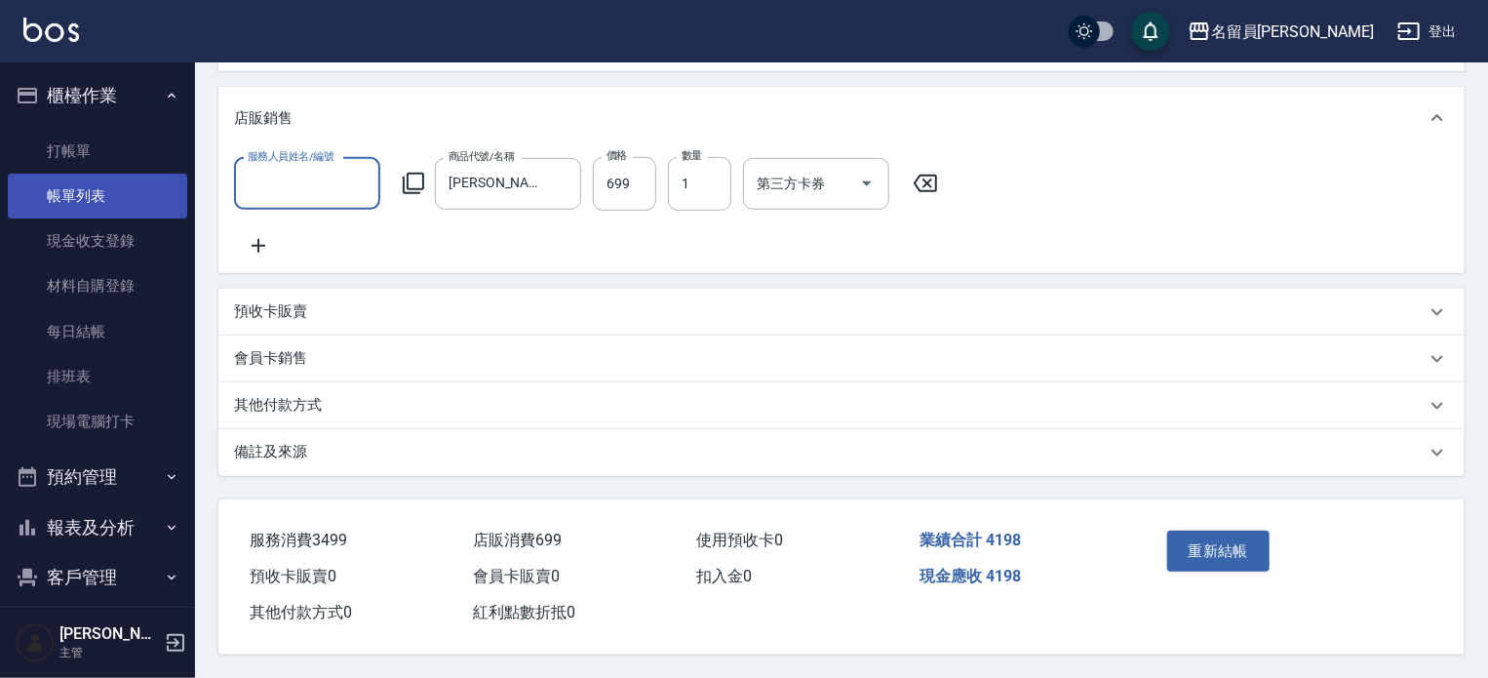
click at [125, 180] on link "帳單列表" at bounding box center [97, 196] width 179 height 45
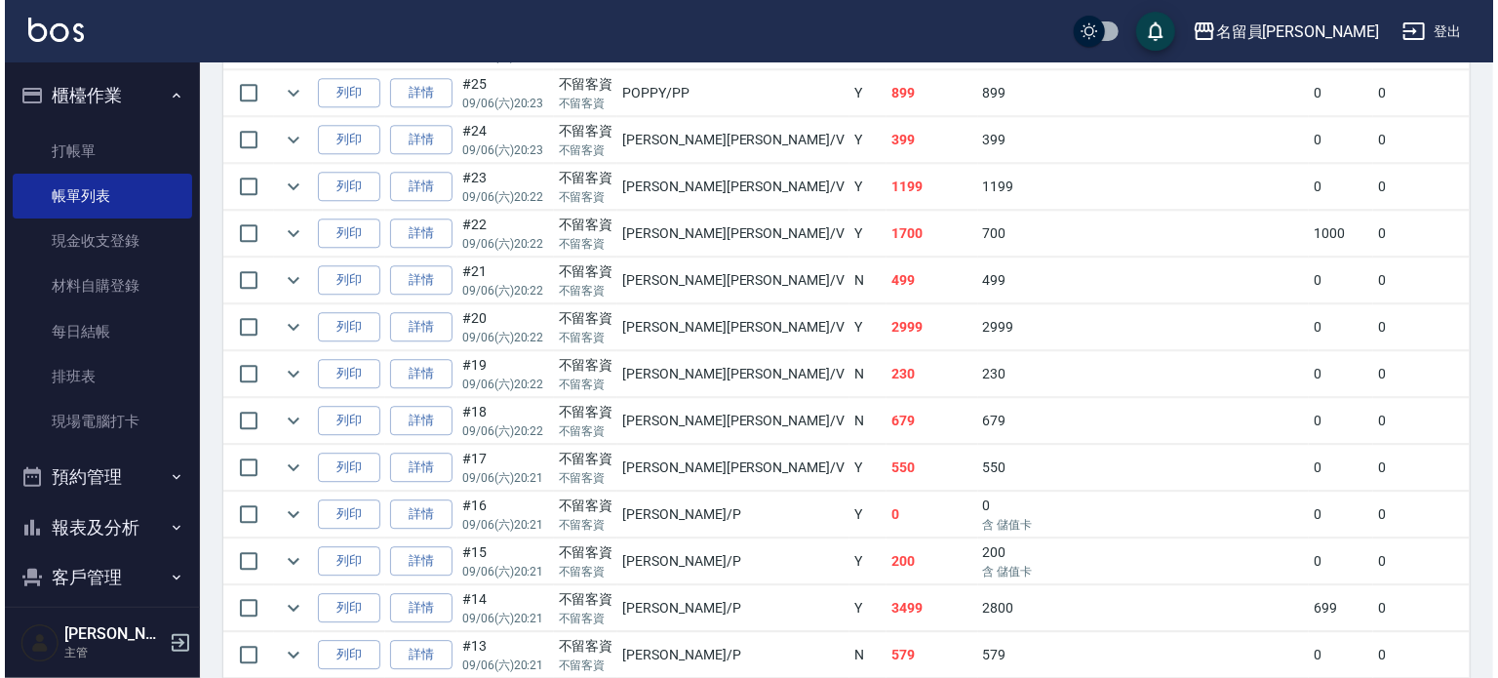
scroll to position [2730, 0]
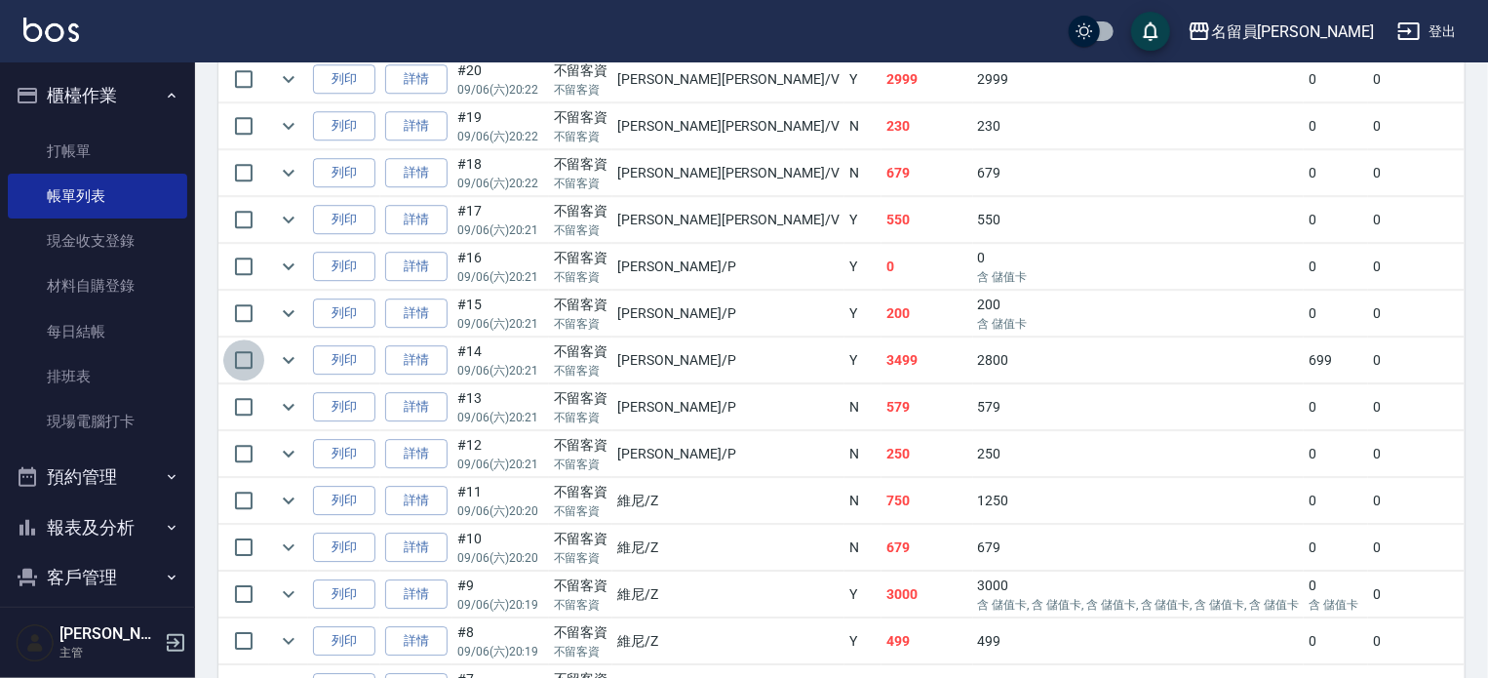
click at [236, 380] on input "checkbox" at bounding box center [243, 359] width 41 height 41
checkbox input "true"
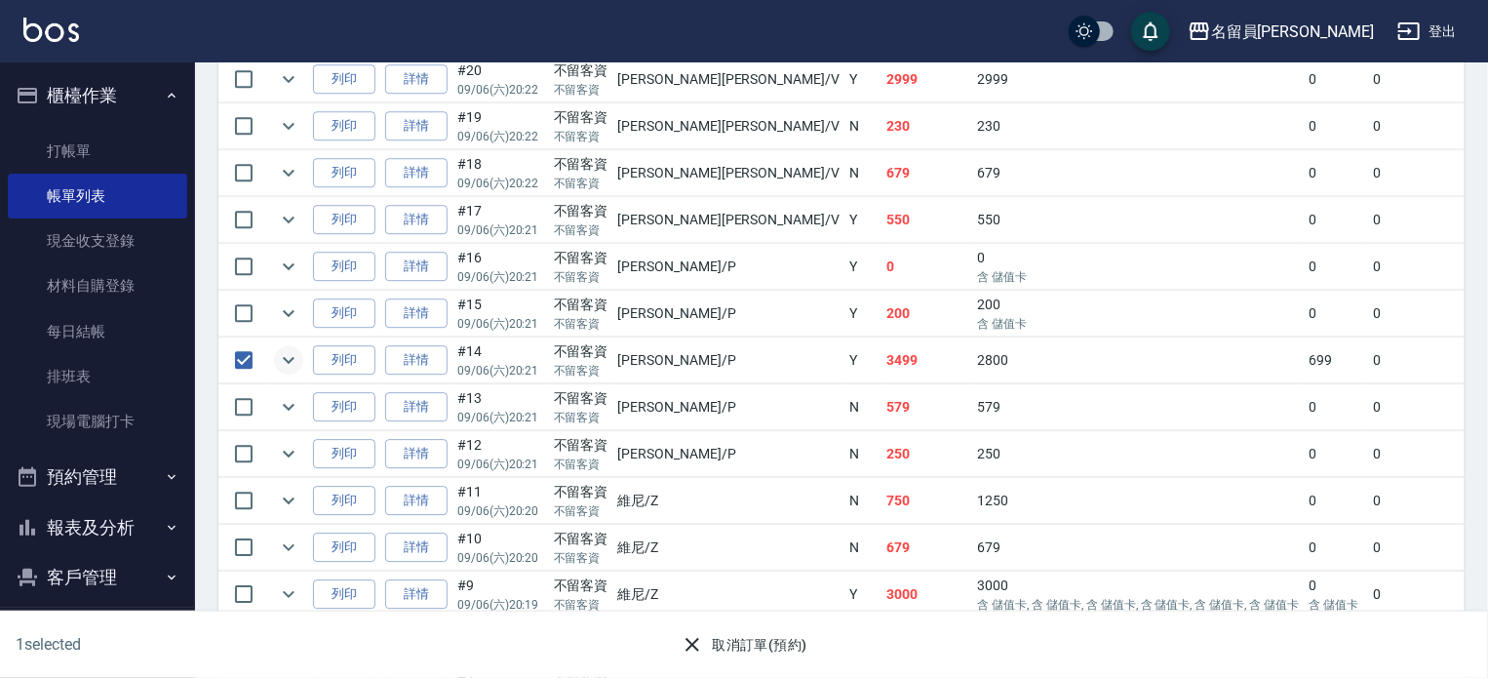
click at [283, 364] on icon "expand row" at bounding box center [289, 360] width 12 height 7
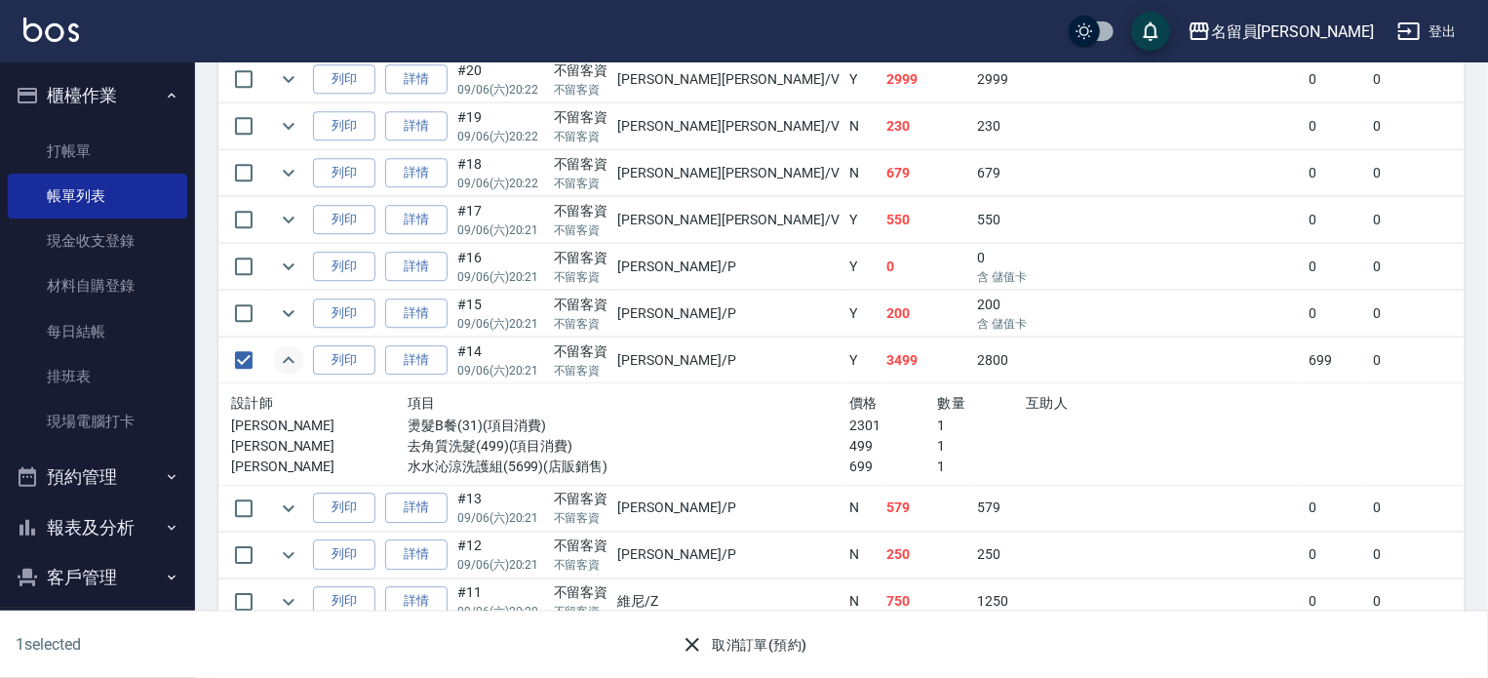
click at [738, 636] on button "取消訂單(預約)" at bounding box center [743, 645] width 141 height 36
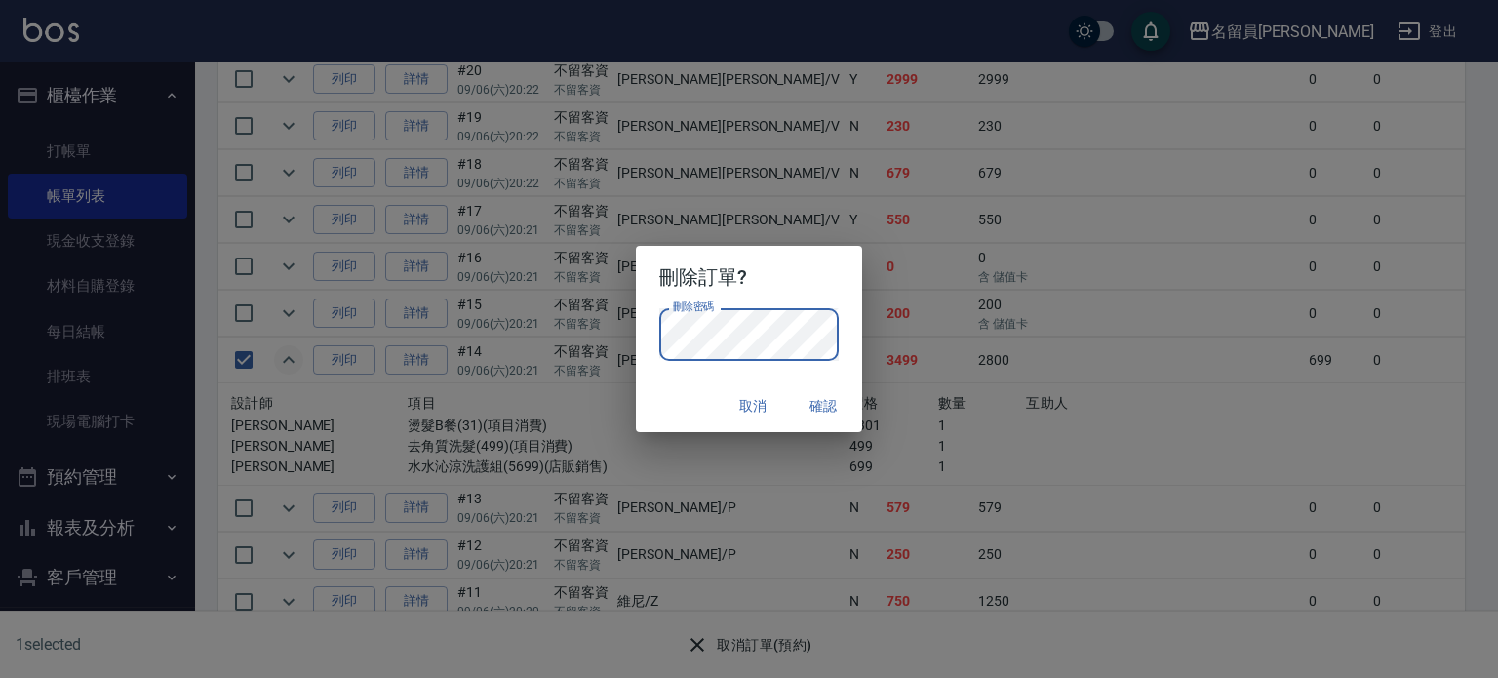
click at [837, 401] on button "確認" at bounding box center [823, 406] width 62 height 36
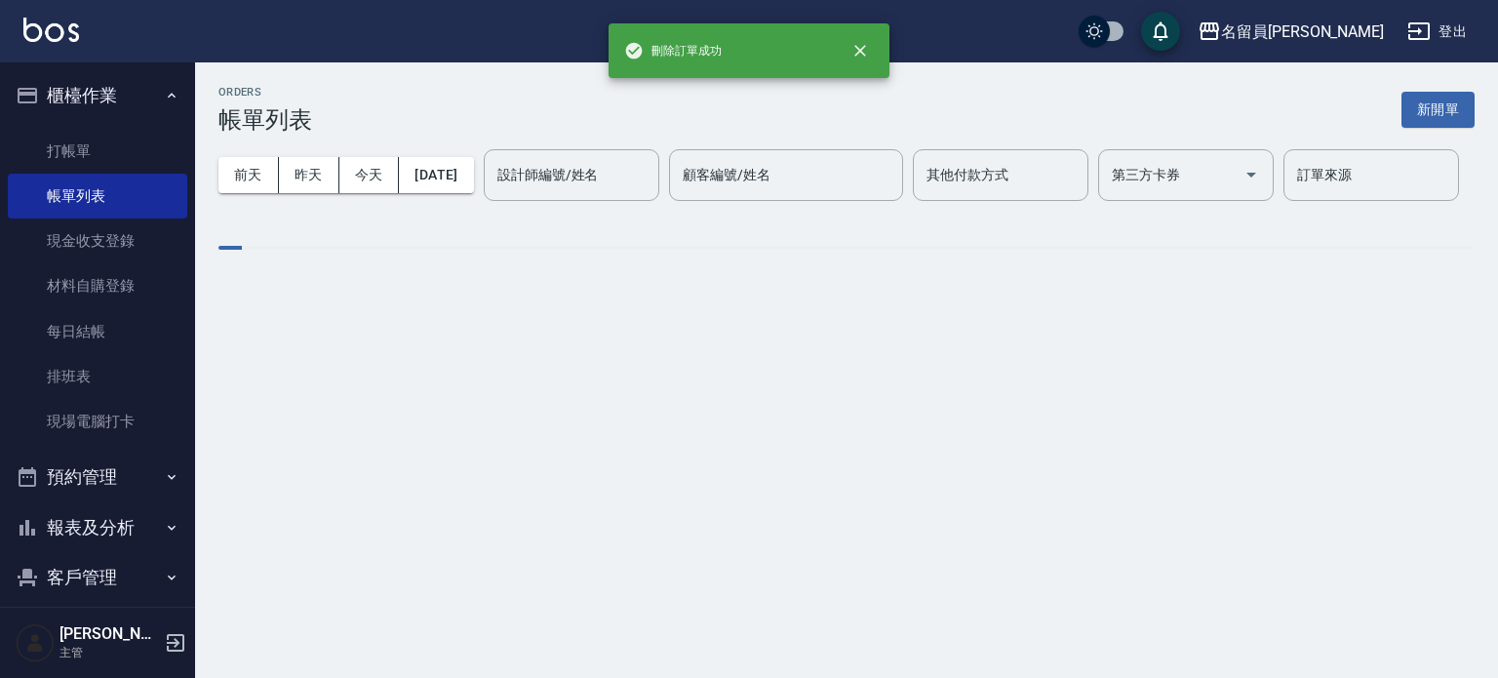
scroll to position [0, 0]
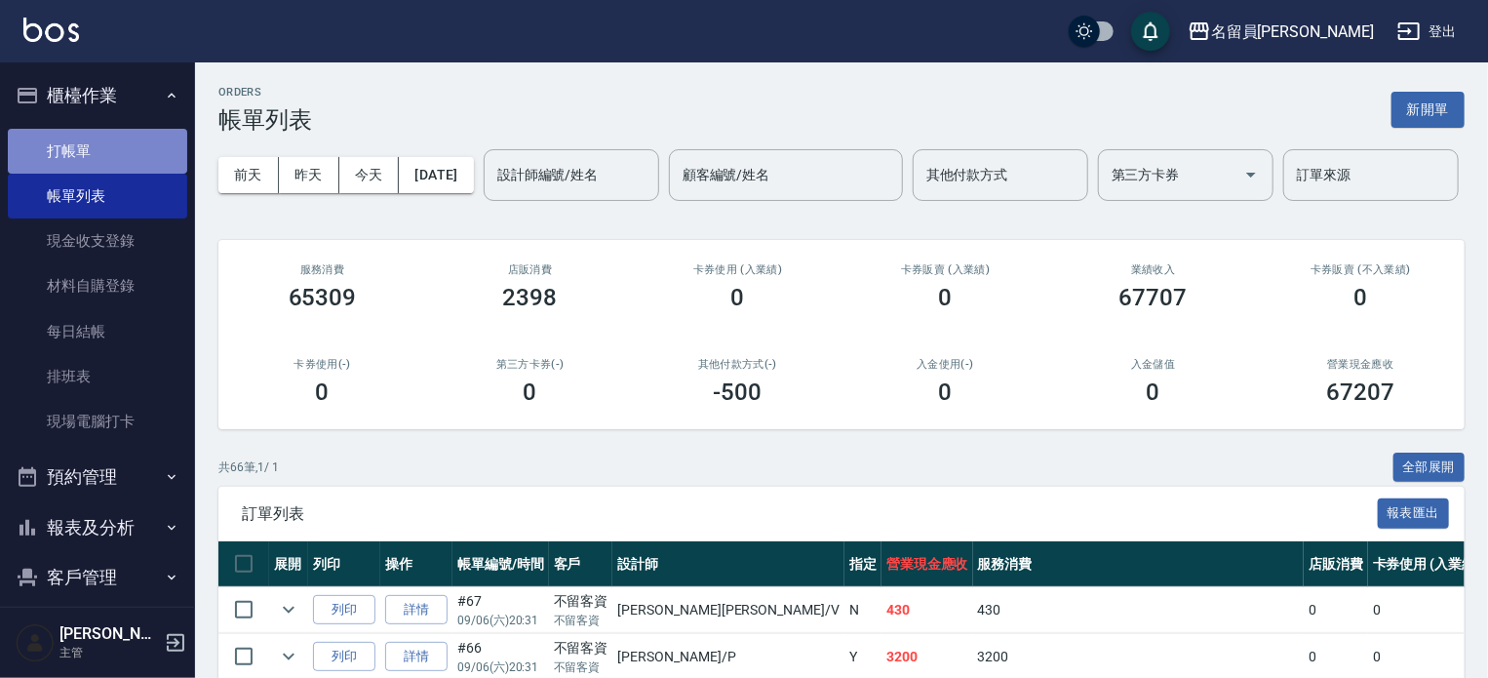
click at [125, 136] on link "打帳單" at bounding box center [97, 151] width 179 height 45
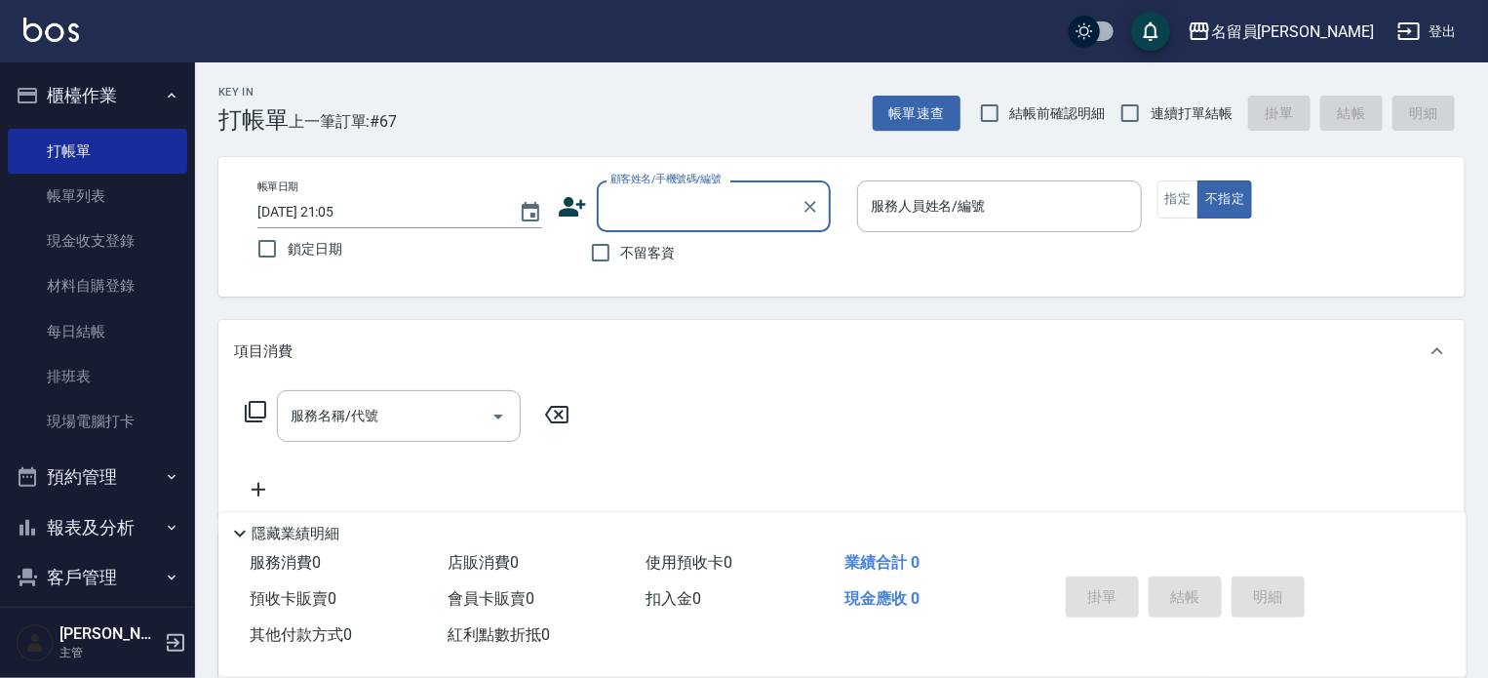
drag, startPoint x: 632, startPoint y: 255, endPoint x: 647, endPoint y: 247, distance: 17.9
click at [633, 255] on span "不留客資" at bounding box center [648, 253] width 55 height 20
click at [621, 255] on input "不留客資" at bounding box center [600, 252] width 41 height 41
checkbox input "true"
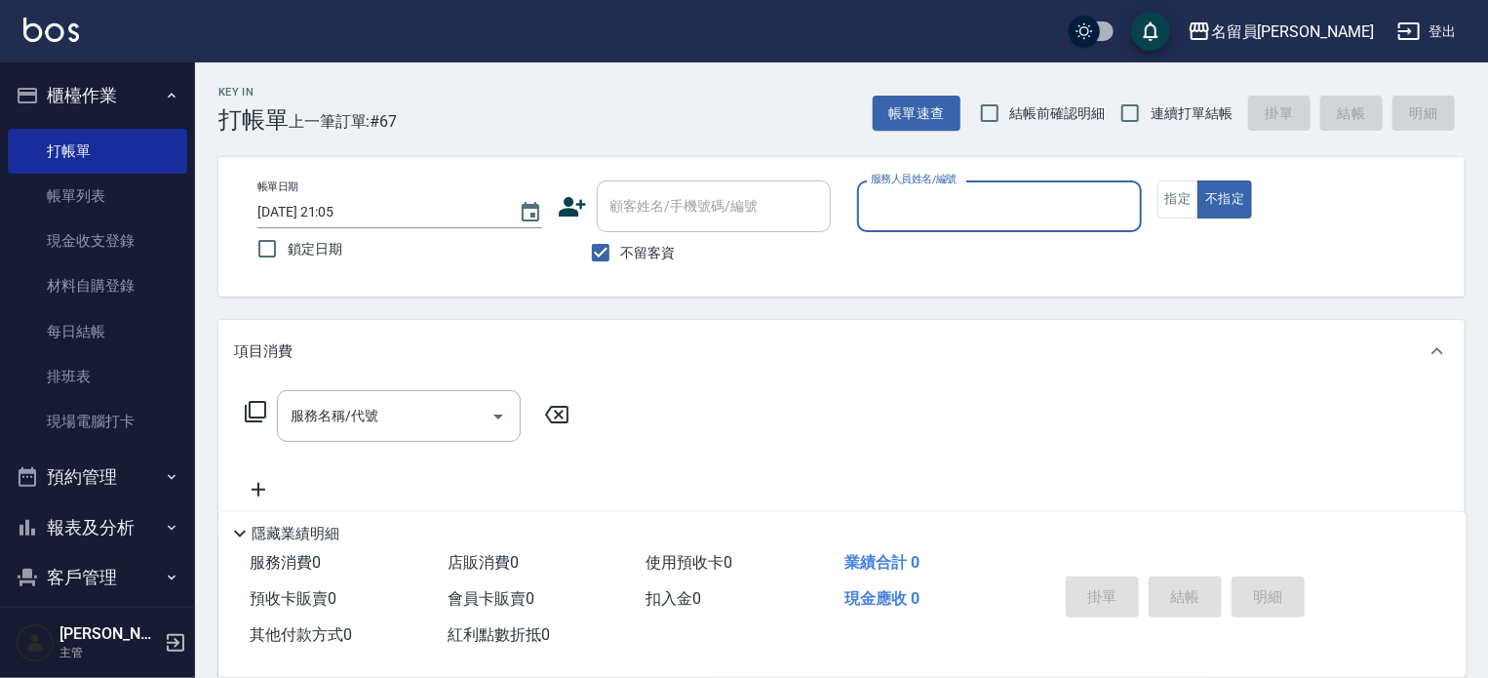
click at [1186, 112] on span "連續打單結帳" at bounding box center [1191, 113] width 82 height 20
click at [1150, 112] on input "連續打單結帳" at bounding box center [1130, 113] width 41 height 41
checkbox input "true"
click at [948, 202] on input "服務人員姓名/編號" at bounding box center [999, 206] width 267 height 34
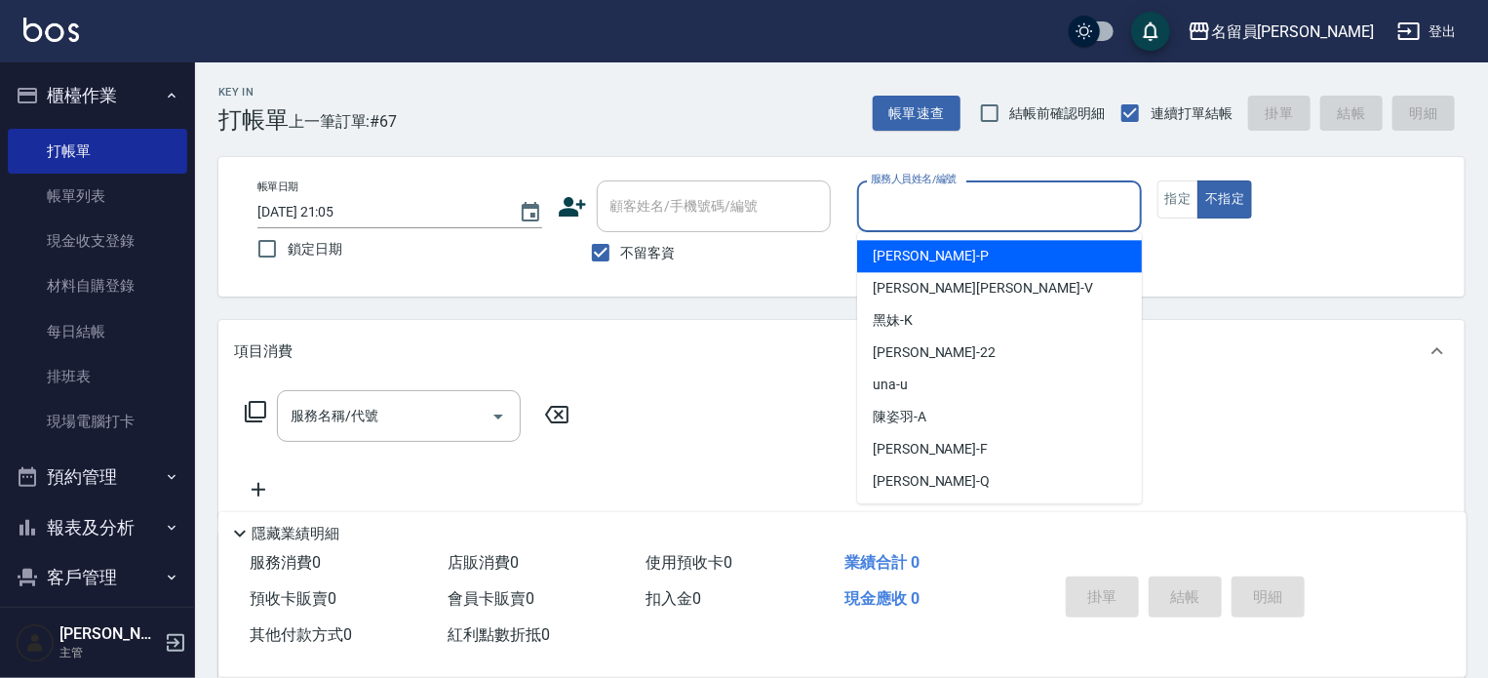
type input "ㄣ"
type input "[PERSON_NAME]"
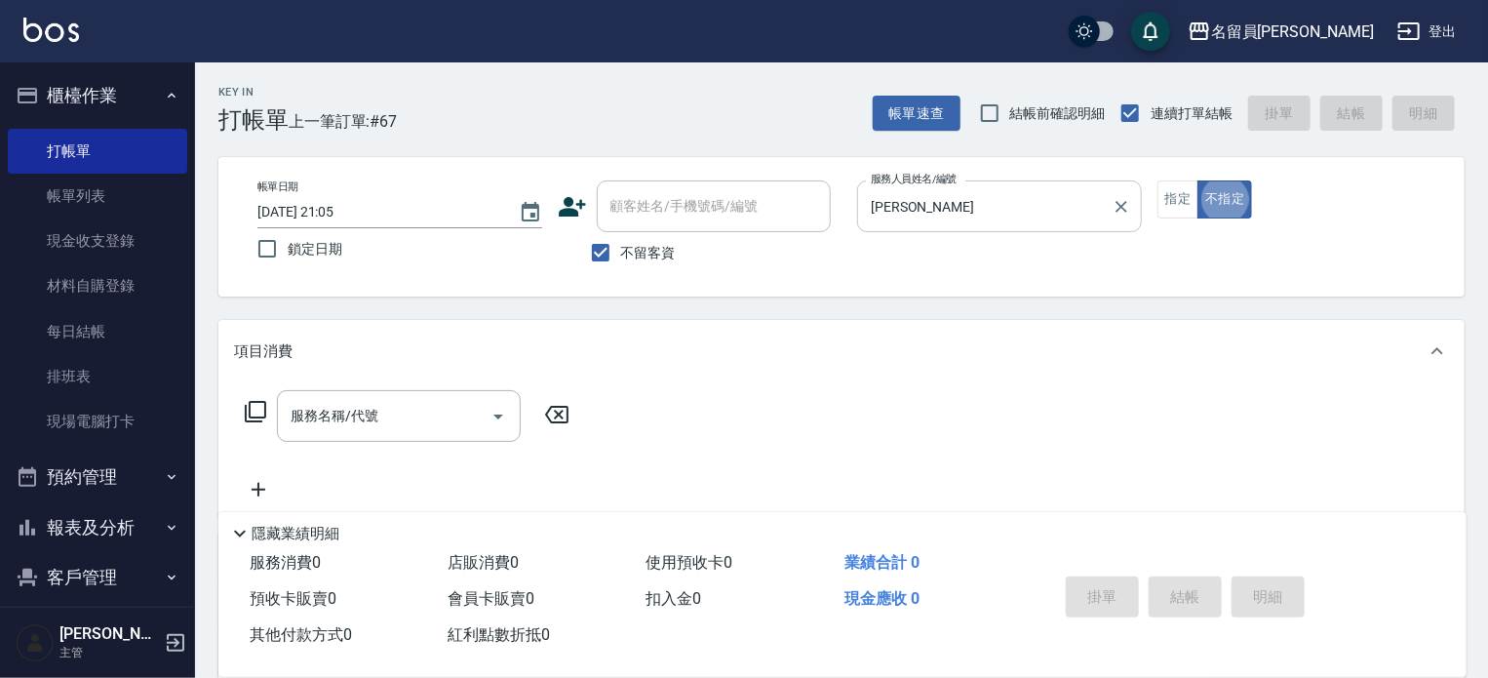
type button "false"
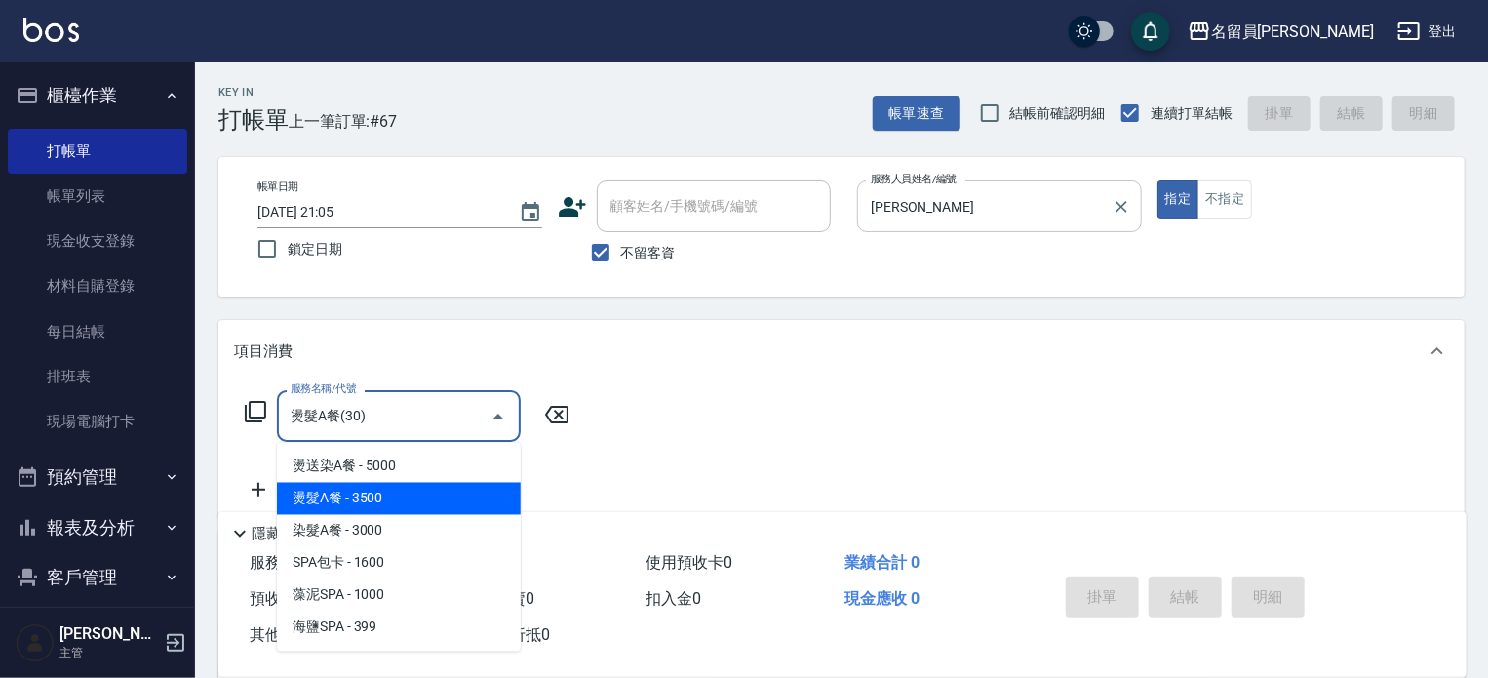
type input "燙髮A餐(30)"
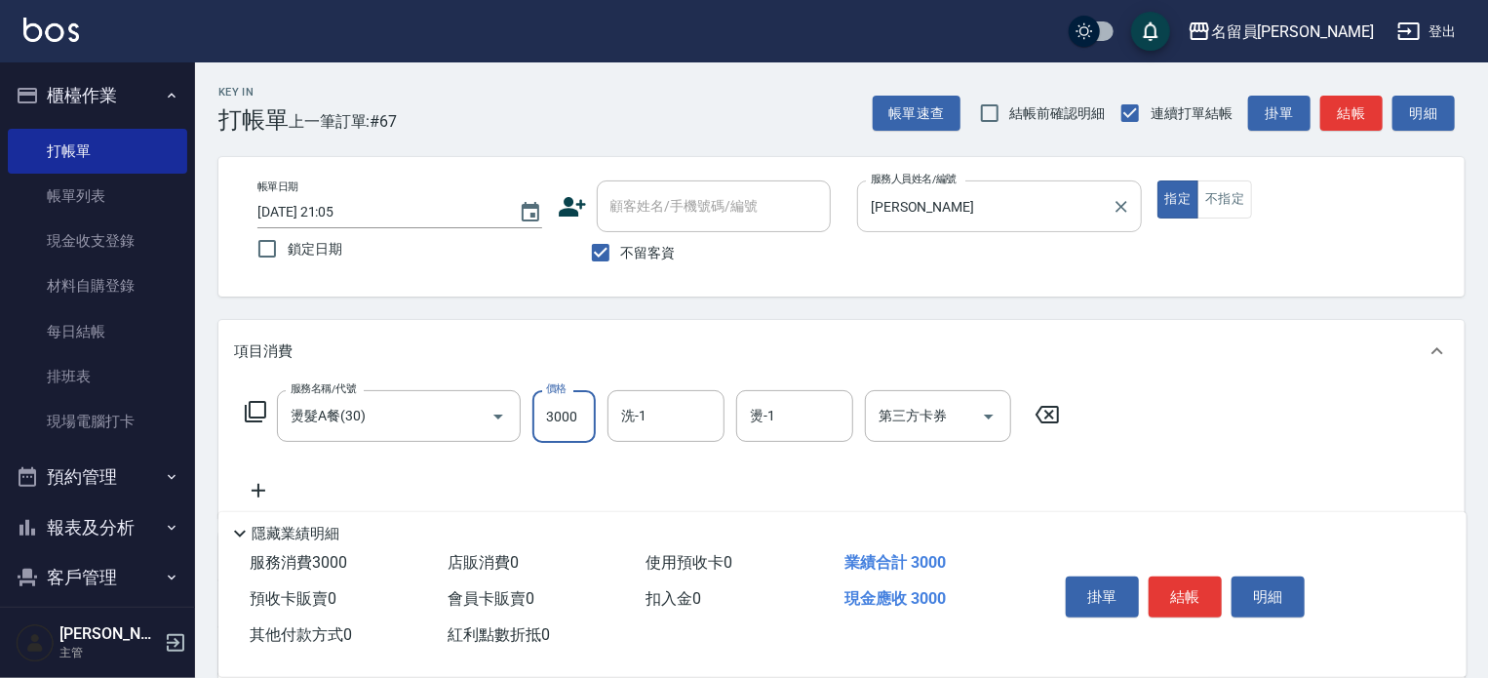
type input "3000"
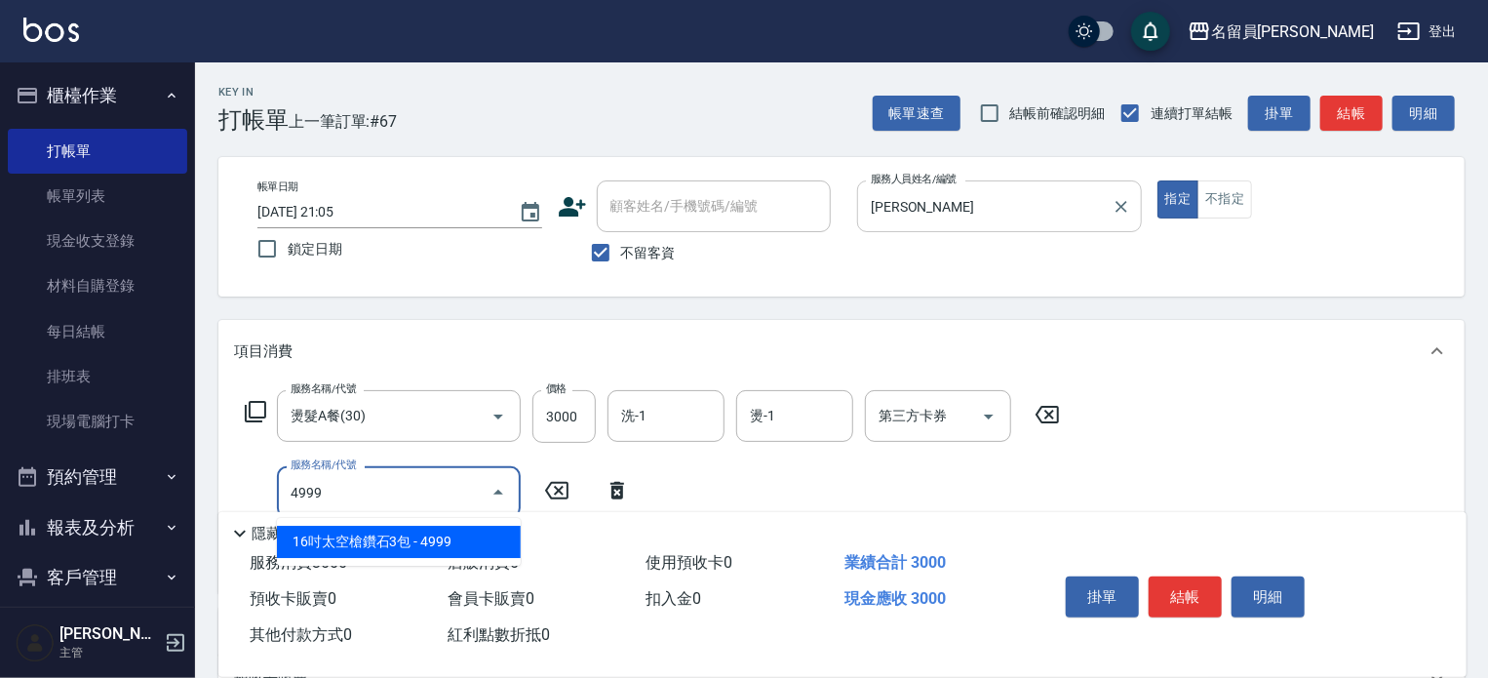
type input "16吋太空槍鑽石3包(4999)"
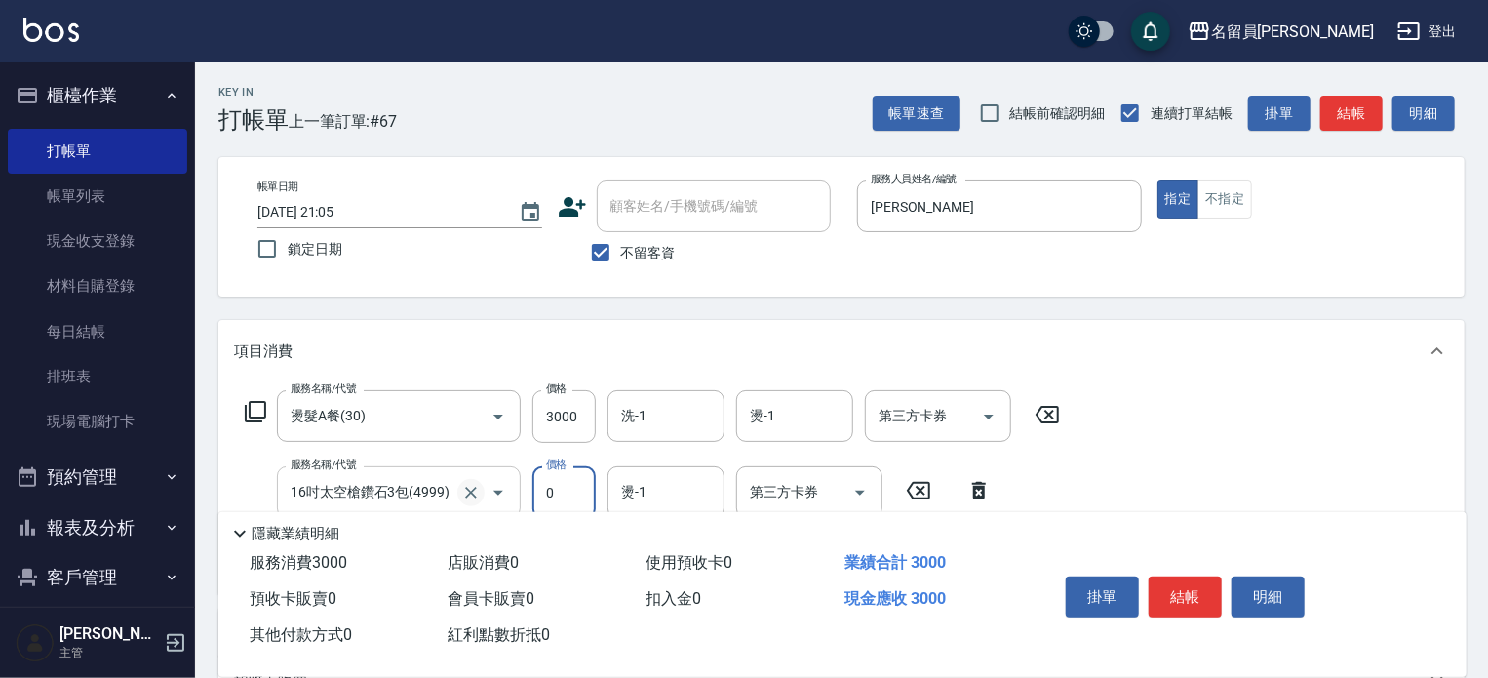
click at [480, 491] on icon "Clear" at bounding box center [470, 492] width 19 height 19
type input "0"
type input "16吋太空槍鑽石3包(4999)"
type input "去角質洗髮(499)"
click at [1192, 581] on button "結帳" at bounding box center [1185, 596] width 73 height 41
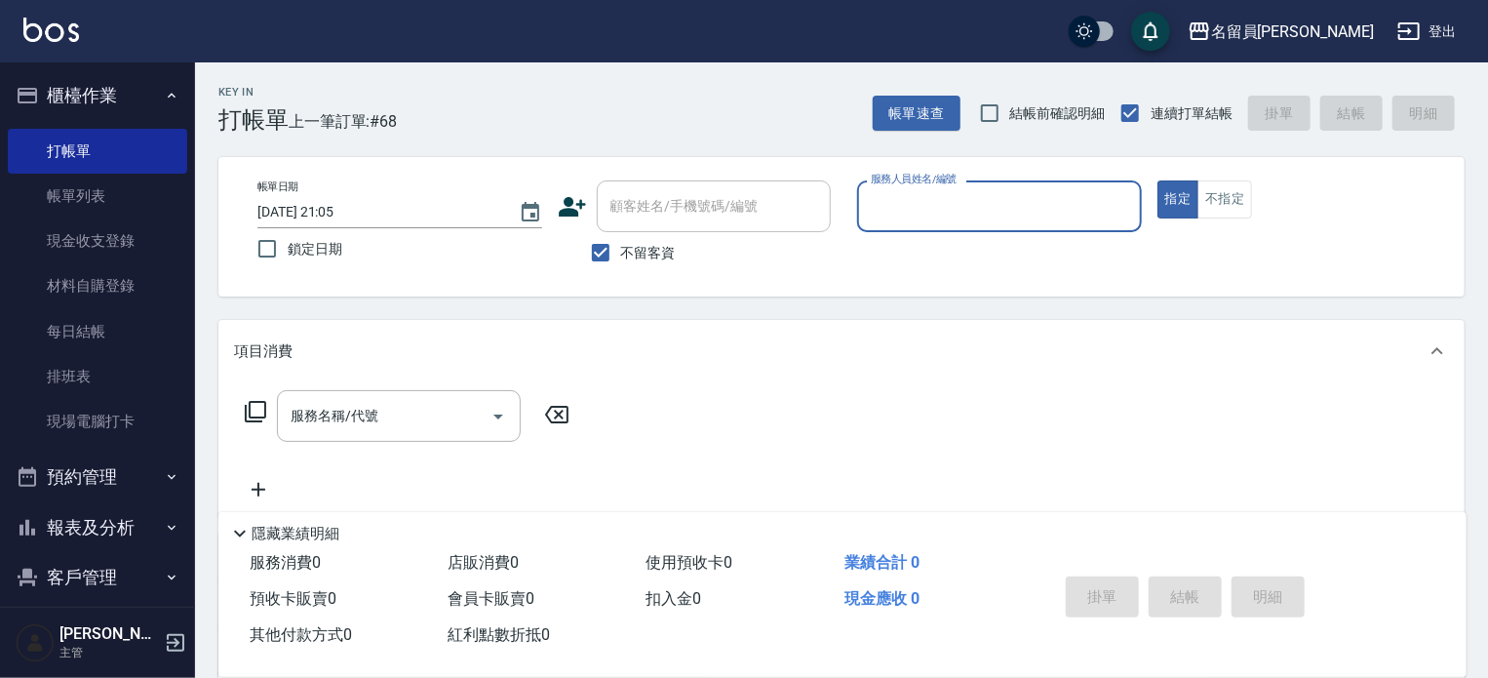
drag, startPoint x: 121, startPoint y: 209, endPoint x: 0, endPoint y: 85, distance: 173.1
click at [121, 209] on link "帳單列表" at bounding box center [97, 196] width 179 height 45
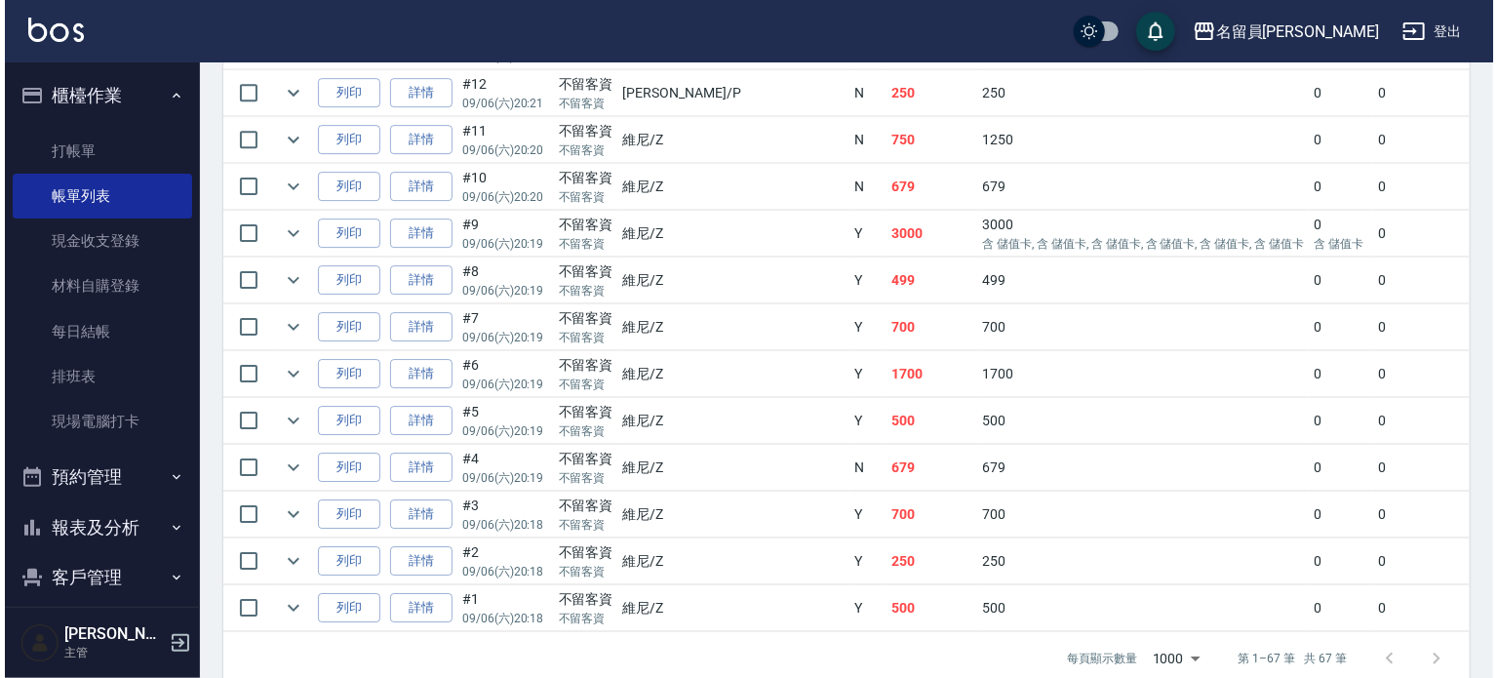
scroll to position [3171, 0]
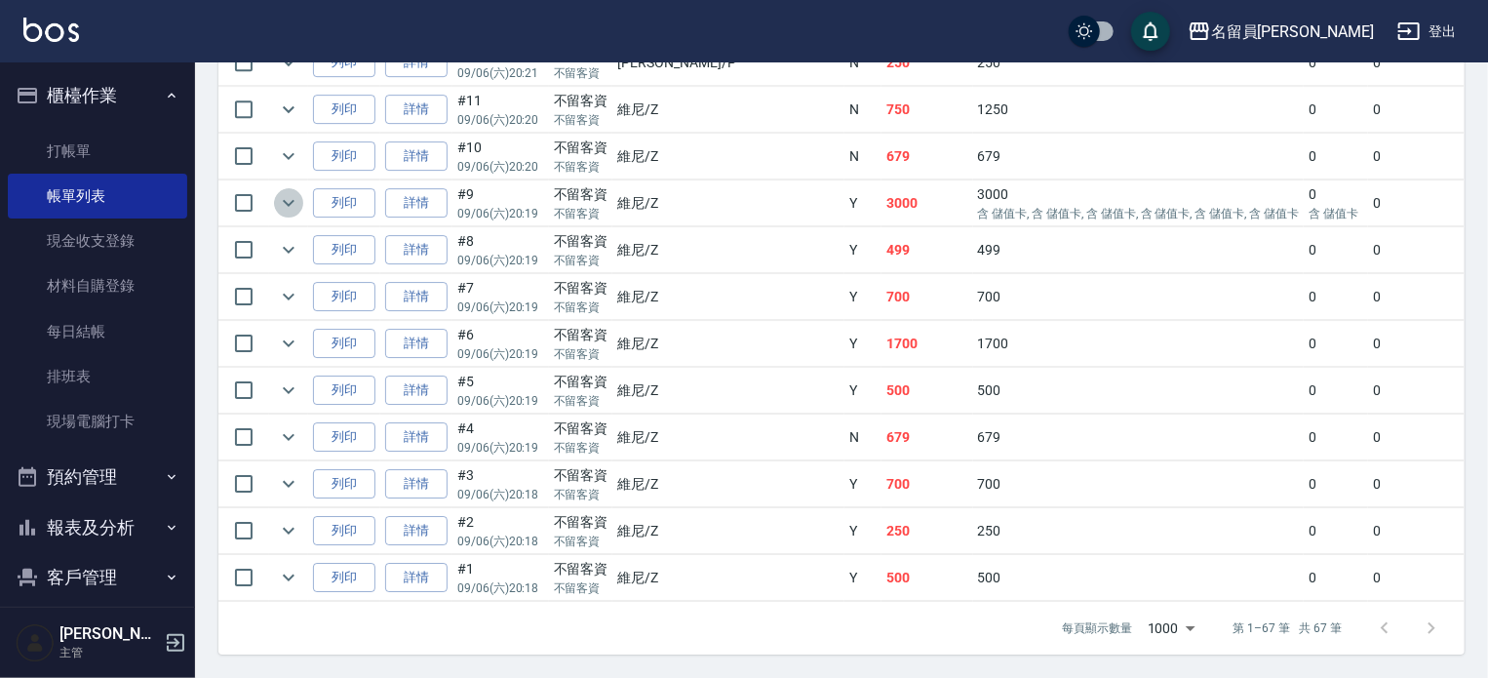
click at [289, 200] on icon "expand row" at bounding box center [289, 203] width 12 height 7
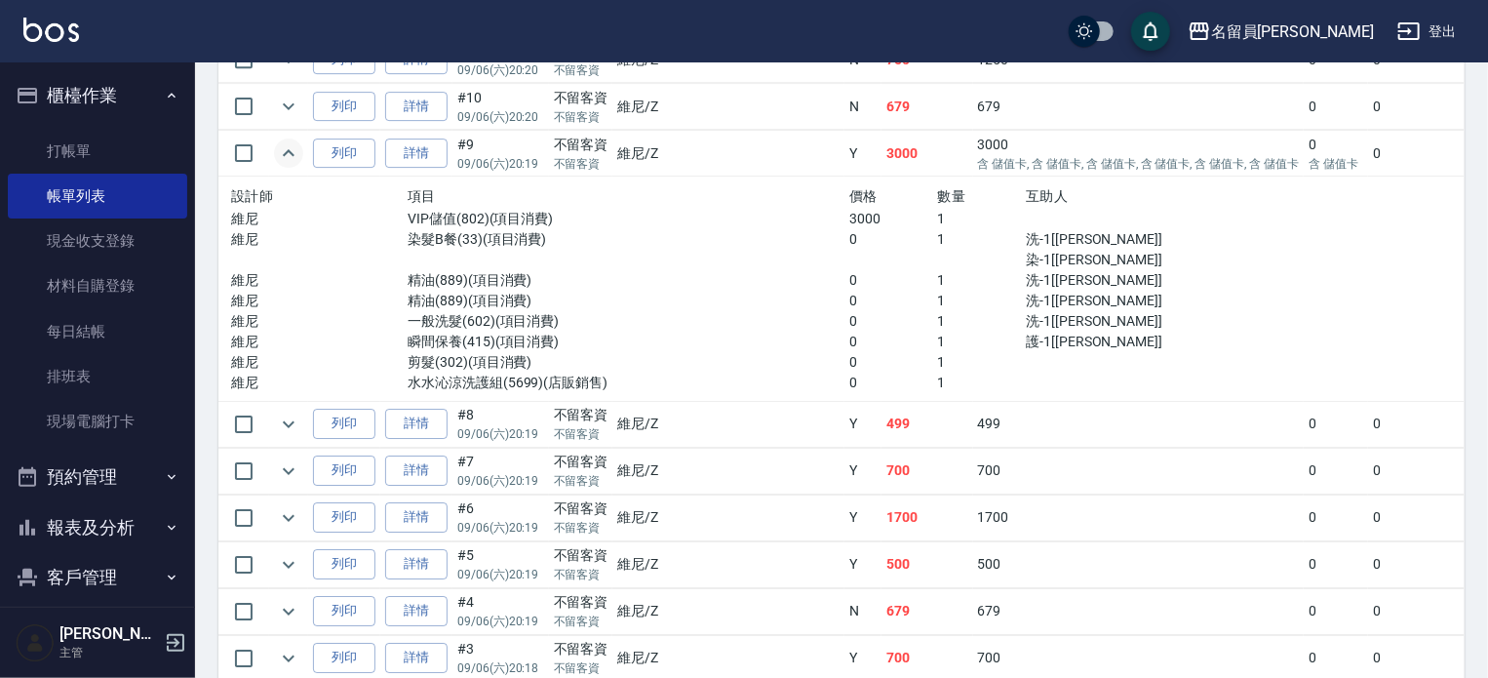
click at [251, 174] on input "checkbox" at bounding box center [243, 153] width 41 height 41
checkbox input "true"
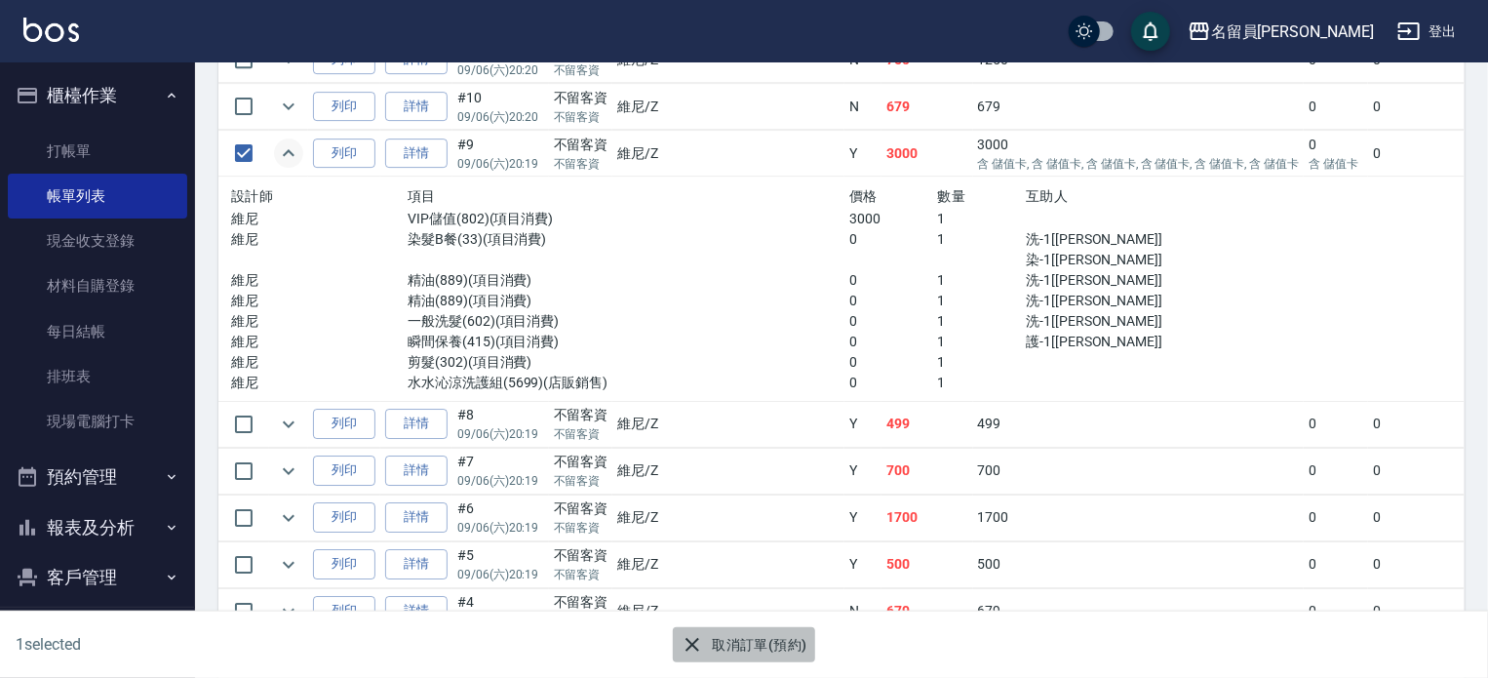
click at [773, 651] on button "取消訂單(預約)" at bounding box center [743, 645] width 141 height 36
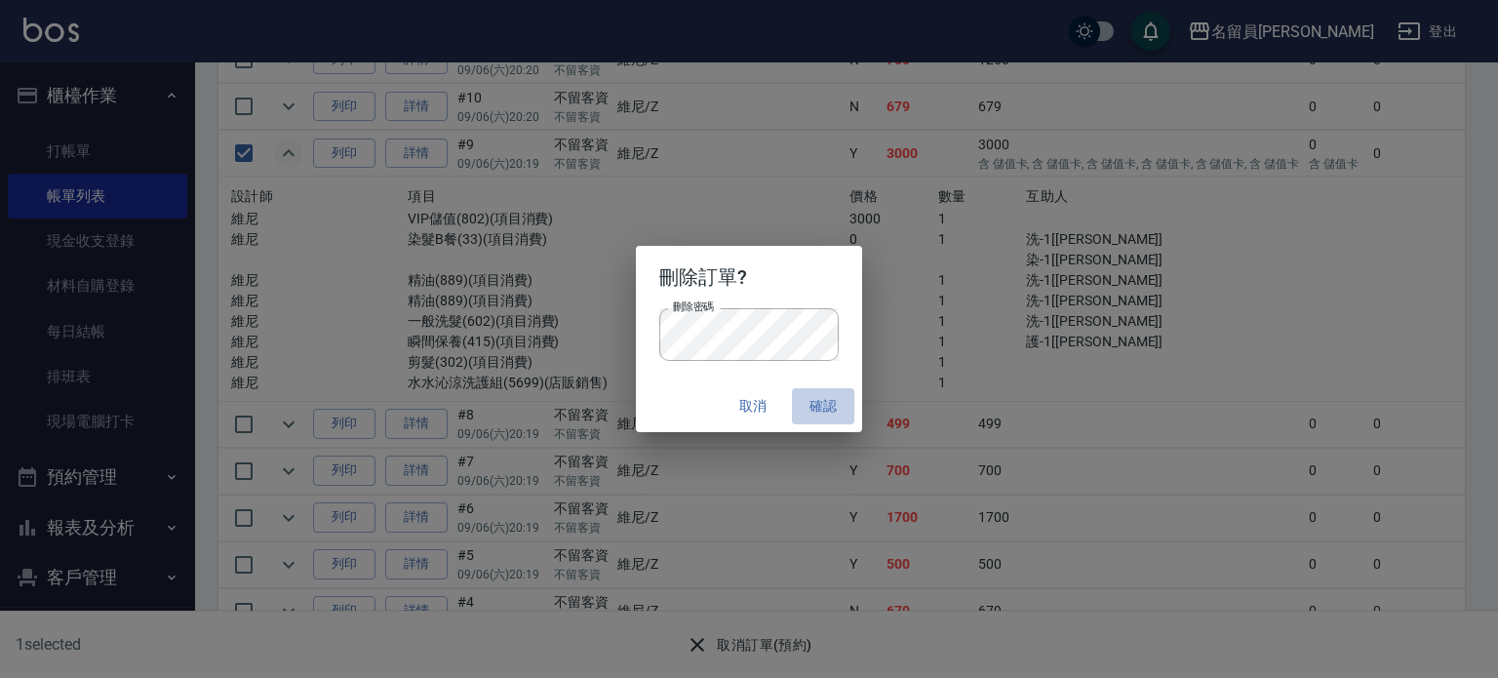
click at [848, 408] on button "確認" at bounding box center [823, 406] width 62 height 36
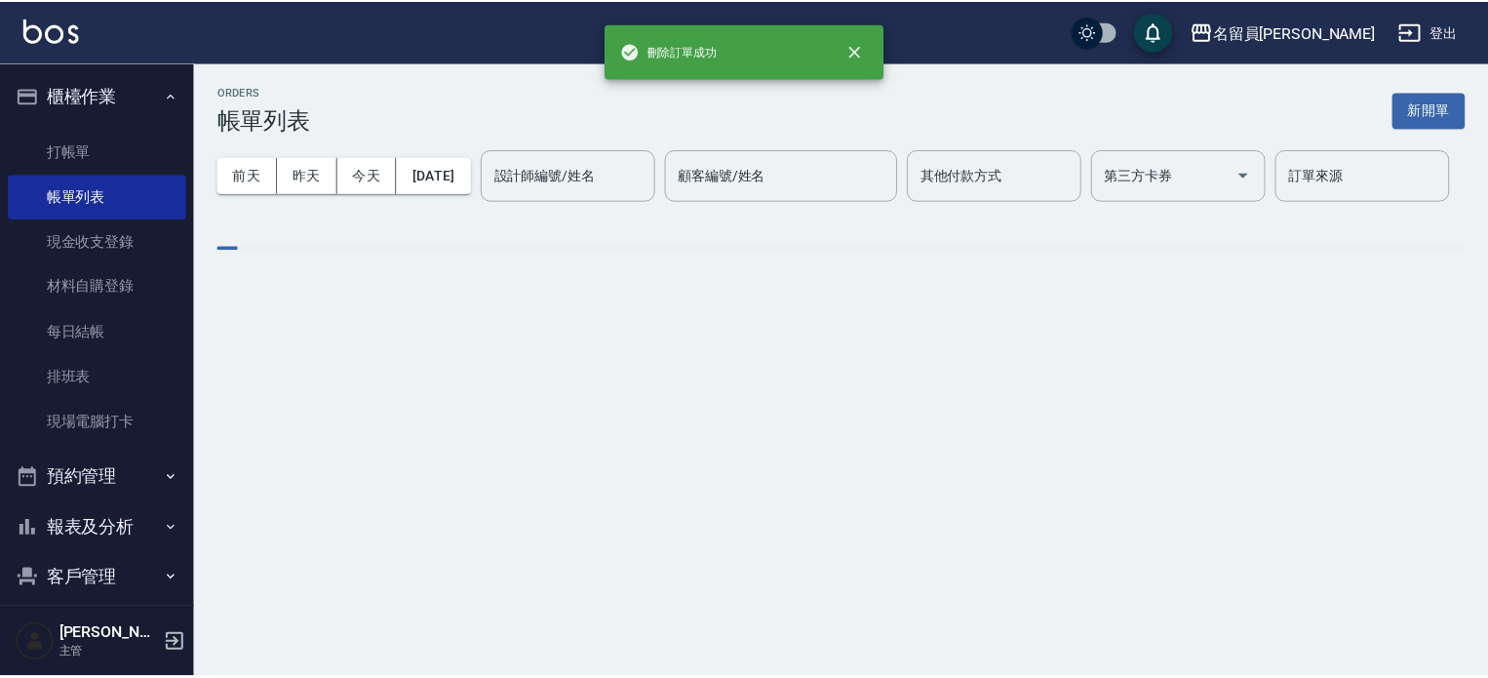
scroll to position [0, 0]
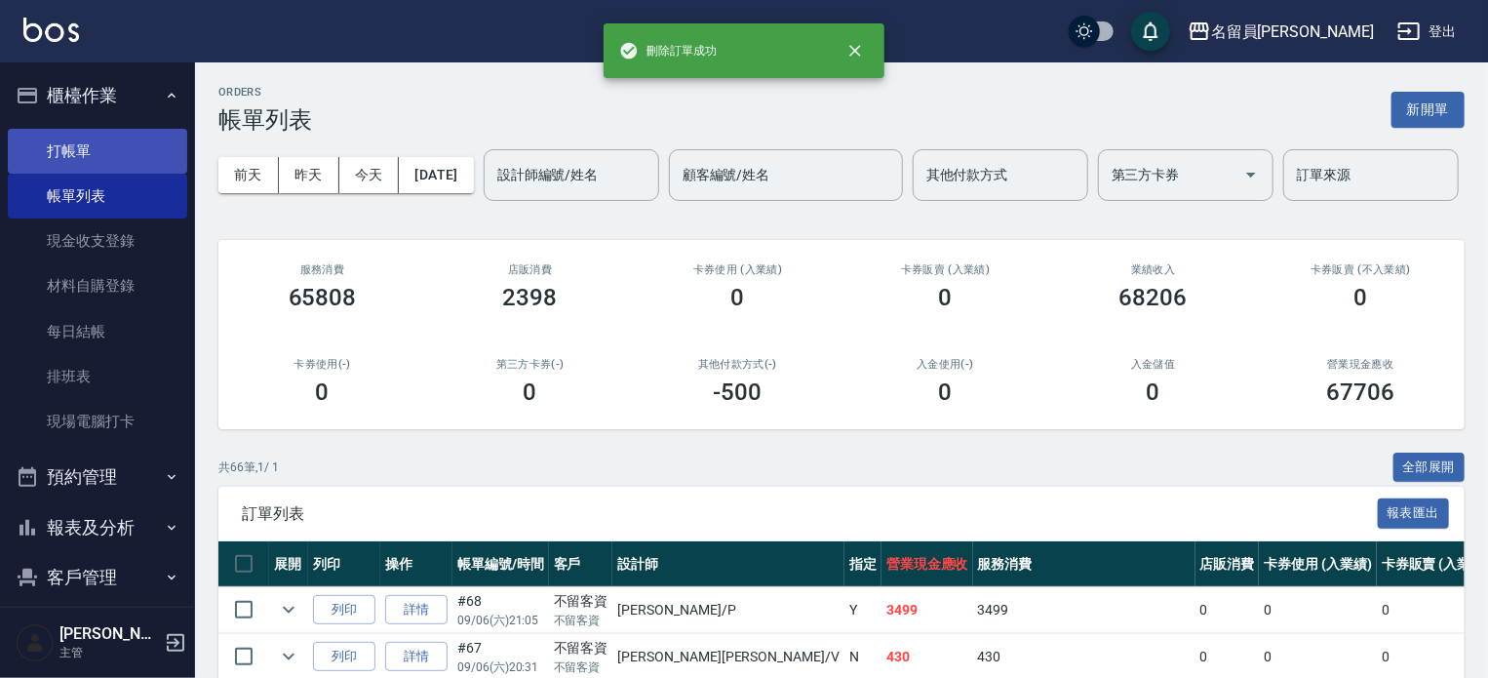
click at [128, 138] on link "打帳單" at bounding box center [97, 151] width 179 height 45
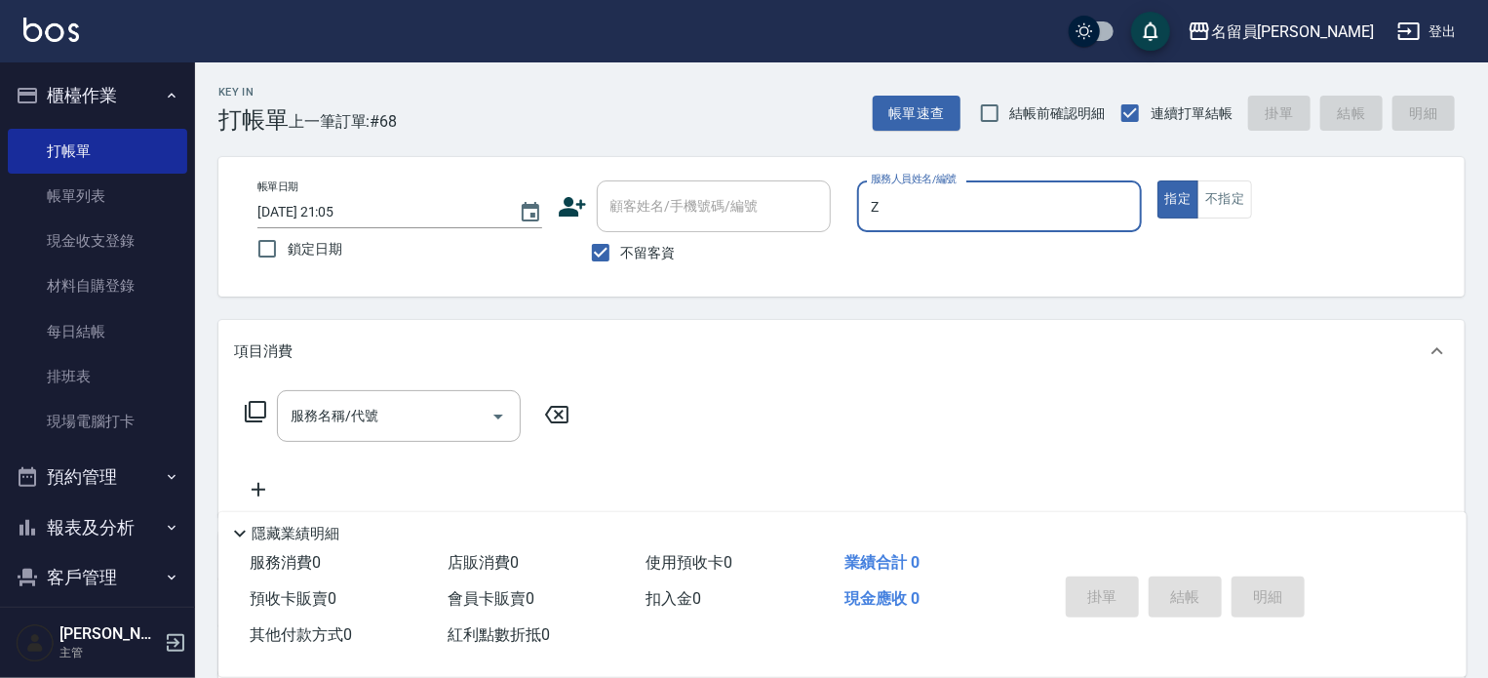
type input "維尼-Z"
type button "true"
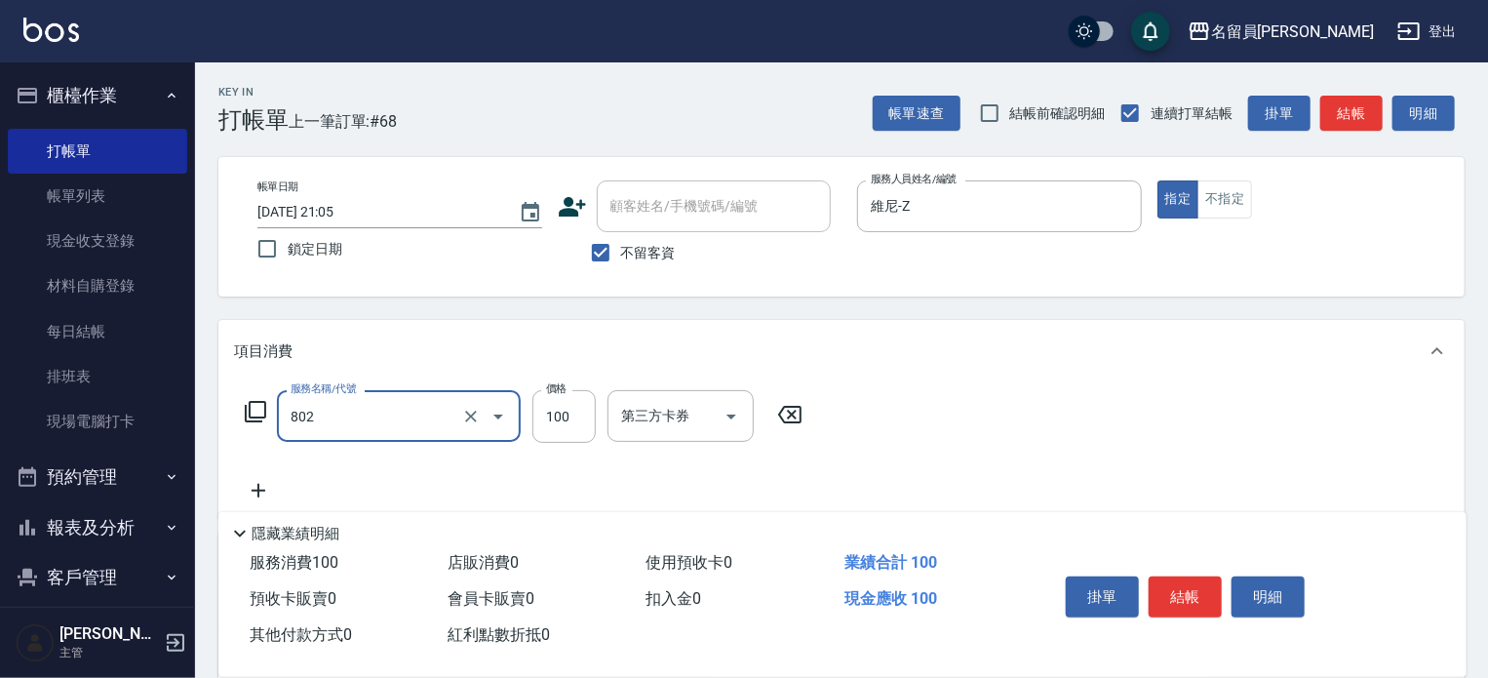
type input "VIP儲值(802)"
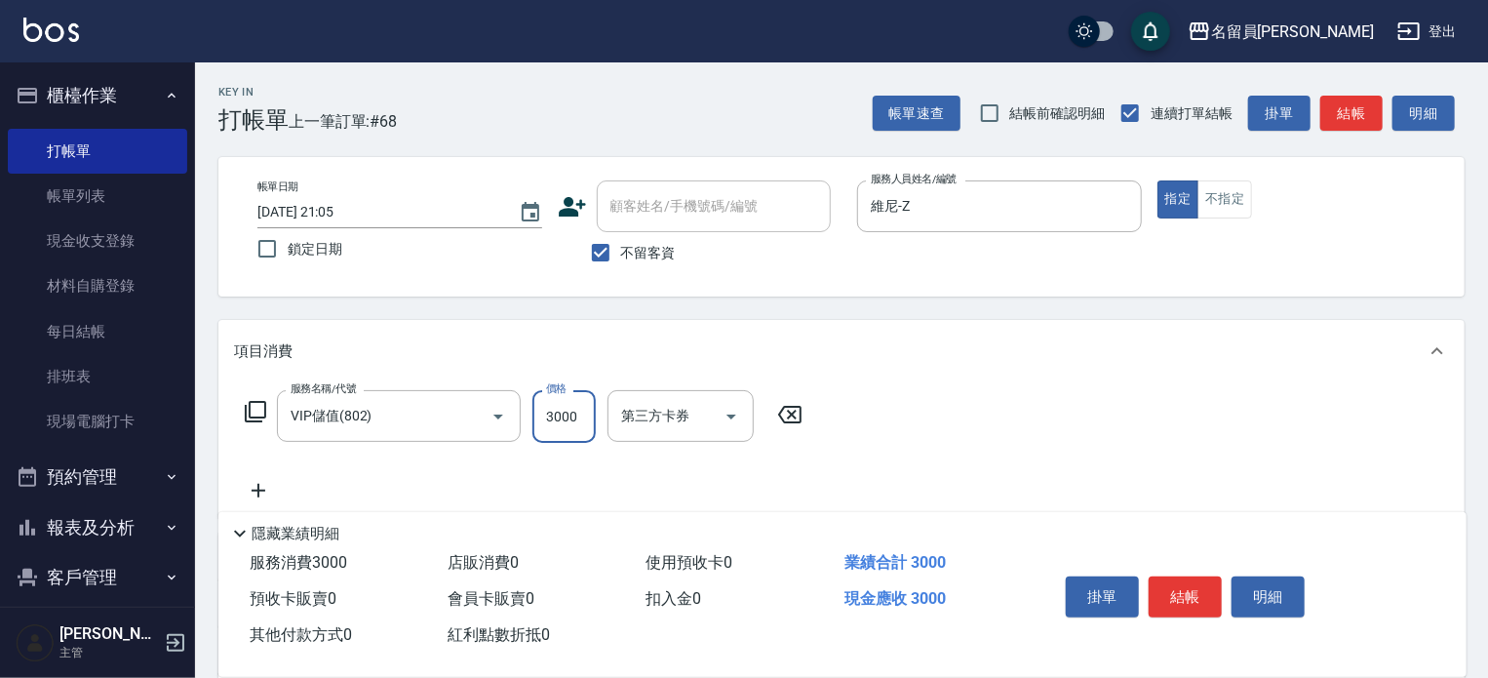
type input "3000"
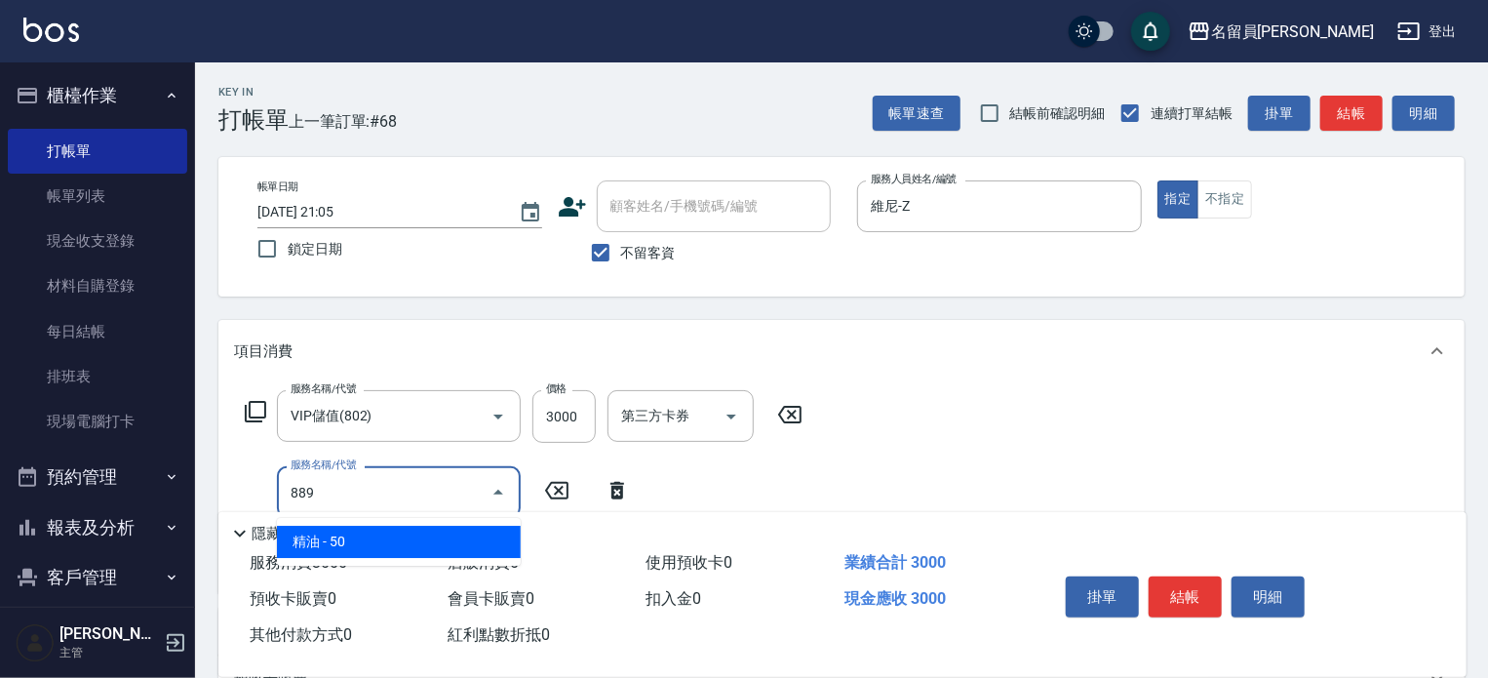
type input "精油(889)"
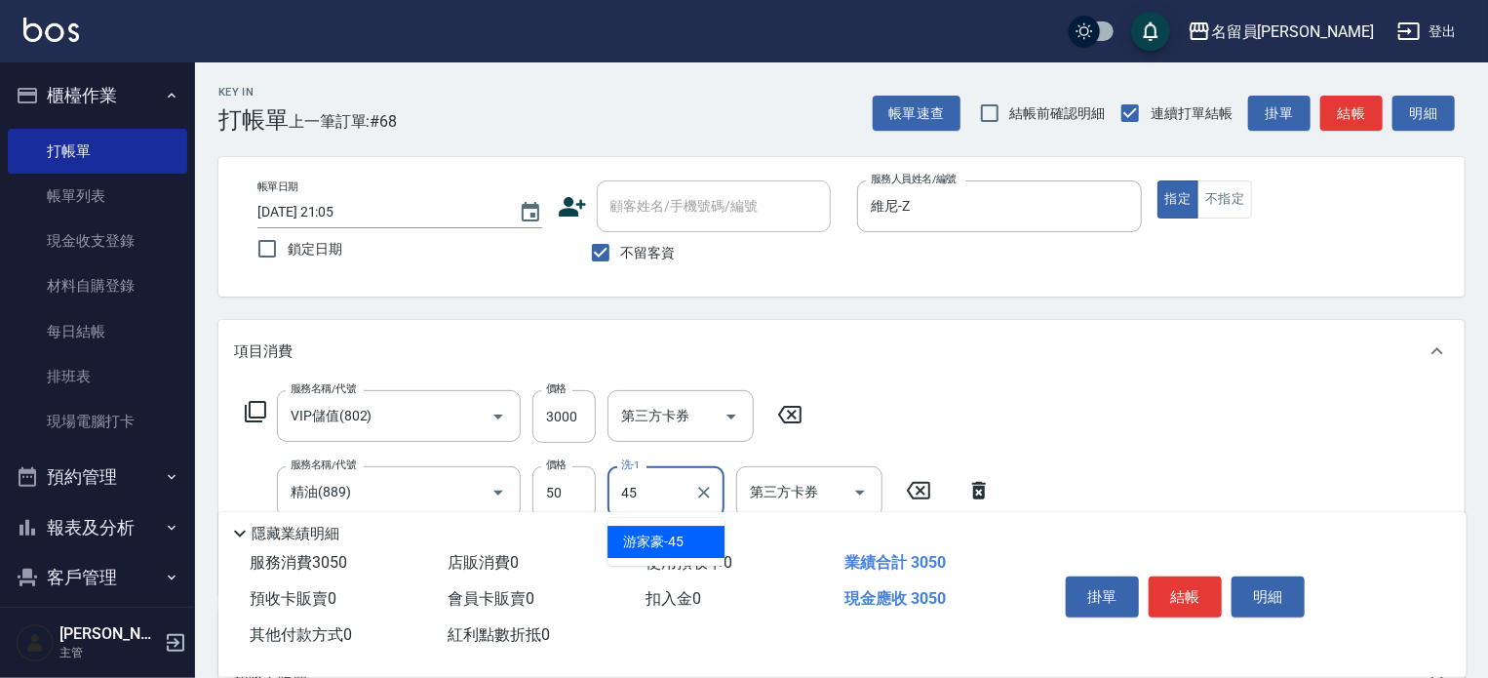
type input "[PERSON_NAME]-45"
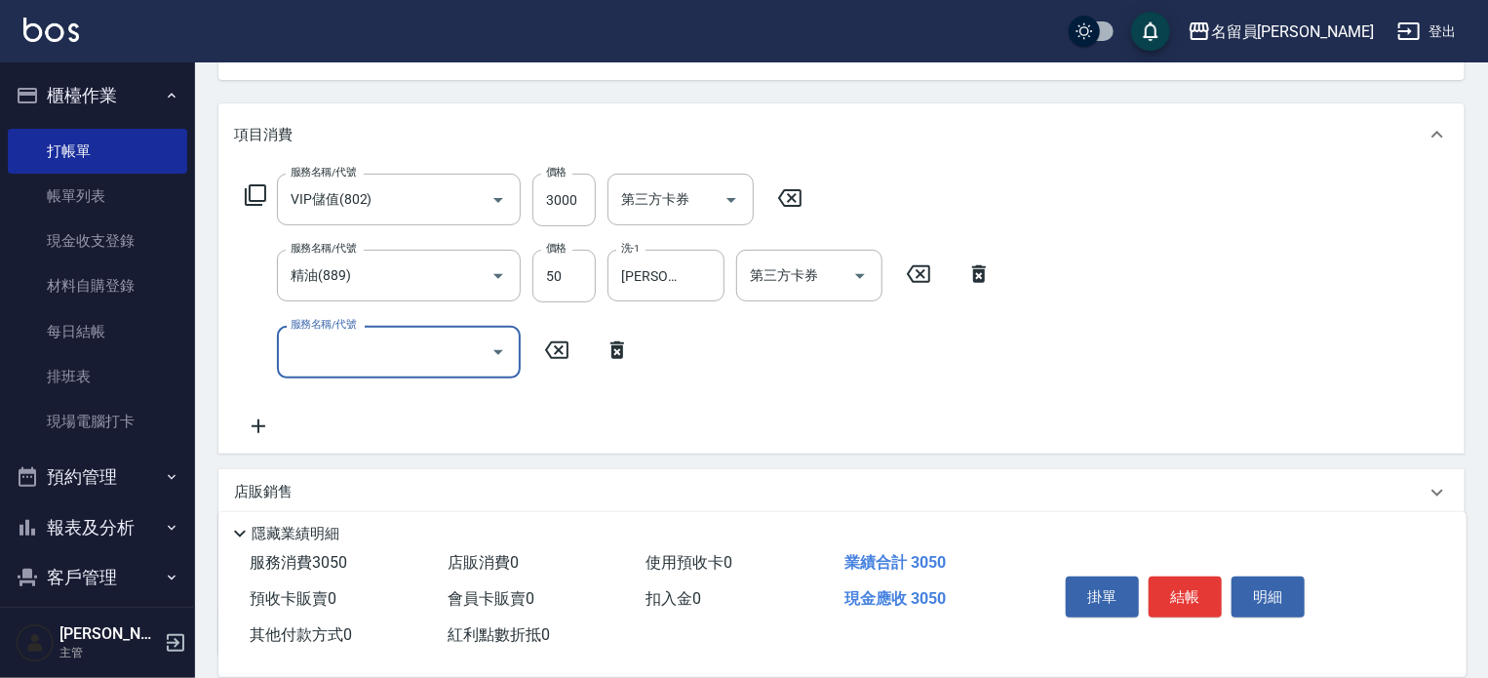
scroll to position [379, 0]
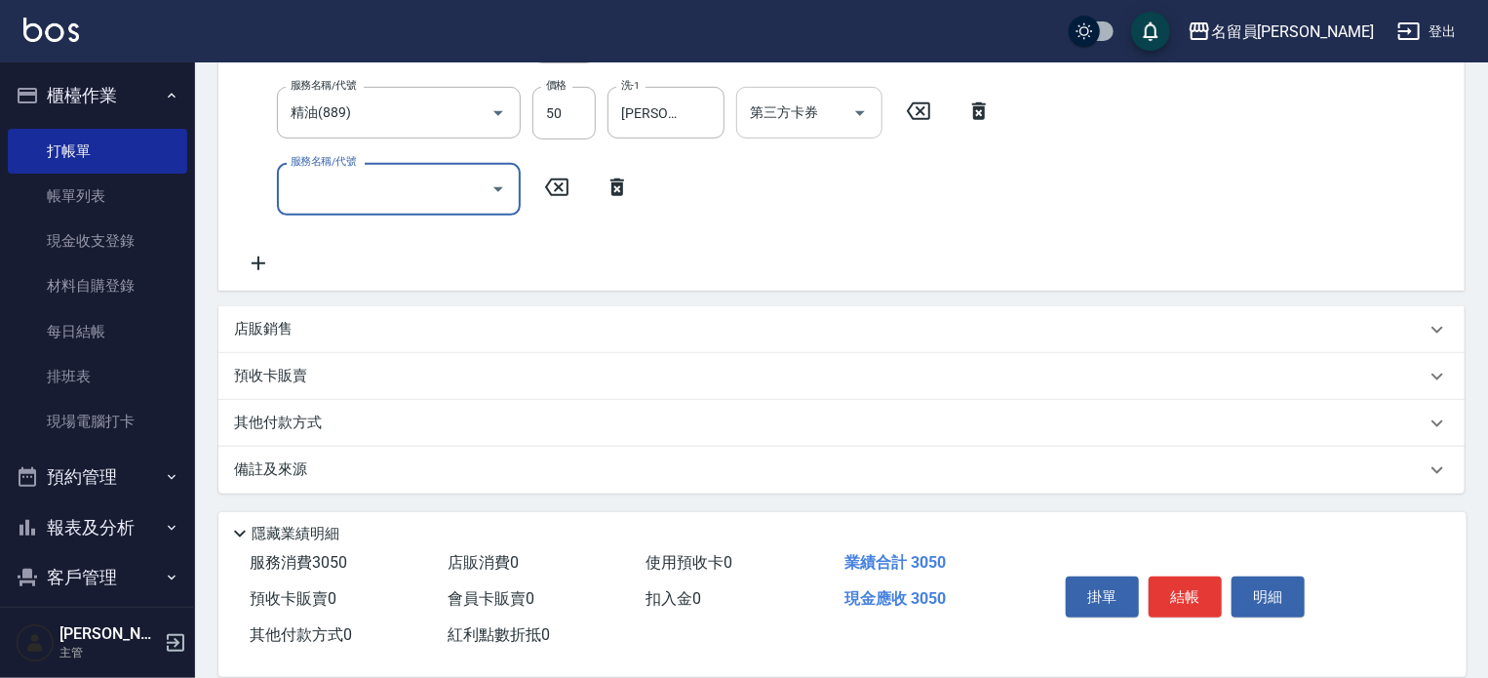
click at [784, 92] on div "第三方卡券" at bounding box center [809, 113] width 146 height 52
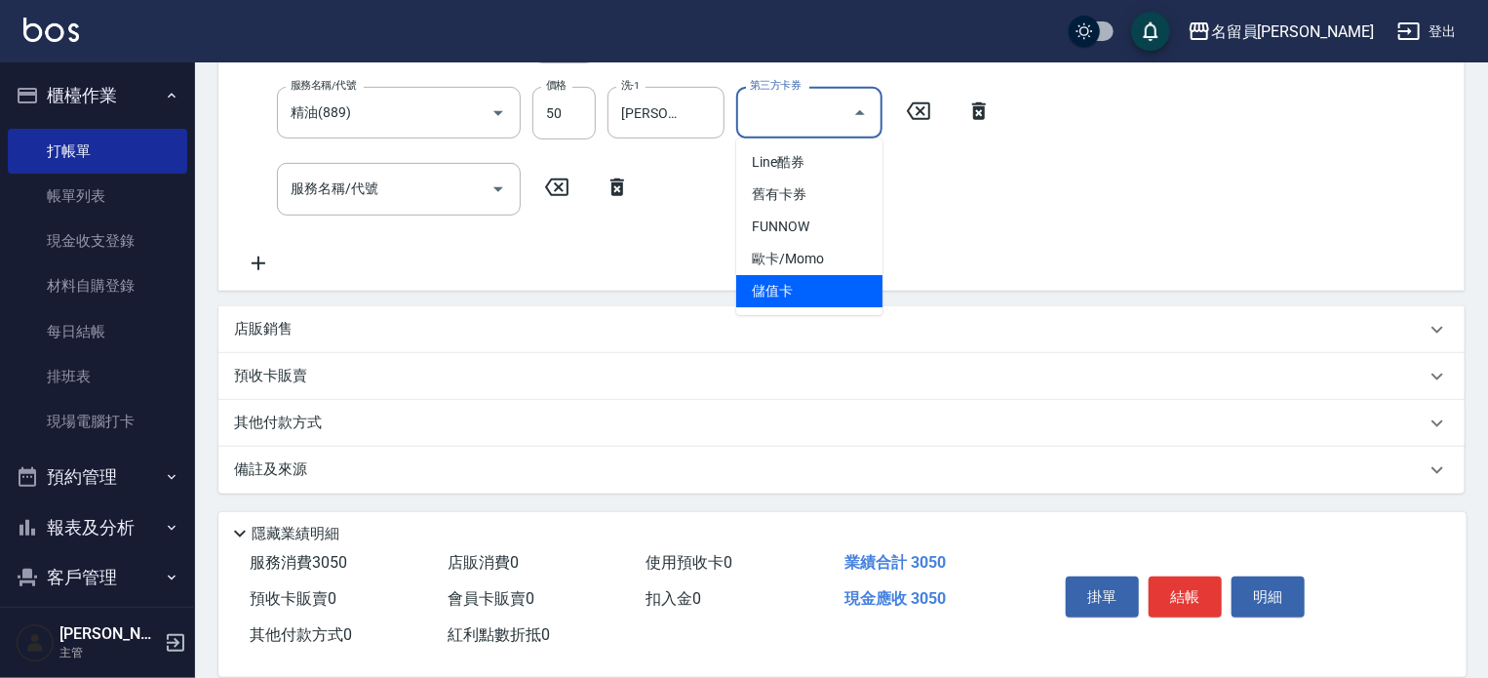
click at [765, 295] on span "儲值卡" at bounding box center [809, 291] width 146 height 32
type input "儲值卡"
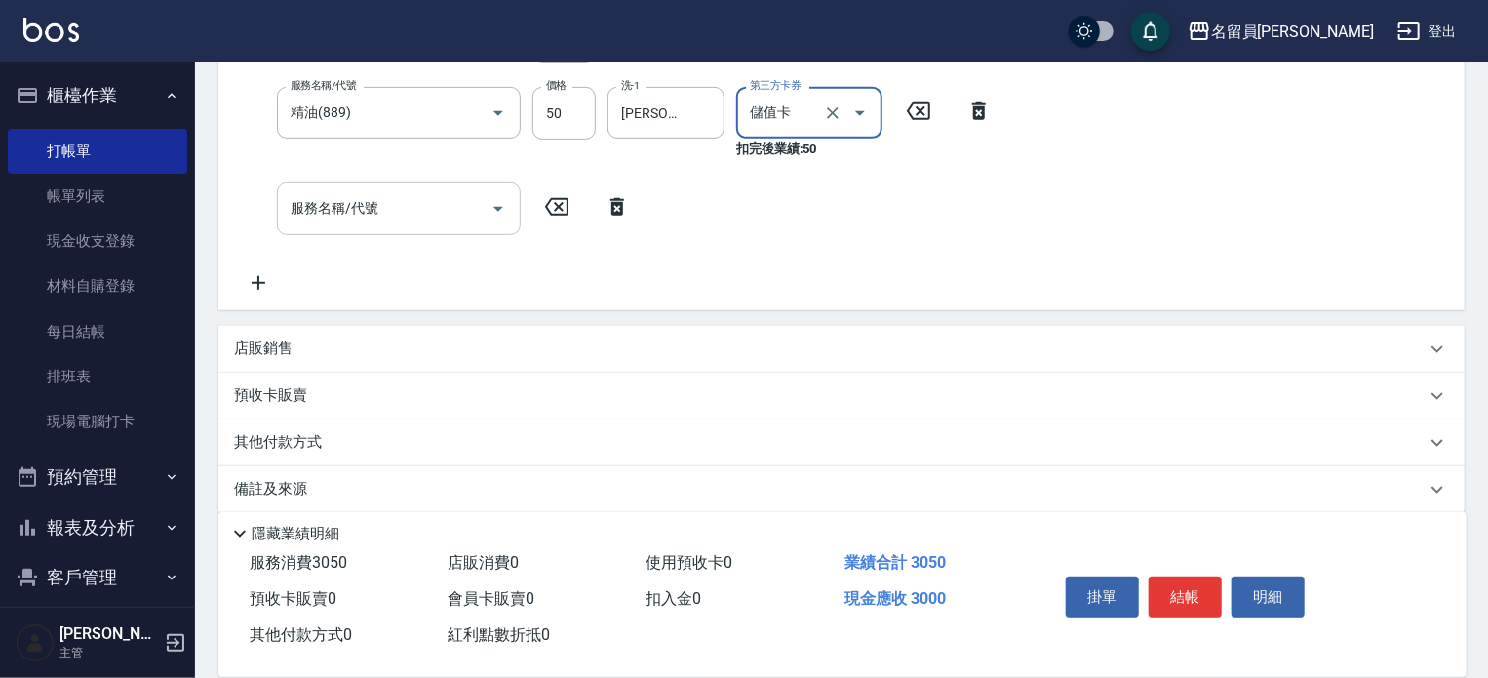
click at [406, 225] on div "服務名稱/代號" at bounding box center [399, 208] width 244 height 52
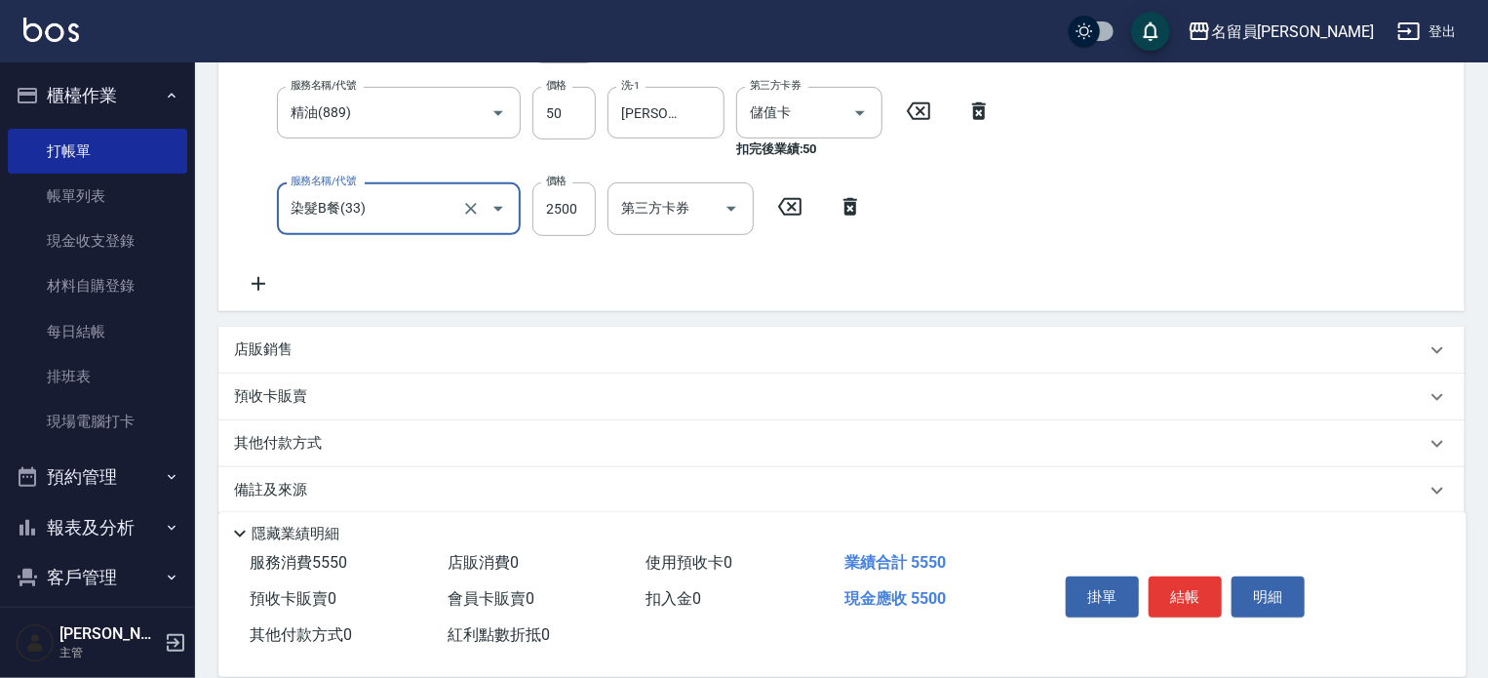
type input "染髮B餐(33)"
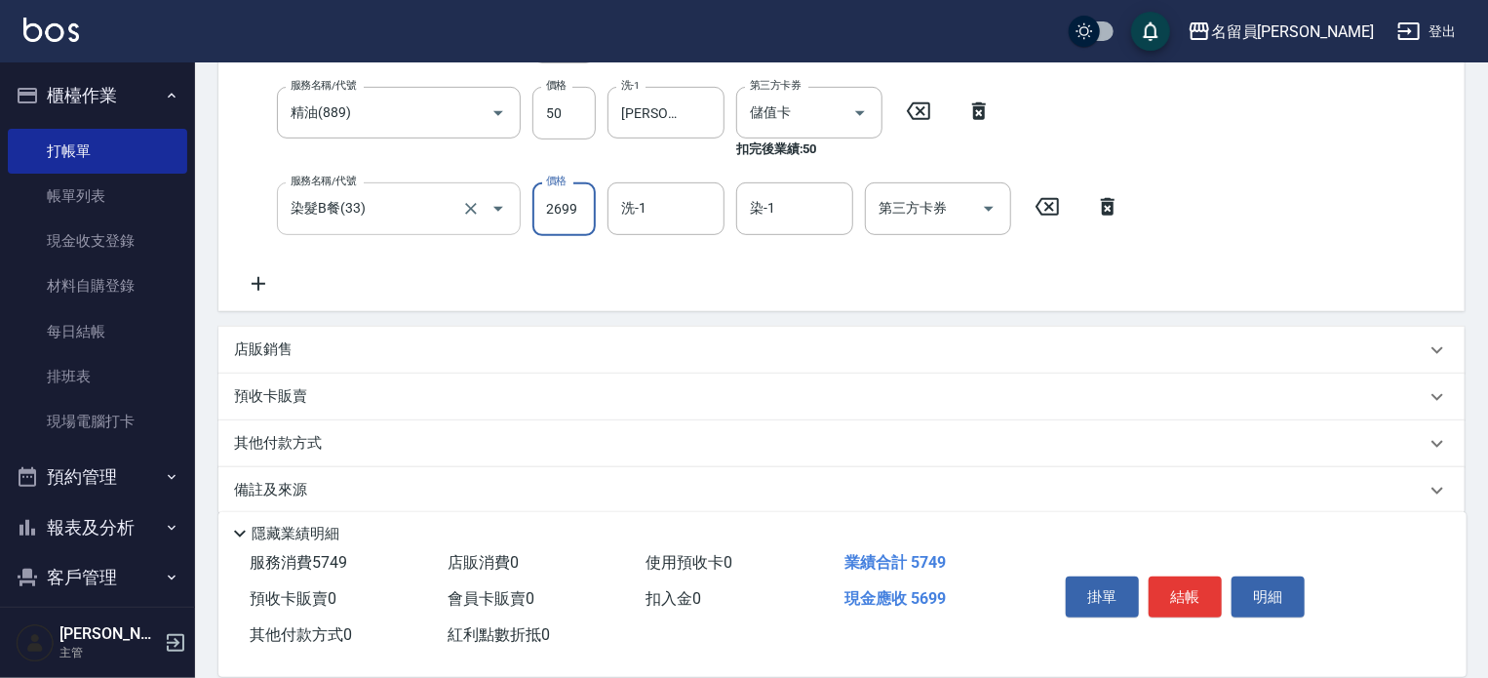
type input "2699"
type input "5"
click at [652, 227] on div "洗-1" at bounding box center [665, 208] width 117 height 52
type input "[PERSON_NAME]-45"
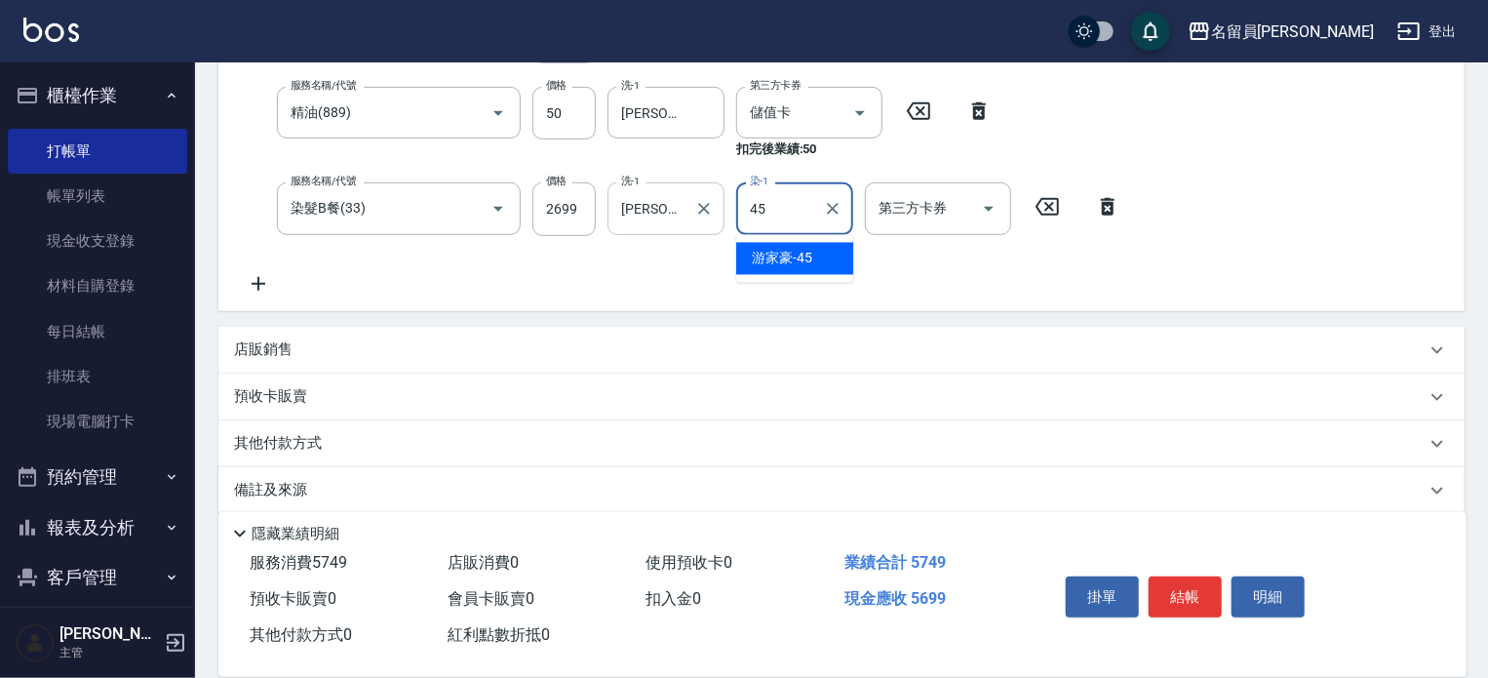
type input "[PERSON_NAME]-45"
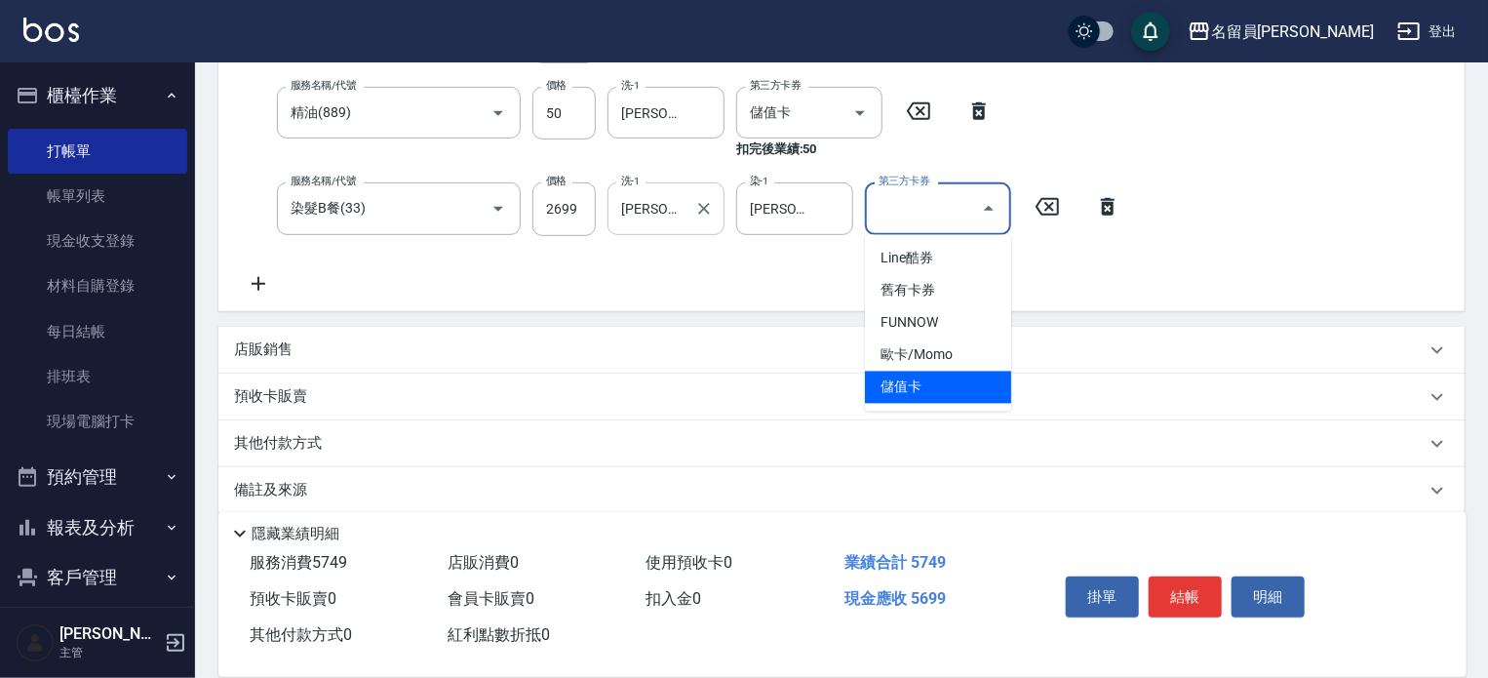
type input "儲值卡"
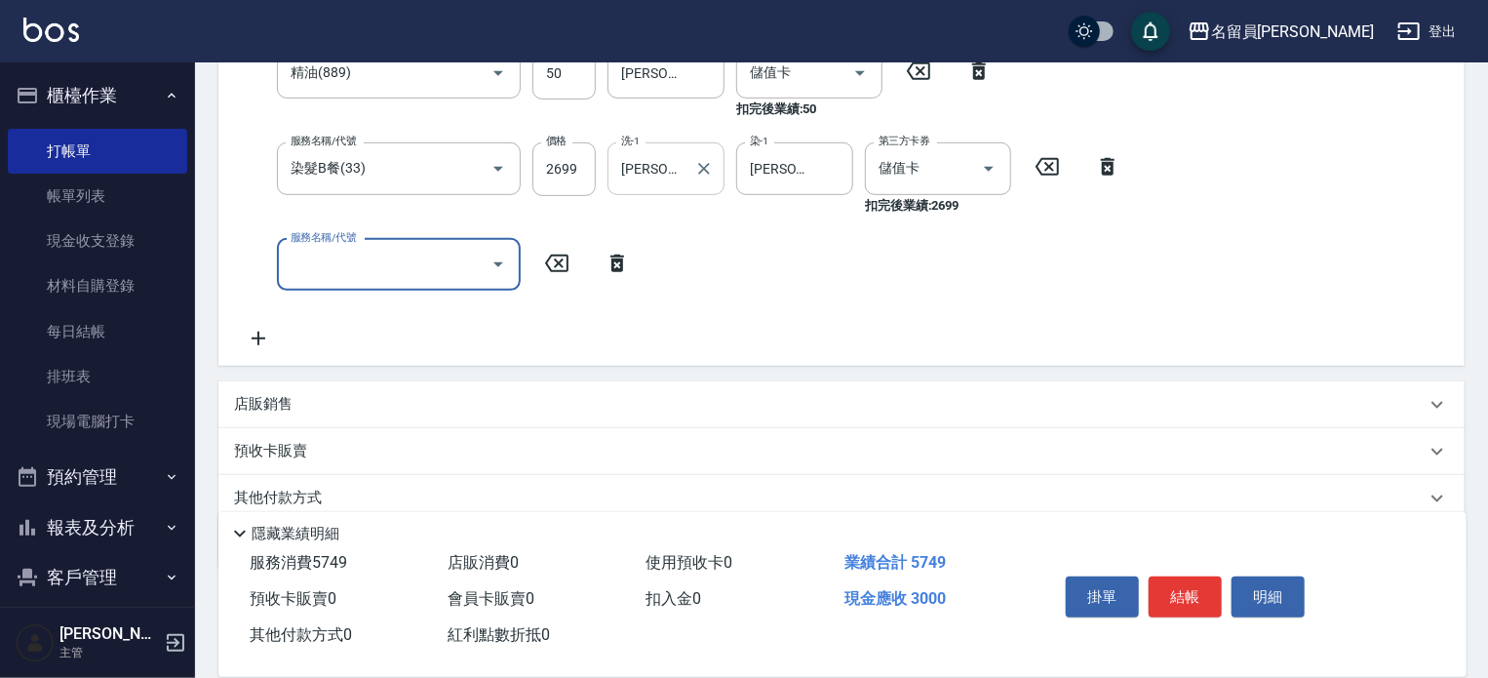
scroll to position [398, 0]
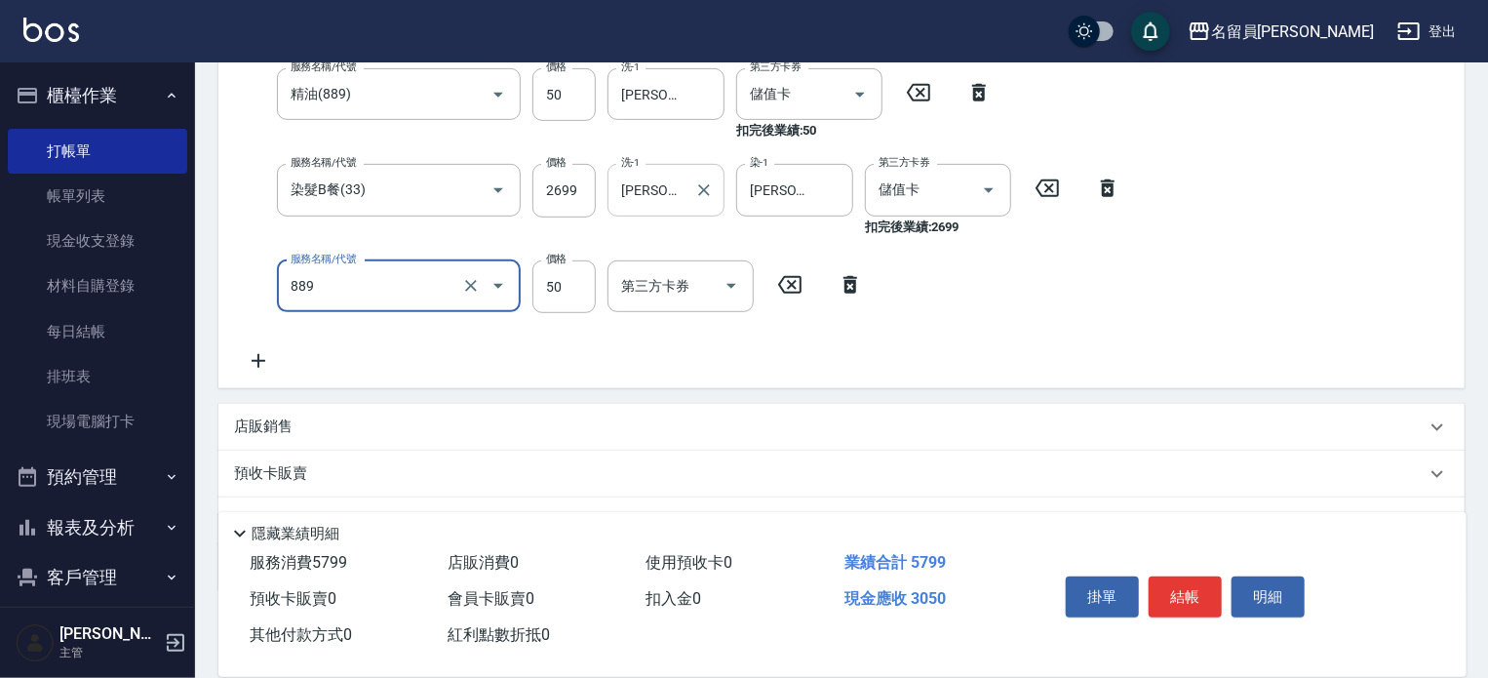
type input "精油(889)"
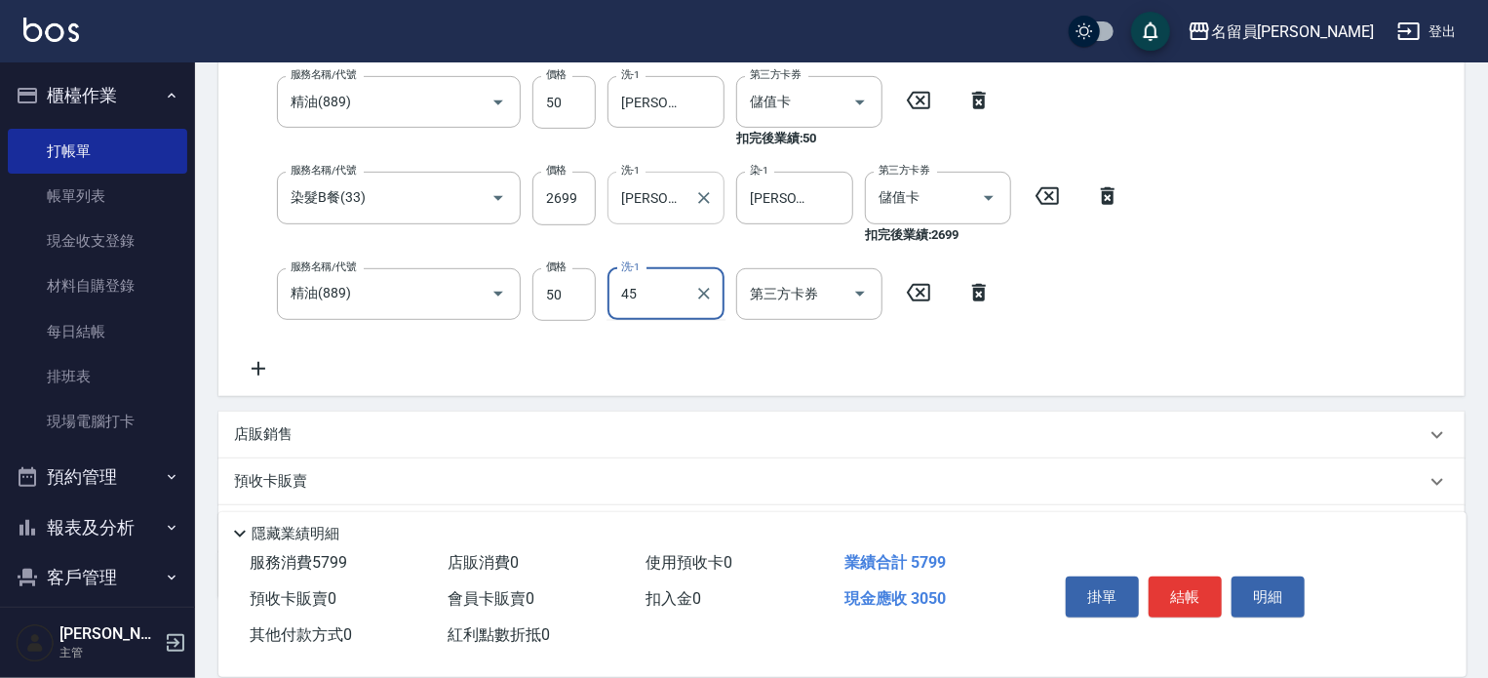
type input "[PERSON_NAME]-45"
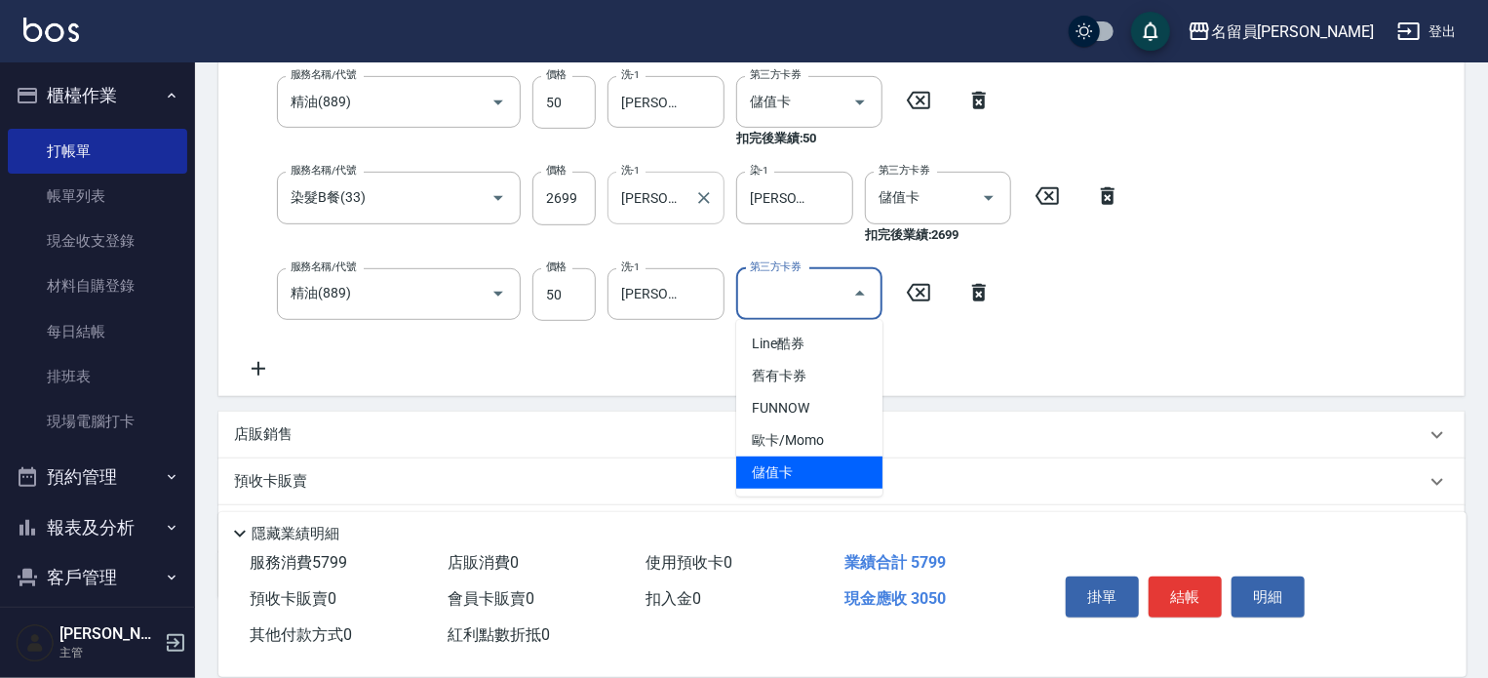
type input "儲值卡"
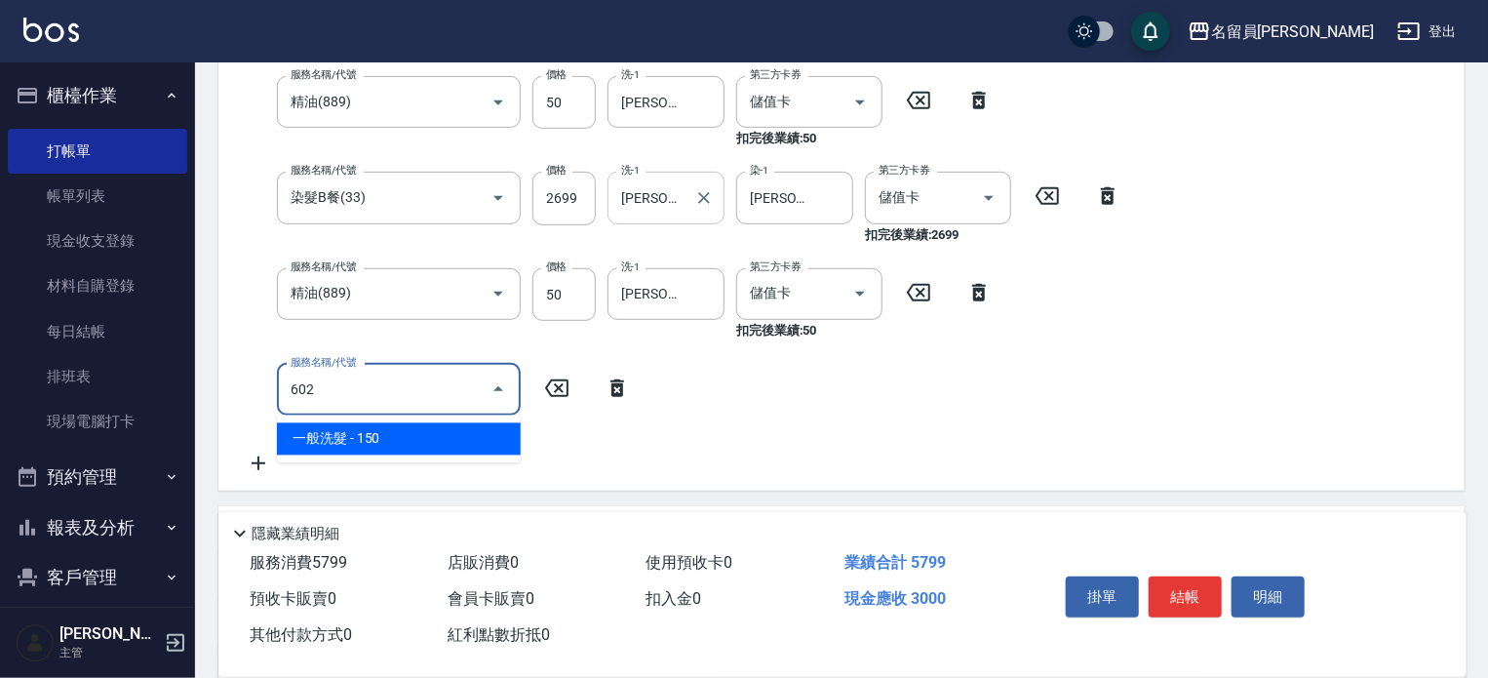
type input "一般洗髮(602)"
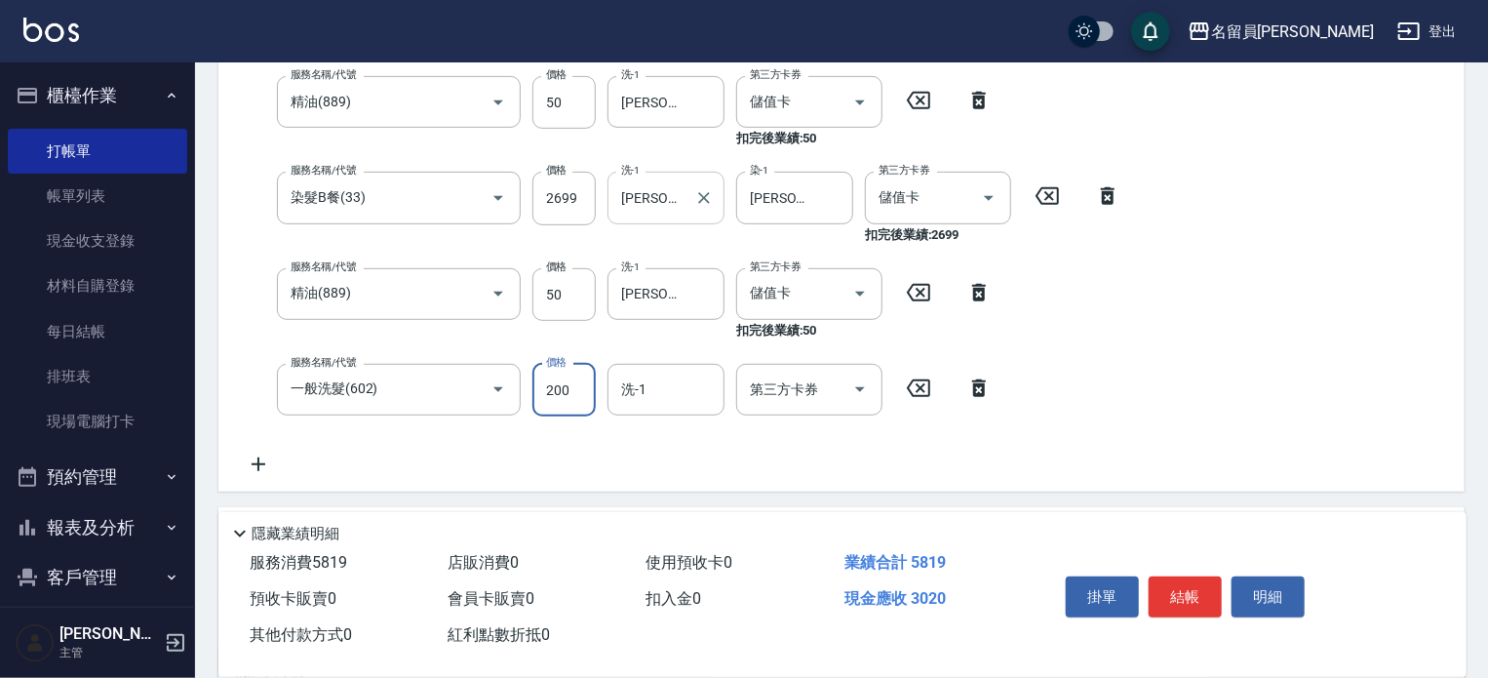
type input "200"
type input "[PERSON_NAME]-45"
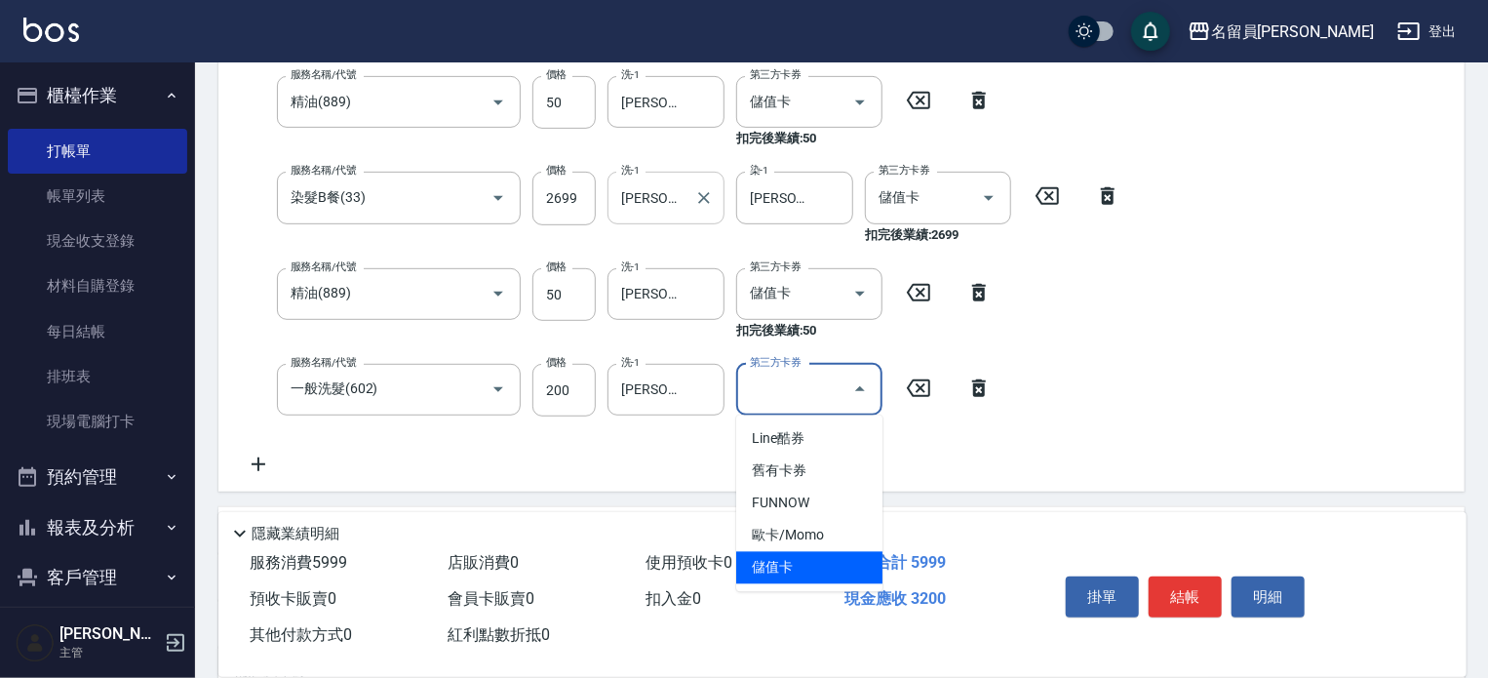
type input "儲值卡"
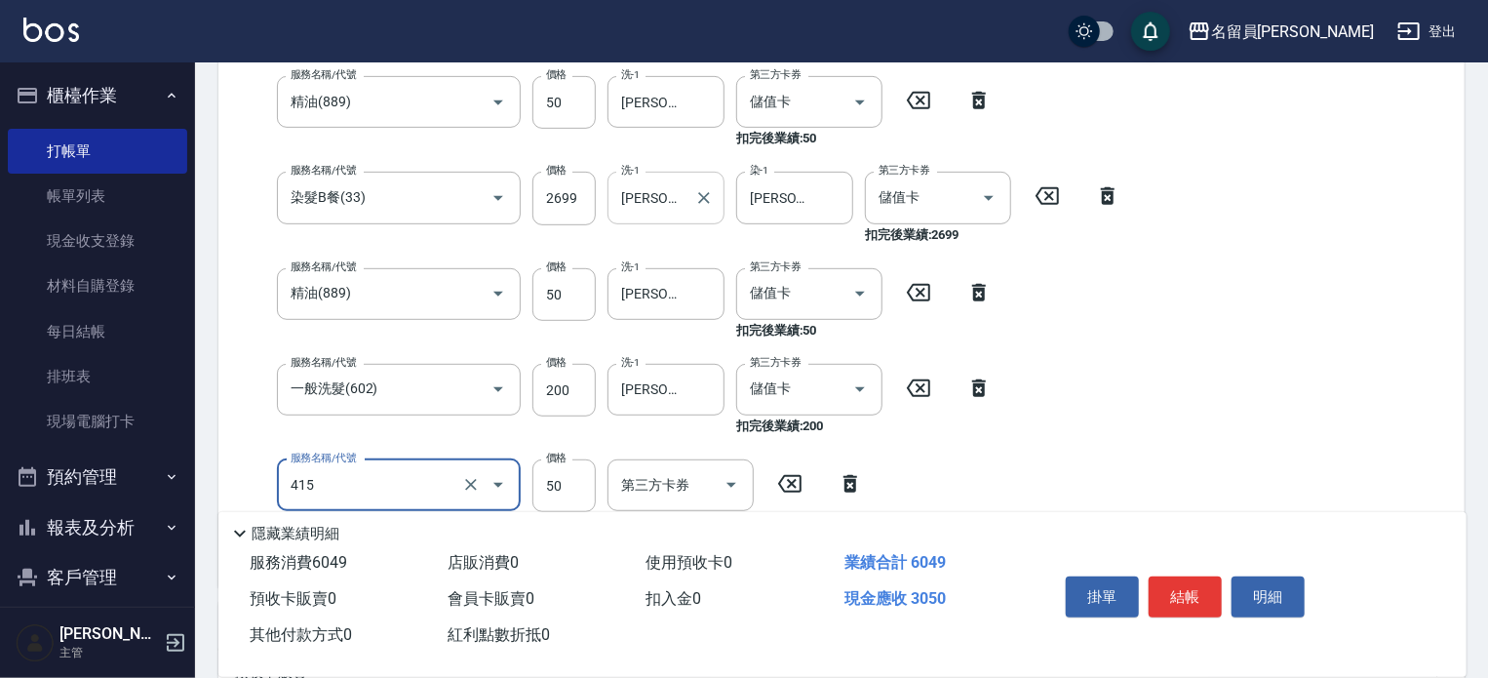
type input "瞬間保養(415)"
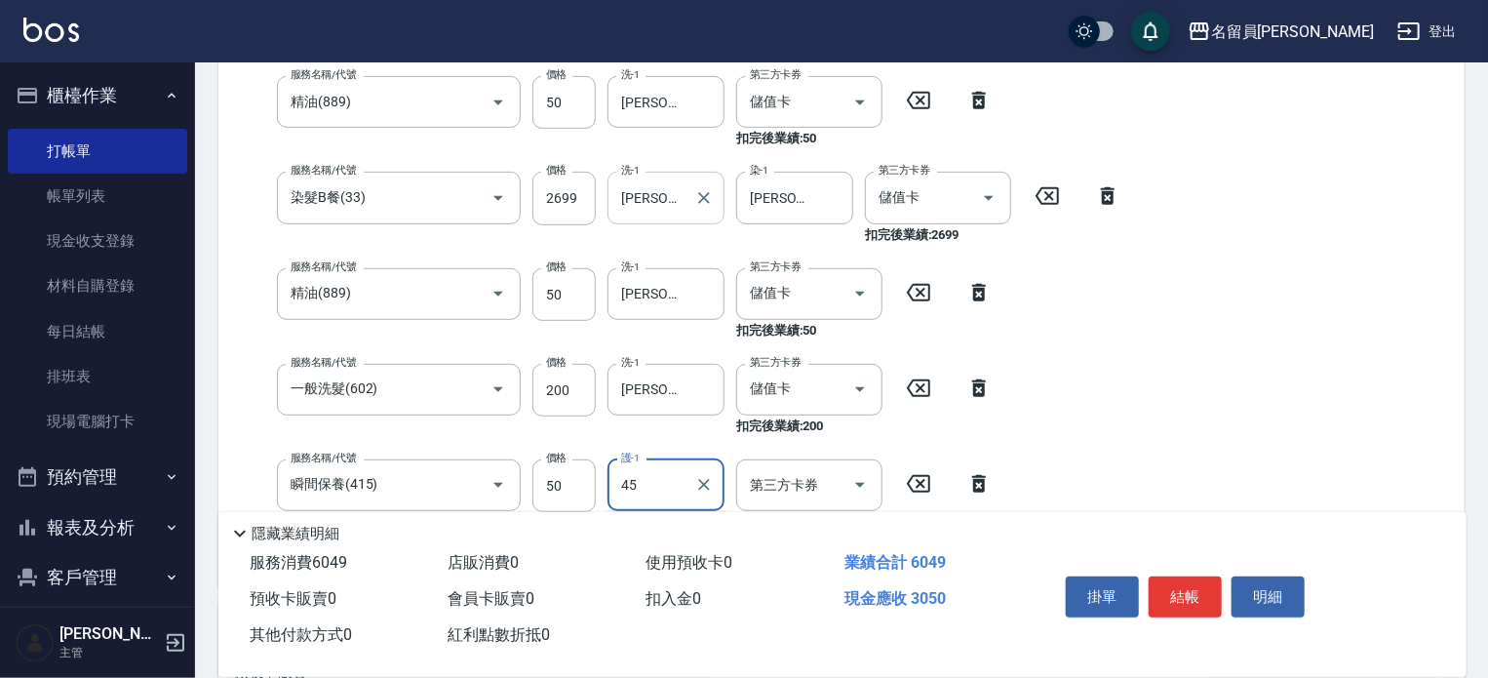
type input "[PERSON_NAME]-45"
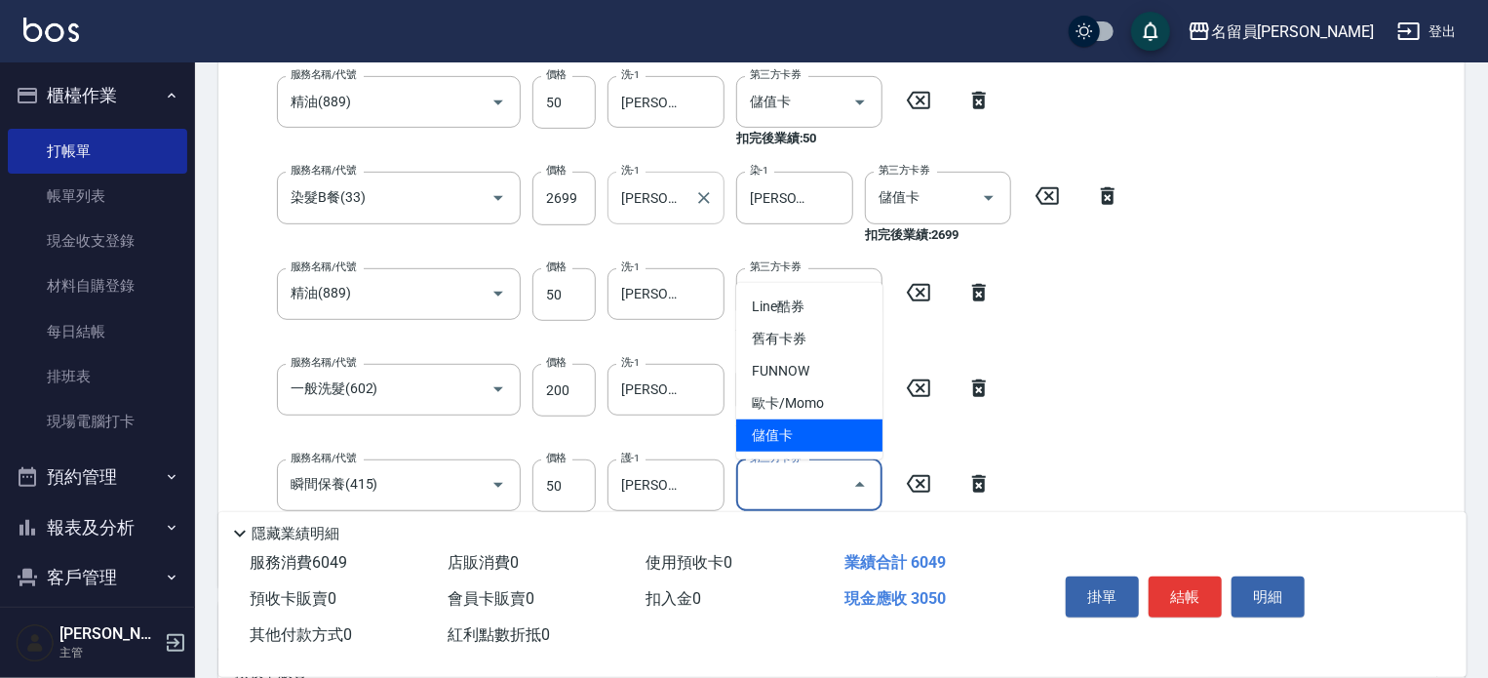
type input "儲值卡"
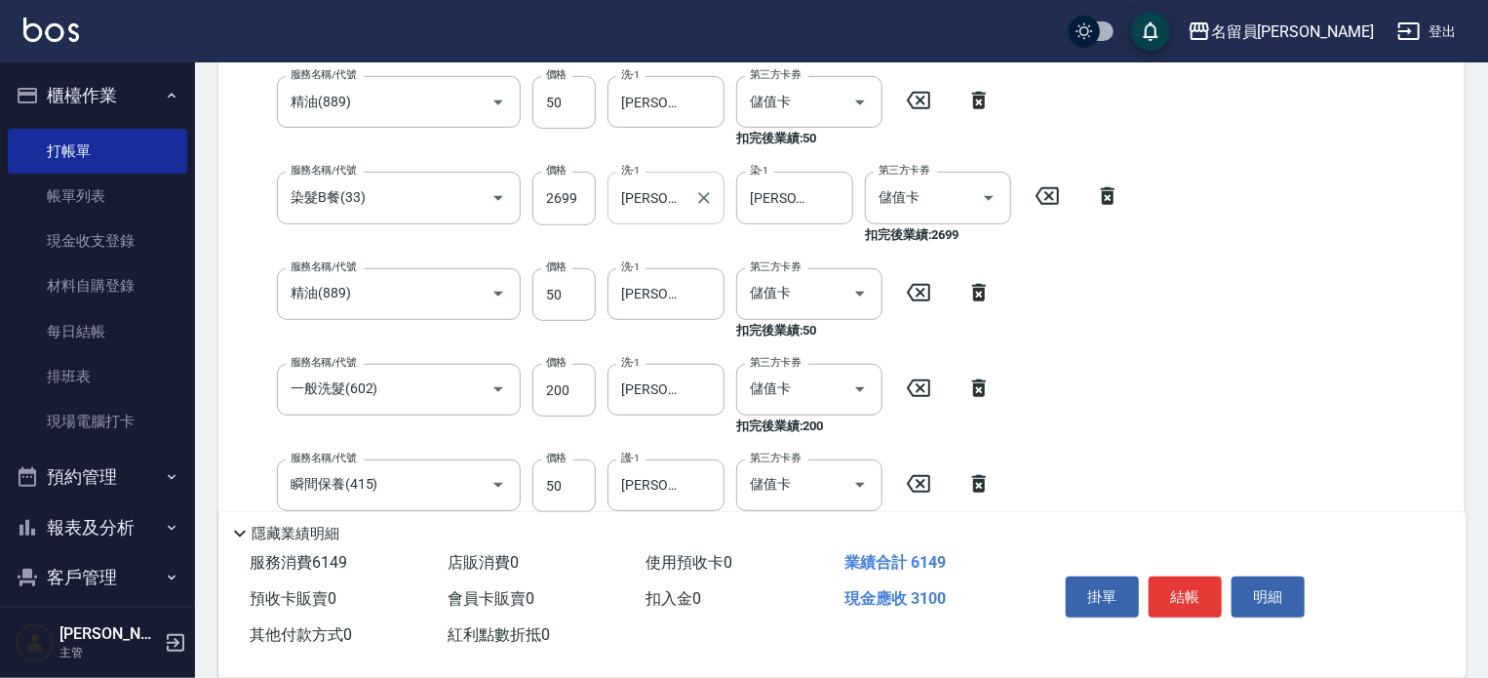
type input "剪髮(302)"
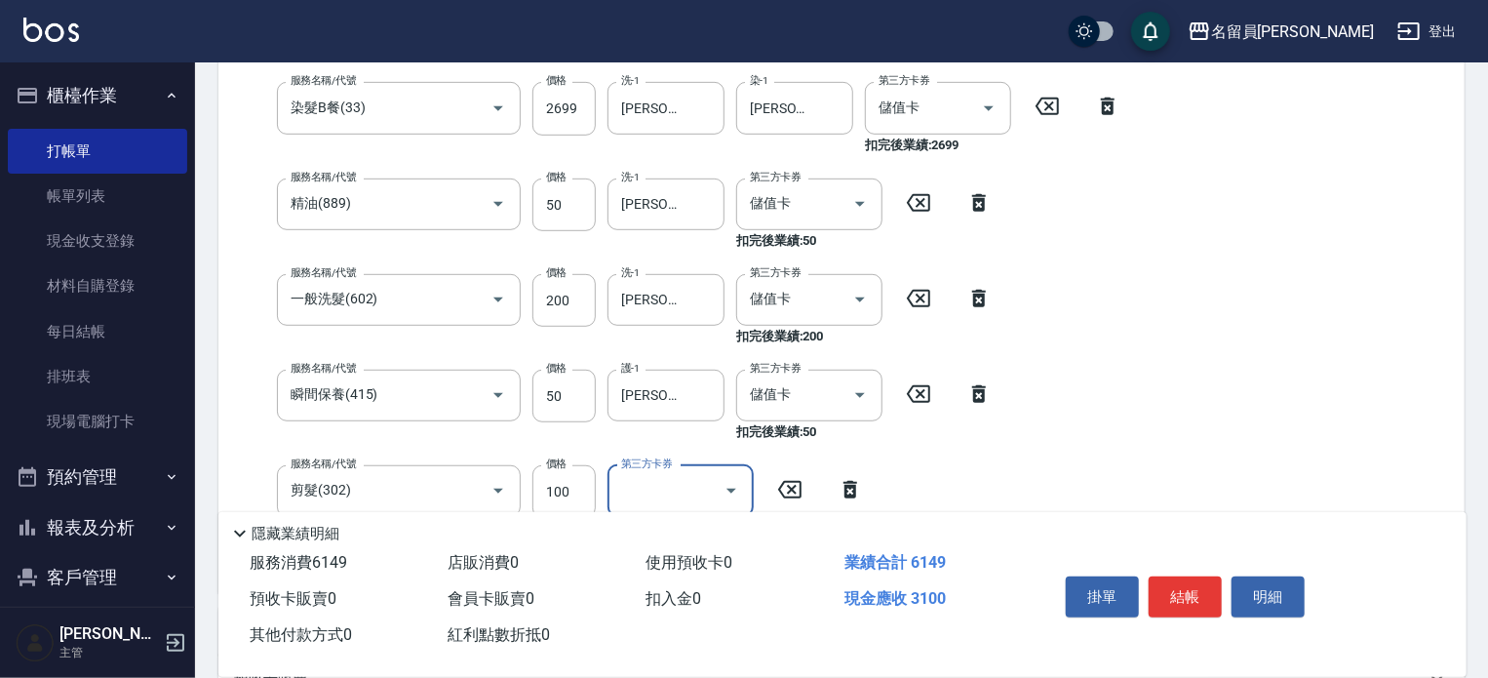
scroll to position [585, 0]
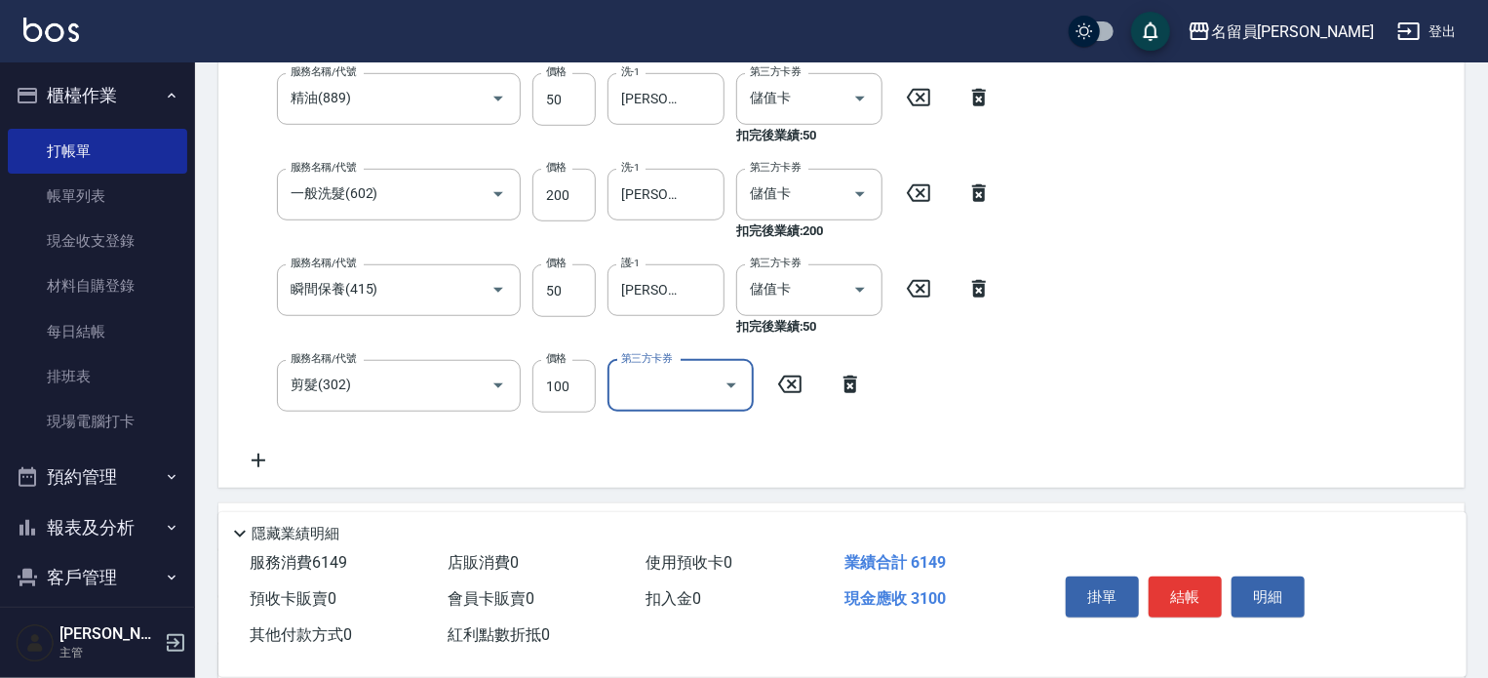
click at [667, 392] on input "第三方卡券" at bounding box center [665, 386] width 99 height 34
click at [693, 565] on span "儲值卡" at bounding box center [680, 564] width 146 height 32
type input "儲值卡"
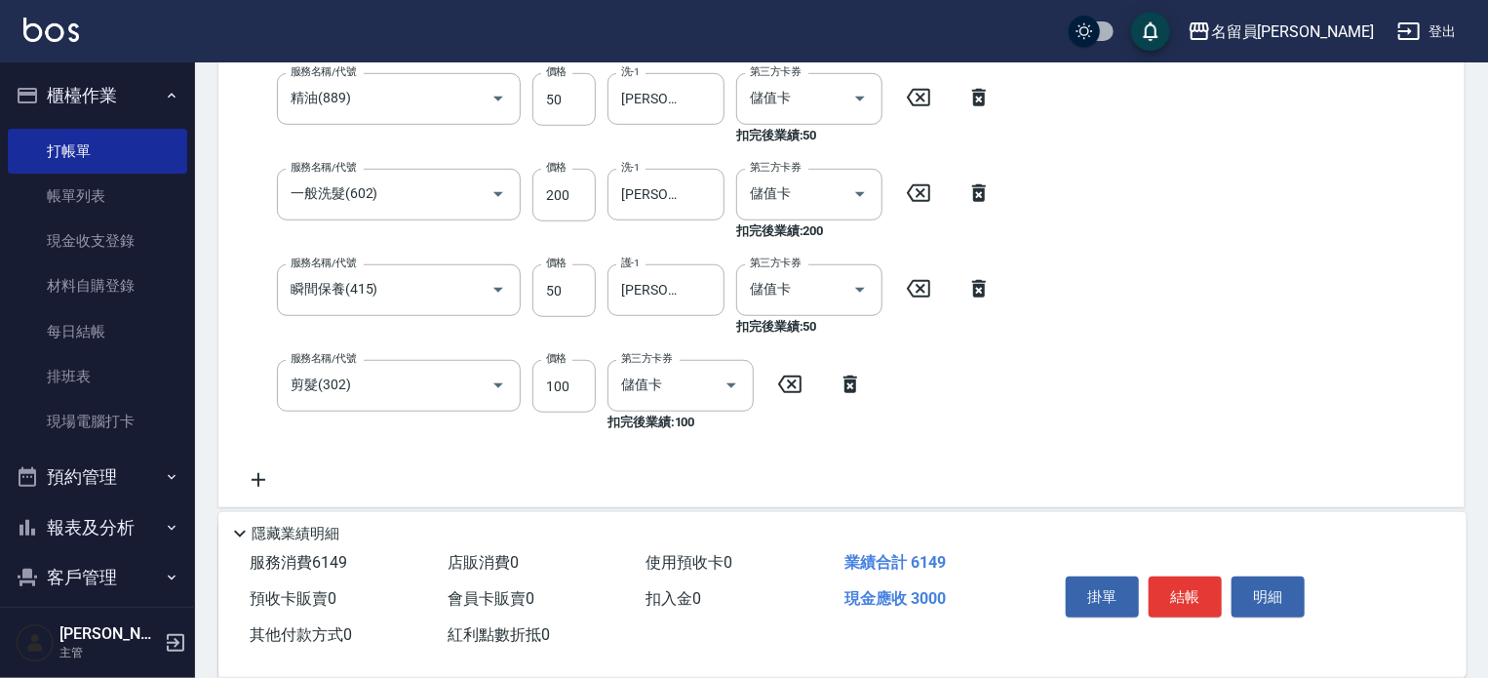
drag, startPoint x: 1041, startPoint y: 508, endPoint x: 1175, endPoint y: 592, distance: 157.7
click at [1185, 592] on button "結帳" at bounding box center [1185, 596] width 73 height 41
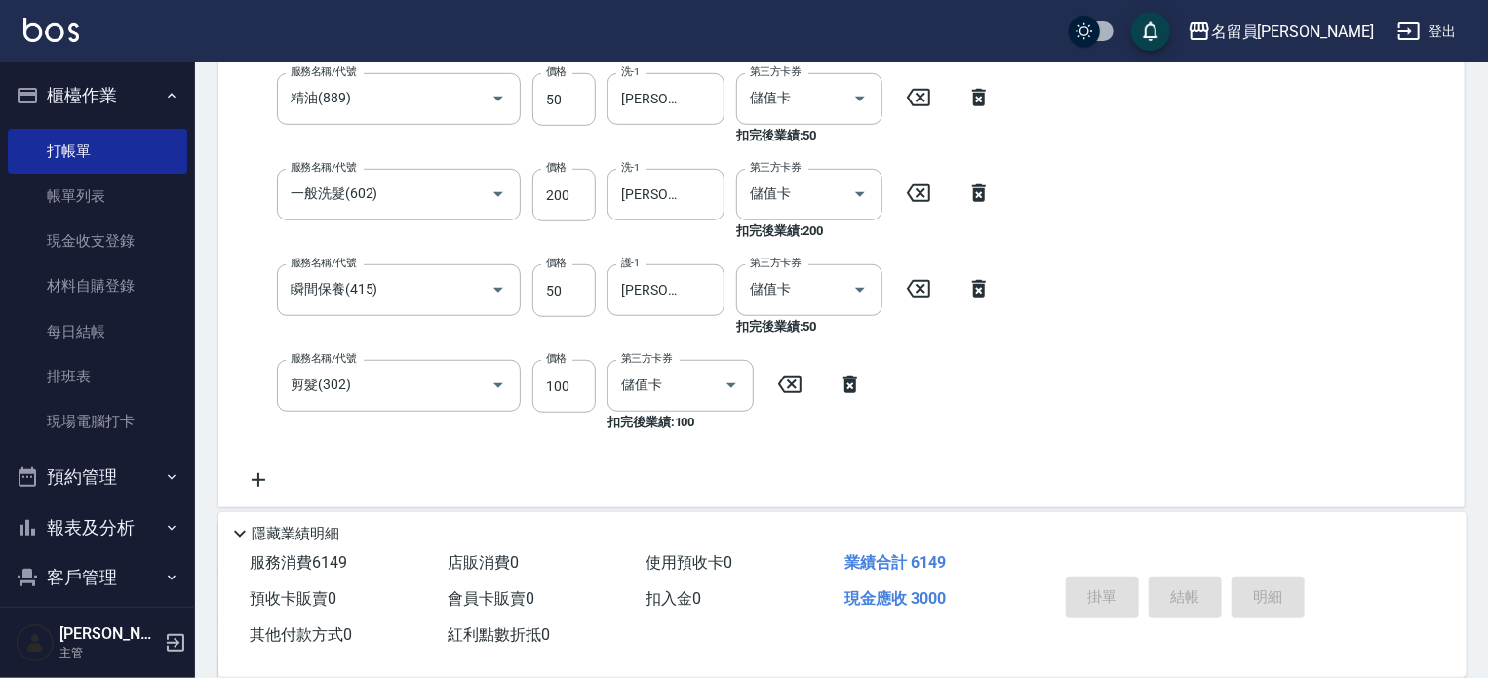
type input "2025/09/06 21:06"
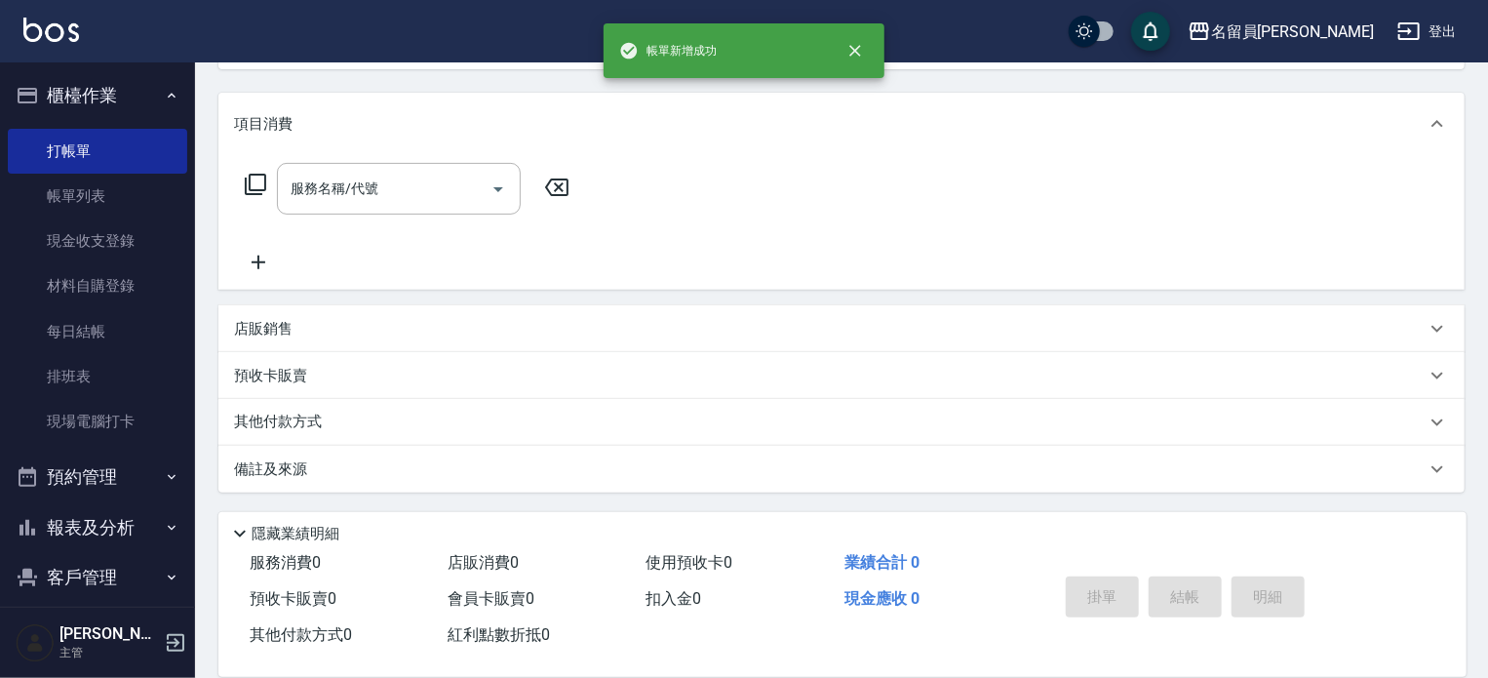
scroll to position [0, 0]
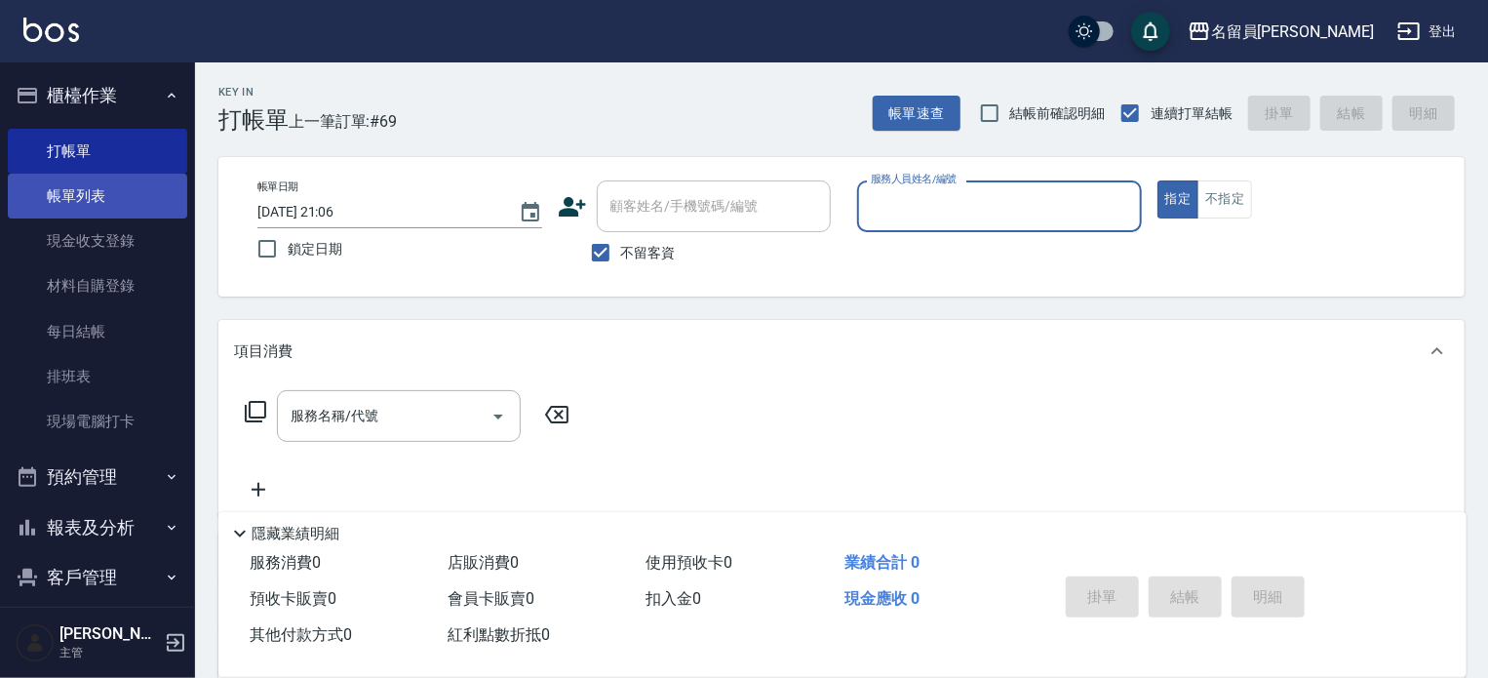
click at [102, 200] on link "帳單列表" at bounding box center [97, 196] width 179 height 45
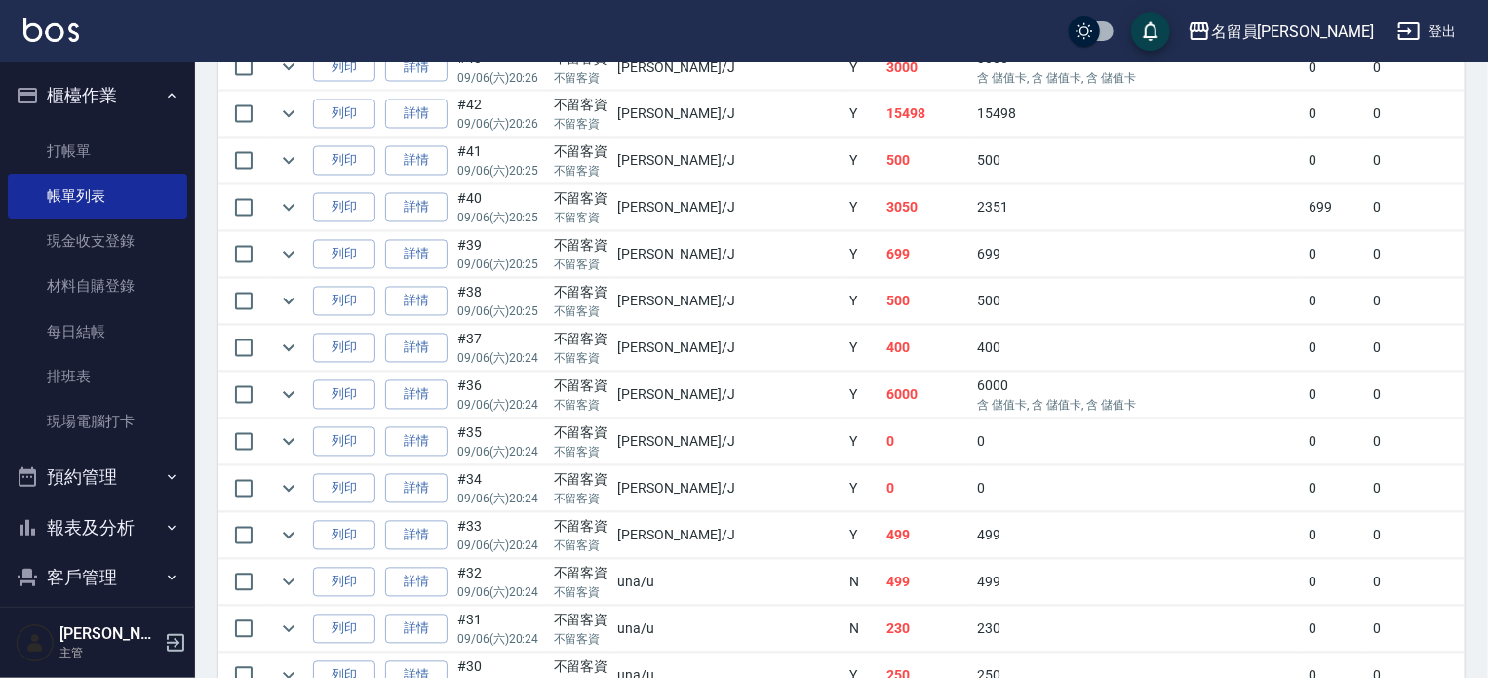
scroll to position [1755, 0]
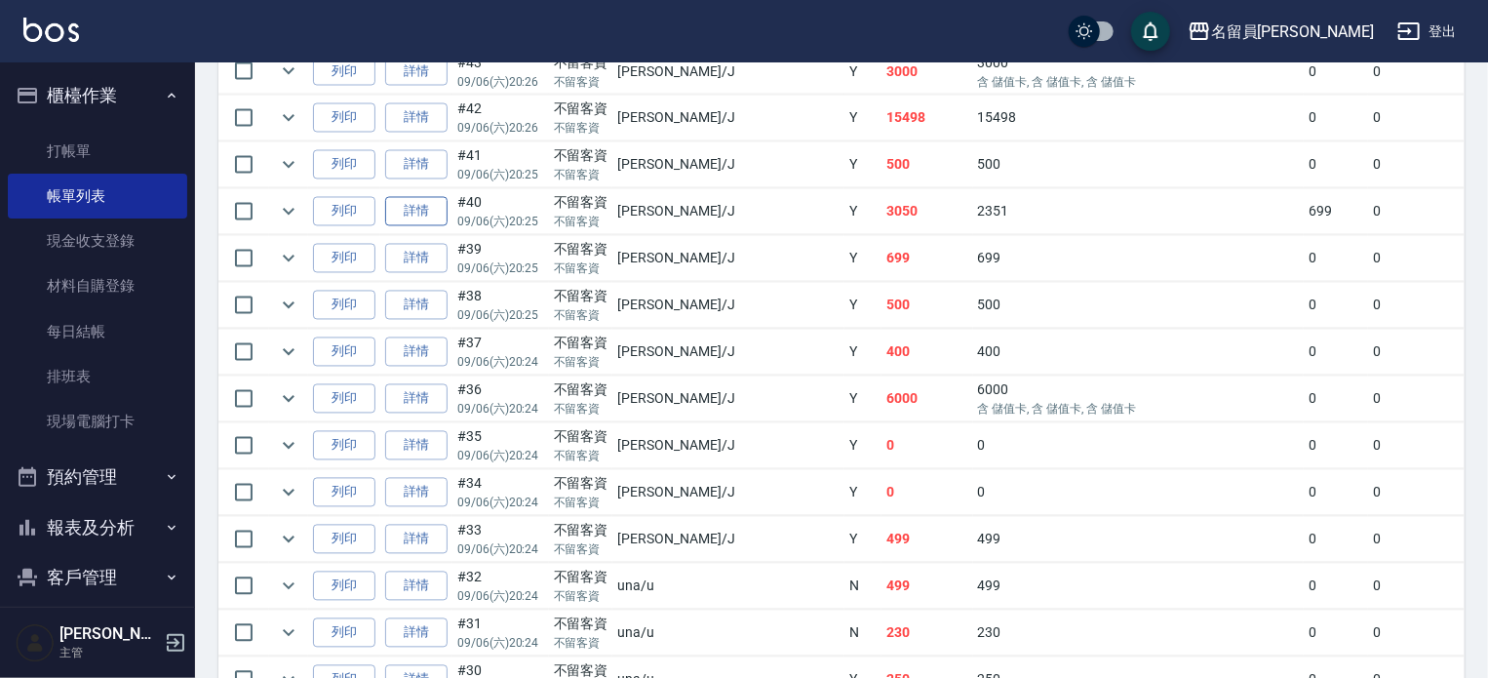
click at [421, 227] on link "詳情" at bounding box center [416, 212] width 62 height 30
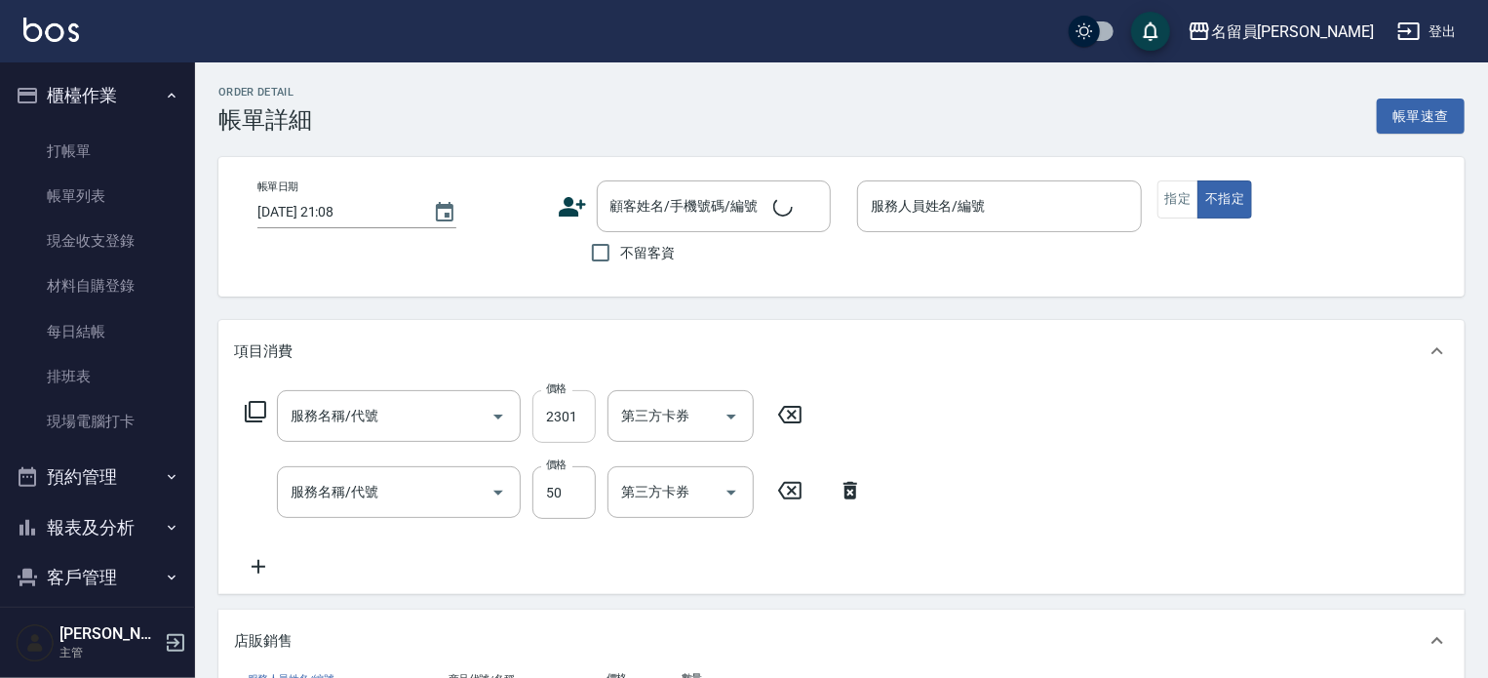
type input "[DATE] 20:25"
checkbox input "true"
type input "[PERSON_NAME]"
type input "燙髮B餐(31)"
type input "精油(889)"
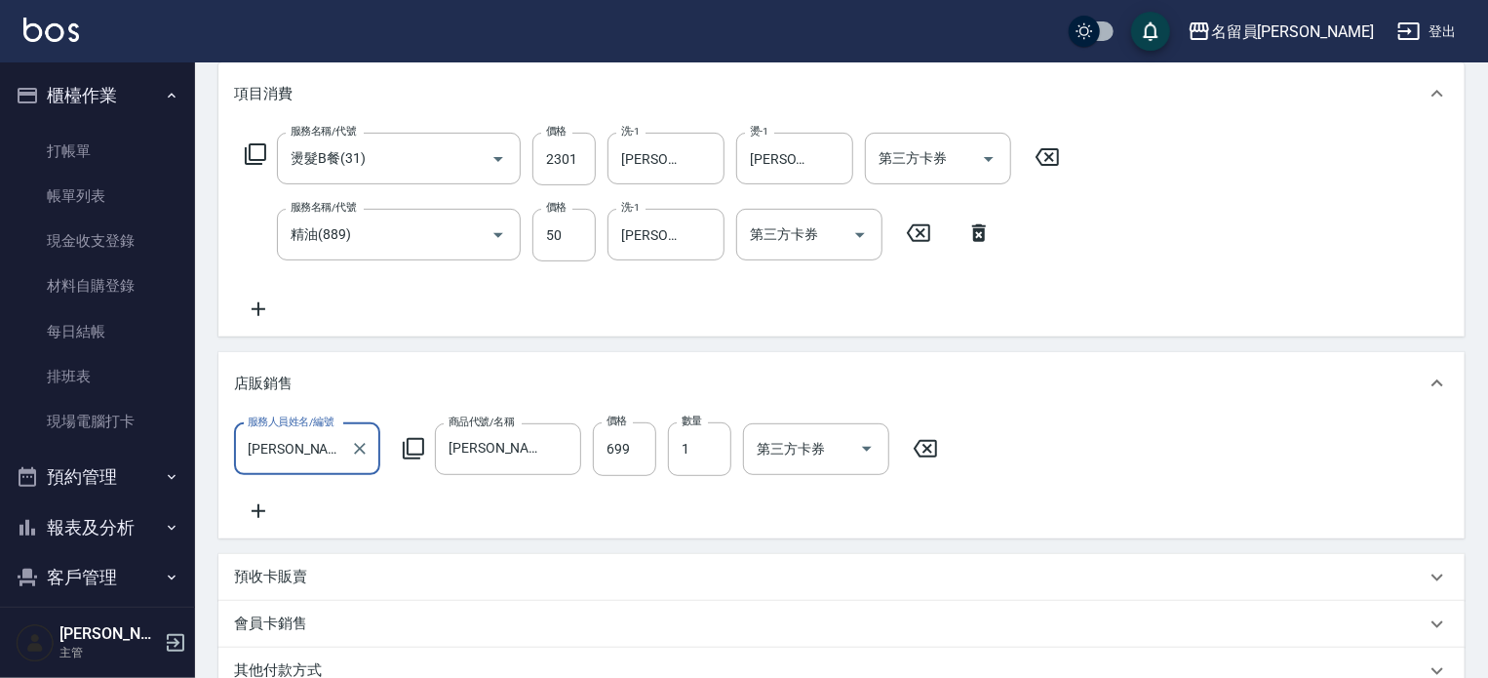
scroll to position [292, 0]
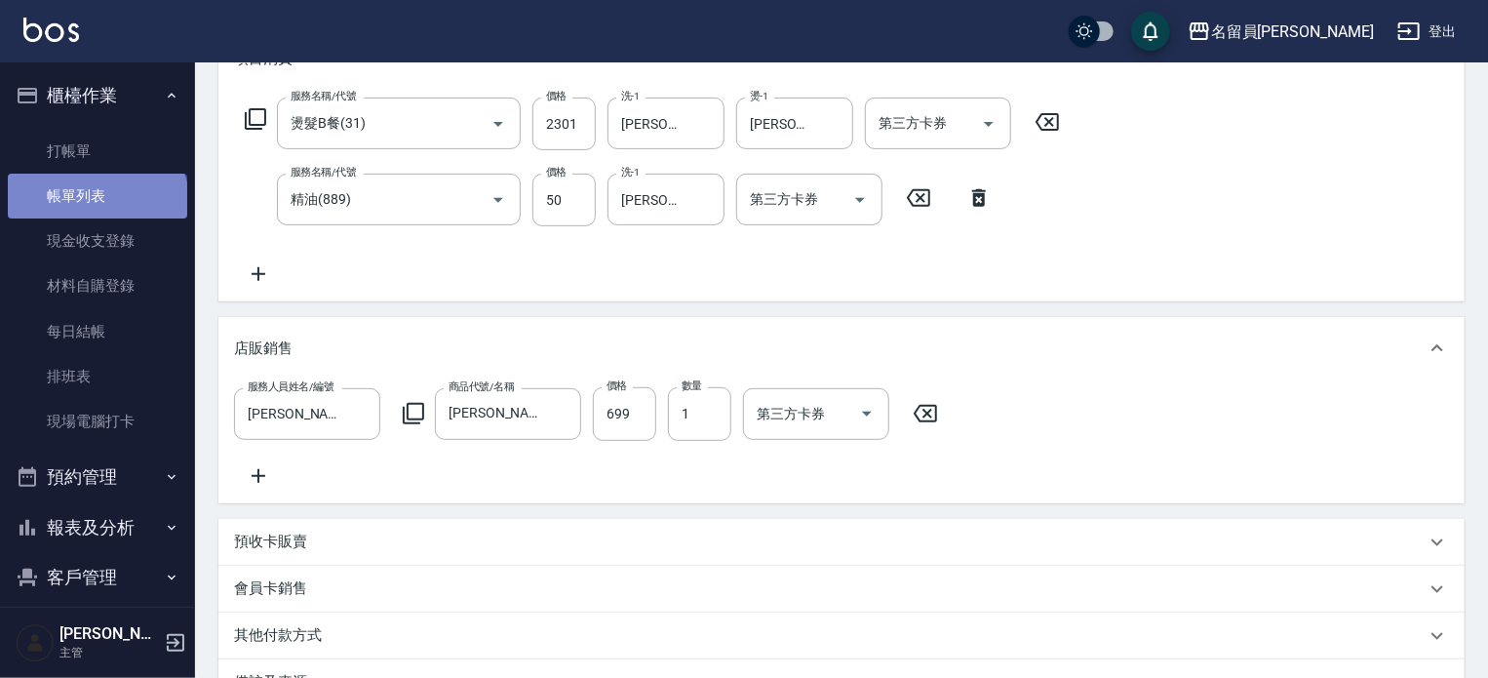
click at [97, 206] on link "帳單列表" at bounding box center [97, 196] width 179 height 45
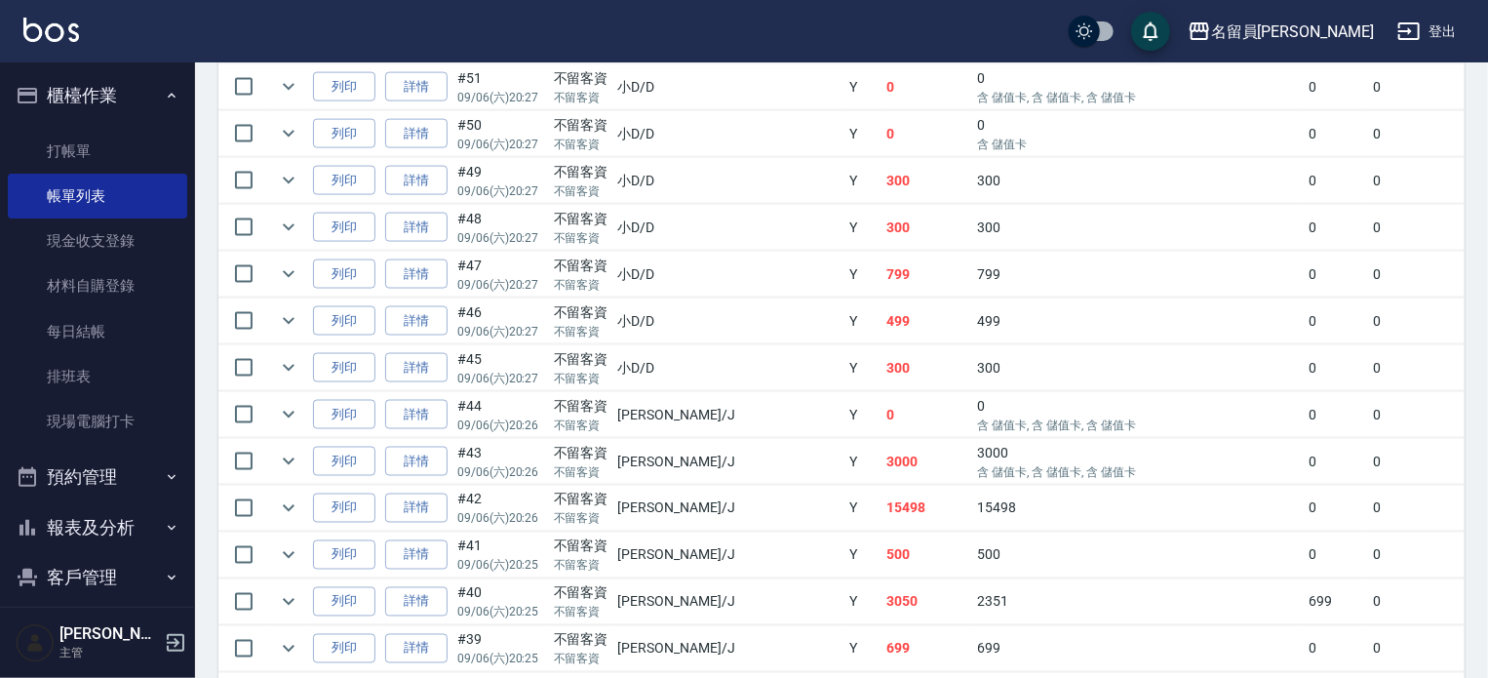
scroll to position [1462, 0]
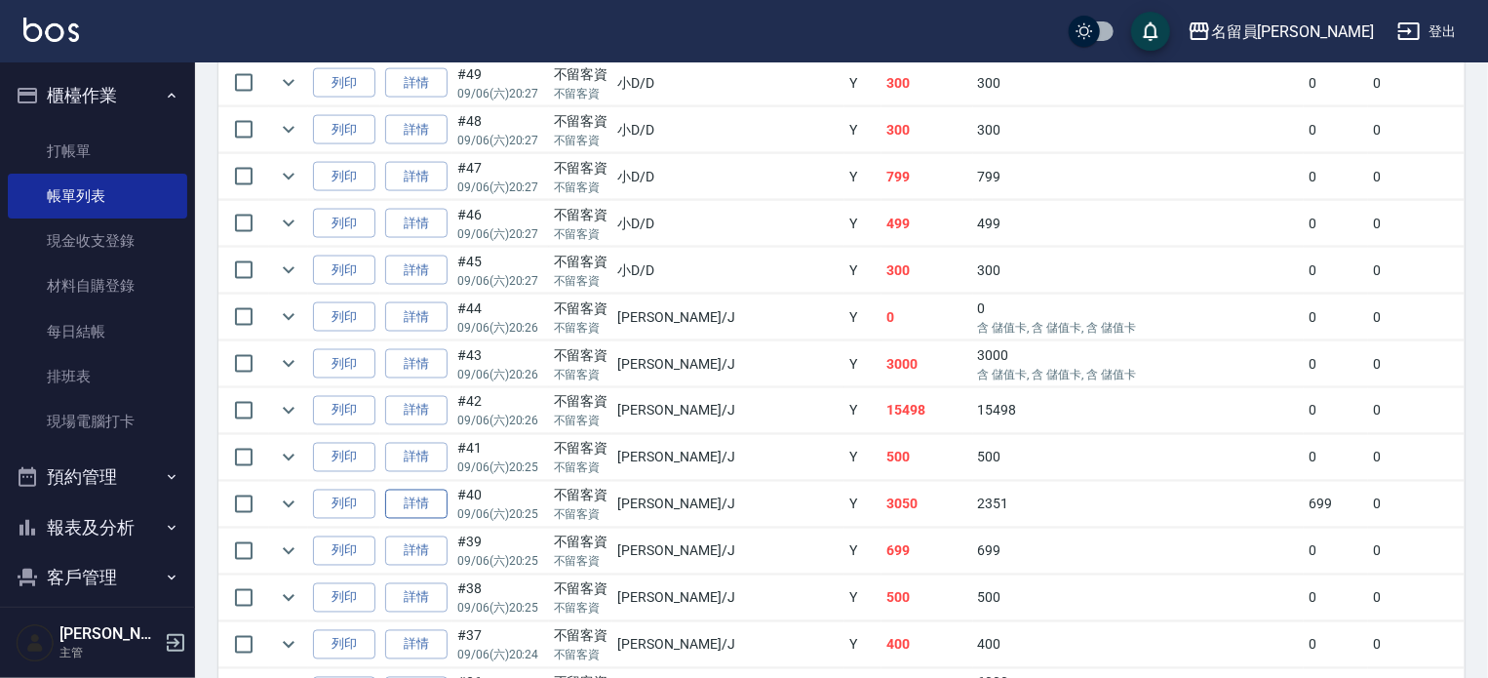
click at [419, 520] on link "詳情" at bounding box center [416, 504] width 62 height 30
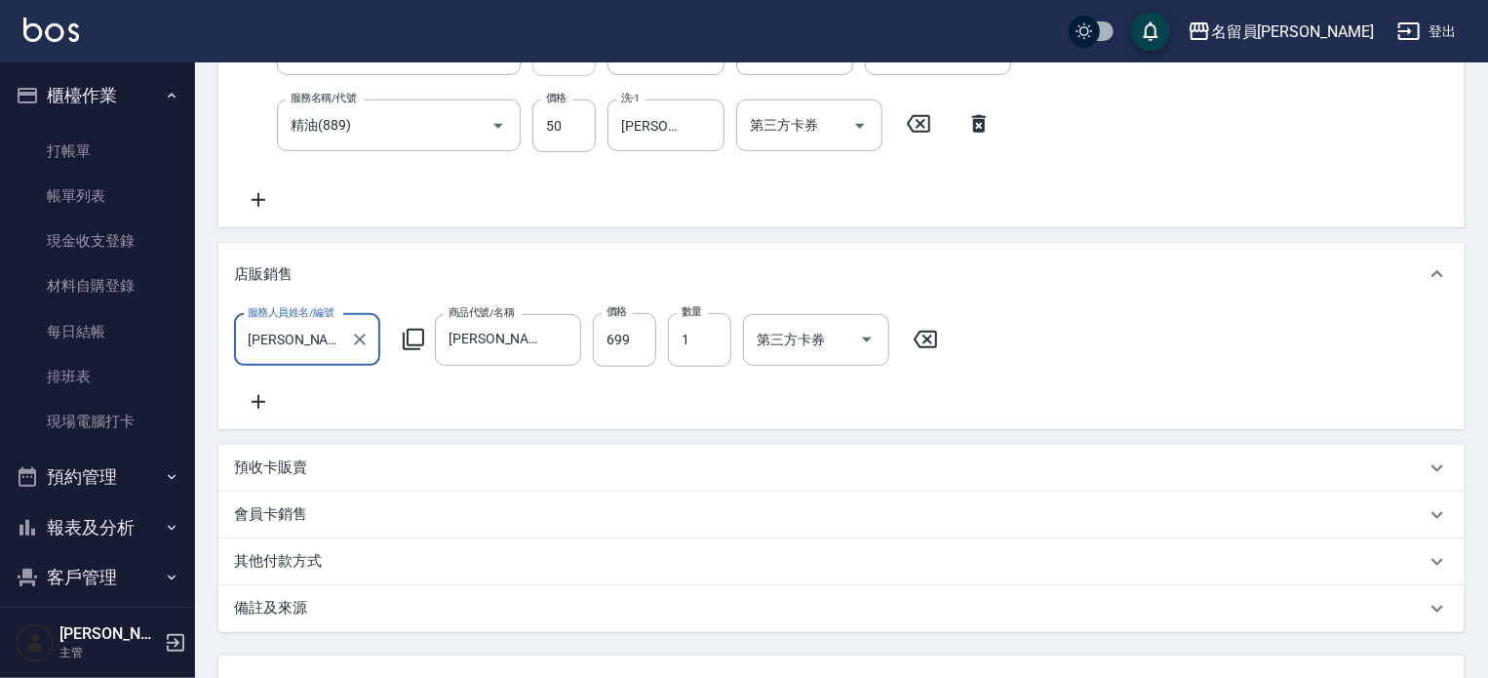
scroll to position [172, 0]
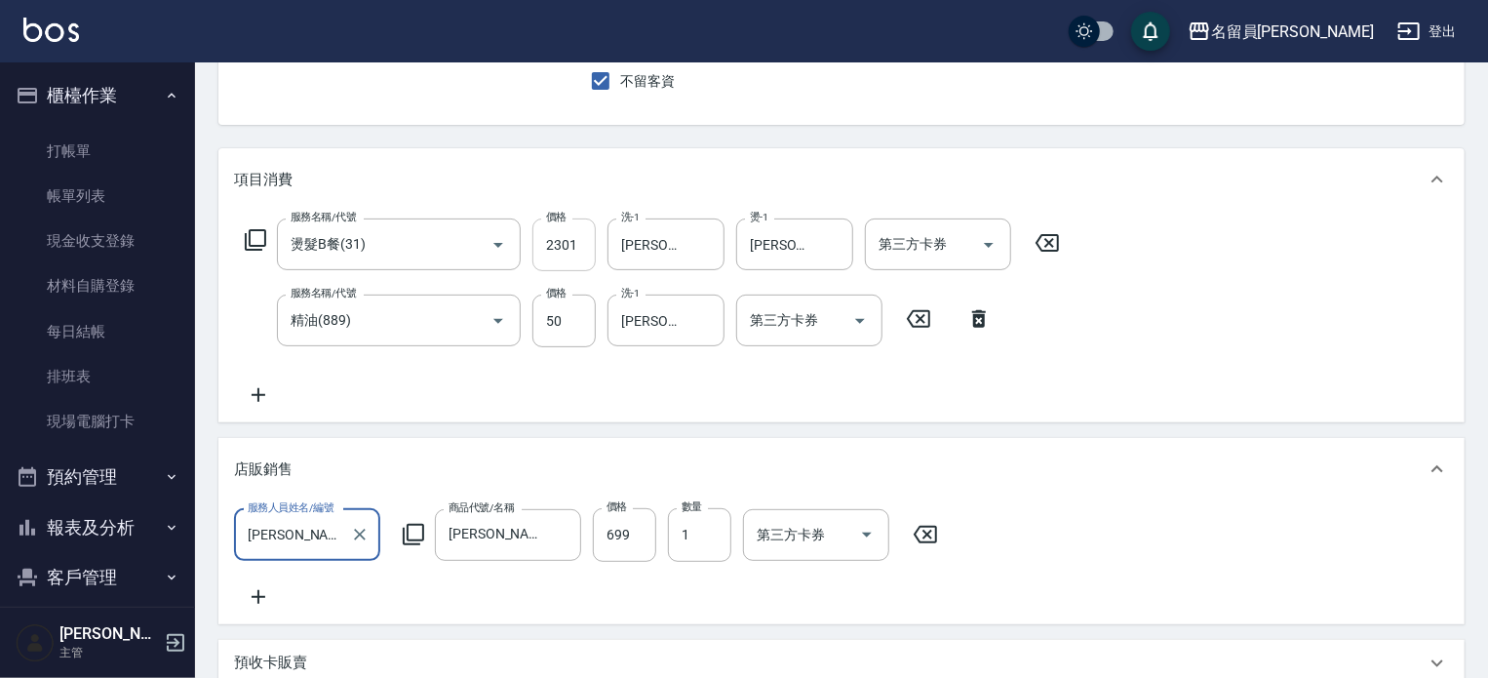
click at [569, 240] on input "2301" at bounding box center [563, 244] width 63 height 53
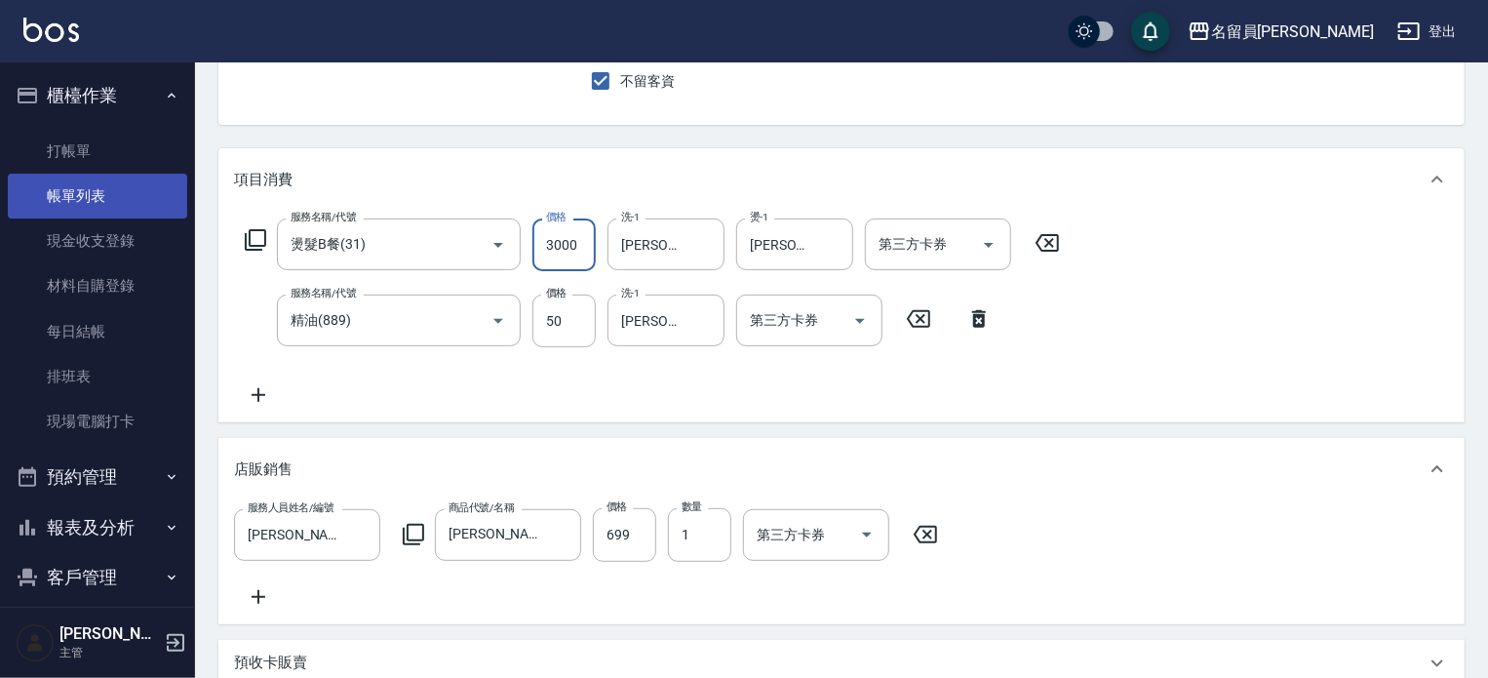
type input "3000"
click at [121, 199] on link "帳單列表" at bounding box center [97, 196] width 179 height 45
click at [121, 197] on link "帳單列表" at bounding box center [97, 196] width 179 height 45
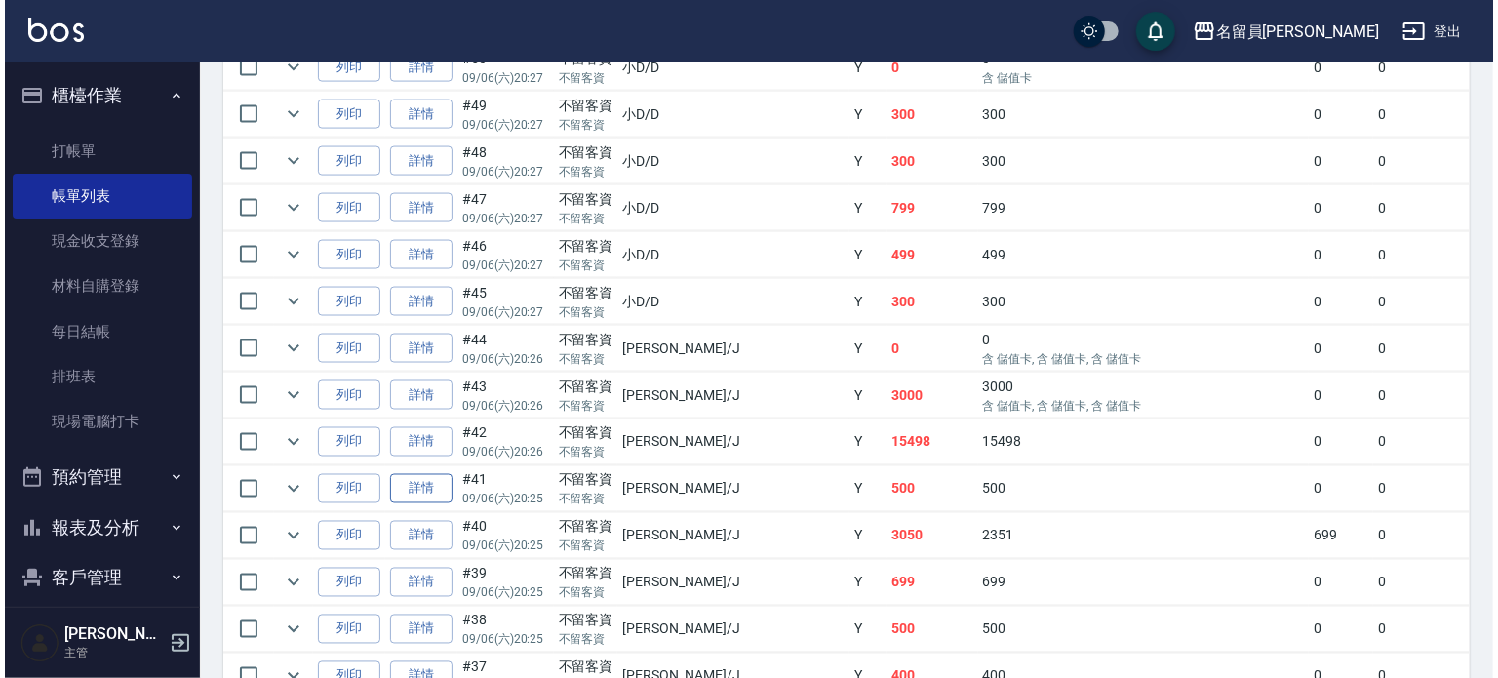
scroll to position [1462, 0]
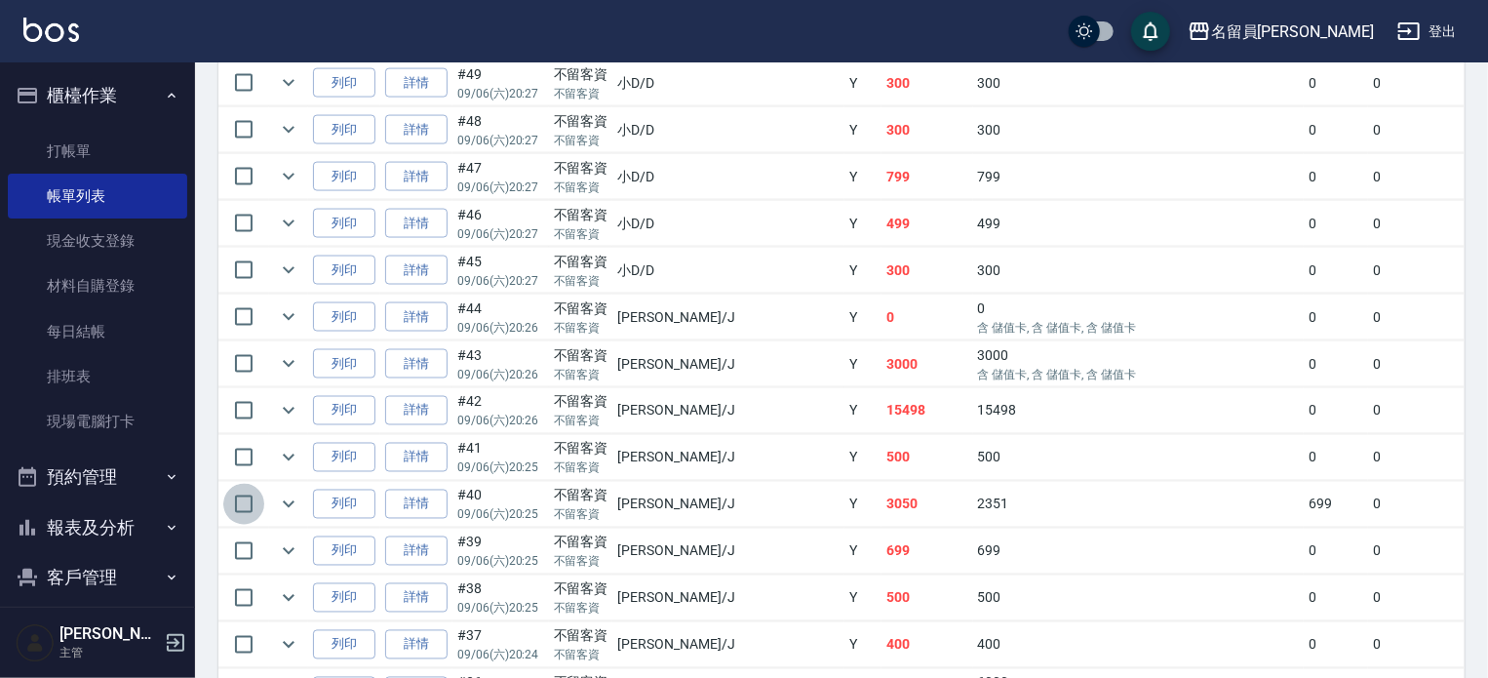
click at [237, 525] on input "checkbox" at bounding box center [243, 504] width 41 height 41
checkbox input "true"
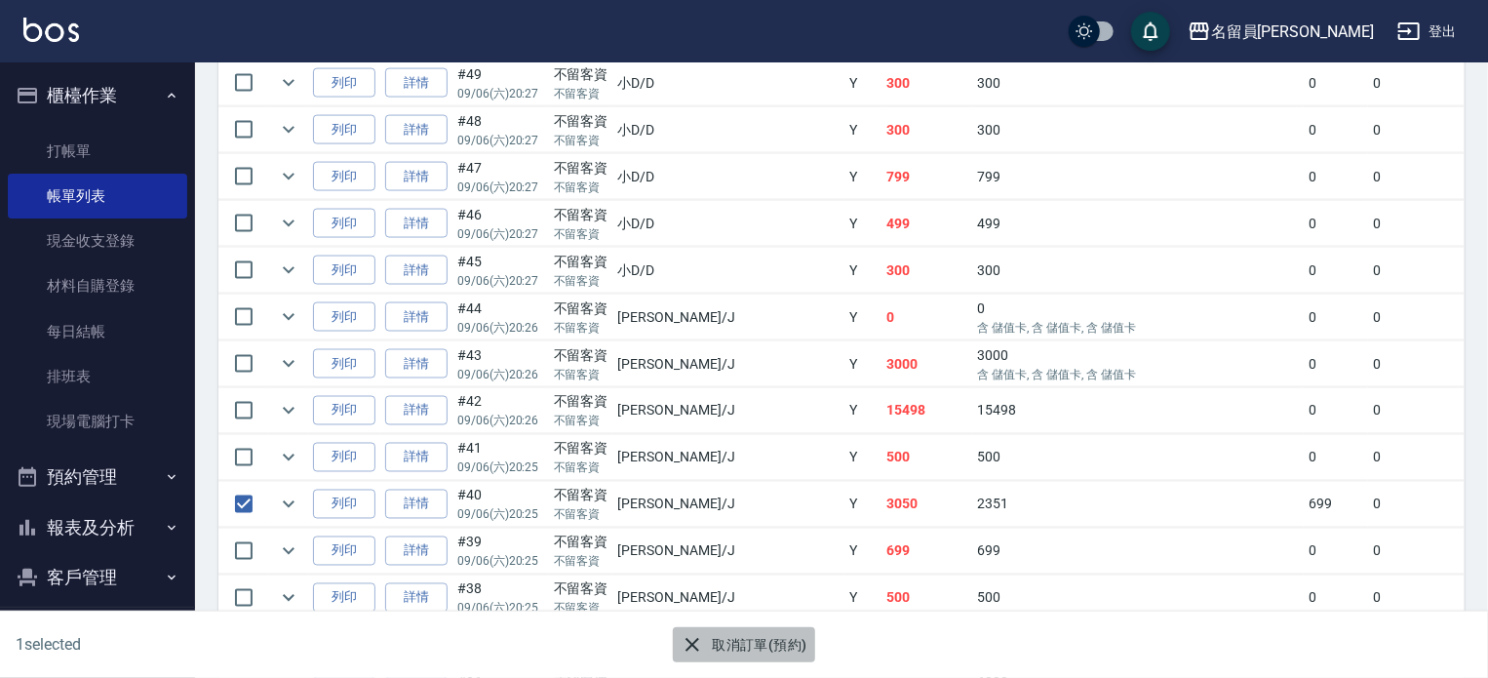
click at [770, 643] on button "取消訂單(預約)" at bounding box center [743, 645] width 141 height 36
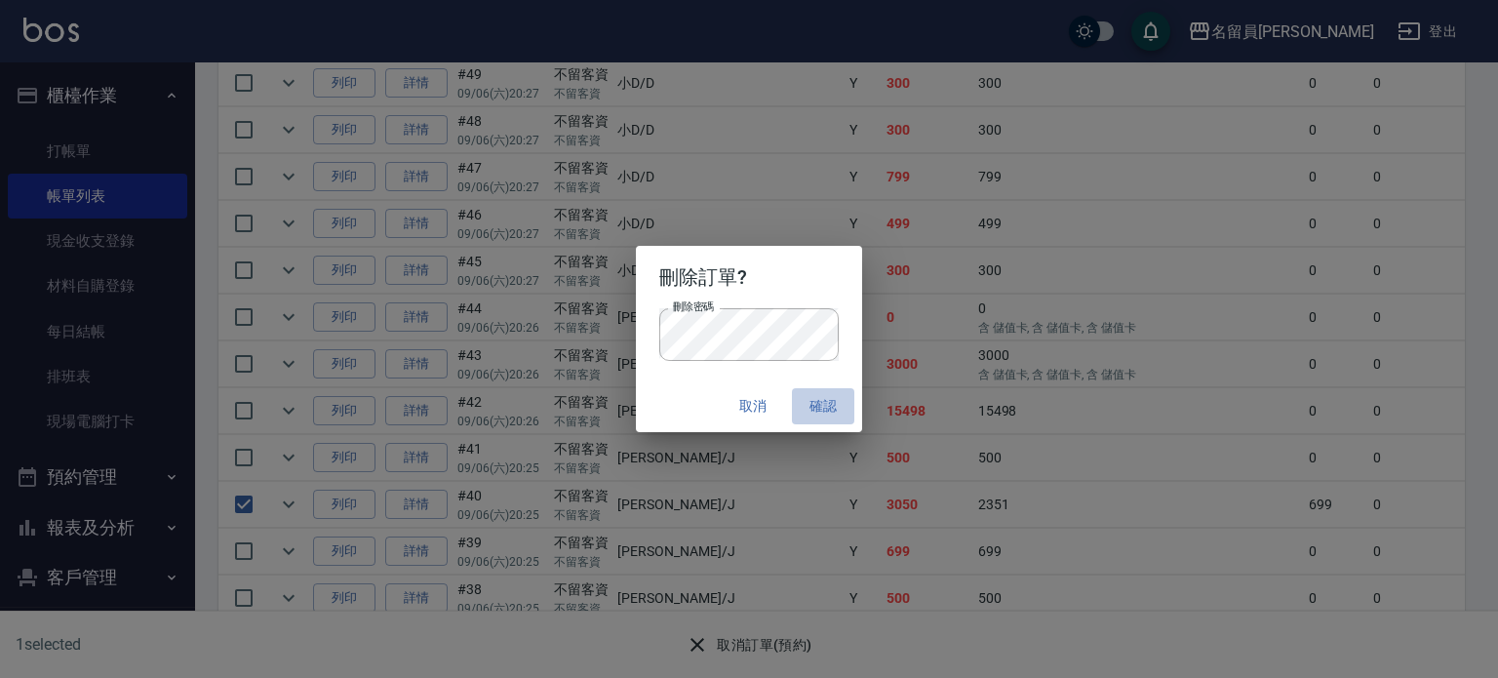
click at [811, 405] on button "確認" at bounding box center [823, 406] width 62 height 36
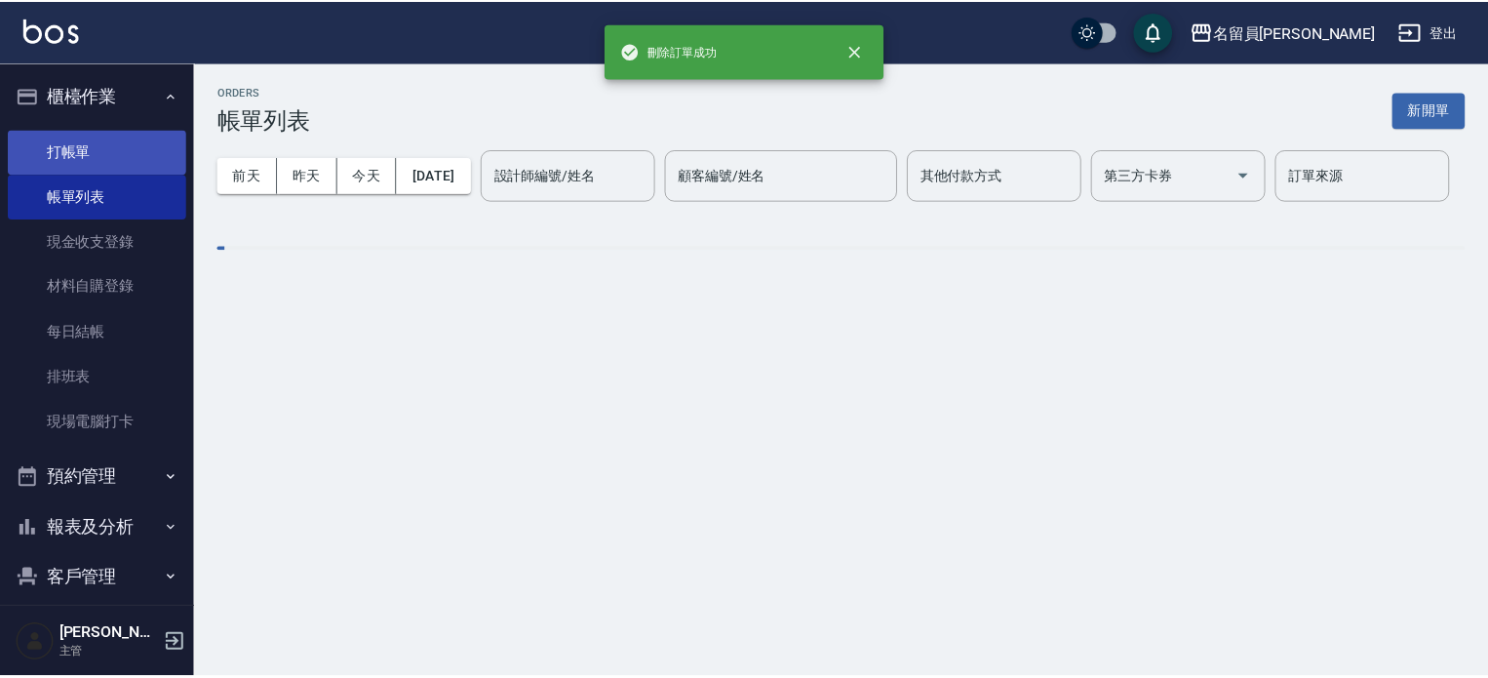
scroll to position [0, 0]
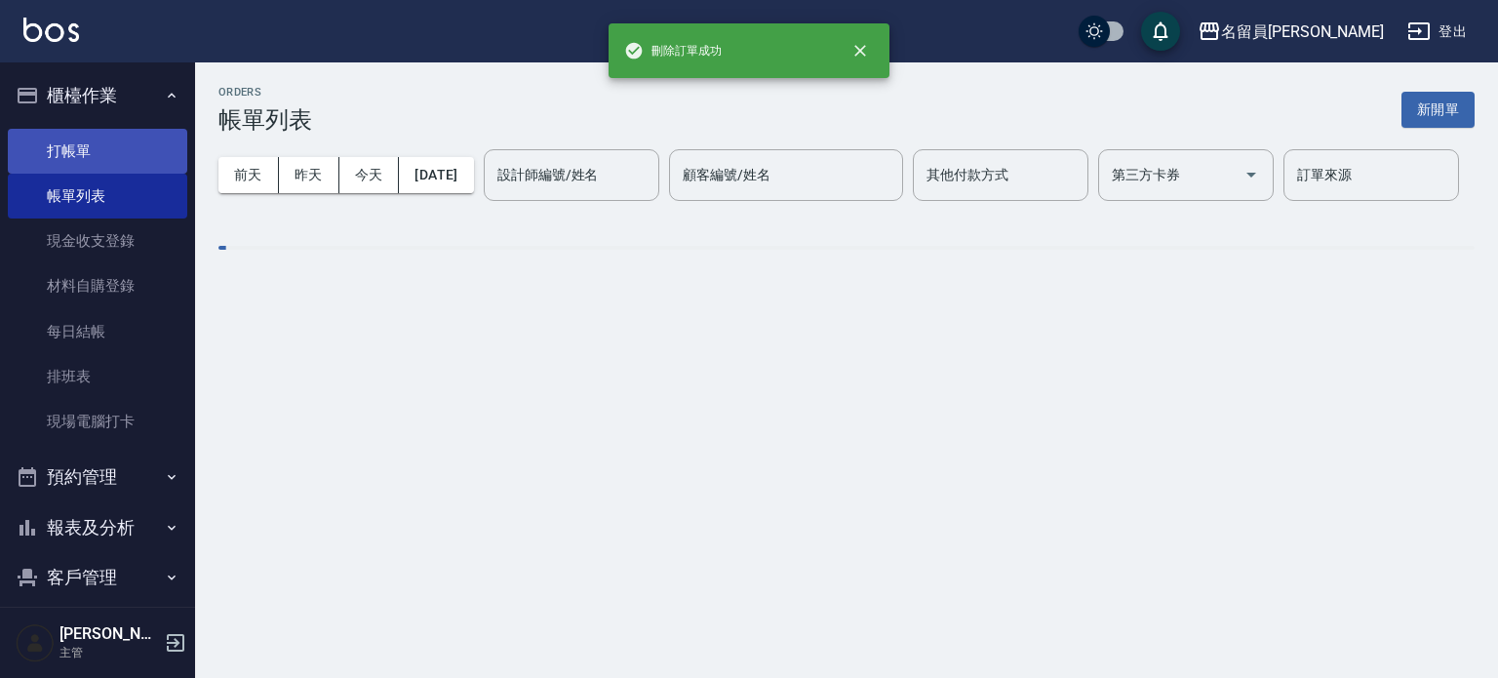
click at [128, 146] on link "打帳單" at bounding box center [97, 151] width 179 height 45
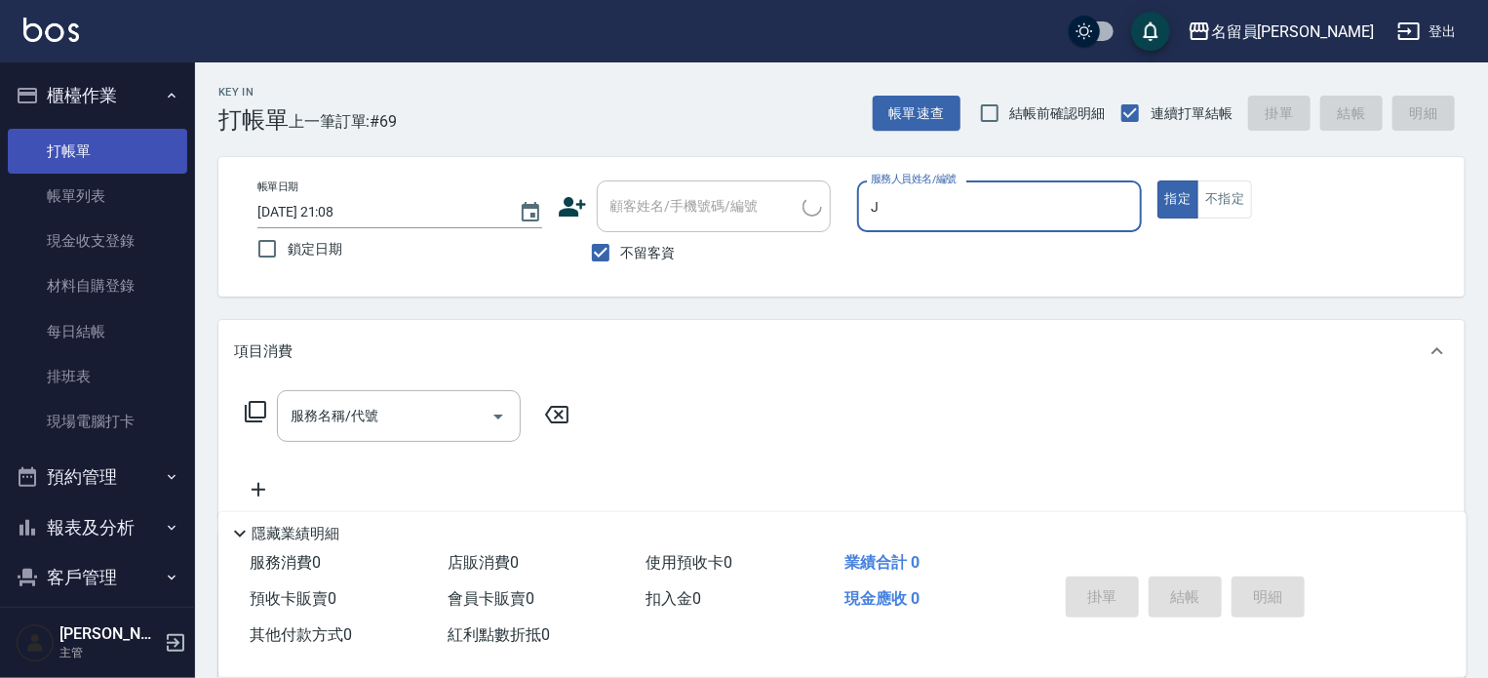
type input "[PERSON_NAME]"
type button "true"
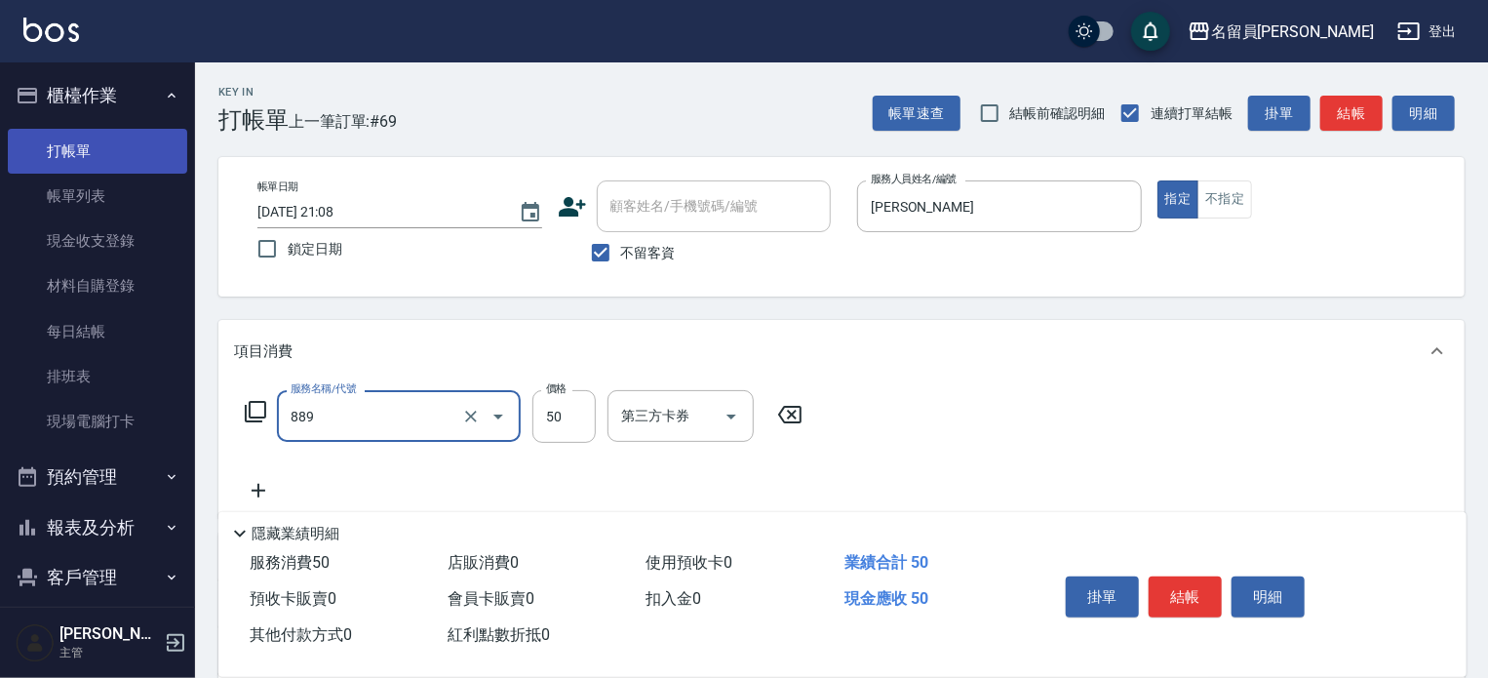
type input "精油(889)"
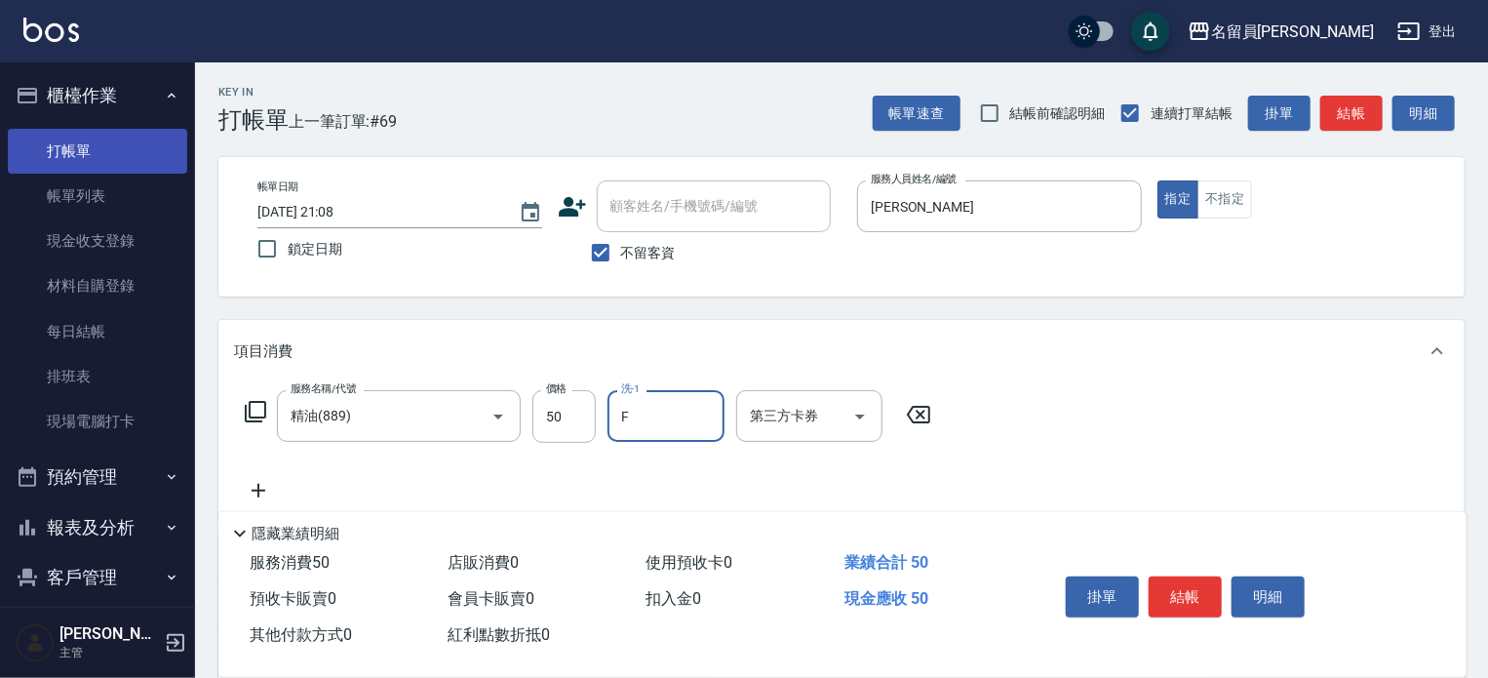
type input "[PERSON_NAME]-F"
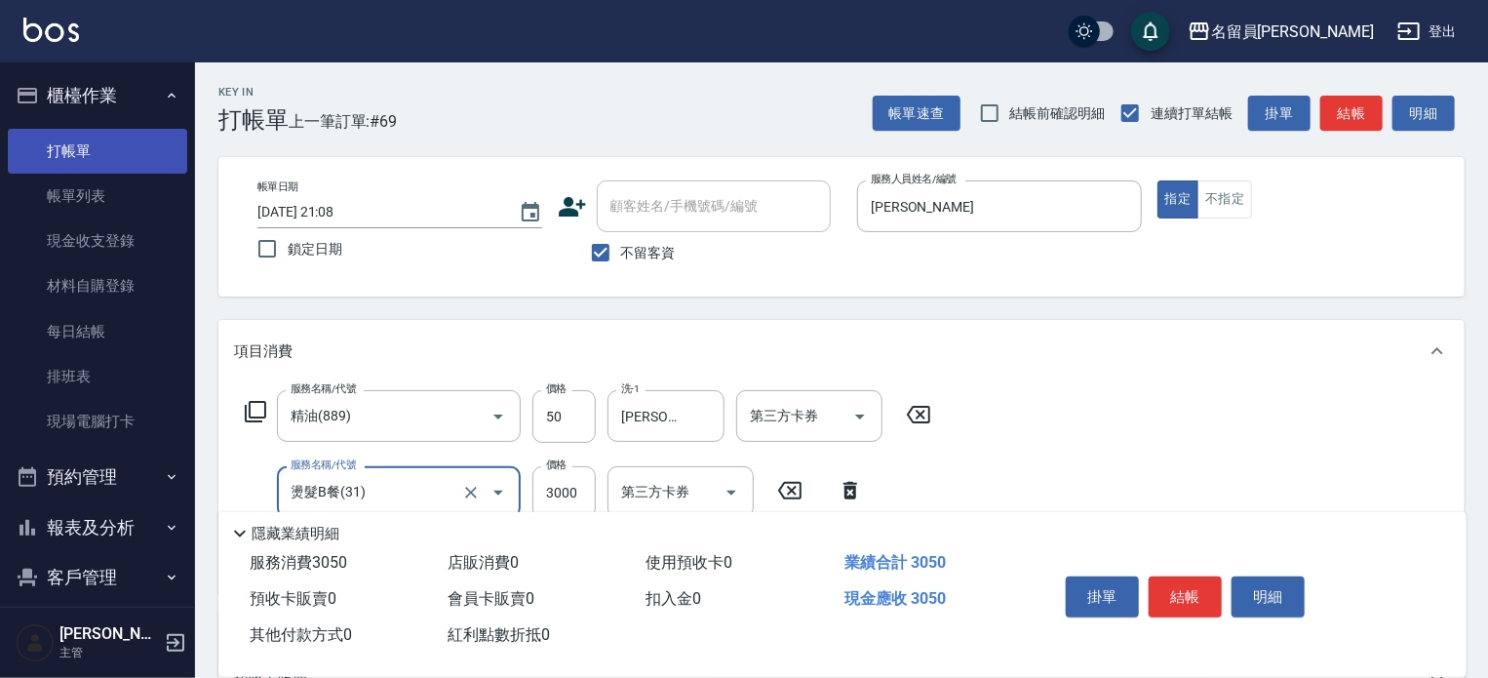
type input "燙髮B餐(31)"
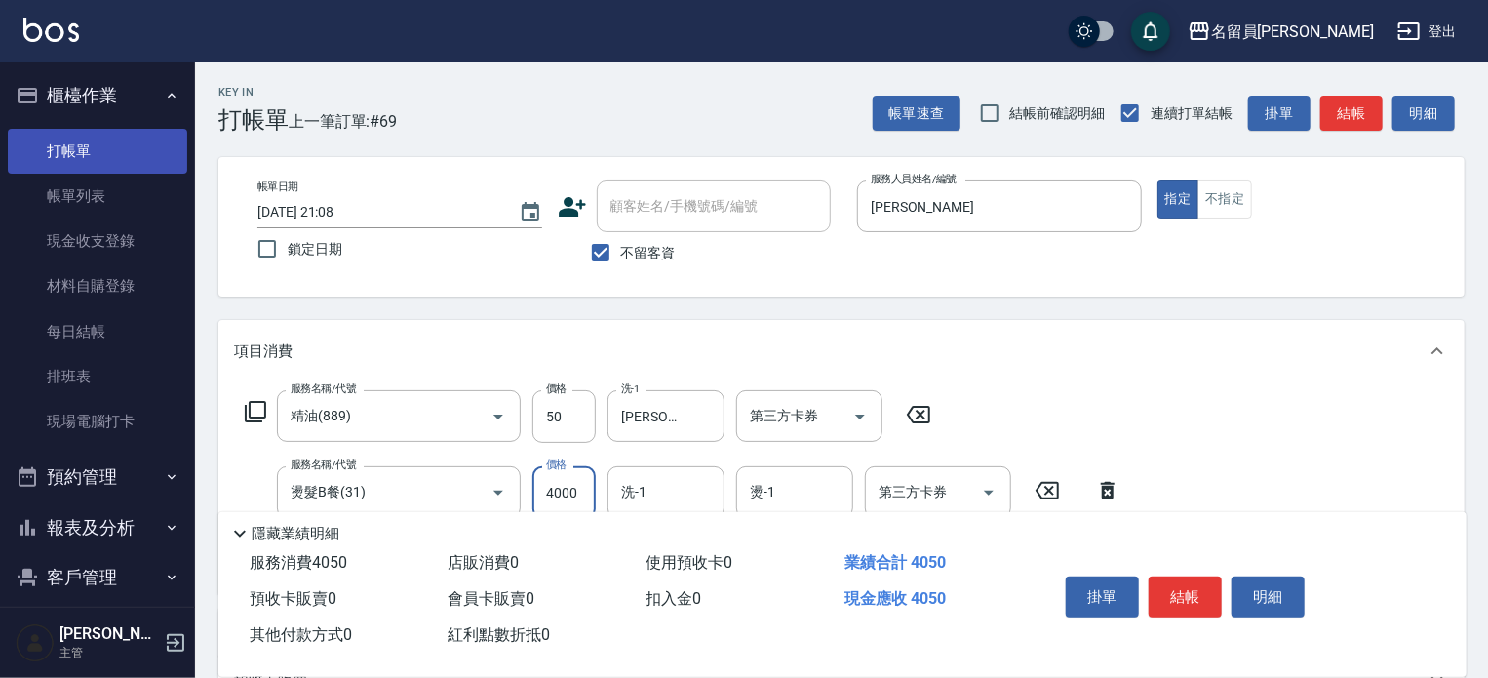
type input "4000"
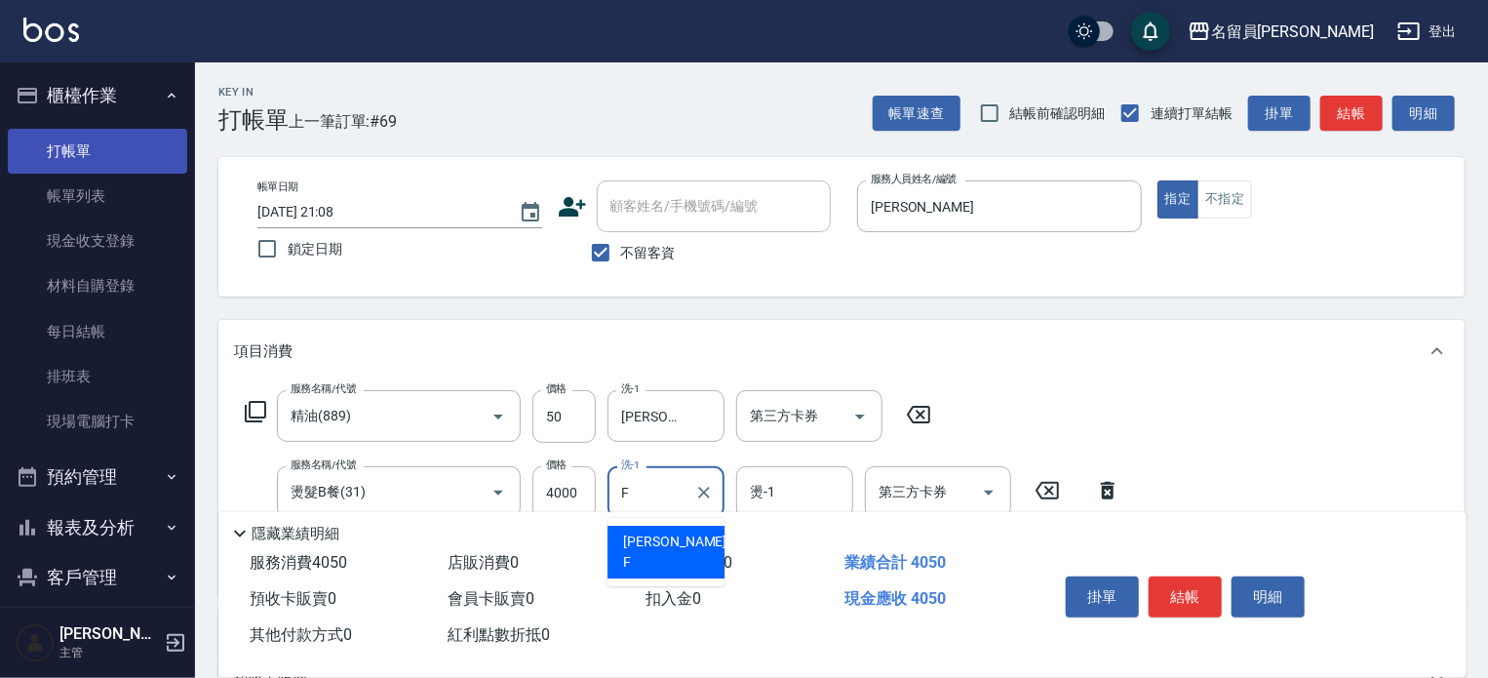
type input "[PERSON_NAME]-F"
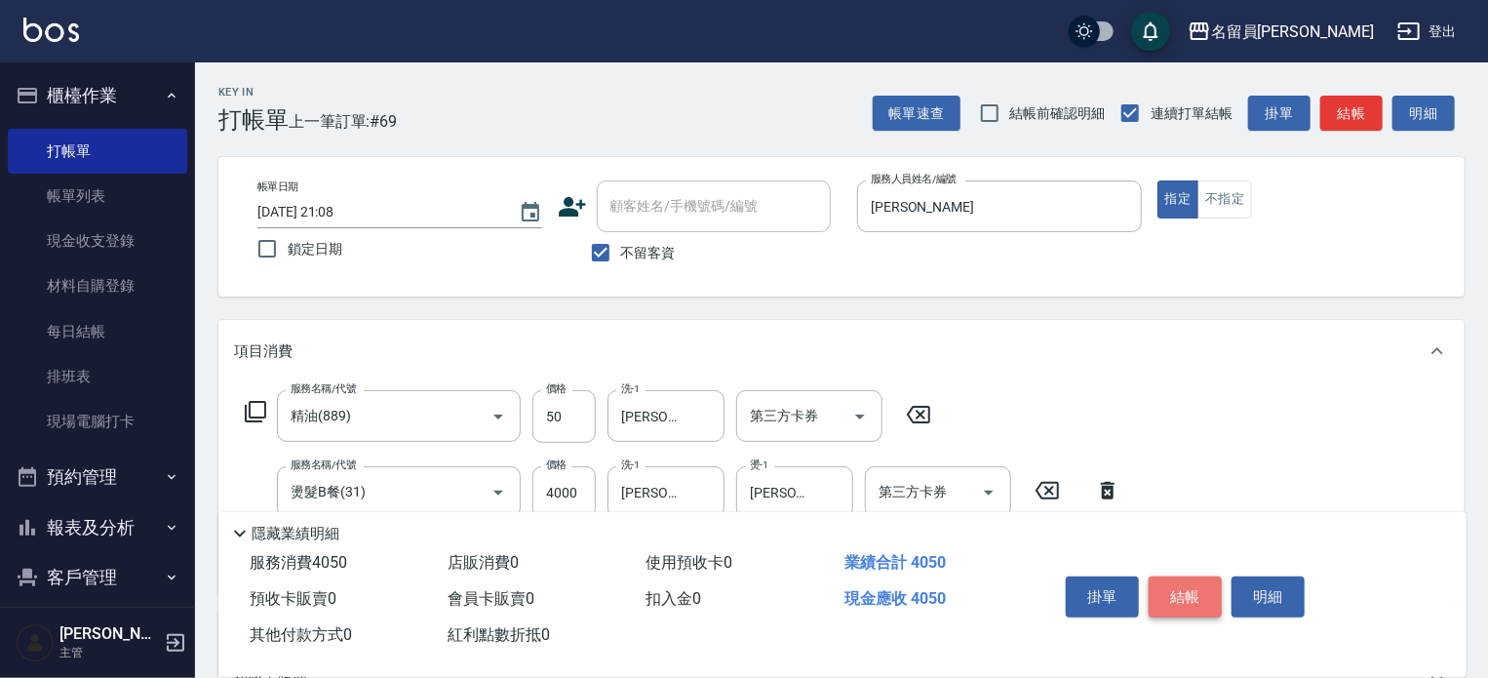
click at [1207, 576] on button "結帳" at bounding box center [1185, 596] width 73 height 41
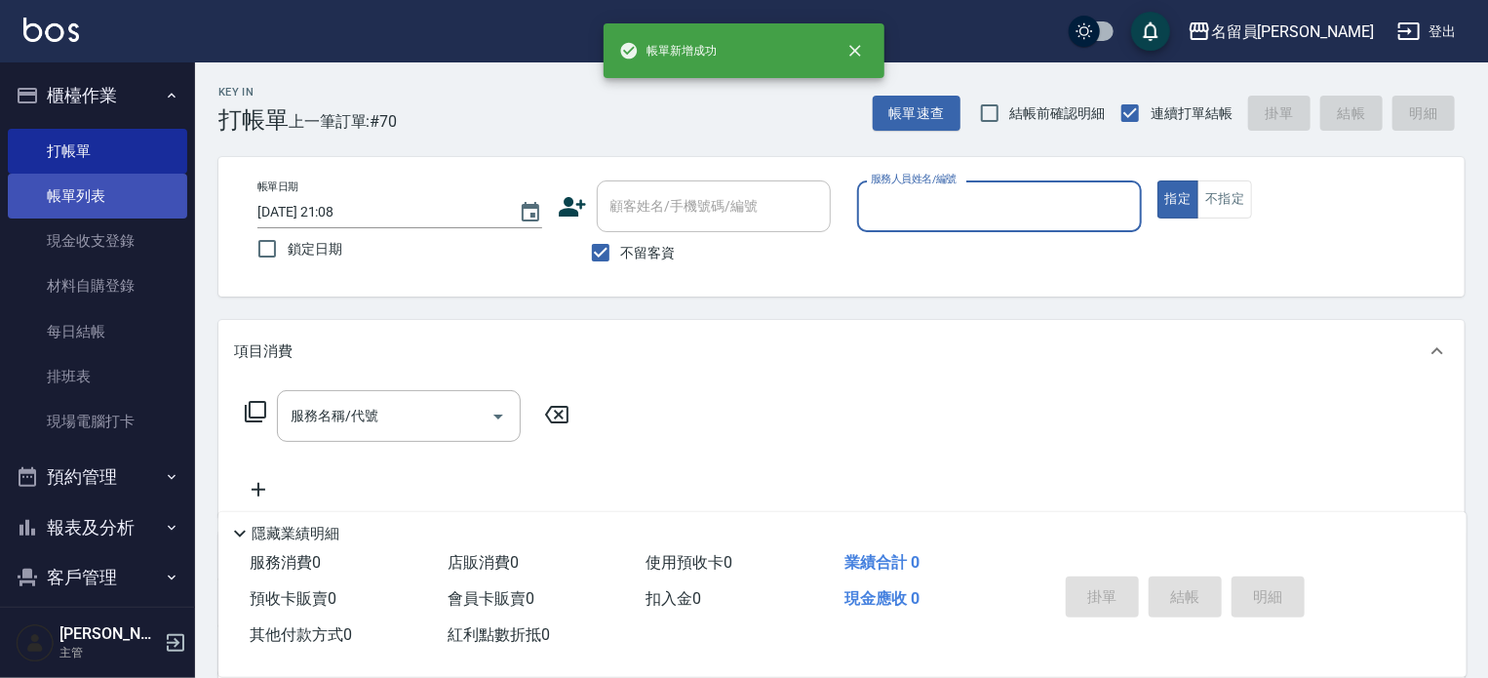
click at [117, 201] on link "帳單列表" at bounding box center [97, 196] width 179 height 45
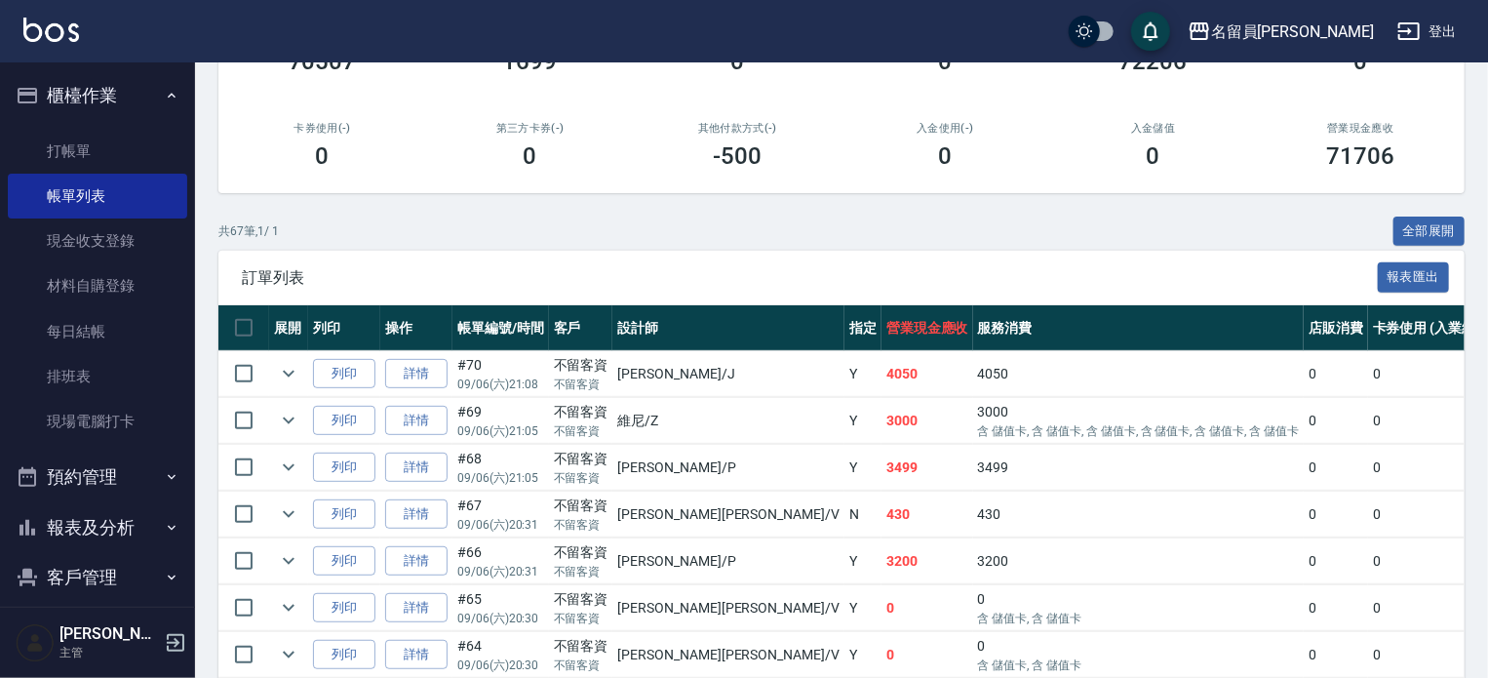
scroll to position [292, 0]
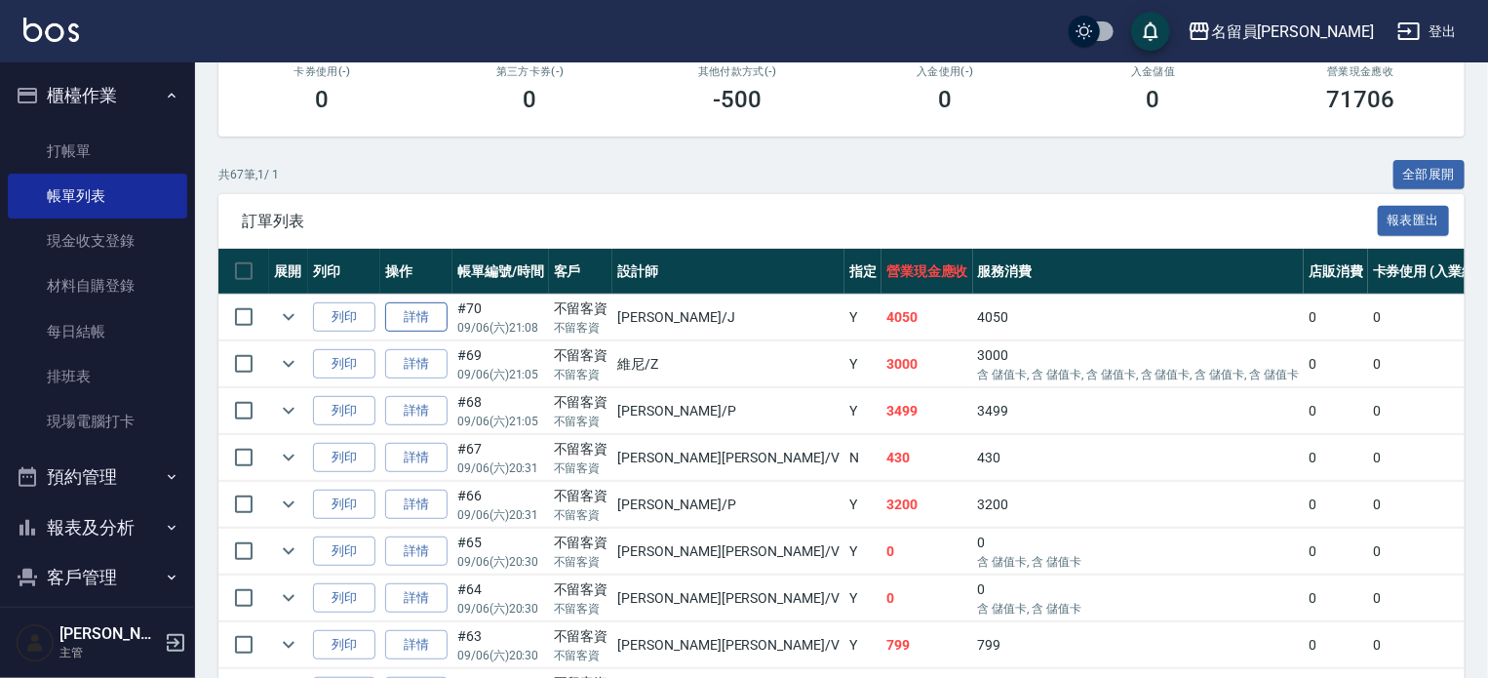
click at [425, 332] on link "詳情" at bounding box center [416, 317] width 62 height 30
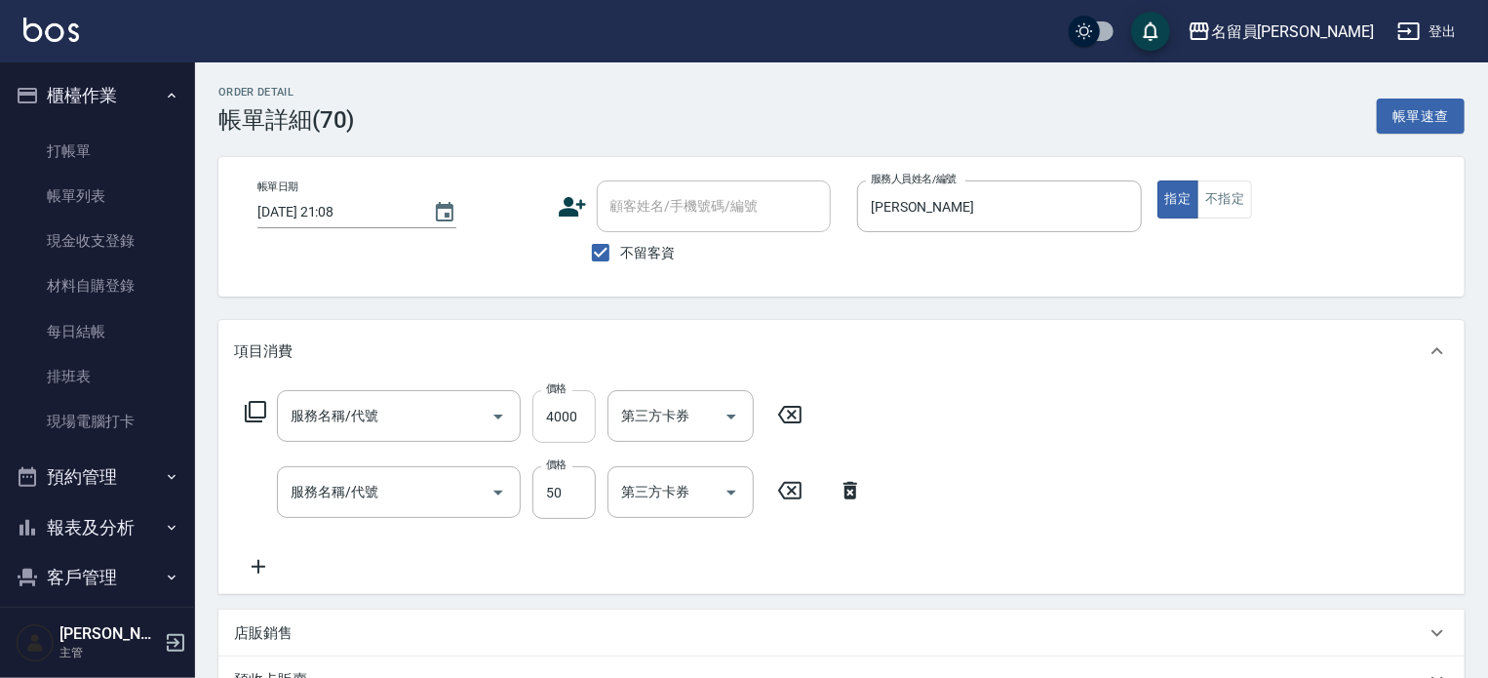
checkbox input "true"
type input "[PERSON_NAME]"
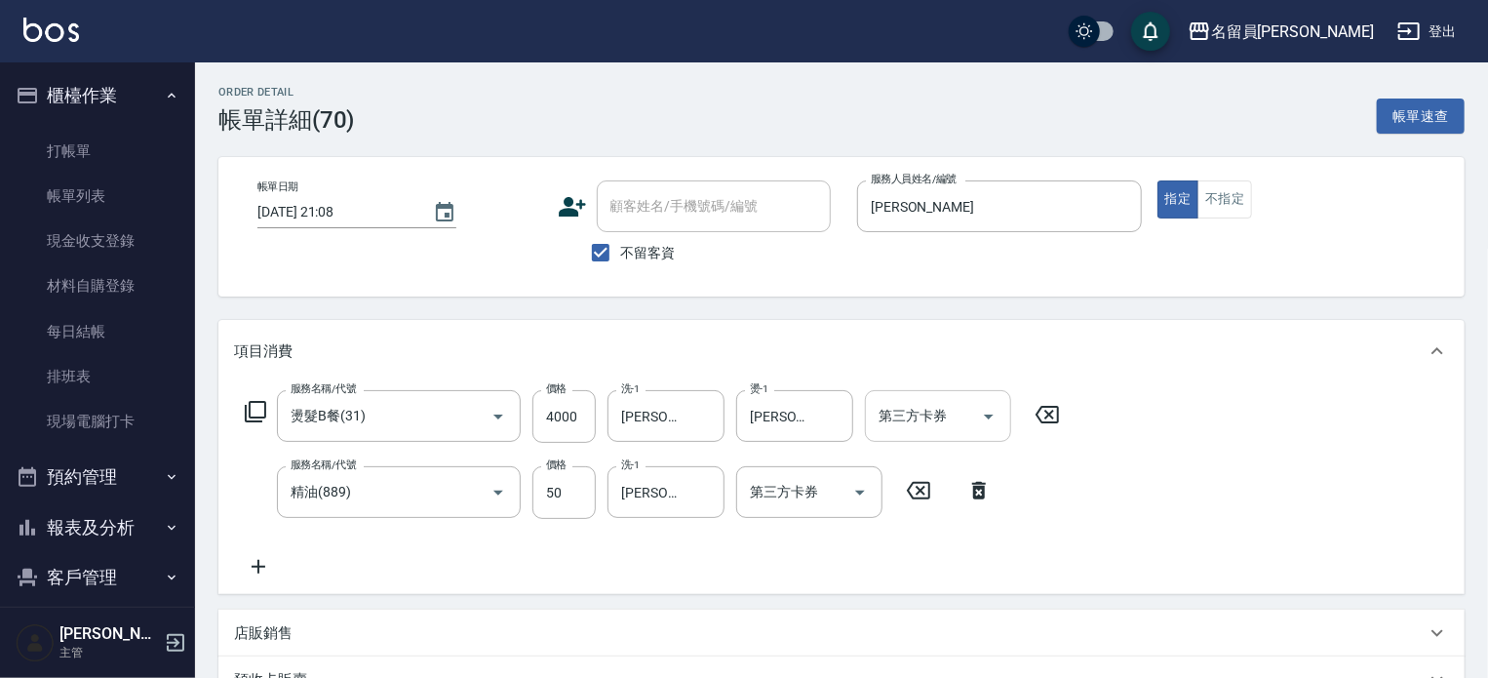
type input "燙髮B餐(31)"
type input "精油(889)"
click at [568, 412] on input "4000" at bounding box center [563, 416] width 63 height 53
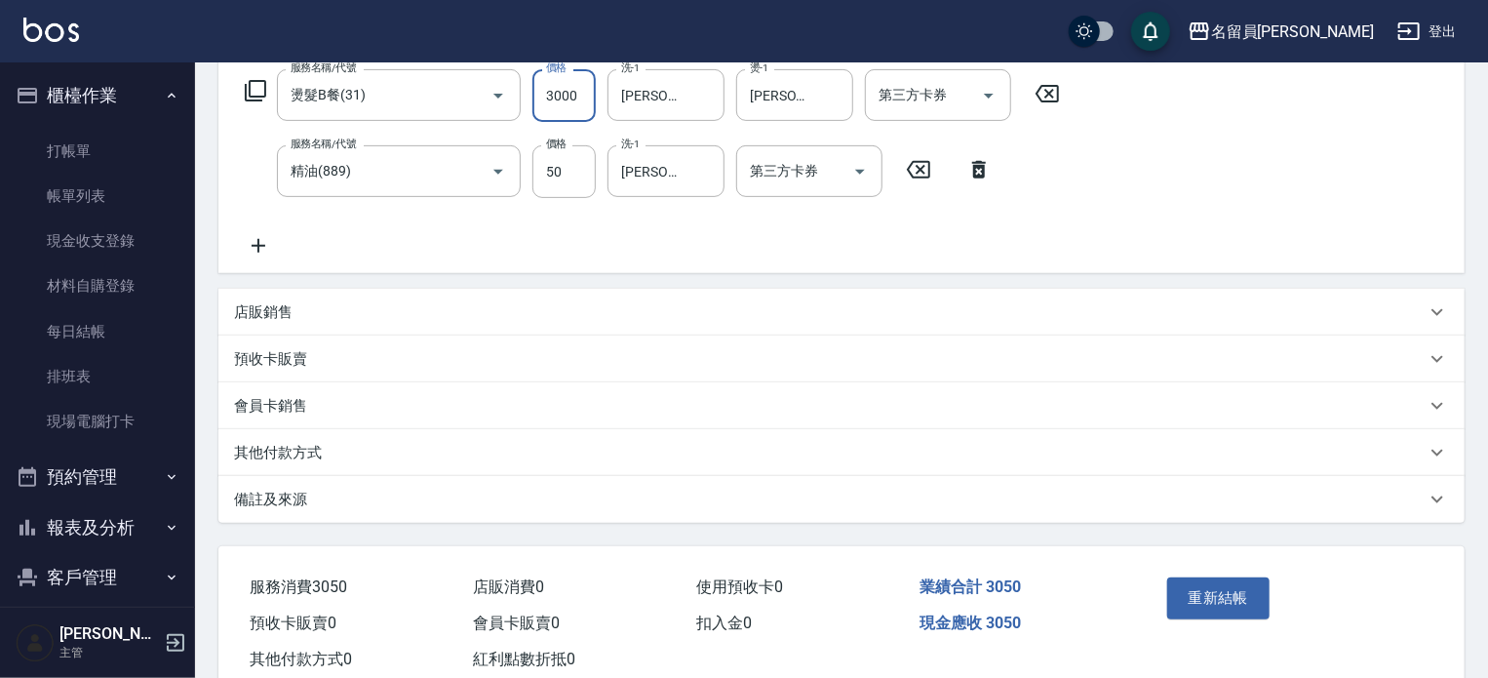
scroll to position [374, 0]
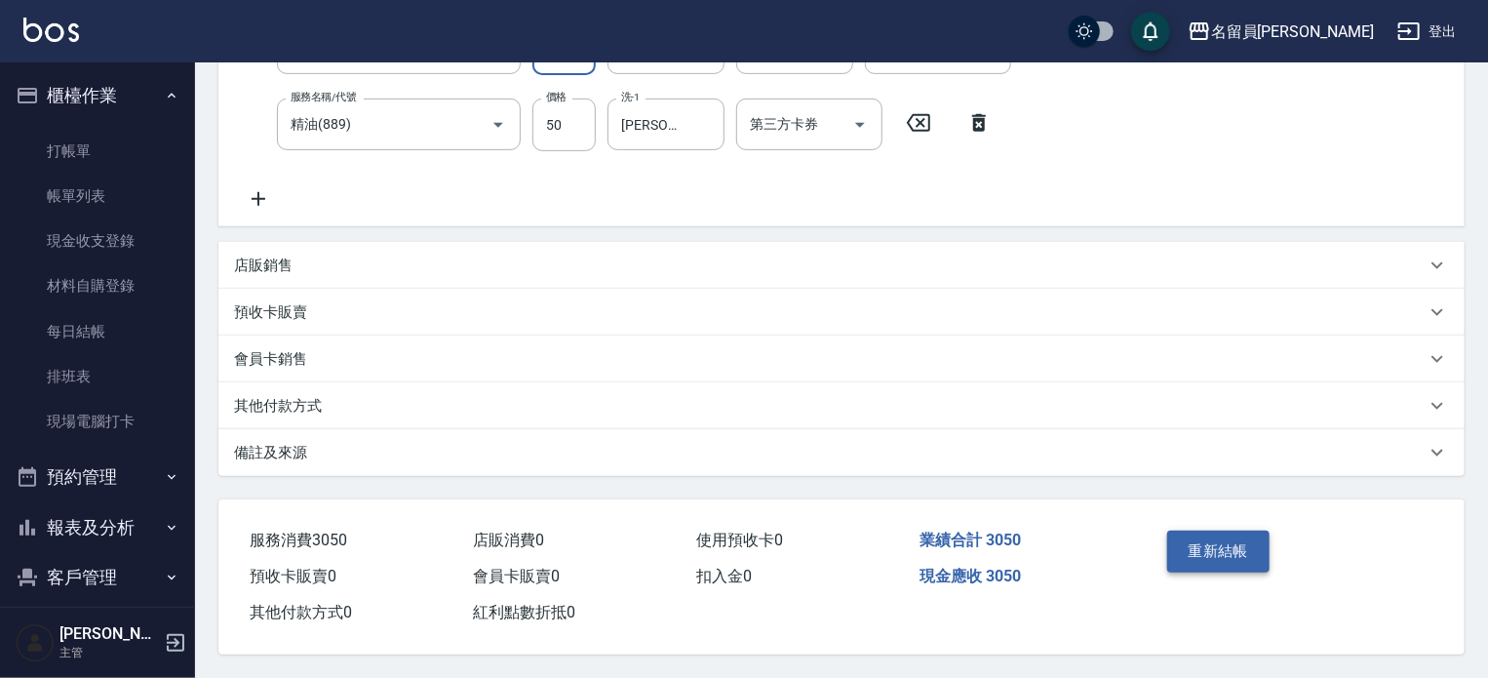
type input "3000"
drag, startPoint x: 1243, startPoint y: 547, endPoint x: 1210, endPoint y: 544, distance: 33.3
click at [1243, 546] on button "重新結帳" at bounding box center [1218, 550] width 103 height 41
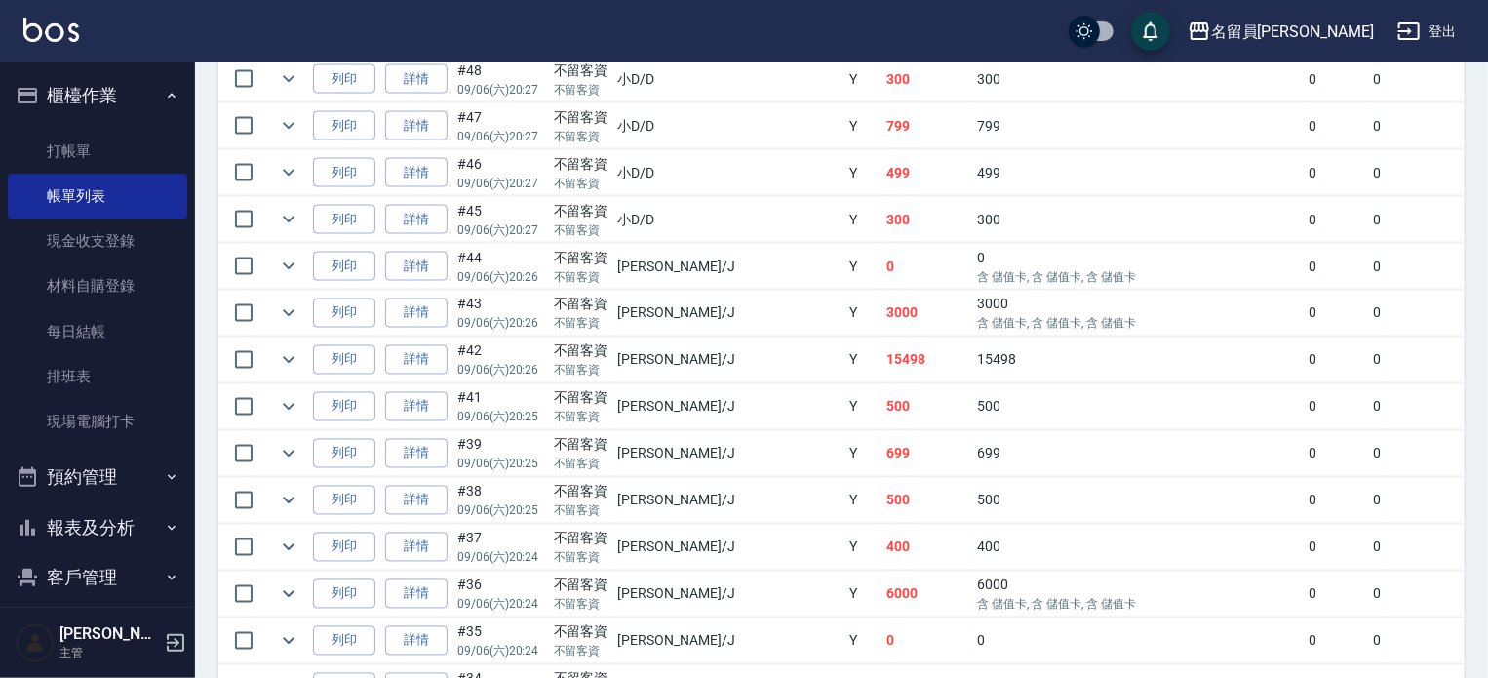
scroll to position [1170, 0]
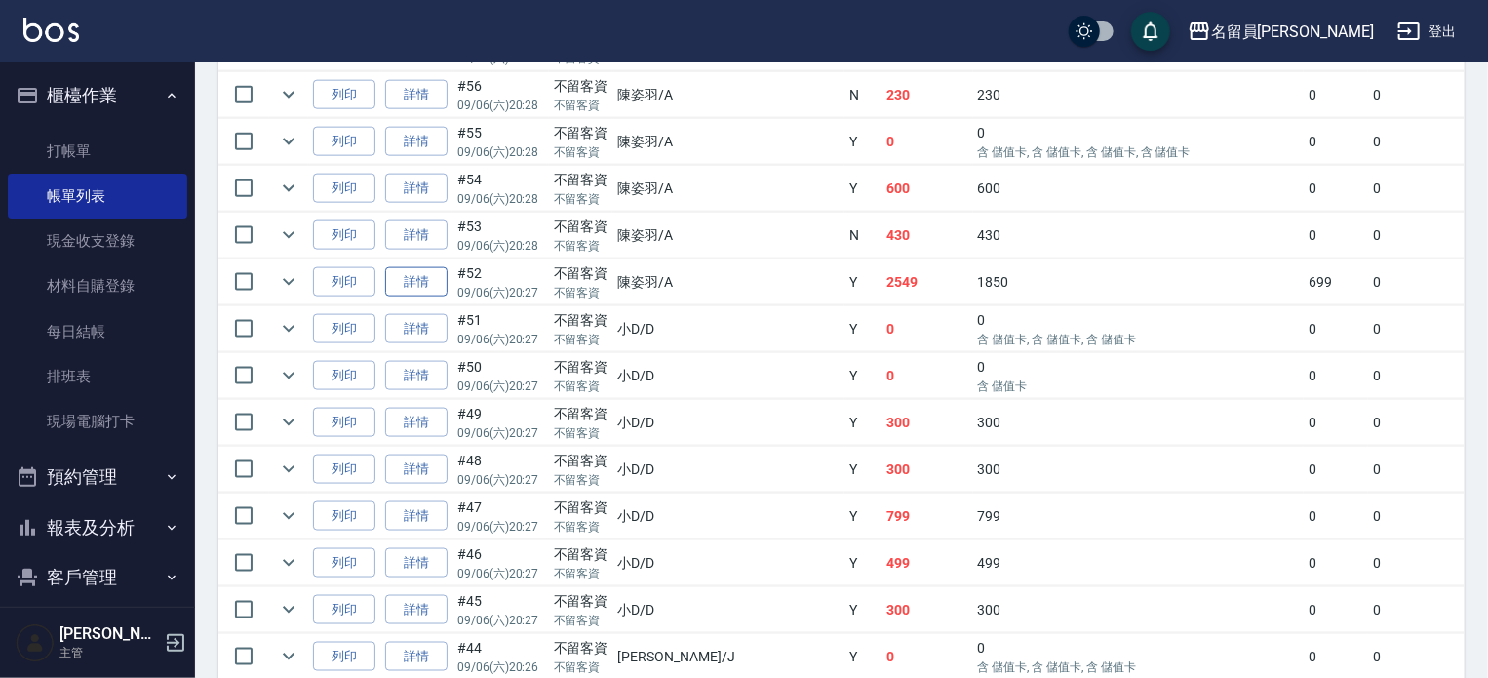
click at [420, 297] on link "詳情" at bounding box center [416, 282] width 62 height 30
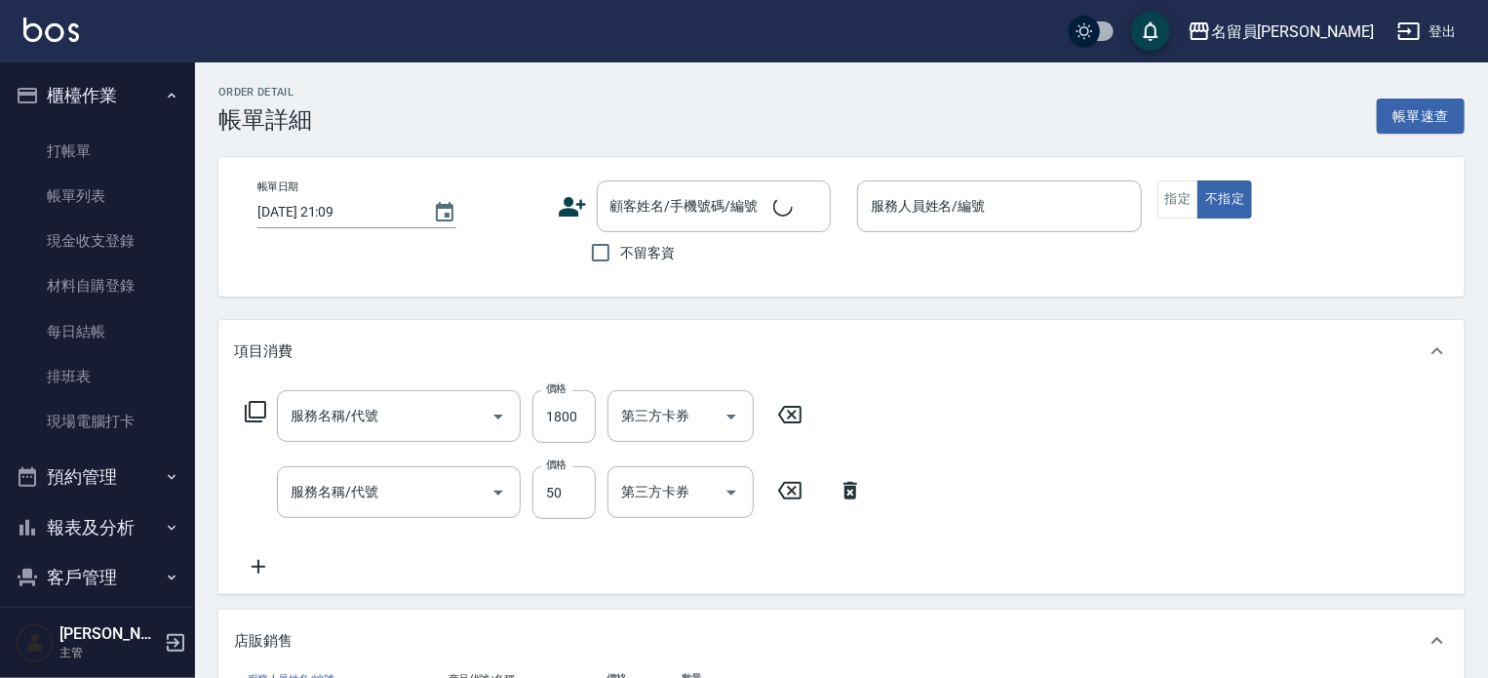
type input "[DATE] 20:27"
checkbox input "true"
type input "[PERSON_NAME]"
type input "燙髮B餐(31)"
type input "精油(889)"
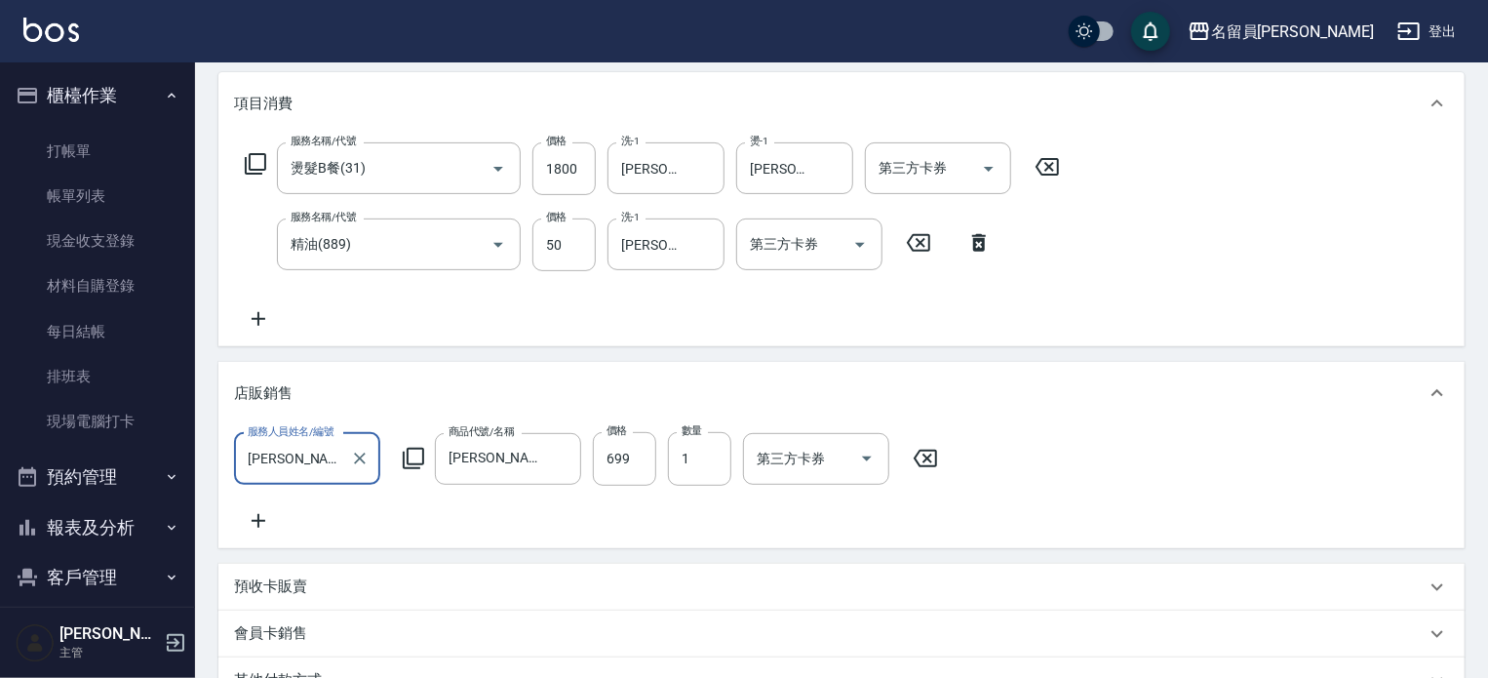
scroll to position [292, 0]
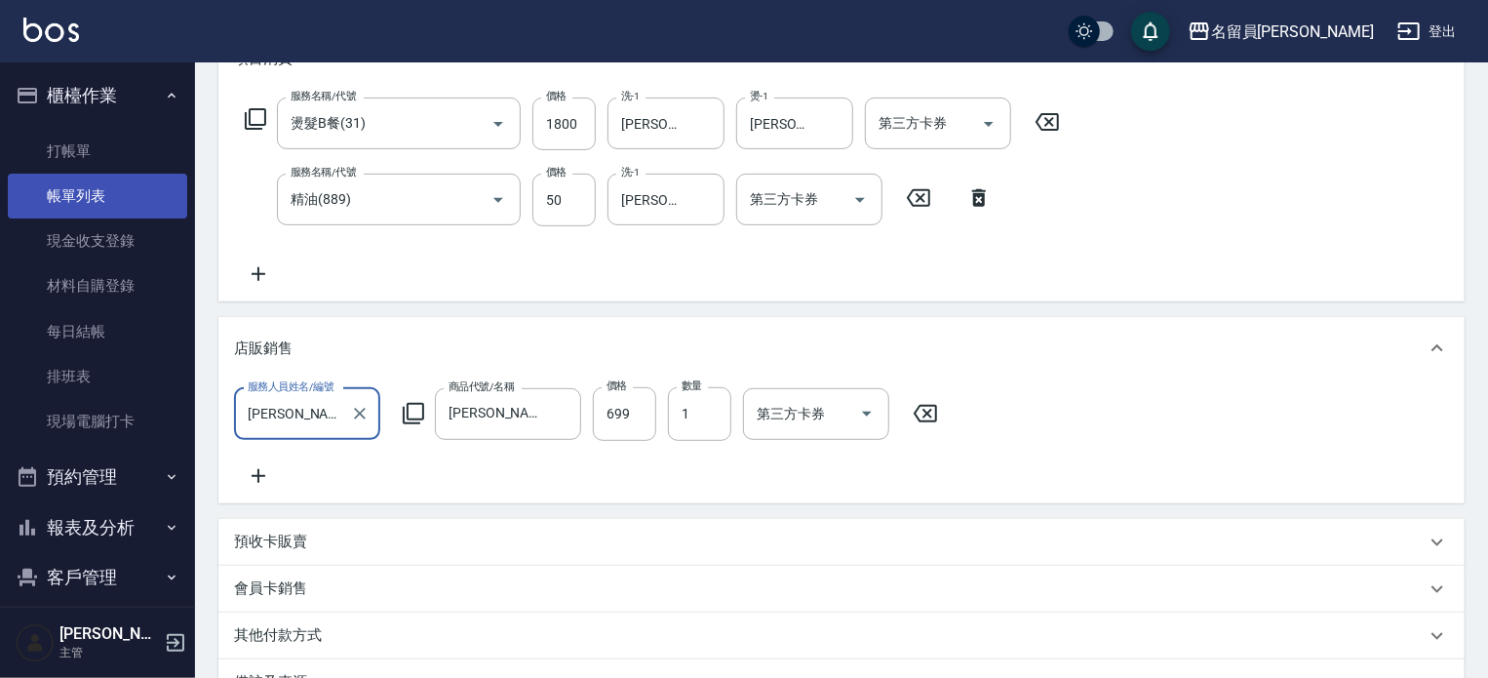
click at [147, 201] on link "帳單列表" at bounding box center [97, 196] width 179 height 45
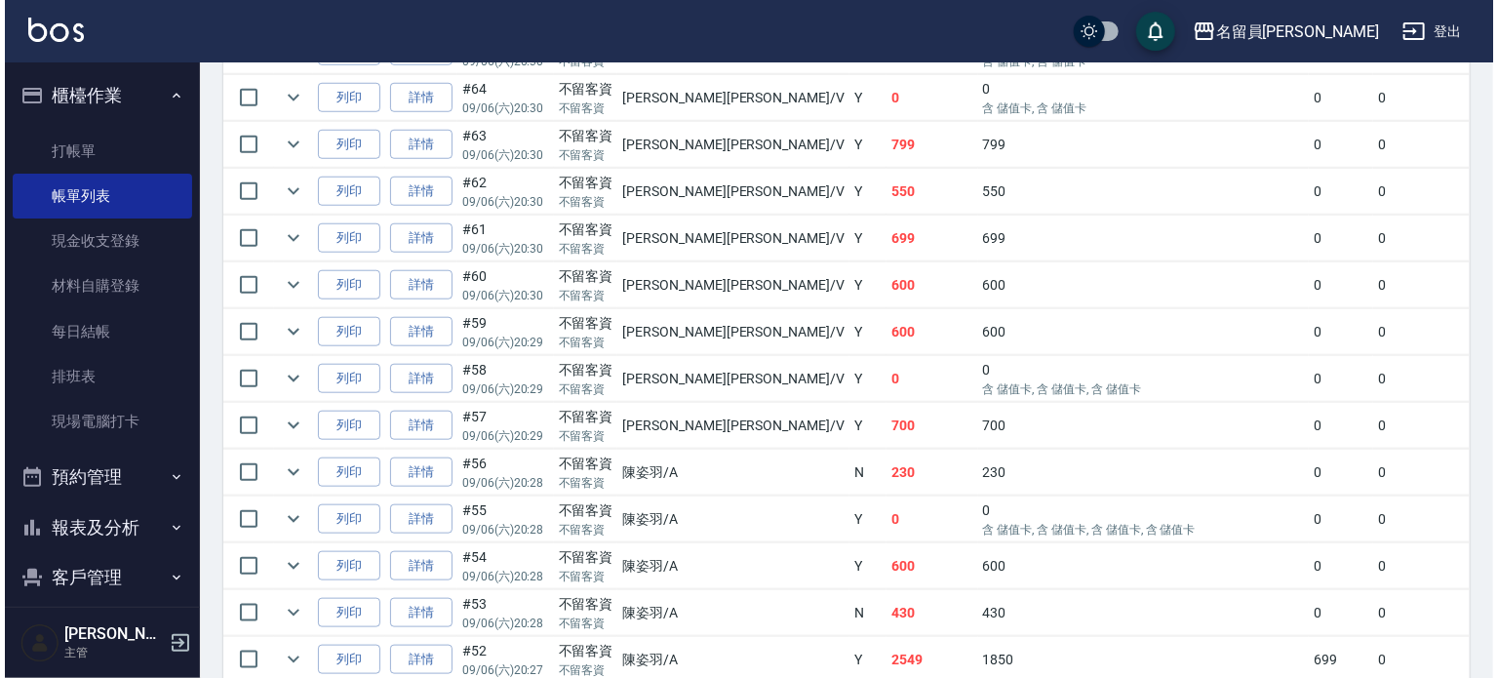
scroll to position [877, 0]
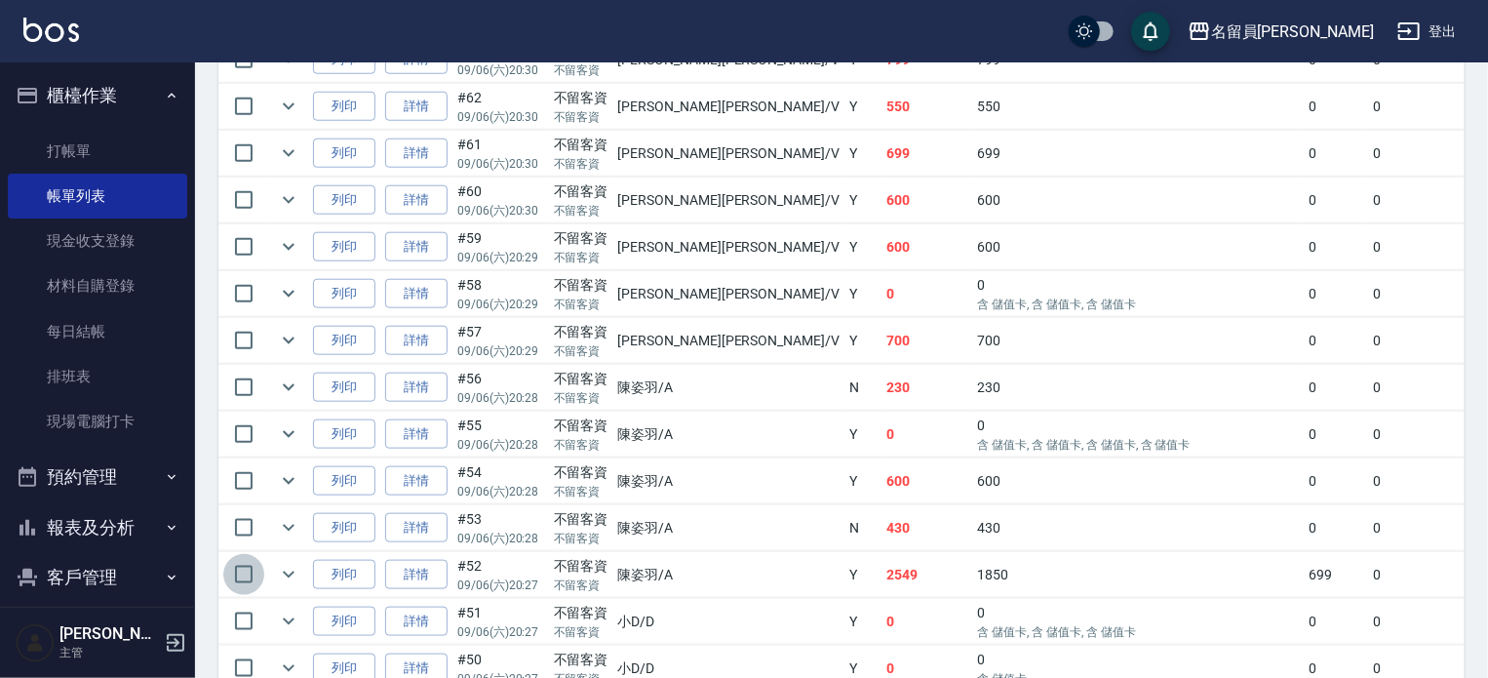
click at [253, 595] on input "checkbox" at bounding box center [243, 574] width 41 height 41
checkbox input "true"
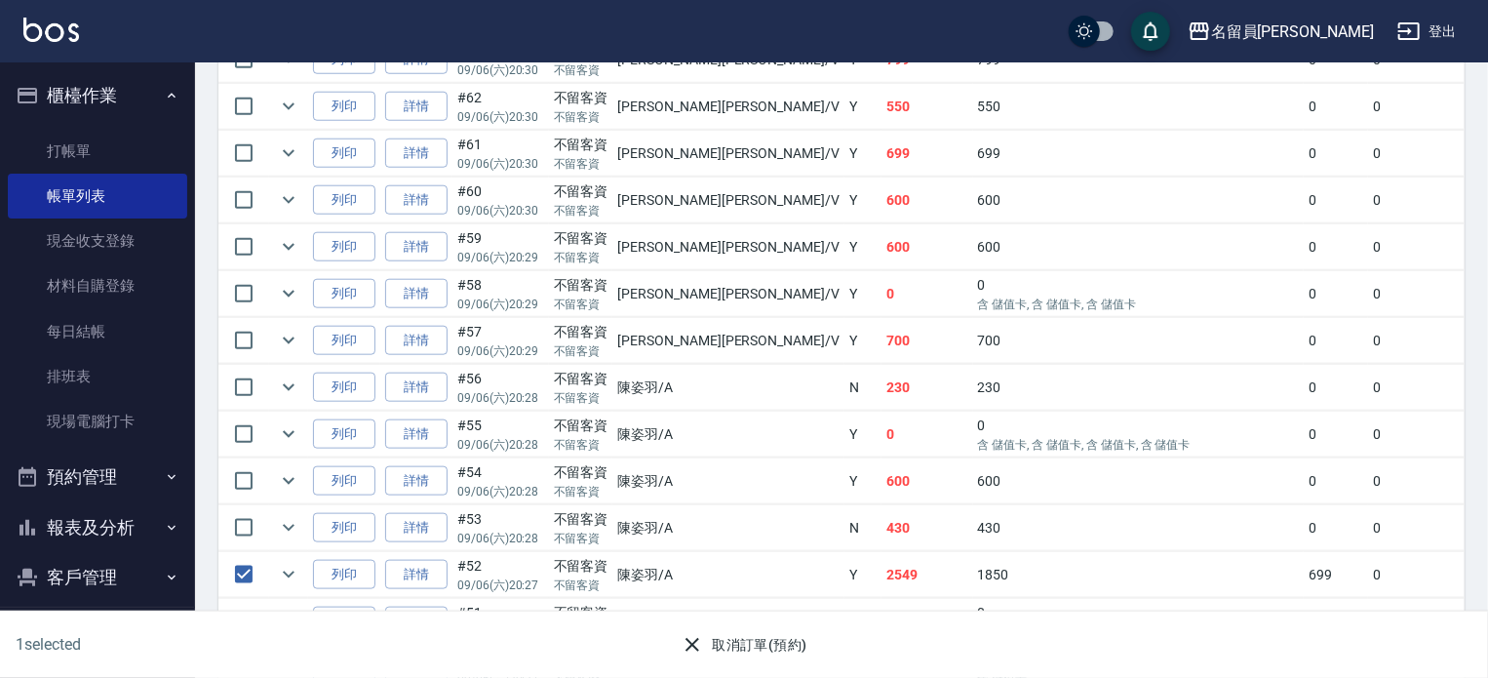
click at [755, 649] on button "取消訂單(預約)" at bounding box center [743, 645] width 141 height 36
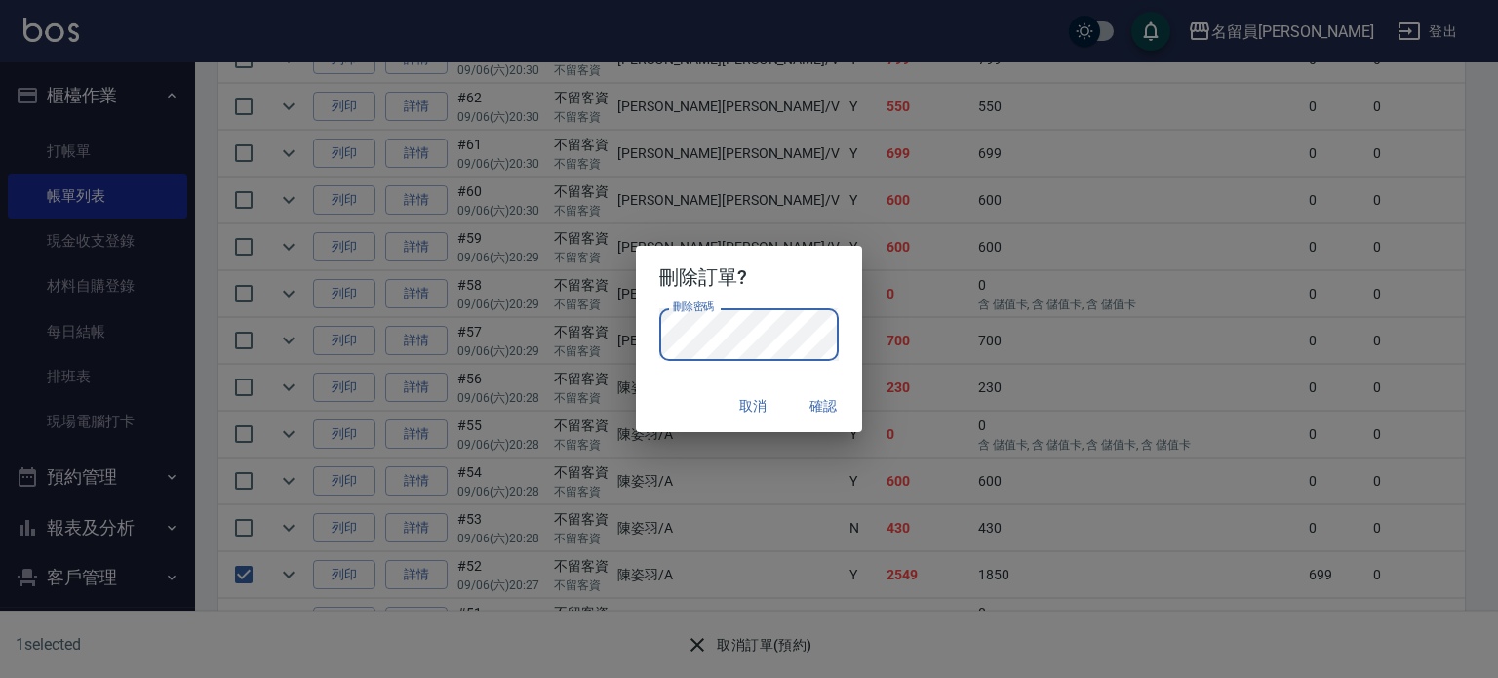
click at [808, 415] on button "確認" at bounding box center [823, 406] width 62 height 36
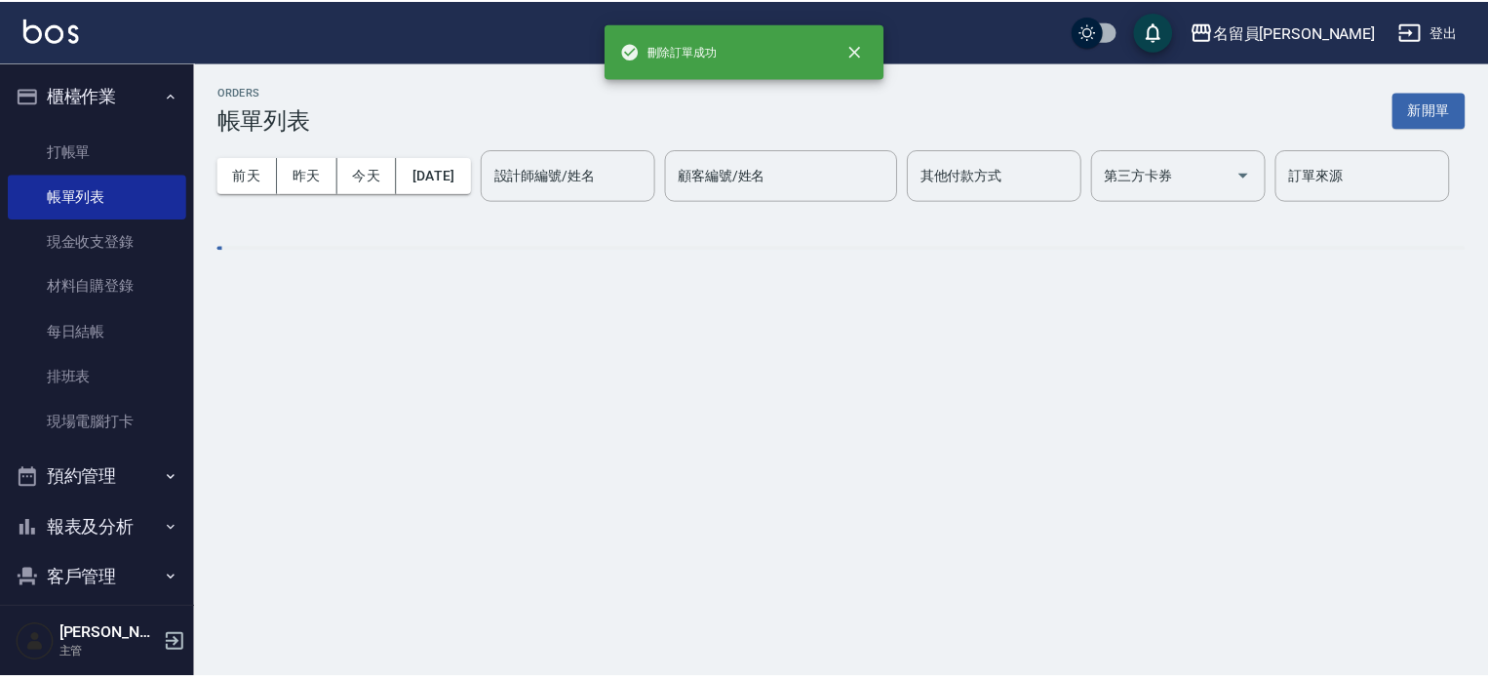
scroll to position [0, 0]
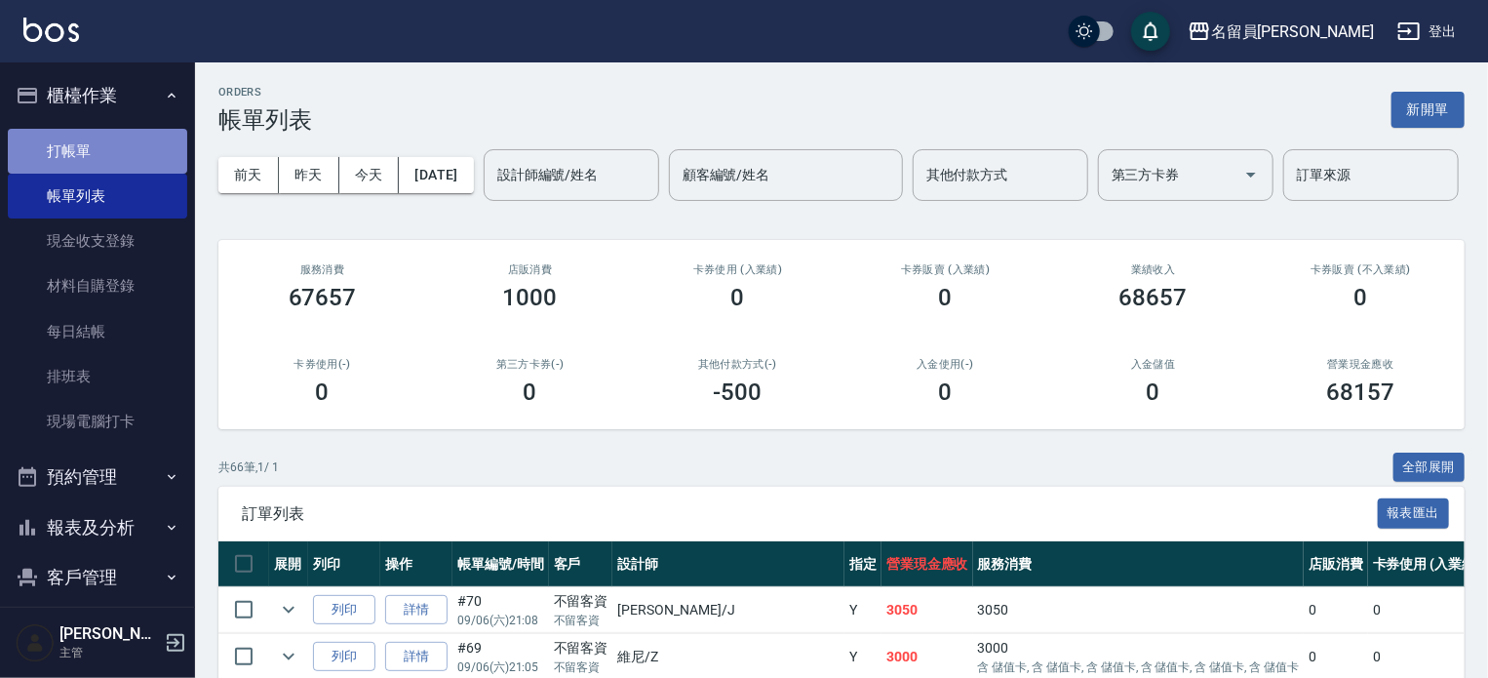
click at [145, 143] on link "打帳單" at bounding box center [97, 151] width 179 height 45
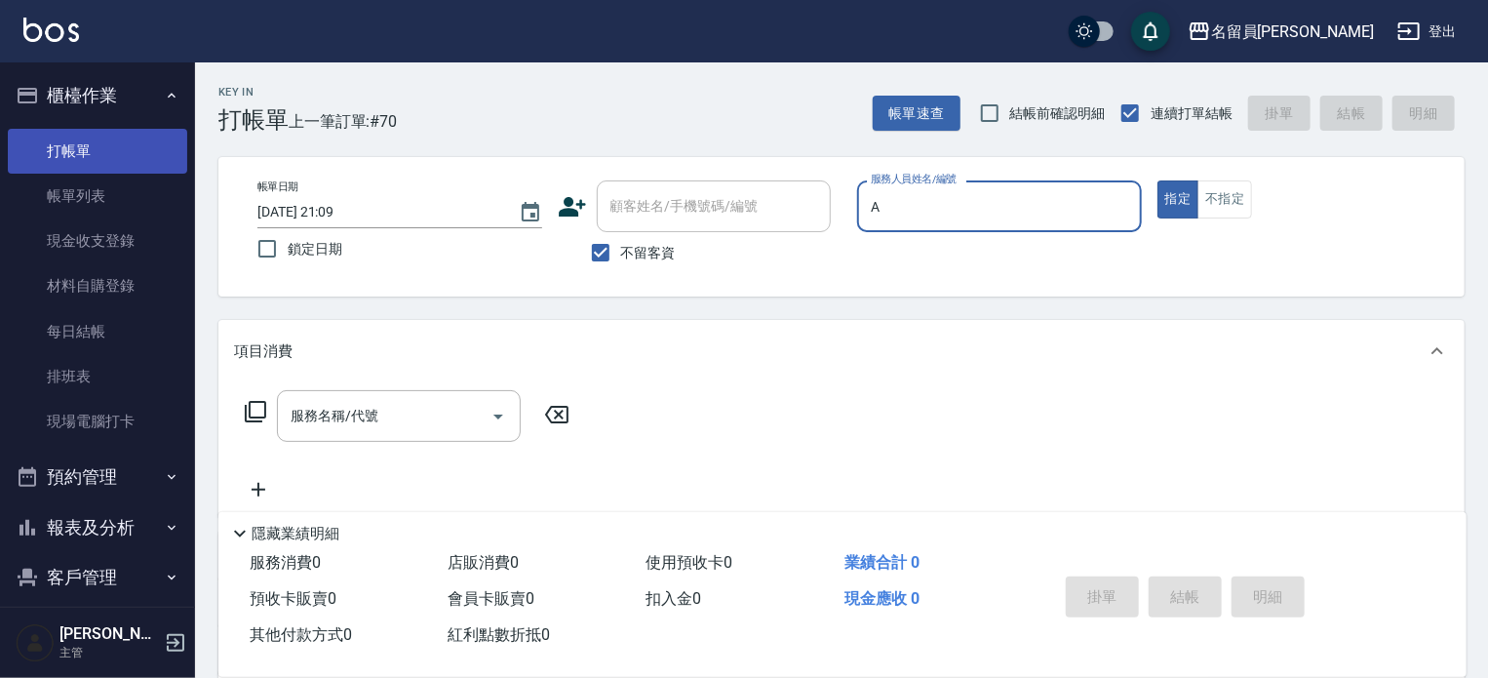
type input "[PERSON_NAME]"
type button "true"
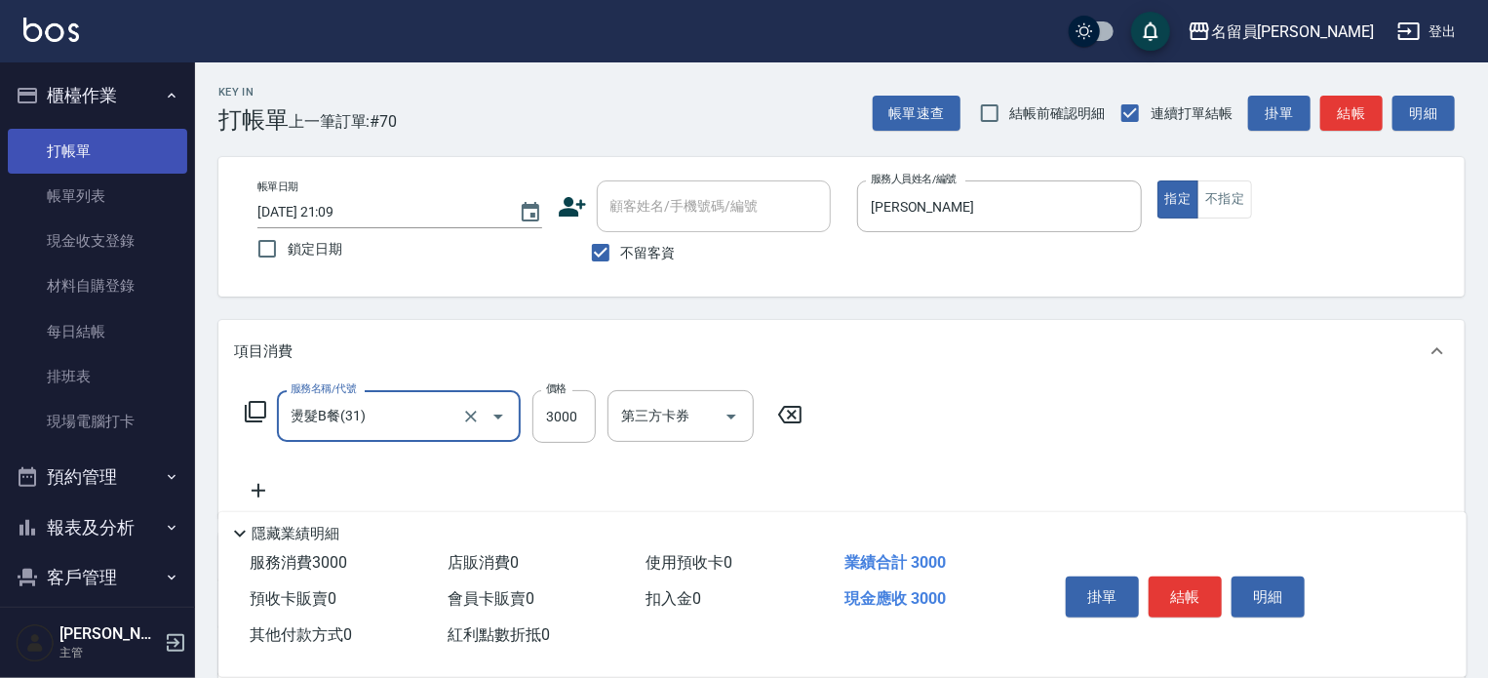
type input "燙髮B餐(31)"
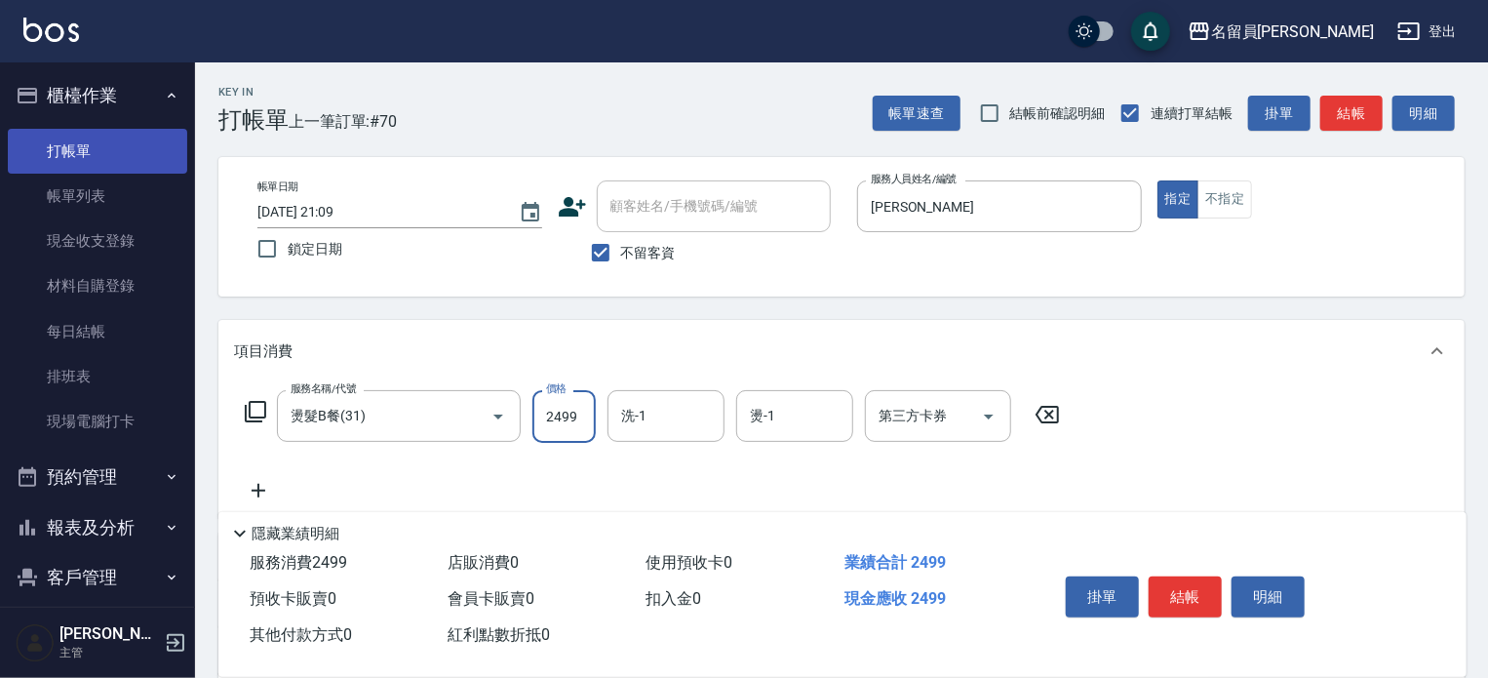
type input "2499"
type input "[PERSON_NAME]-17"
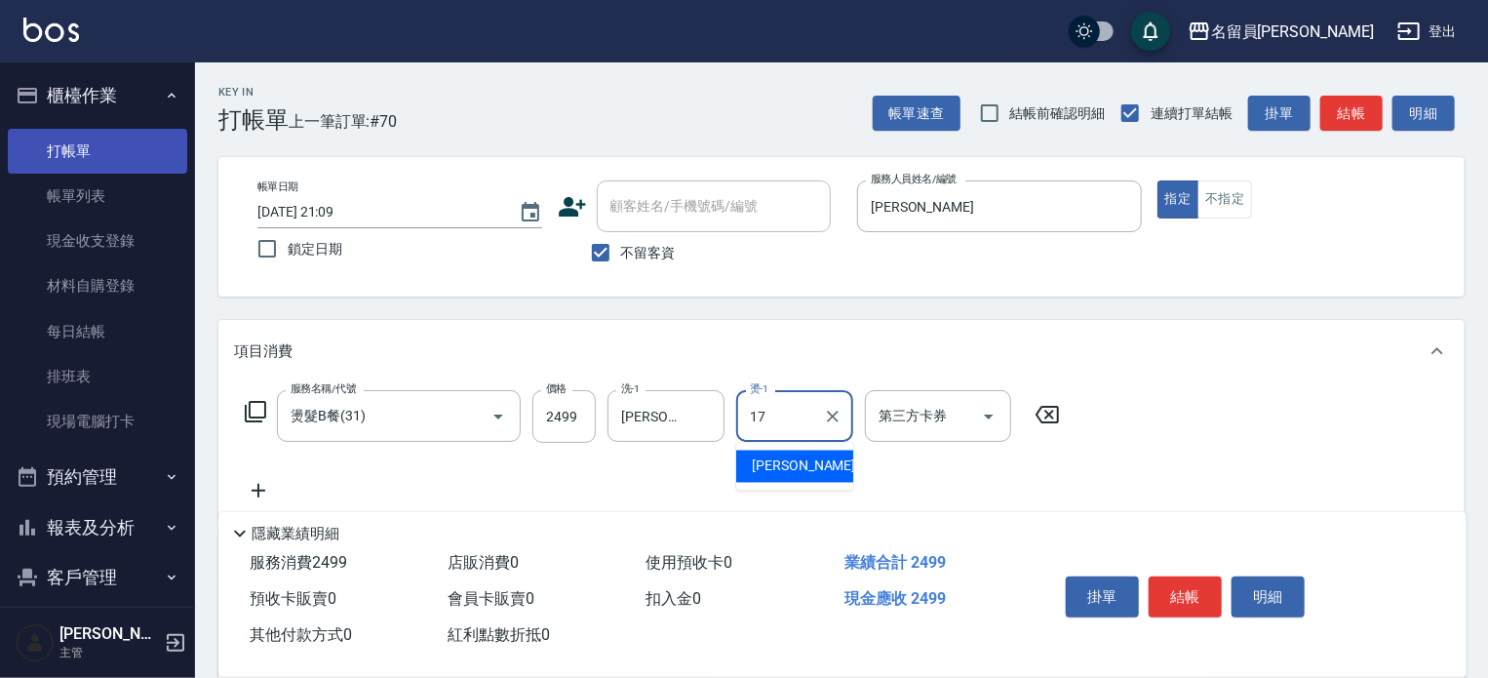
type input "[PERSON_NAME]-17"
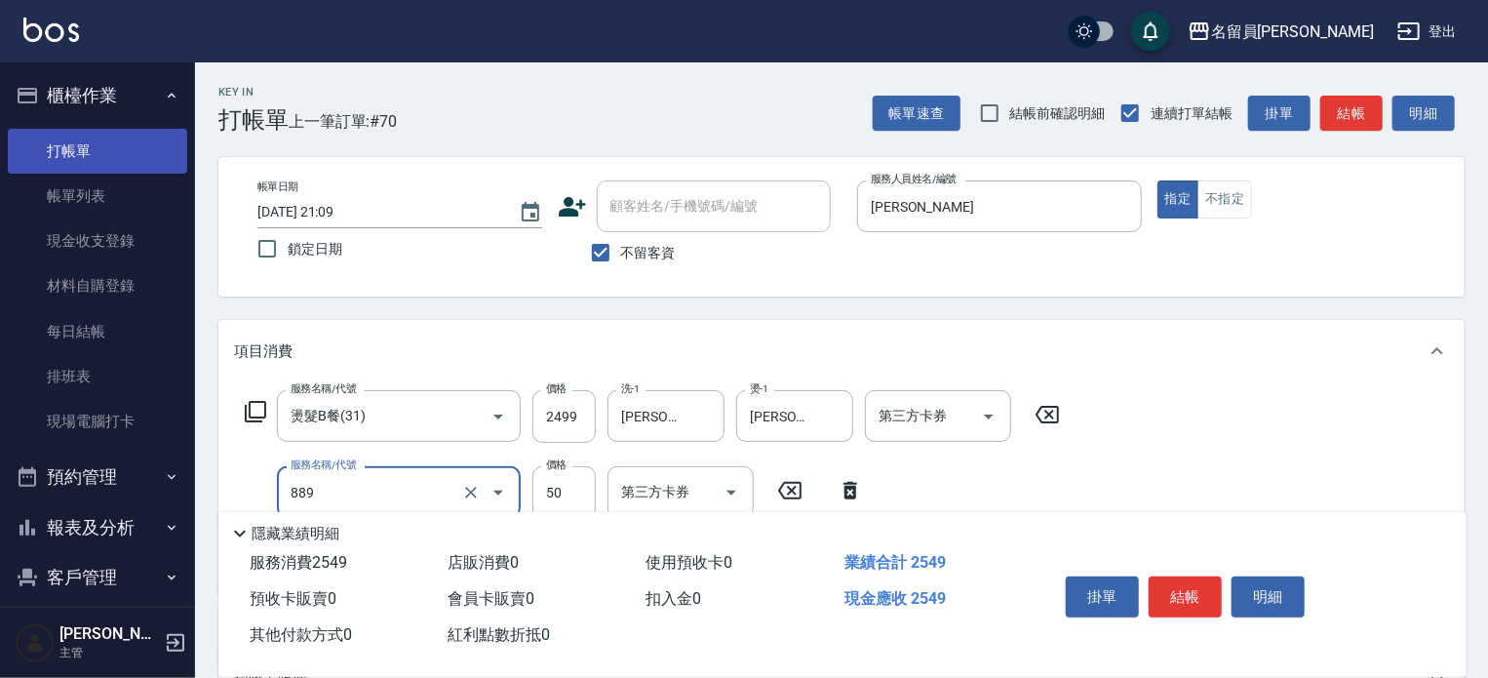
type input "精油(889)"
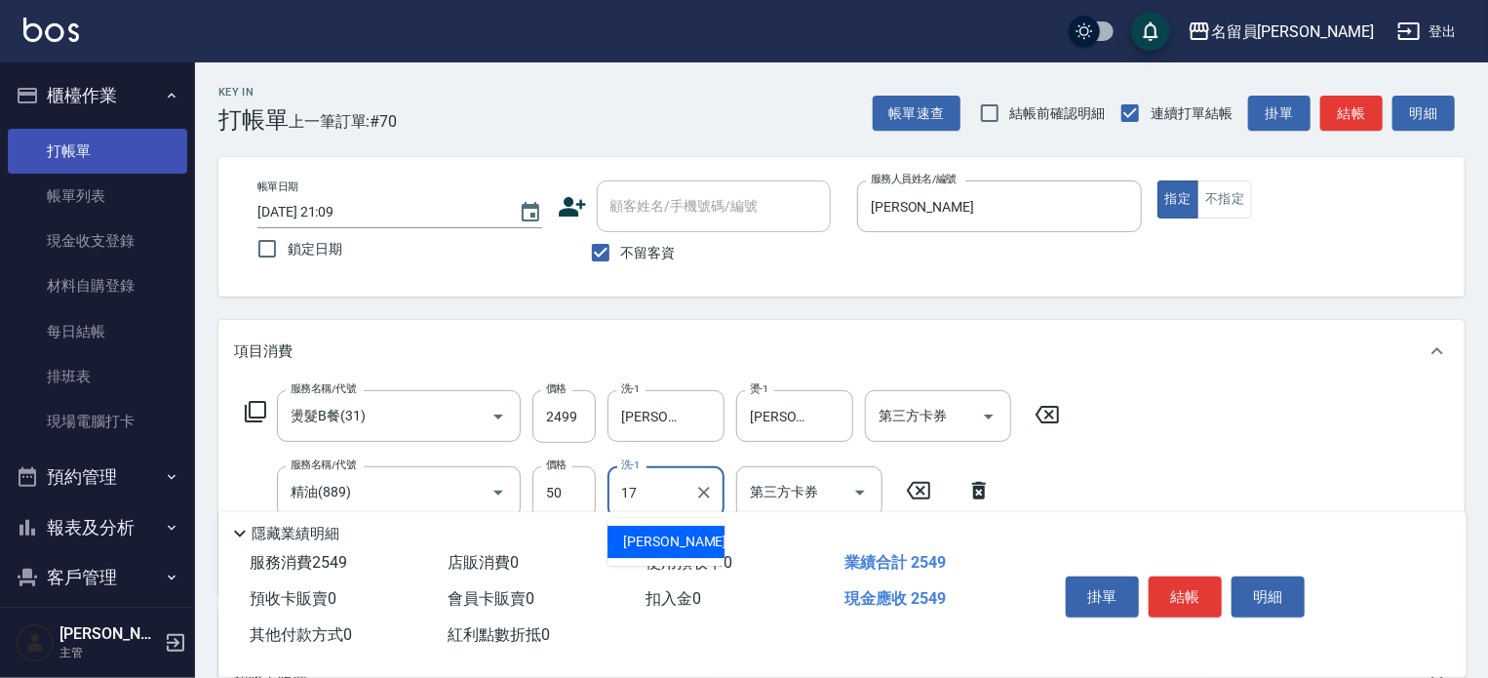
type input "[PERSON_NAME]-17"
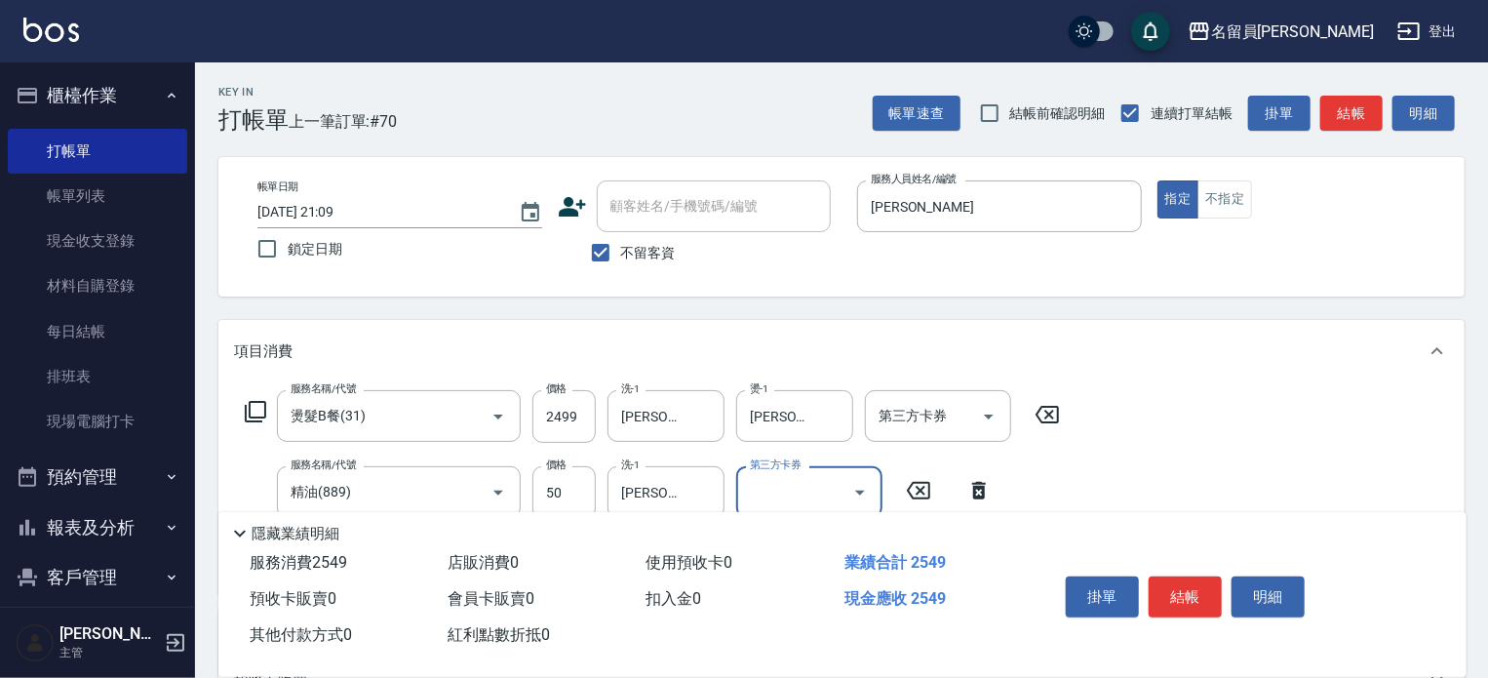
click at [1180, 607] on button "結帳" at bounding box center [1185, 596] width 73 height 41
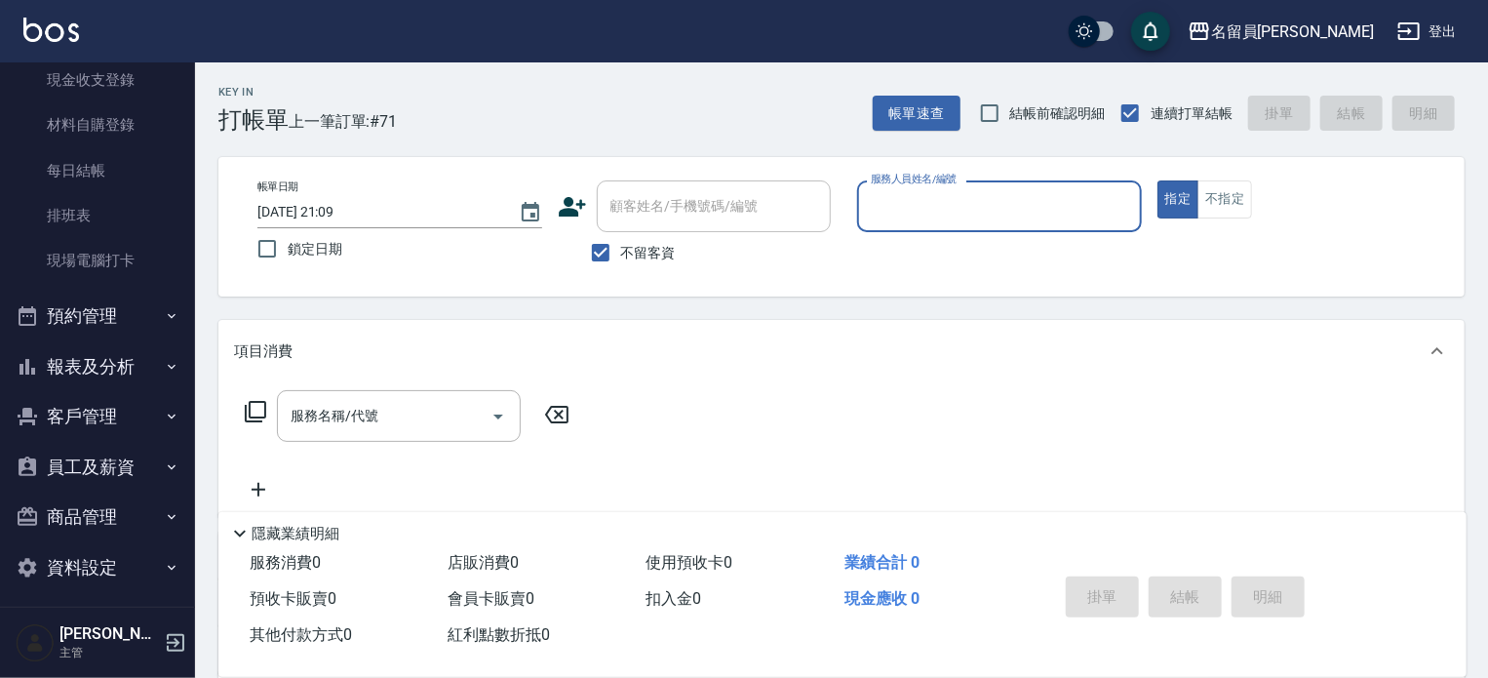
scroll to position [169, 0]
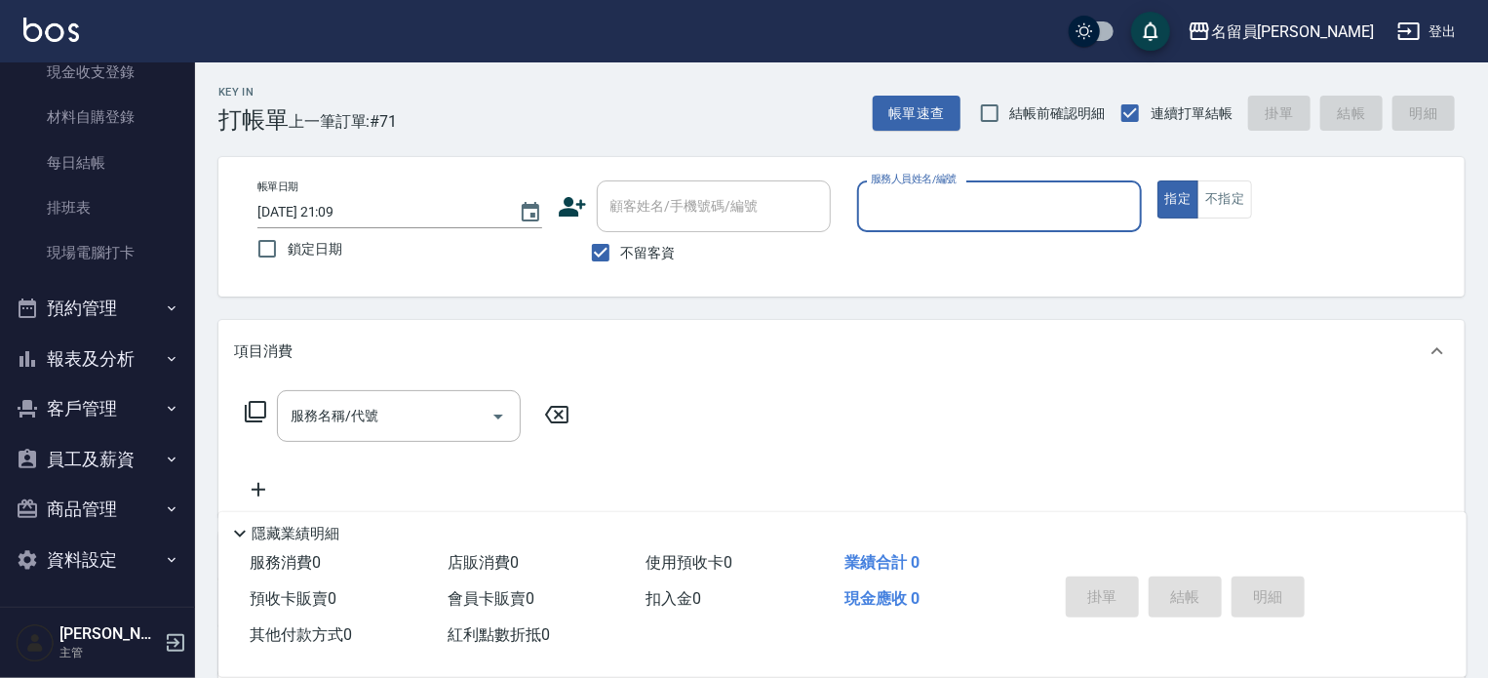
click at [132, 356] on button "報表及分析" at bounding box center [97, 358] width 179 height 51
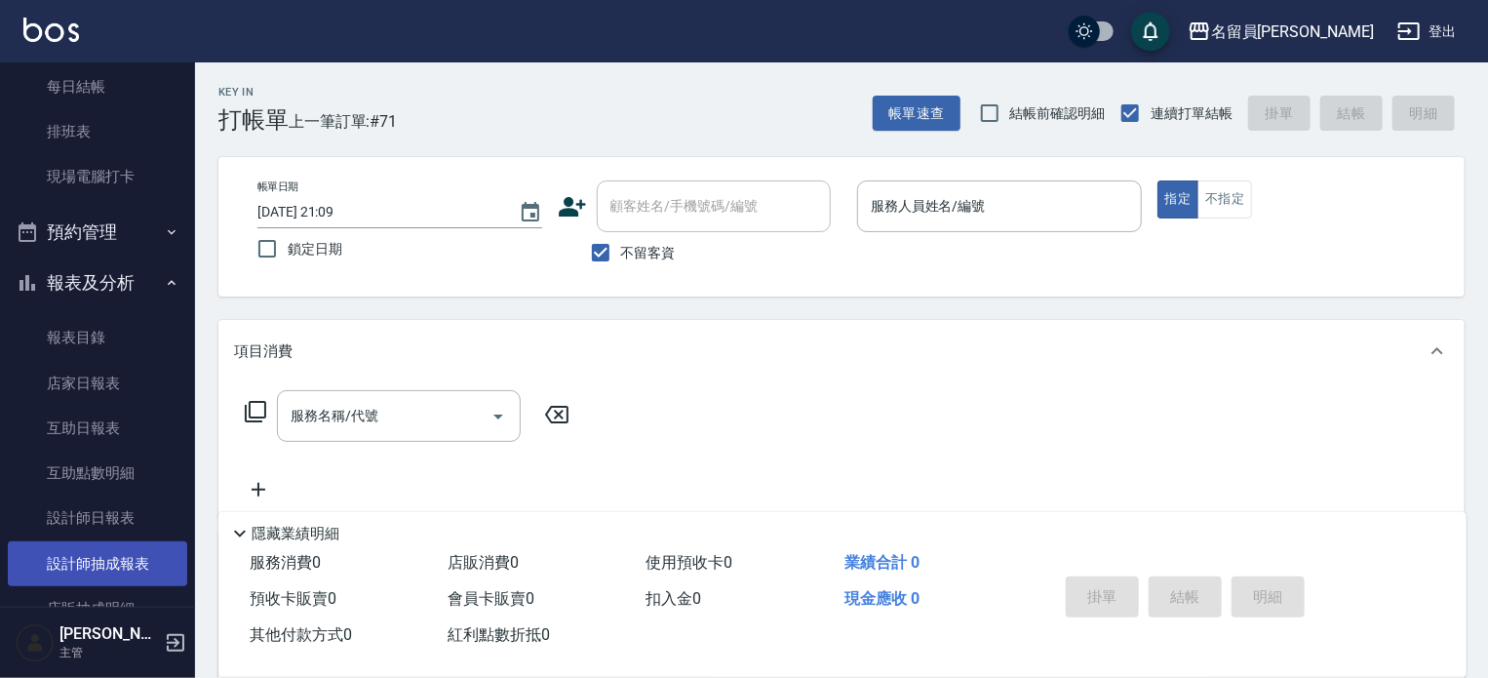
scroll to position [364, 0]
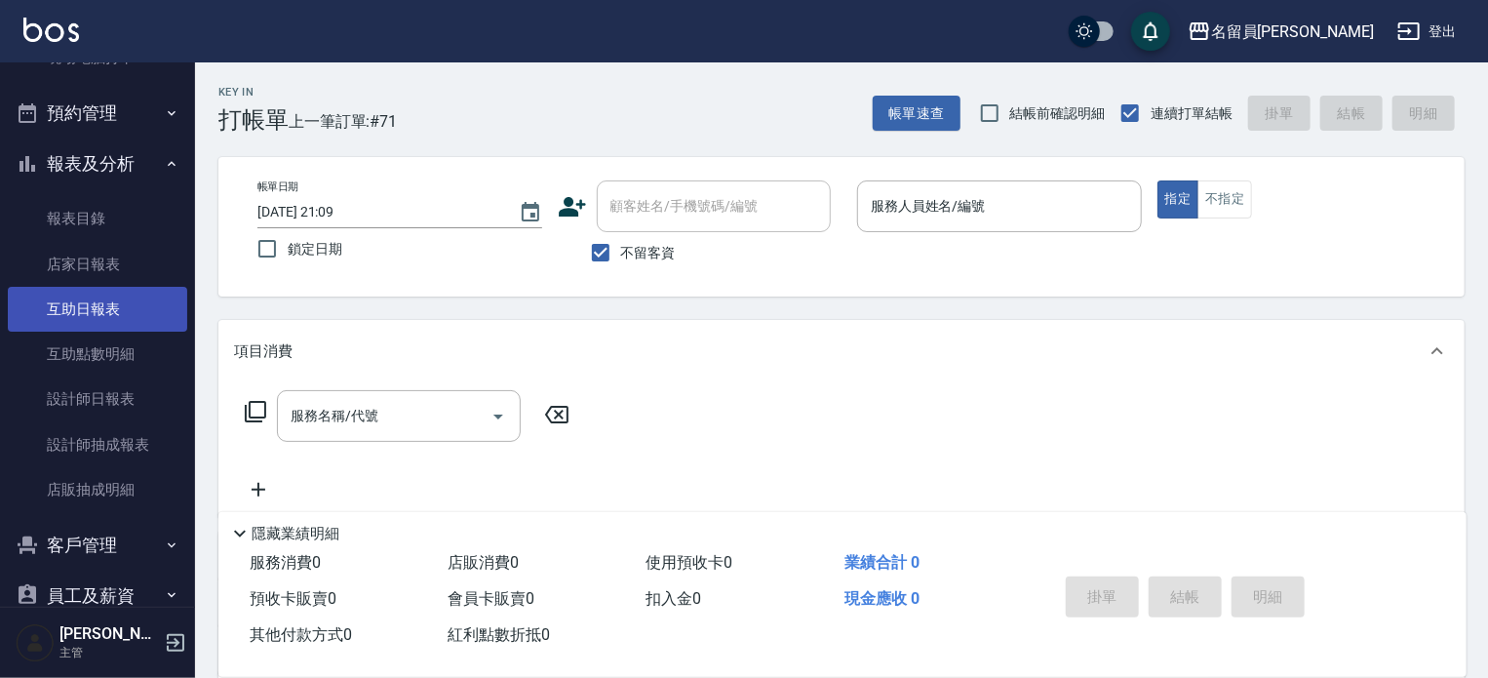
click at [109, 293] on link "互助日報表" at bounding box center [97, 309] width 179 height 45
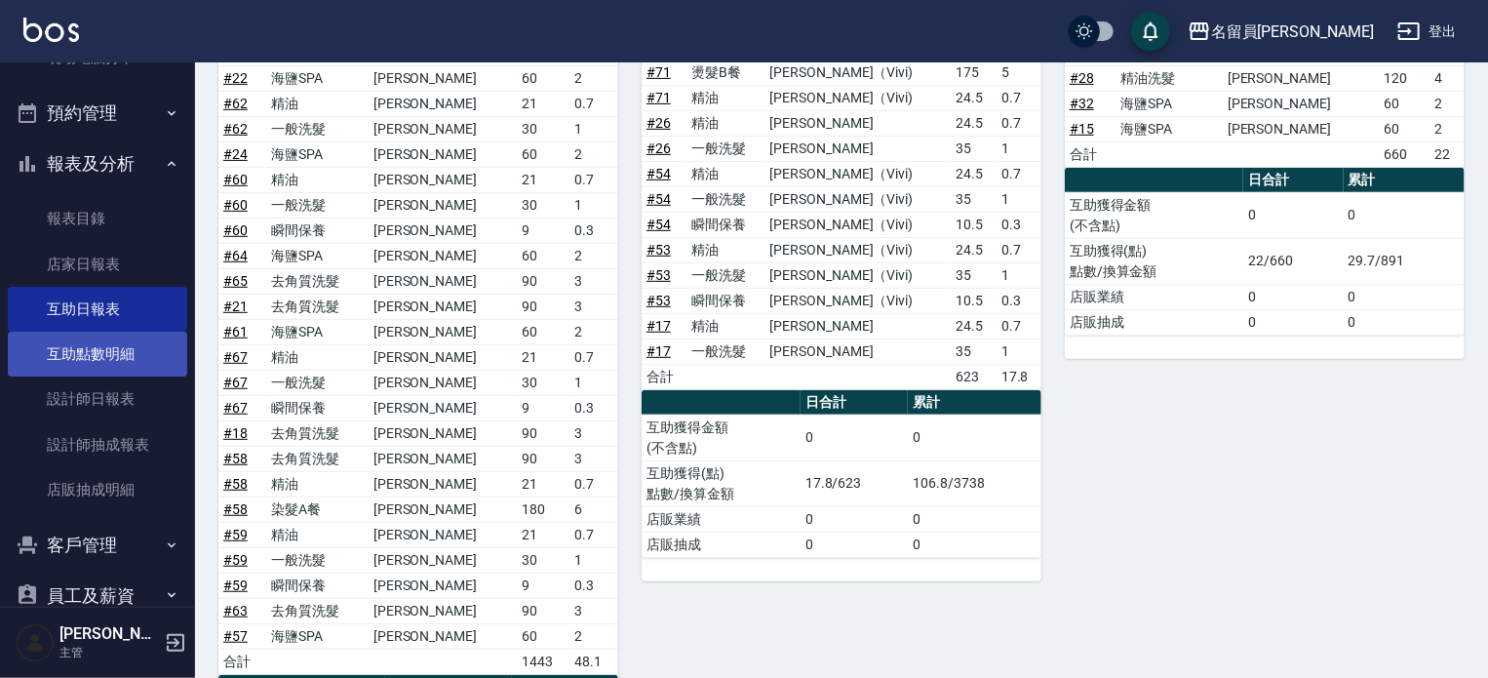
scroll to position [545, 0]
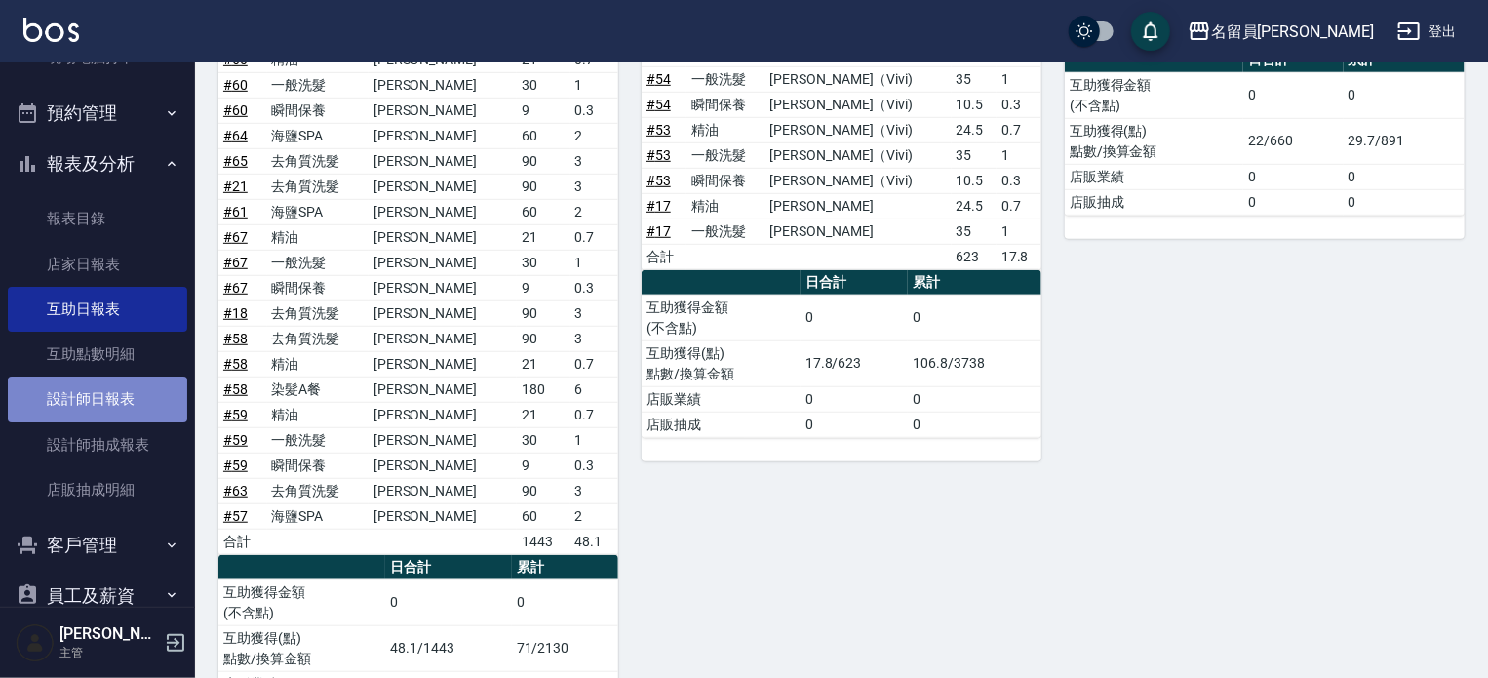
click at [99, 393] on link "設計師日報表" at bounding box center [97, 398] width 179 height 45
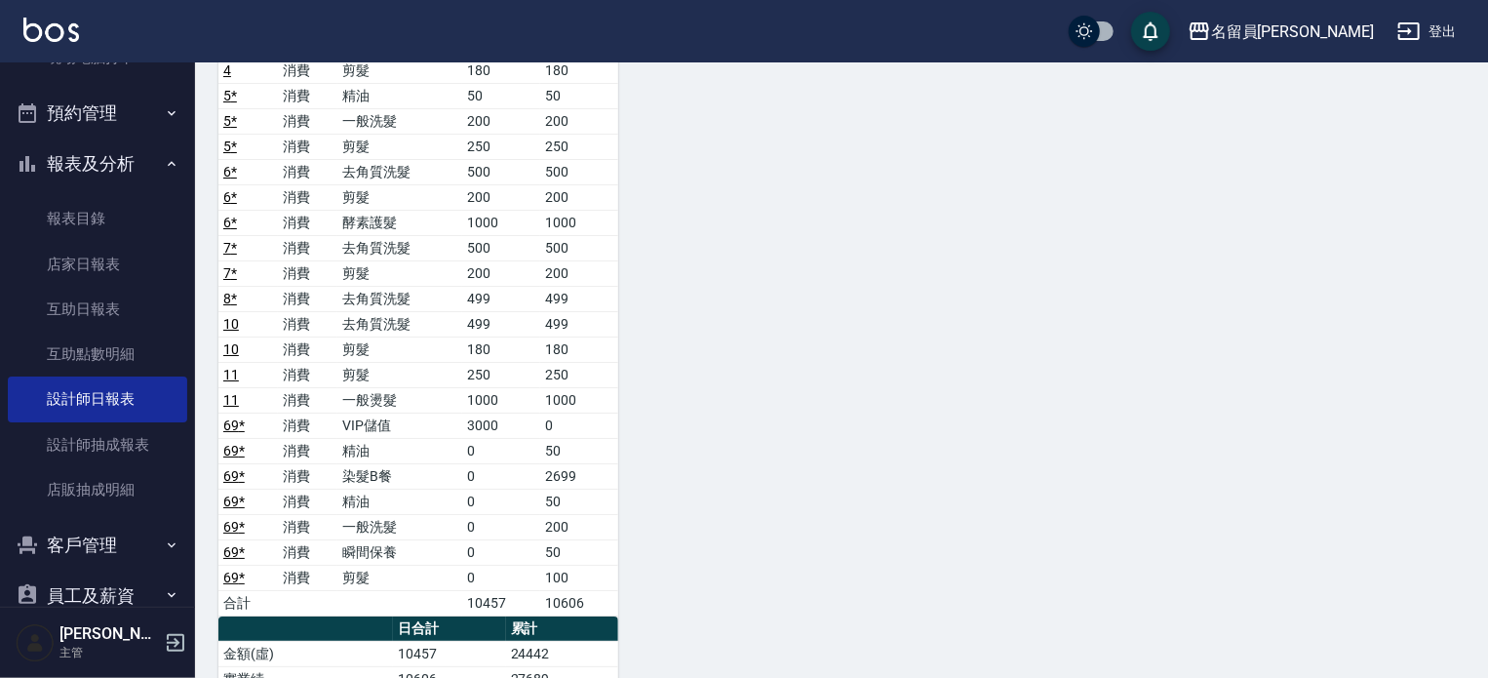
scroll to position [3510, 0]
click at [61, 264] on link "店家日報表" at bounding box center [97, 264] width 179 height 45
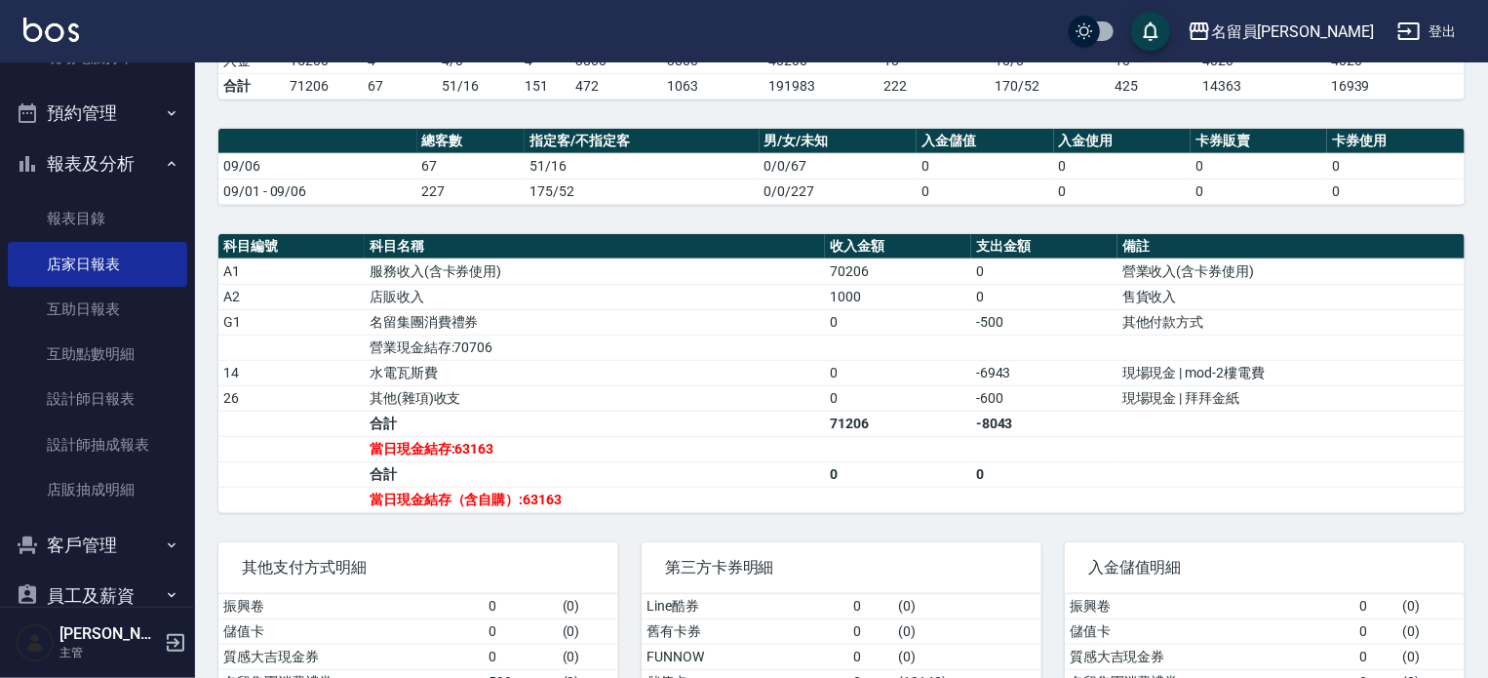
scroll to position [604, 0]
